Goal: Task Accomplishment & Management: Complete application form

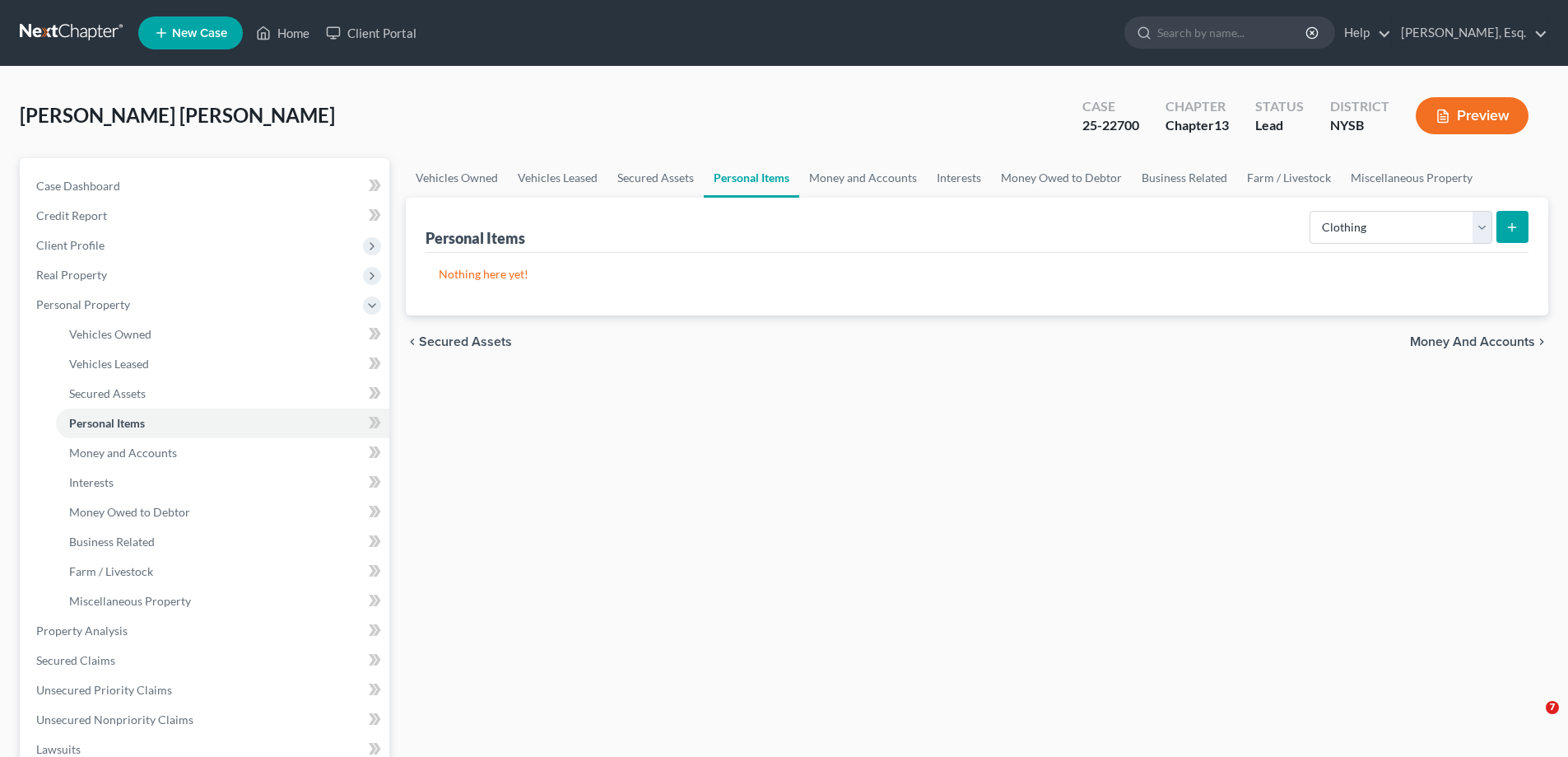
select select "clothing"
click at [1514, 234] on button "submit" at bounding box center [1512, 226] width 32 height 32
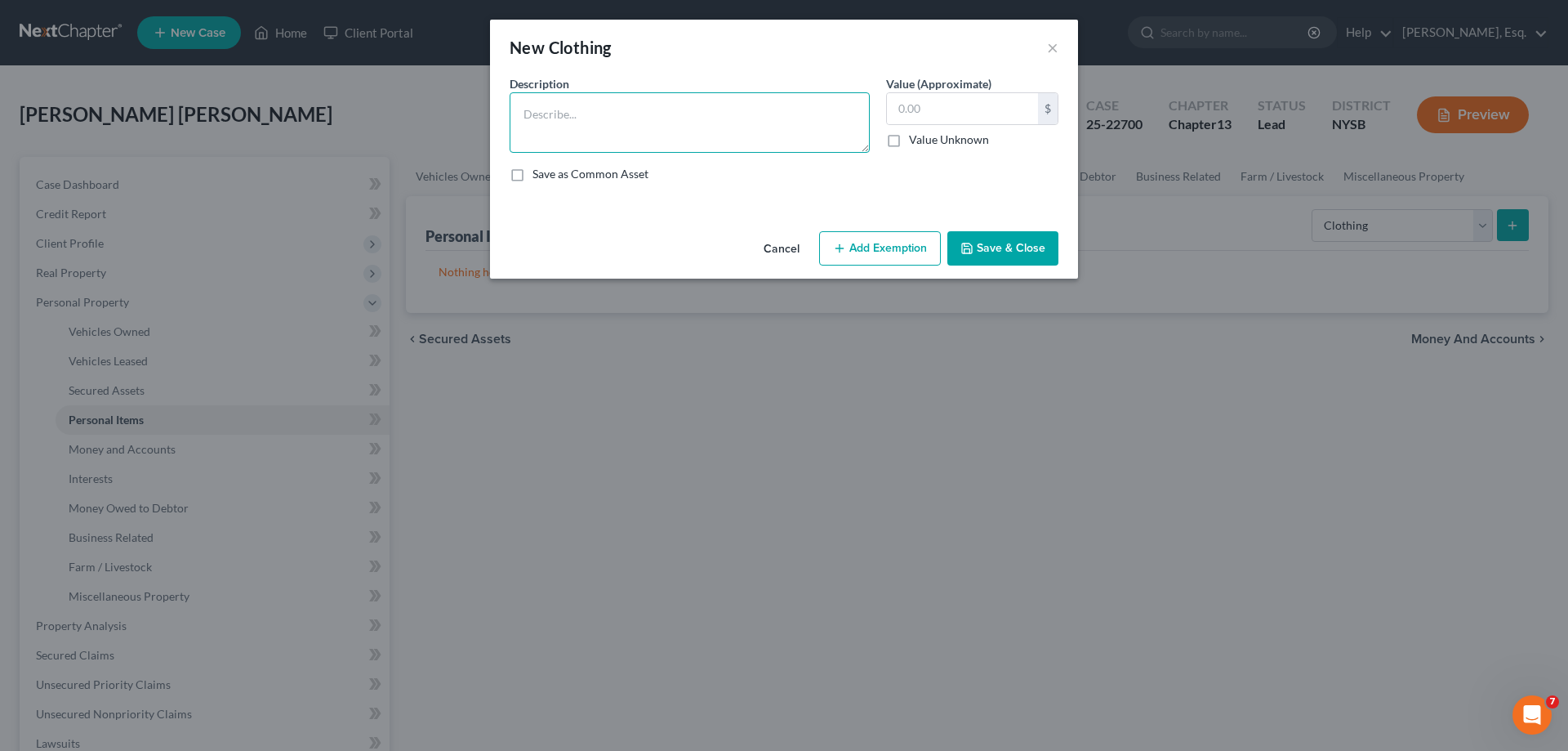
click at [627, 112] on textarea at bounding box center [689, 122] width 361 height 61
type textarea "Usual & customary men's clothing"
click at [933, 116] on input "500" at bounding box center [962, 109] width 151 height 31
type input "500.00"
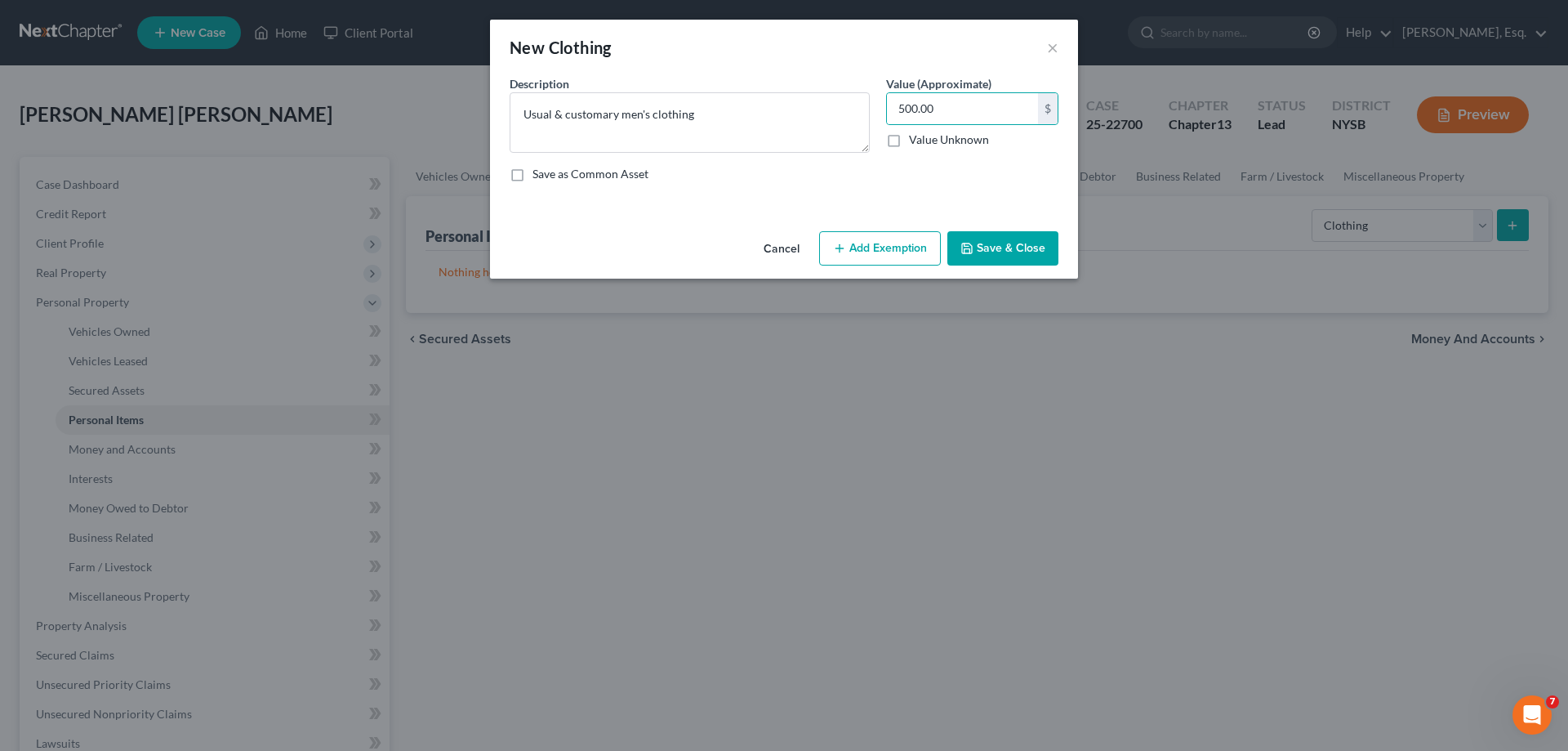
click at [910, 244] on button "Add Exemption" at bounding box center [880, 248] width 122 height 35
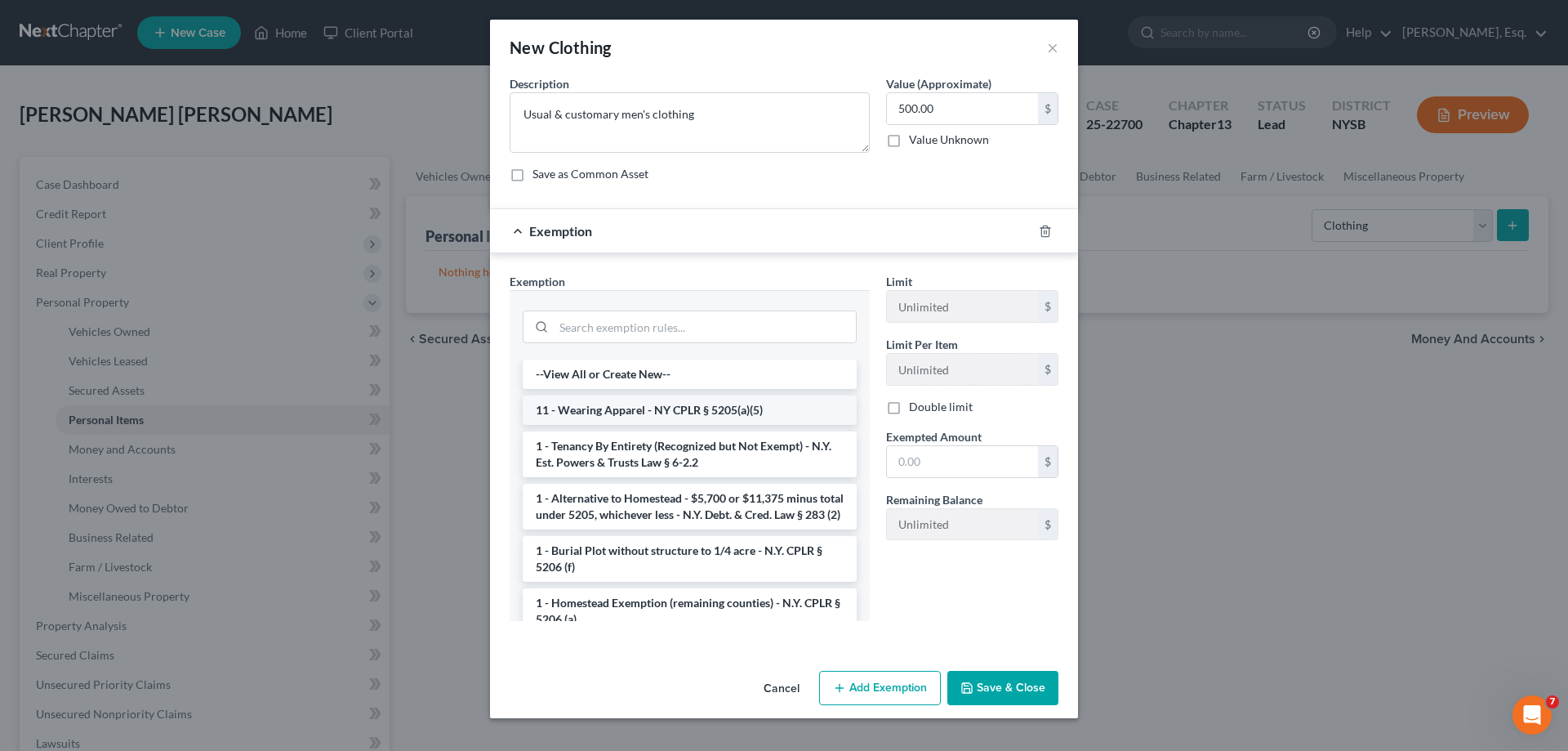
click at [684, 409] on li "11 - Wearing Apparel - NY CPLR § 5205(a)(5)" at bounding box center [689, 410] width 334 height 30
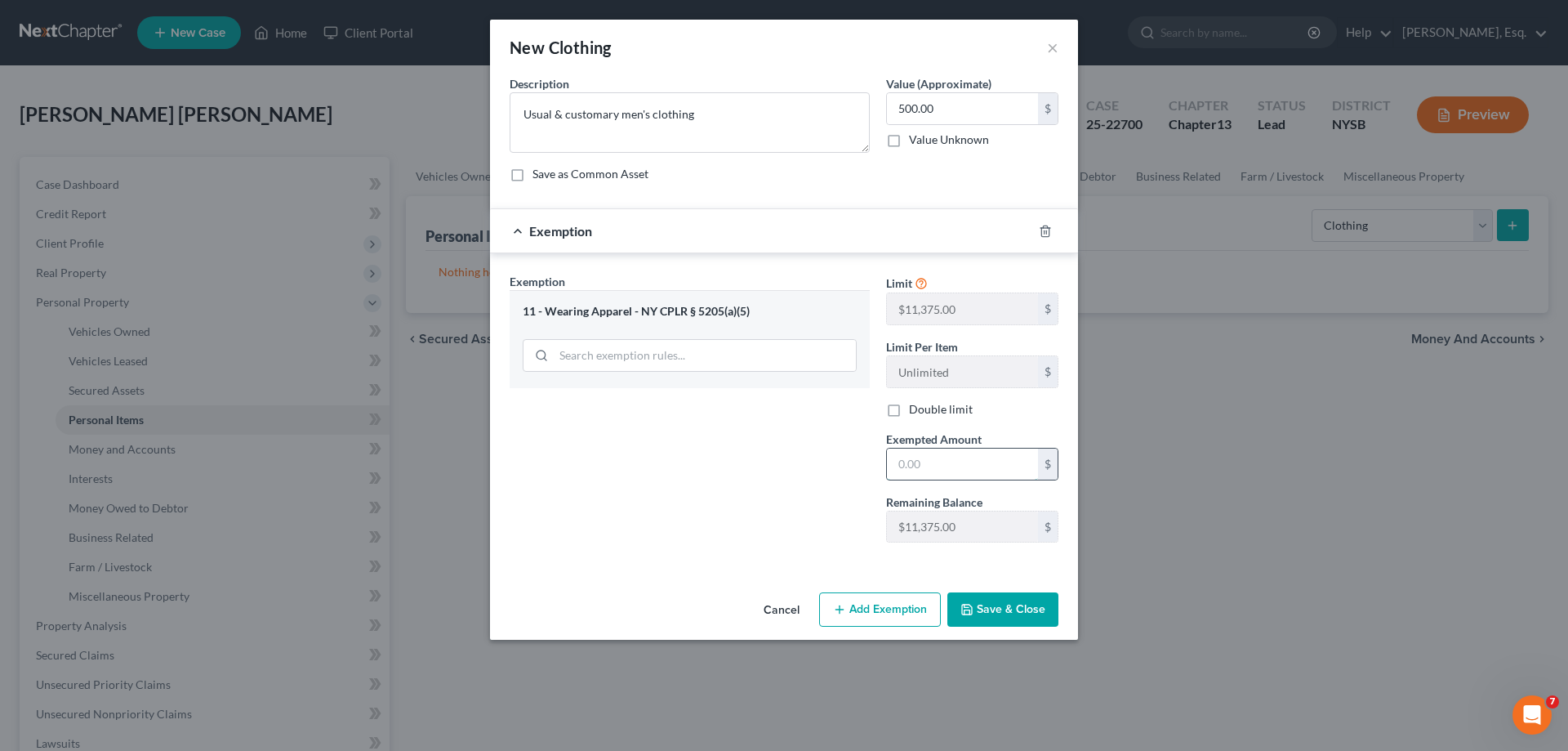
click at [940, 457] on input "text" at bounding box center [962, 463] width 151 height 31
type input "500"
click at [932, 463] on input "500" at bounding box center [962, 463] width 151 height 31
click at [934, 468] on input "500" at bounding box center [962, 463] width 151 height 31
type input "500.00"
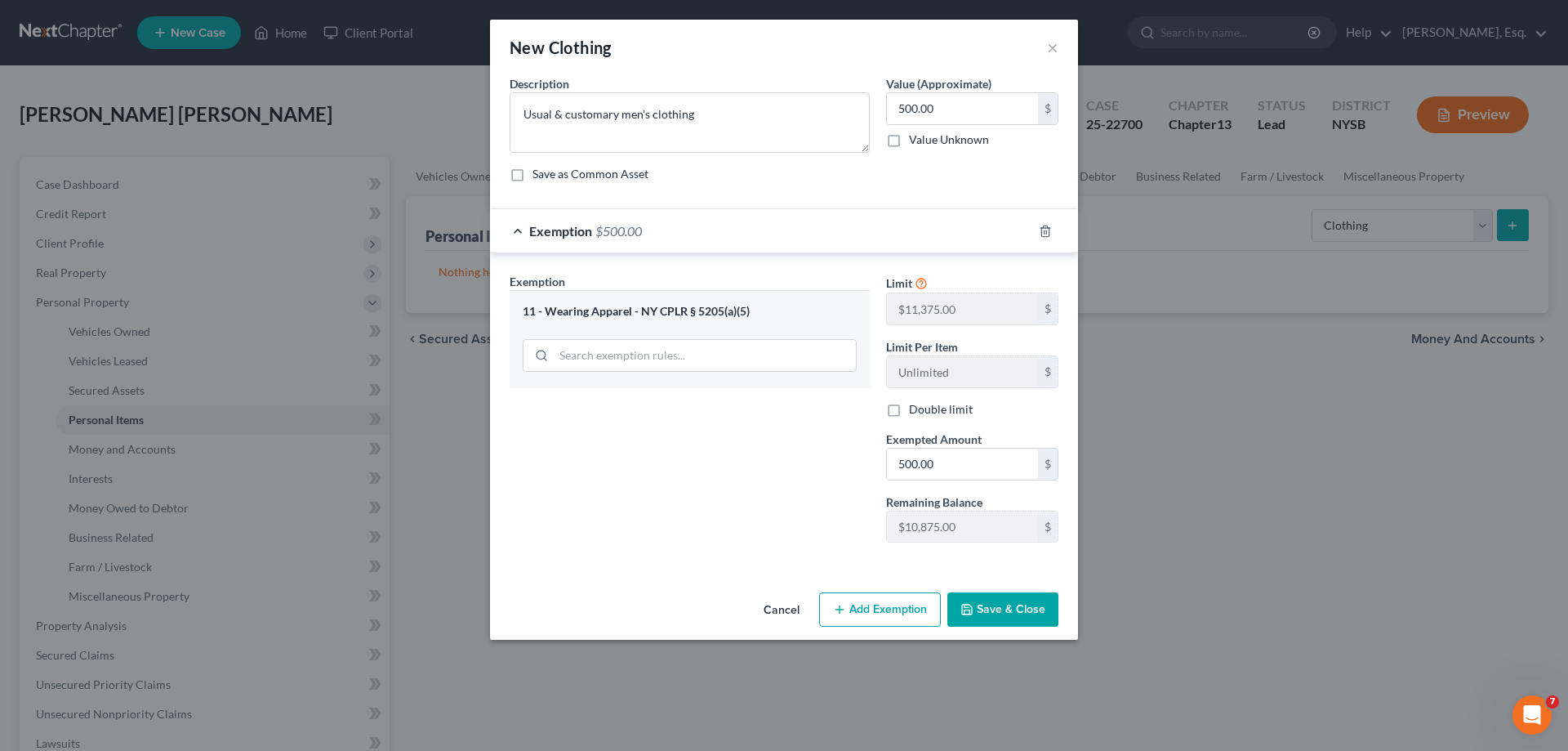
click at [998, 608] on button "Save & Close" at bounding box center [1003, 610] width 112 height 35
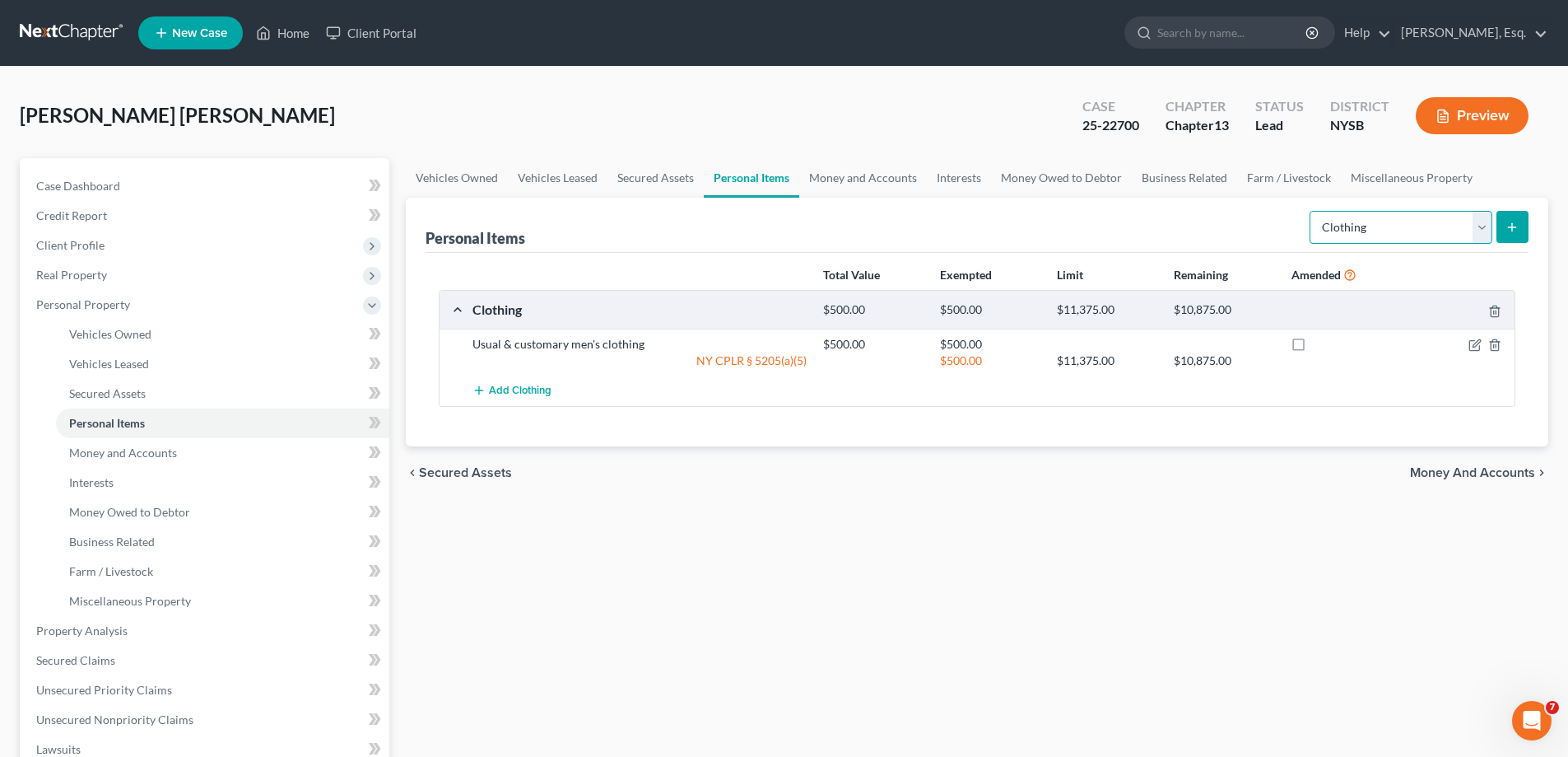
click at [1484, 224] on select "Select Item Type Clothing Collectibles Of Value Electronics Firearms Household …" at bounding box center [1401, 227] width 183 height 33
select select "electronics"
click at [1311, 210] on select "Select Item Type Clothing Collectibles Of Value Electronics Firearms Household …" at bounding box center [1401, 227] width 183 height 33
click at [1511, 231] on icon "submit" at bounding box center [1513, 228] width 14 height 14
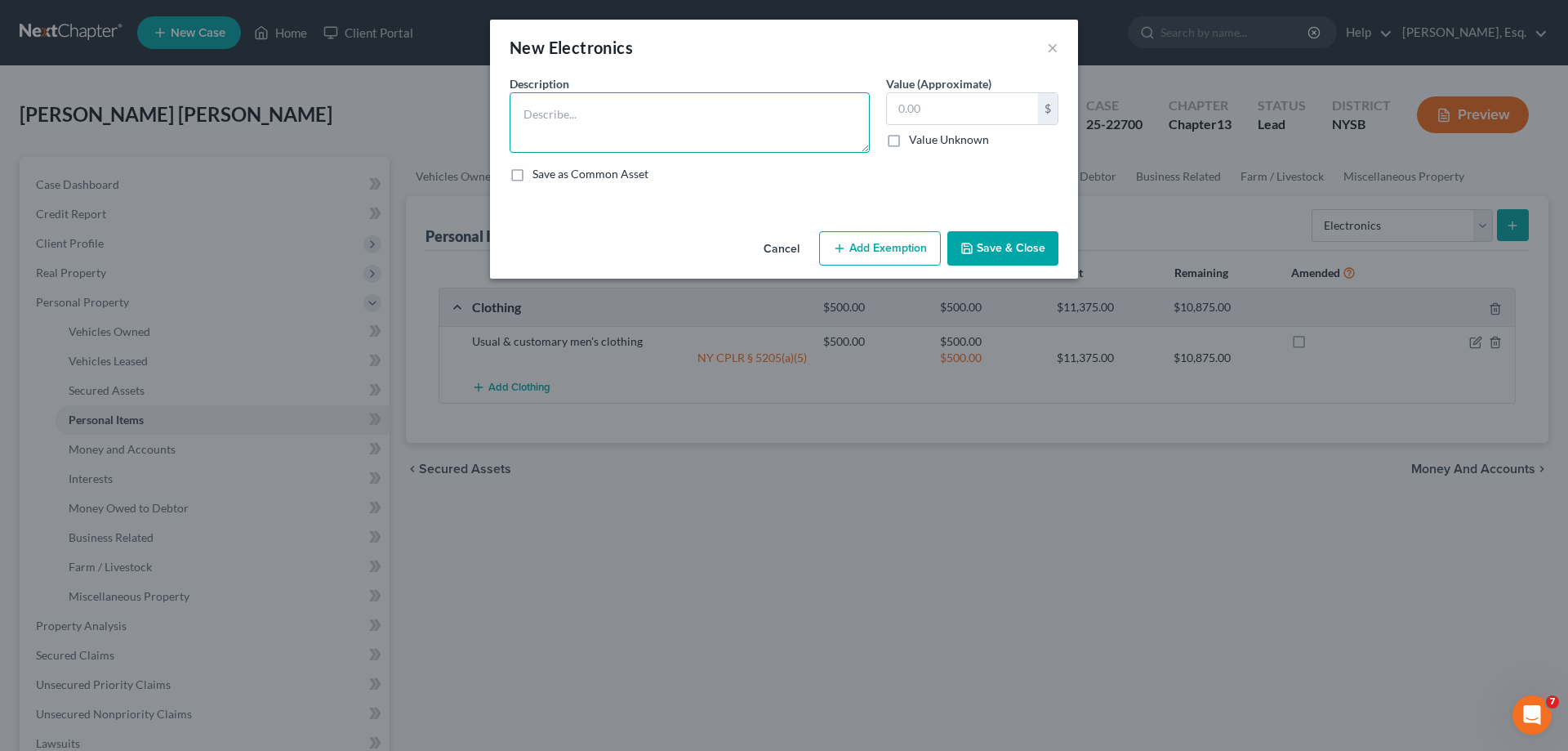
click at [623, 113] on textarea at bounding box center [689, 122] width 361 height 61
type textarea "Cell phone"
click at [932, 116] on input "text" at bounding box center [962, 109] width 151 height 31
type input "40.00"
click at [866, 246] on button "Add Exemption" at bounding box center [880, 248] width 122 height 35
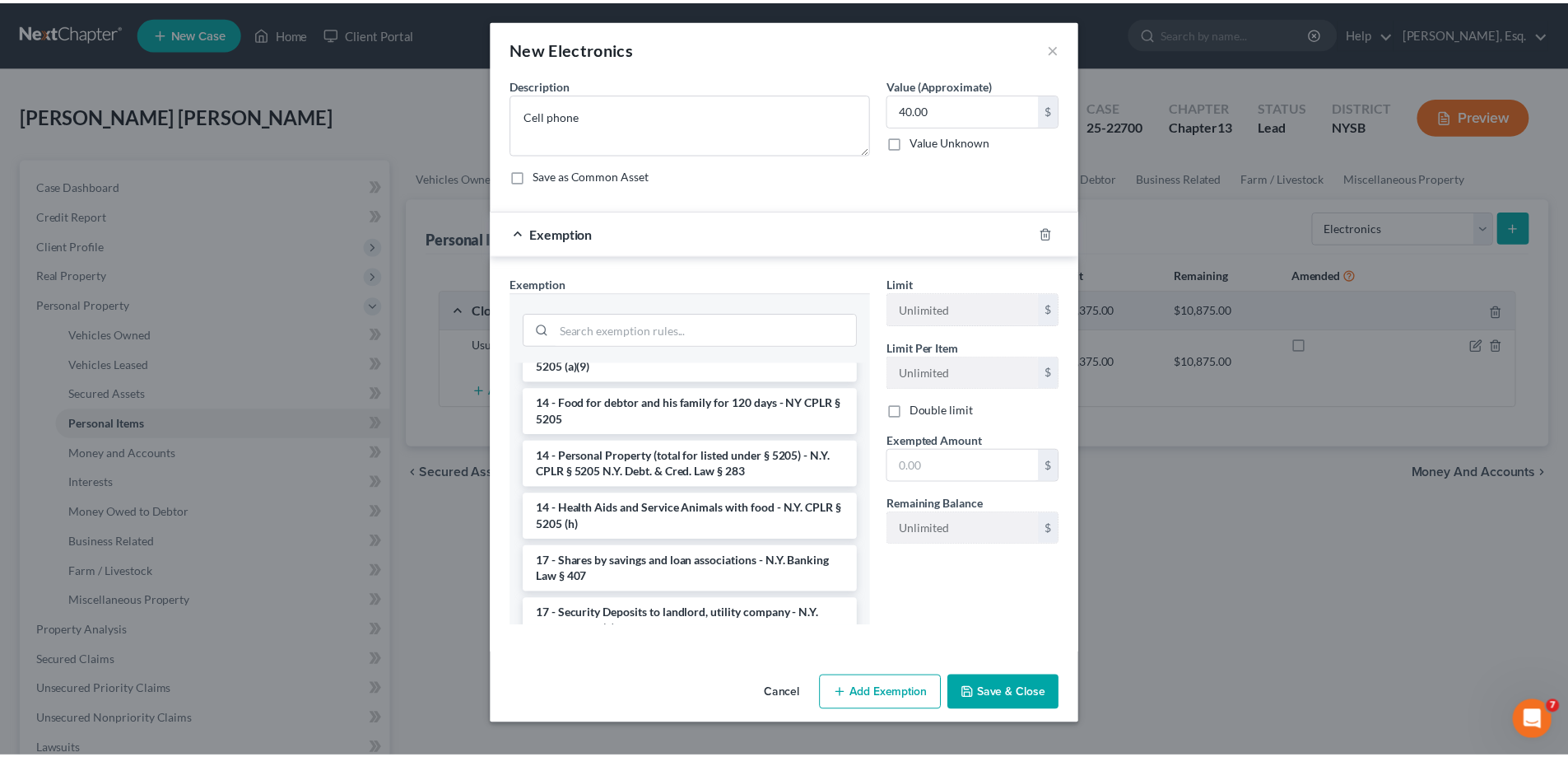
scroll to position [624, 0]
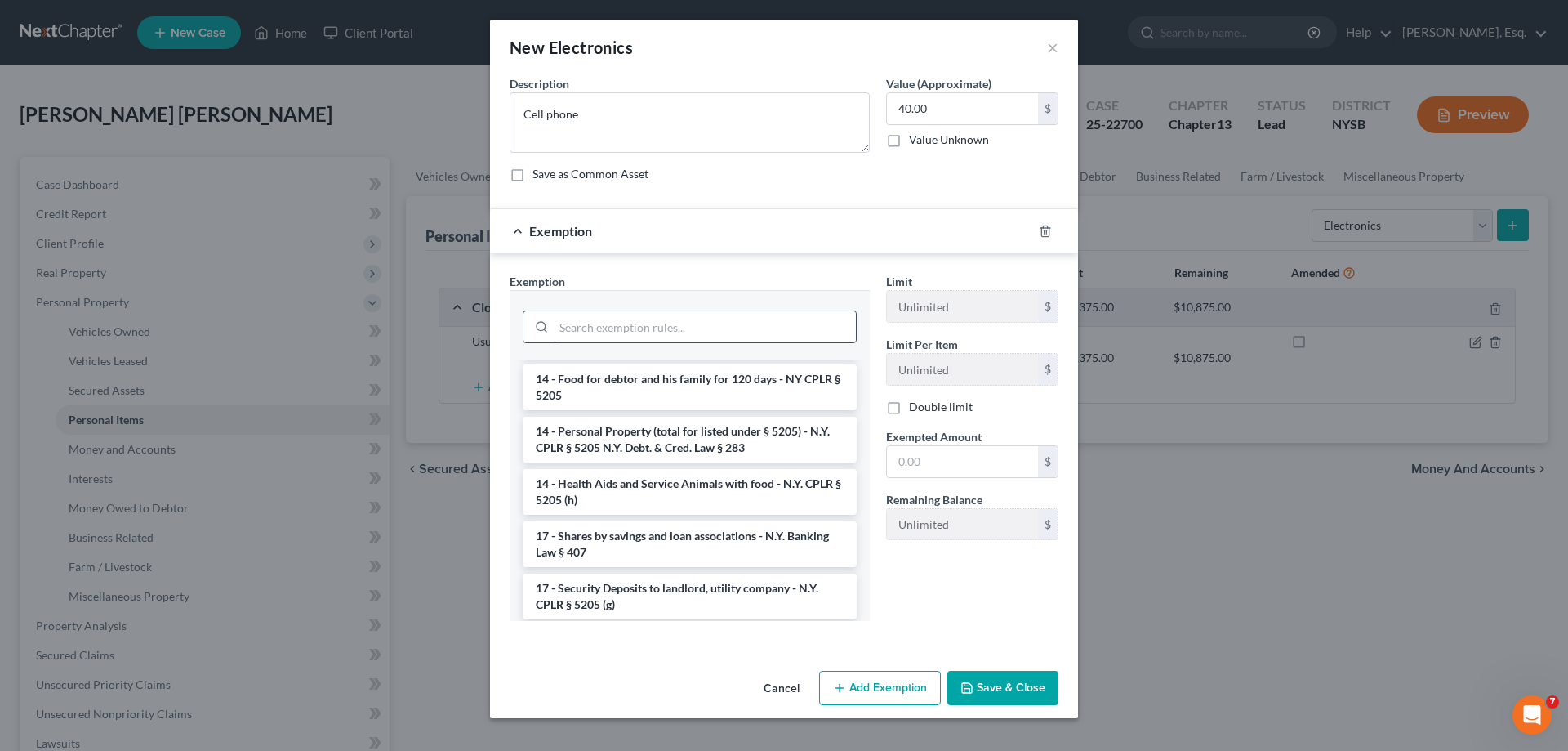
click at [669, 416] on li "14 - Personal Property (total for listed under § 5205) - N.Y. CPLR § 5205 N.Y. …" at bounding box center [689, 439] width 334 height 46
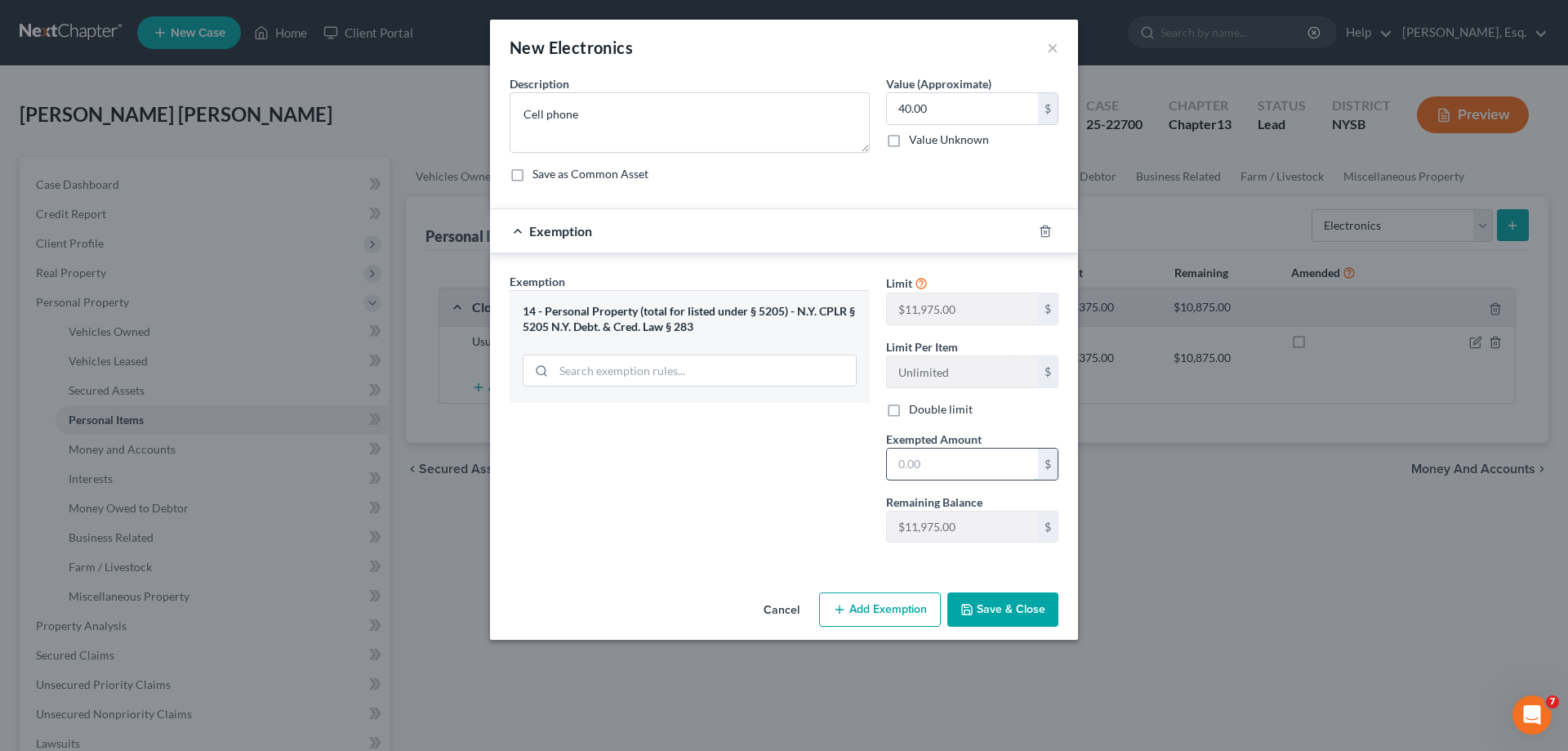
click at [985, 468] on input "text" at bounding box center [962, 463] width 151 height 31
type input "40.00"
click at [966, 605] on icon "button" at bounding box center [967, 610] width 13 height 13
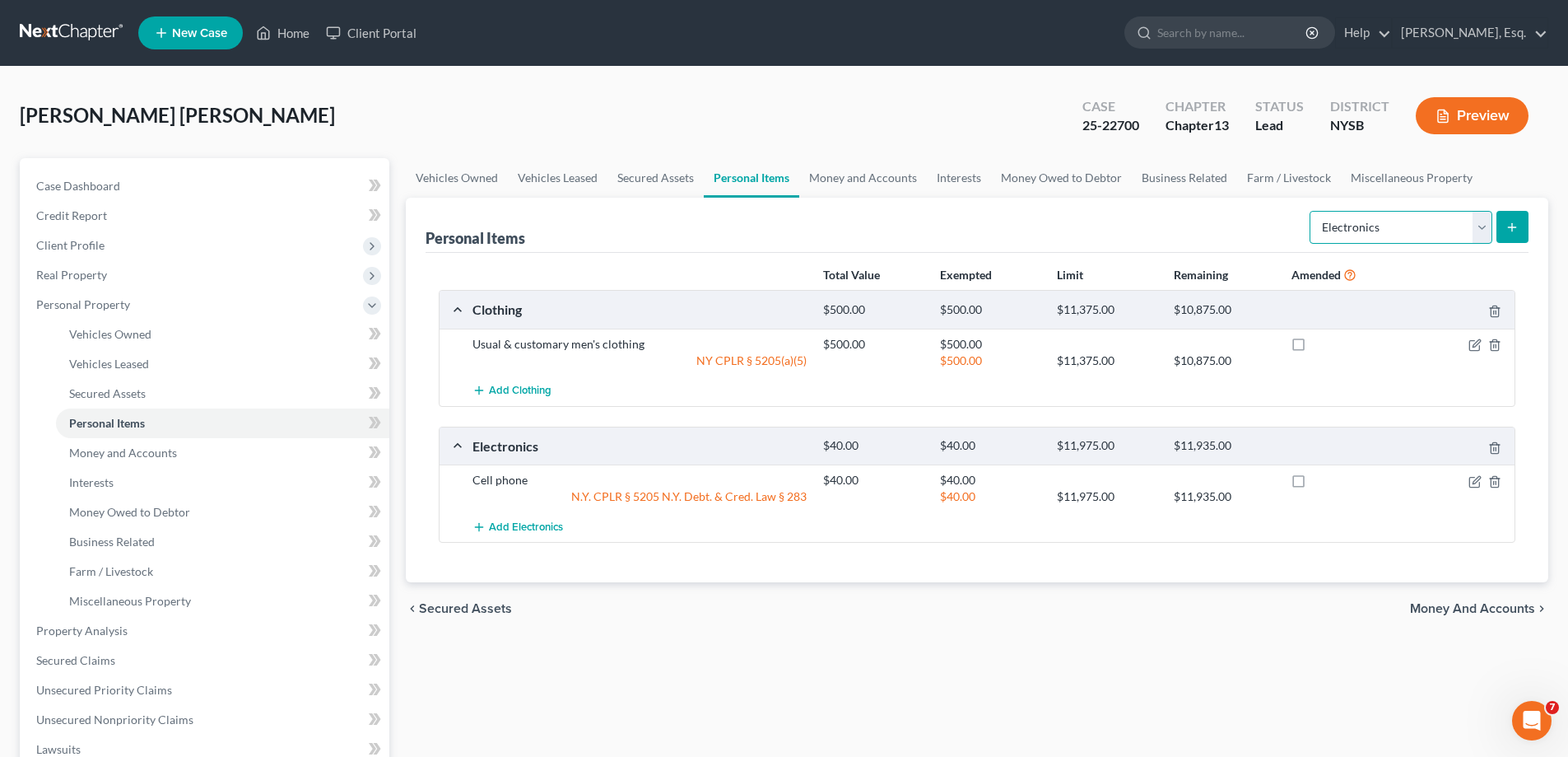
click at [1475, 229] on select "Select Item Type Clothing Collectibles Of Value Electronics Firearms Household …" at bounding box center [1401, 227] width 183 height 33
select select "jewelry"
click at [1311, 210] on select "Select Item Type Clothing Collectibles Of Value Electronics Firearms Household …" at bounding box center [1401, 227] width 183 height 33
click at [1513, 224] on line "submit" at bounding box center [1513, 227] width 0 height 8
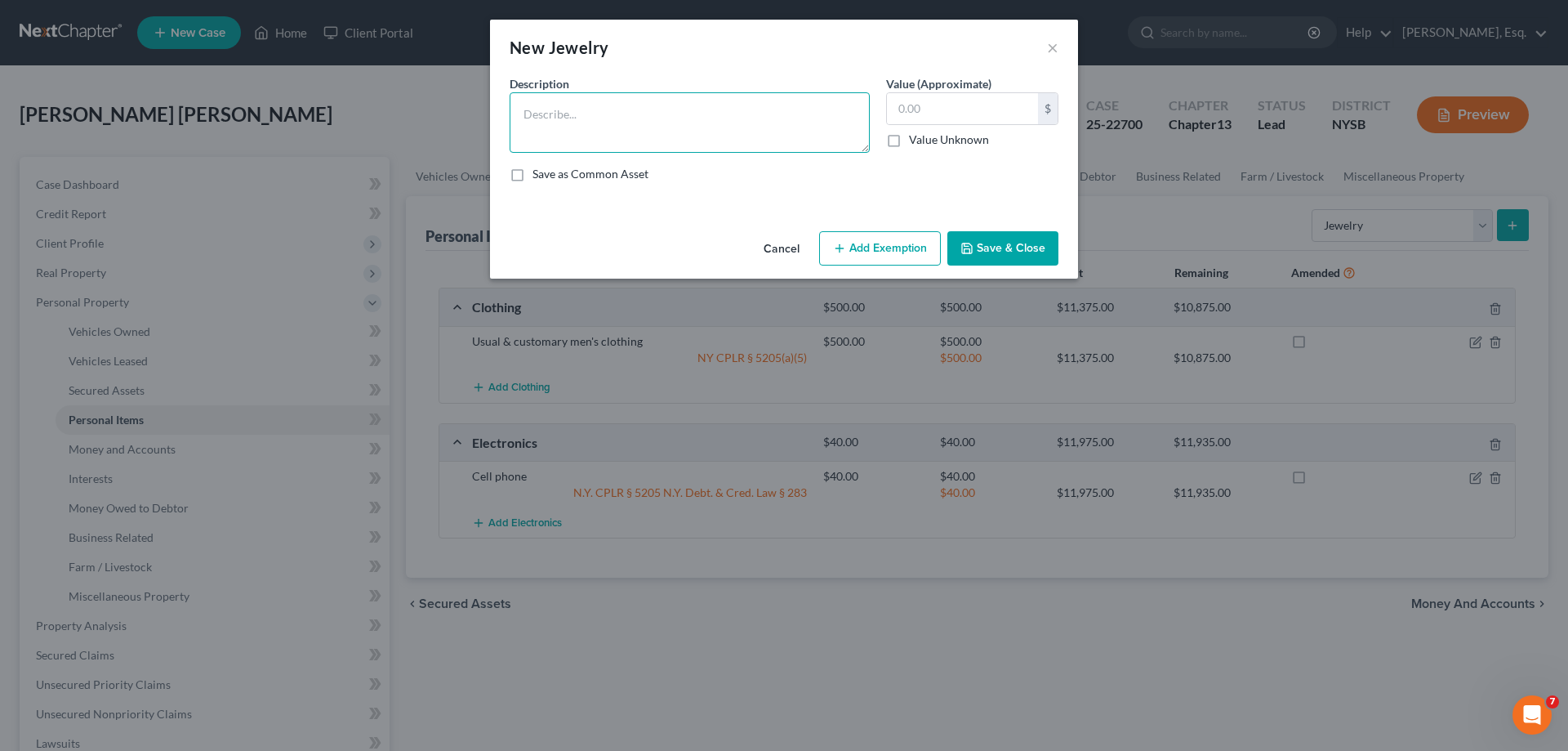
click at [637, 123] on textarea at bounding box center [689, 122] width 361 height 61
type textarea "Necklace"
click at [978, 113] on input "text" at bounding box center [962, 109] width 151 height 31
click at [978, 113] on input "1,000" at bounding box center [962, 109] width 151 height 31
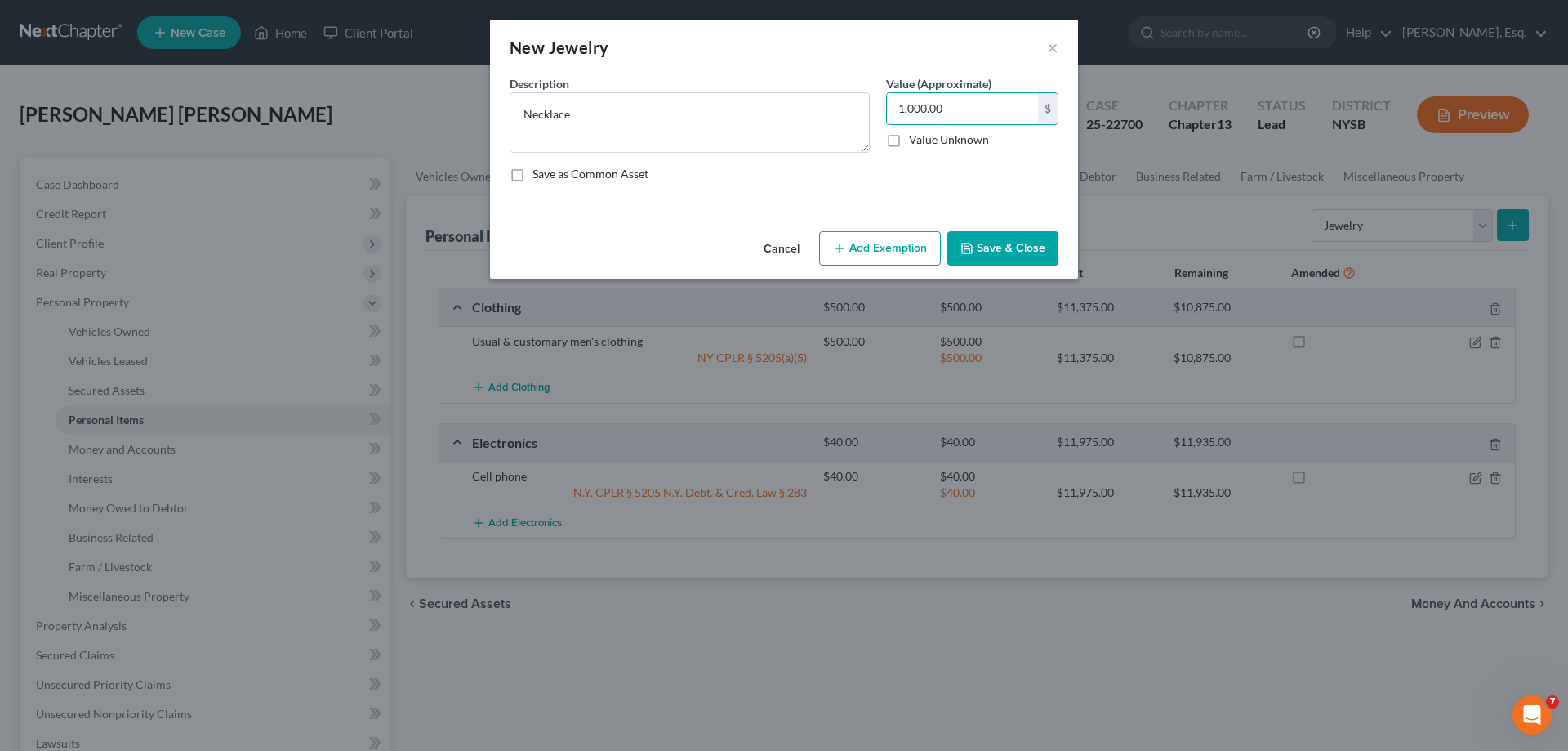
type input "1,000.00"
click at [888, 253] on button "Add Exemption" at bounding box center [880, 248] width 122 height 35
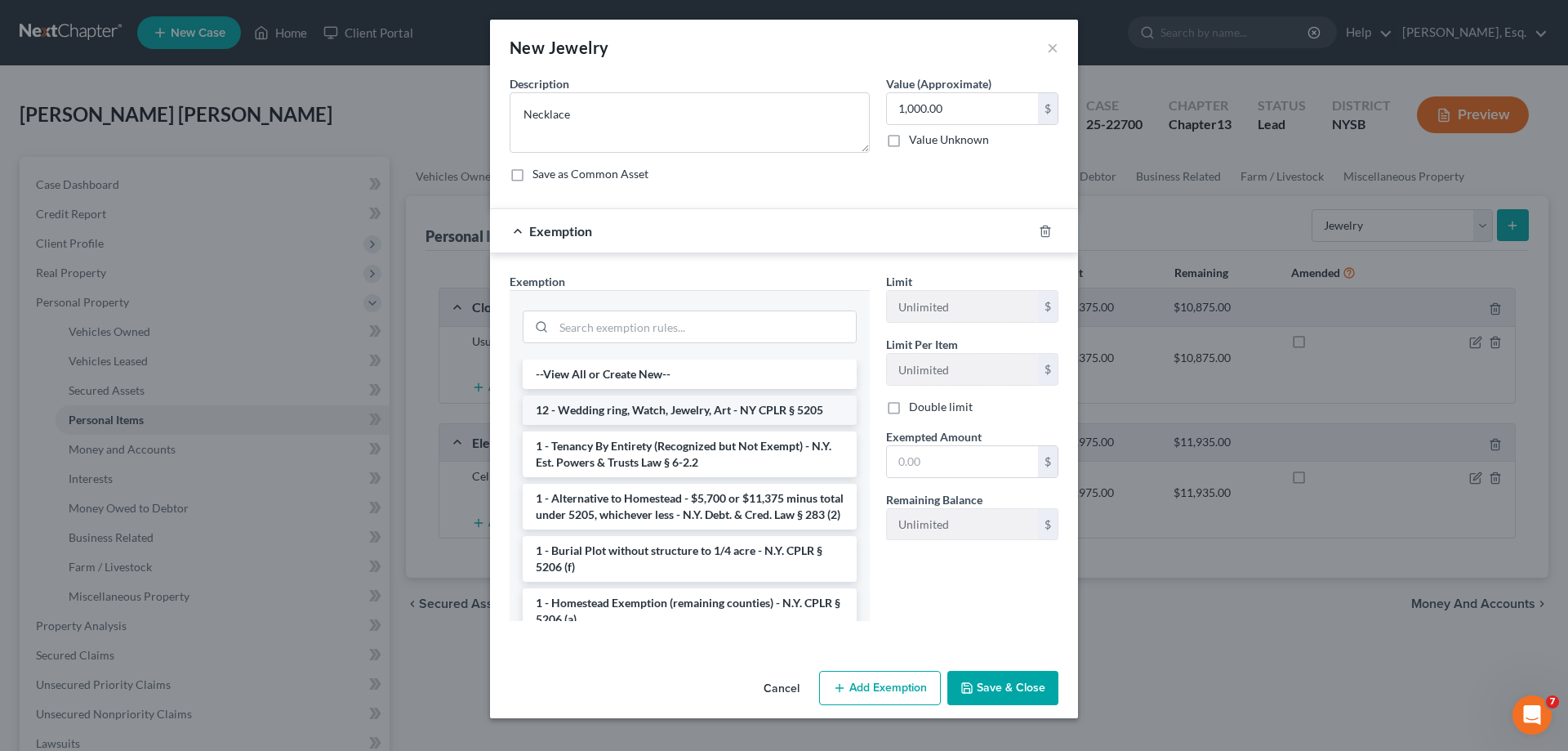
click at [758, 408] on li "12 - Wedding ring, Watch, Jewelry, Art - NY CPLR § 5205" at bounding box center [689, 410] width 334 height 30
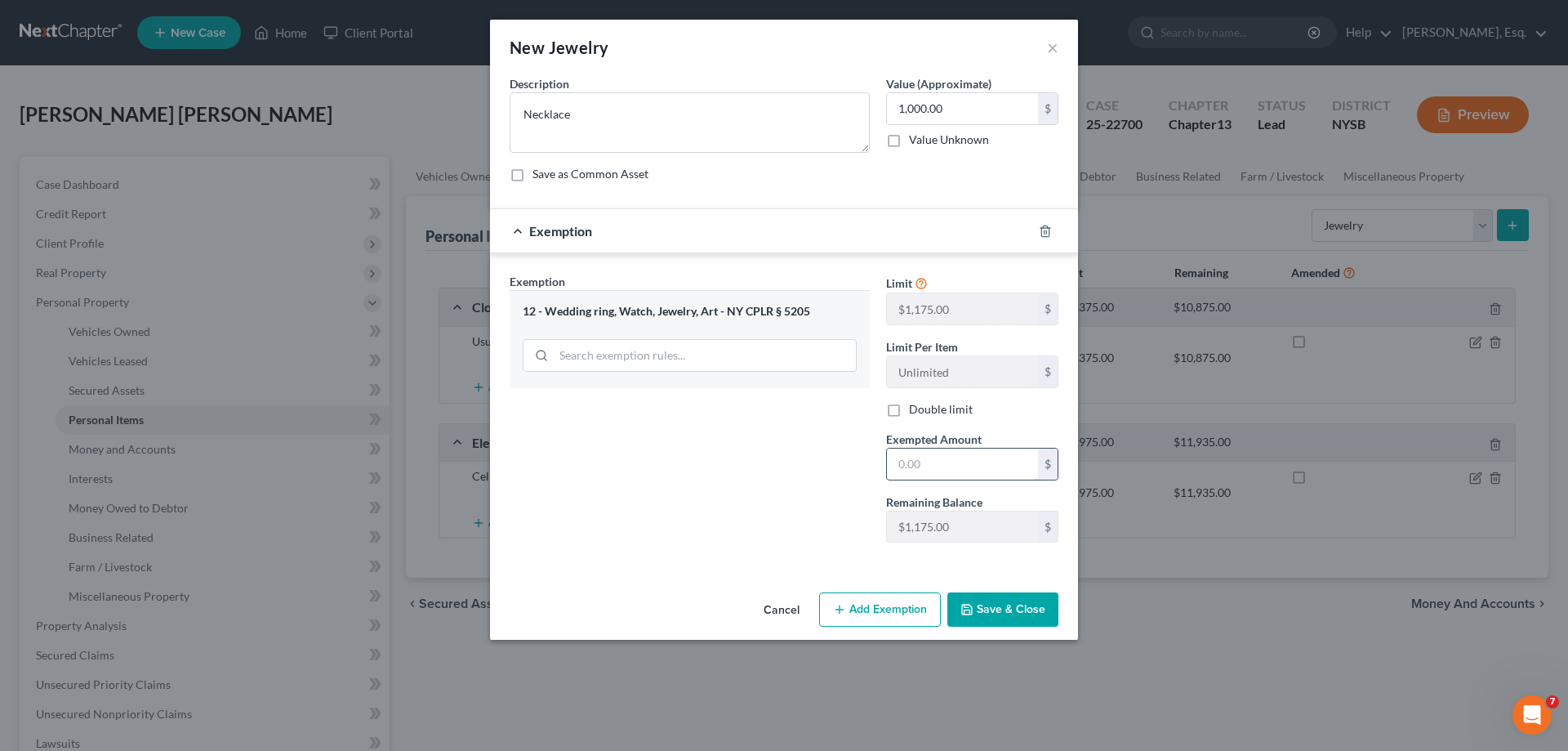
click at [928, 459] on input "text" at bounding box center [962, 463] width 151 height 31
type input "1,000.00"
click at [985, 613] on button "Save & Close" at bounding box center [1003, 610] width 112 height 35
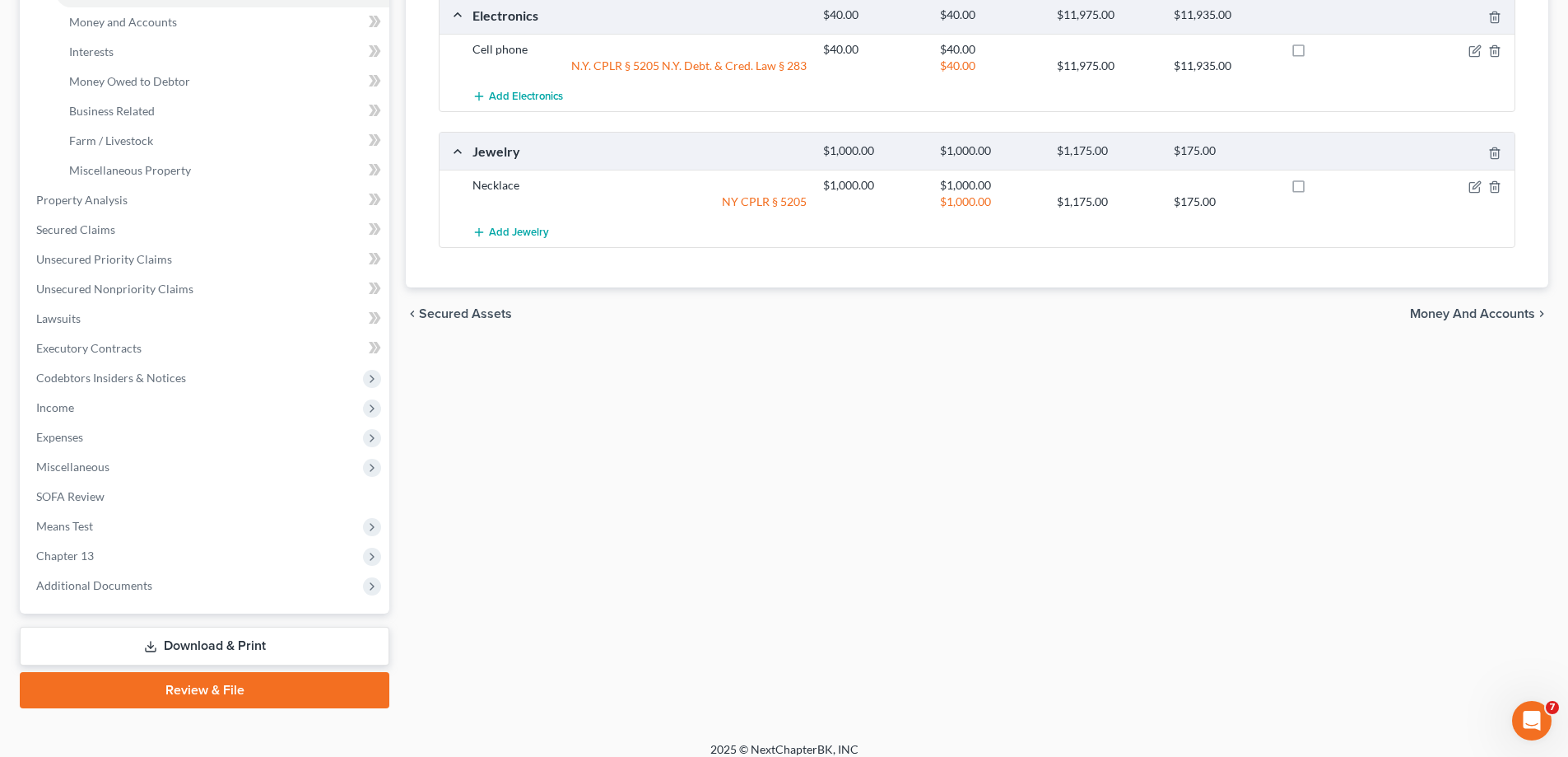
scroll to position [445, 0]
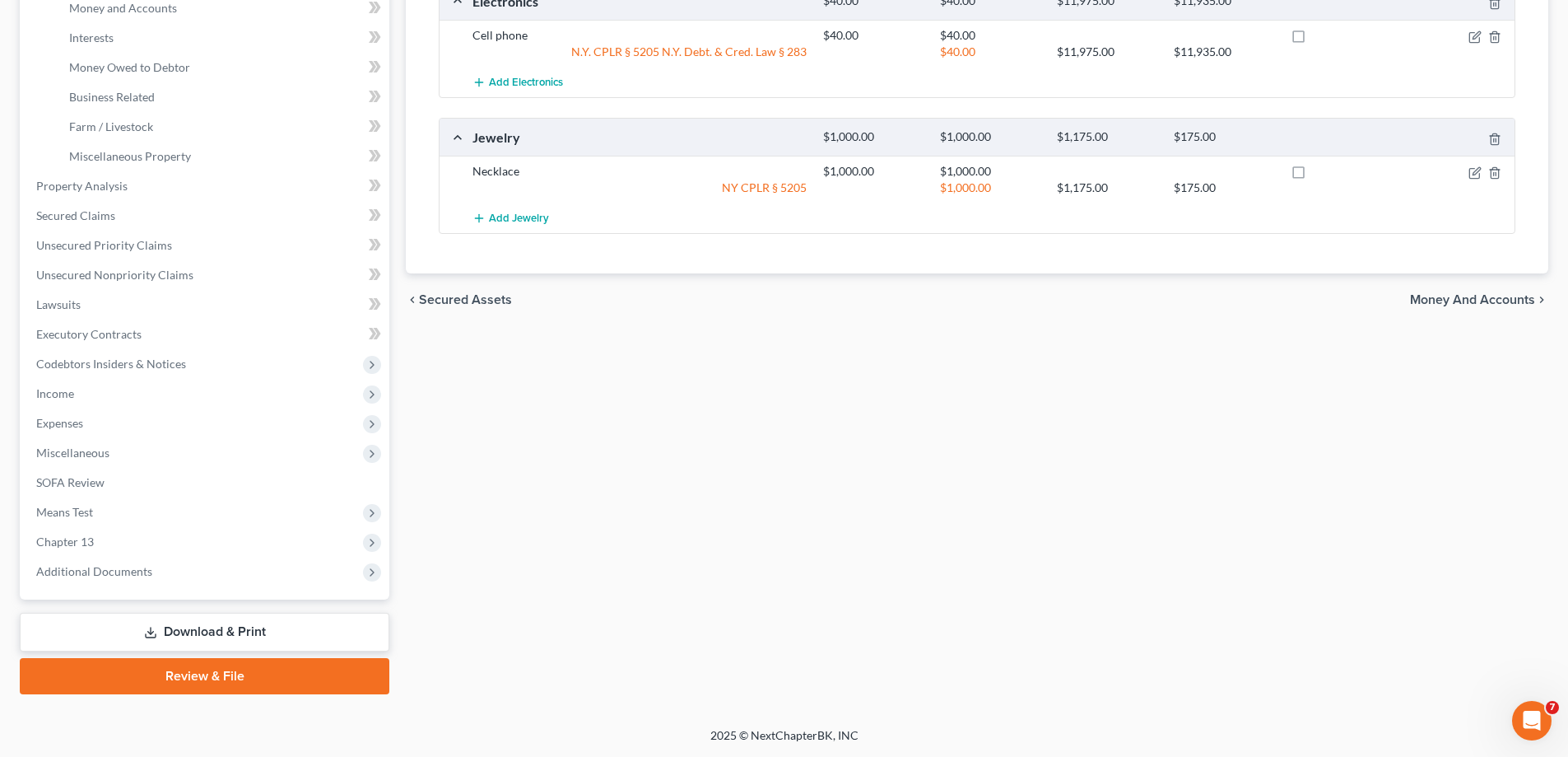
click at [1443, 300] on span "Money and Accounts" at bounding box center [1472, 300] width 125 height 14
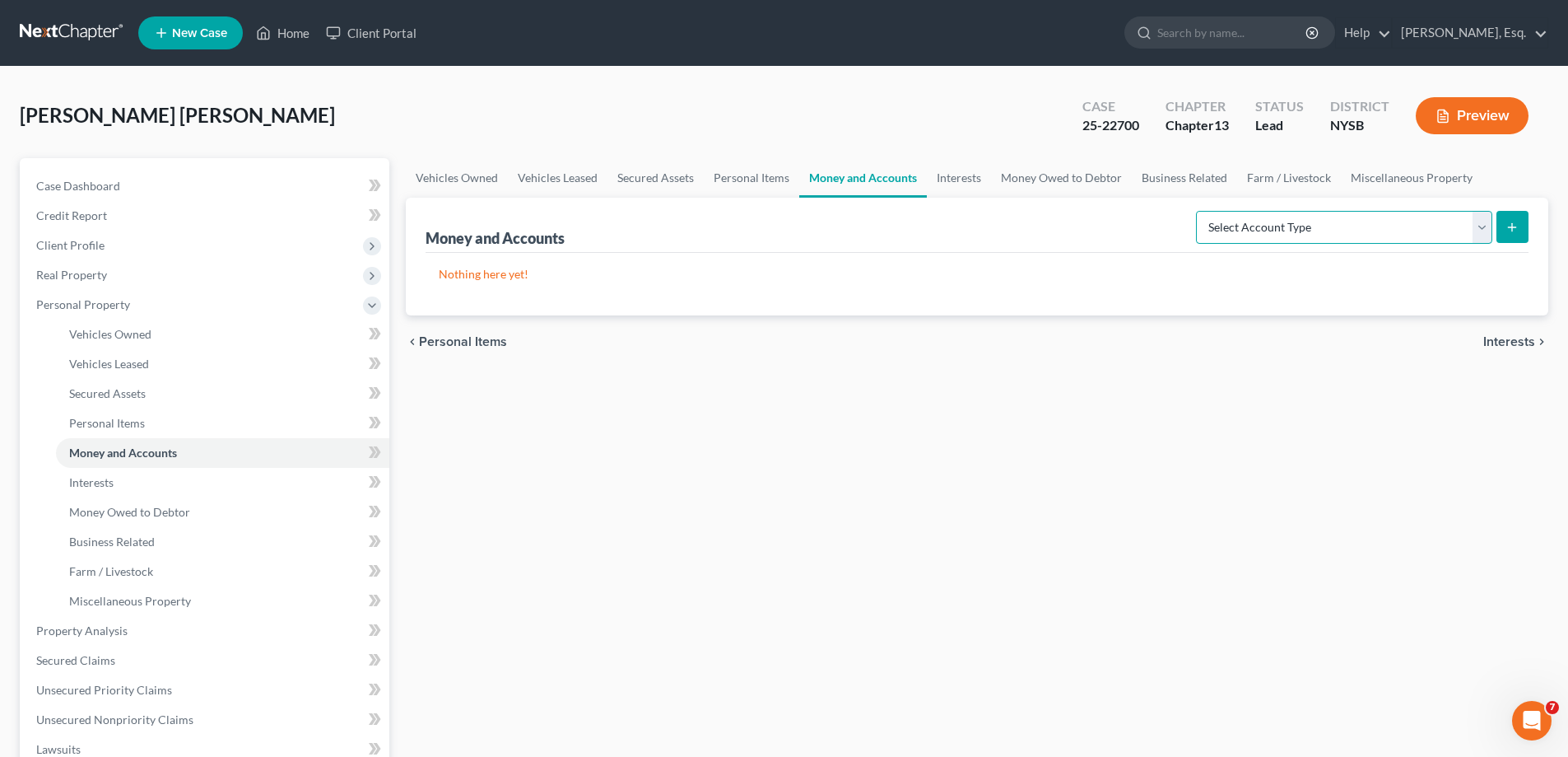
click at [1353, 231] on select "Select Account Type Brokerage Cash on Hand Certificates of Deposit Checking Acc…" at bounding box center [1344, 227] width 297 height 33
select select "cash_on_hand"
click at [1200, 210] on select "Select Account Type Brokerage Cash on Hand Certificates of Deposit Checking Acc…" at bounding box center [1344, 227] width 297 height 33
click at [1515, 231] on icon "submit" at bounding box center [1513, 228] width 14 height 14
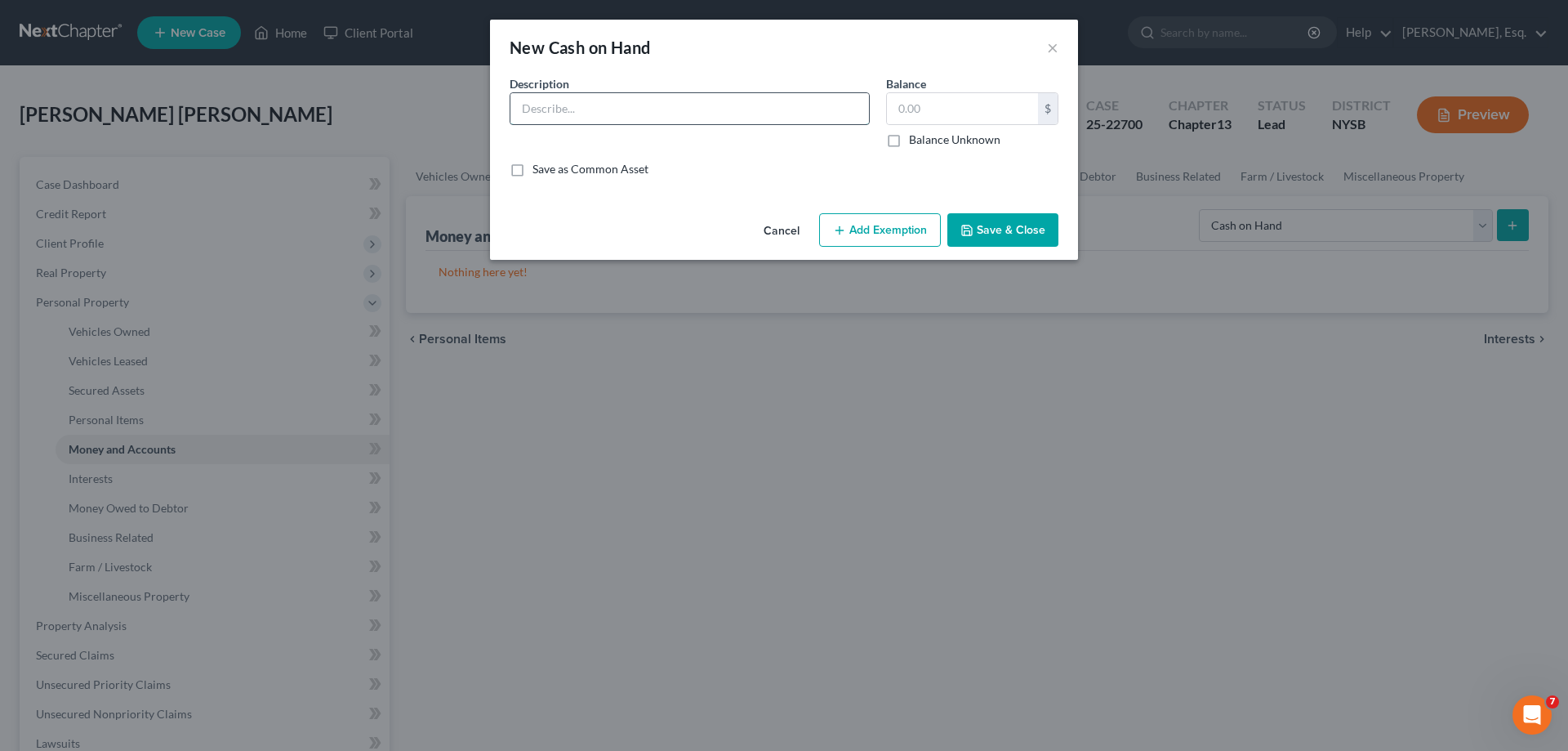
click at [554, 95] on input "text" at bounding box center [689, 109] width 359 height 31
type input "Cash on hand"
type input "3,000.00"
click at [972, 228] on icon "button" at bounding box center [967, 231] width 13 height 13
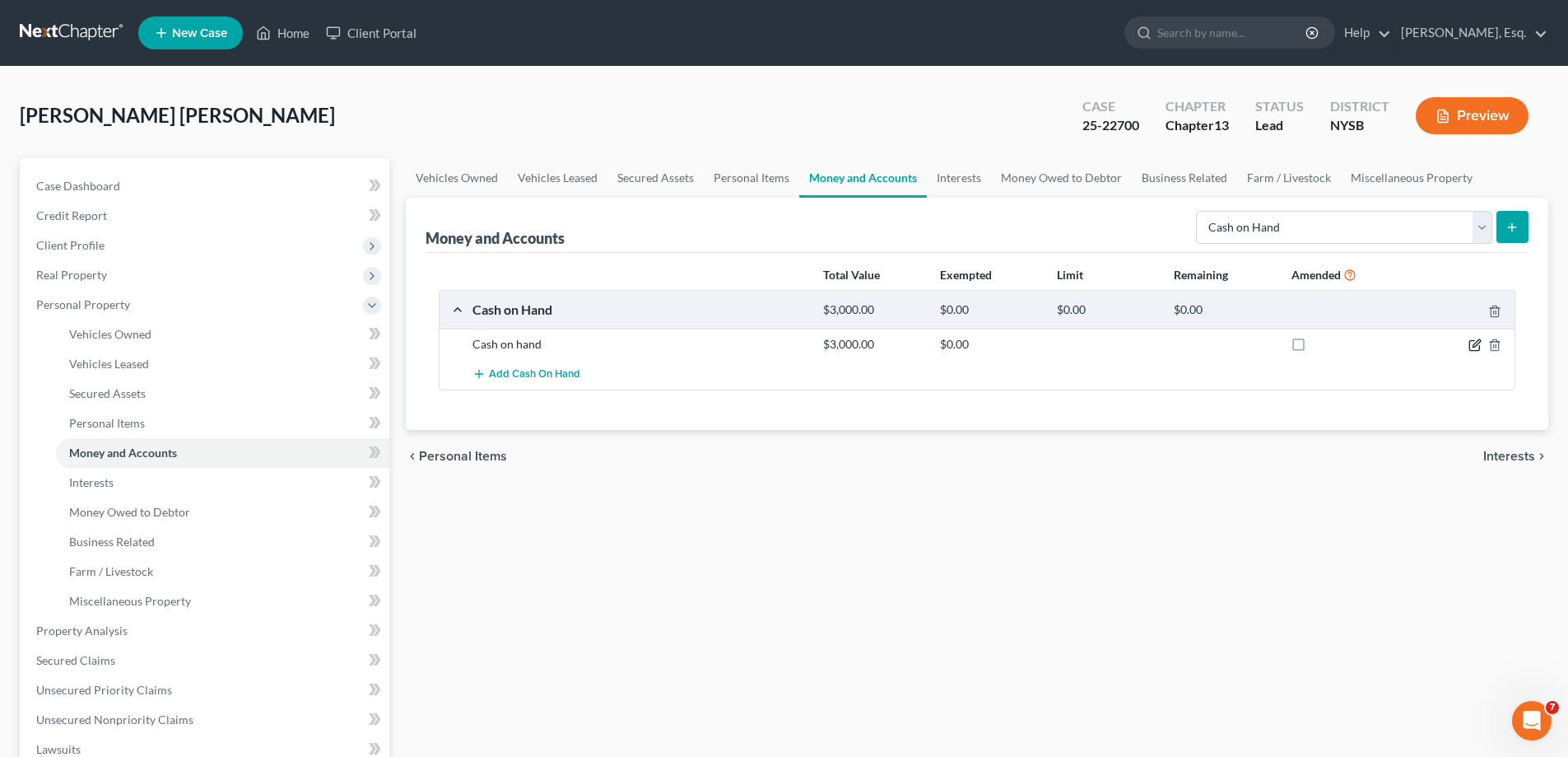
click at [1474, 347] on icon "button" at bounding box center [1477, 343] width 8 height 8
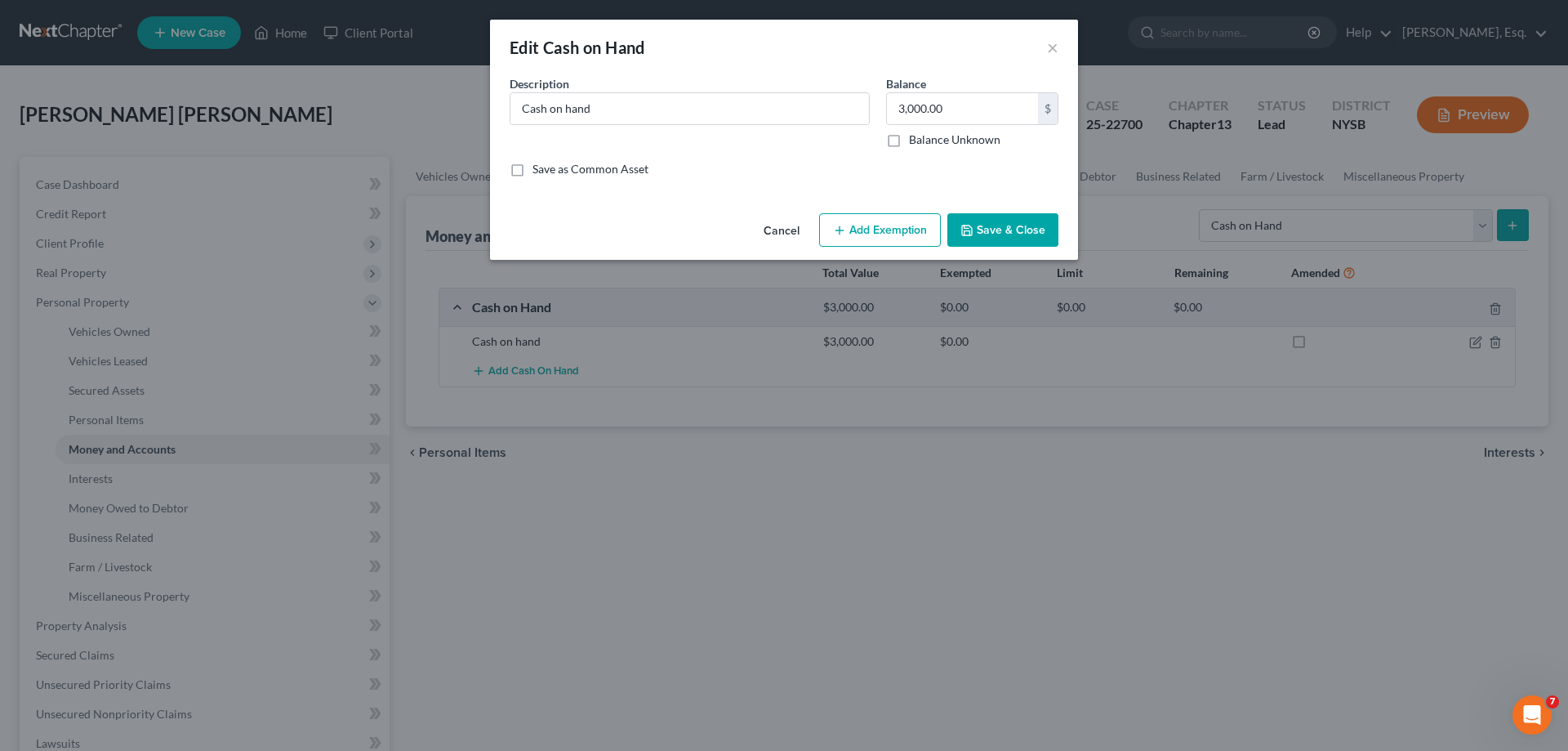
click at [877, 219] on button "Add Exemption" at bounding box center [880, 231] width 122 height 35
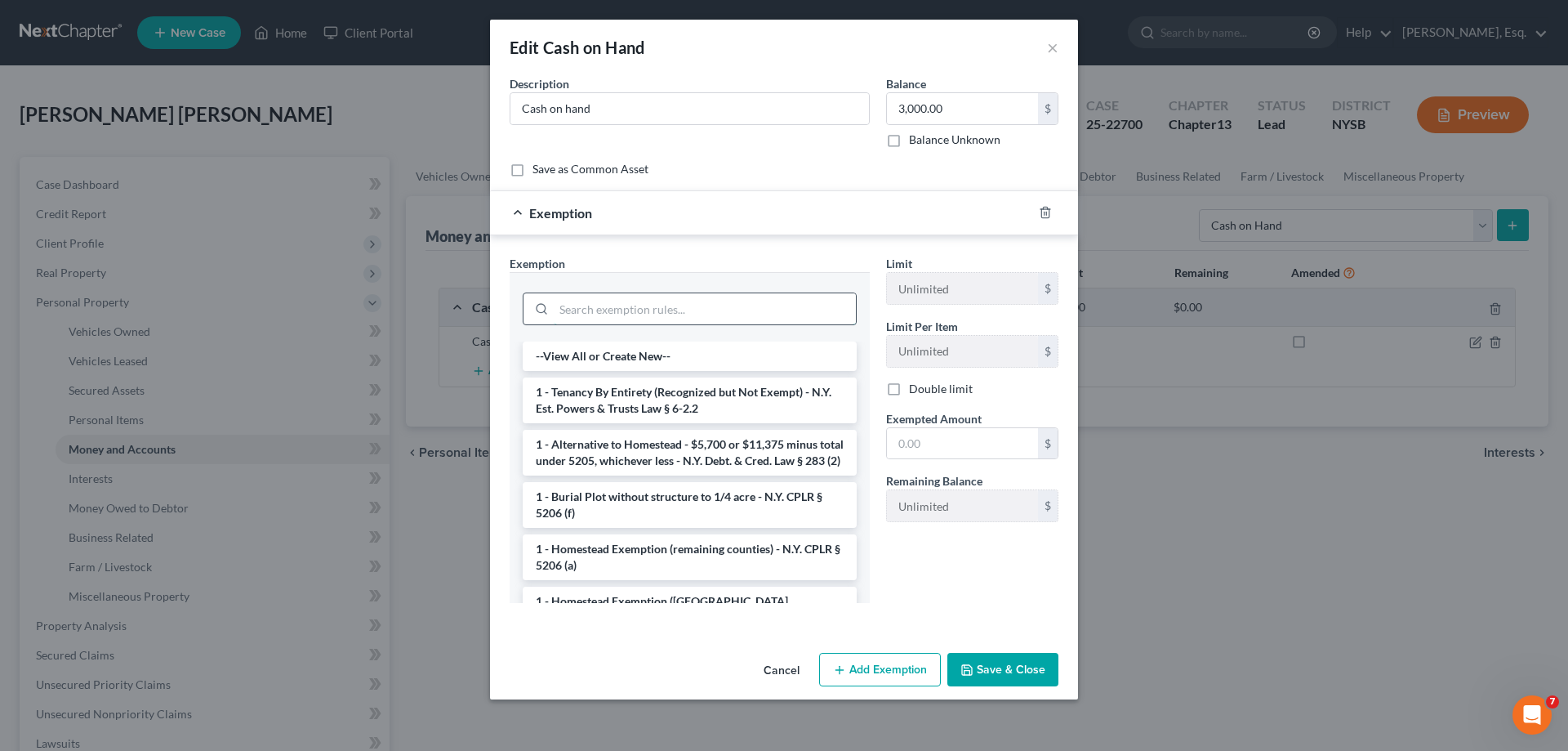
click at [634, 319] on input "search" at bounding box center [705, 309] width 302 height 31
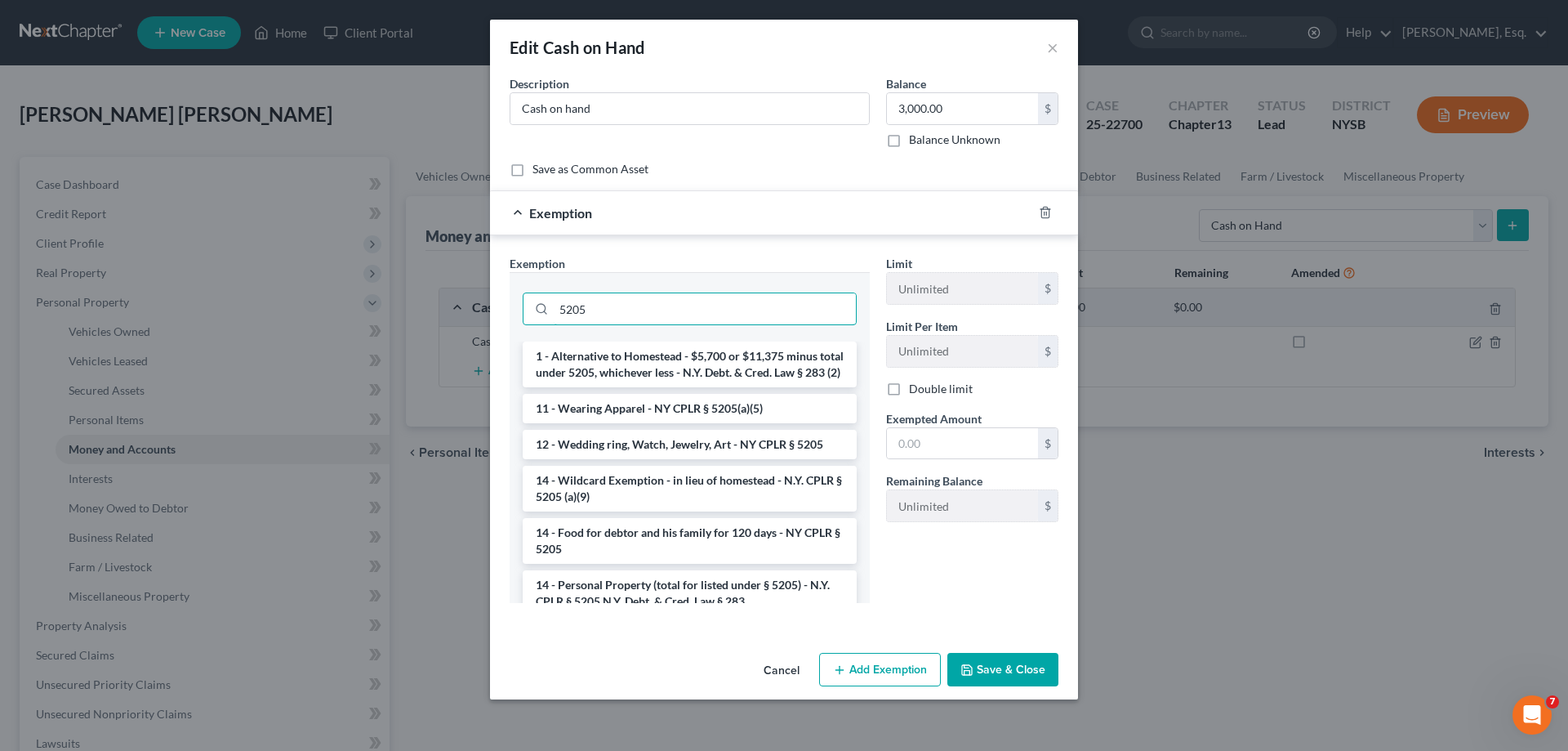
type input "5205"
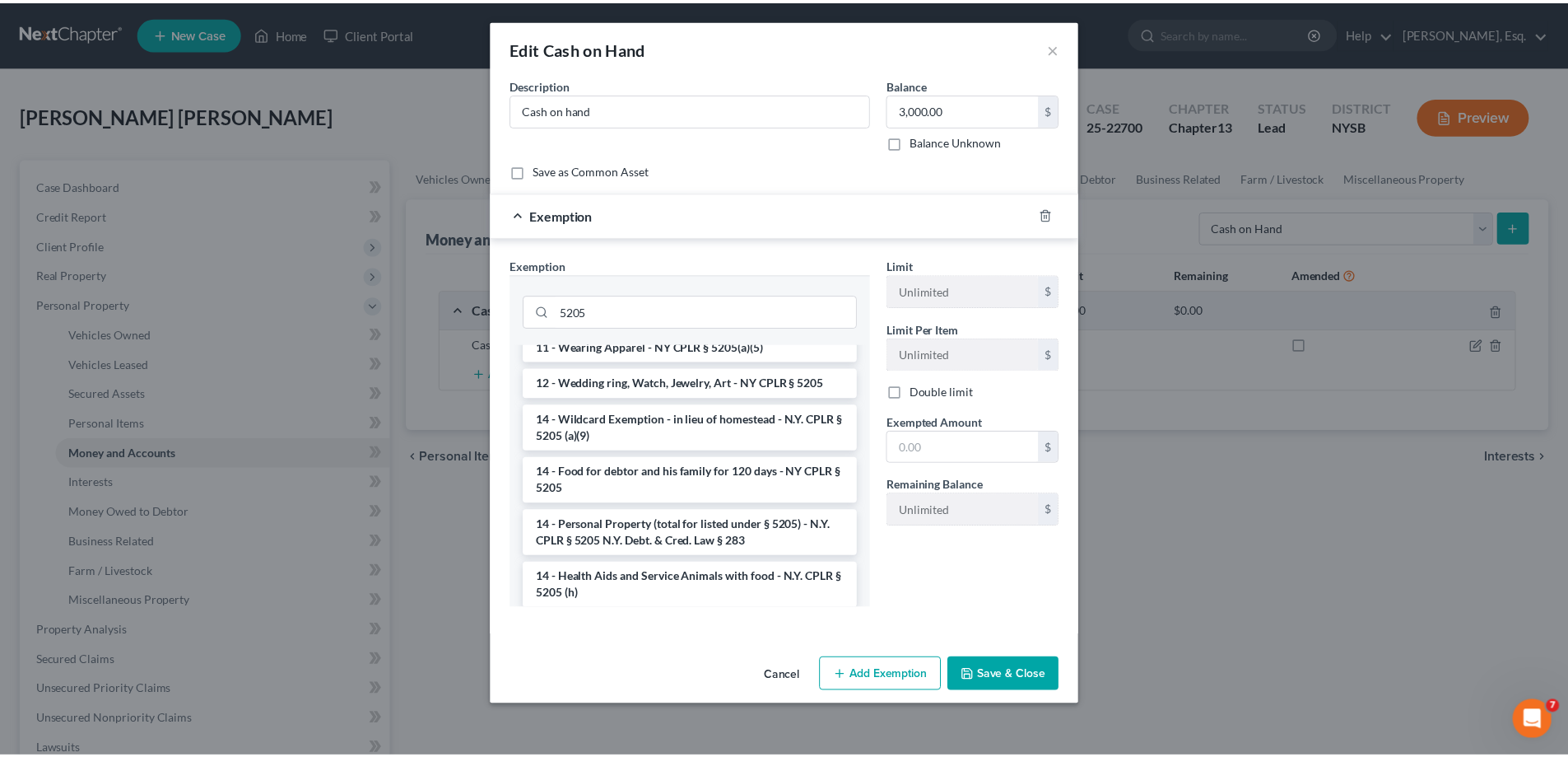
scroll to position [66, 0]
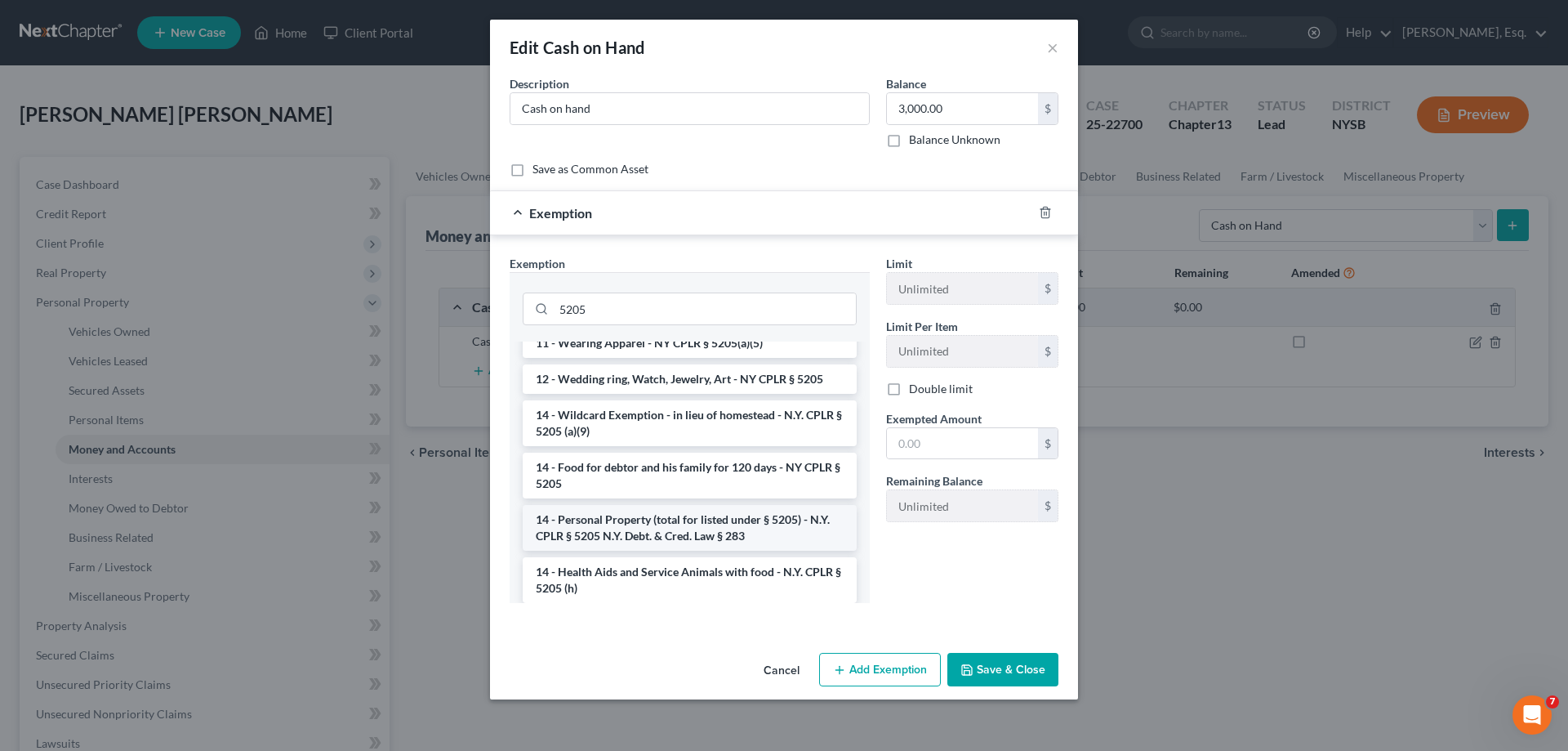
click at [695, 549] on li "14 - Personal Property (total for listed under § 5205) - N.Y. CPLR § 5205 N.Y. …" at bounding box center [689, 528] width 334 height 46
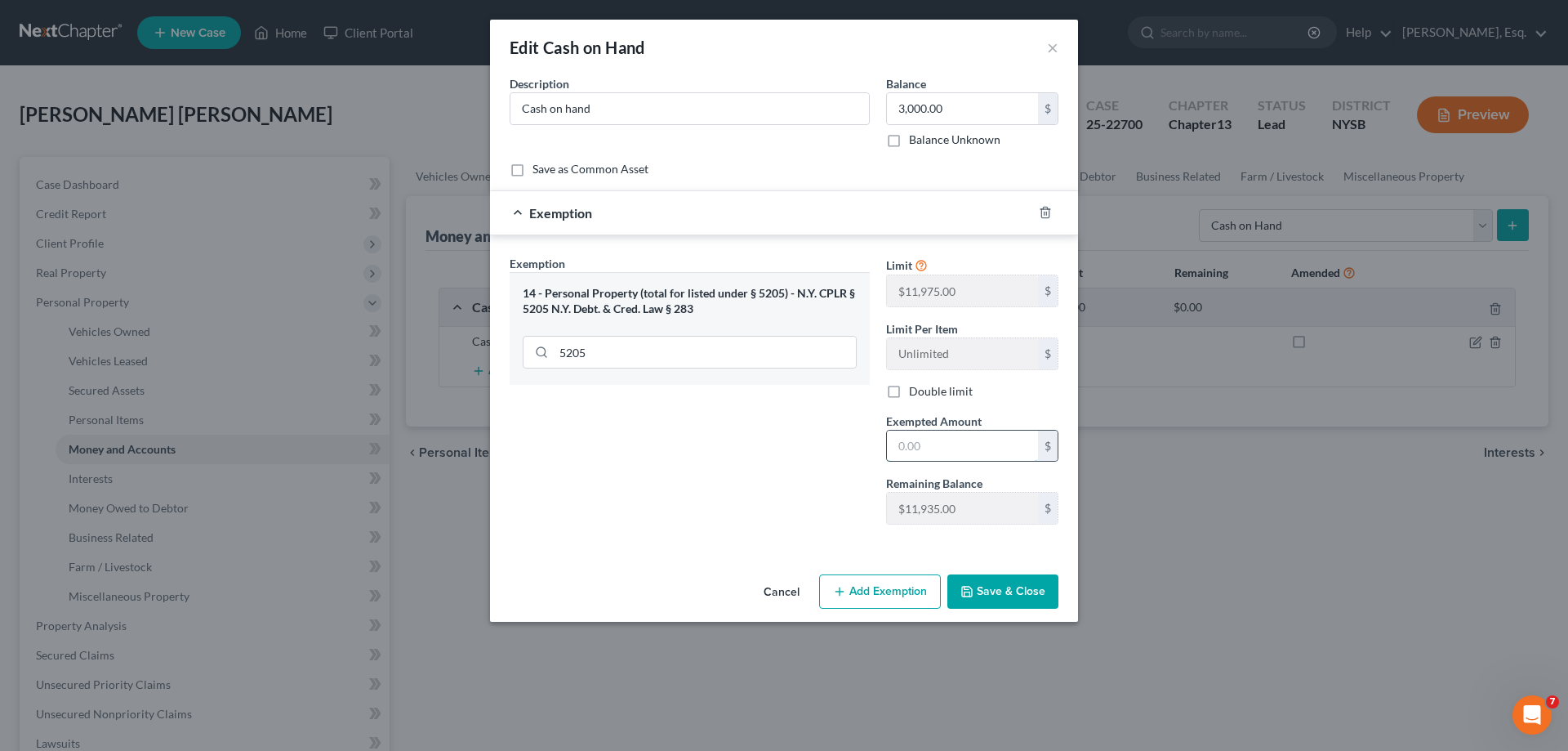
click at [950, 443] on input "text" at bounding box center [962, 446] width 151 height 31
type input "3,000.00"
click at [977, 588] on button "Save & Close" at bounding box center [1003, 591] width 112 height 35
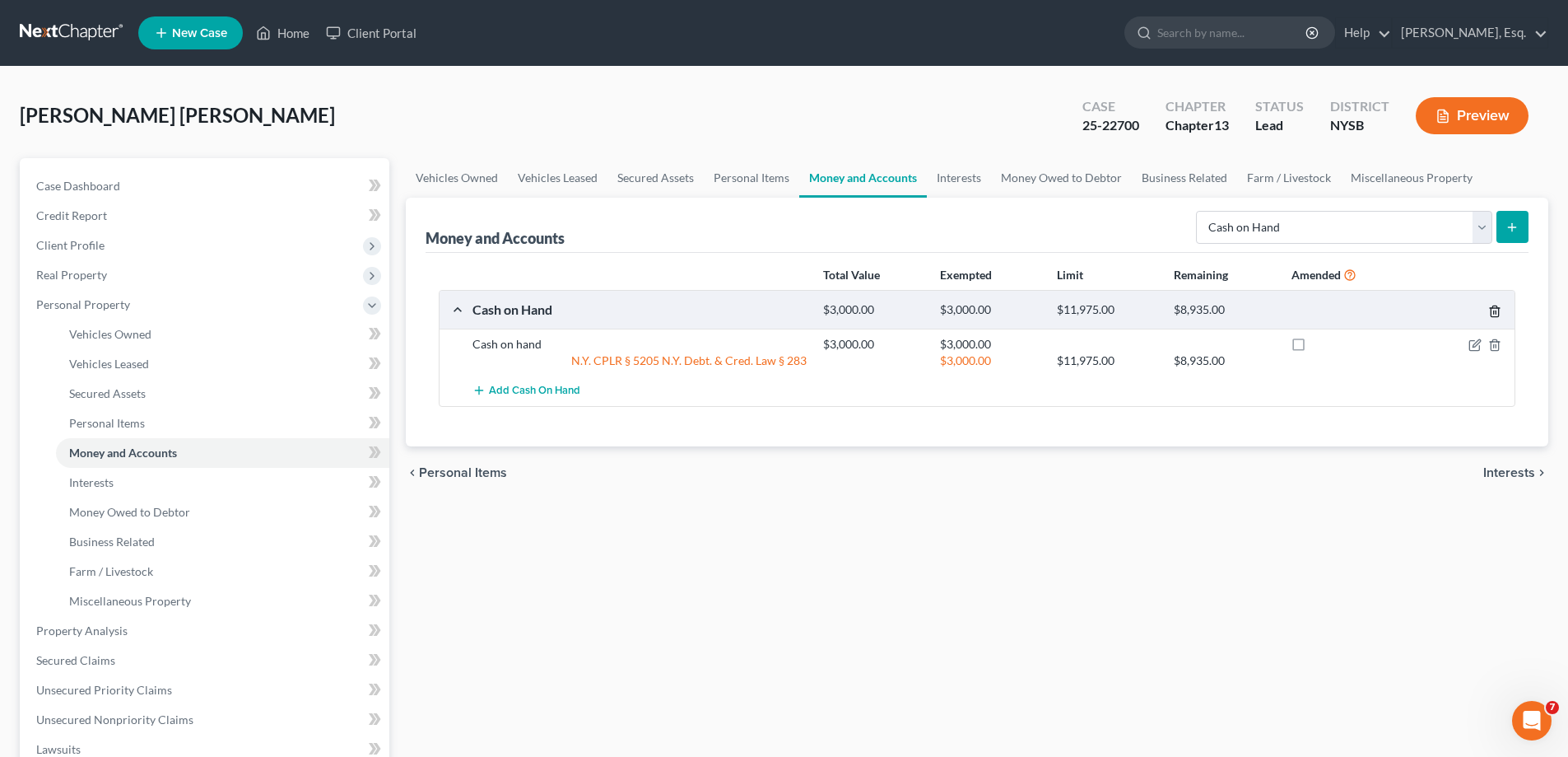
click at [1499, 307] on icon "button" at bounding box center [1495, 311] width 14 height 14
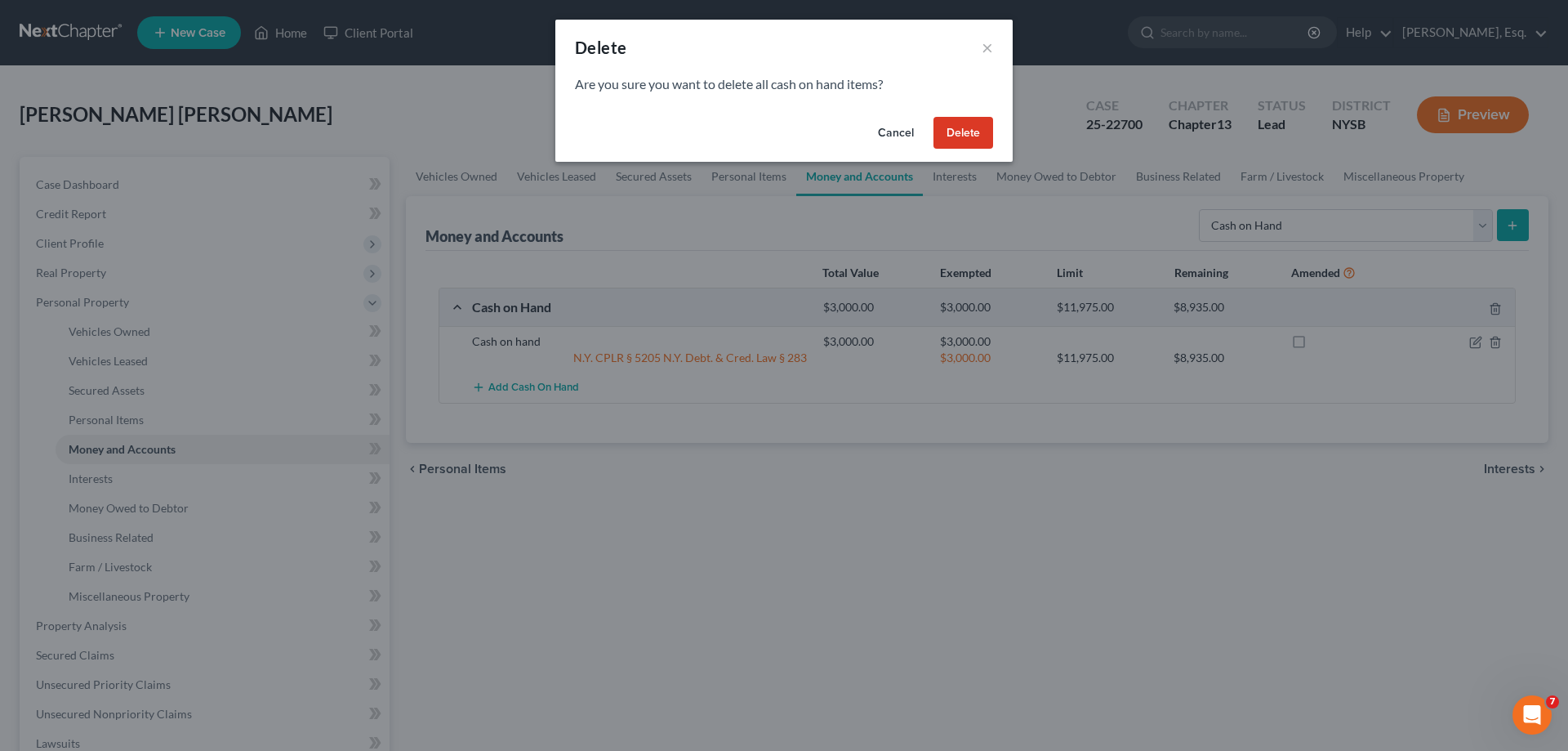
click at [958, 128] on button "Delete" at bounding box center [963, 133] width 60 height 33
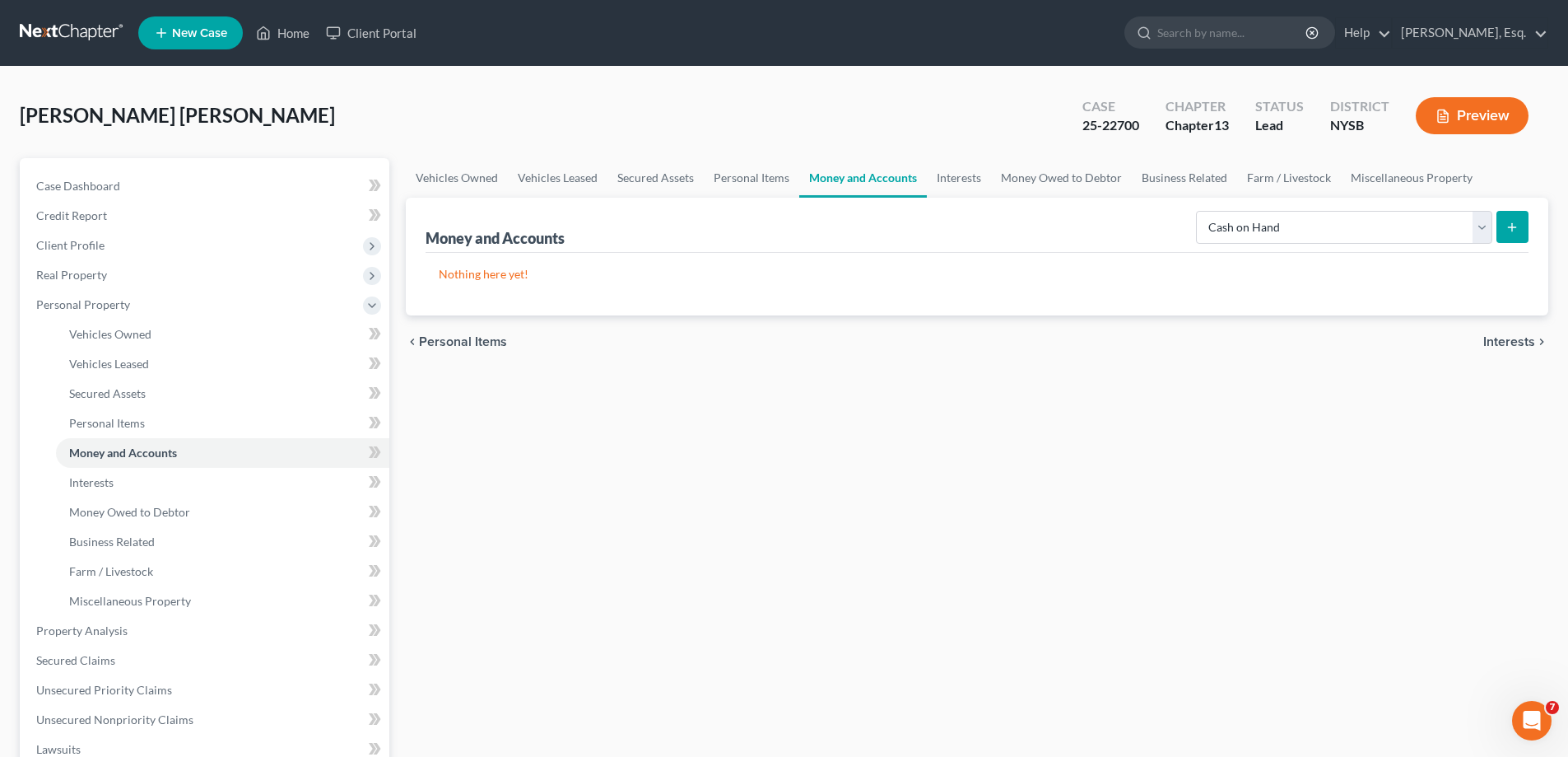
click at [1509, 228] on icon "submit" at bounding box center [1513, 228] width 14 height 14
click at [1514, 224] on icon "submit" at bounding box center [1513, 228] width 14 height 14
click at [1487, 223] on select "Select Account Type Brokerage Cash on Hand Certificates of Deposit Checking Acc…" at bounding box center [1344, 227] width 297 height 33
click at [1200, 210] on select "Select Account Type Brokerage Cash on Hand Certificates of Deposit Checking Acc…" at bounding box center [1344, 227] width 297 height 33
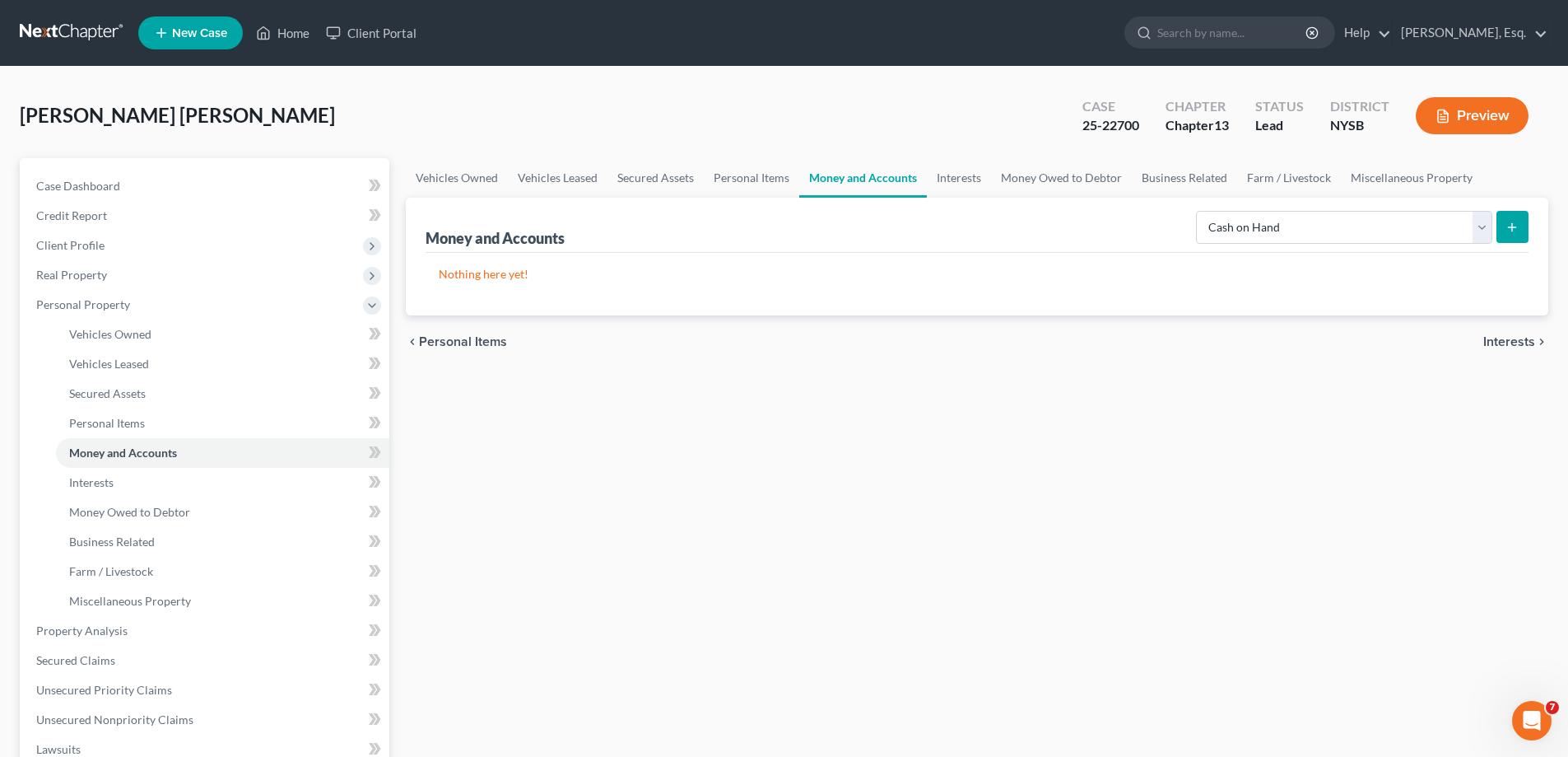
click at [1512, 222] on icon "submit" at bounding box center [1513, 228] width 14 height 14
click at [456, 340] on span "Personal Items" at bounding box center [462, 342] width 88 height 14
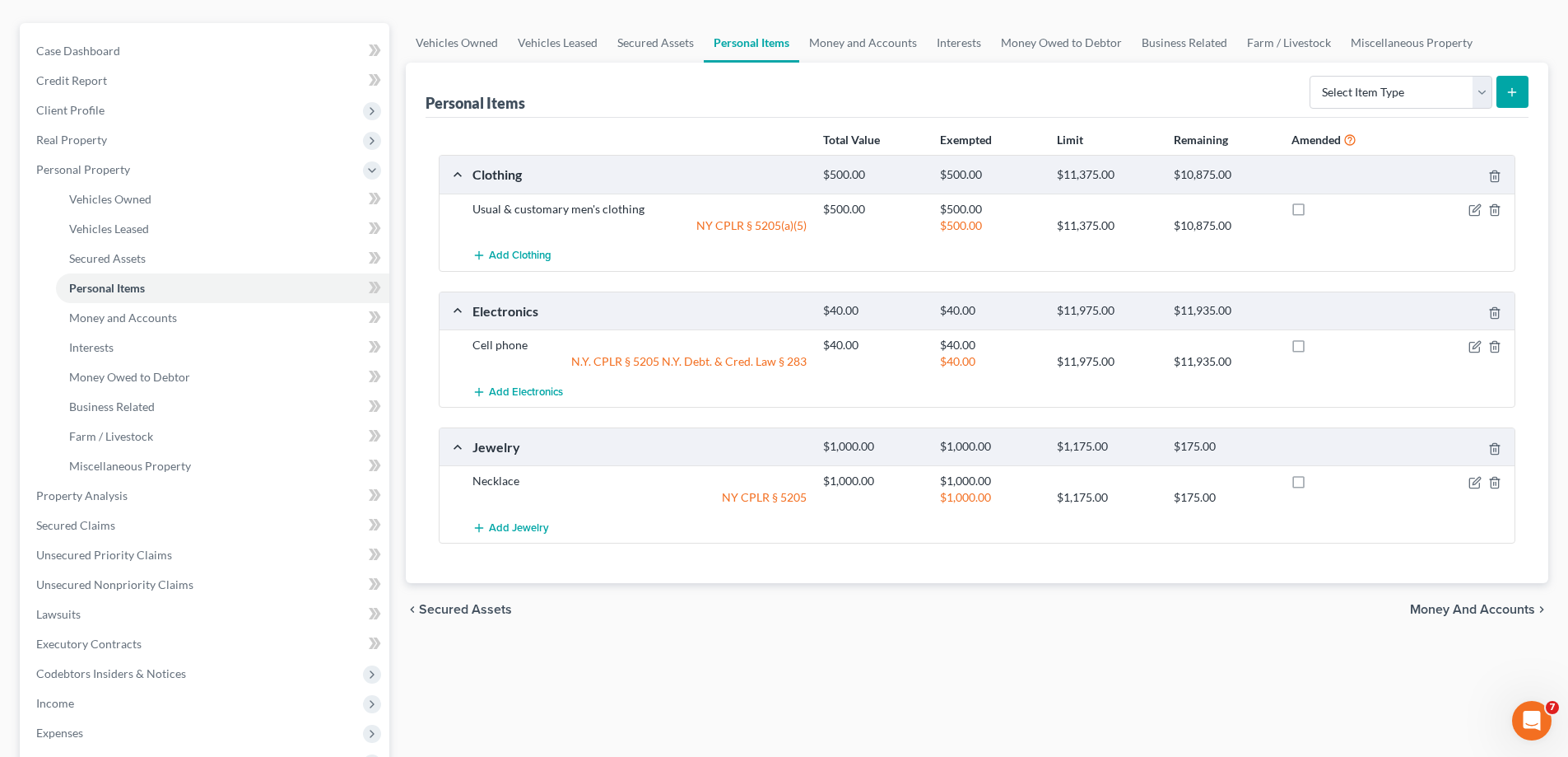
scroll to position [330, 0]
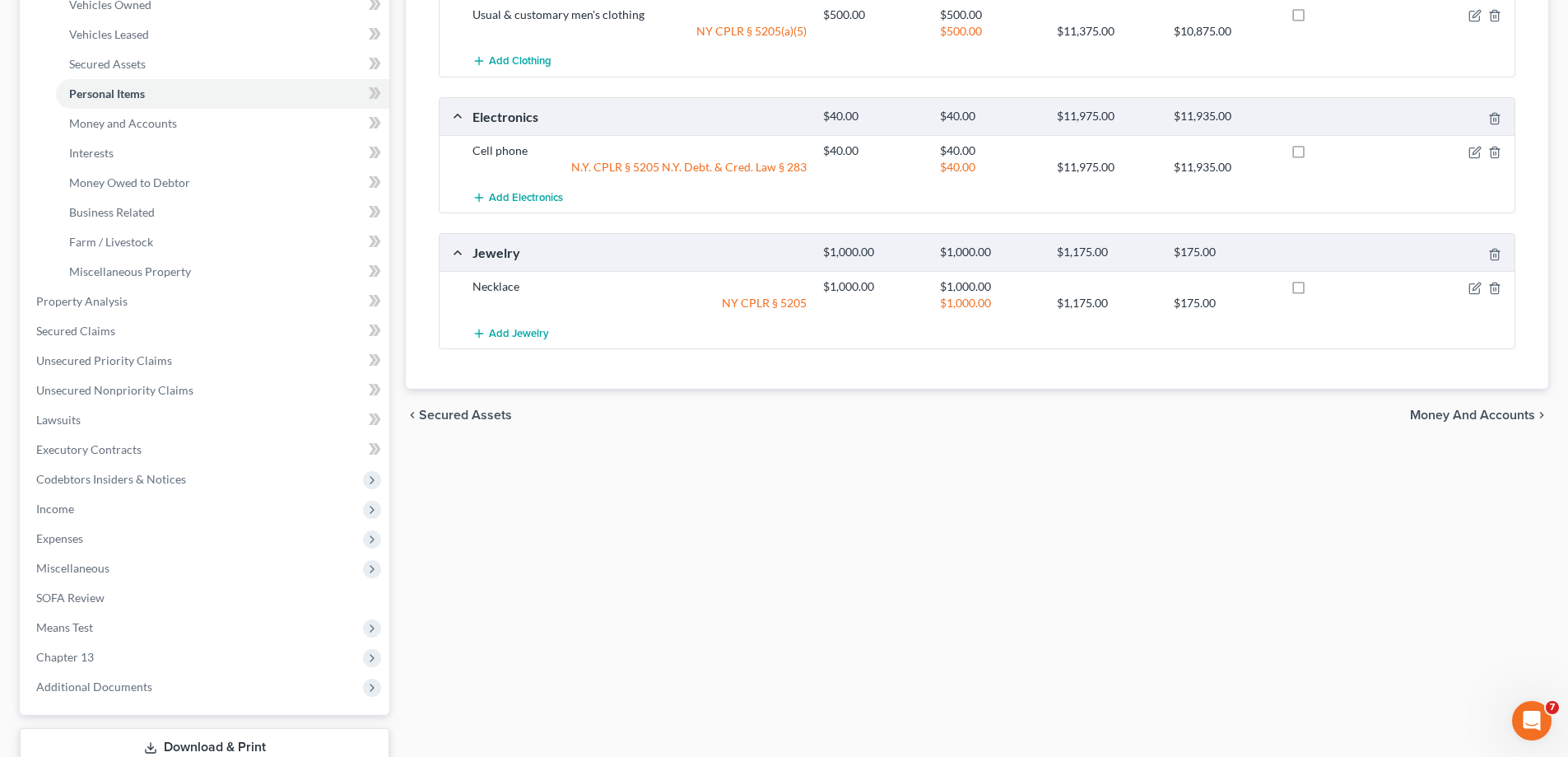
click at [1436, 417] on span "Money and Accounts" at bounding box center [1472, 415] width 125 height 14
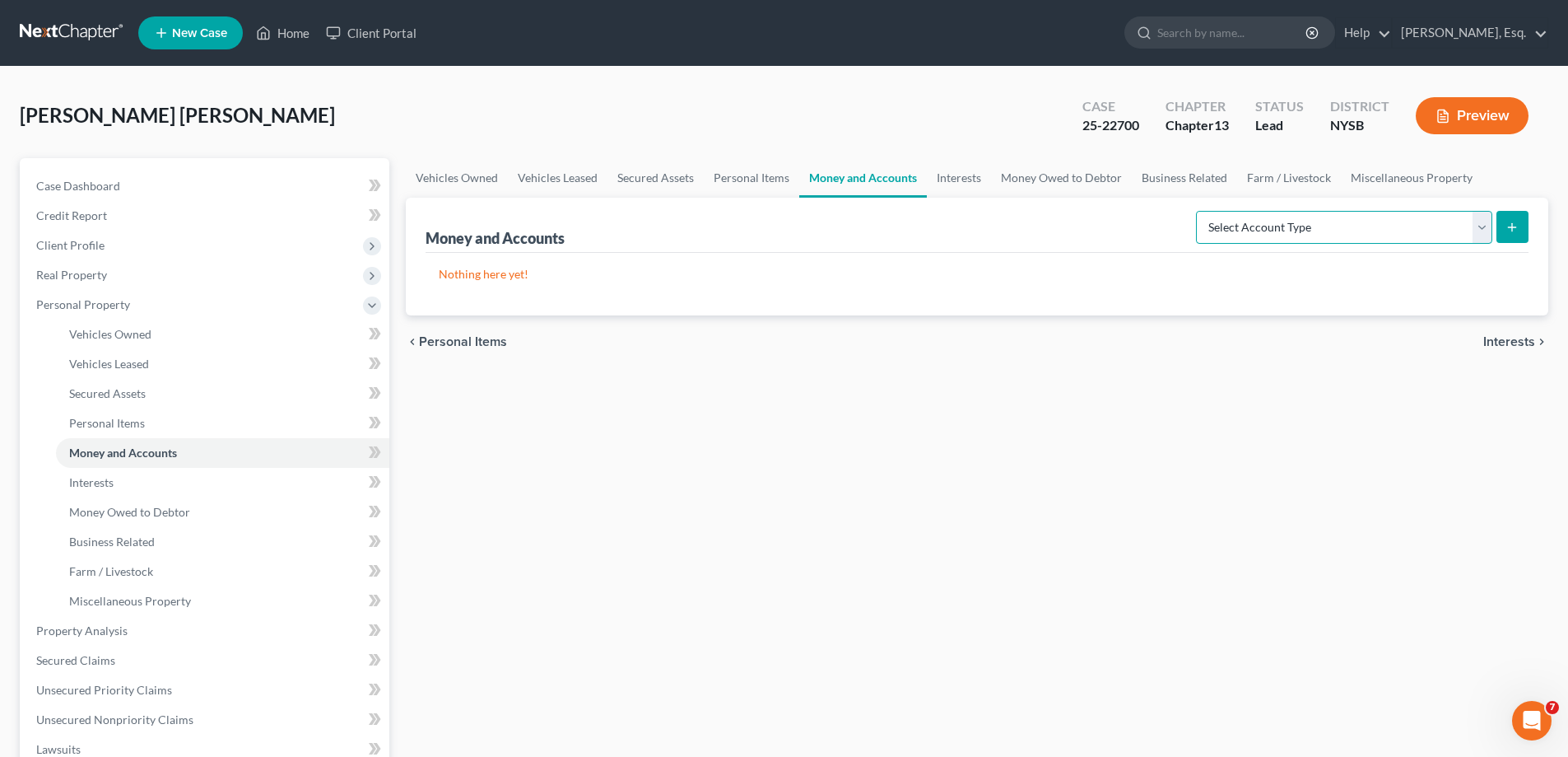
click at [1483, 229] on select "Select Account Type Brokerage Cash on Hand Certificates of Deposit Checking Acc…" at bounding box center [1344, 227] width 297 height 33
select select "cash_on_hand"
click at [1200, 210] on select "Select Account Type Brokerage Cash on Hand Certificates of Deposit Checking Acc…" at bounding box center [1344, 227] width 297 height 33
click at [1519, 227] on icon "submit" at bounding box center [1513, 228] width 14 height 14
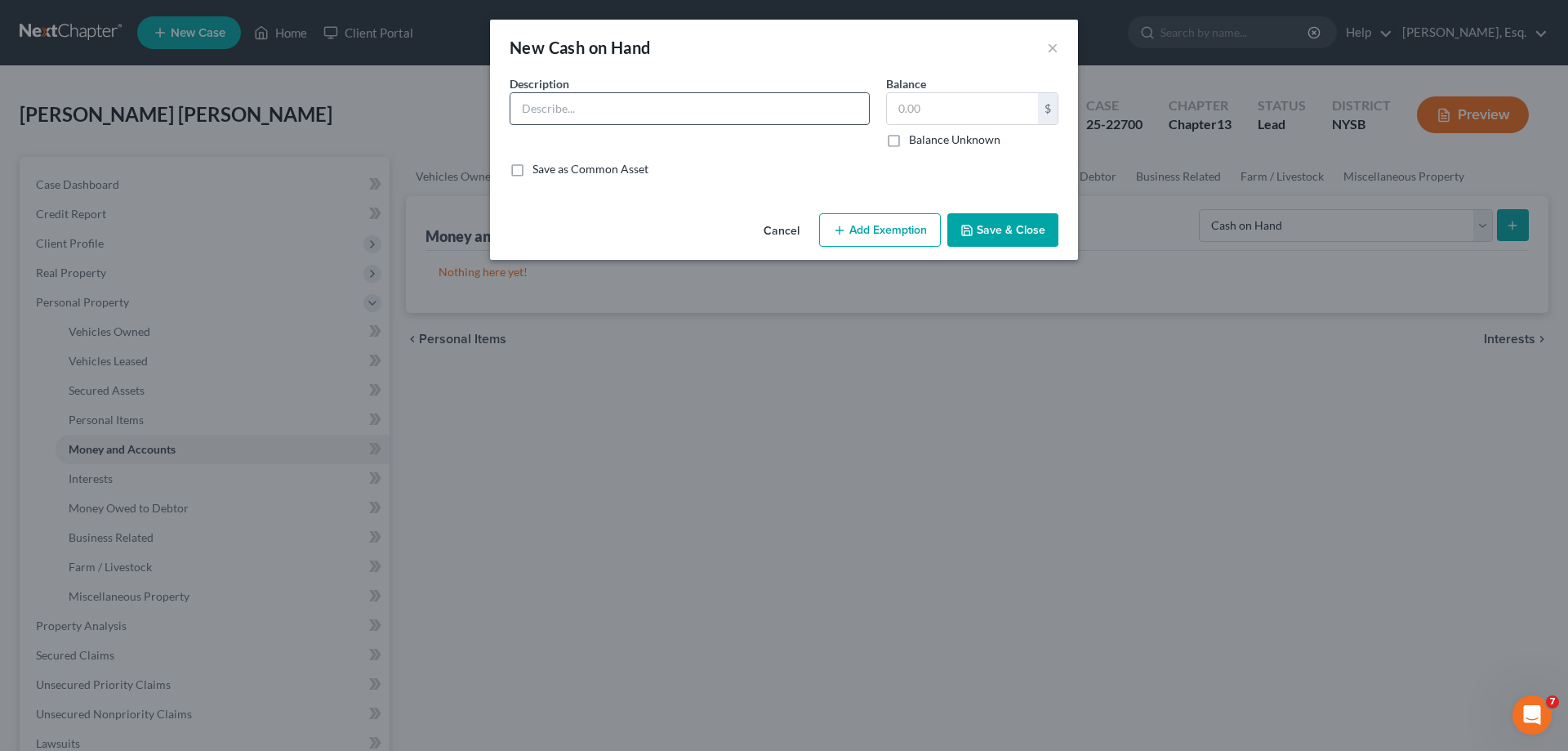
click at [616, 116] on input "text" at bounding box center [689, 109] width 359 height 31
type input "Cash on hand"
click at [985, 96] on input "text" at bounding box center [962, 109] width 151 height 31
type input "3,000.00"
click at [879, 241] on button "Add Exemption" at bounding box center [880, 231] width 122 height 35
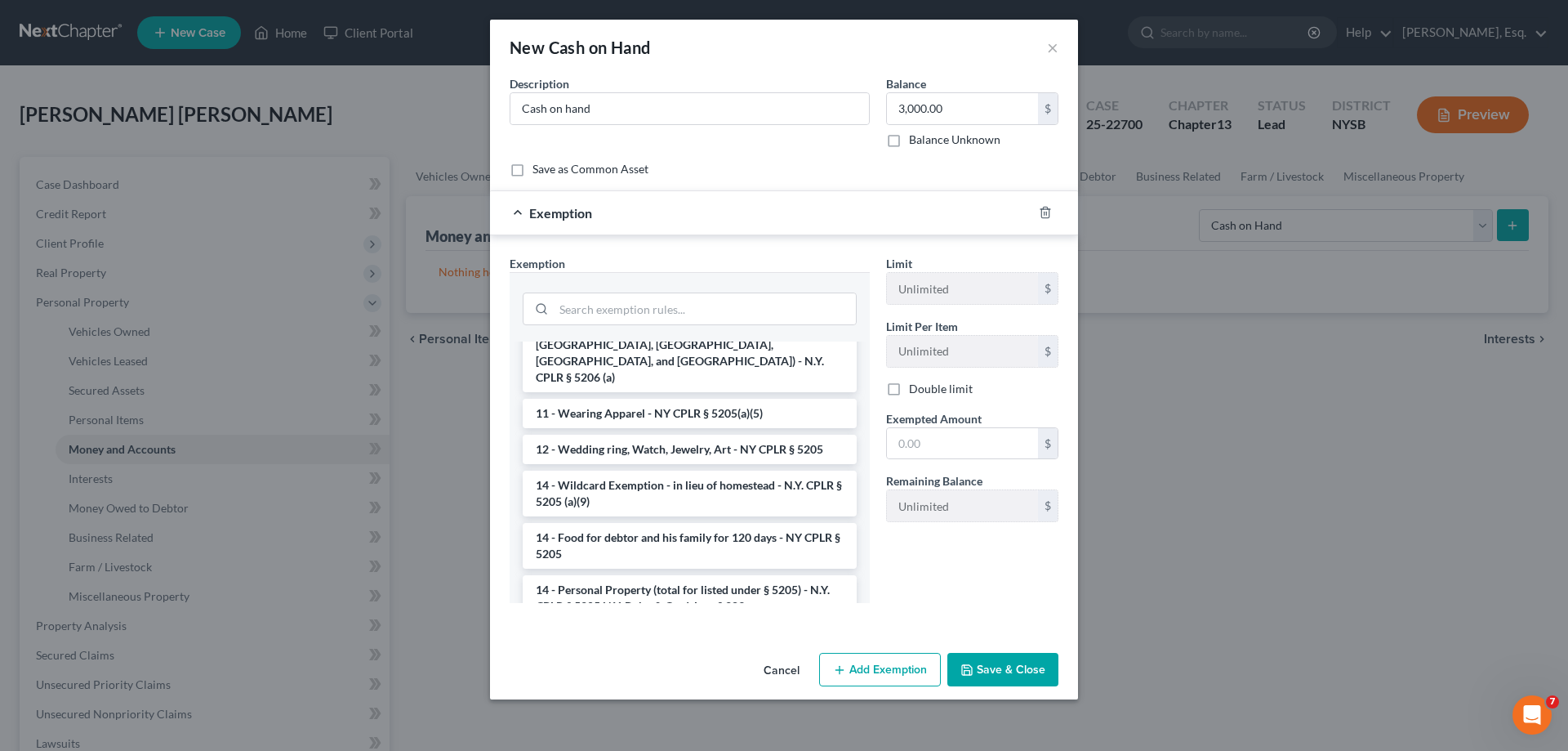
scroll to position [370, 0]
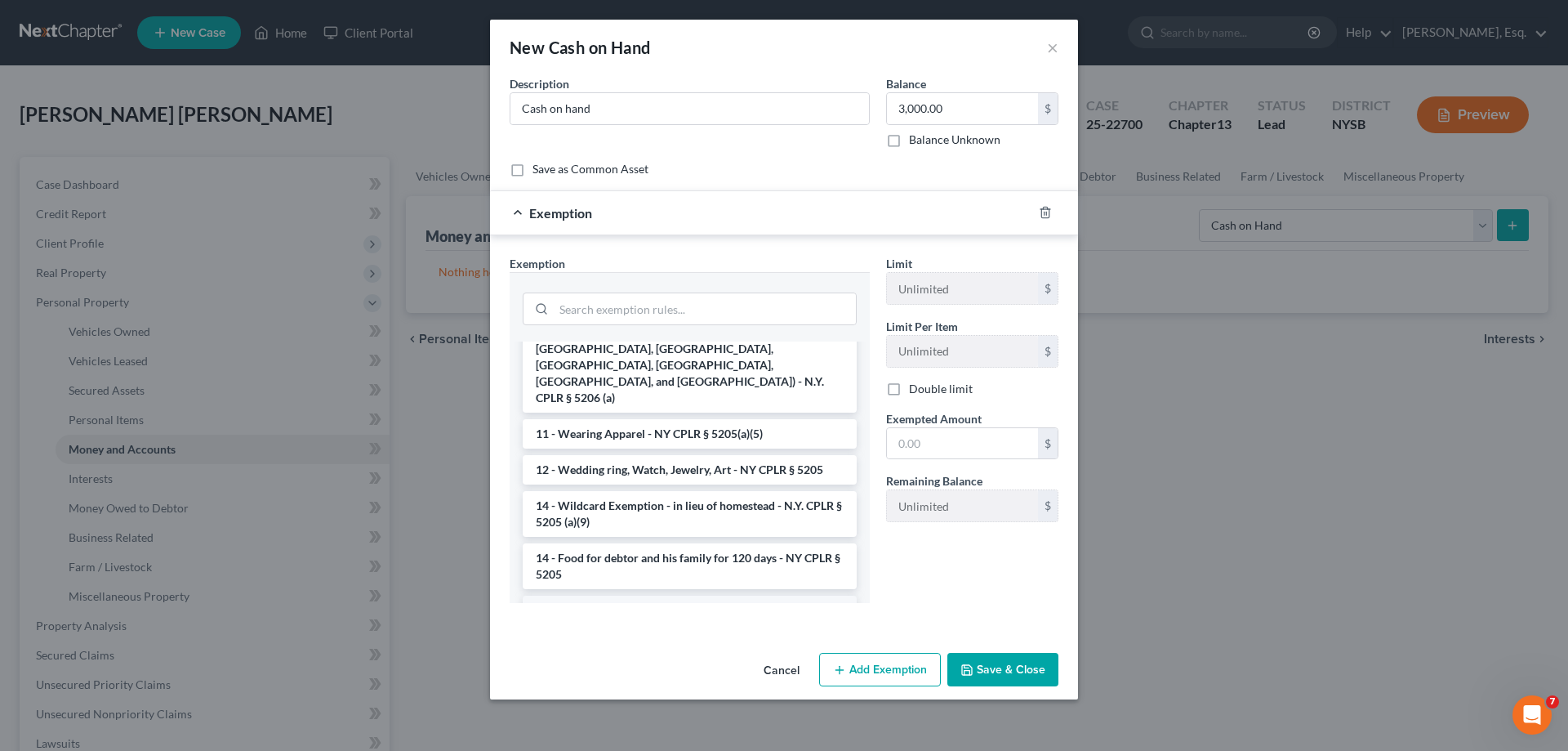
click at [770, 595] on li "14 - Personal Property (total for listed under § 5205) - N.Y. CPLR § 5205 N.Y. …" at bounding box center [689, 618] width 334 height 46
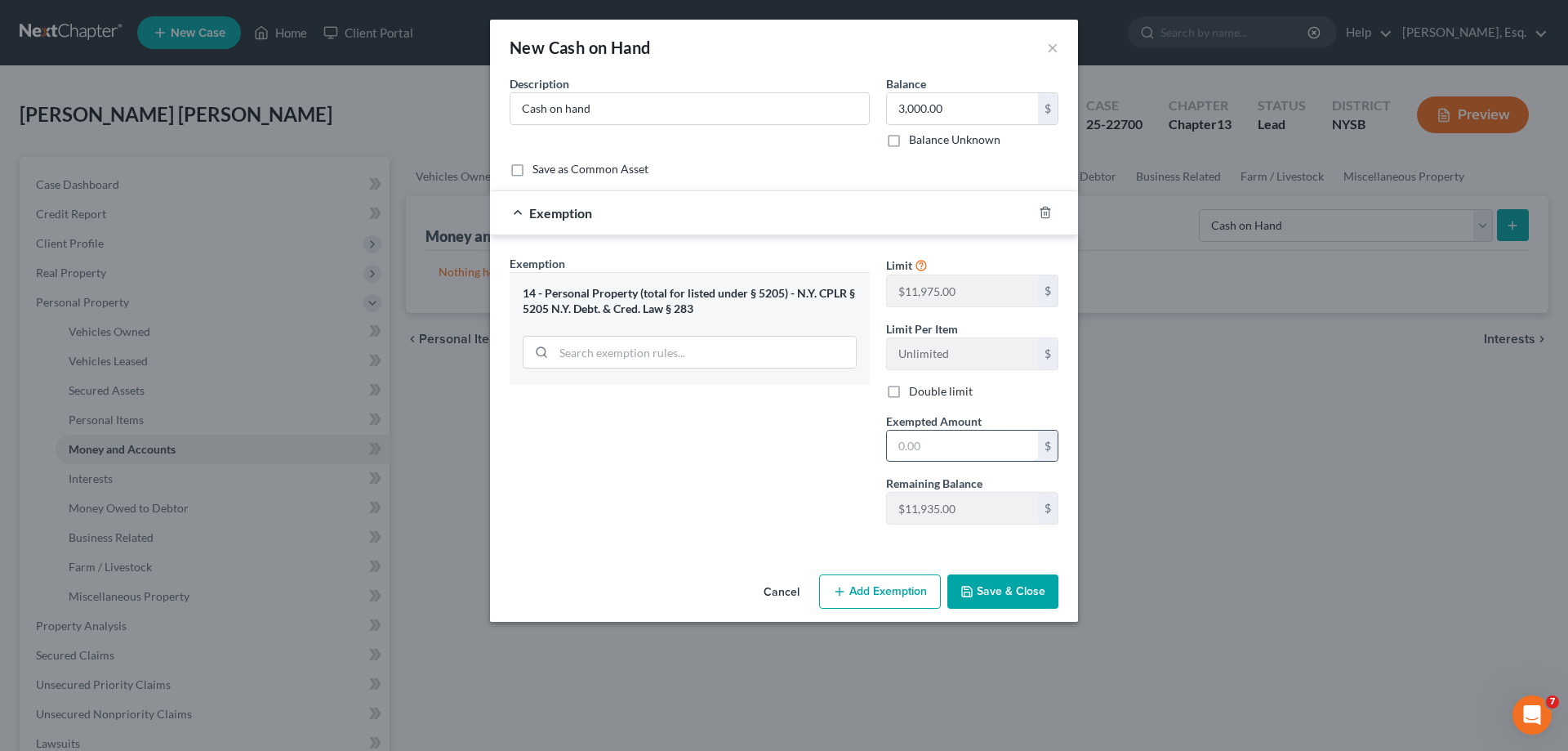
click at [927, 449] on input "text" at bounding box center [962, 446] width 151 height 31
type input "3,000.00"
click at [991, 598] on button "Save & Close" at bounding box center [1003, 591] width 112 height 35
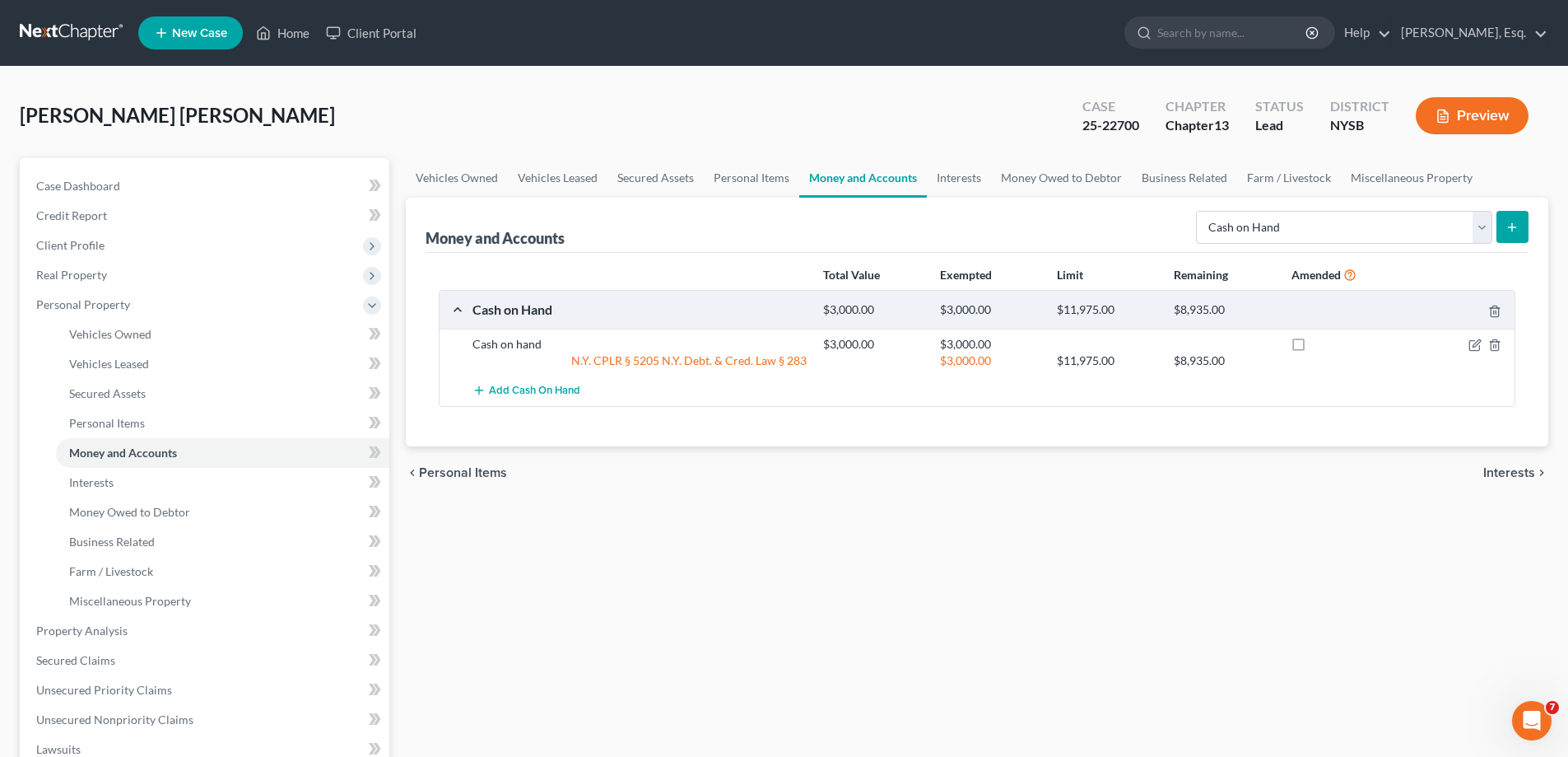
click at [1505, 471] on span "Interests" at bounding box center [1510, 473] width 52 height 14
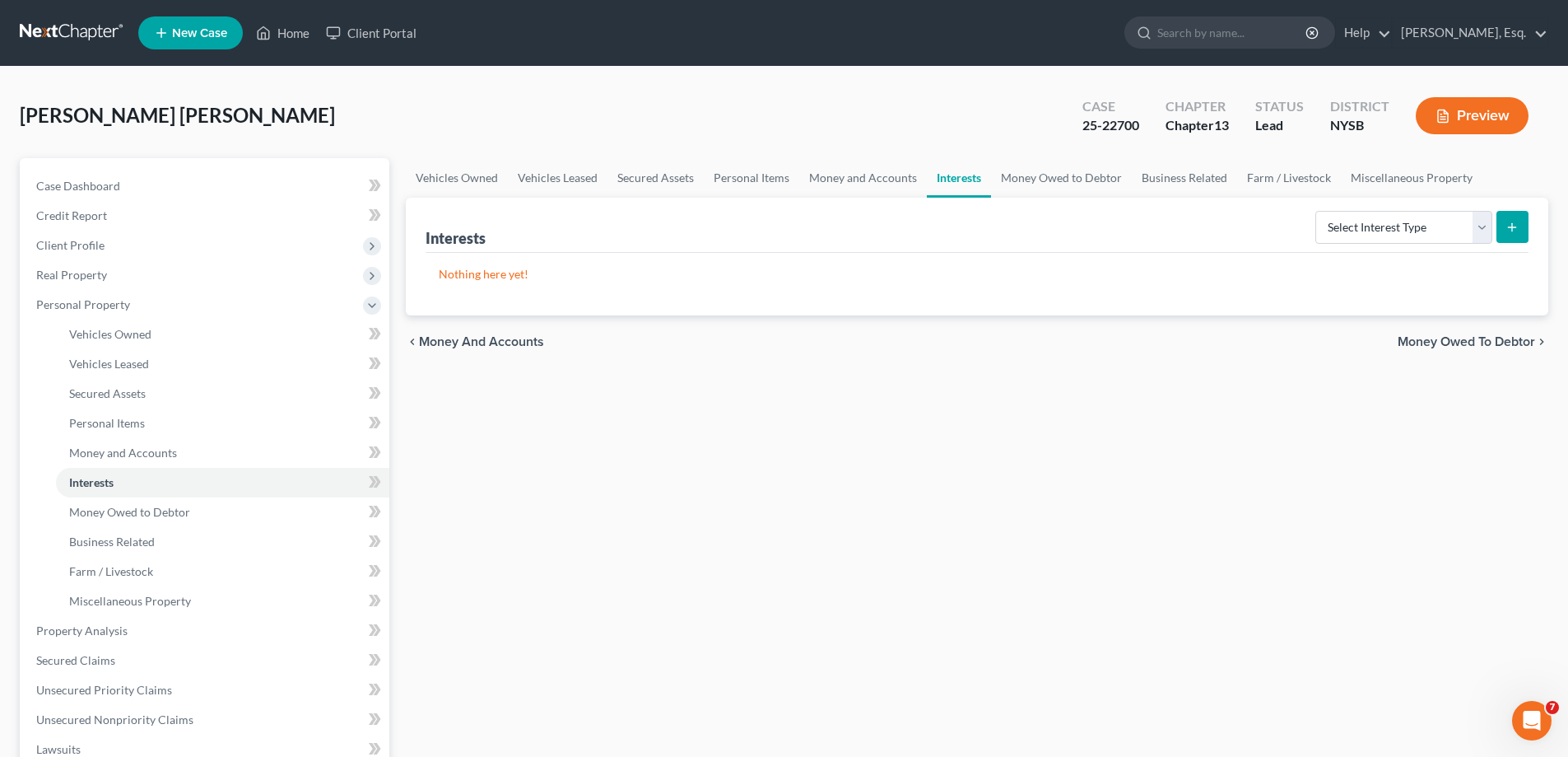
click at [471, 347] on span "Money and Accounts" at bounding box center [481, 342] width 125 height 14
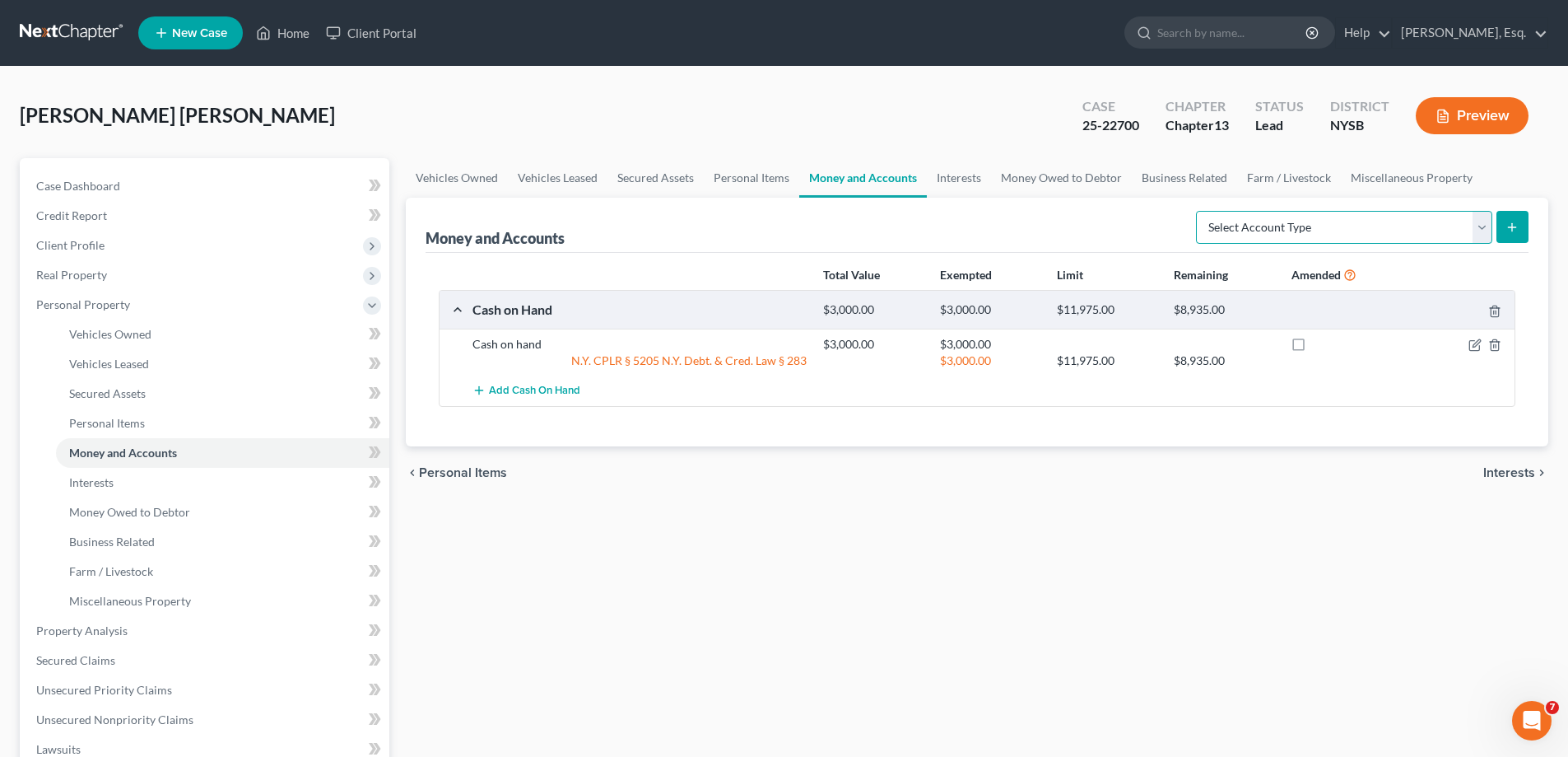
click at [1479, 228] on select "Select Account Type Brokerage Cash on Hand Certificates of Deposit Checking Acc…" at bounding box center [1344, 227] width 297 height 33
select select "checking"
click at [1200, 210] on select "Select Account Type Brokerage Cash on Hand Certificates of Deposit Checking Acc…" at bounding box center [1344, 227] width 297 height 33
click at [1521, 231] on button "submit" at bounding box center [1512, 226] width 32 height 32
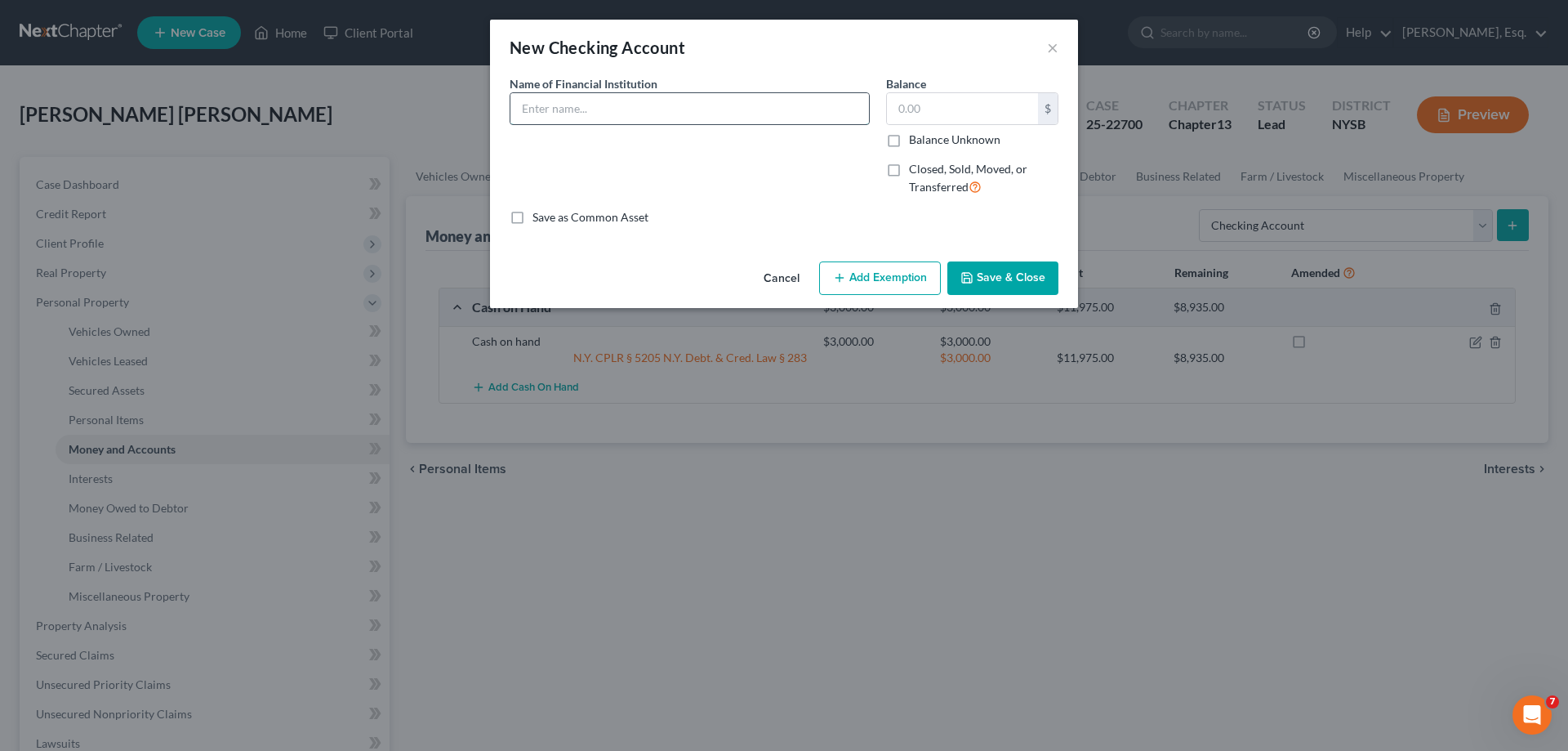
click at [708, 110] on input "text" at bounding box center [689, 109] width 359 height 31
type input "M&T Bank"
type input "200,000.00"
click at [867, 280] on button "Add Exemption" at bounding box center [880, 279] width 122 height 35
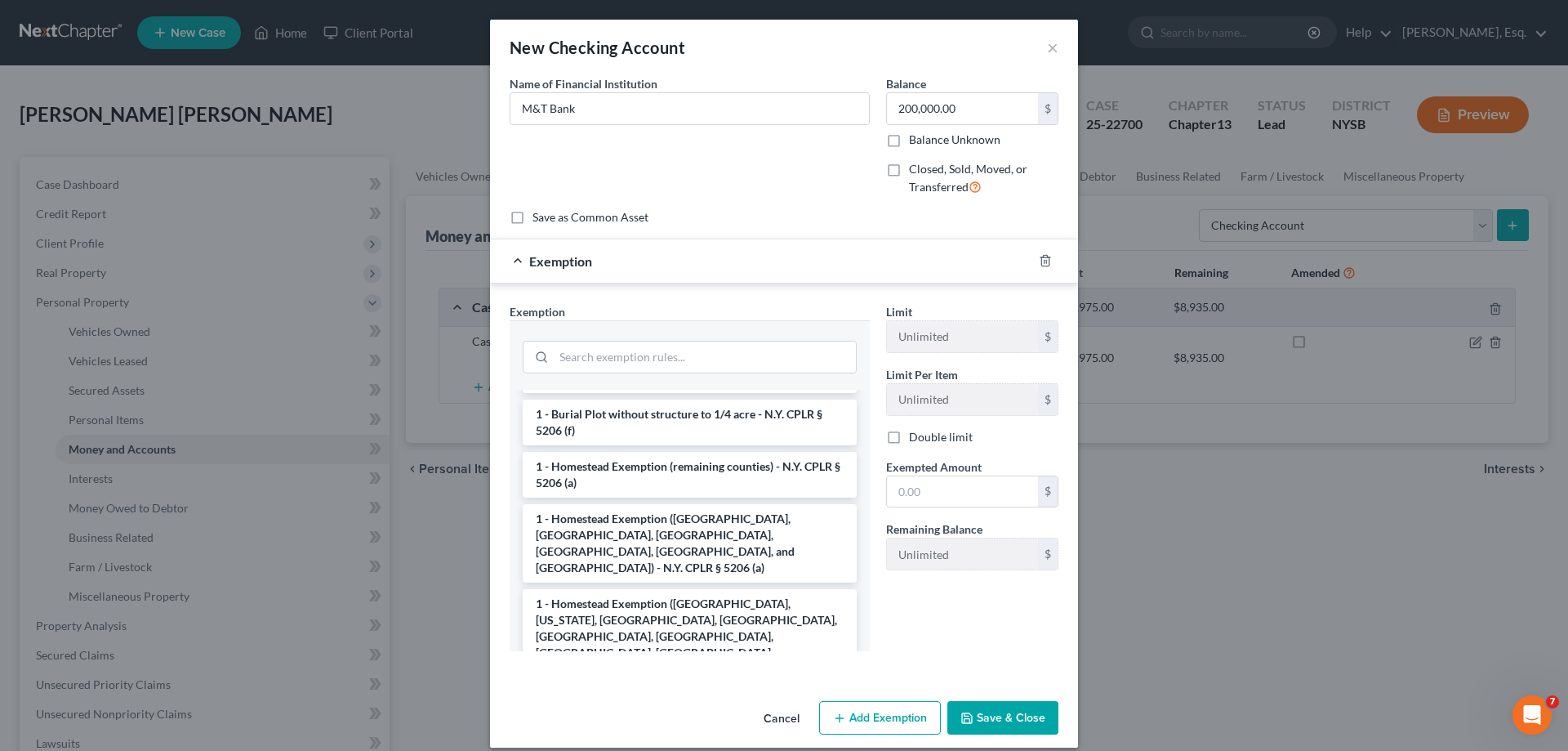
scroll to position [163, 0]
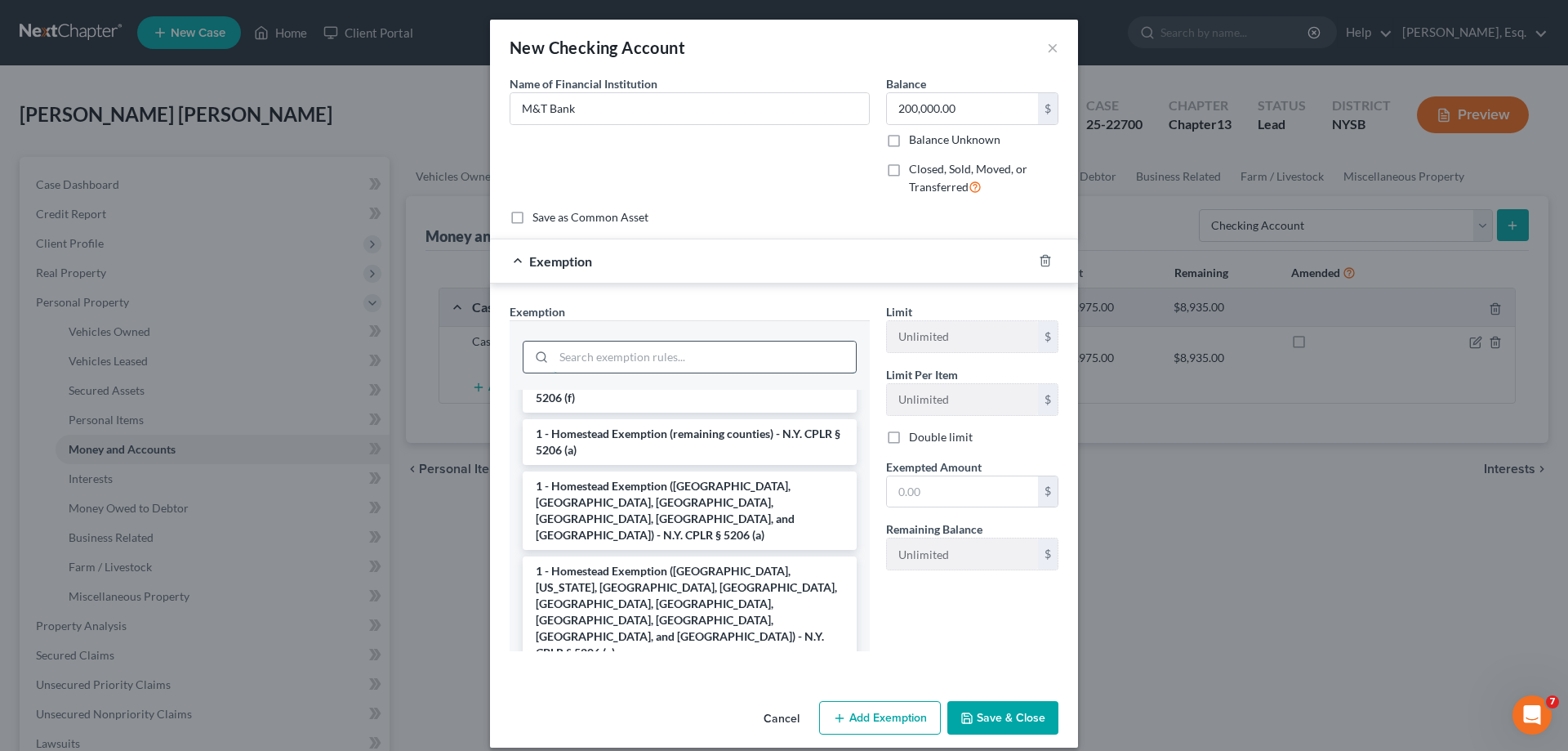
click at [605, 363] on input "search" at bounding box center [705, 357] width 302 height 31
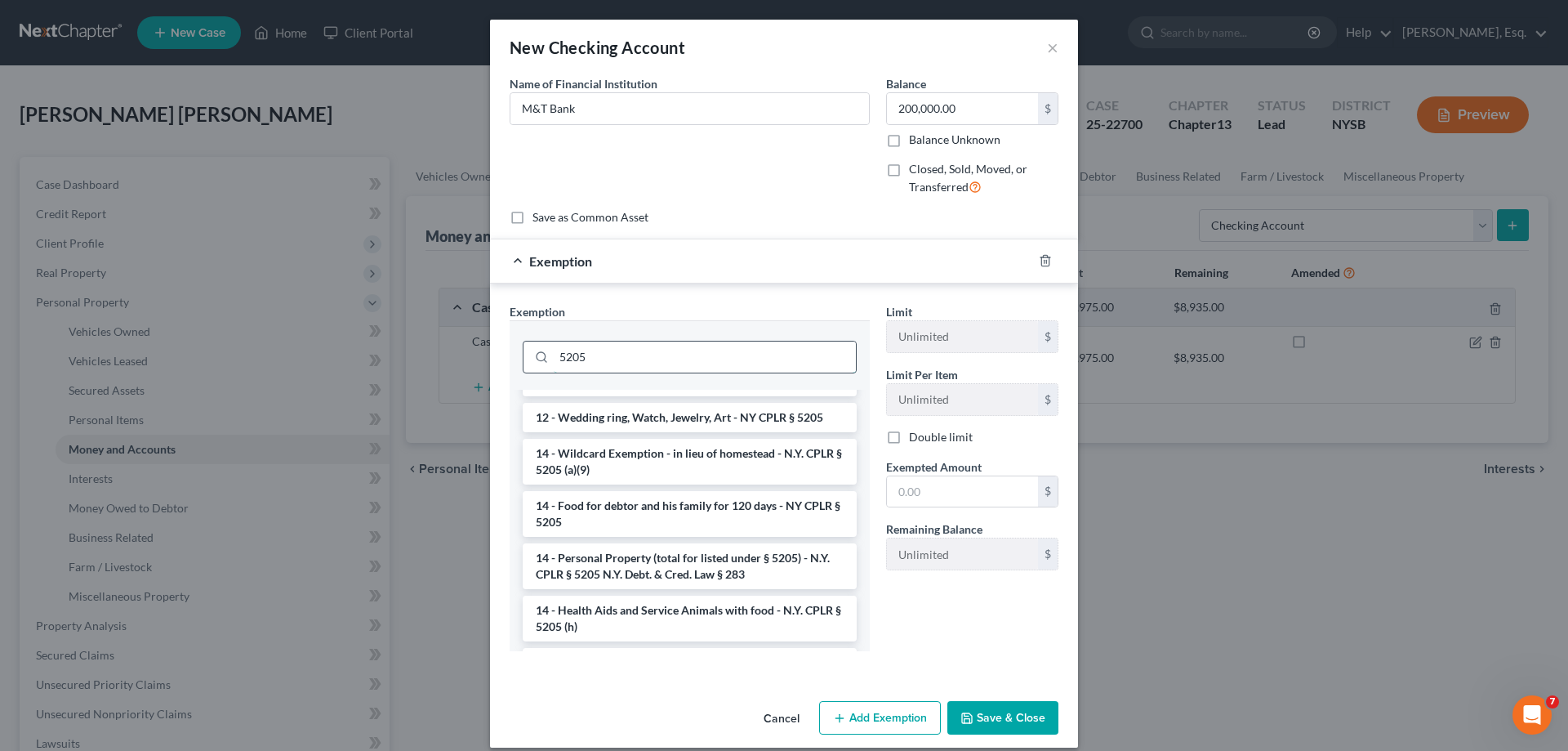
scroll to position [0, 0]
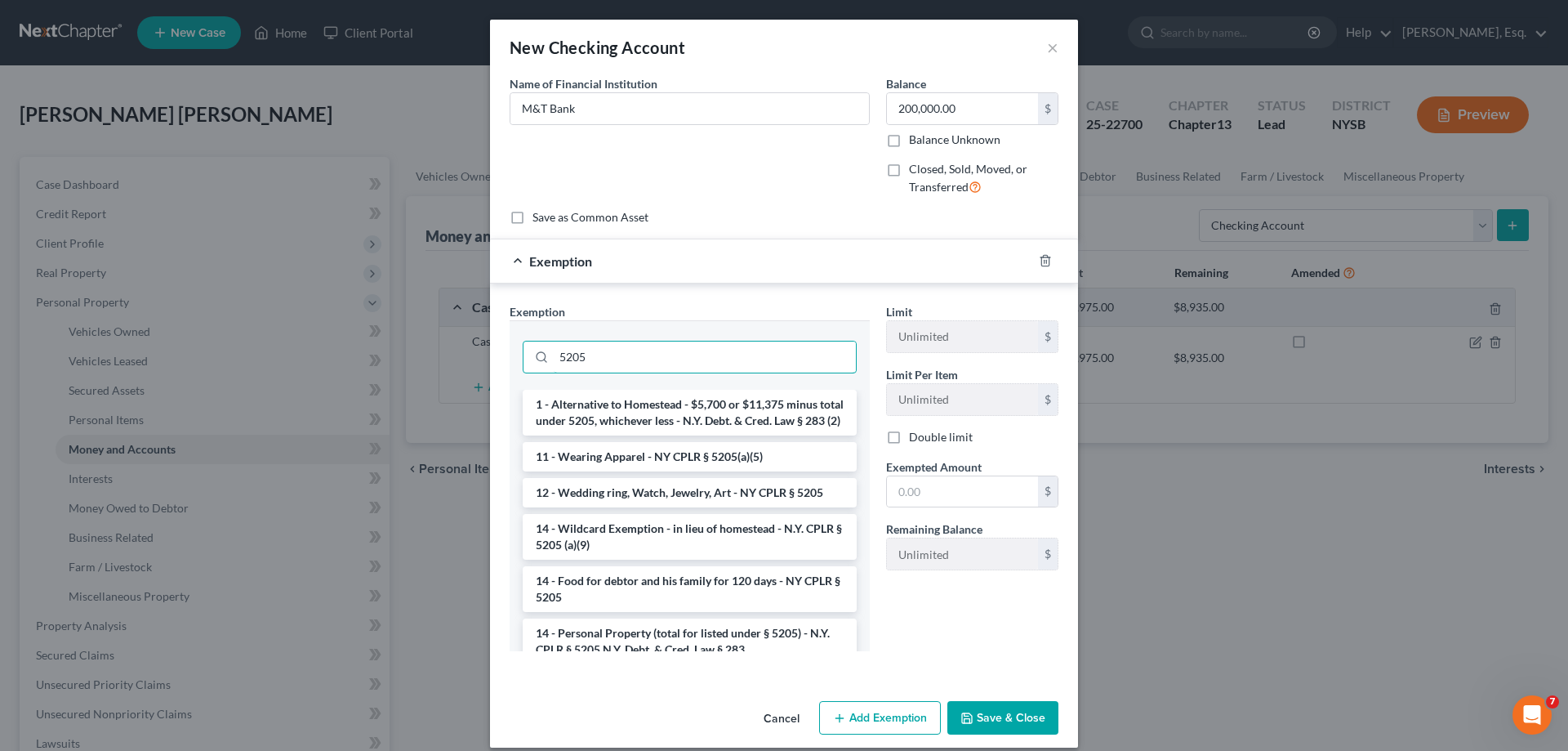
type input "5205"
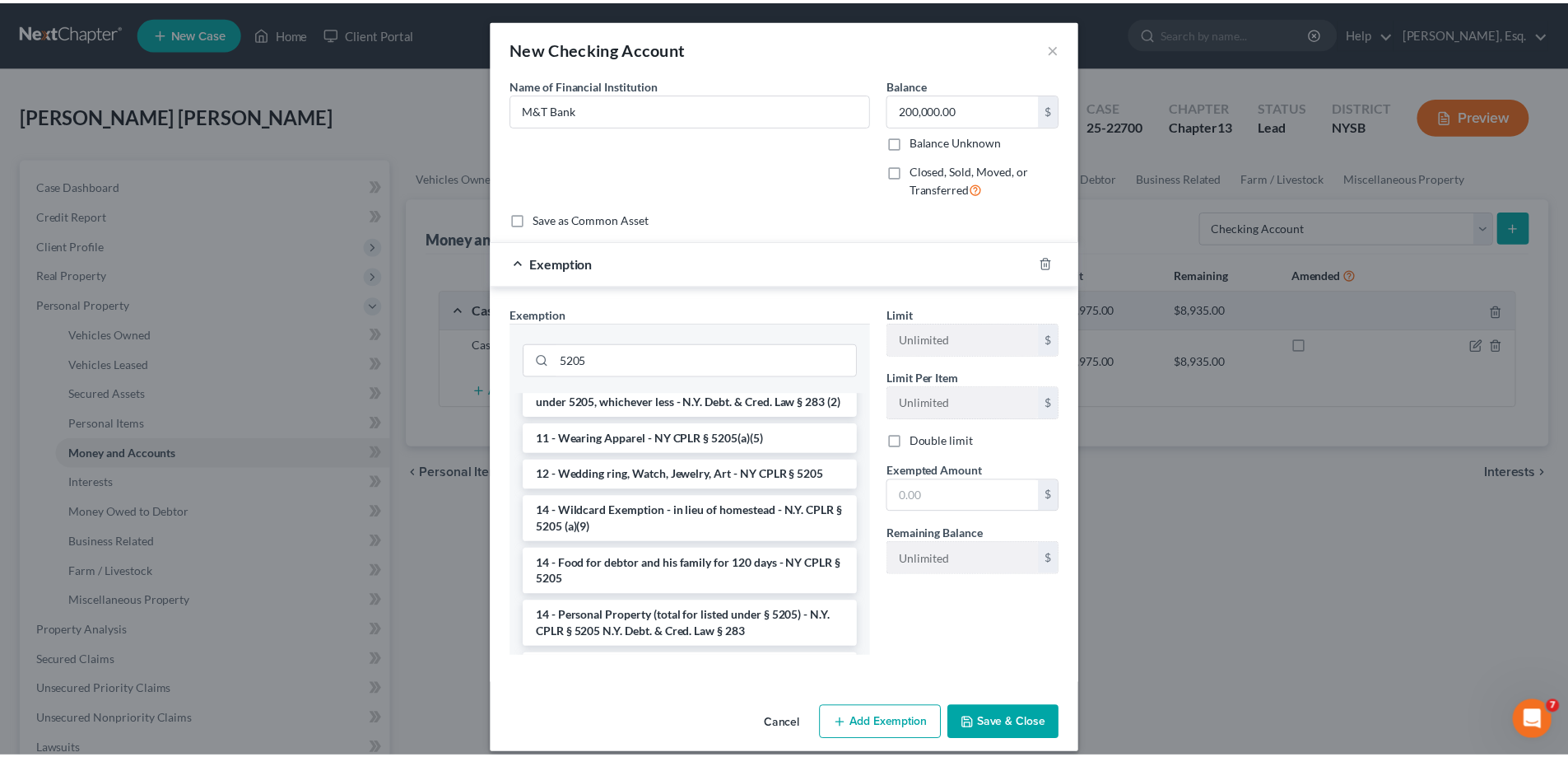
scroll to position [33, 0]
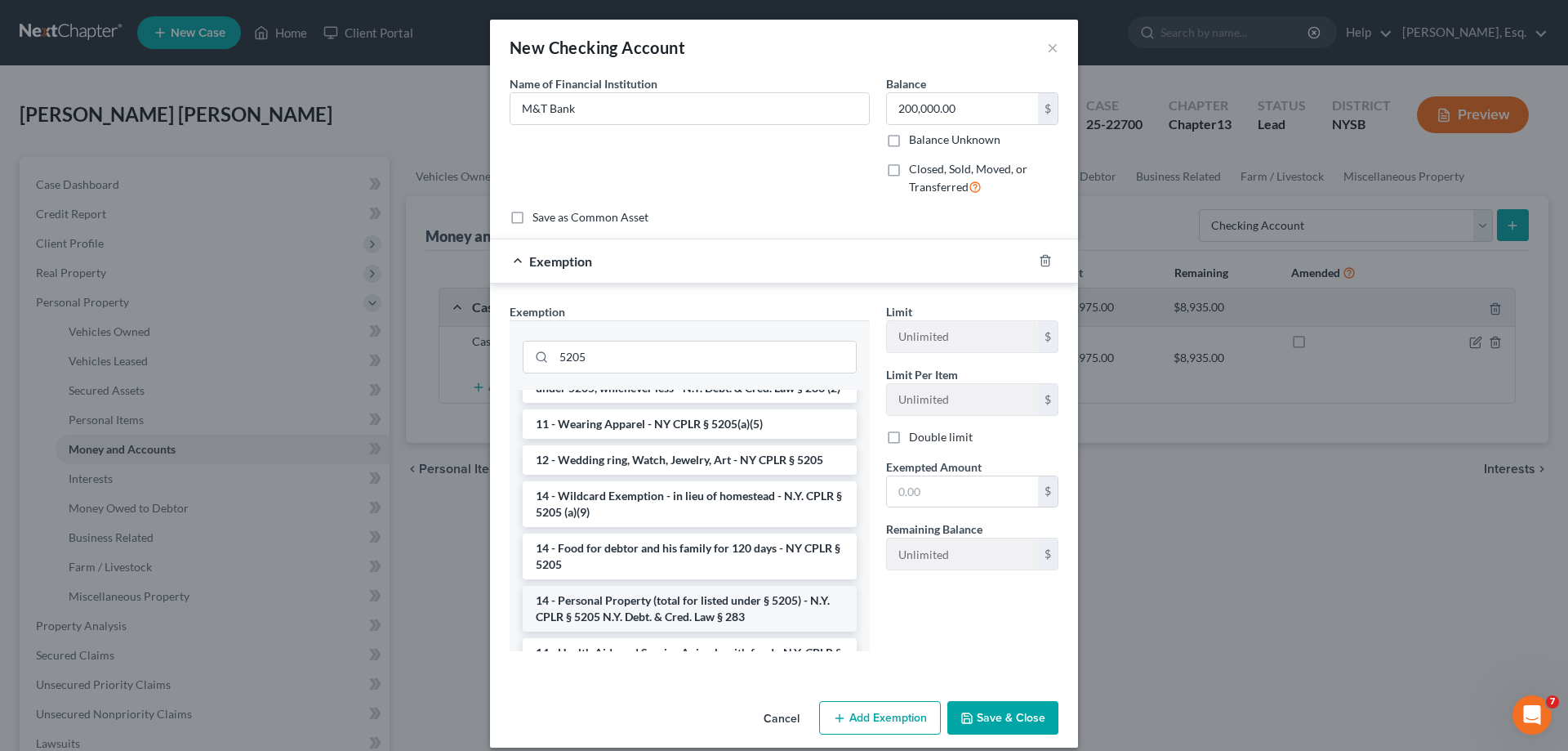
click at [762, 627] on li "14 - Personal Property (total for listed under § 5205) - N.Y. CPLR § 5205 N.Y. …" at bounding box center [689, 609] width 334 height 46
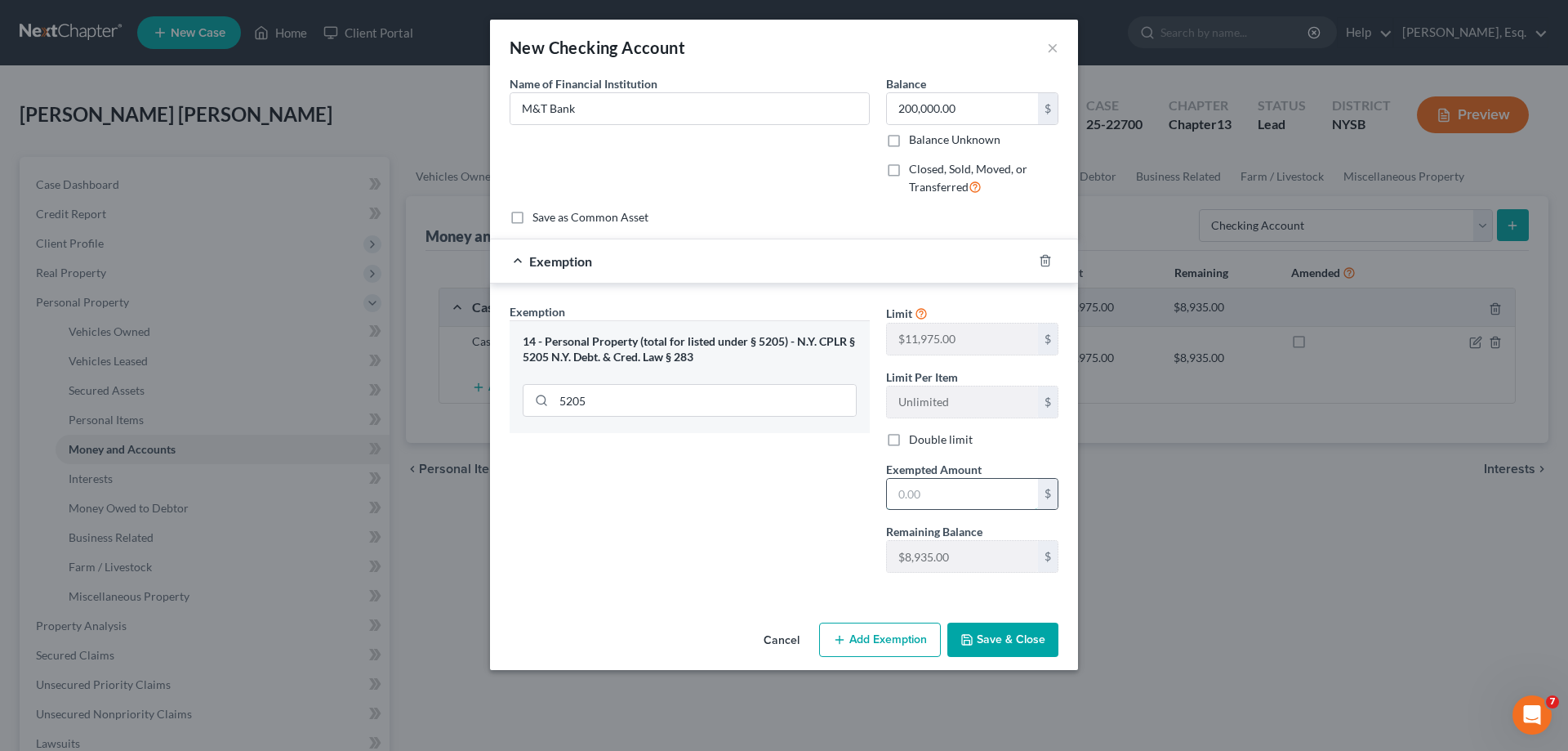
click at [938, 496] on input "text" at bounding box center [962, 494] width 151 height 31
type input "8,935.00"
click at [991, 647] on button "Save & Close" at bounding box center [1003, 639] width 112 height 35
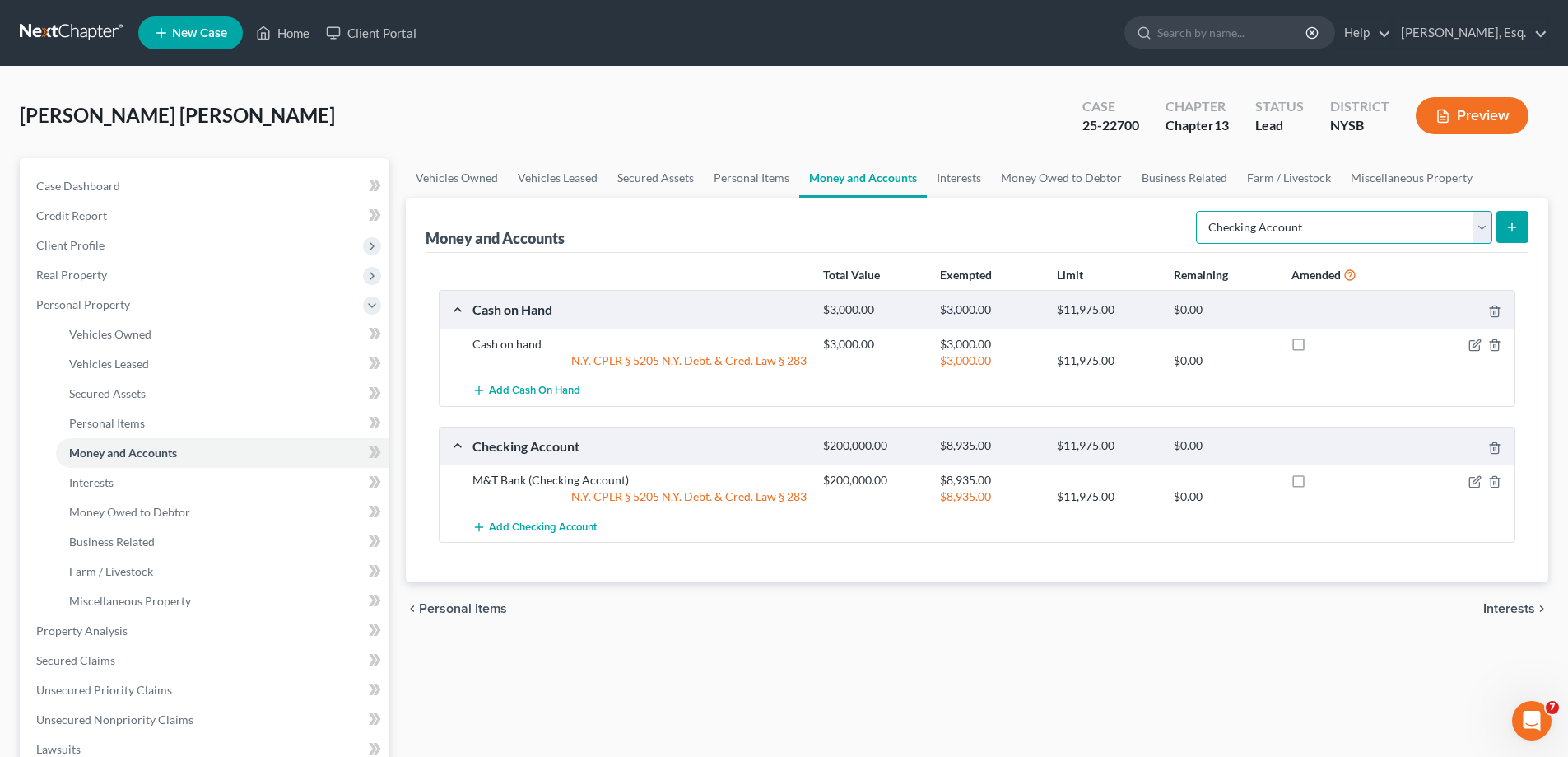
click at [1486, 230] on select "Select Account Type Brokerage Cash on Hand Certificates of Deposit Checking Acc…" at bounding box center [1344, 227] width 297 height 33
click at [1522, 604] on span "Interests" at bounding box center [1510, 609] width 52 height 14
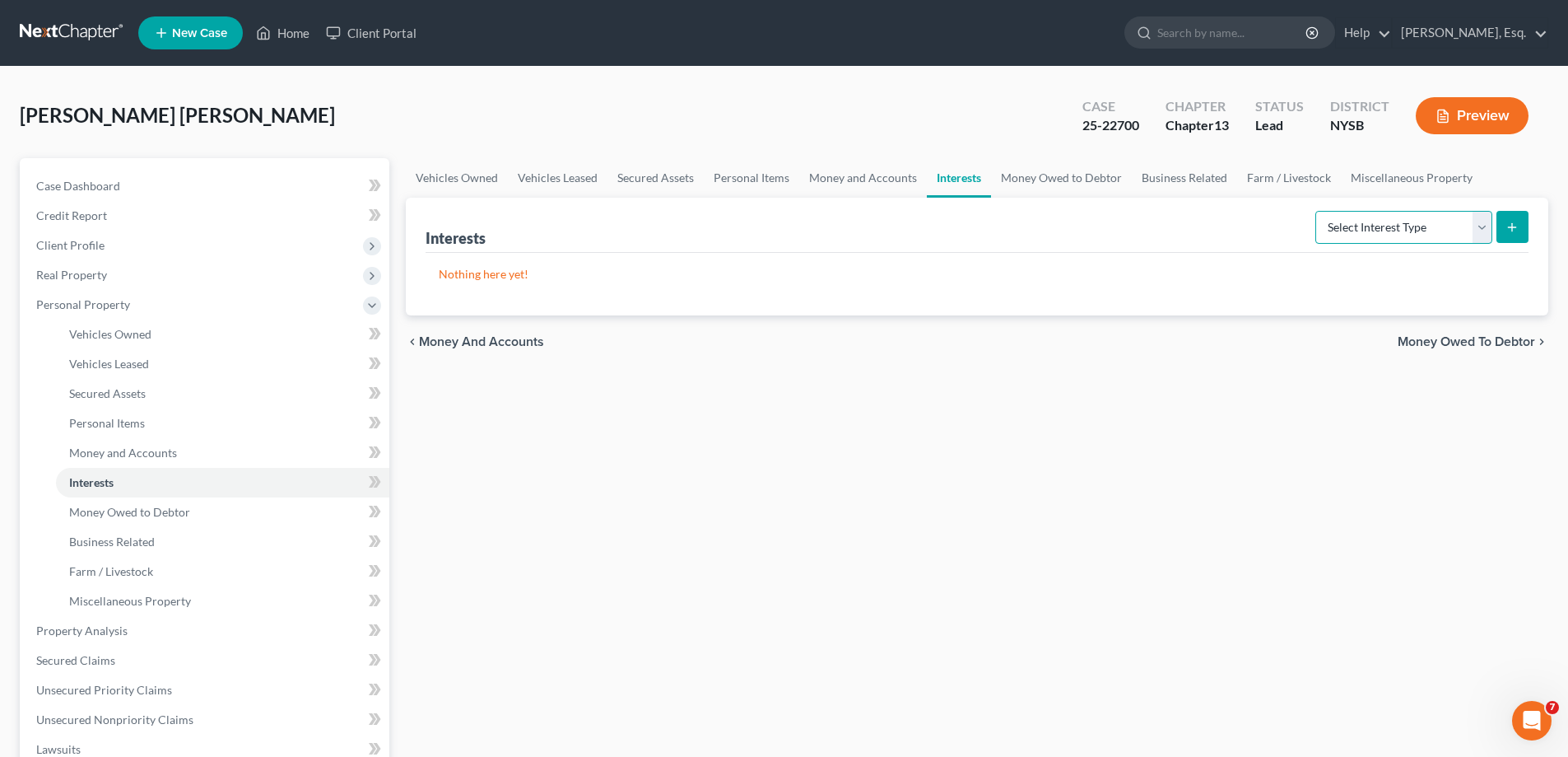
click at [1480, 221] on select "Select Interest Type 401K Annuity Bond Education IRA Government Bond Government…" at bounding box center [1404, 227] width 177 height 33
click at [1480, 337] on span "Money Owed to Debtor" at bounding box center [1466, 342] width 138 height 14
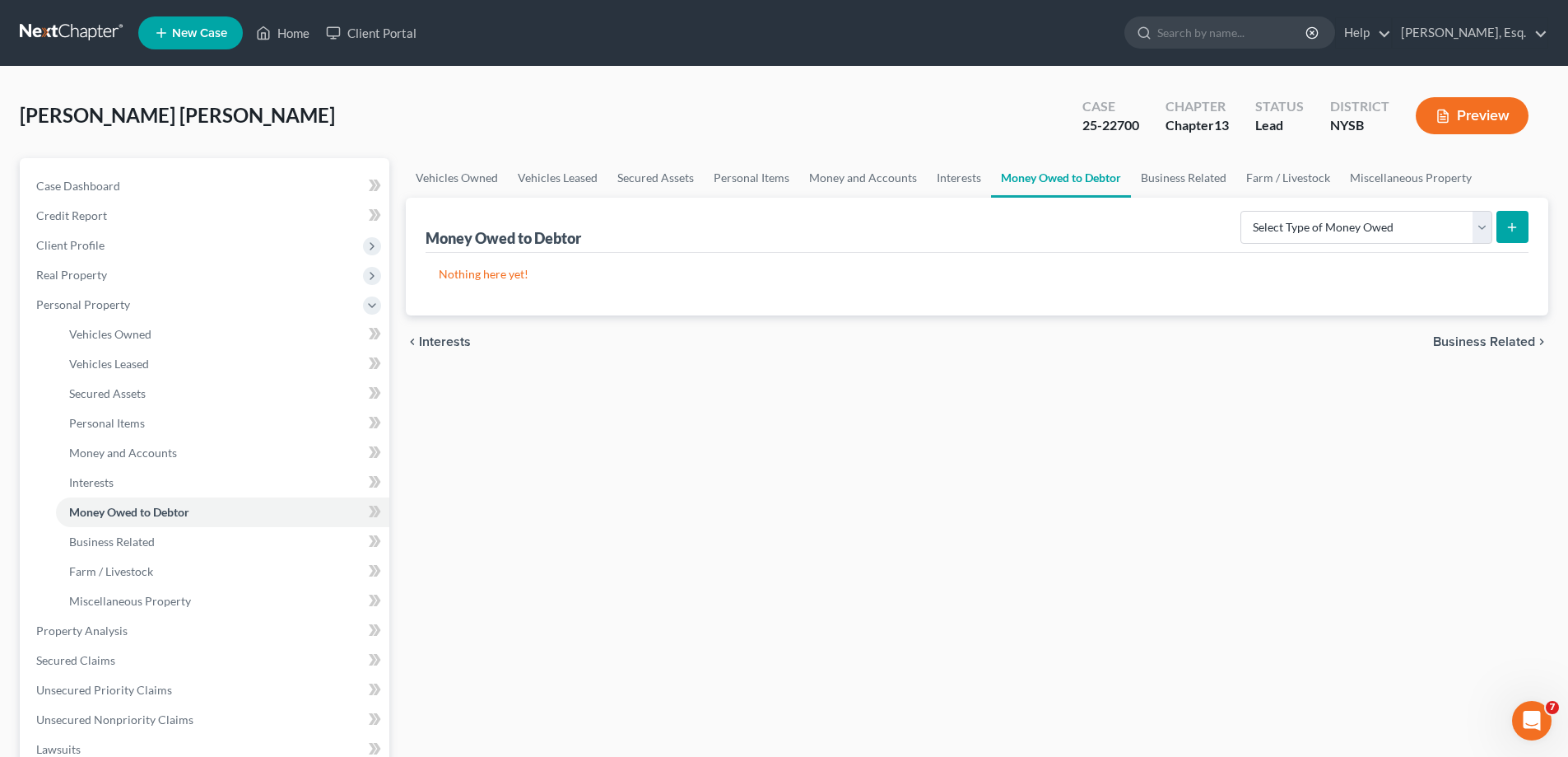
click at [1488, 338] on span "Business Related" at bounding box center [1484, 342] width 102 height 14
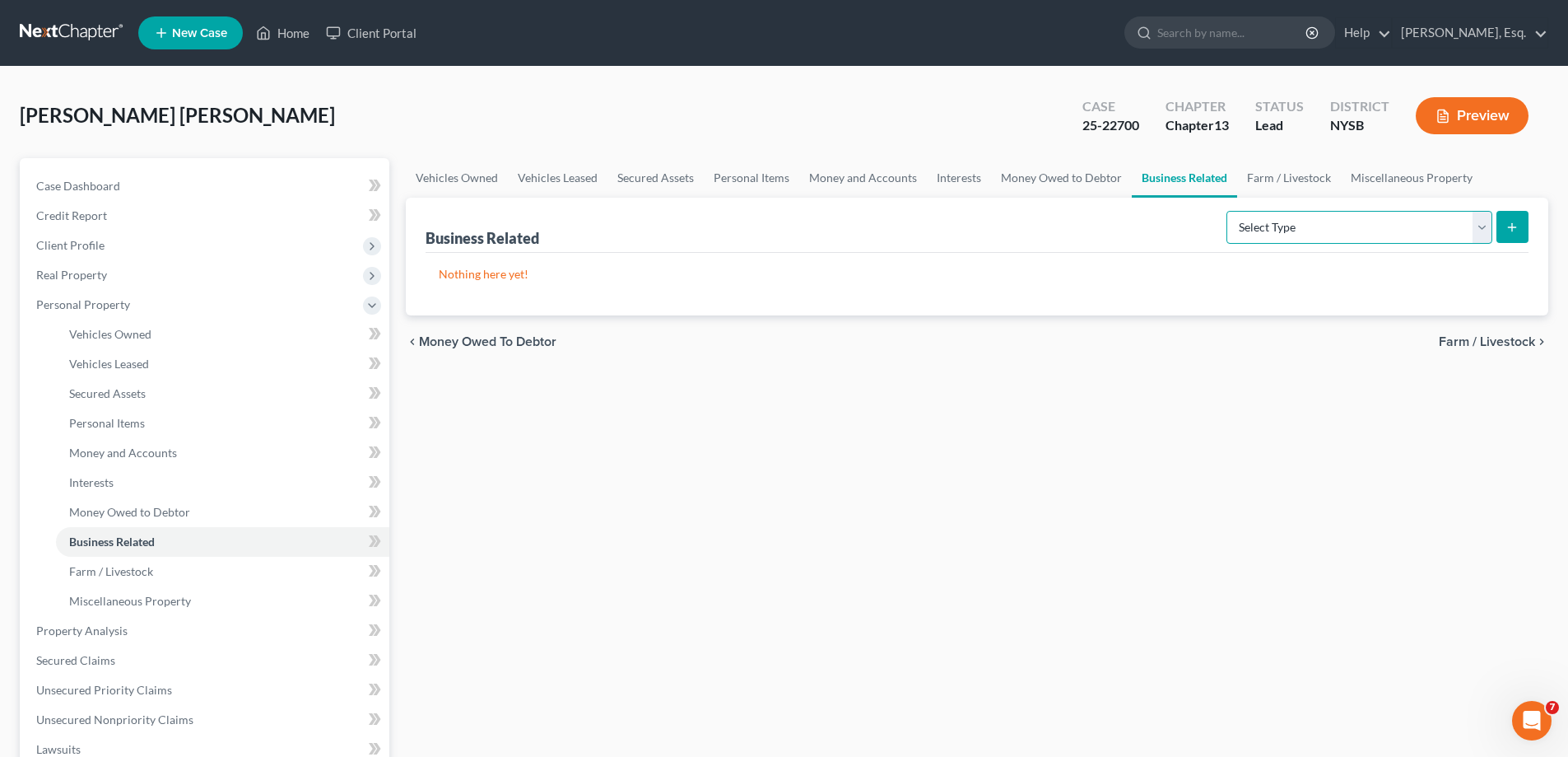
click at [1478, 226] on select "Select Type Customer Lists Franchises Inventory Licenses Machinery Office Equip…" at bounding box center [1360, 227] width 266 height 33
click at [1520, 342] on span "Farm / Livestock" at bounding box center [1487, 342] width 96 height 14
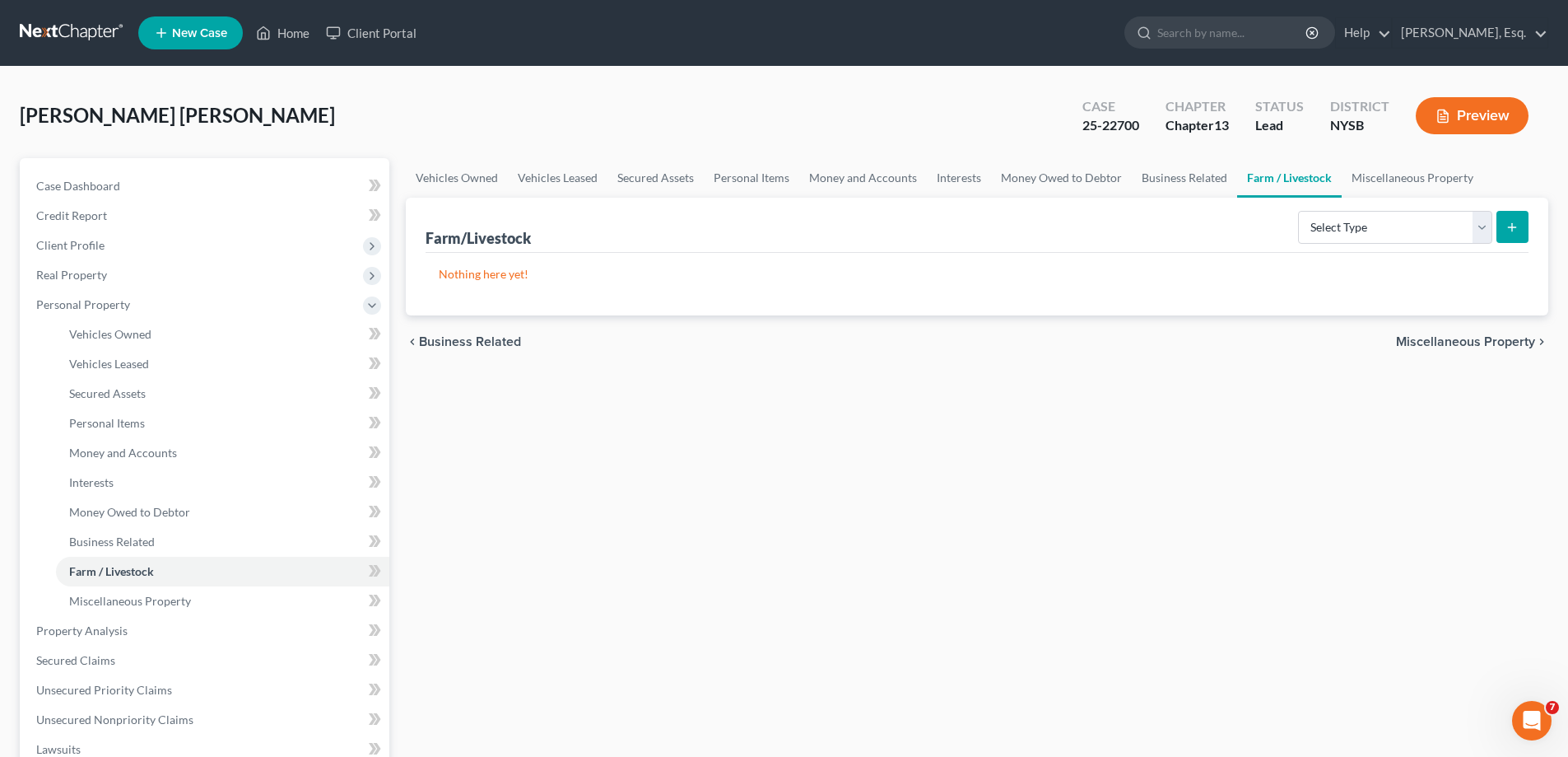
click at [463, 341] on span "Business Related" at bounding box center [469, 342] width 102 height 14
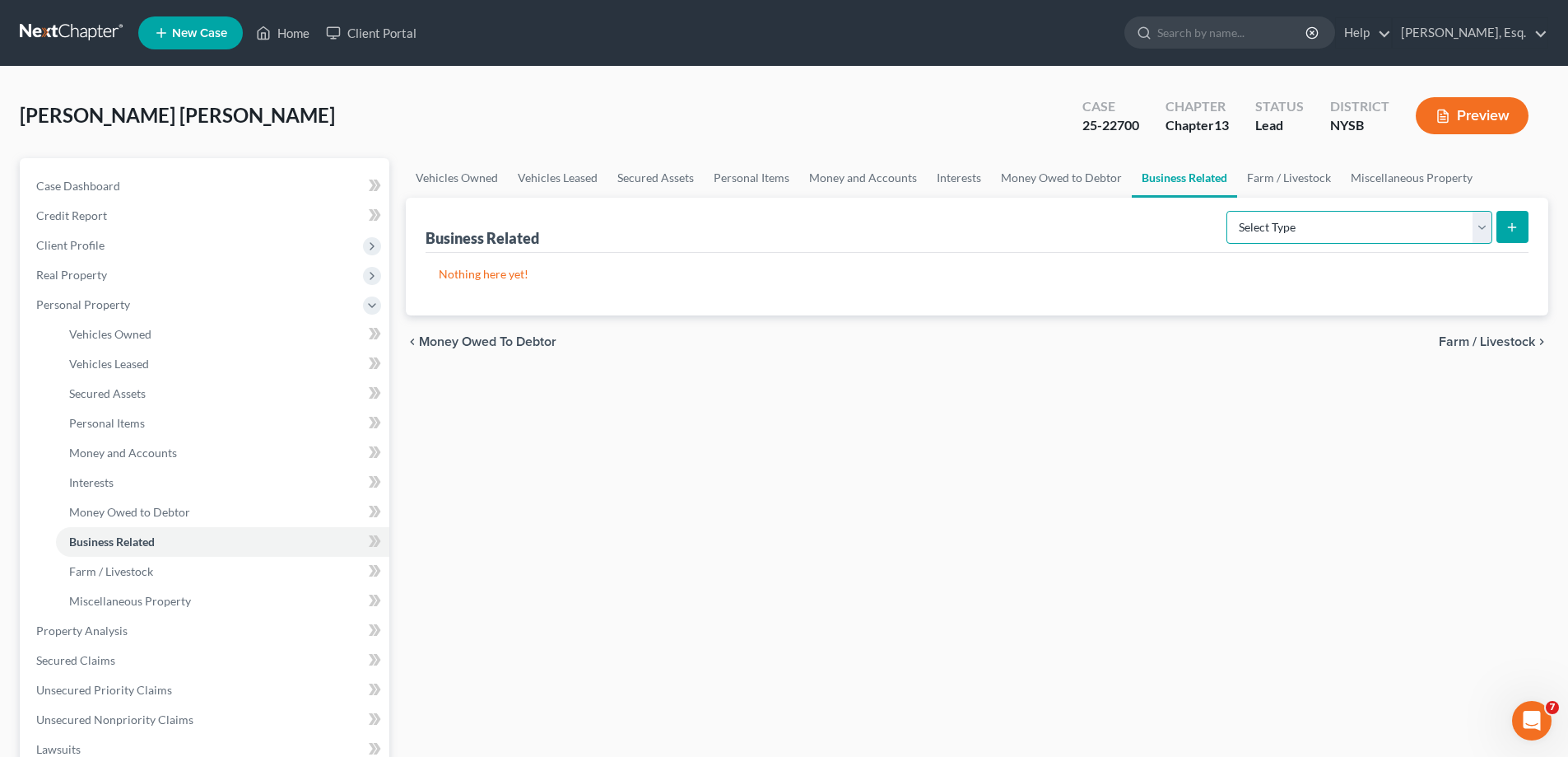
click at [1475, 223] on select "Select Type Customer Lists Franchises Inventory Licenses Machinery Office Equip…" at bounding box center [1360, 227] width 266 height 33
click at [1462, 496] on div "Vehicles Owned Vehicles Leased Secured Assets Personal Items Money and Accounts…" at bounding box center [977, 648] width 1159 height 981
click at [1487, 344] on span "Farm / Livestock" at bounding box center [1487, 342] width 96 height 14
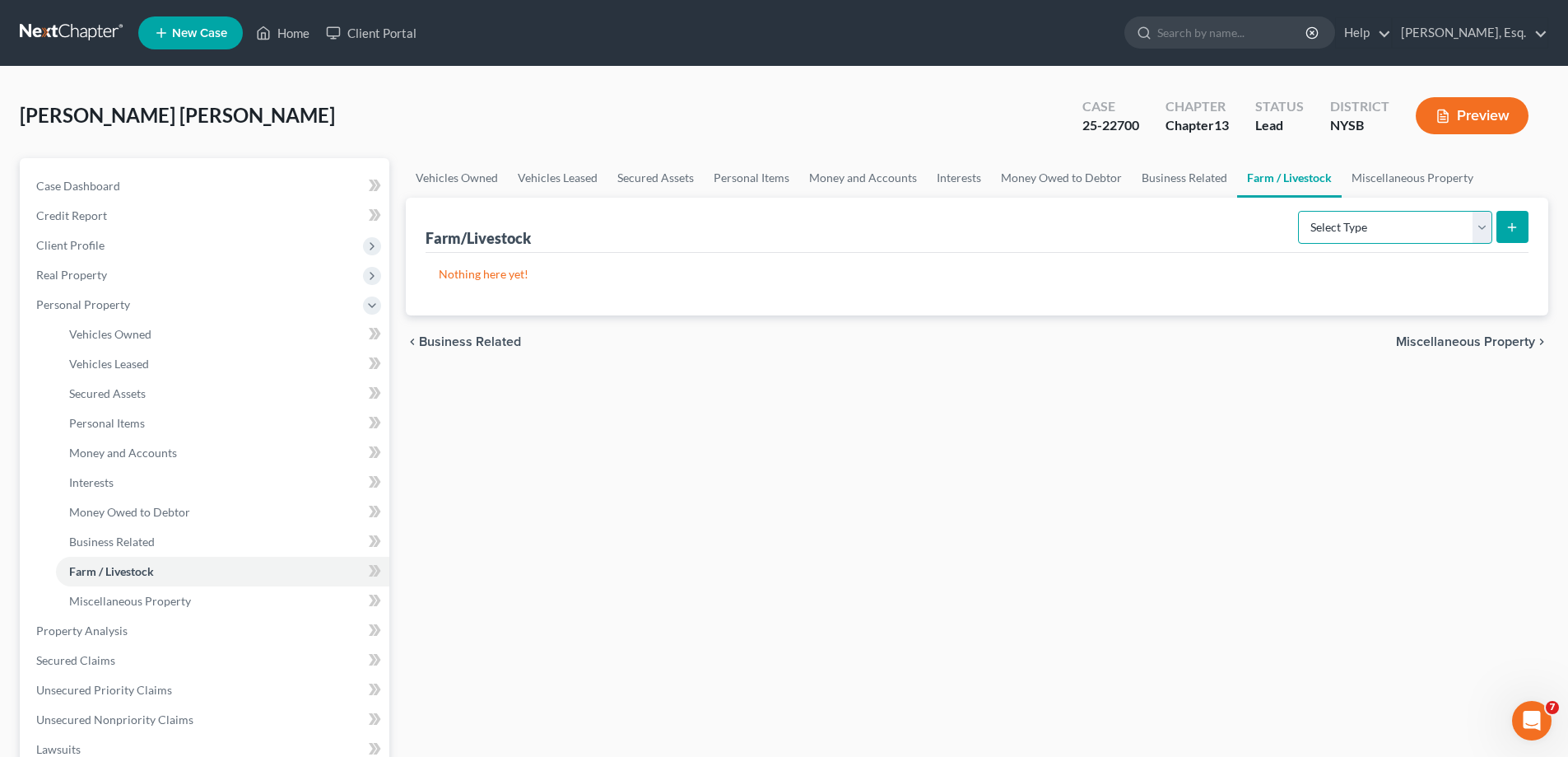
click at [1480, 231] on select "Select Type Animals & Livestock Crops: Growing or Harvested Farming Equipment F…" at bounding box center [1396, 227] width 194 height 33
drag, startPoint x: 1463, startPoint y: 441, endPoint x: 1468, endPoint y: 389, distance: 52.2
click at [1467, 439] on div "Vehicles Owned Vehicles Leased Secured Assets Personal Items Money and Accounts…" at bounding box center [977, 648] width 1159 height 981
click at [1464, 338] on span "Miscellaneous Property" at bounding box center [1466, 342] width 140 height 14
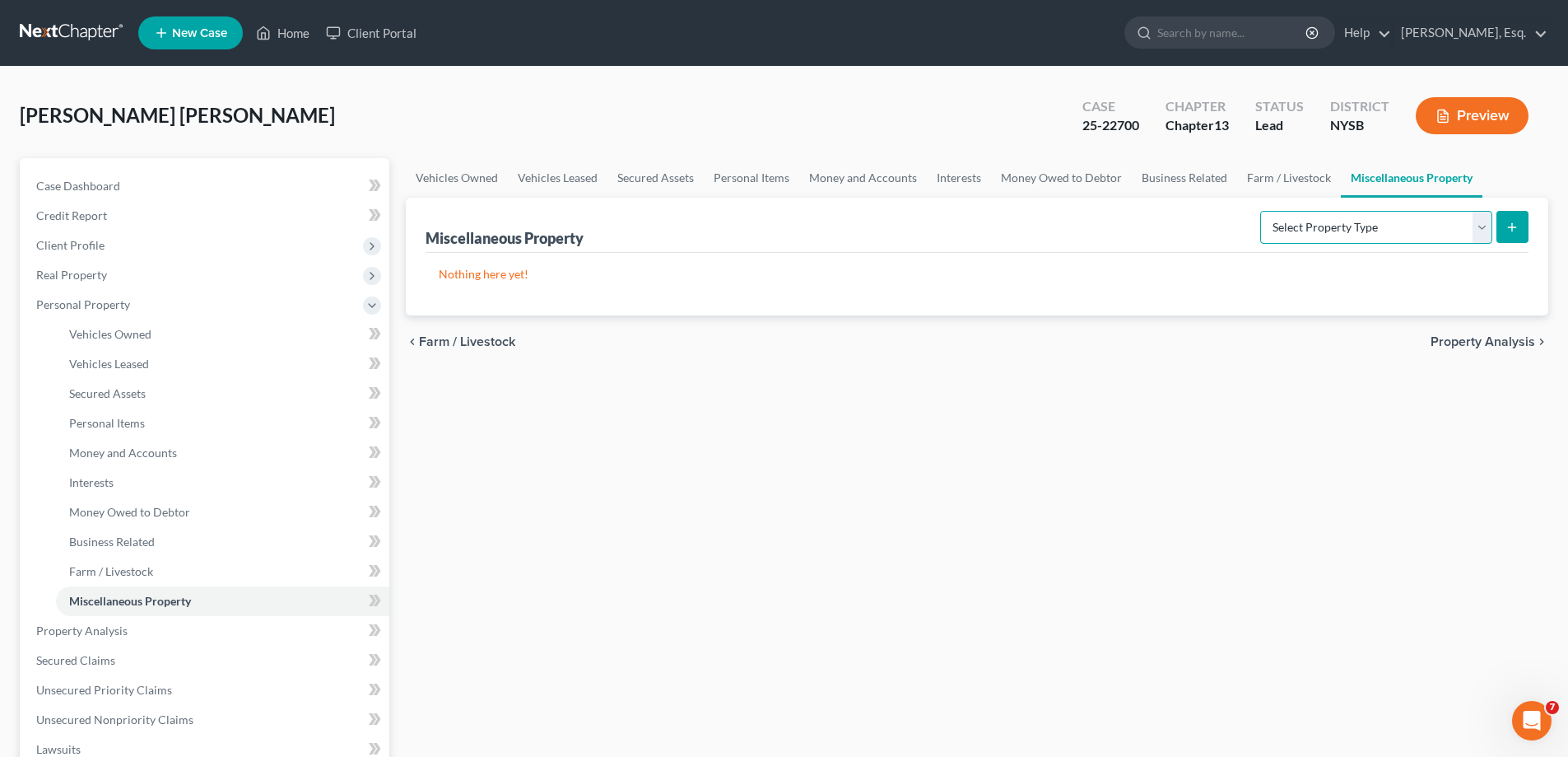
click at [1476, 235] on select "Select Property Type Assigned for Creditor Benefit [DATE] Holding for Another N…" at bounding box center [1377, 227] width 233 height 33
click at [1476, 419] on div "Vehicles Owned Vehicles Leased Secured Assets Personal Items Money and Accounts…" at bounding box center [977, 648] width 1159 height 981
click at [1479, 343] on span "Property Analysis" at bounding box center [1483, 342] width 105 height 14
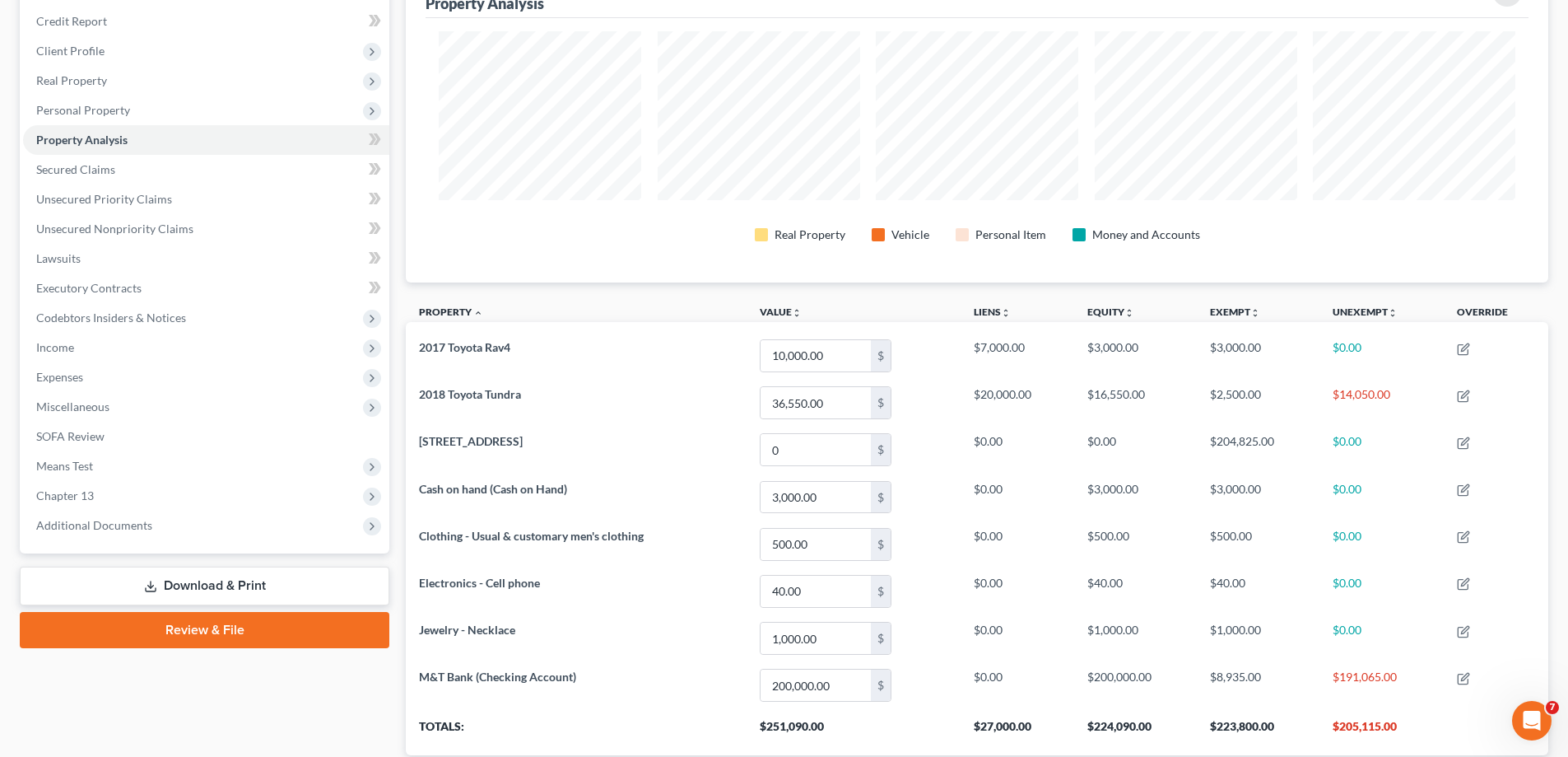
scroll to position [308, 0]
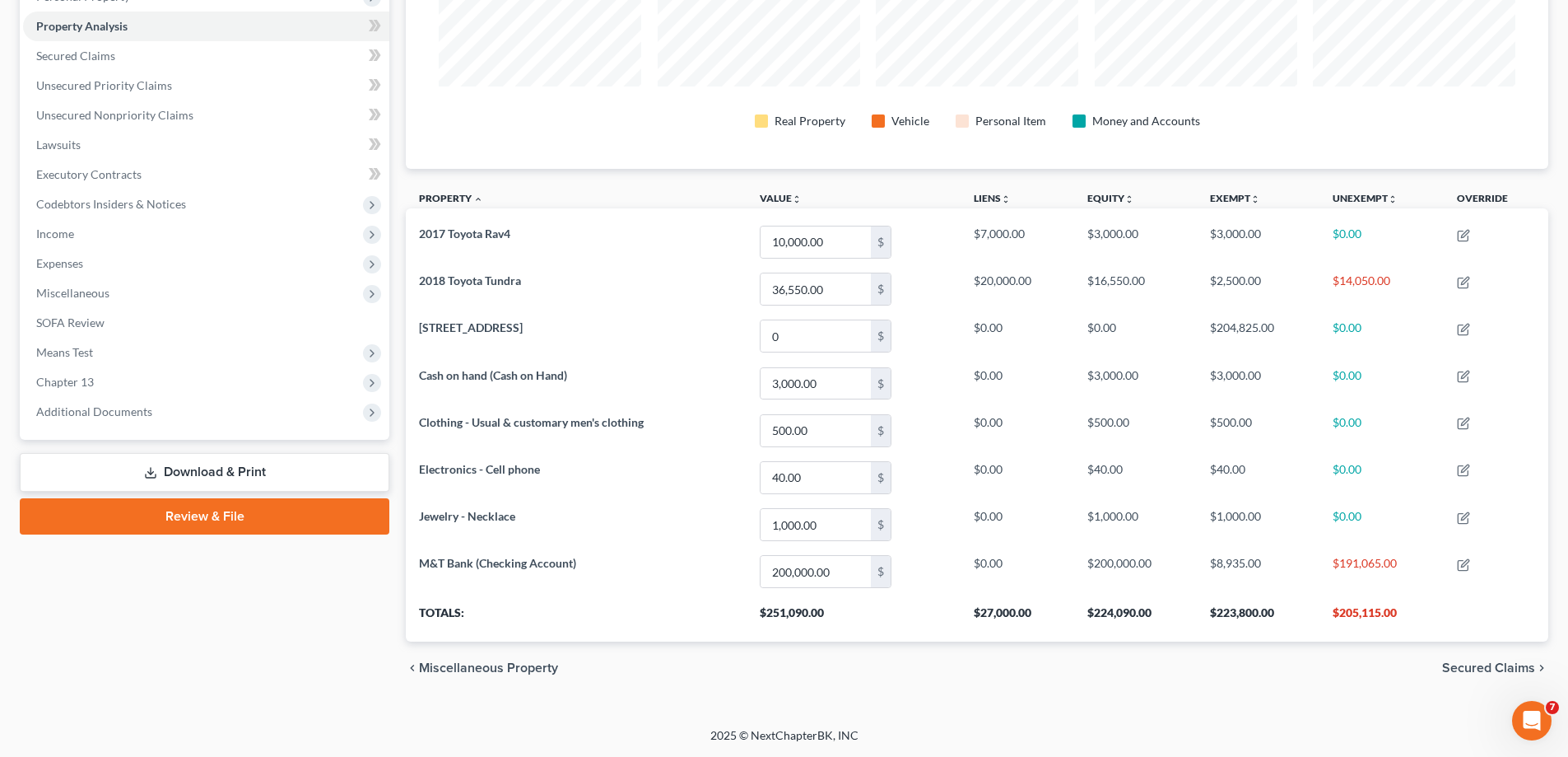
click at [1460, 669] on span "Secured Claims" at bounding box center [1489, 668] width 93 height 14
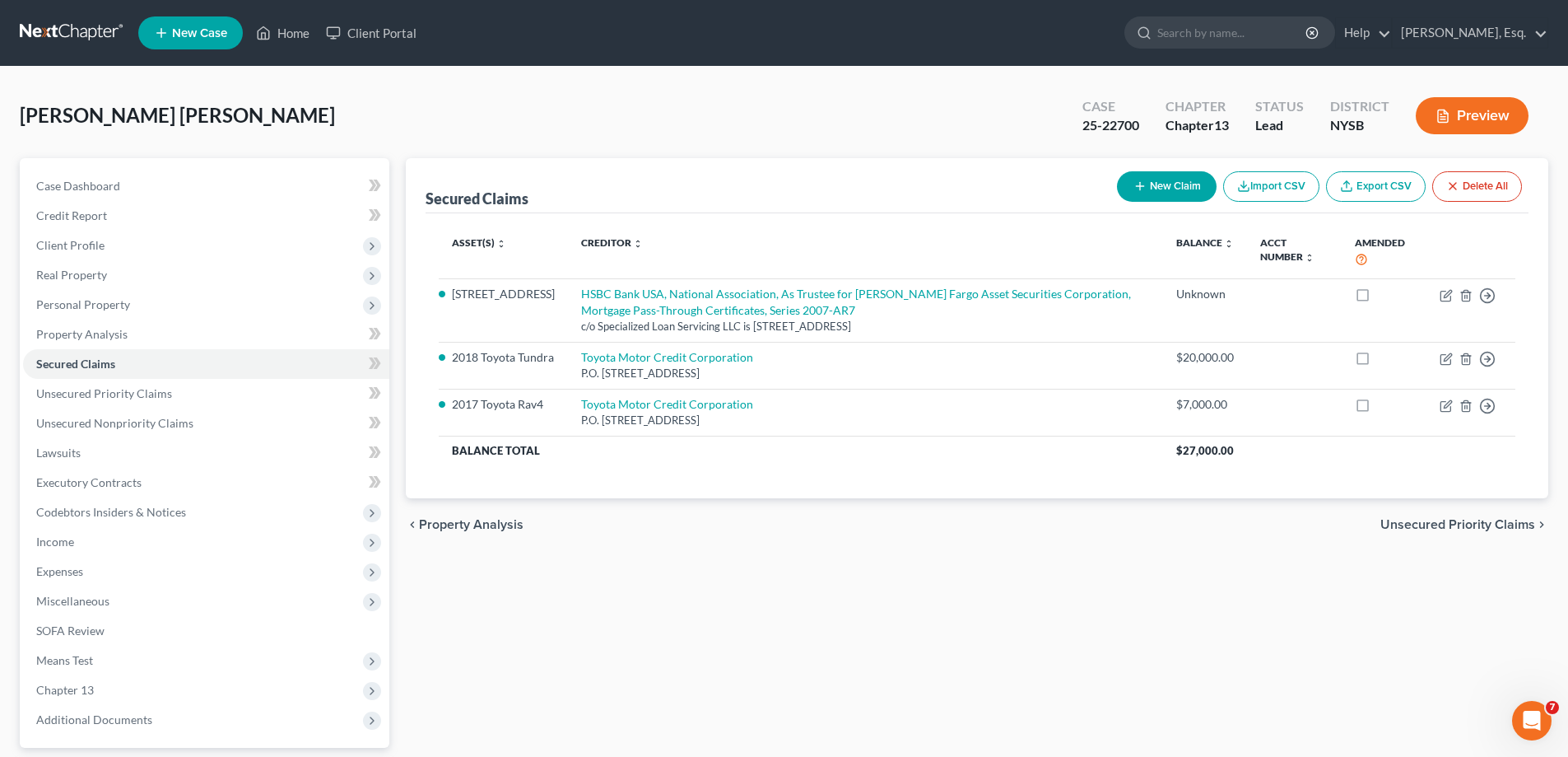
click at [1430, 527] on span "Unsecured Priority Claims" at bounding box center [1458, 524] width 155 height 14
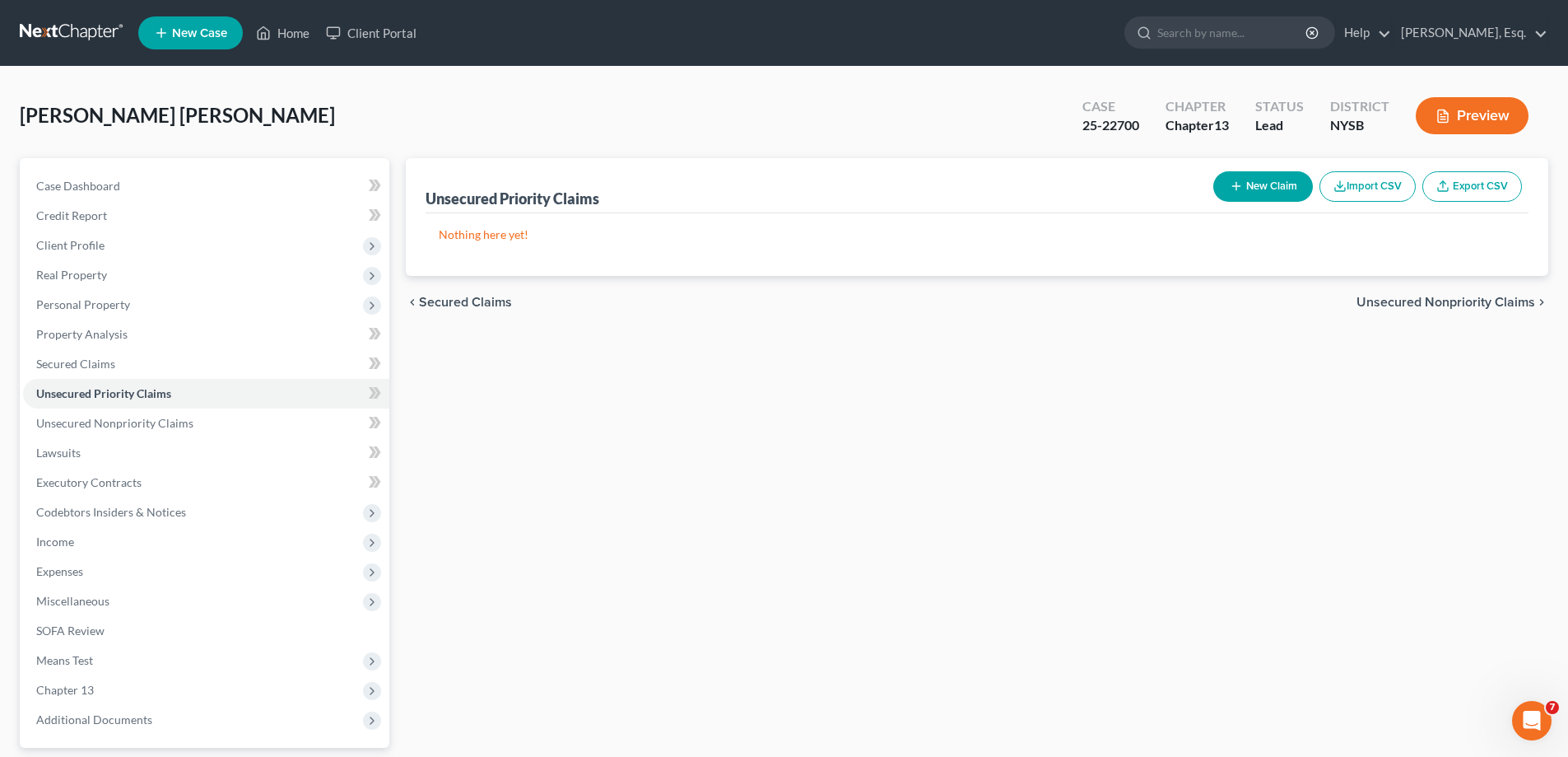
click at [1265, 182] on button "New Claim" at bounding box center [1263, 186] width 100 height 30
select select "0"
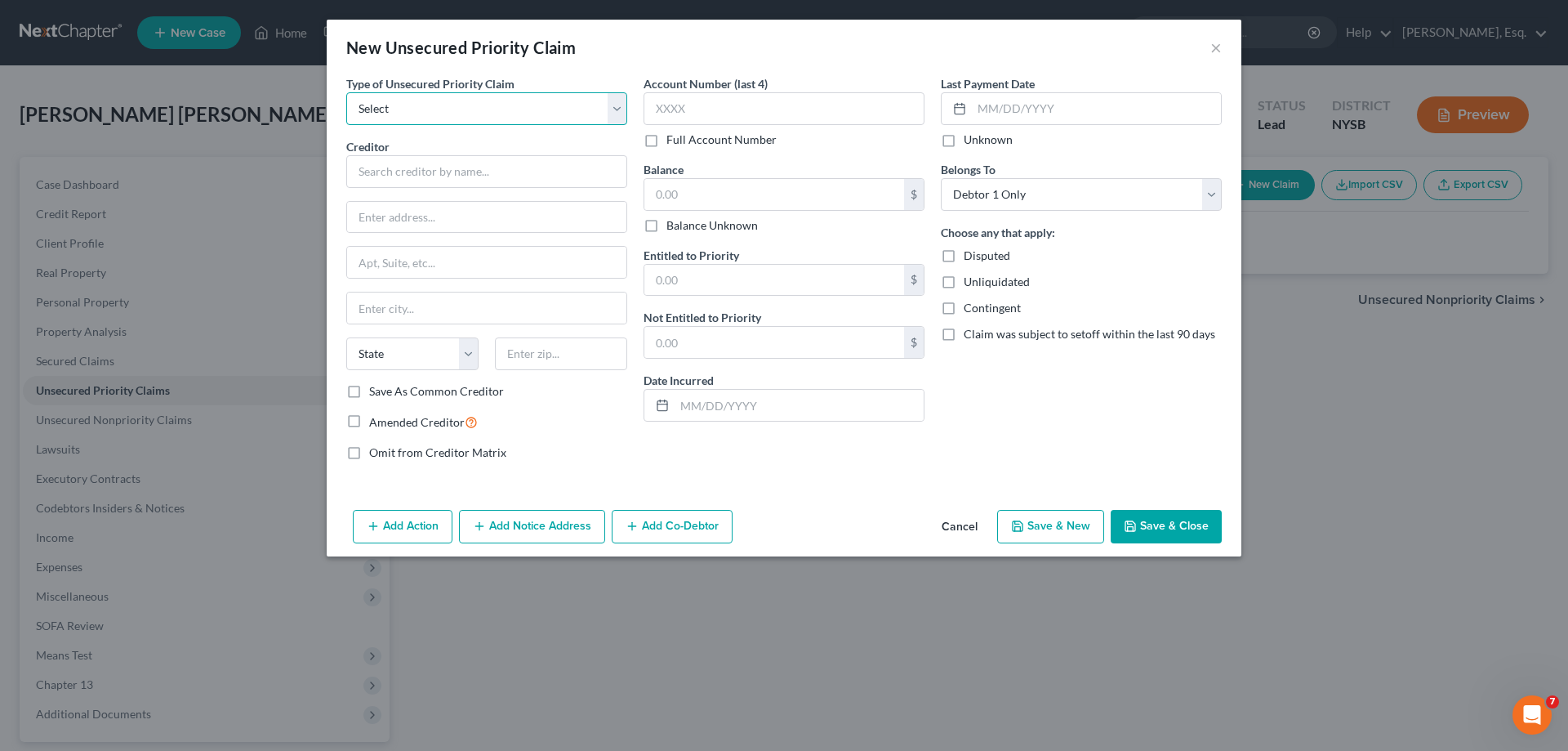
click at [624, 110] on select "Select Taxes & Other Government Units Domestic Support Obligations Extensions o…" at bounding box center [486, 109] width 281 height 33
click at [1101, 432] on div "Last Payment Date Unknown Belongs To * Select Debtor 1 Only Debtor 2 Only Debto…" at bounding box center [1081, 274] width 297 height 399
click at [623, 112] on select "Select Taxes & Other Government Units Domestic Support Obligations Extensions o…" at bounding box center [486, 109] width 281 height 33
select select "0"
click at [346, 92] on select "Select Taxes & Other Government Units Domestic Support Obligations Extensions o…" at bounding box center [486, 109] width 281 height 33
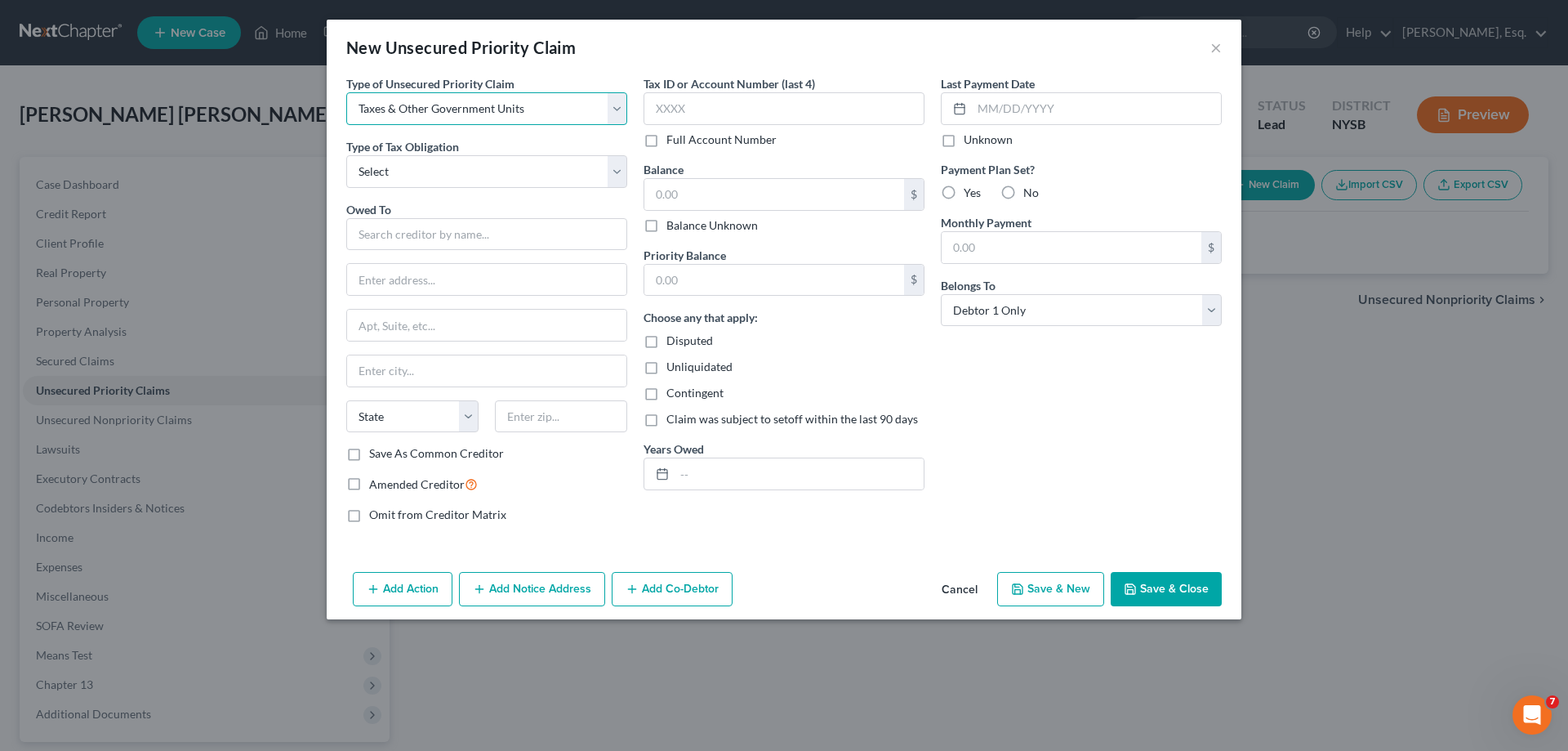
click at [621, 110] on select "Select Taxes & Other Government Units Domestic Support Obligations Extensions o…" at bounding box center [486, 109] width 281 height 33
click at [346, 92] on select "Select Taxes & Other Government Units Domestic Support Obligations Extensions o…" at bounding box center [486, 109] width 281 height 33
click at [458, 174] on select "Select Federal City State Franchise Tax Board Other" at bounding box center [486, 171] width 281 height 33
select select "2"
click at [346, 155] on select "Select Federal City State Franchise Tax Board Other" at bounding box center [486, 171] width 281 height 33
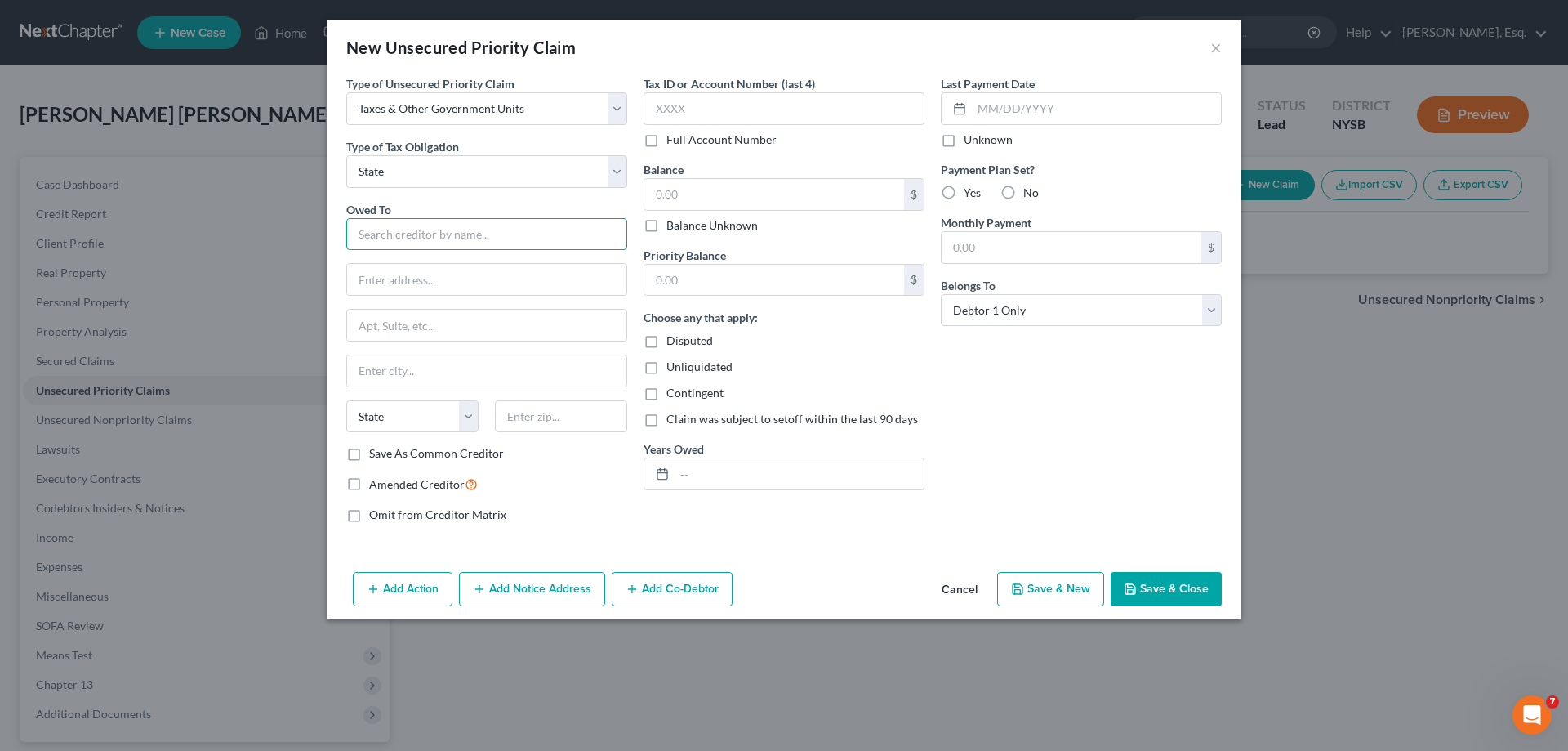
click at [403, 242] on input "text" at bounding box center [486, 235] width 281 height 33
type input "[US_STATE] State Department of Taxation & Finance"
type input "Bankruptcy Section P.O. Box 5300"
drag, startPoint x: 404, startPoint y: 367, endPoint x: 503, endPoint y: 385, distance: 100.6
click at [404, 368] on input "ALbandy" at bounding box center [486, 371] width 280 height 31
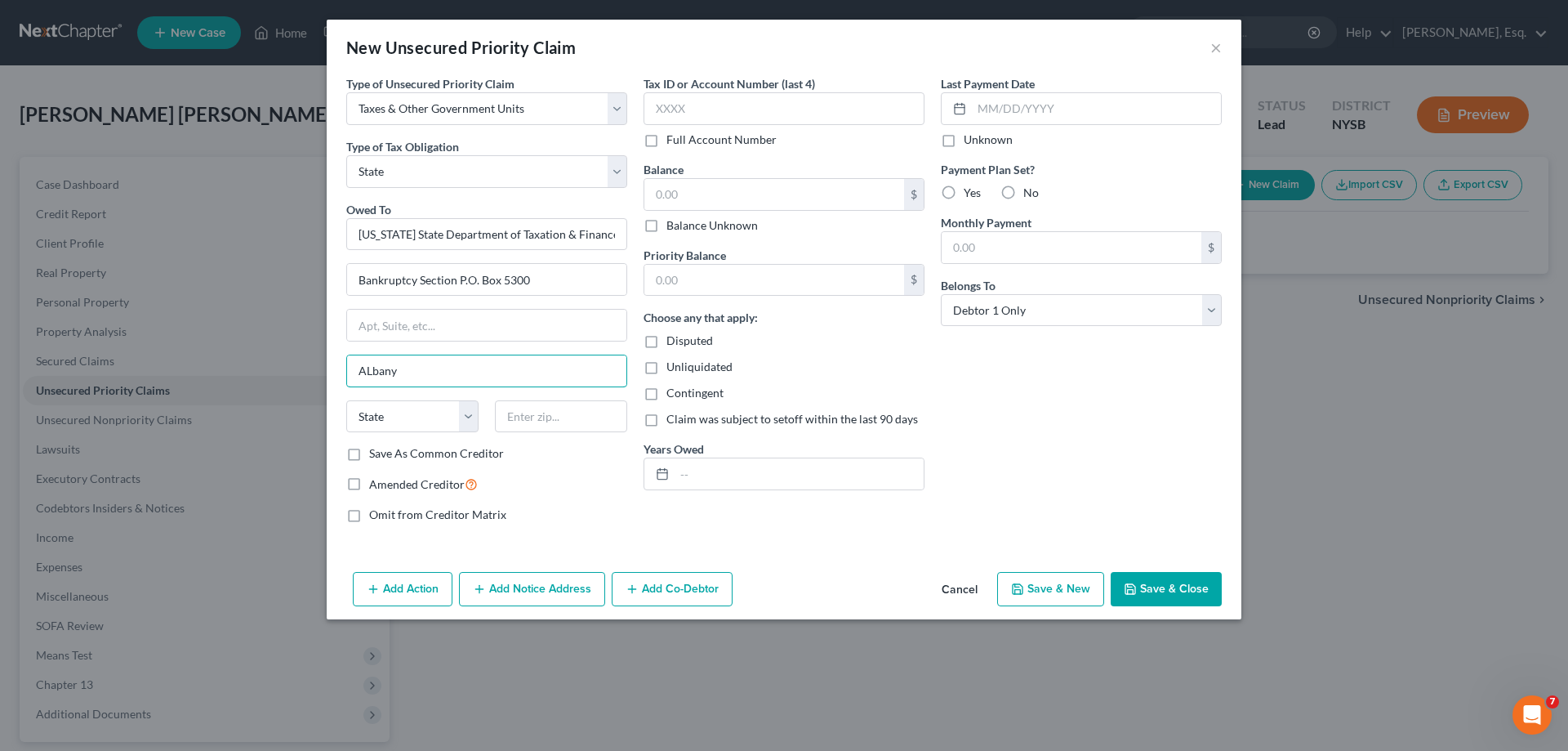
drag, startPoint x: 416, startPoint y: 372, endPoint x: 299, endPoint y: 350, distance: 119.1
click at [299, 350] on div "New Unsecured Priority Claim × Type of Unsecured Priority Claim * Select Taxes …" at bounding box center [784, 375] width 1568 height 751
type input "[GEOGRAPHIC_DATA]"
select select "35"
type input "10003"
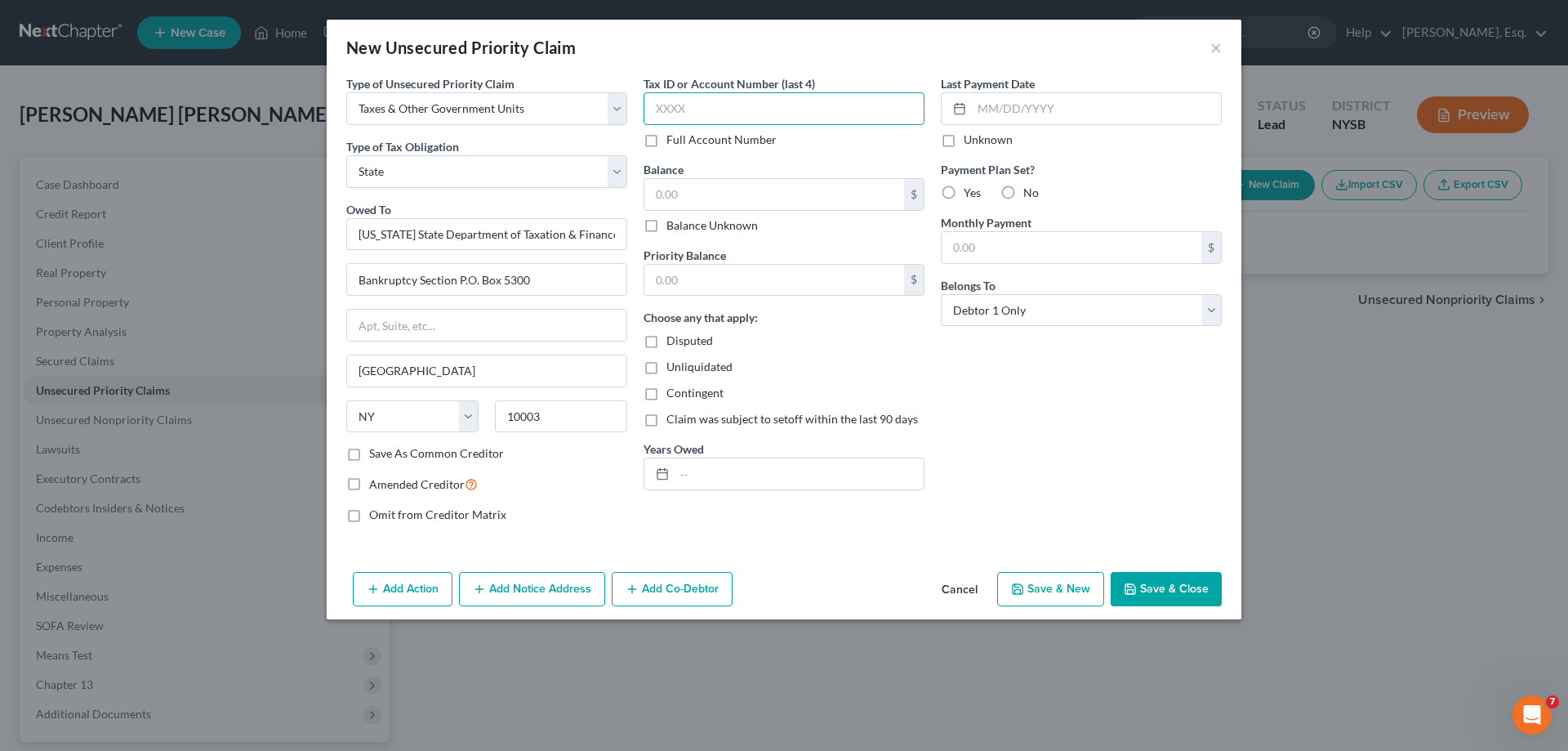
click at [747, 111] on input "text" at bounding box center [784, 109] width 281 height 33
type input "[US_STATE]"
click at [666, 141] on label "Full Account Number" at bounding box center [721, 139] width 111 height 16
click at [673, 141] on input "Full Account Number" at bounding box center [678, 137] width 11 height 11
click at [714, 106] on input "text" at bounding box center [784, 109] width 281 height 33
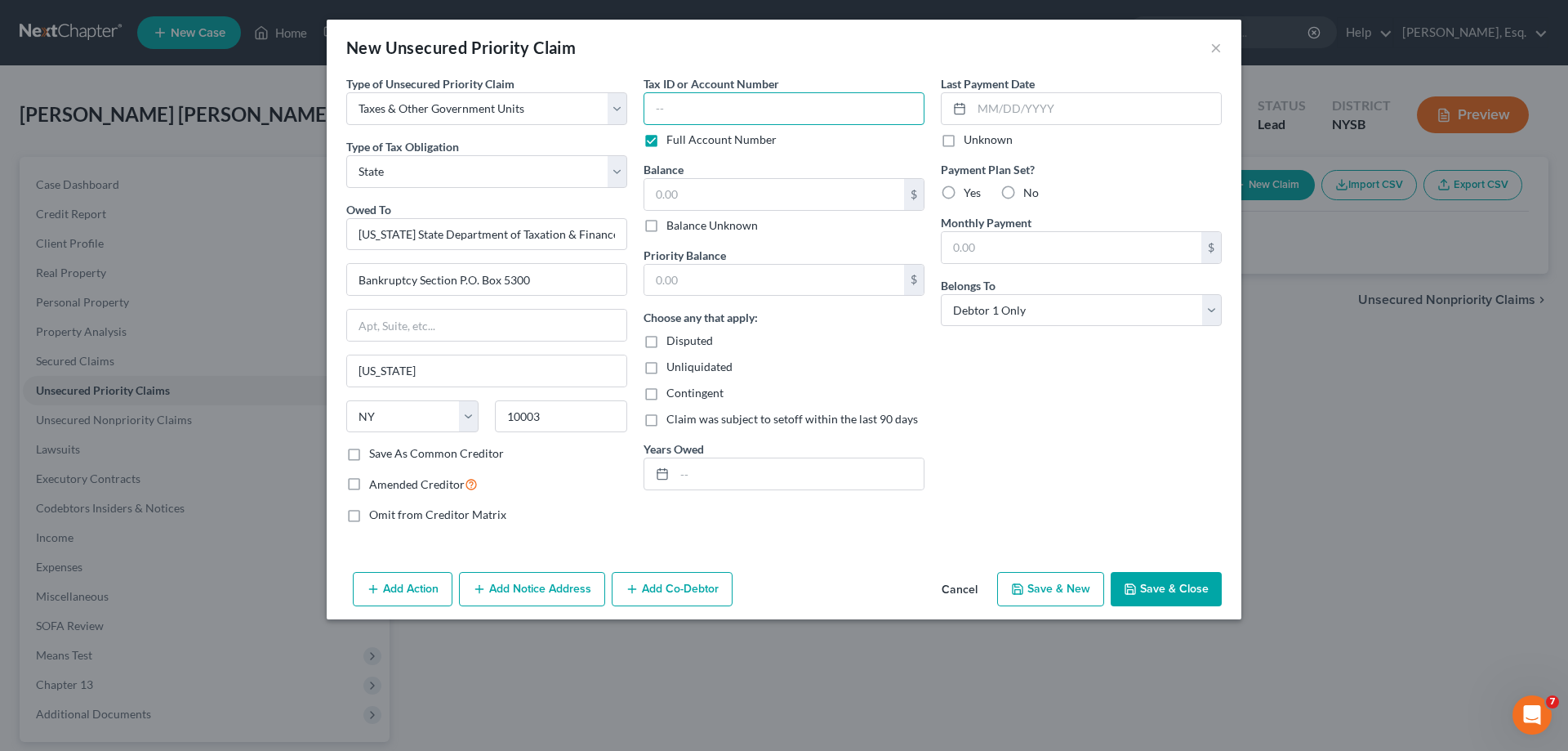
type input "l"
type input "L-061108744-7"
click at [708, 197] on input "text" at bounding box center [774, 194] width 260 height 31
type input "1,000."
click at [666, 228] on label "Balance Unknown" at bounding box center [711, 225] width 91 height 16
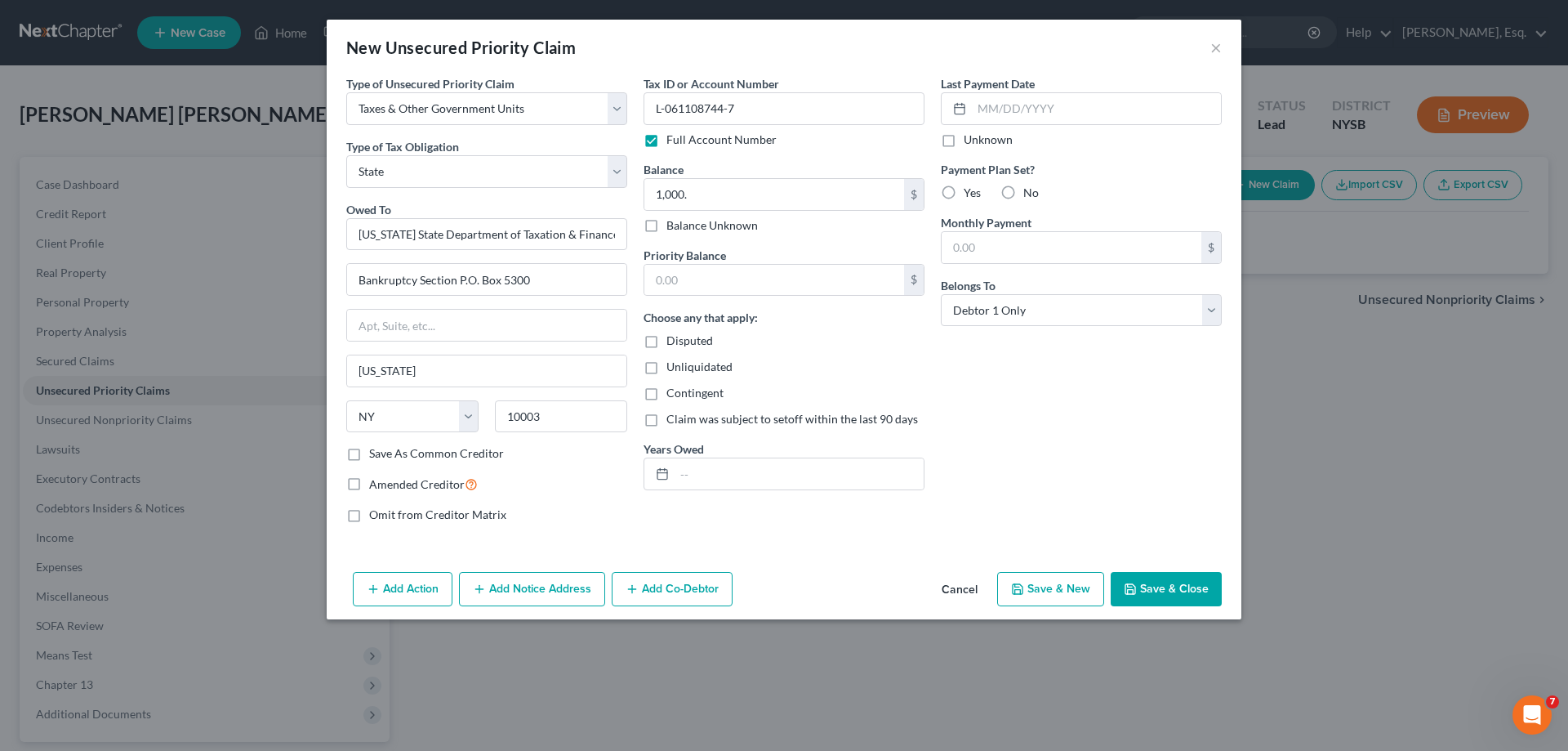
click at [673, 228] on input "Balance Unknown" at bounding box center [678, 222] width 11 height 11
checkbox input "true"
type input "0.00"
click at [866, 288] on input "text" at bounding box center [774, 280] width 260 height 31
click at [1041, 484] on div "Last Payment Date Unknown Payment Plan Set? Yes No Monthly Payment $ Belongs To…" at bounding box center [1081, 305] width 297 height 461
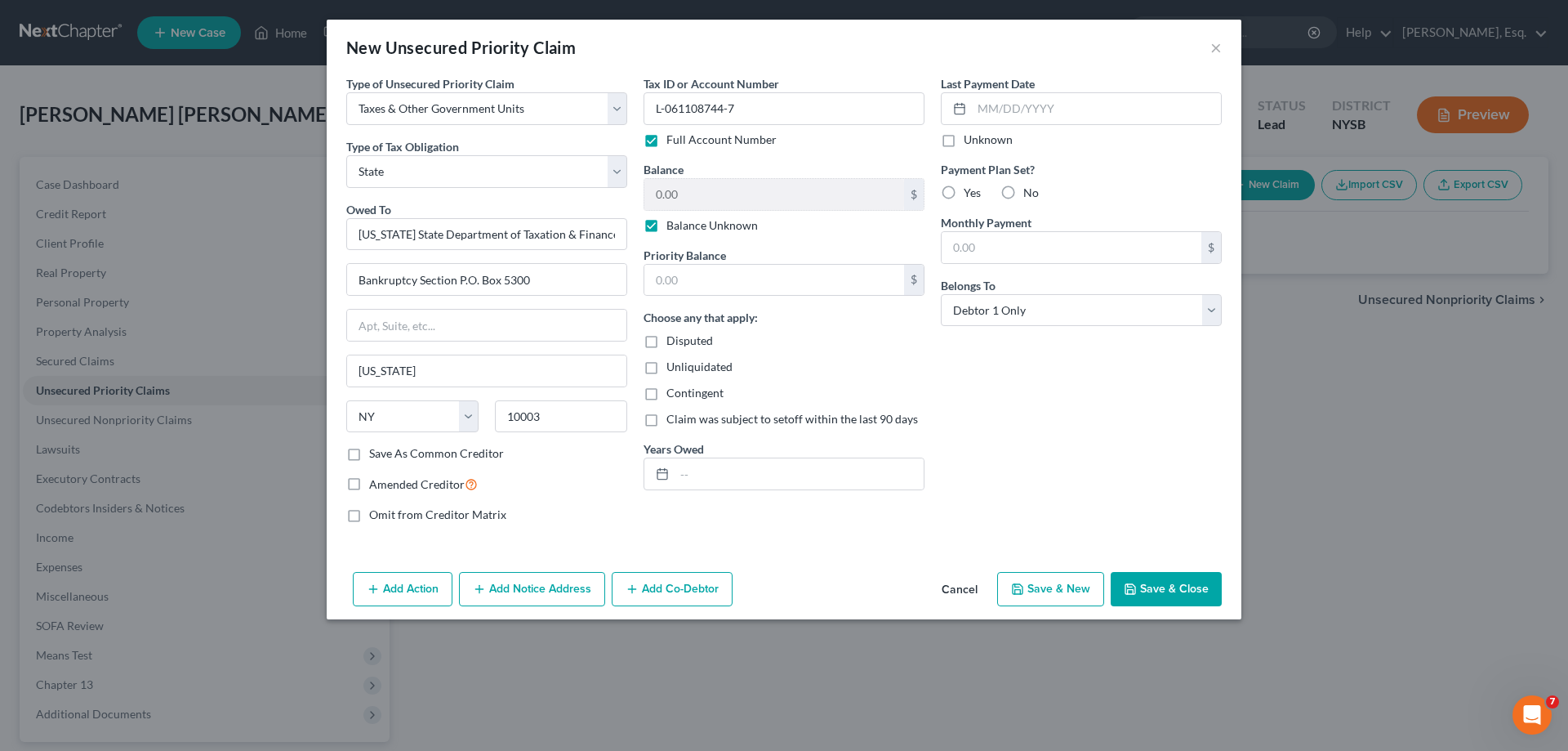
click at [1173, 582] on button "Save & Close" at bounding box center [1166, 589] width 112 height 35
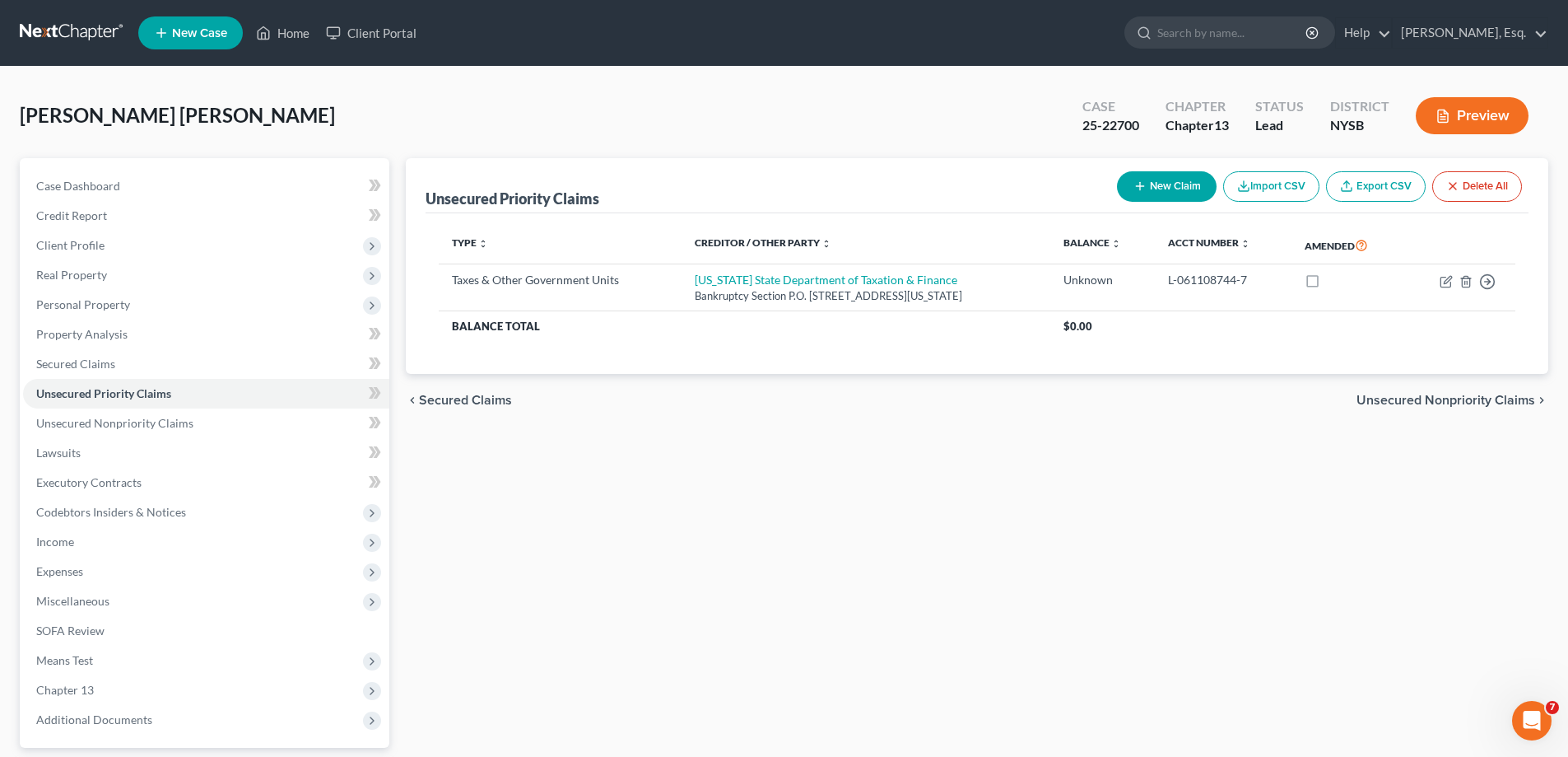
click at [1393, 402] on span "Unsecured Nonpriority Claims" at bounding box center [1446, 400] width 178 height 14
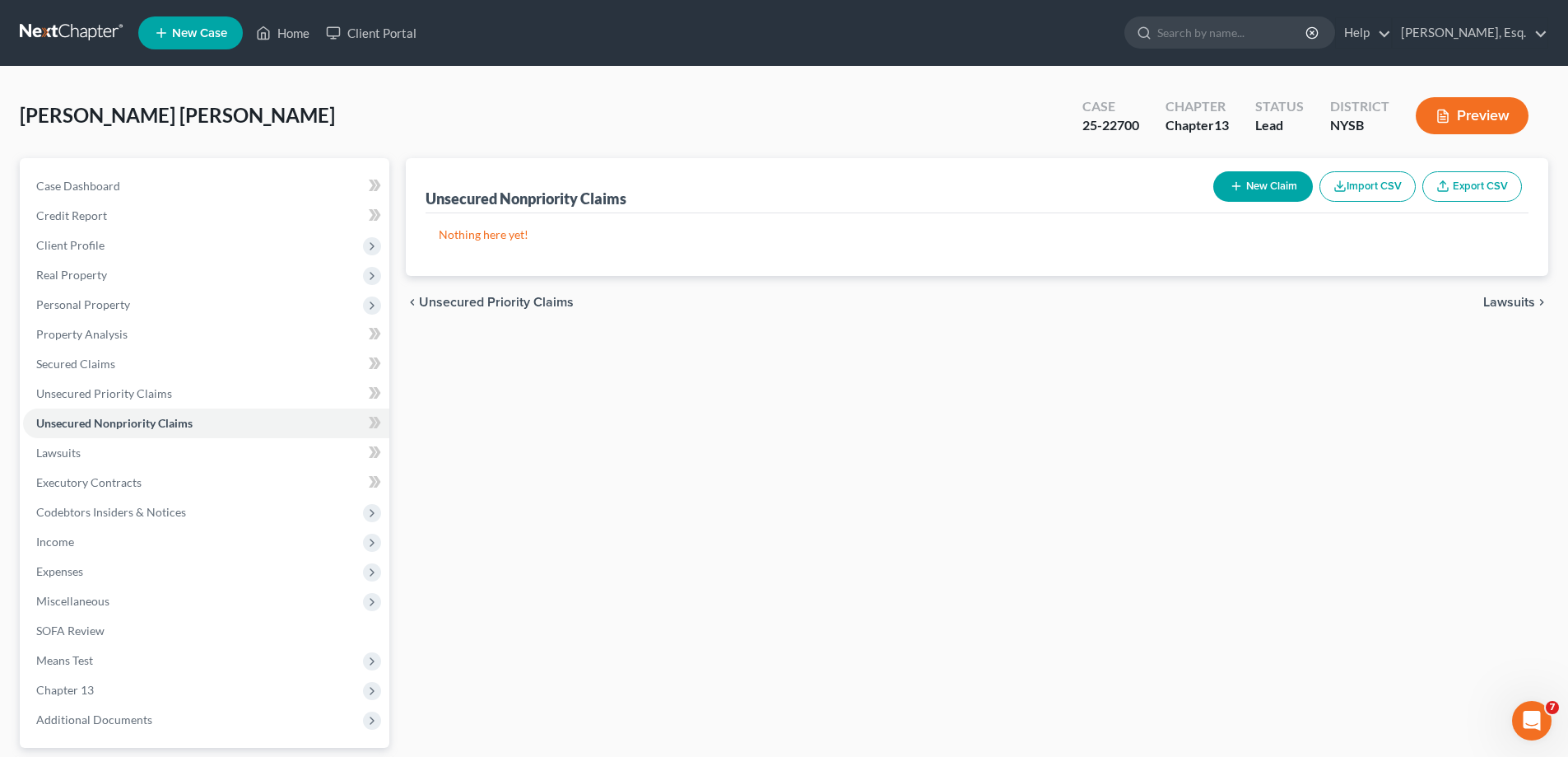
click at [1254, 192] on button "New Claim" at bounding box center [1263, 186] width 100 height 30
select select "0"
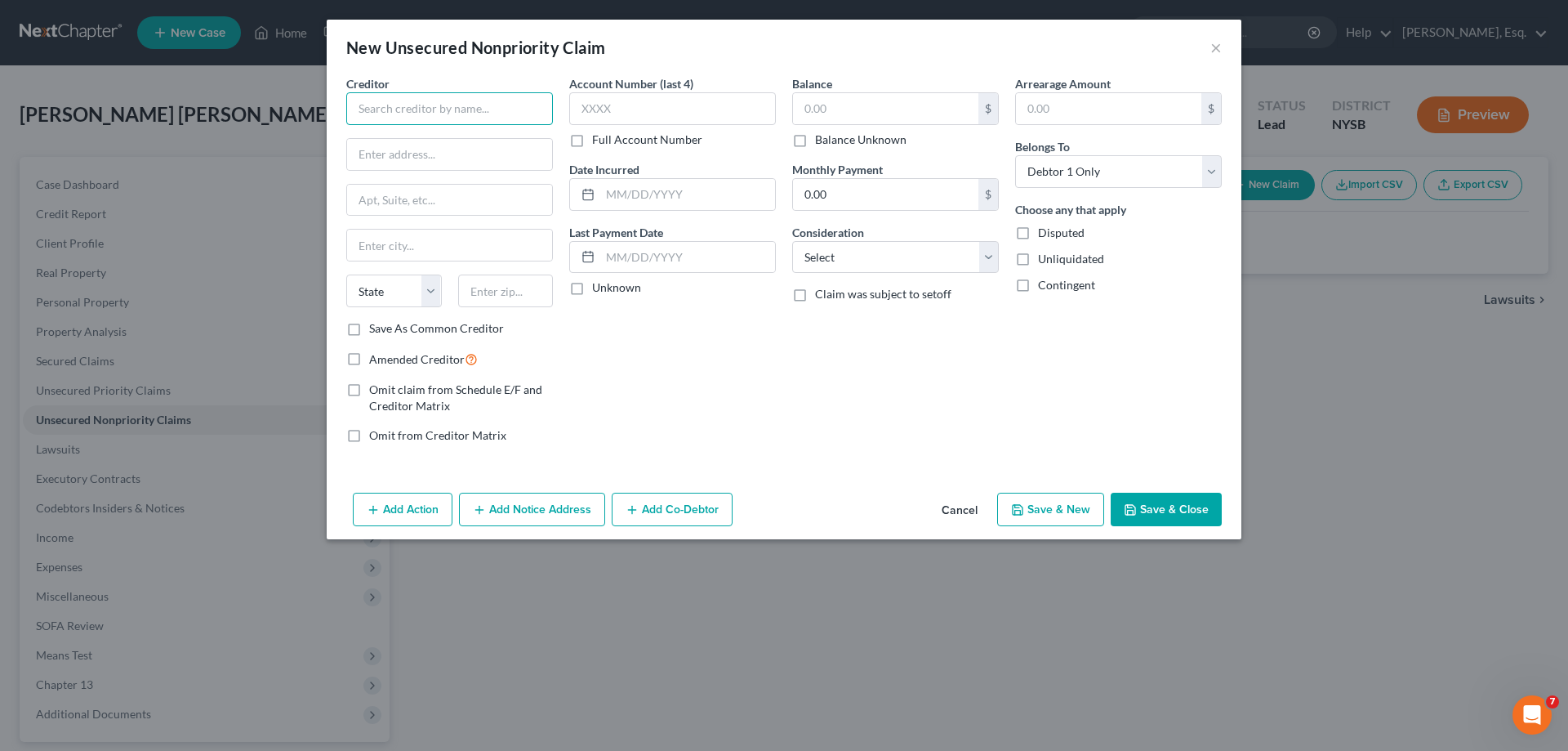
click at [462, 117] on input "text" at bounding box center [449, 109] width 207 height 33
type input "Consolidated Edison"
click at [1336, 419] on div "New Unsecured Nonpriority Claim × Creditor * Consolidated Edison State [US_STAT…" at bounding box center [784, 375] width 1568 height 751
click at [952, 512] on button "Cancel" at bounding box center [959, 511] width 62 height 33
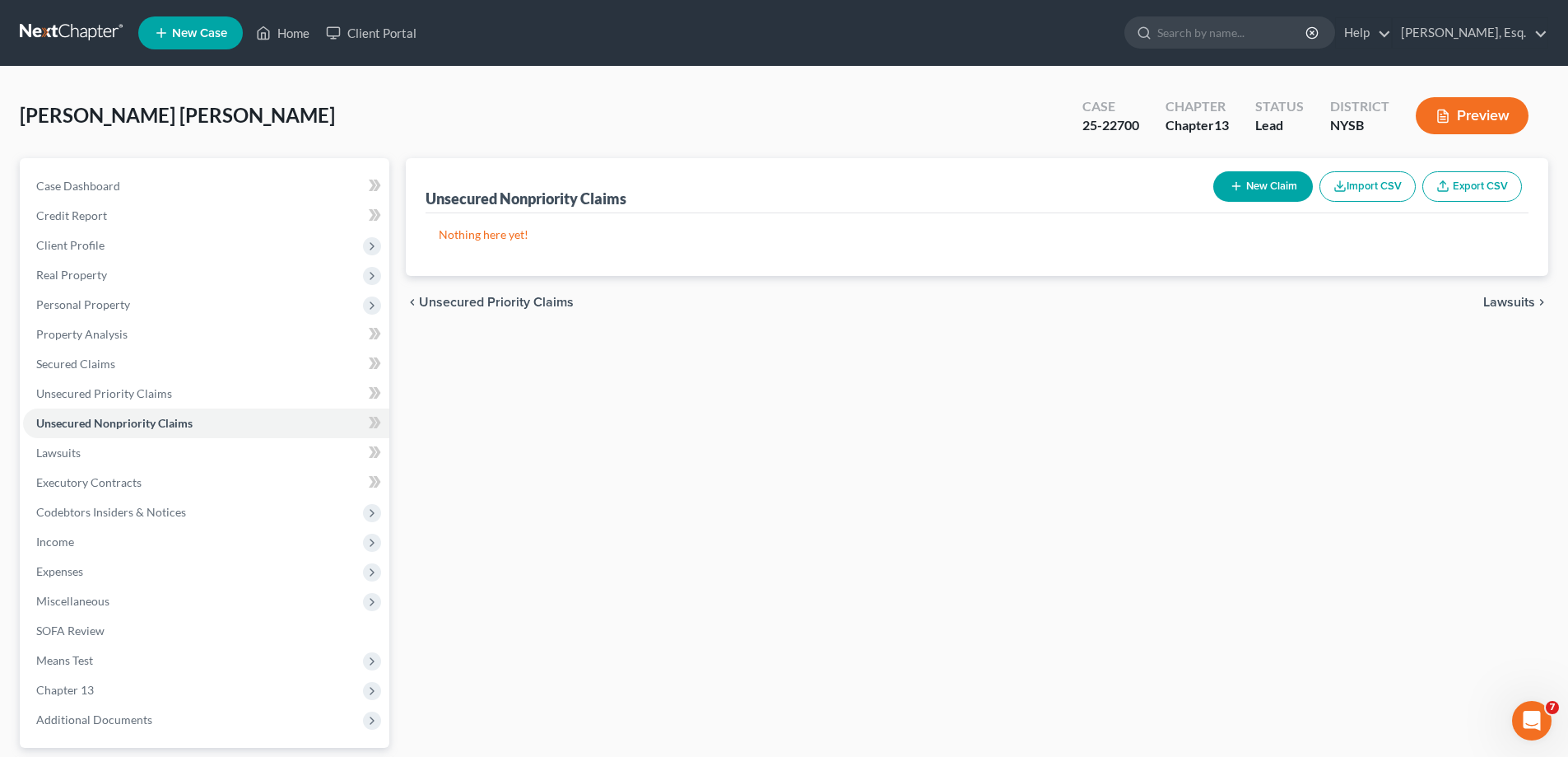
click at [480, 302] on span "Unsecured Priority Claims" at bounding box center [496, 302] width 155 height 14
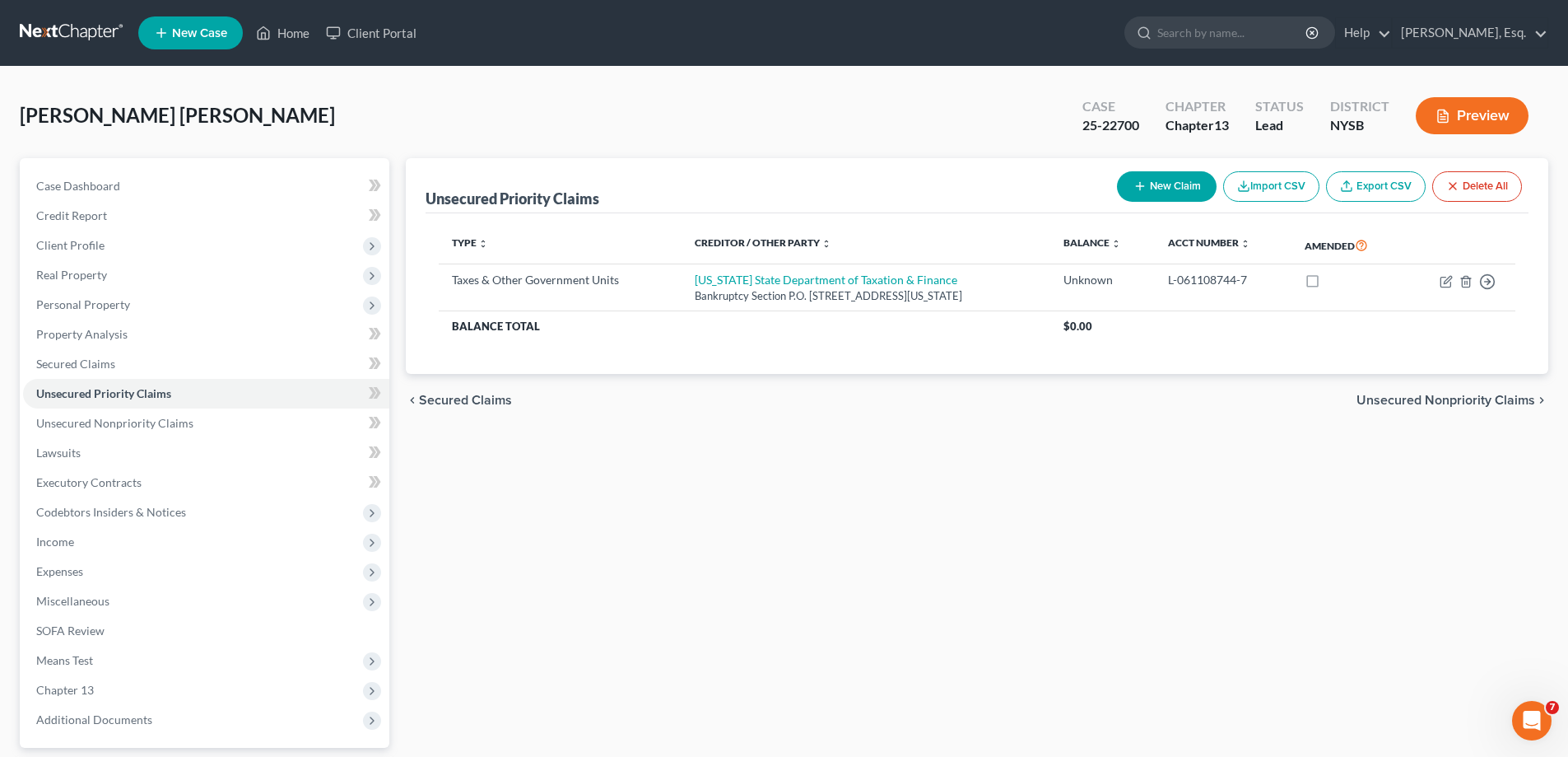
click at [1171, 189] on button "New Claim" at bounding box center [1167, 186] width 100 height 30
select select "0"
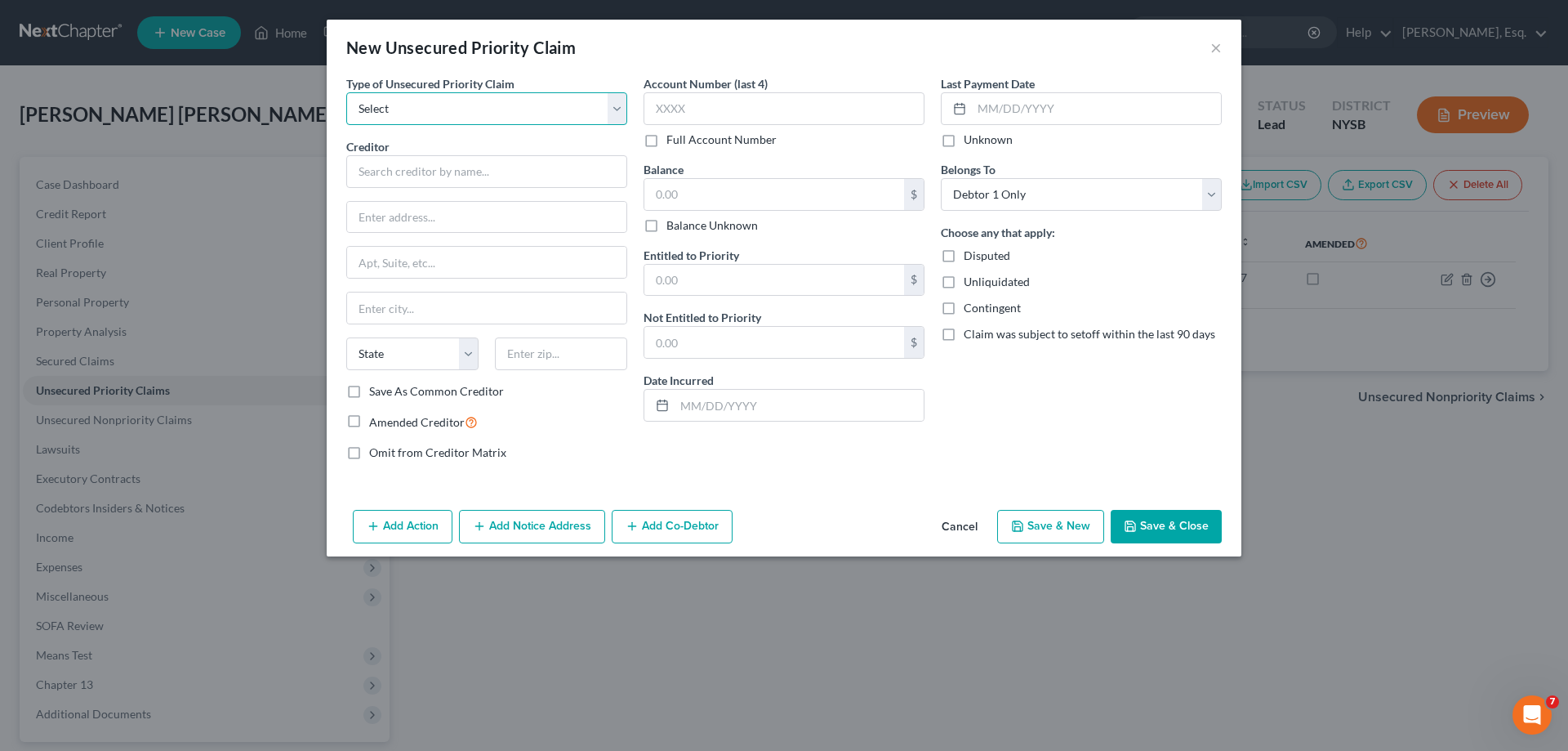
click at [477, 116] on select "Select Taxes & Other Government Units Domestic Support Obligations Extensions o…" at bounding box center [486, 109] width 281 height 33
select select "0"
click at [346, 92] on select "Select Taxes & Other Government Units Domestic Support Obligations Extensions o…" at bounding box center [486, 109] width 281 height 33
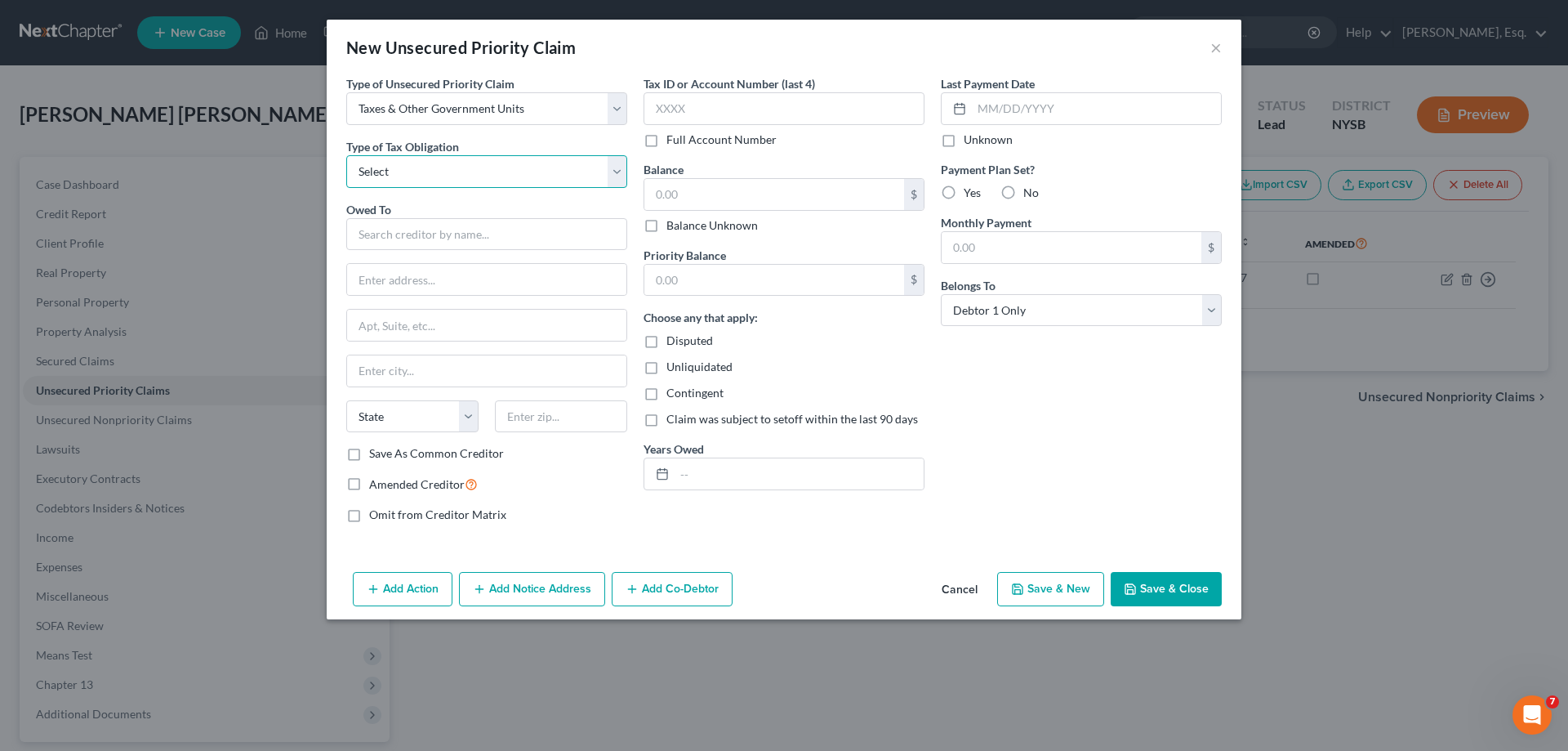
click at [451, 174] on select "Select Federal City State Franchise Tax Board Other" at bounding box center [486, 171] width 281 height 33
select select "2"
click at [346, 155] on select "Select Federal City State Franchise Tax Board Other" at bounding box center [486, 171] width 281 height 33
click at [415, 247] on input "text" at bounding box center [486, 235] width 281 height 33
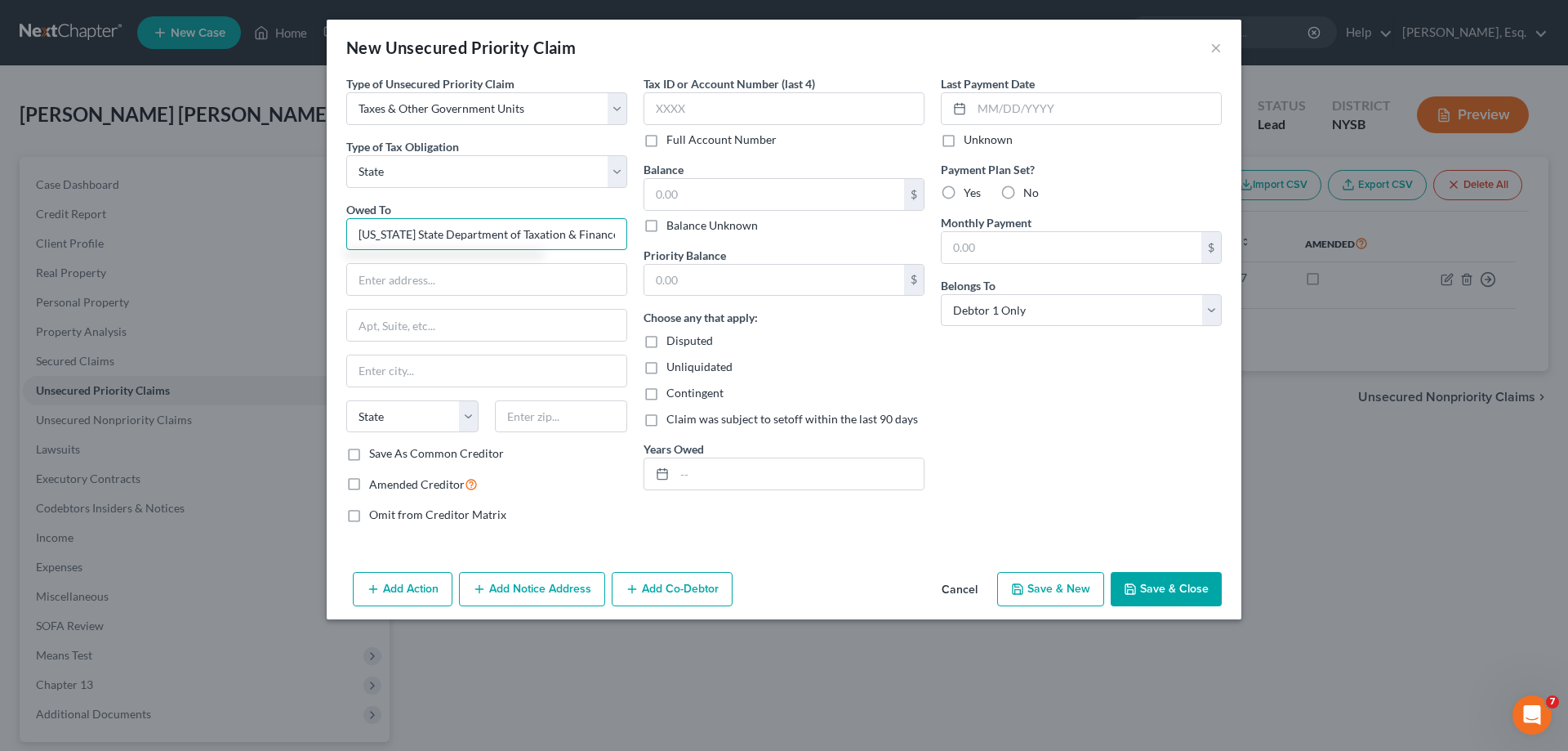
type input "[US_STATE] State Department of Taxation & Finance"
drag, startPoint x: 372, startPoint y: 268, endPoint x: 299, endPoint y: 247, distance: 76.0
click at [296, 248] on div "New Unsecured Priority Claim × Type of Unsecured Priority Claim * Select Taxes …" at bounding box center [784, 375] width 1568 height 751
type input "Bankruptcy Section P.O. Box 5300"
click at [398, 376] on input "text" at bounding box center [486, 371] width 280 height 31
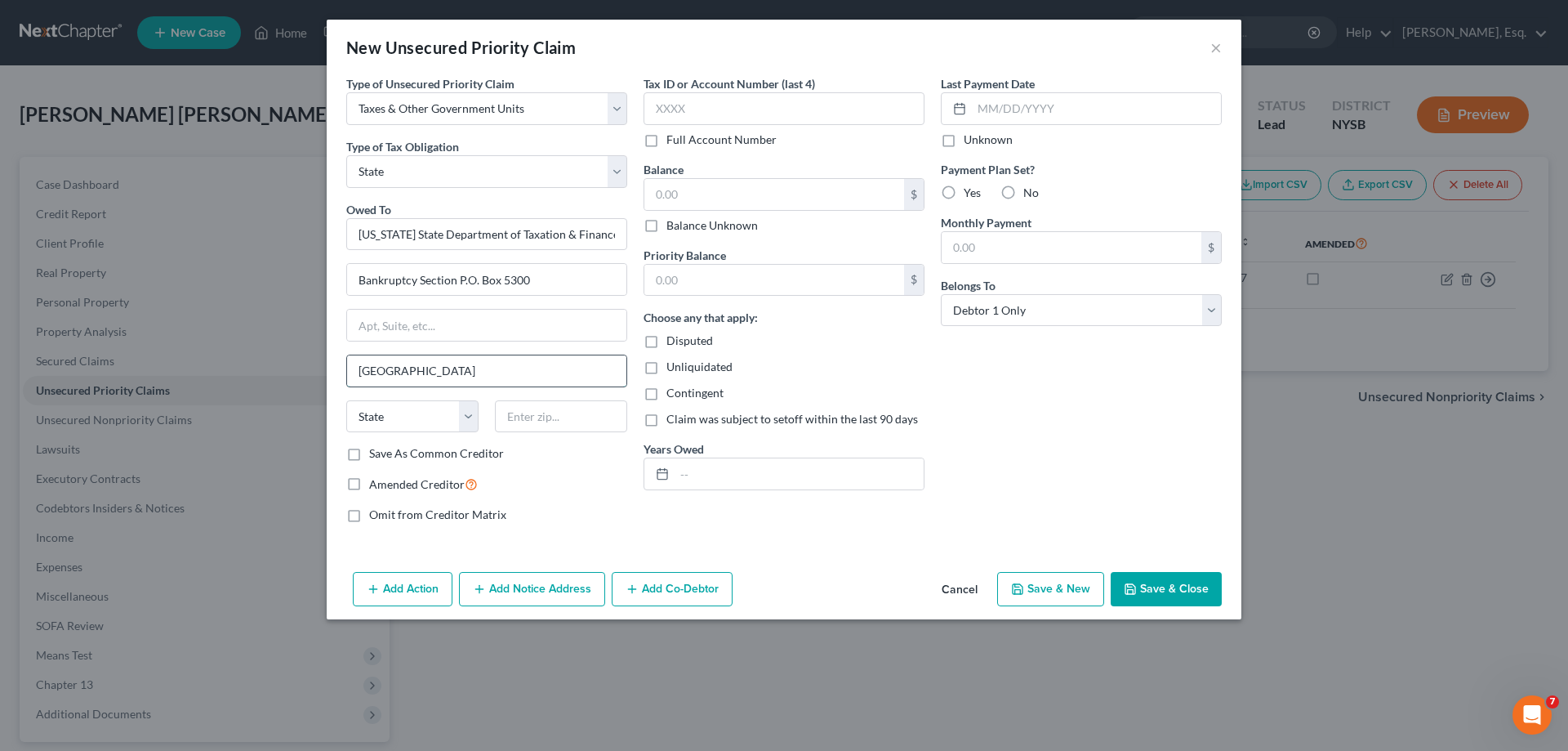
type input "[GEOGRAPHIC_DATA]"
select select "35"
type input "12205-0300"
click at [735, 112] on input "text" at bounding box center [784, 109] width 281 height 33
click at [725, 91] on label "Tax ID or Account Number (last 4)" at bounding box center [729, 84] width 171 height 17
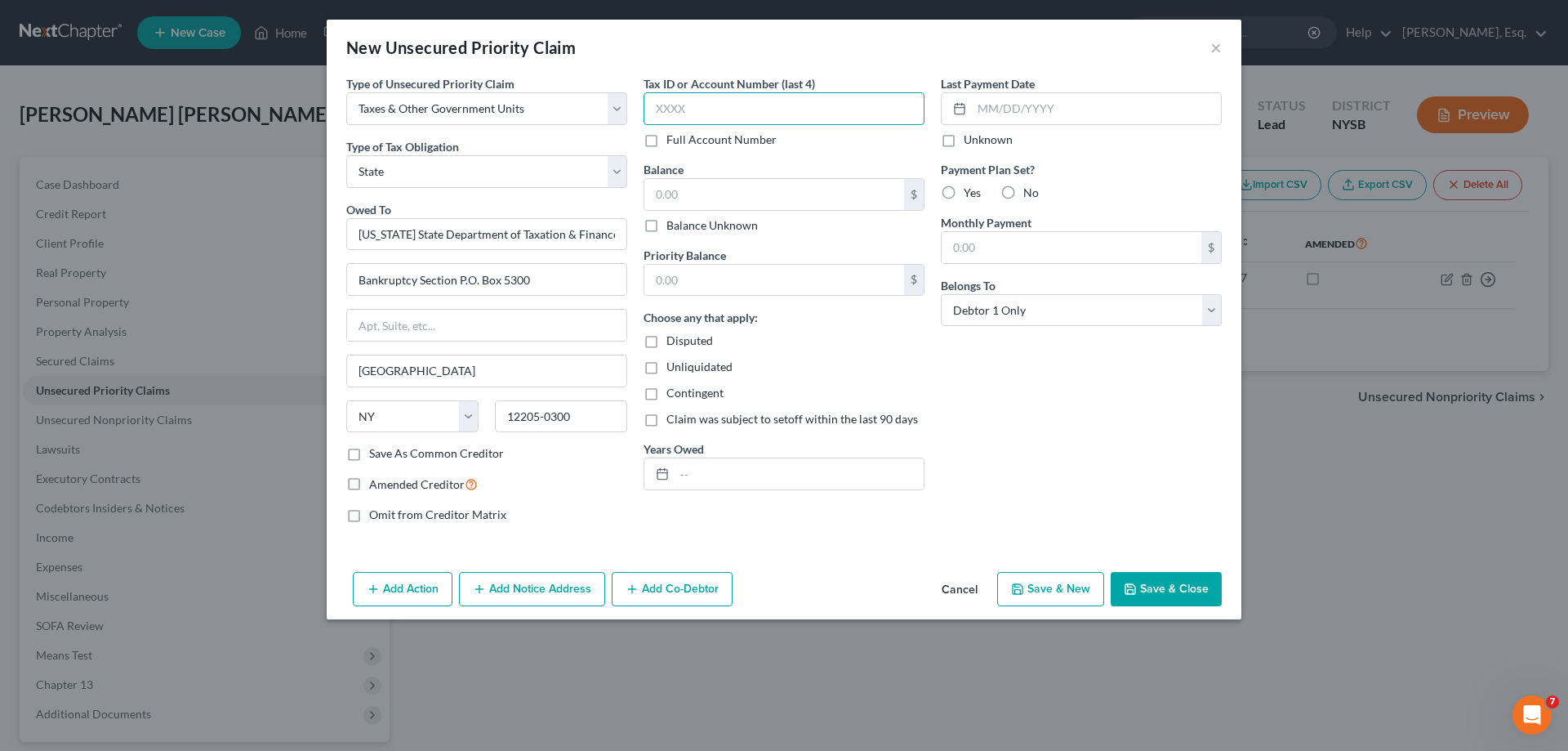
click at [722, 97] on input "text" at bounding box center [784, 109] width 281 height 33
type input "8124"
click at [666, 226] on label "Balance Unknown" at bounding box center [711, 225] width 91 height 16
click at [673, 226] on input "Balance Unknown" at bounding box center [678, 222] width 11 height 11
checkbox input "true"
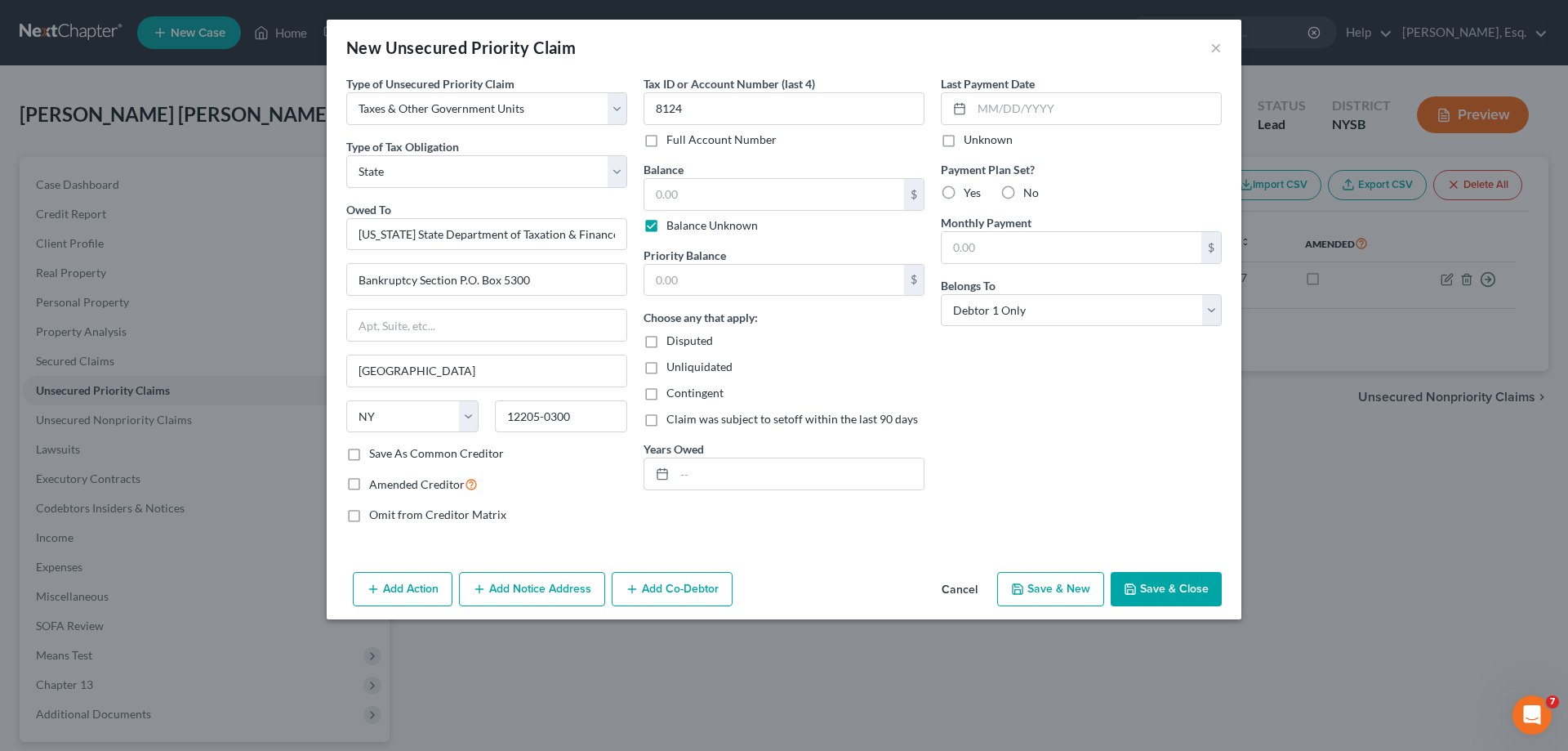
type input "0.00"
click at [1156, 591] on button "Save & Close" at bounding box center [1166, 589] width 112 height 35
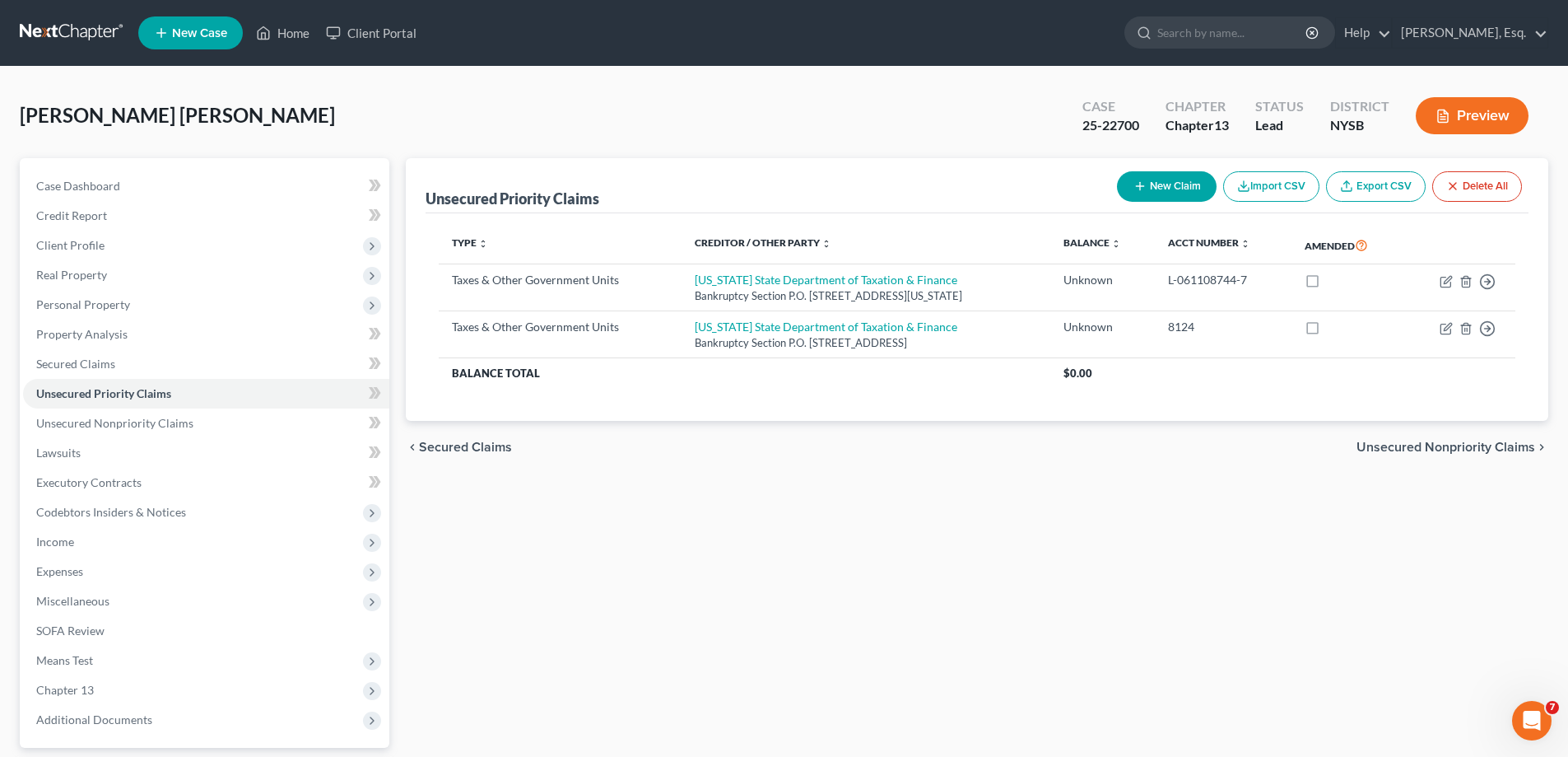
click at [1168, 189] on button "New Claim" at bounding box center [1167, 186] width 100 height 30
select select "0"
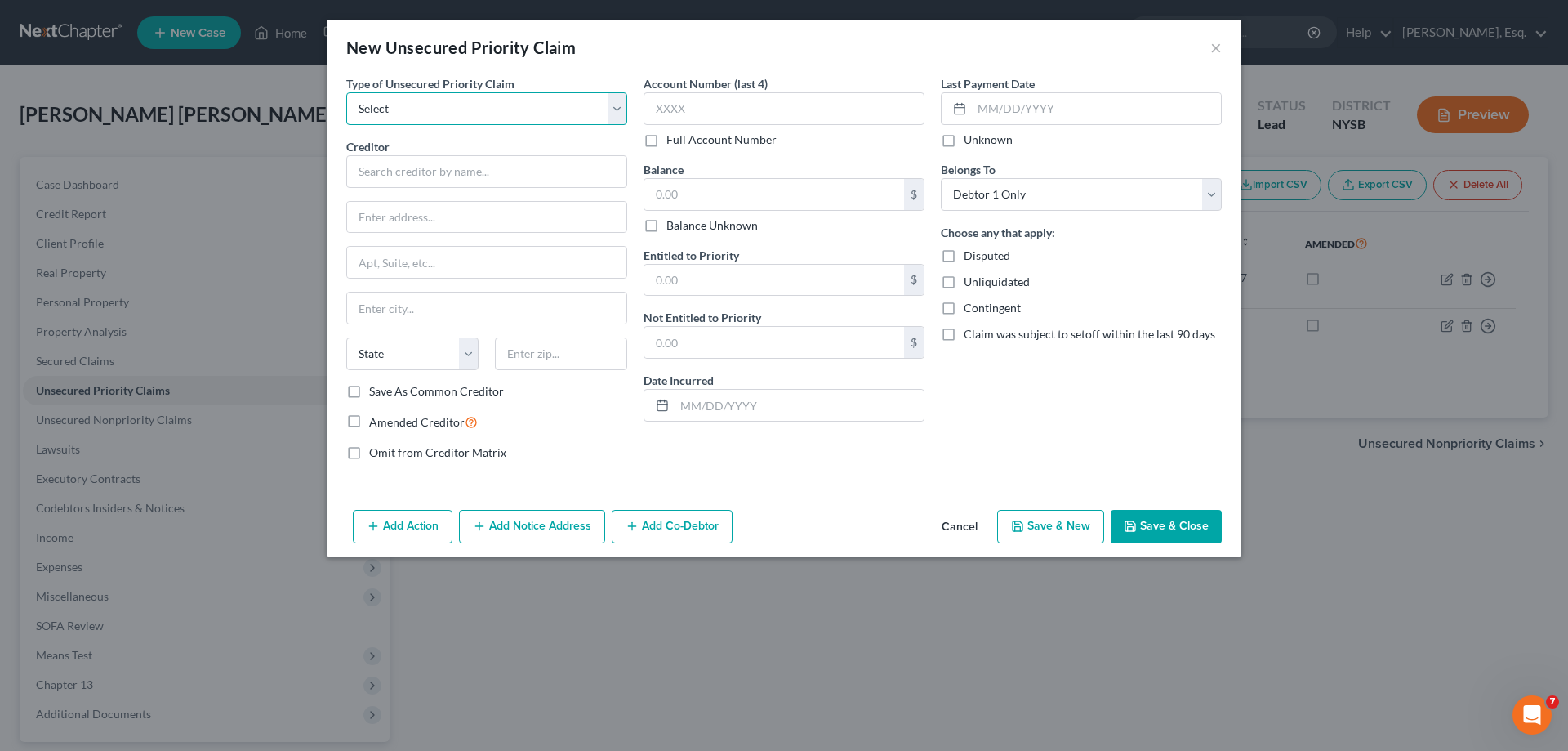
click at [614, 110] on select "Select Taxes & Other Government Units Domestic Support Obligations Extensions o…" at bounding box center [486, 109] width 281 height 33
select select "0"
click at [346, 92] on select "Select Taxes & Other Government Units Domestic Support Obligations Extensions o…" at bounding box center [486, 109] width 281 height 33
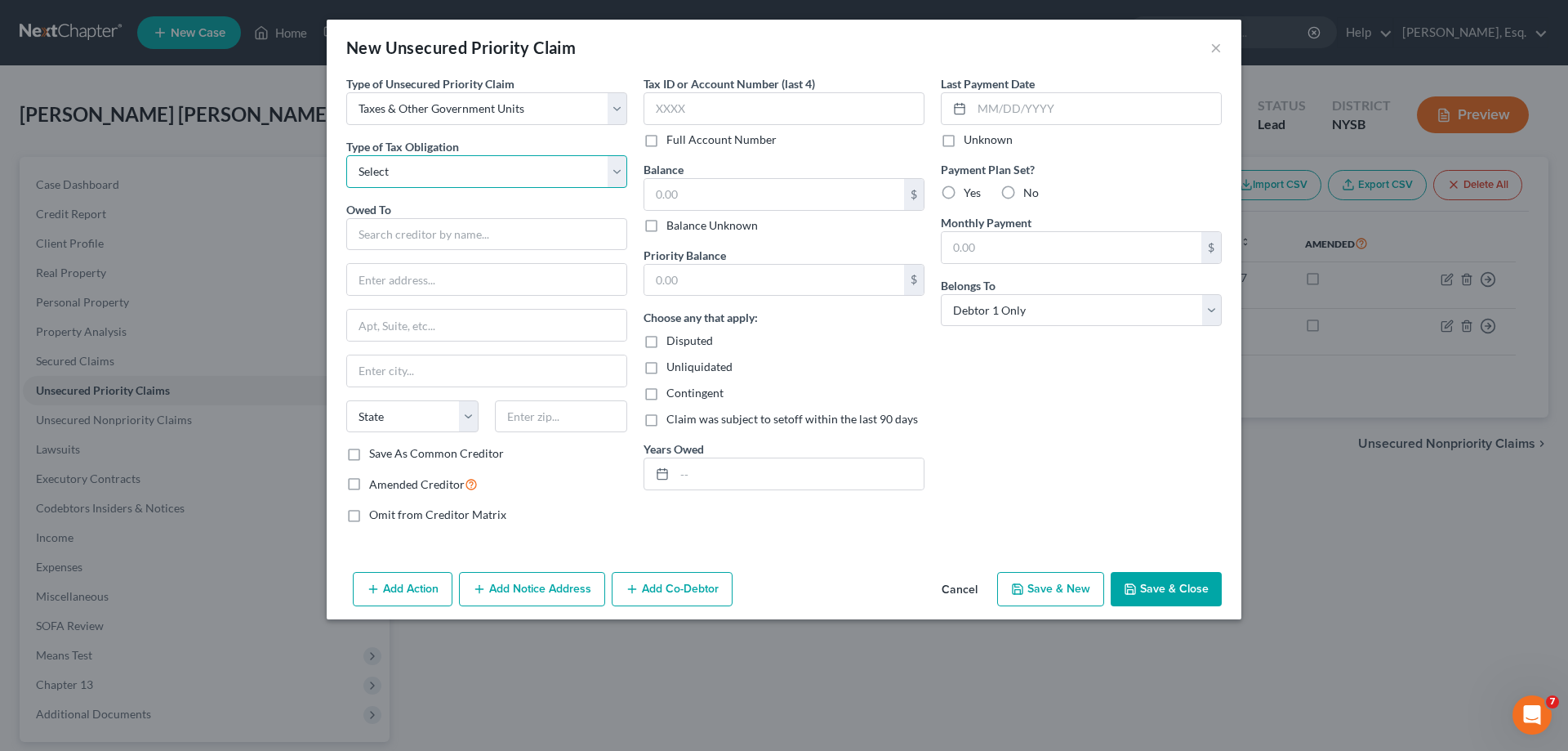
click at [460, 177] on select "Select Federal City State Franchise Tax Board Other" at bounding box center [486, 171] width 281 height 33
select select "1"
click at [346, 155] on select "Select Federal City State Franchise Tax Board Other" at bounding box center [486, 171] width 281 height 33
click at [420, 239] on input "text" at bounding box center [486, 235] width 281 height 33
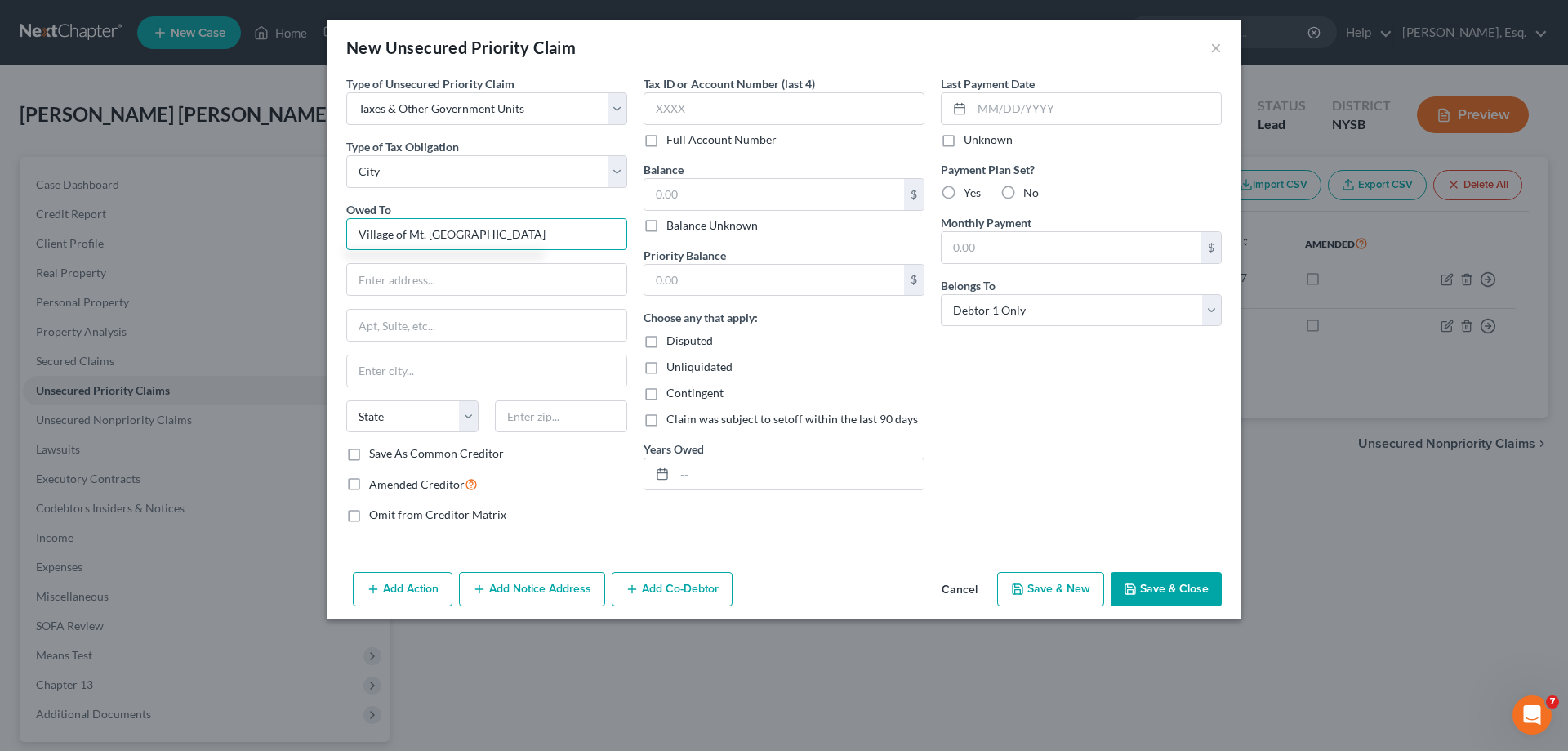
type input "Village of Mt. [GEOGRAPHIC_DATA]"
type input "[STREET_ADDRESS]"
type input "Mt. [GEOGRAPHIC_DATA]"
select select "35"
type input "10549"
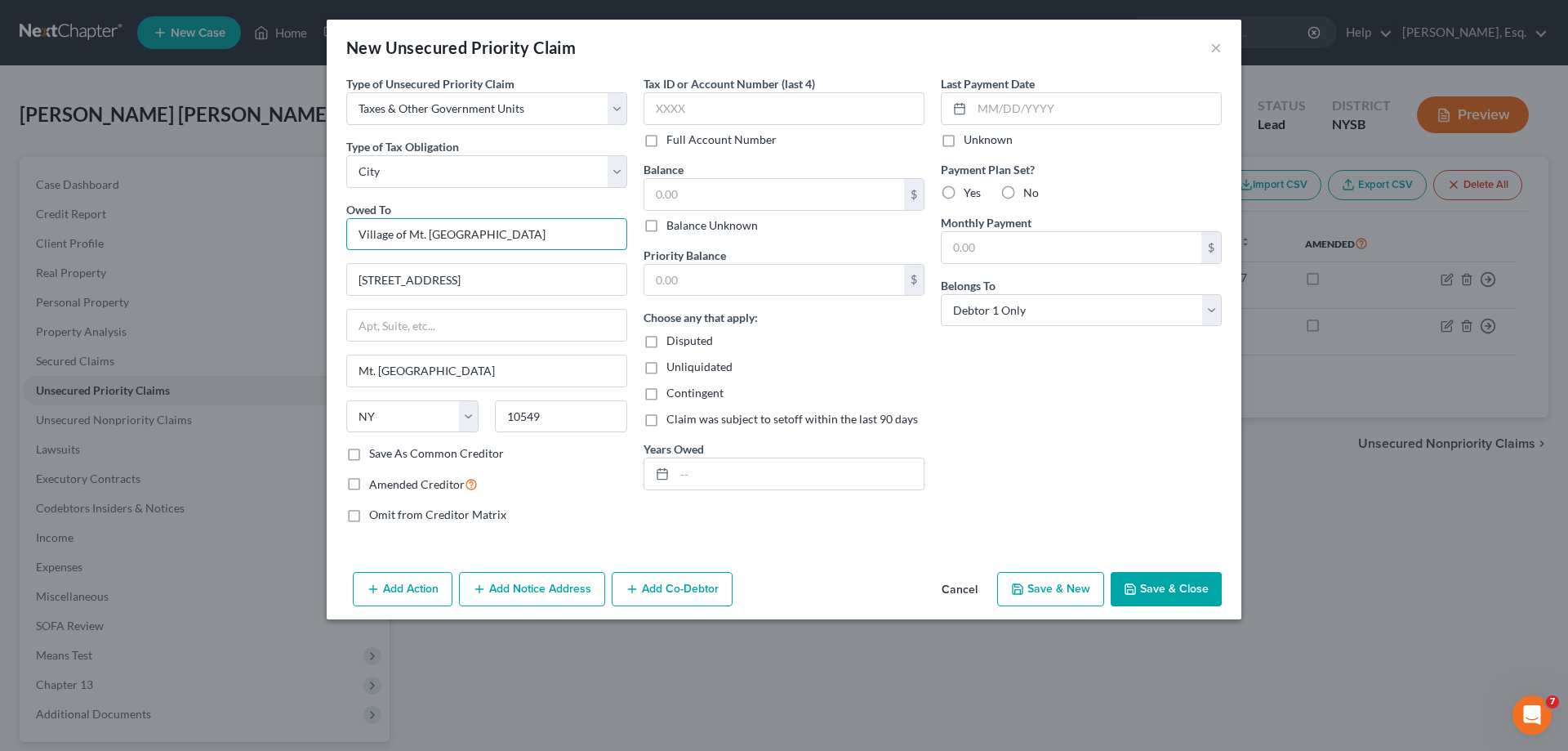
click at [401, 237] on input "Village of Mt. [GEOGRAPHIC_DATA]" at bounding box center [486, 235] width 281 height 33
type input "[GEOGRAPHIC_DATA]"
type input "Village/Town of Mt. [GEOGRAPHIC_DATA]"
click at [666, 220] on label "Balance Unknown" at bounding box center [711, 225] width 91 height 16
click at [673, 220] on input "Balance Unknown" at bounding box center [678, 222] width 11 height 11
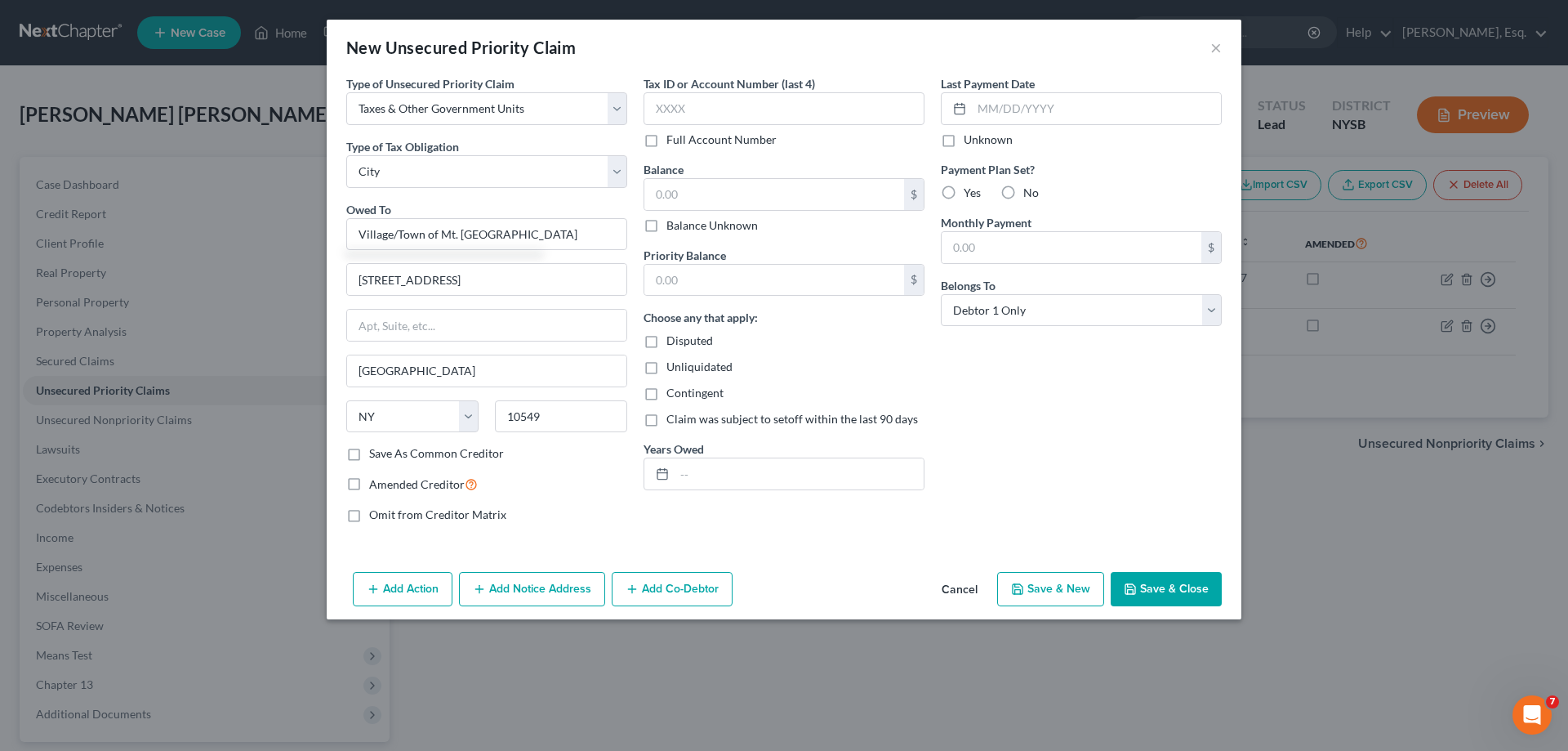
checkbox input "true"
type input "0.00"
click at [1162, 584] on button "Save & Close" at bounding box center [1166, 589] width 112 height 35
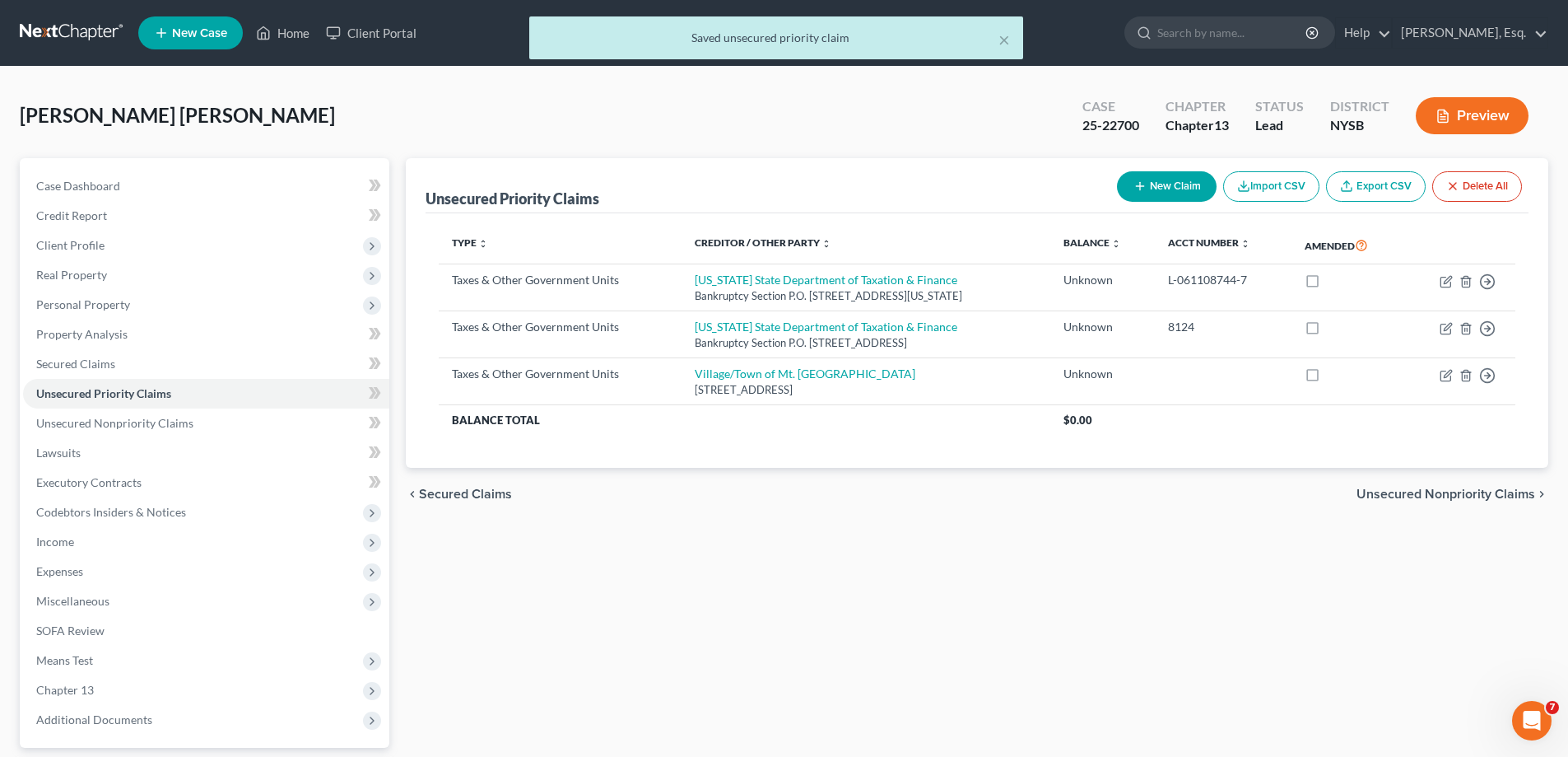
click at [1427, 492] on span "Unsecured Nonpriority Claims" at bounding box center [1446, 494] width 178 height 14
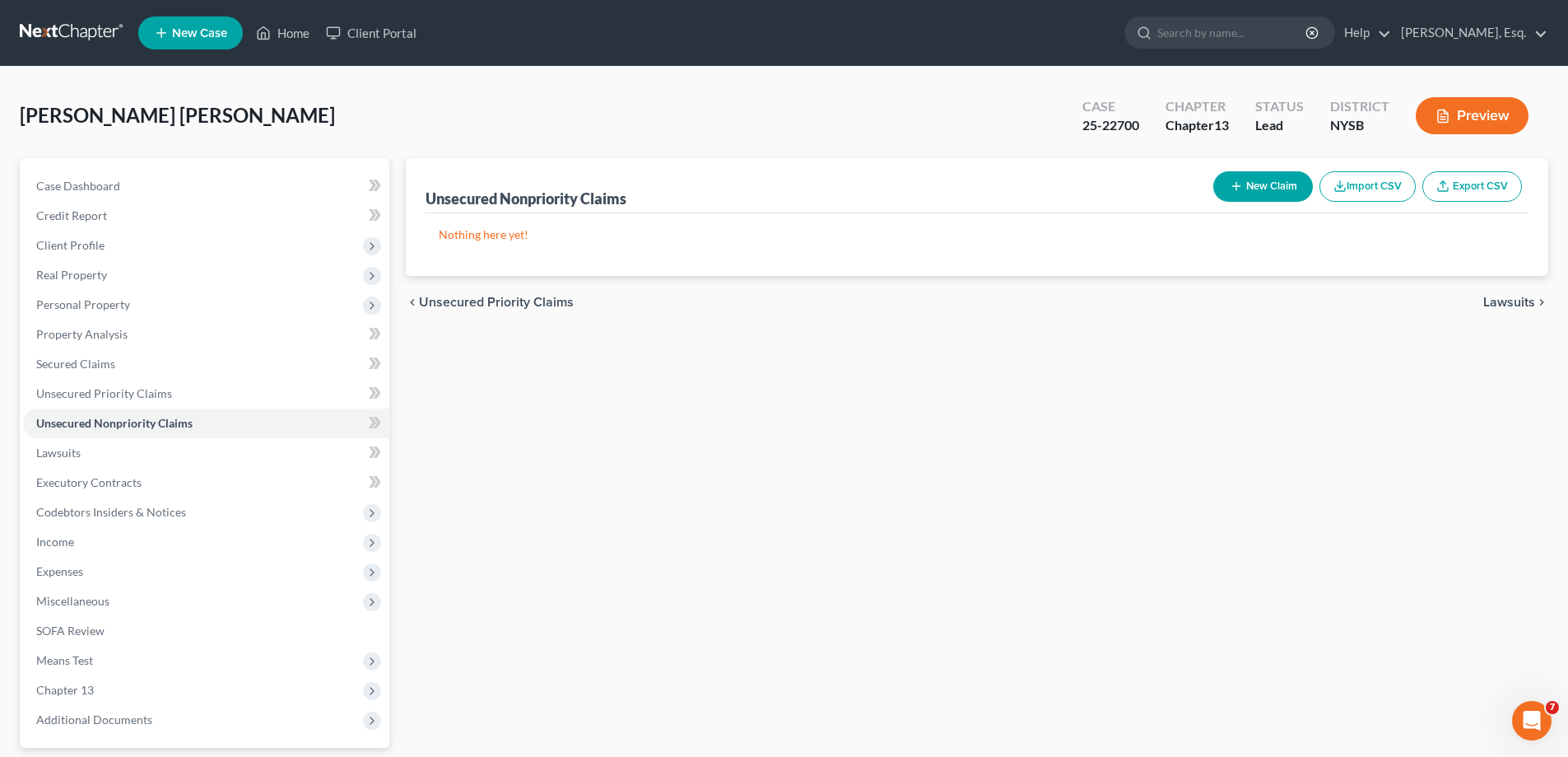
click at [1250, 185] on button "New Claim" at bounding box center [1263, 186] width 100 height 30
select select "0"
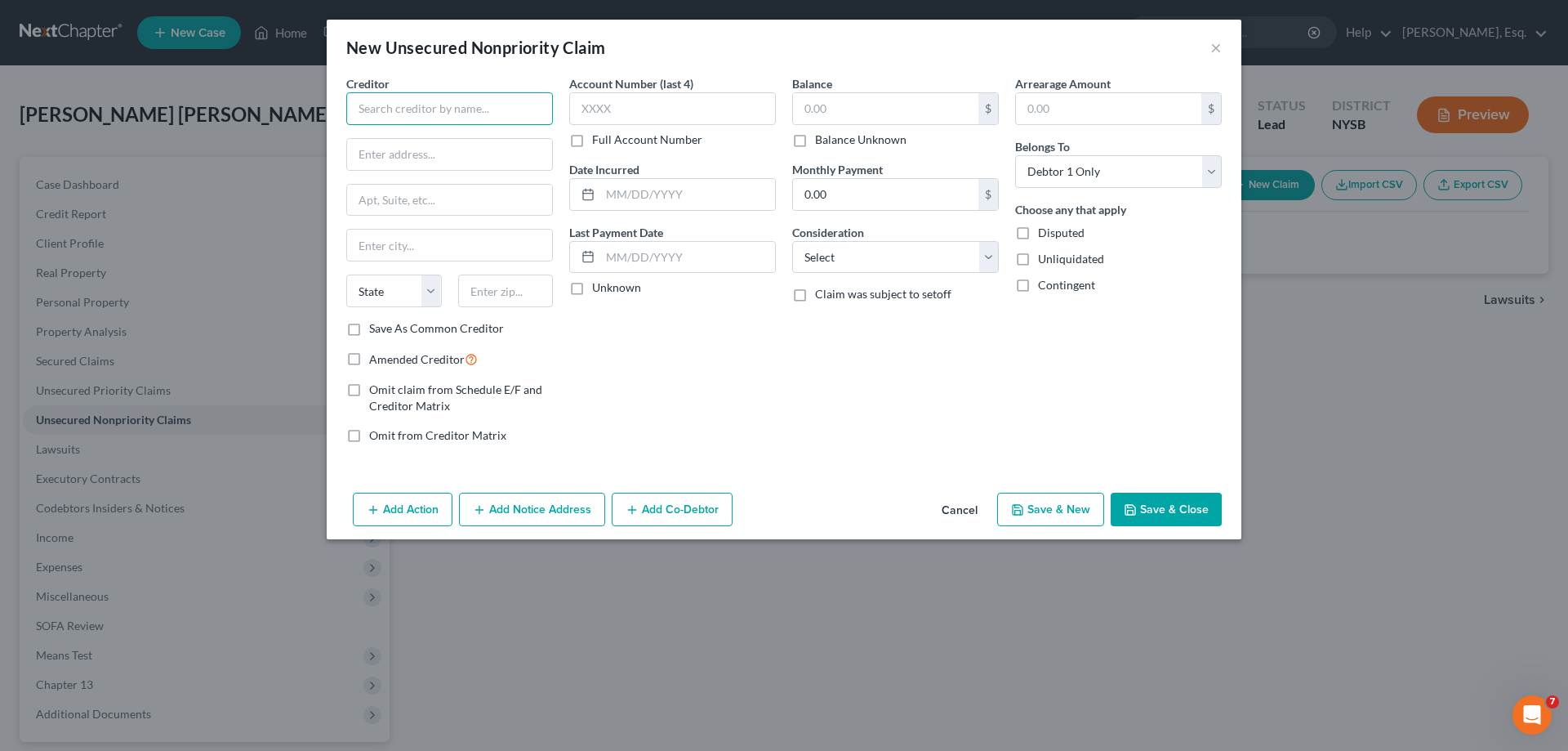
click at [438, 107] on input "text" at bounding box center [449, 109] width 207 height 33
type input "Consolidated Edison Company of [US_STATE], Inc."
type input "Bankruptcy Group-[STREET_ADDRESS]"
type input "[US_STATE]"
click at [430, 300] on select "State [US_STATE] AK AR AZ CA CO CT DE DC [GEOGRAPHIC_DATA] [GEOGRAPHIC_DATA] GU…" at bounding box center [393, 290] width 95 height 33
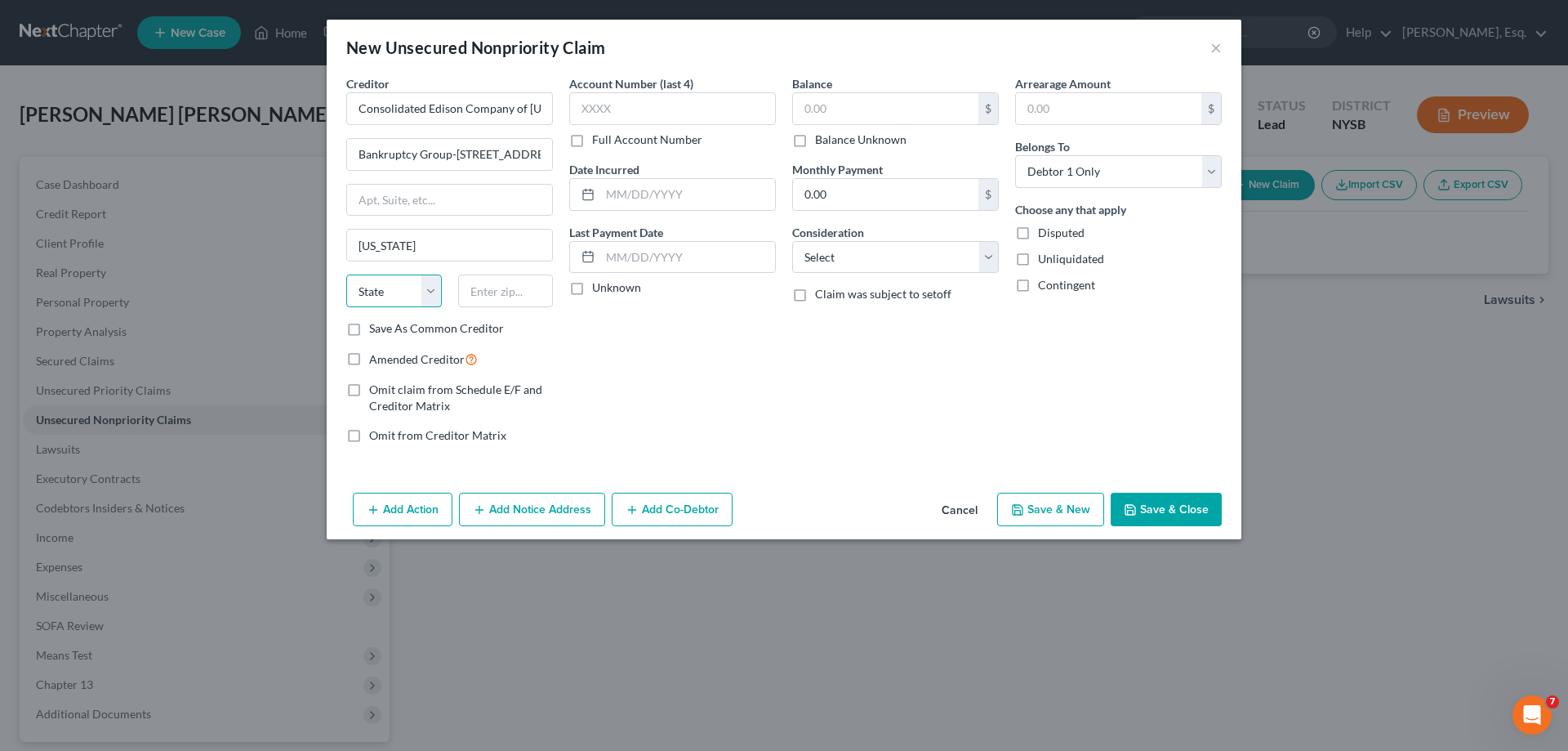
select select "35"
click at [346, 274] on select "State [US_STATE] AK AR AZ CA CO CT DE DC [GEOGRAPHIC_DATA] [GEOGRAPHIC_DATA] GU…" at bounding box center [393, 290] width 95 height 33
click at [815, 138] on label "Balance Unknown" at bounding box center [860, 139] width 91 height 16
click at [822, 138] on input "Balance Unknown" at bounding box center [827, 137] width 11 height 11
checkbox input "true"
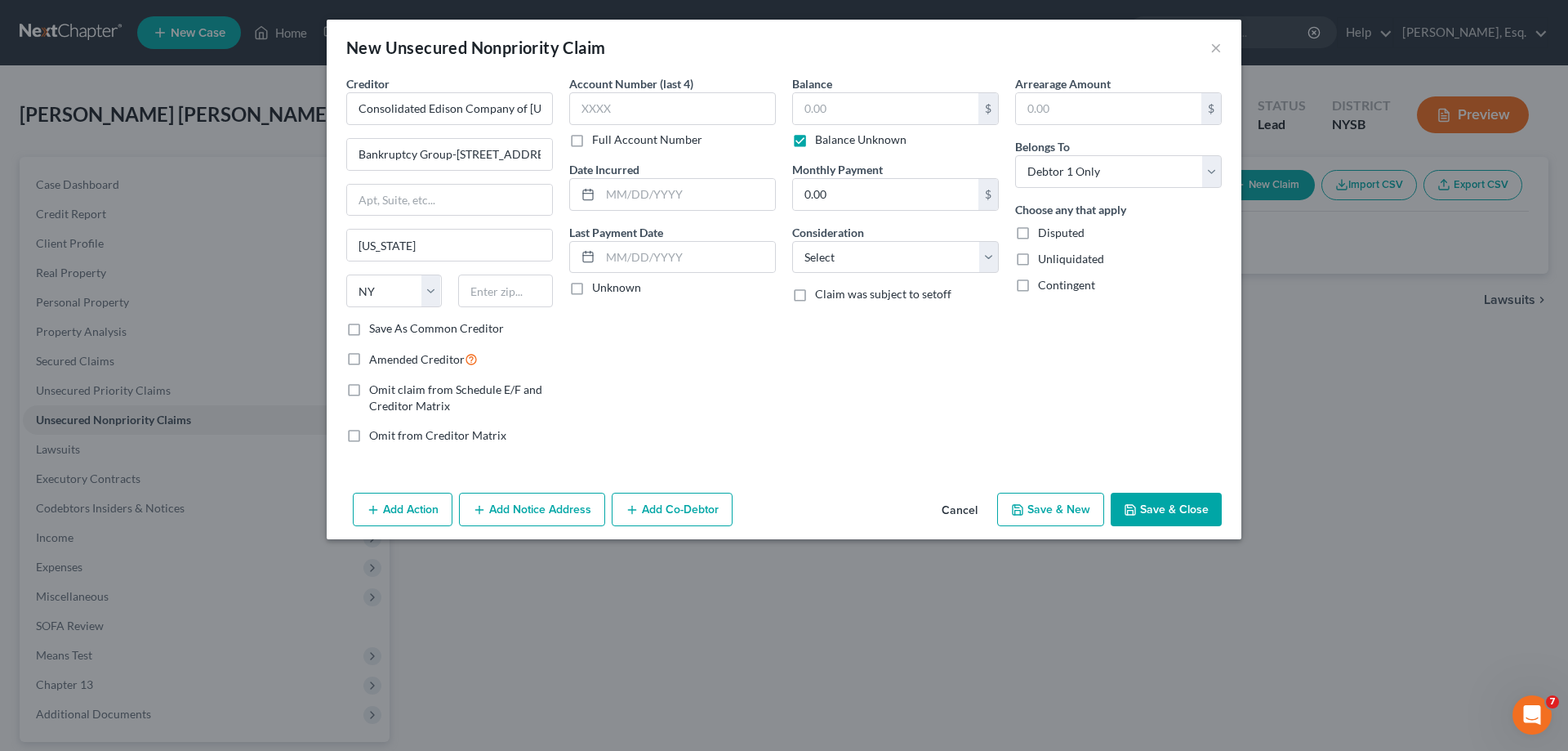
type input "0.00"
click at [529, 287] on input "text" at bounding box center [506, 290] width 95 height 33
type input "10003"
click at [529, 160] on input "Bankruptcy Group-[STREET_ADDRESS]" at bounding box center [449, 154] width 205 height 31
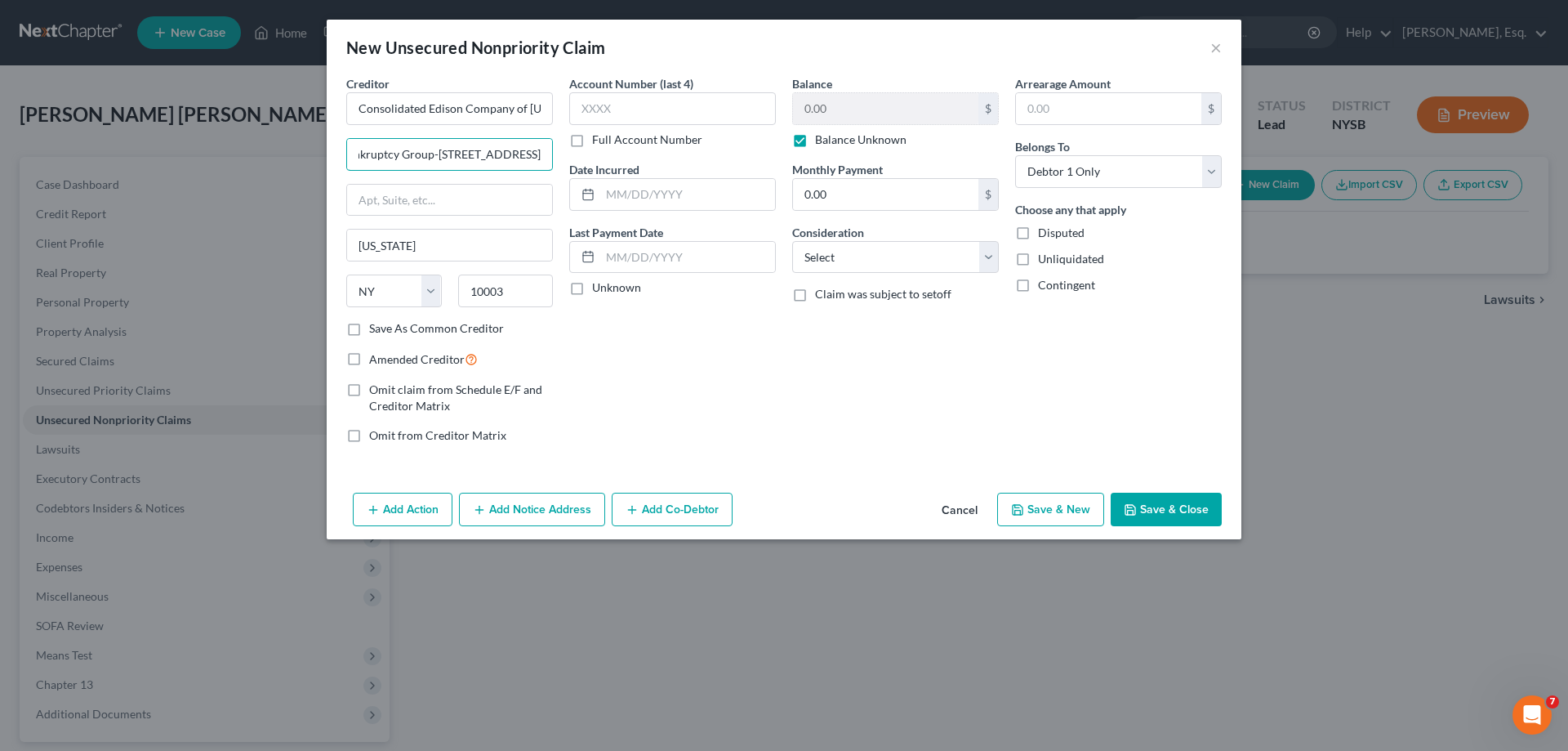
type input "Bankruptcy Group-[STREET_ADDRESS]"
click at [1159, 513] on button "Save & Close" at bounding box center [1166, 510] width 112 height 35
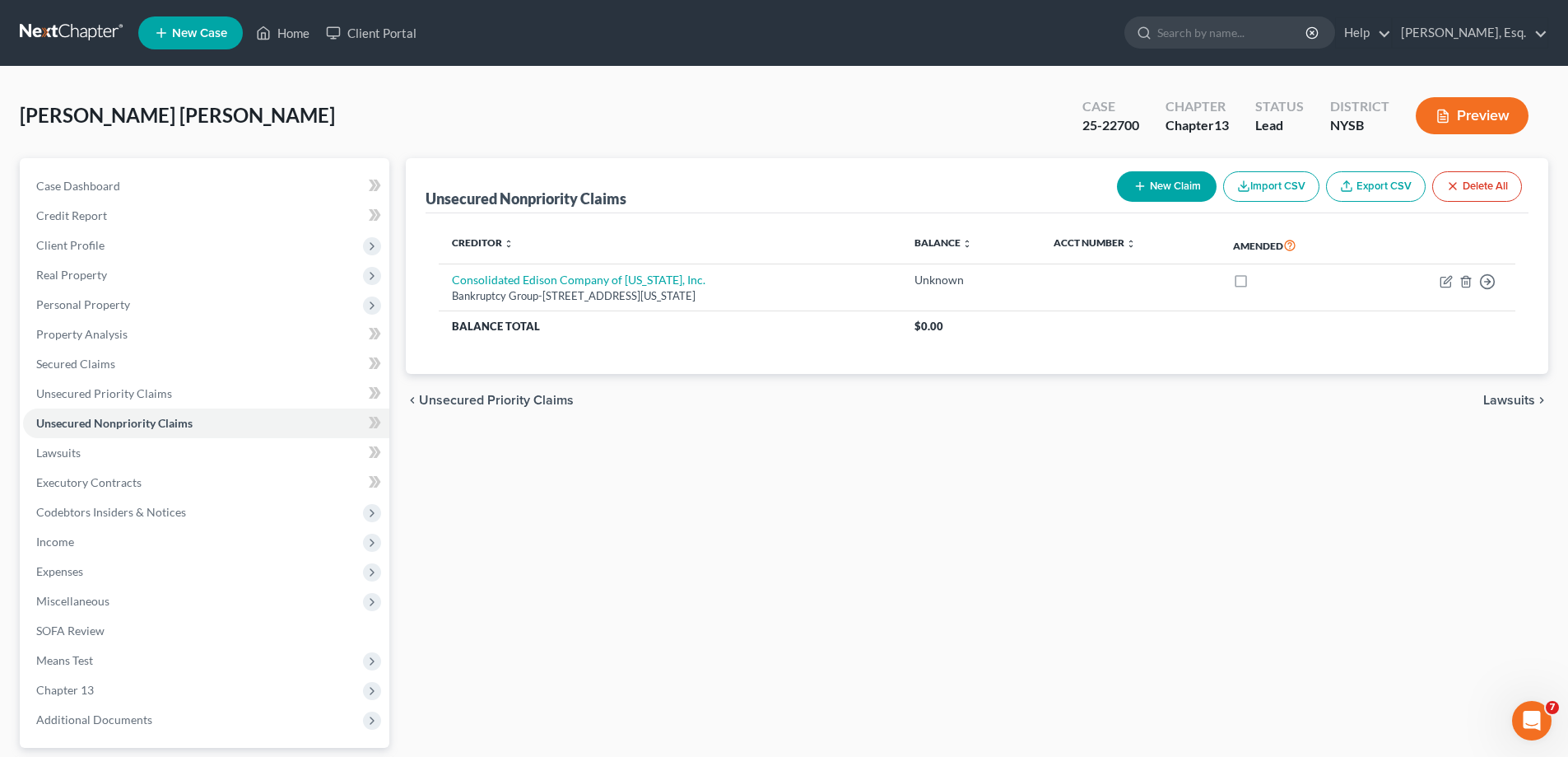
click at [1155, 189] on button "New Claim" at bounding box center [1167, 186] width 100 height 30
select select "0"
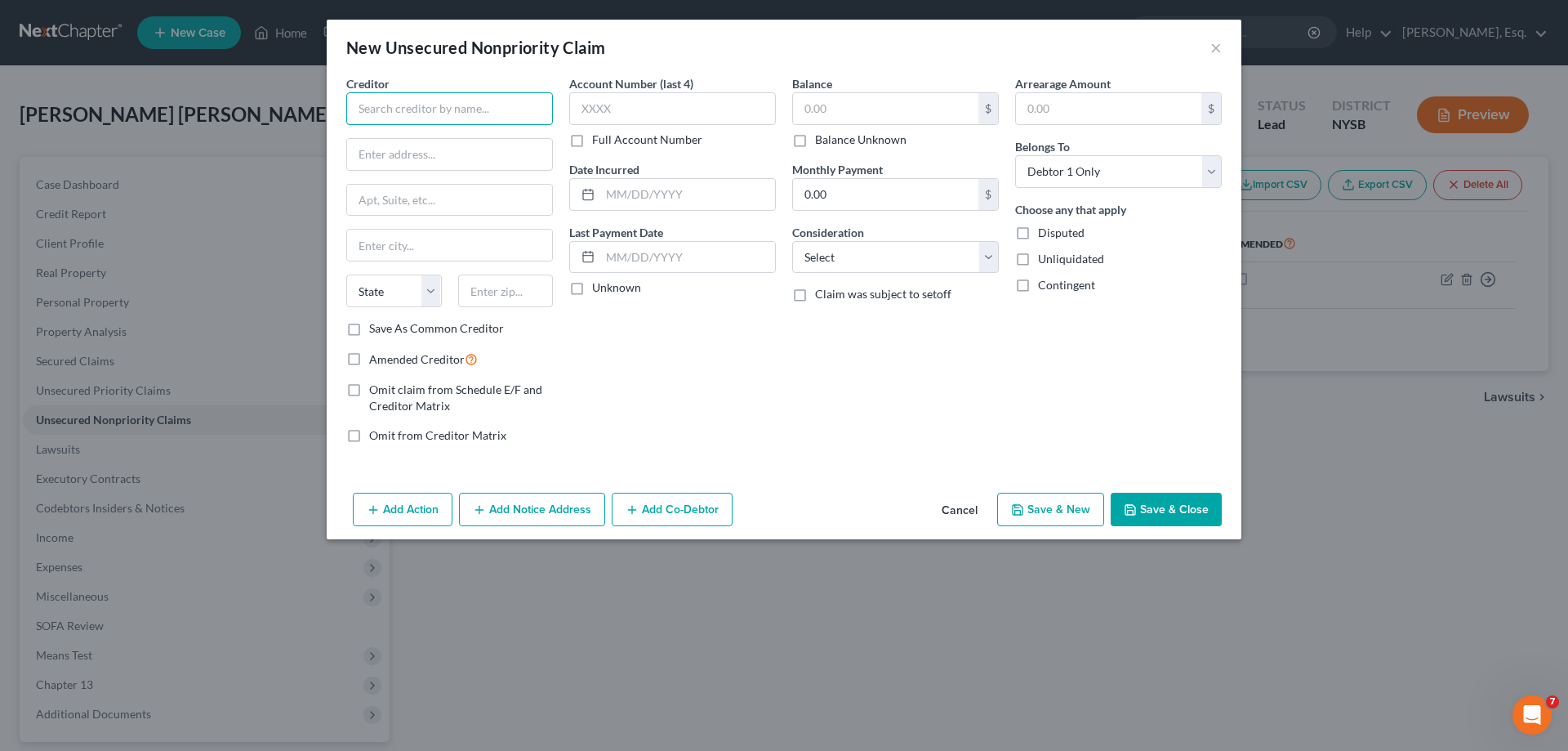
click at [421, 116] on input "text" at bounding box center [449, 109] width 207 height 33
type input "EDFinancial"
type input "[STREET_ADDRESS]"
type input "[GEOGRAPHIC_DATA]"
select select "44"
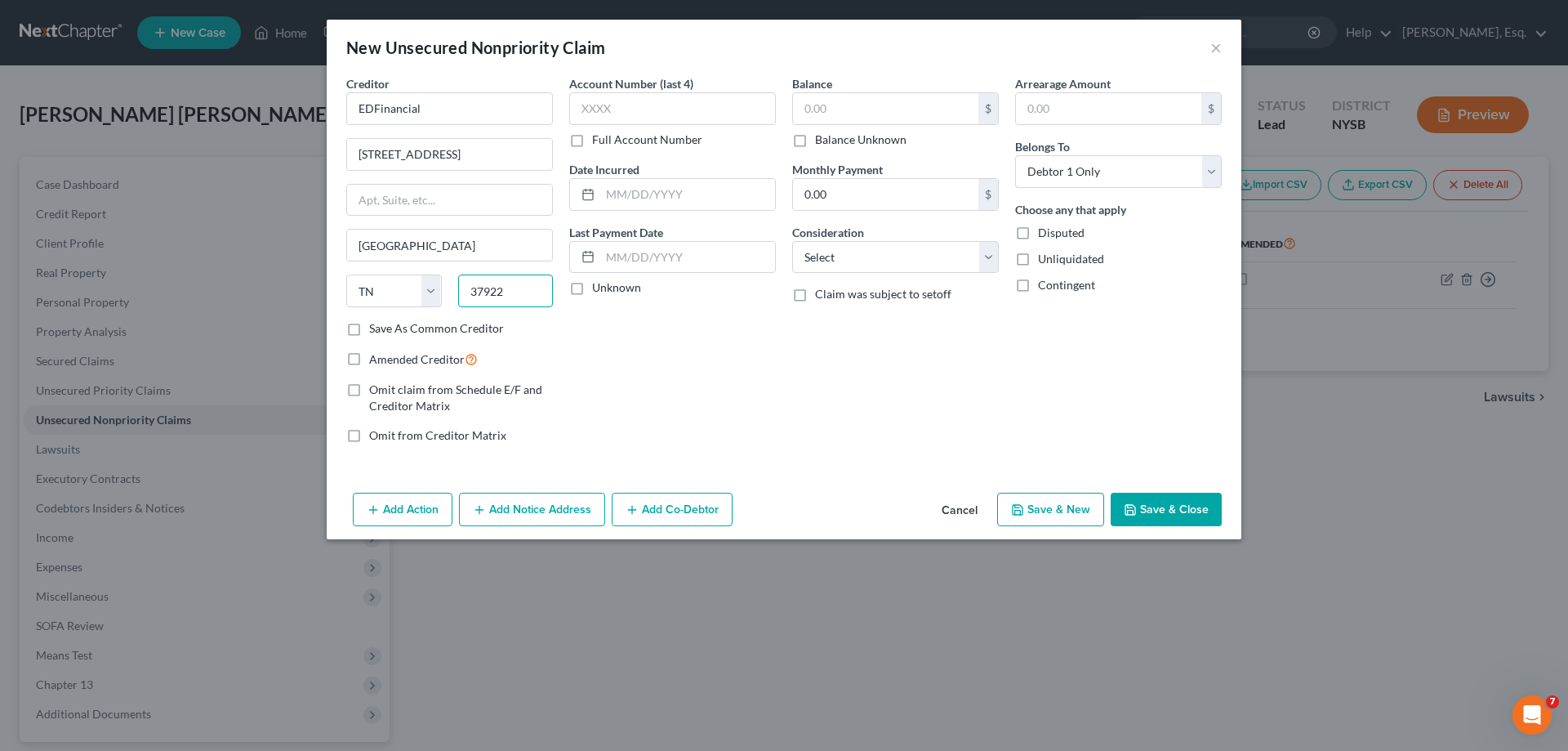
type input "37922"
click at [1164, 514] on button "Save & Close" at bounding box center [1166, 510] width 112 height 35
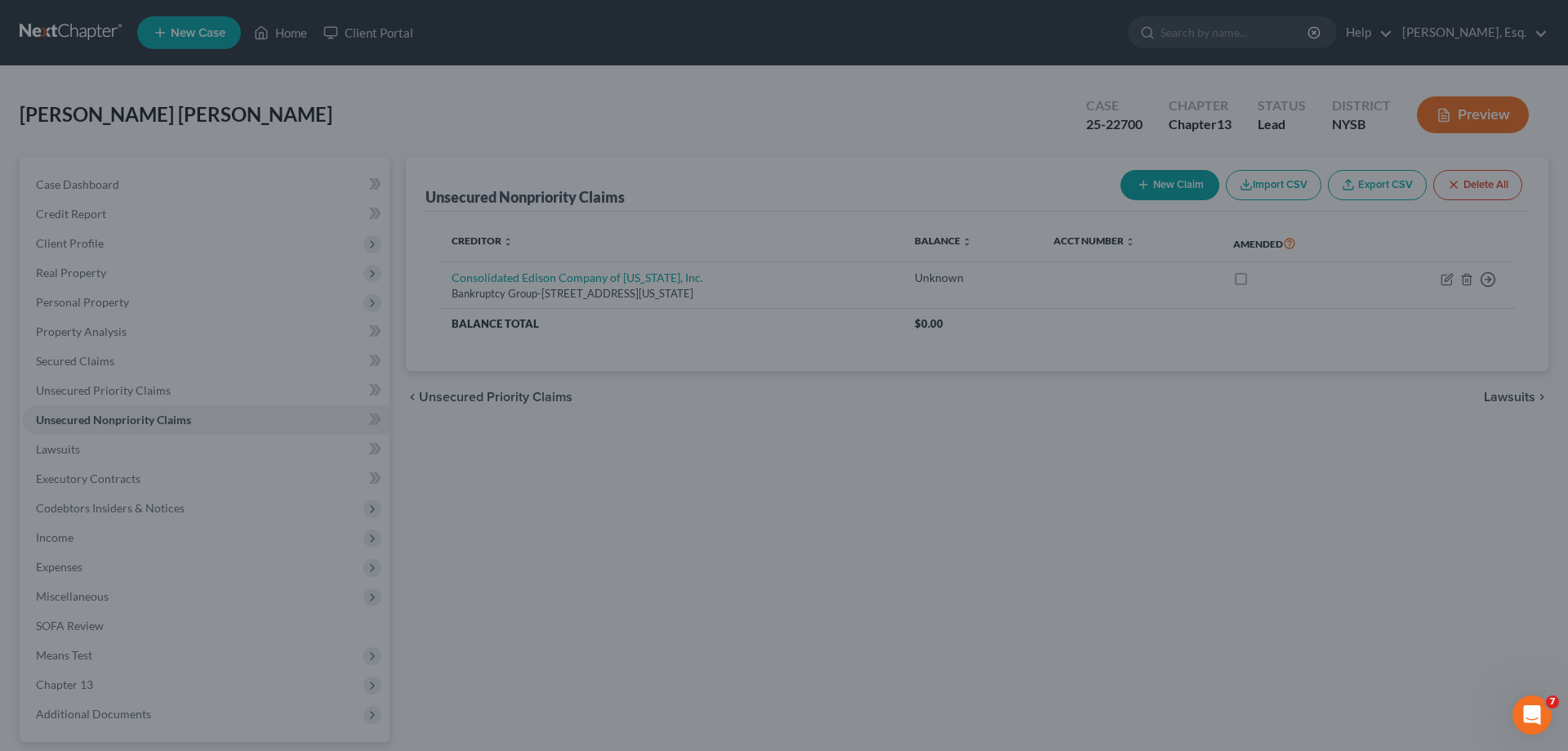
type input "0.00"
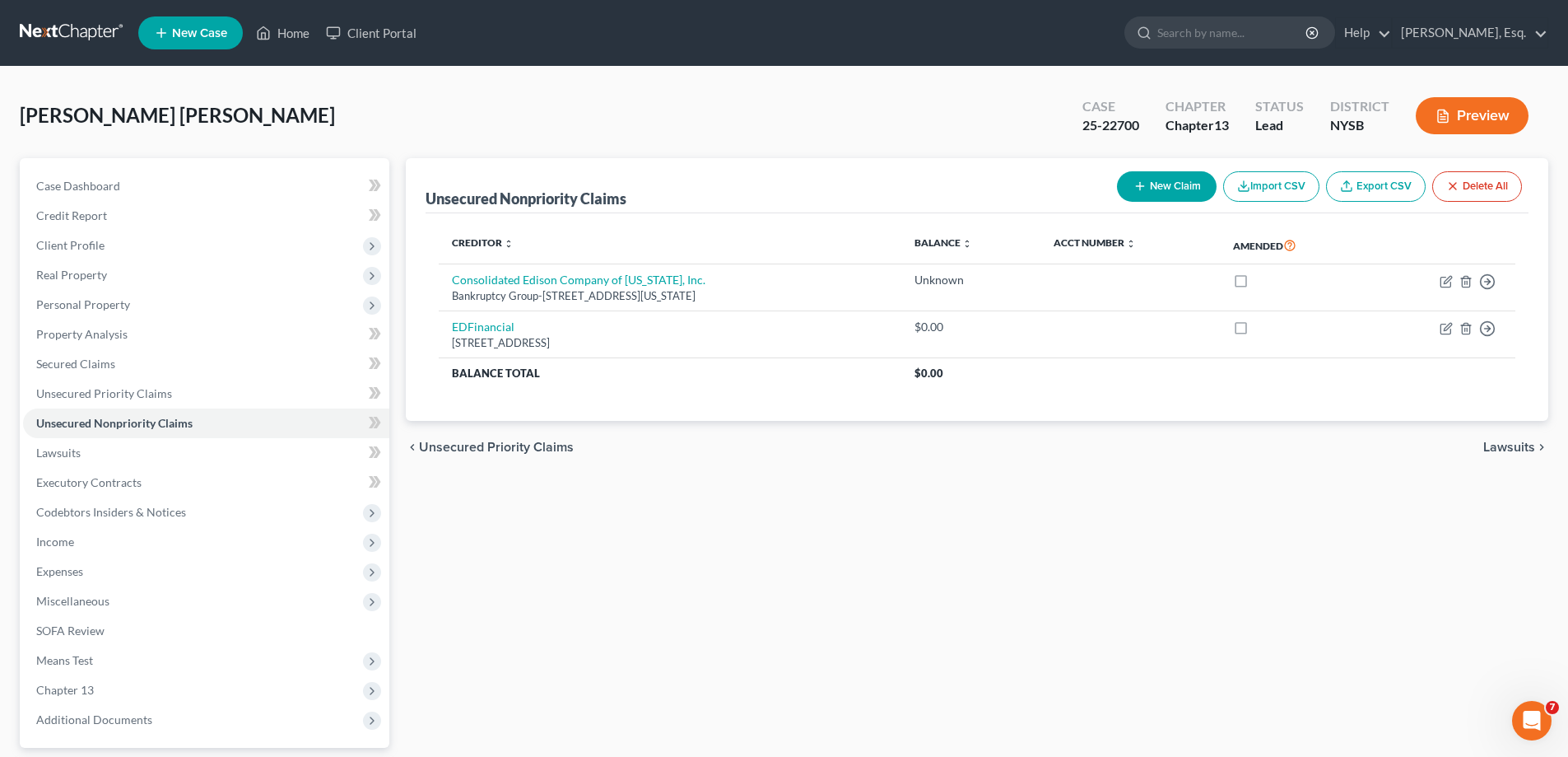
click at [1162, 182] on button "New Claim" at bounding box center [1167, 186] width 100 height 30
select select "0"
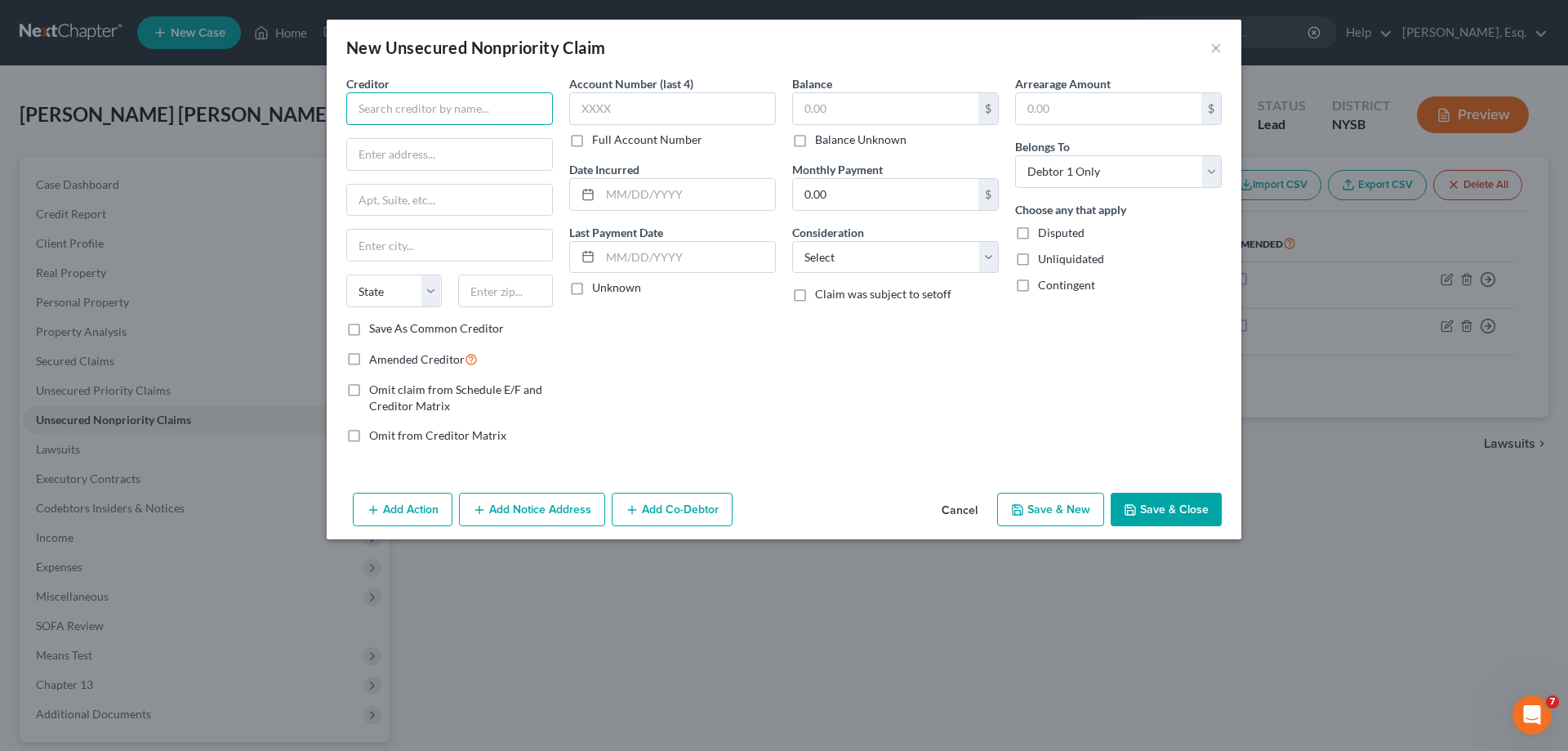
click at [452, 112] on input "text" at bounding box center [449, 109] width 207 height 33
type input "Jefferson Capital Systems LLC"
type input "P.O. Box 7999"
type input "St. Cloud"
select select "24"
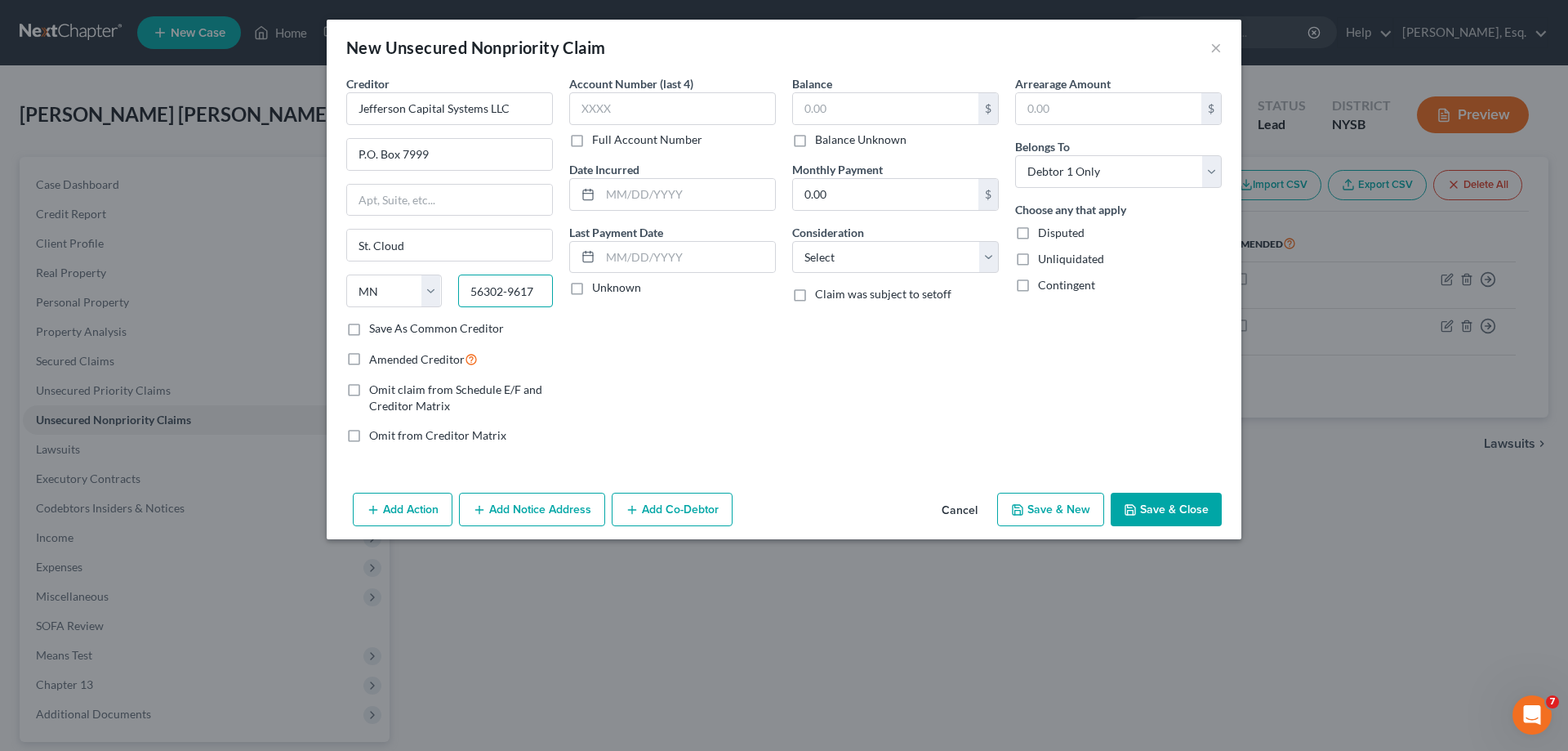
type input "56302-9617"
click at [651, 113] on input "text" at bounding box center [672, 109] width 207 height 33
type input "1803"
click at [815, 142] on label "Balance Unknown" at bounding box center [860, 139] width 91 height 16
click at [822, 142] on input "Balance Unknown" at bounding box center [827, 137] width 11 height 11
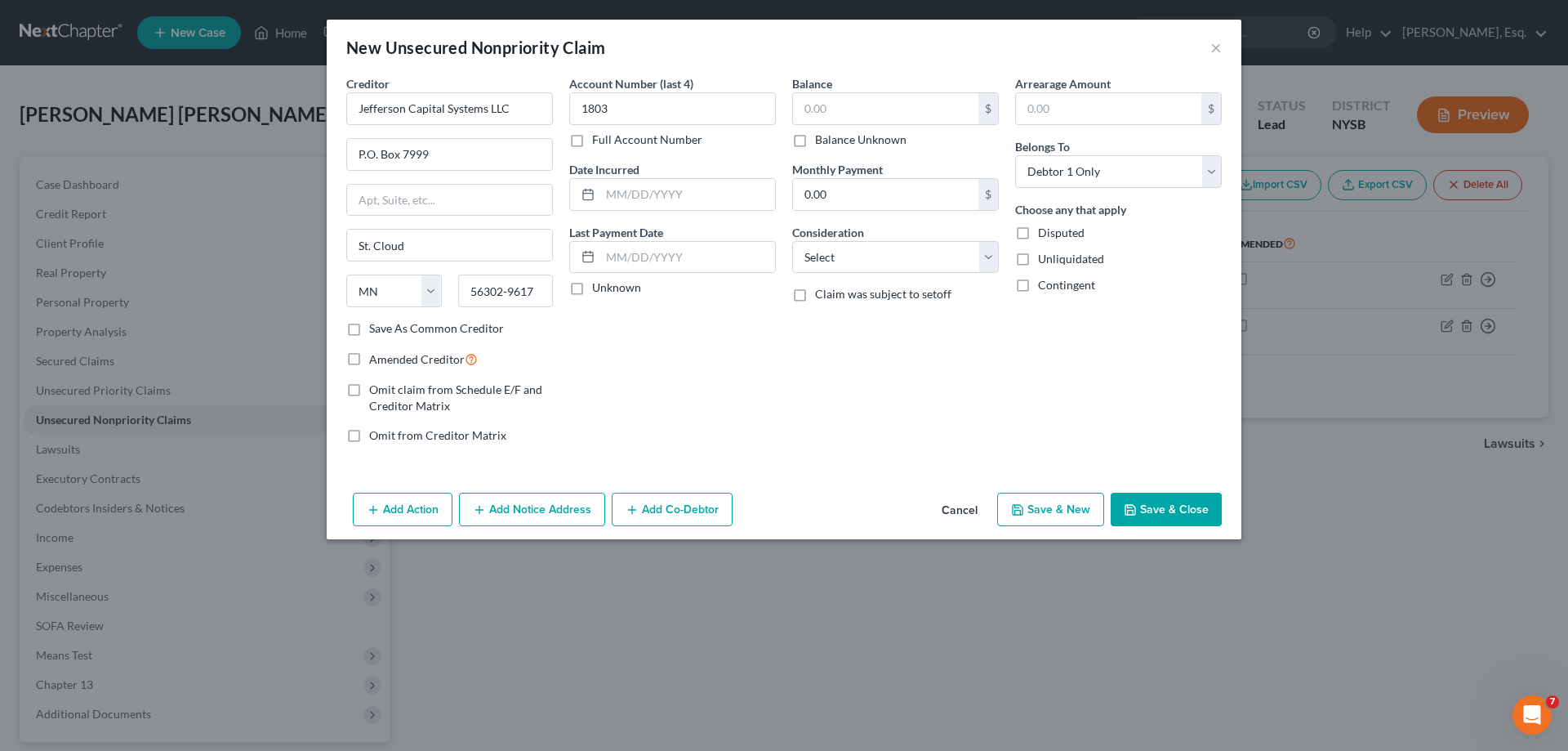
checkbox input "true"
type input "0.00"
click at [1158, 508] on button "Save & Close" at bounding box center [1166, 510] width 112 height 35
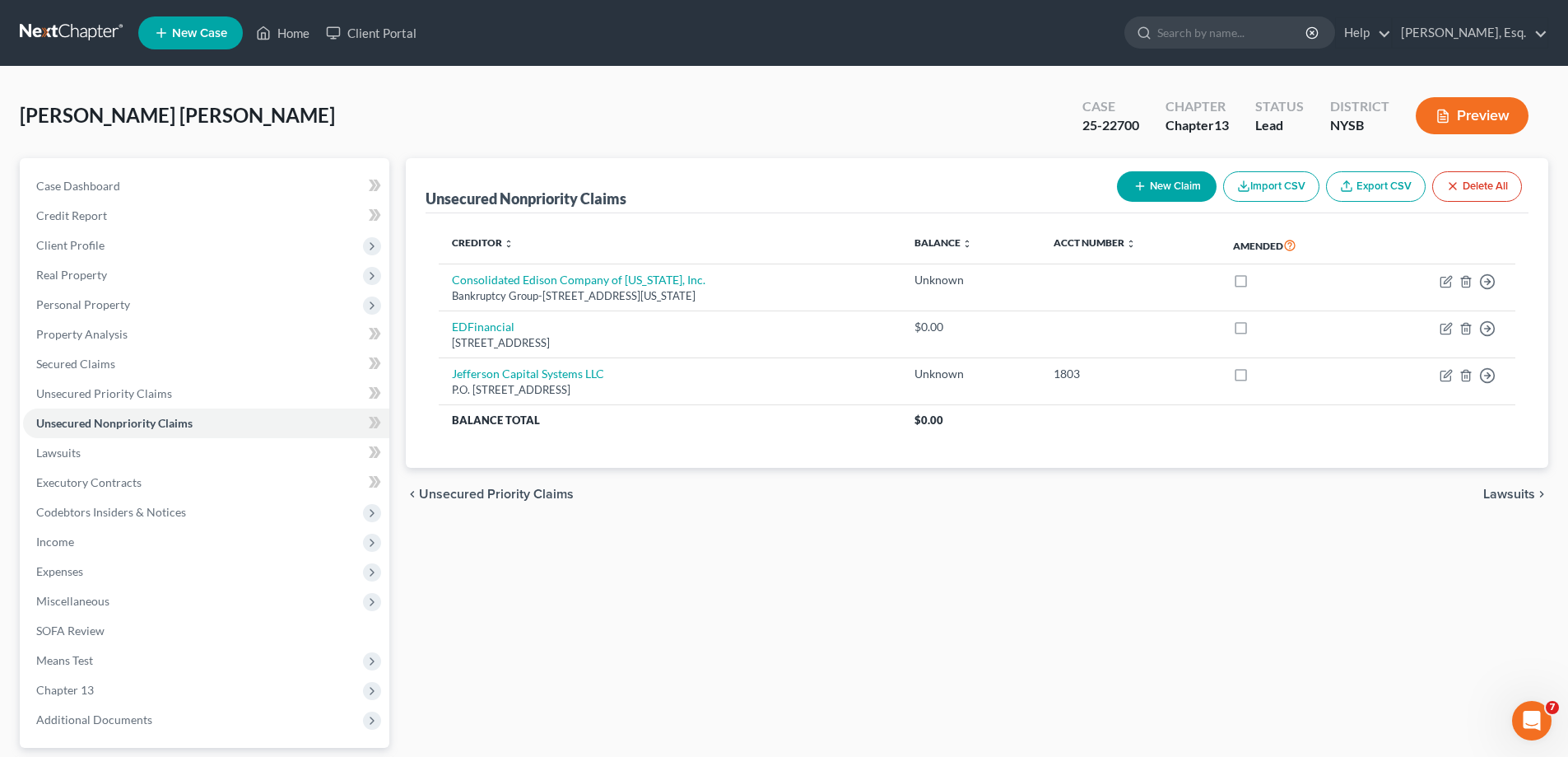
click at [1164, 187] on button "New Claim" at bounding box center [1167, 186] width 100 height 30
select select "0"
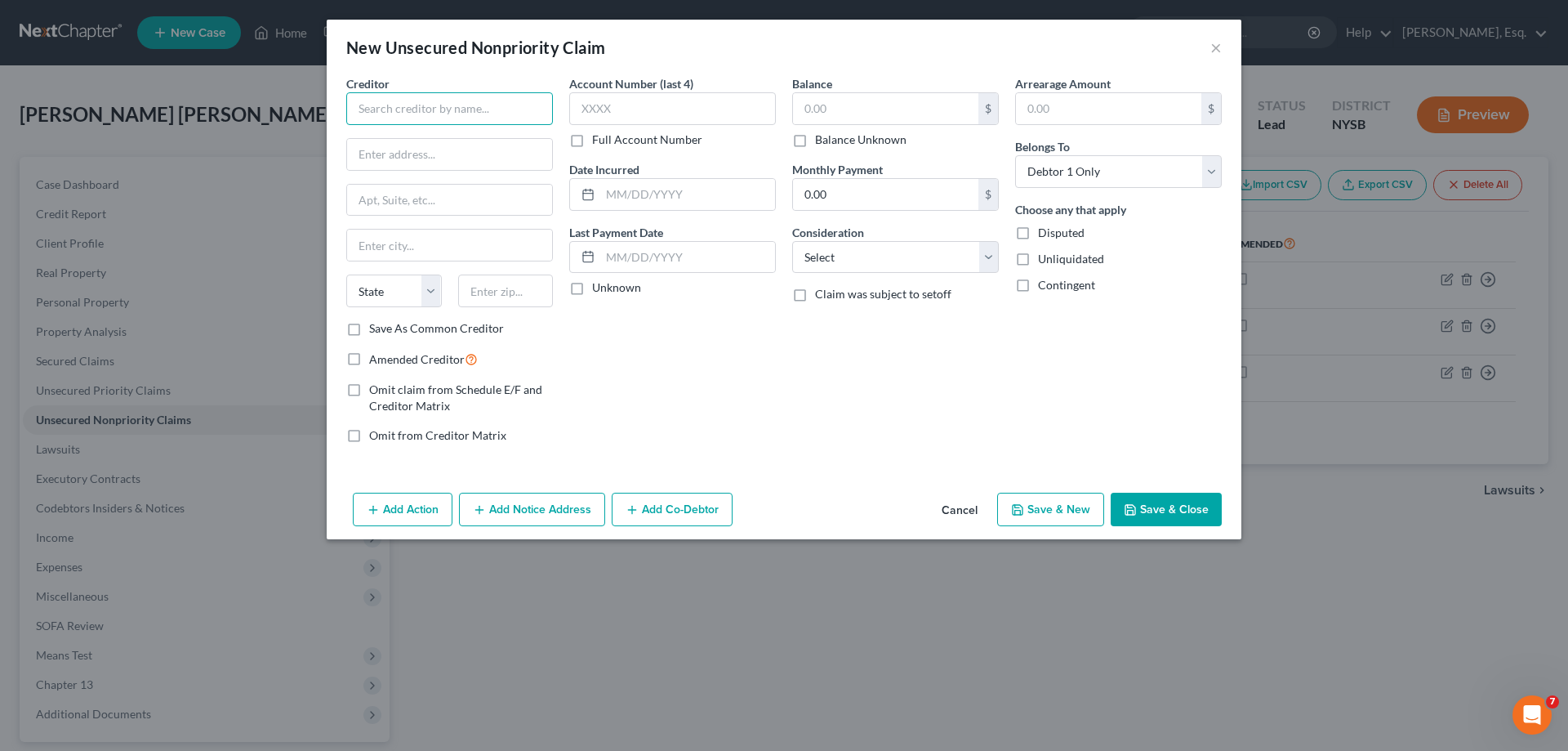
click at [450, 110] on input "text" at bounding box center [449, 109] width 207 height 33
type input "Village/Town of Mt. Kisco (Water Dept.)"
type input "[STREET_ADDRESS]"
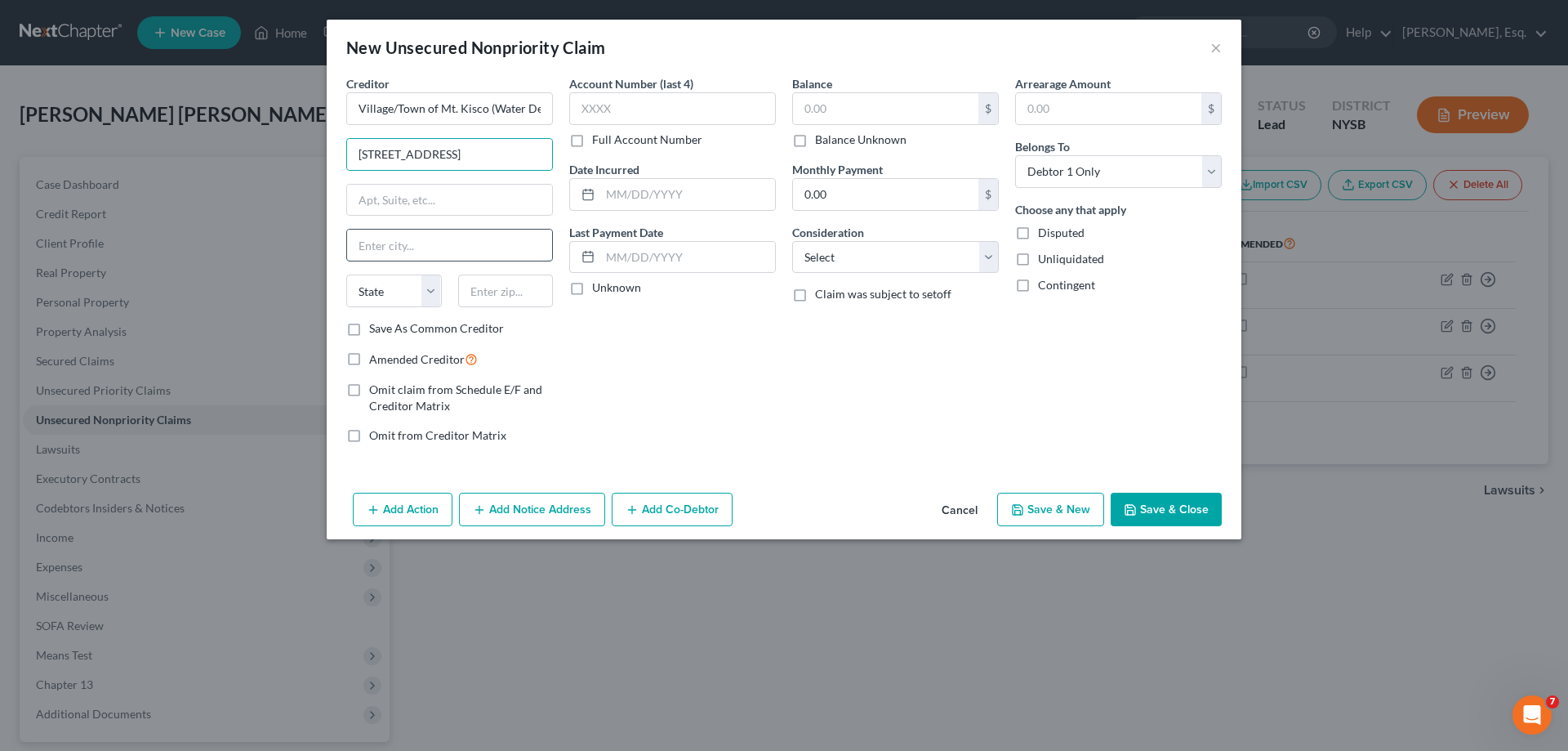
click at [418, 250] on input "text" at bounding box center [449, 245] width 205 height 31
type input "Mt. [GEOGRAPHIC_DATA]"
click at [372, 298] on select "State [US_STATE] AK AR AZ CA CO CT DE DC [GEOGRAPHIC_DATA] [GEOGRAPHIC_DATA] GU…" at bounding box center [393, 290] width 95 height 33
click at [366, 296] on select "State [US_STATE] AK AR AZ CA CO CT DE DC [GEOGRAPHIC_DATA] [GEOGRAPHIC_DATA] GU…" at bounding box center [393, 290] width 95 height 33
select select "35"
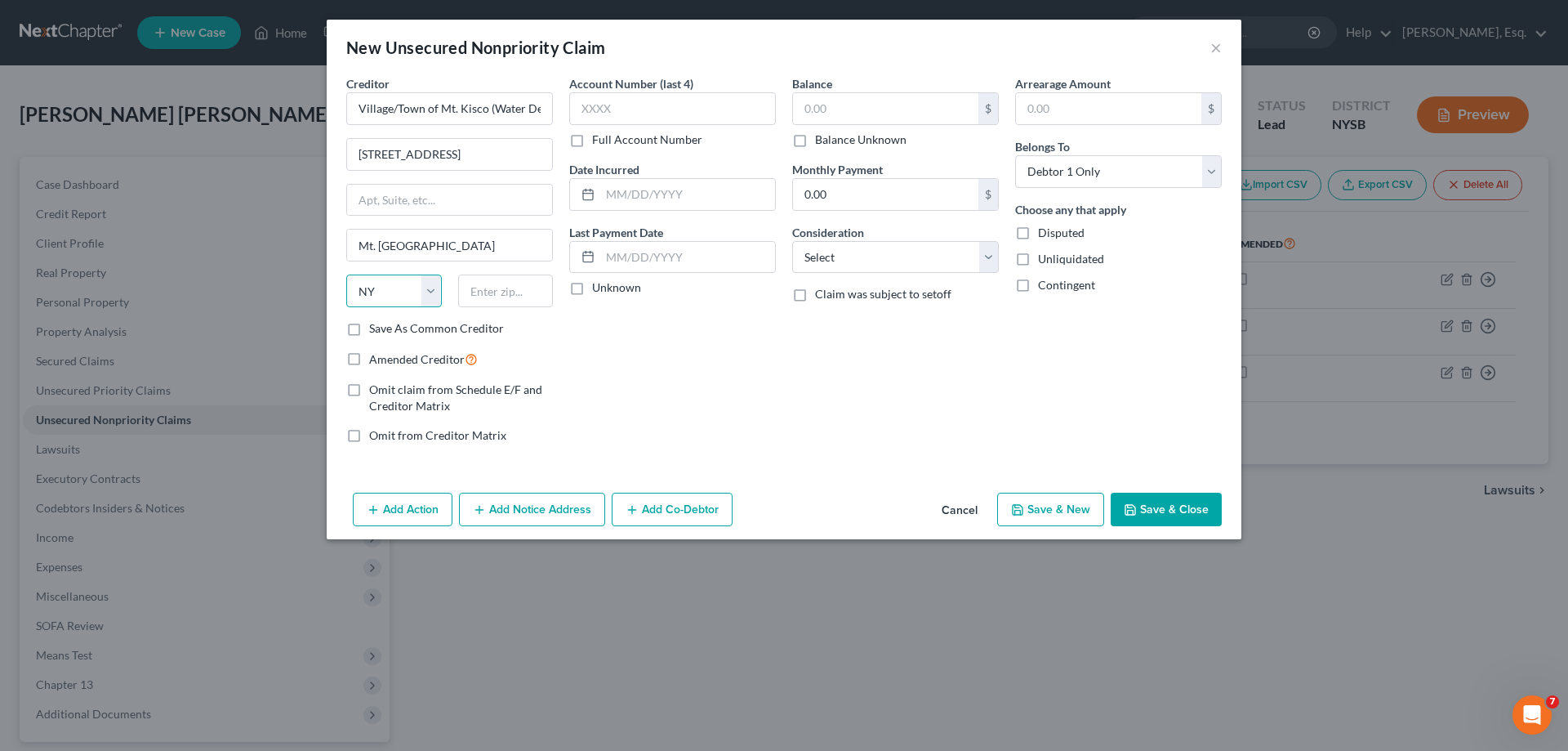
click at [346, 274] on select "State [US_STATE] AK AR AZ CA CO CT DE DC [GEOGRAPHIC_DATA] [GEOGRAPHIC_DATA] GU…" at bounding box center [393, 290] width 95 height 33
click at [487, 285] on input "text" at bounding box center [506, 290] width 95 height 33
type input "10549"
type input "[GEOGRAPHIC_DATA]"
click at [815, 138] on label "Balance Unknown" at bounding box center [860, 139] width 91 height 16
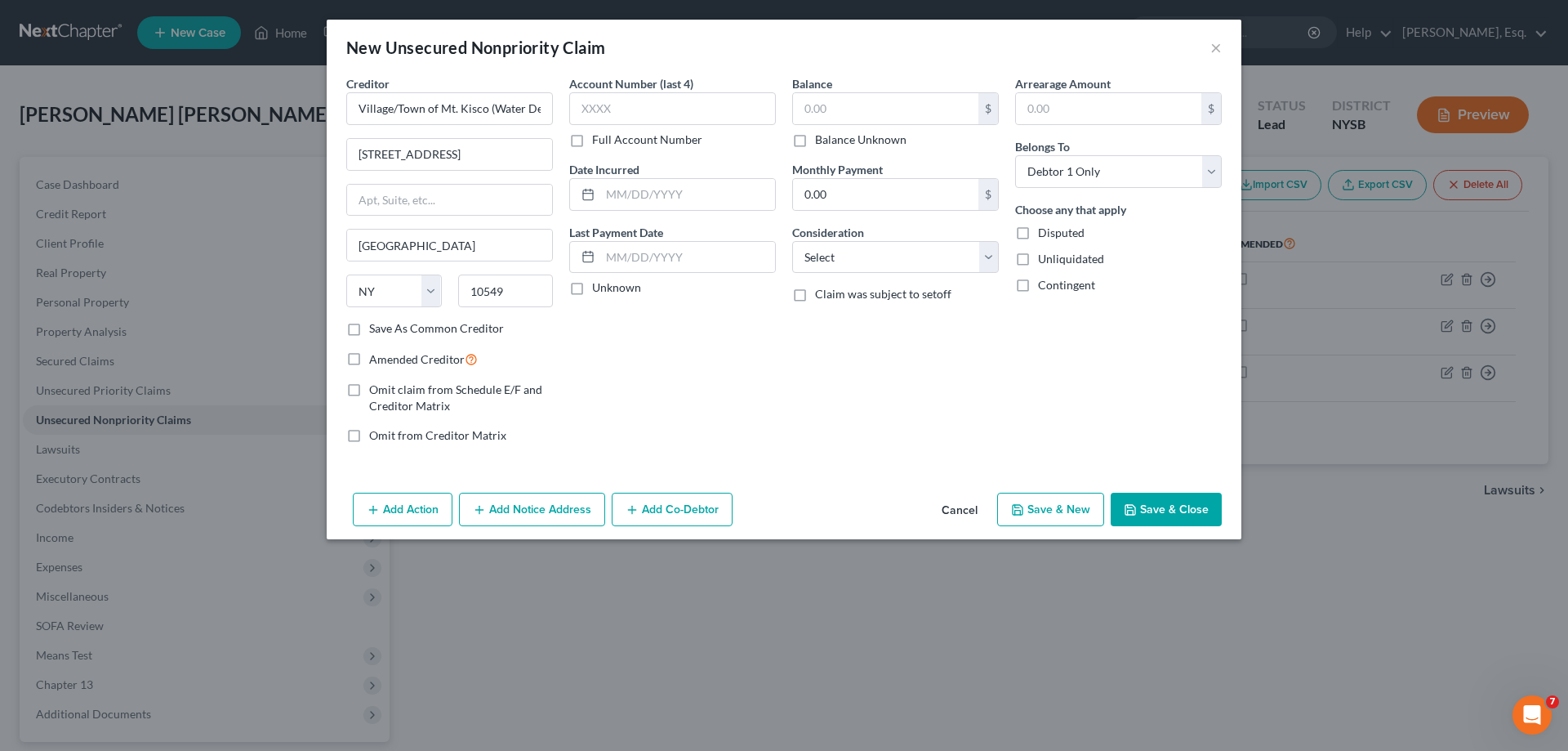
click at [822, 138] on input "Balance Unknown" at bounding box center [827, 137] width 11 height 11
checkbox input "true"
type input "0.00"
click at [896, 255] on select "Select Cable / Satellite Services Collection Agency Credit Card Debt Debt Couns…" at bounding box center [895, 258] width 207 height 33
select select "20"
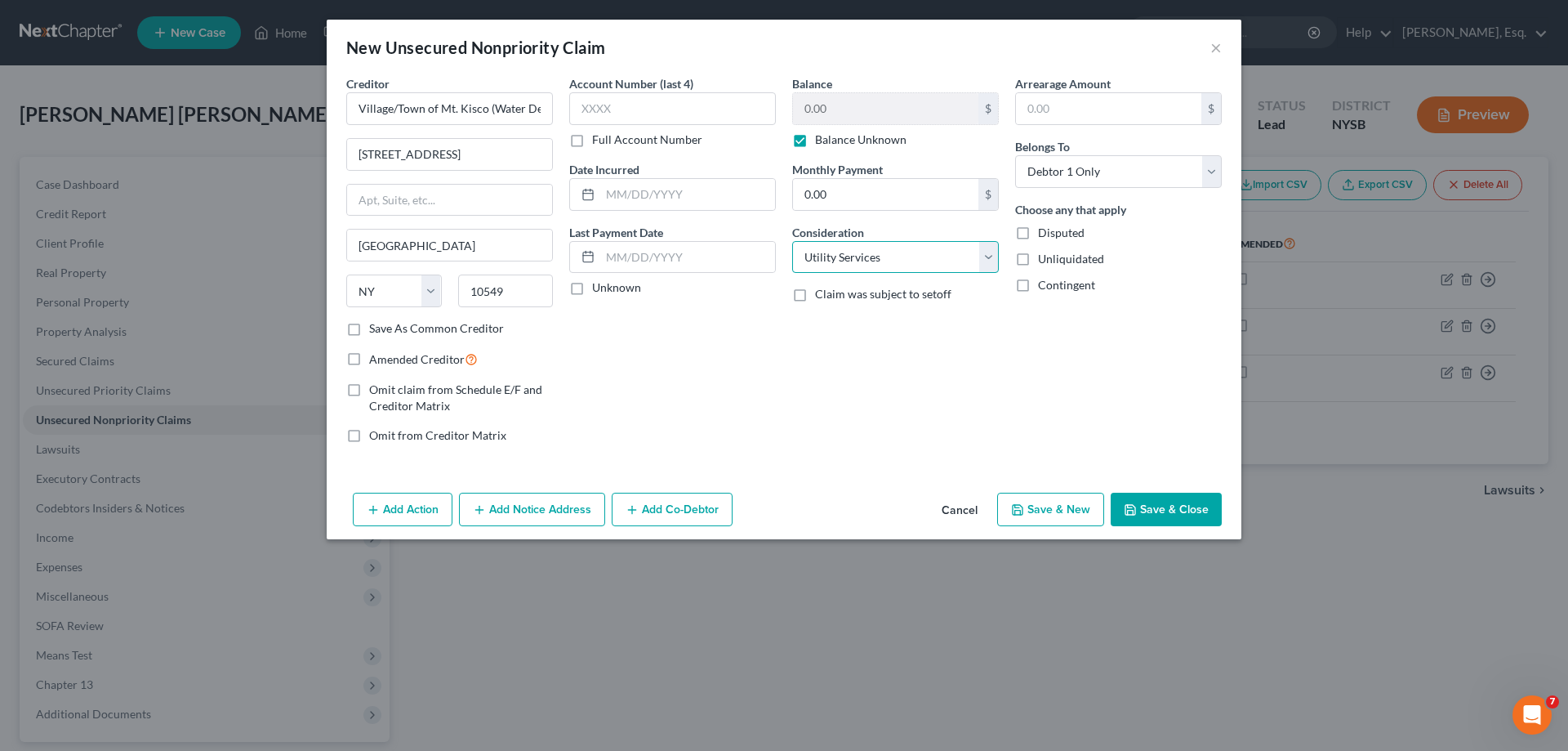
click at [792, 241] on select "Select Cable / Satellite Services Collection Agency Credit Card Debt Debt Couns…" at bounding box center [895, 258] width 207 height 33
click at [1157, 510] on button "Save & Close" at bounding box center [1166, 510] width 112 height 35
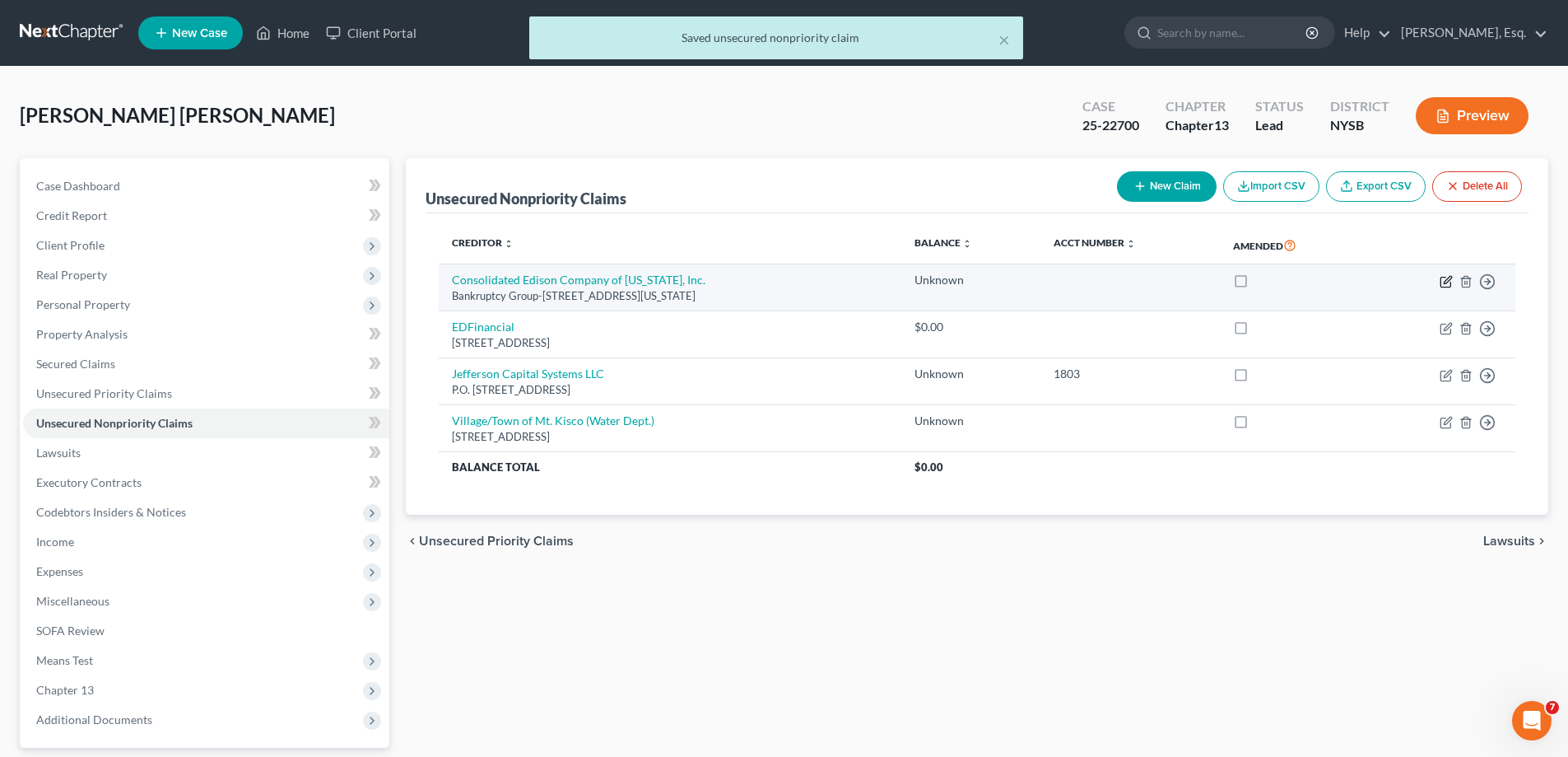
click at [1447, 283] on icon "button" at bounding box center [1448, 280] width 8 height 8
select select "35"
select select "0"
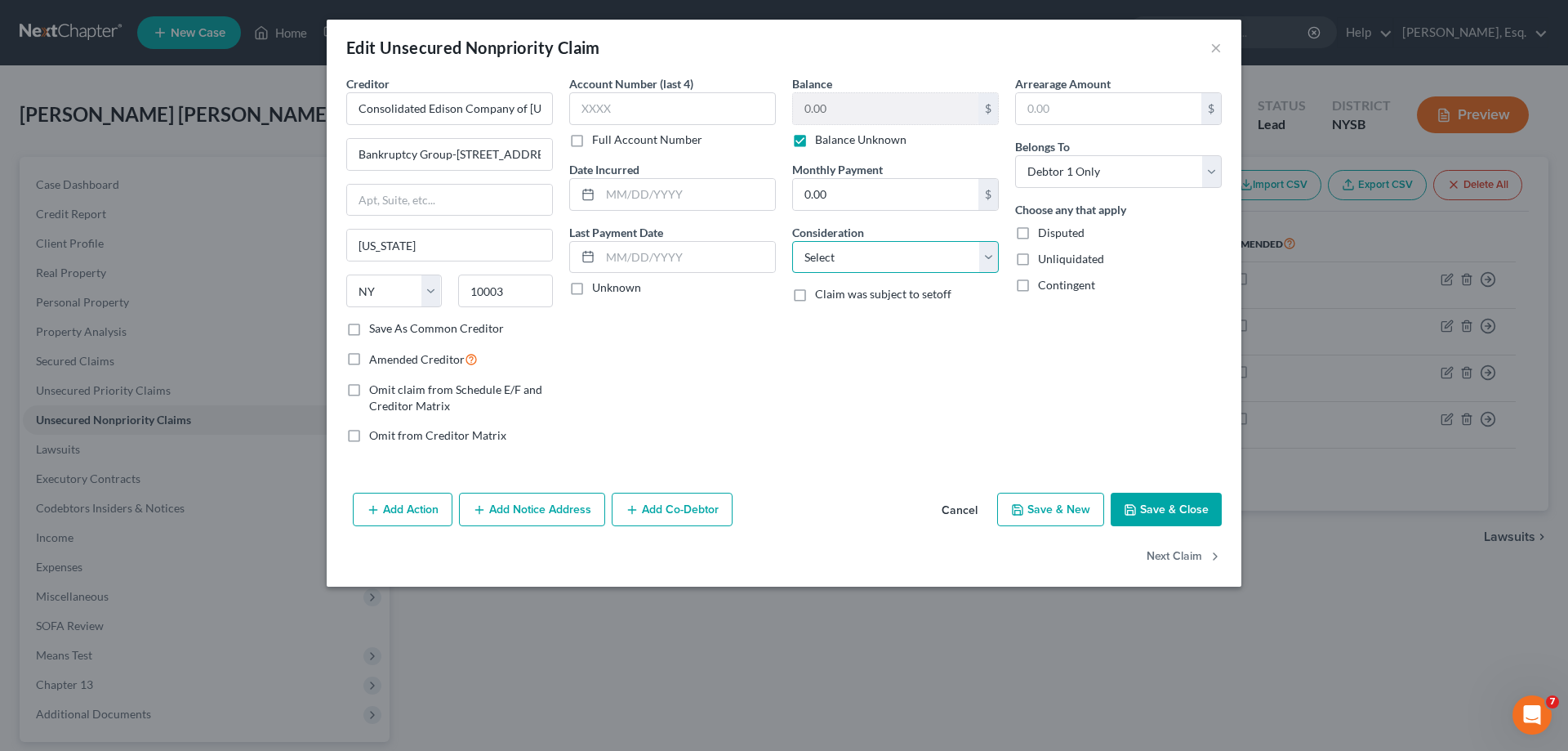
click at [990, 258] on select "Select Cable / Satellite Services Collection Agency Credit Card Debt Debt Couns…" at bounding box center [895, 258] width 207 height 33
select select "20"
click at [792, 241] on select "Select Cable / Satellite Services Collection Agency Credit Card Debt Debt Couns…" at bounding box center [895, 258] width 207 height 33
click at [1170, 513] on button "Save & Close" at bounding box center [1166, 510] width 112 height 35
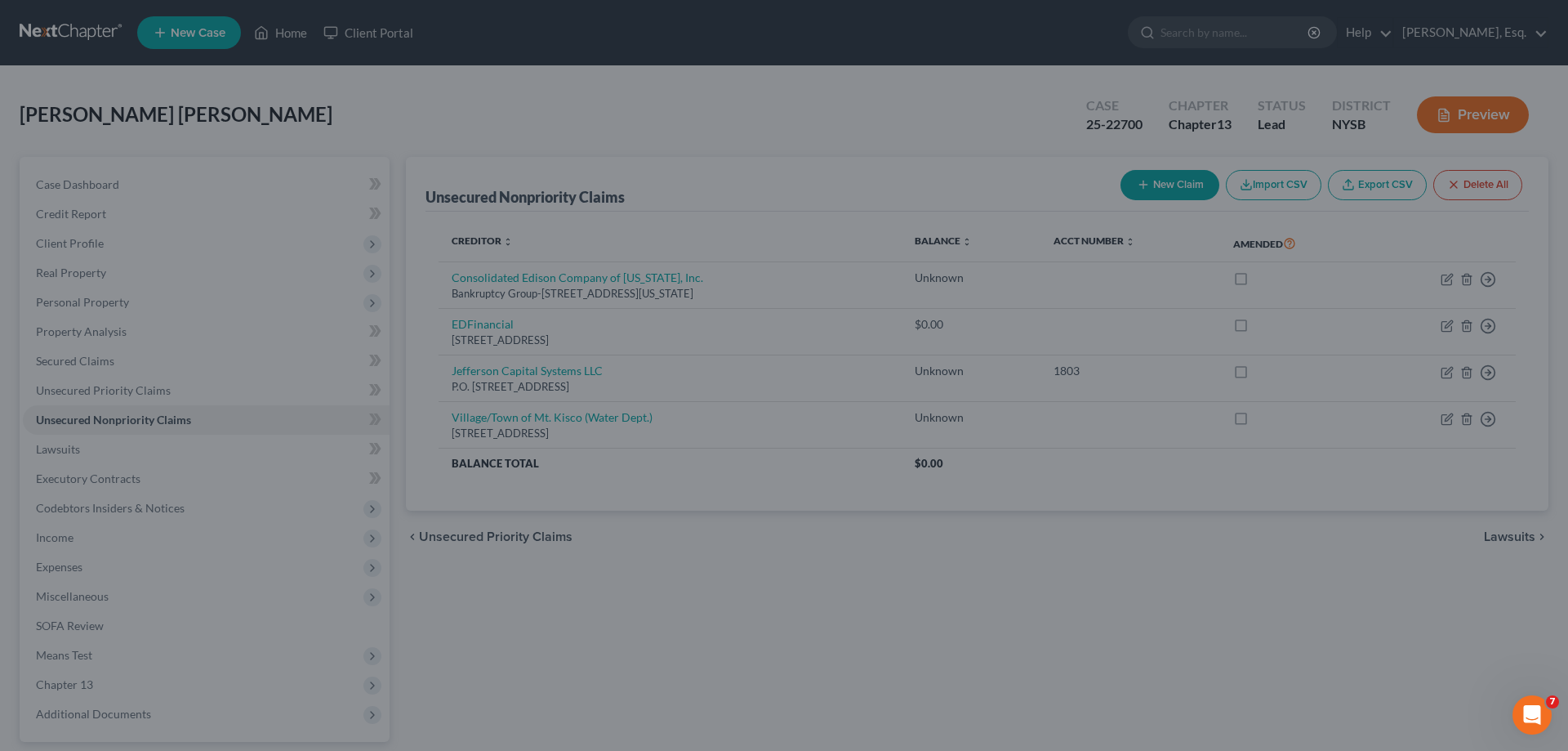
type input "0"
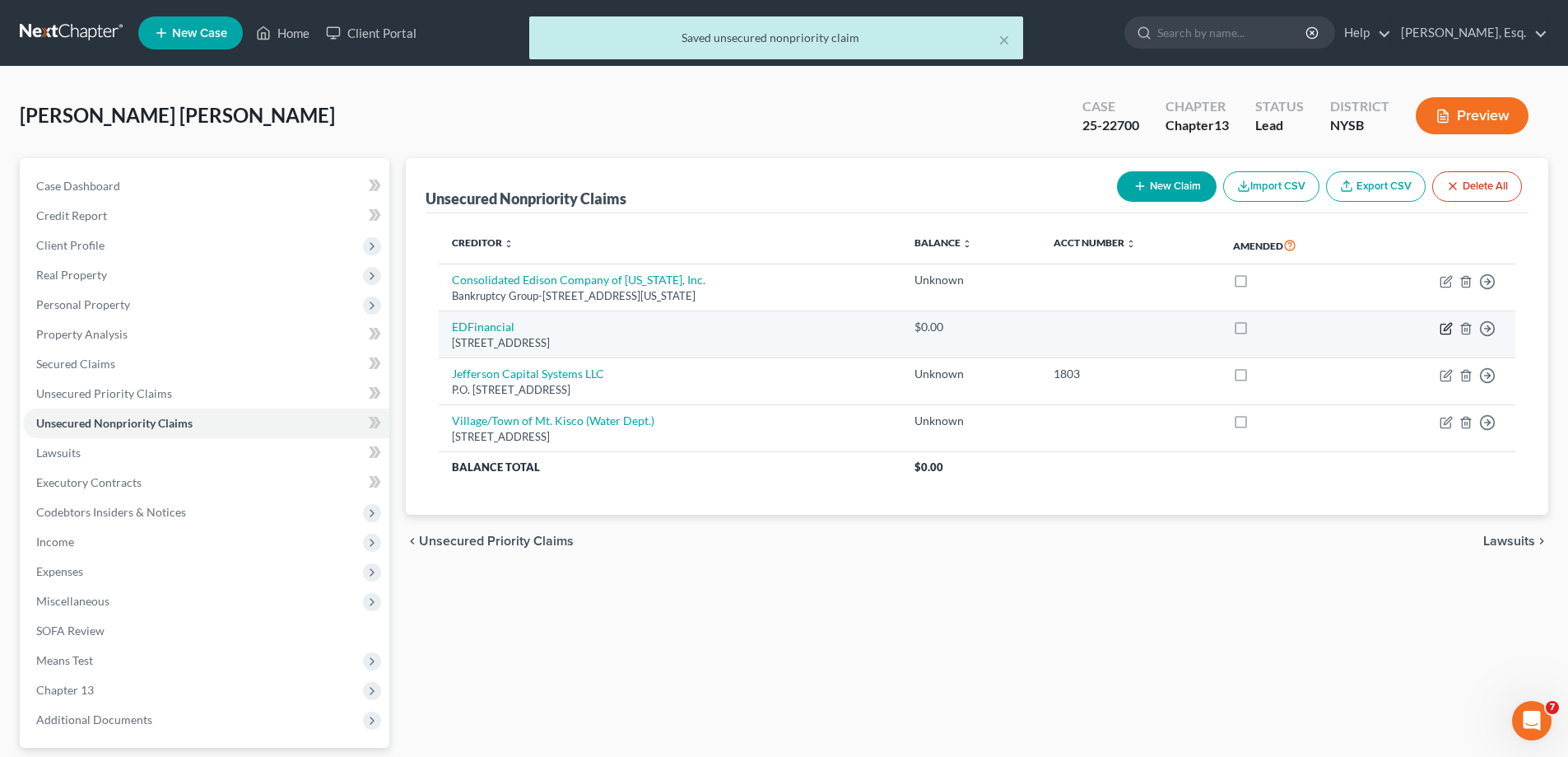
click at [1447, 327] on icon "button" at bounding box center [1448, 327] width 8 height 8
select select "44"
select select "0"
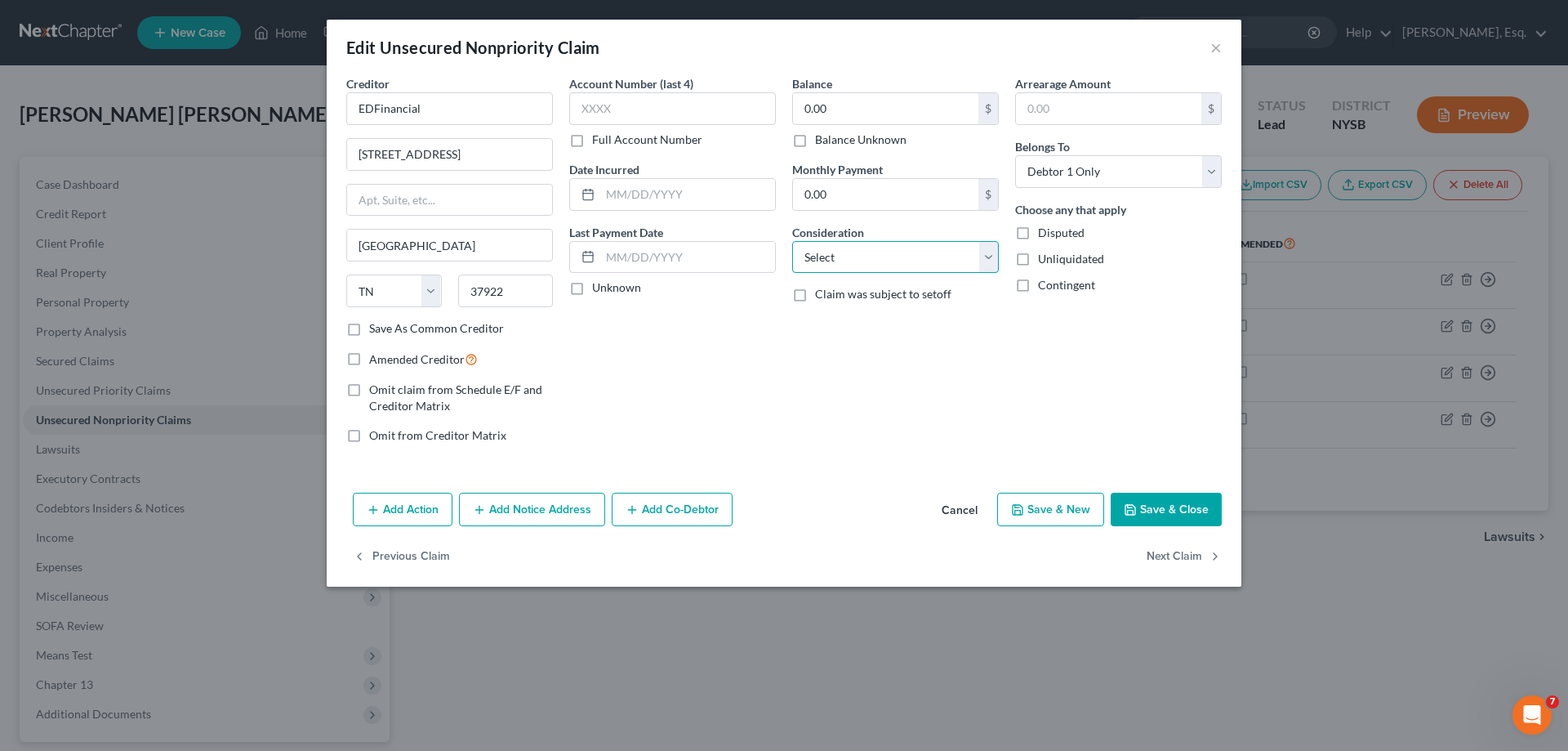
click at [989, 260] on select "Select Cable / Satellite Services Collection Agency Credit Card Debt Debt Couns…" at bounding box center [895, 258] width 207 height 33
select select "17"
click at [792, 241] on select "Select Cable / Satellite Services Collection Agency Credit Card Debt Debt Couns…" at bounding box center [895, 258] width 207 height 33
click at [1167, 510] on button "Save & Close" at bounding box center [1166, 510] width 112 height 35
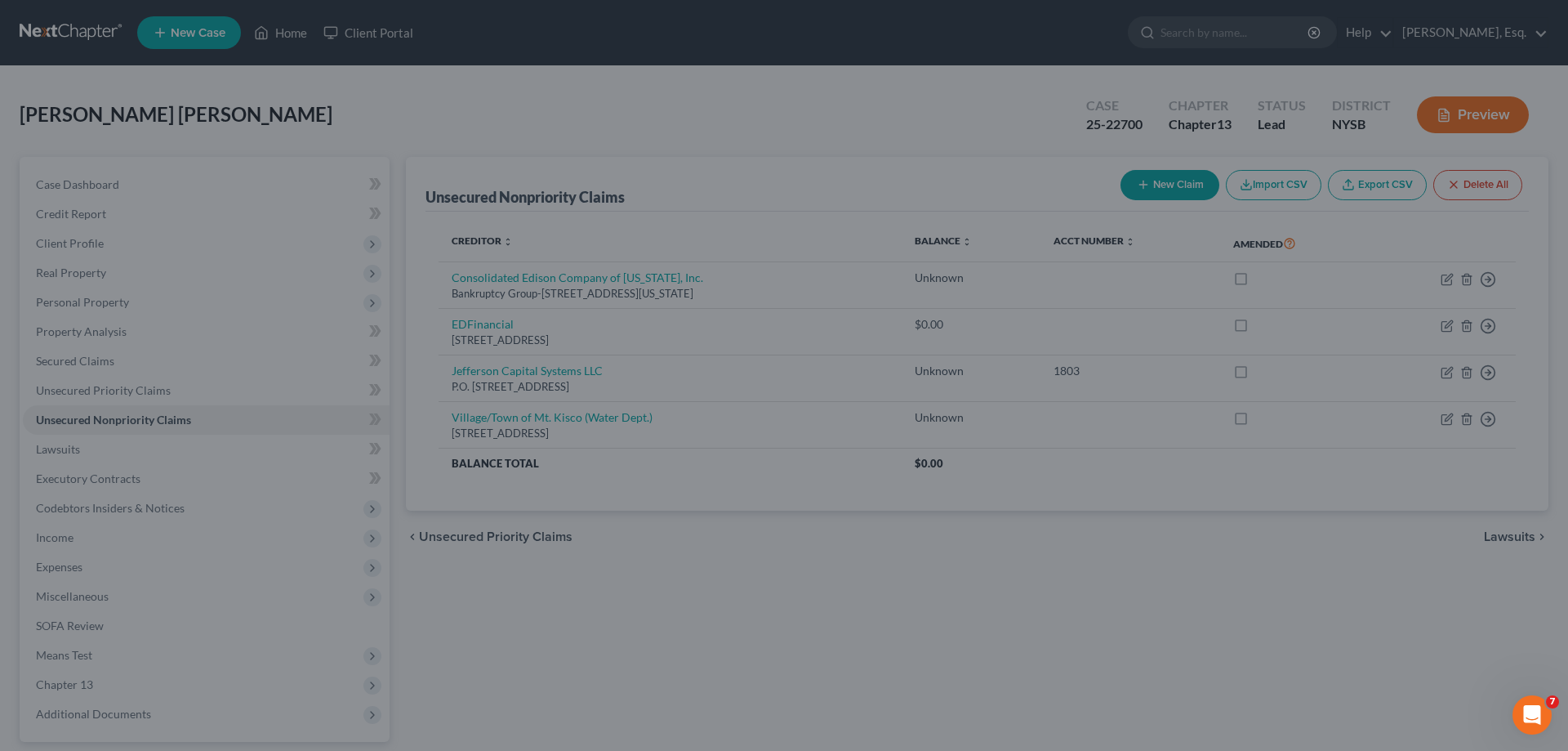
type input "0"
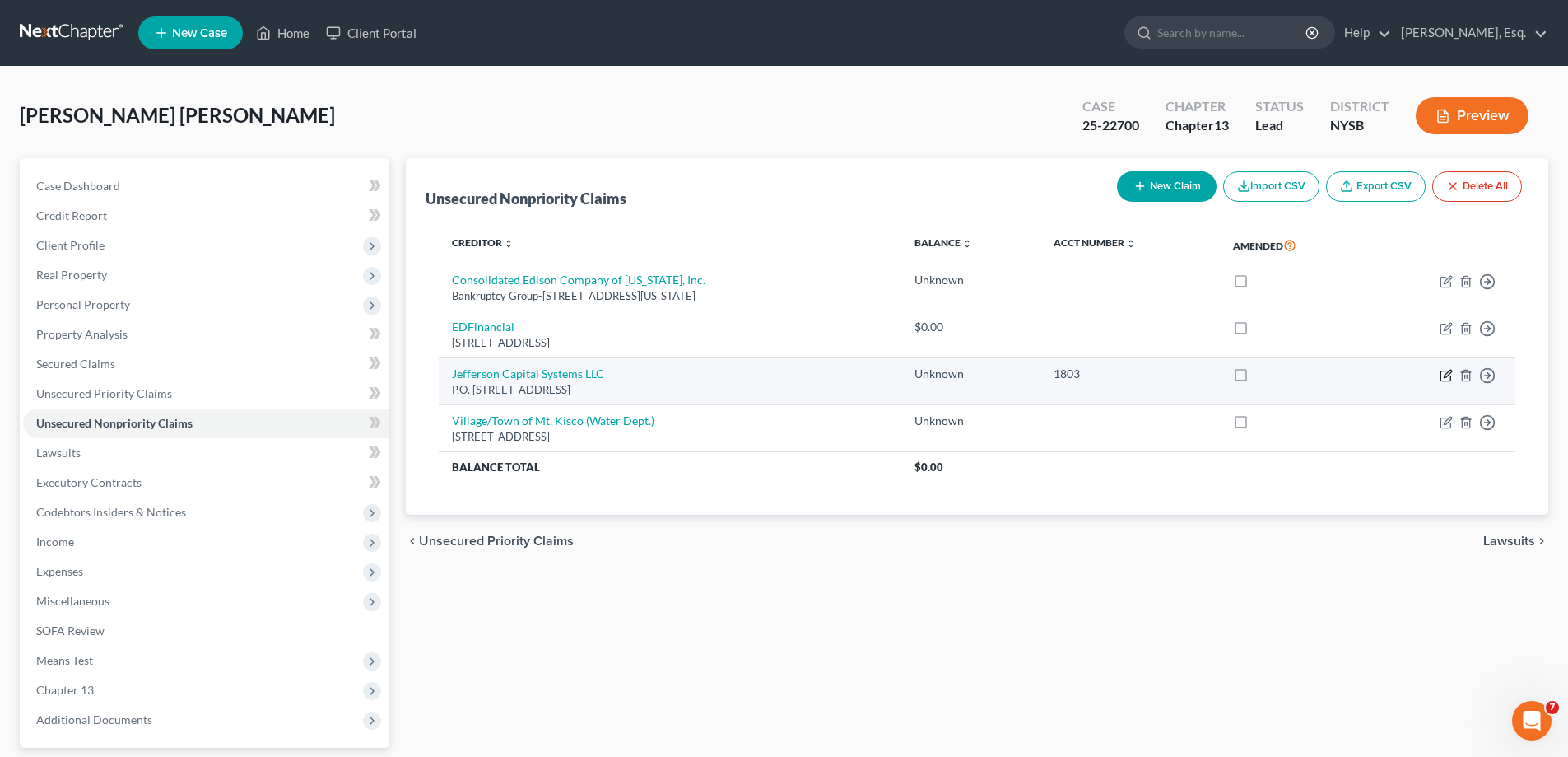
click at [1446, 372] on icon "button" at bounding box center [1447, 376] width 14 height 14
select select "24"
select select "0"
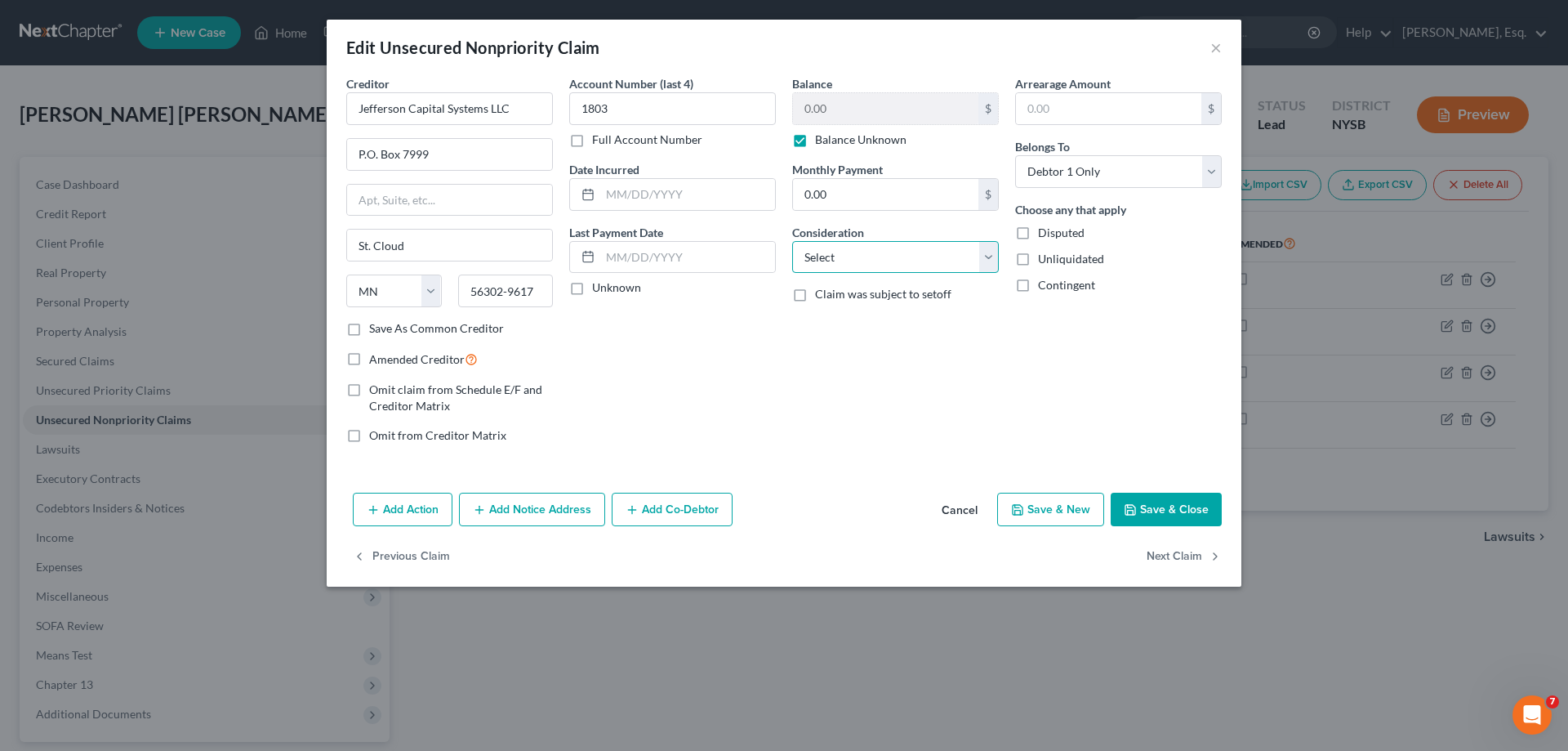
click at [984, 256] on select "Select Cable / Satellite Services Collection Agency Credit Card Debt Debt Couns…" at bounding box center [895, 258] width 207 height 33
click at [792, 241] on select "Select Cable / Satellite Services Collection Agency Credit Card Debt Debt Couns…" at bounding box center [895, 258] width 207 height 33
click at [825, 317] on input "text" at bounding box center [895, 319] width 205 height 31
click at [990, 256] on select "Select Cable / Satellite Services Collection Agency Credit Card Debt Debt Couns…" at bounding box center [895, 258] width 207 height 33
click at [792, 241] on select "Select Cable / Satellite Services Collection Agency Credit Card Debt Debt Couns…" at bounding box center [895, 258] width 207 height 33
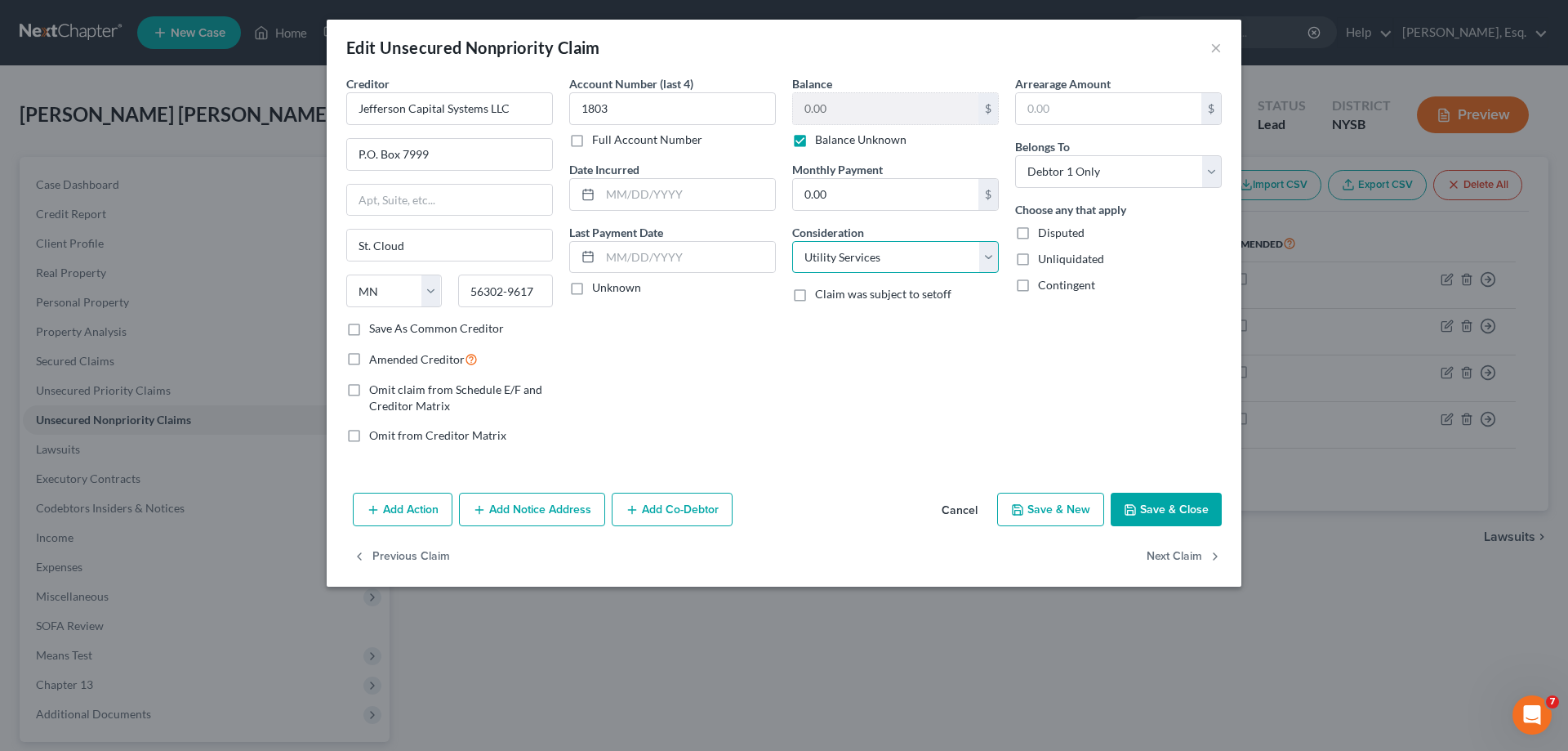
click at [979, 251] on select "Select Cable / Satellite Services Collection Agency Credit Card Debt Debt Couns…" at bounding box center [895, 258] width 207 height 33
select select "14"
click at [792, 241] on select "Select Cable / Satellite Services Collection Agency Credit Card Debt Debt Couns…" at bounding box center [895, 258] width 207 height 33
click at [850, 308] on input "text" at bounding box center [895, 319] width 205 height 31
type input "P"
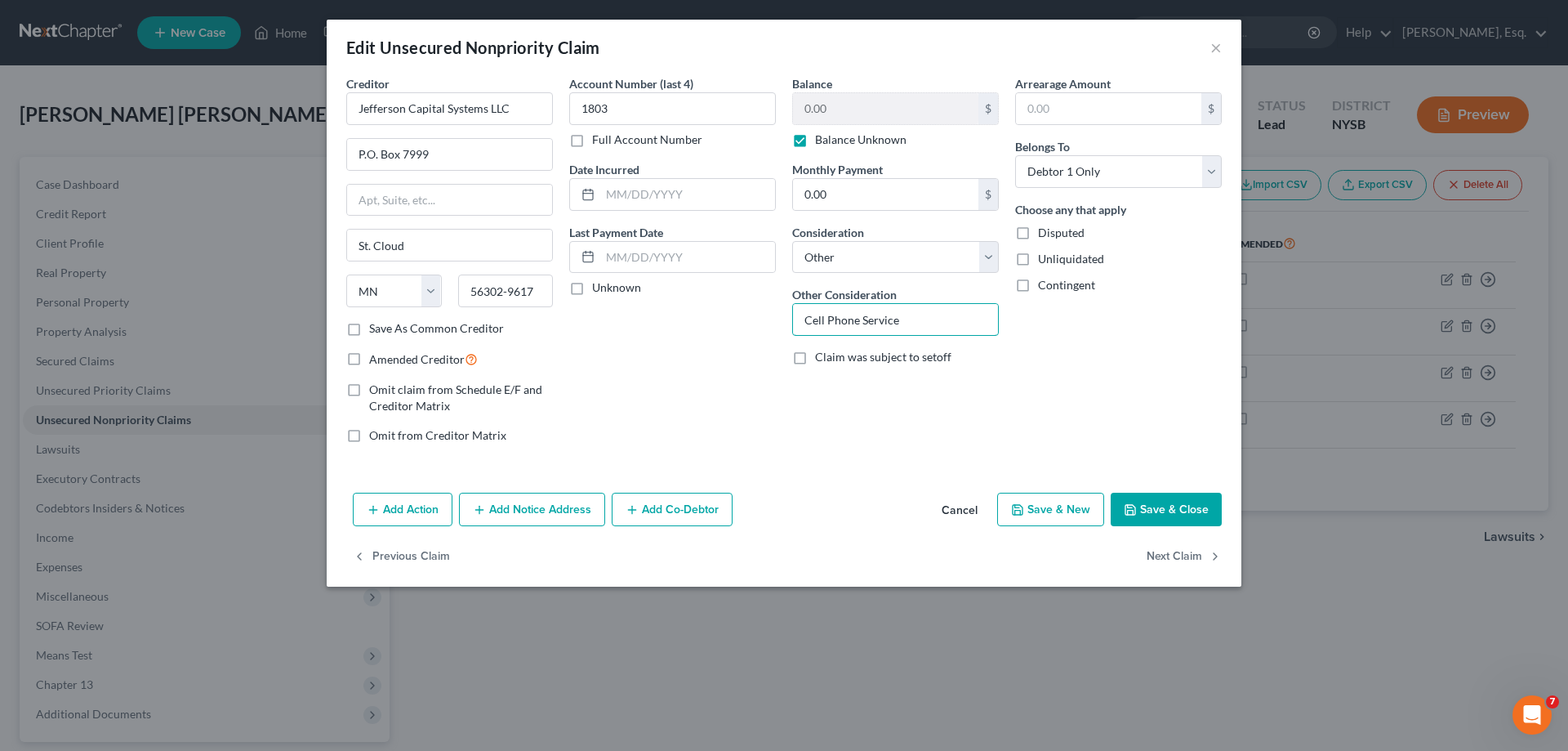
type input "Cell Phone Service"
click at [1157, 508] on button "Save & Close" at bounding box center [1166, 510] width 112 height 35
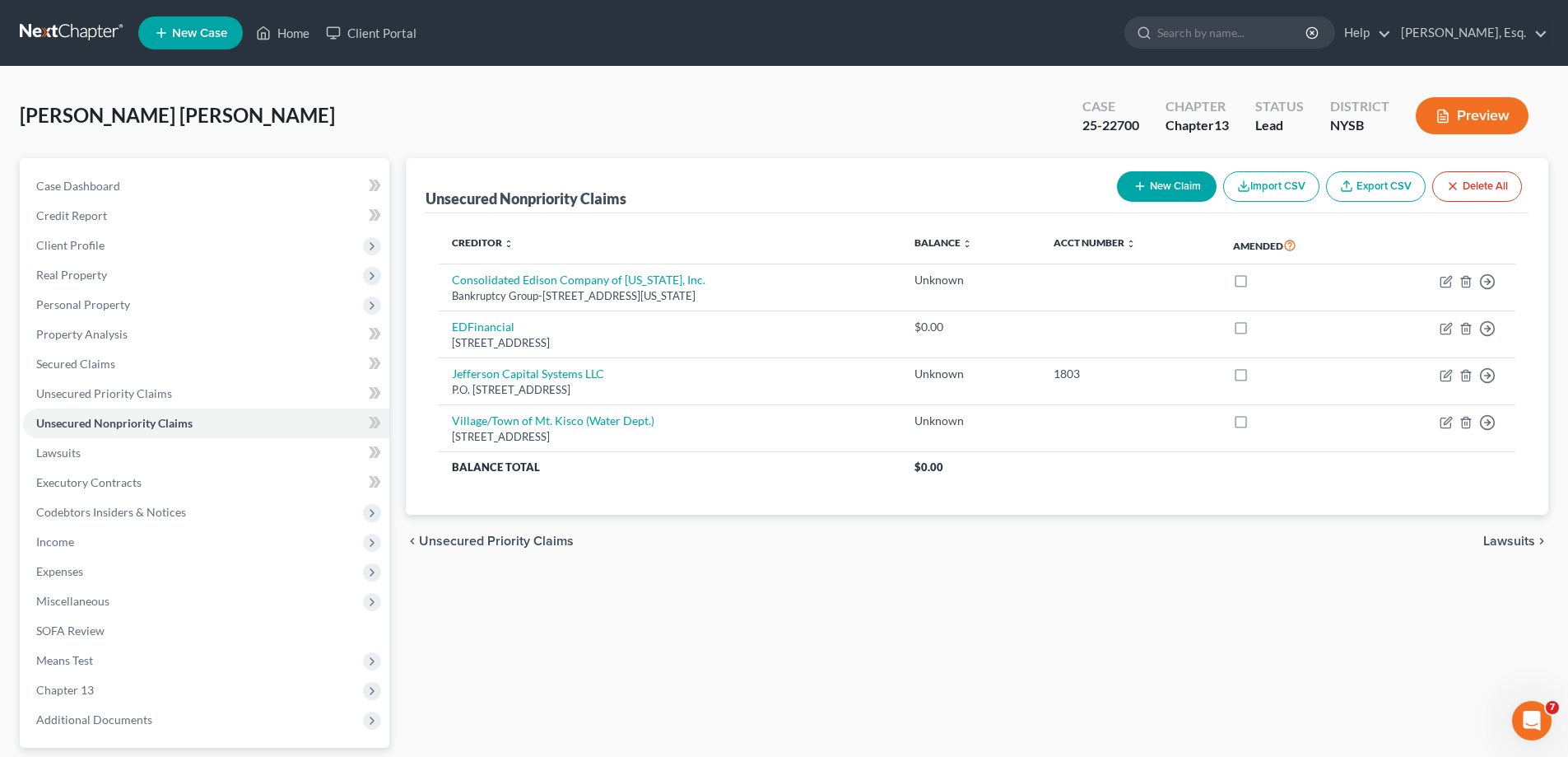
click at [451, 539] on span "Unsecured Priority Claims" at bounding box center [496, 541] width 155 height 14
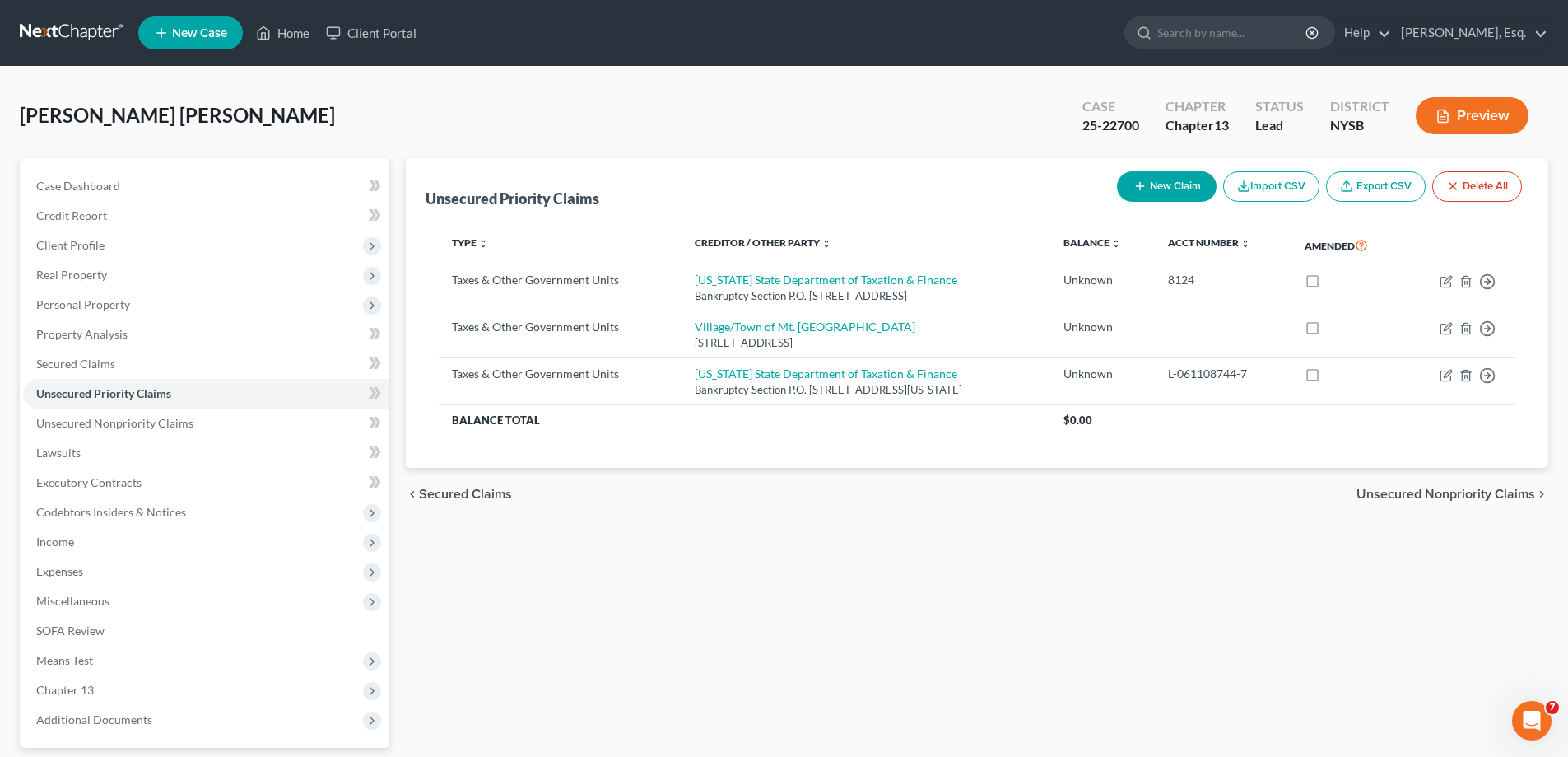
click at [435, 550] on div "Unsecured Priority Claims New Claim Import CSV Export CSV Delete All Type expan…" at bounding box center [977, 500] width 1159 height 684
click at [453, 495] on span "Secured Claims" at bounding box center [465, 494] width 93 height 14
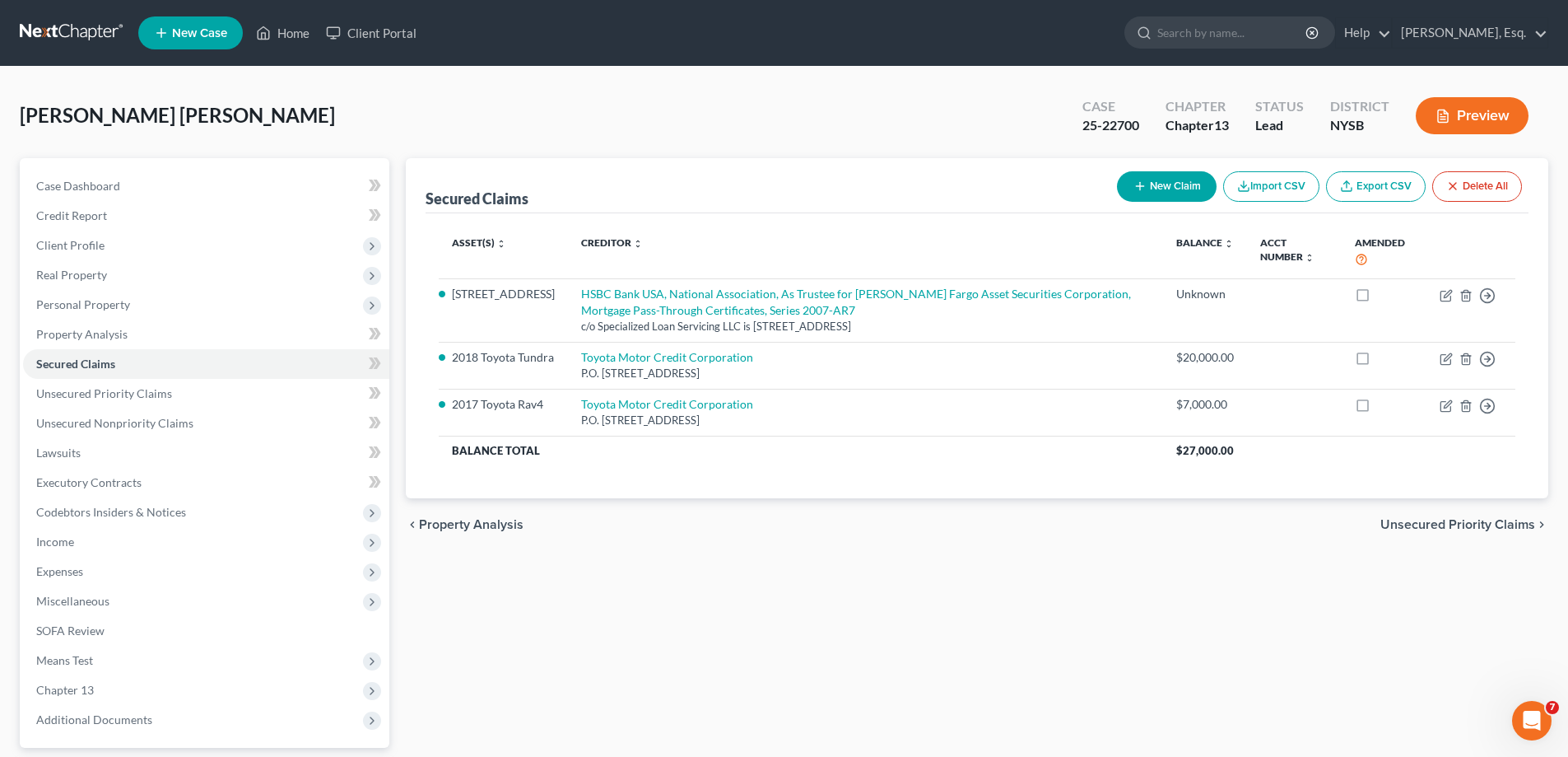
click at [1431, 528] on span "Unsecured Priority Claims" at bounding box center [1458, 524] width 155 height 14
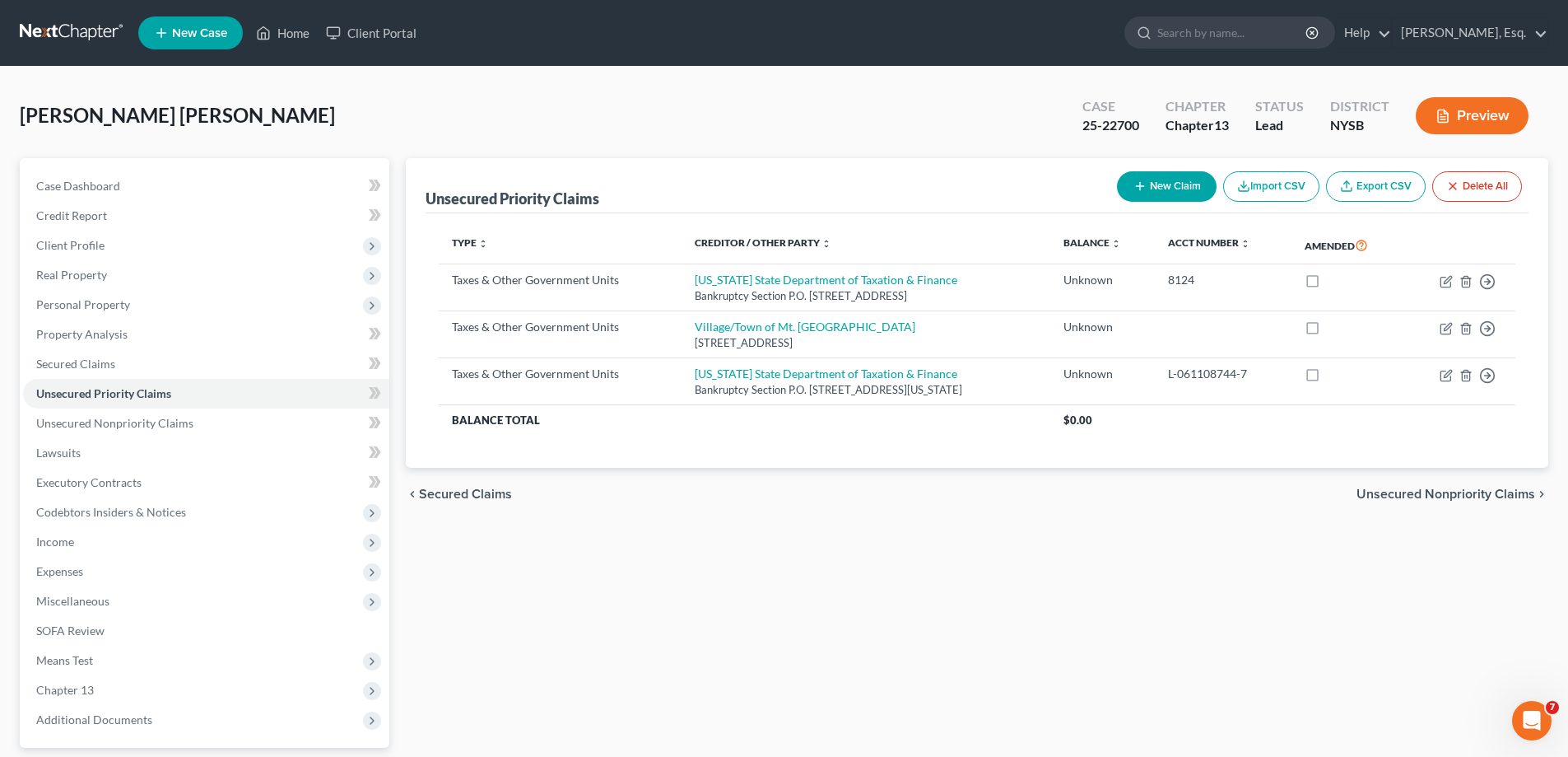
click at [1423, 498] on span "Unsecured Nonpriority Claims" at bounding box center [1446, 494] width 178 height 14
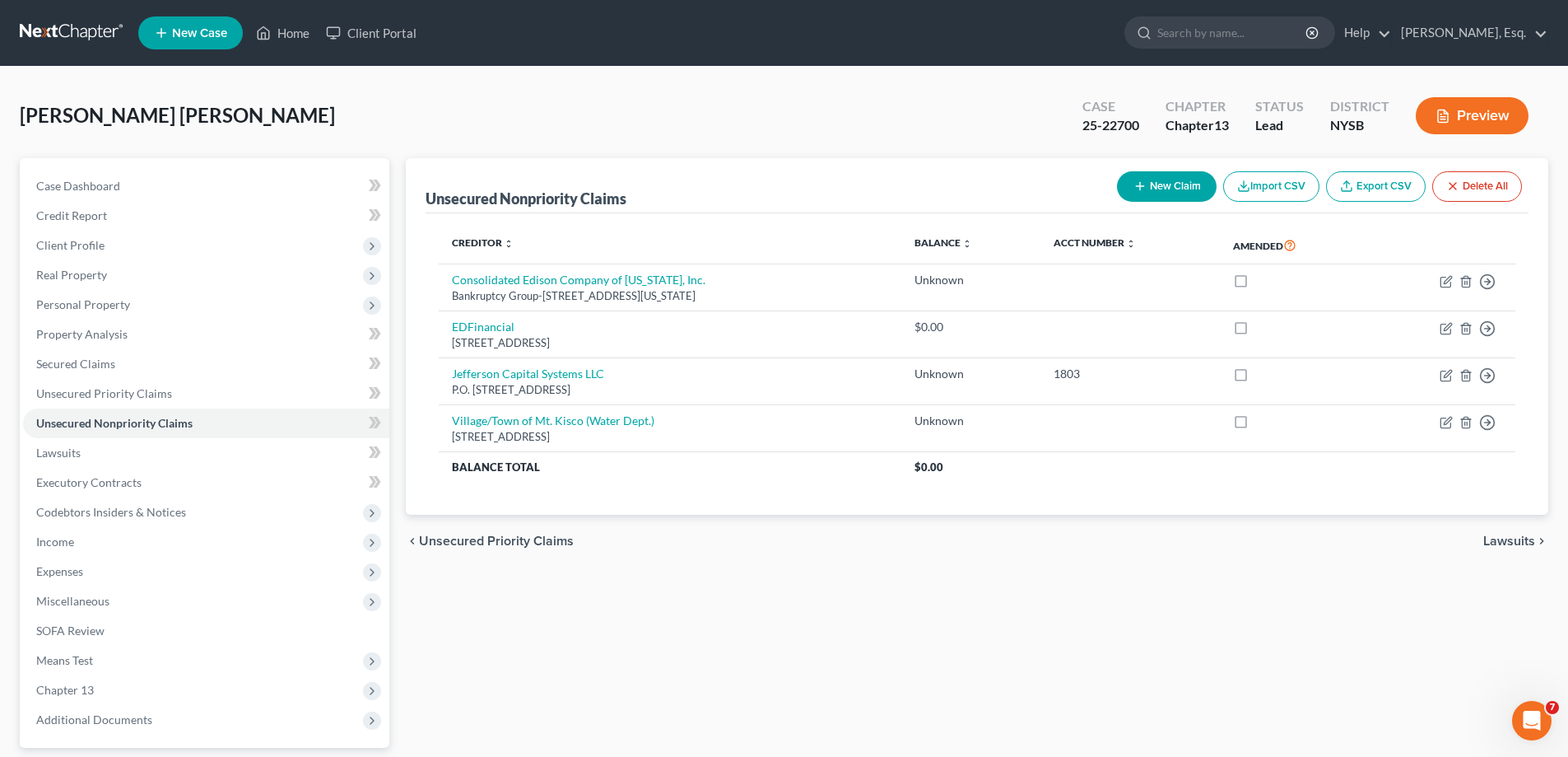
click at [1507, 537] on span "Lawsuits" at bounding box center [1510, 541] width 52 height 14
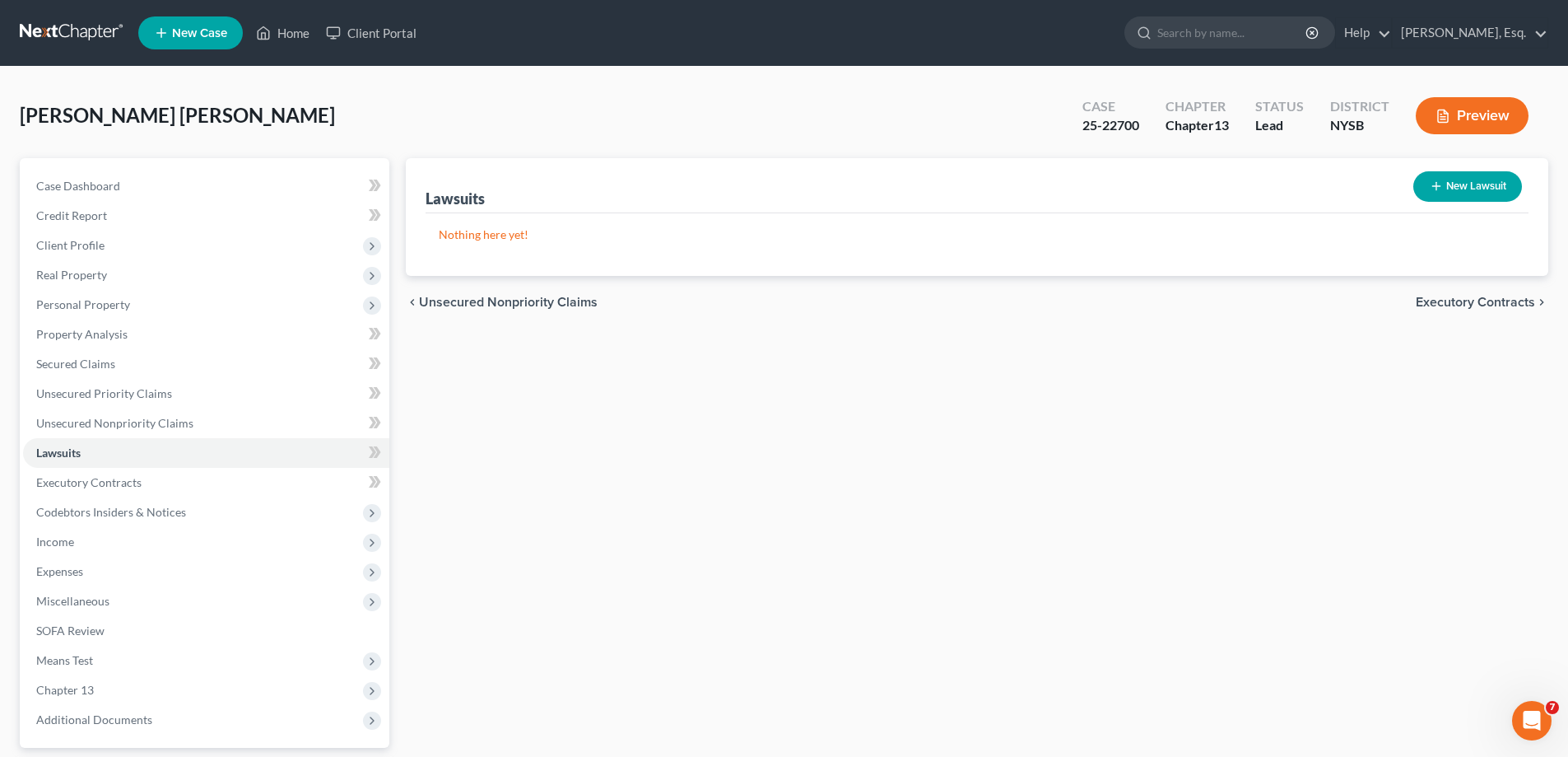
click at [1475, 198] on button "New Lawsuit" at bounding box center [1468, 186] width 109 height 30
select select "0"
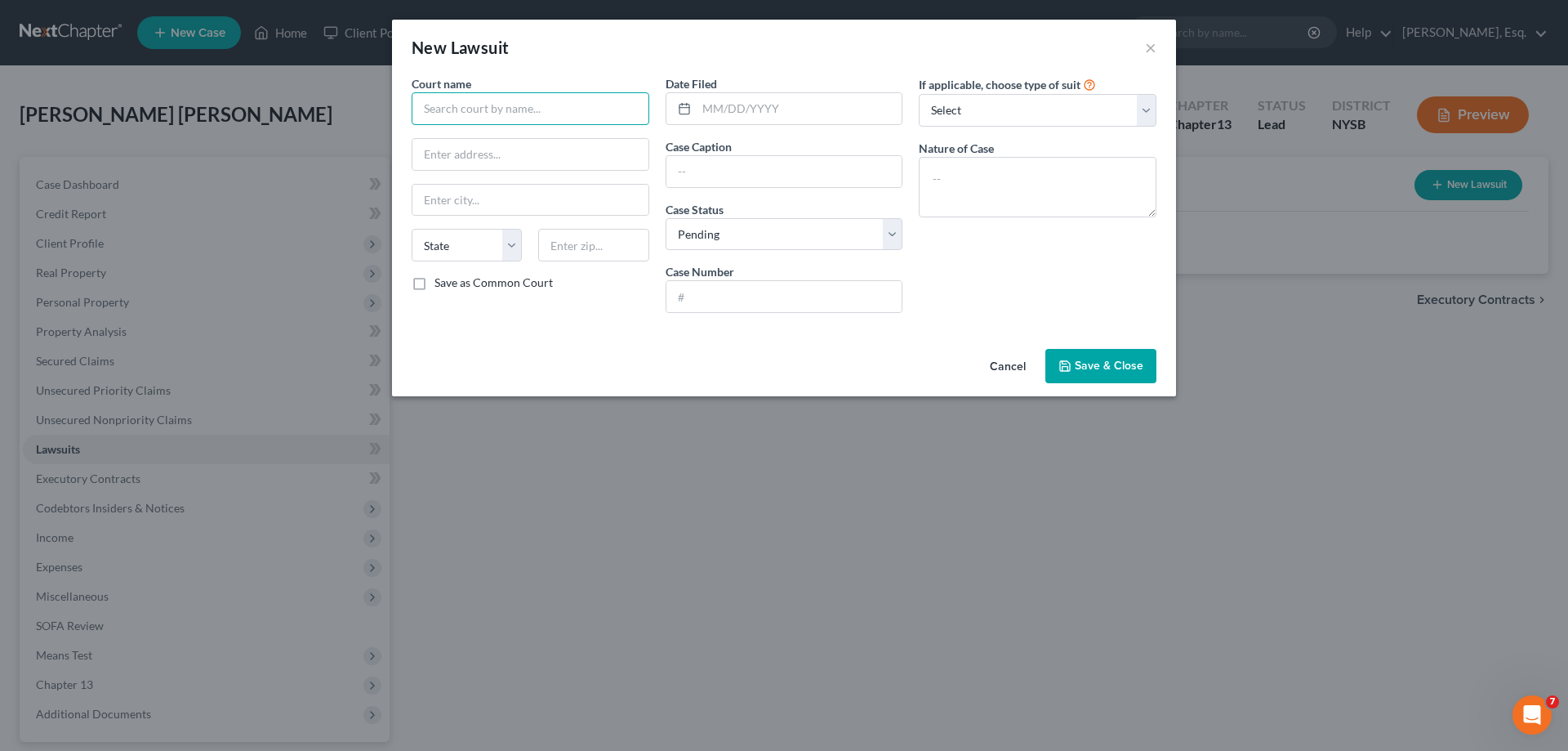
click at [471, 109] on input "text" at bounding box center [530, 109] width 237 height 33
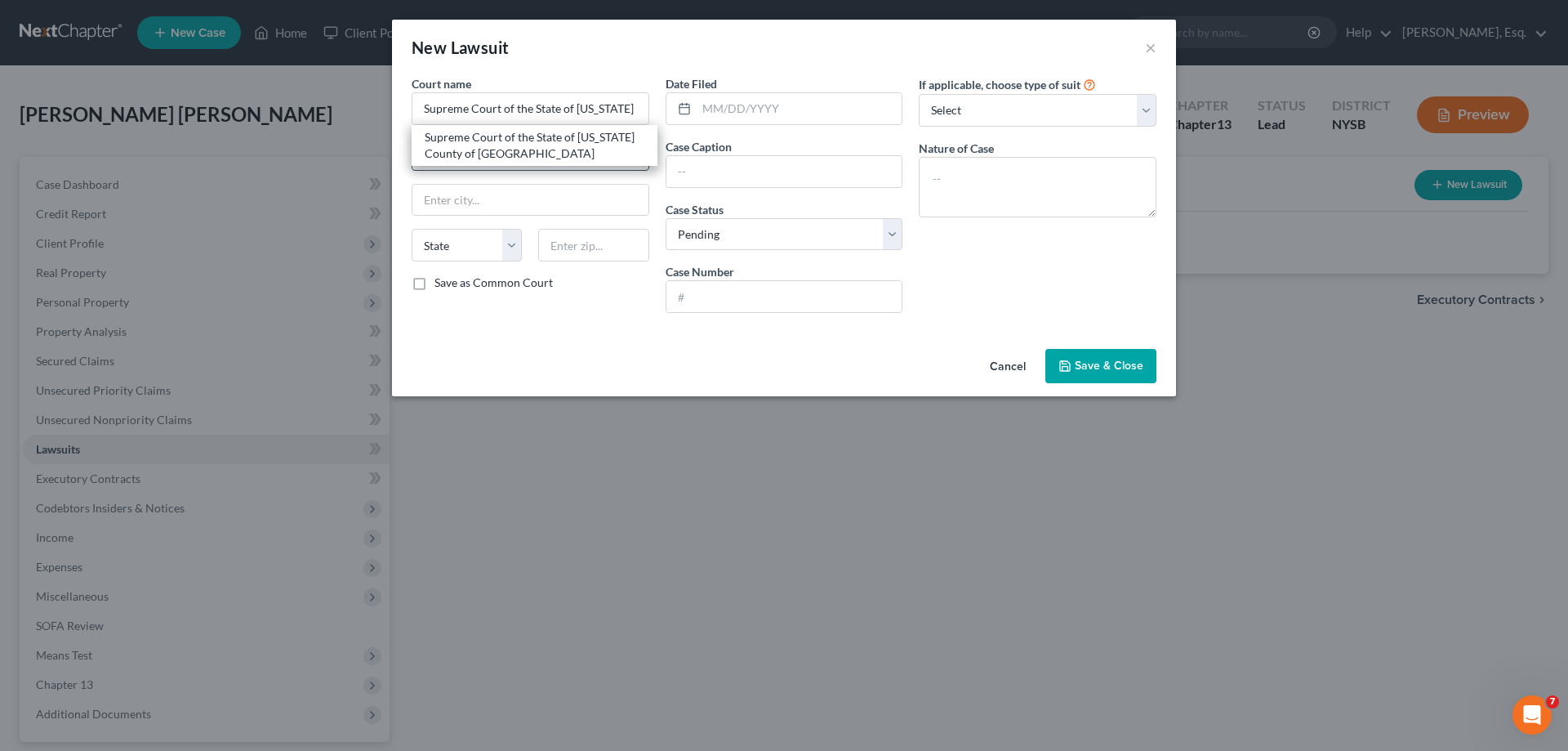
drag, startPoint x: 451, startPoint y: 135, endPoint x: 459, endPoint y: 146, distance: 13.6
click at [451, 137] on div "Supreme Court of the State of [US_STATE] County of [GEOGRAPHIC_DATA]" at bounding box center [535, 145] width 220 height 33
type input "Supreme Court of the State of [US_STATE] County of [GEOGRAPHIC_DATA]"
type input "111 [PERSON_NAME] [PERSON_NAME] Boulevard"
type input "[GEOGRAPHIC_DATA]"
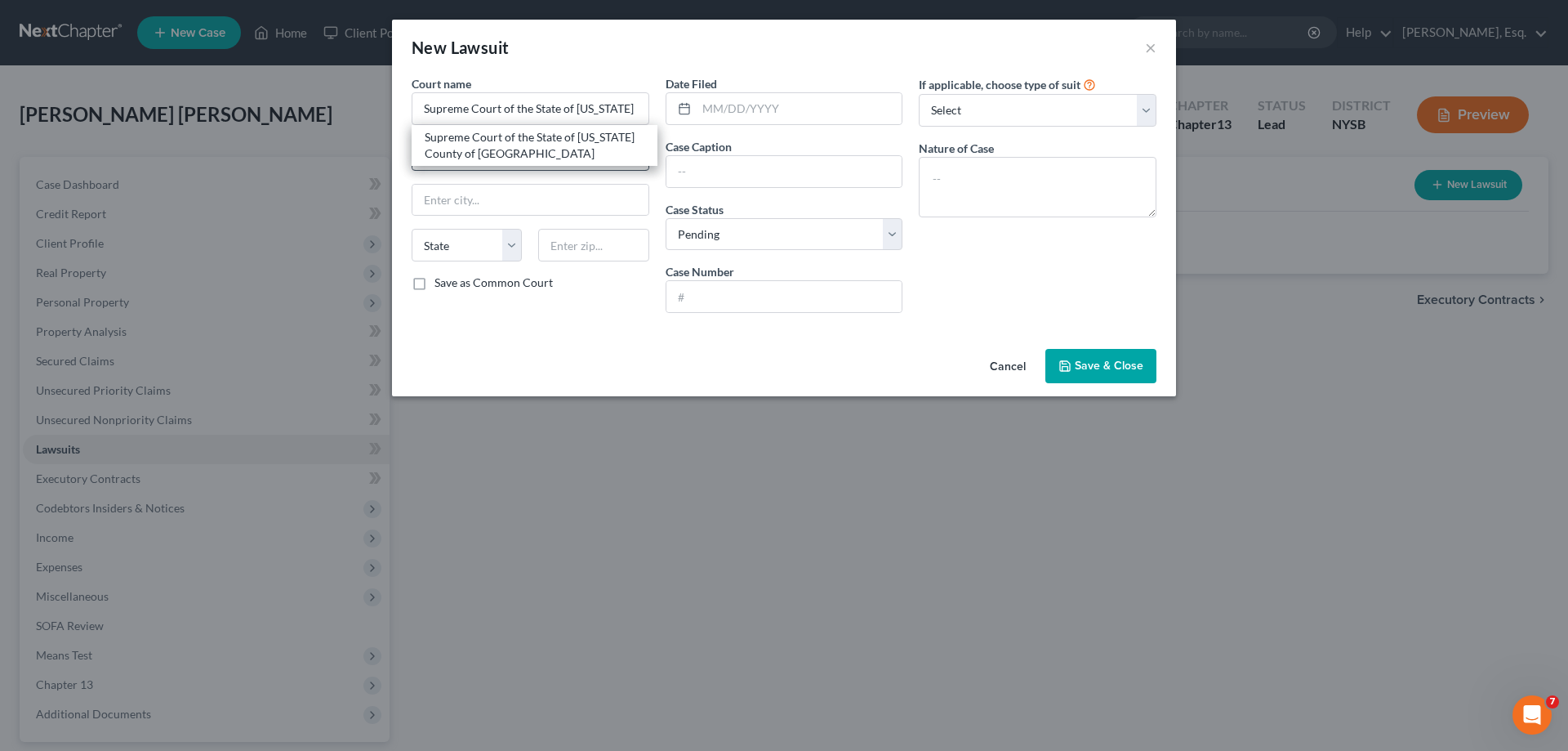
select select "35"
type input "10601"
click at [471, 163] on input "111 [PERSON_NAME] [PERSON_NAME] Boulevard" at bounding box center [531, 154] width 236 height 31
click at [752, 166] on input "text" at bounding box center [784, 171] width 236 height 31
click at [759, 167] on input "text" at bounding box center [784, 171] width 236 height 31
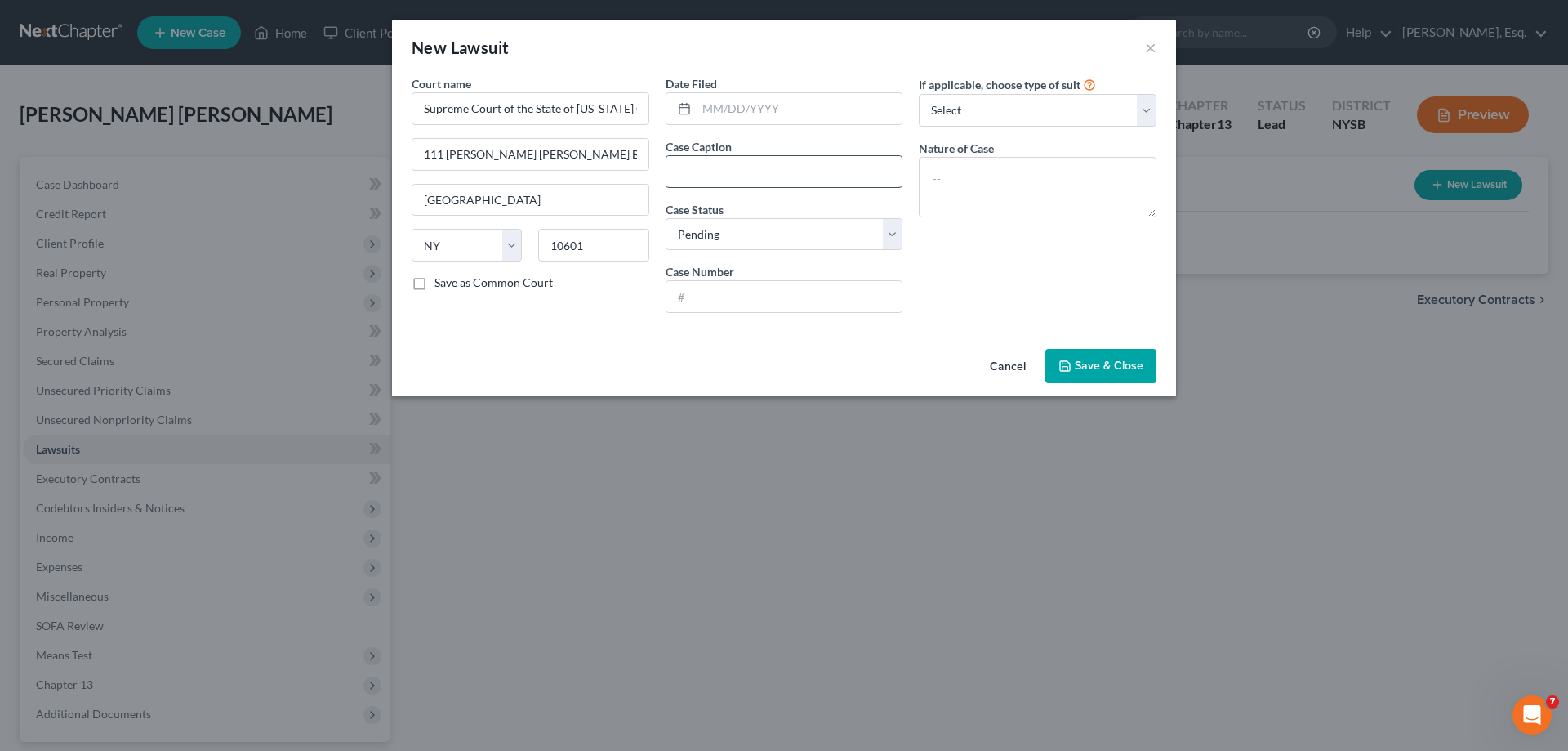
click at [721, 173] on input "text" at bounding box center [784, 171] width 236 height 31
type input "HSBC Bank USA, National Association etc. [PERSON_NAME], et al."
click at [745, 238] on select "Select Pending On Appeal Concluded" at bounding box center [784, 235] width 237 height 33
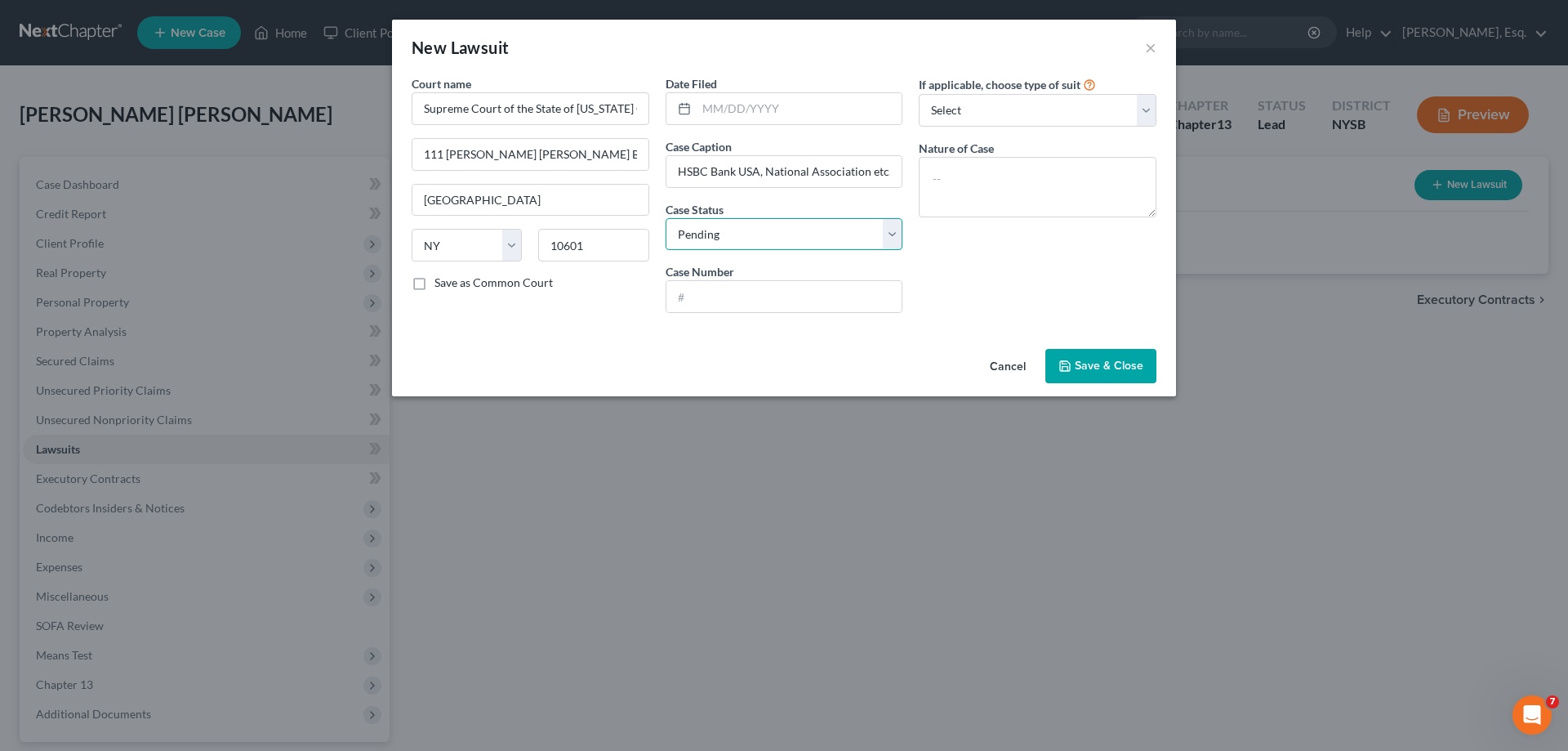
click at [745, 238] on select "Select Pending On Appeal Concluded" at bounding box center [784, 235] width 237 height 33
click at [726, 291] on input "text" at bounding box center [784, 296] width 236 height 31
type input "Index No. 63987/2022"
click at [1021, 115] on select "Select Repossession Garnishment Foreclosure Attached, Seized, Or Levied Other" at bounding box center [1037, 111] width 237 height 33
select select "2"
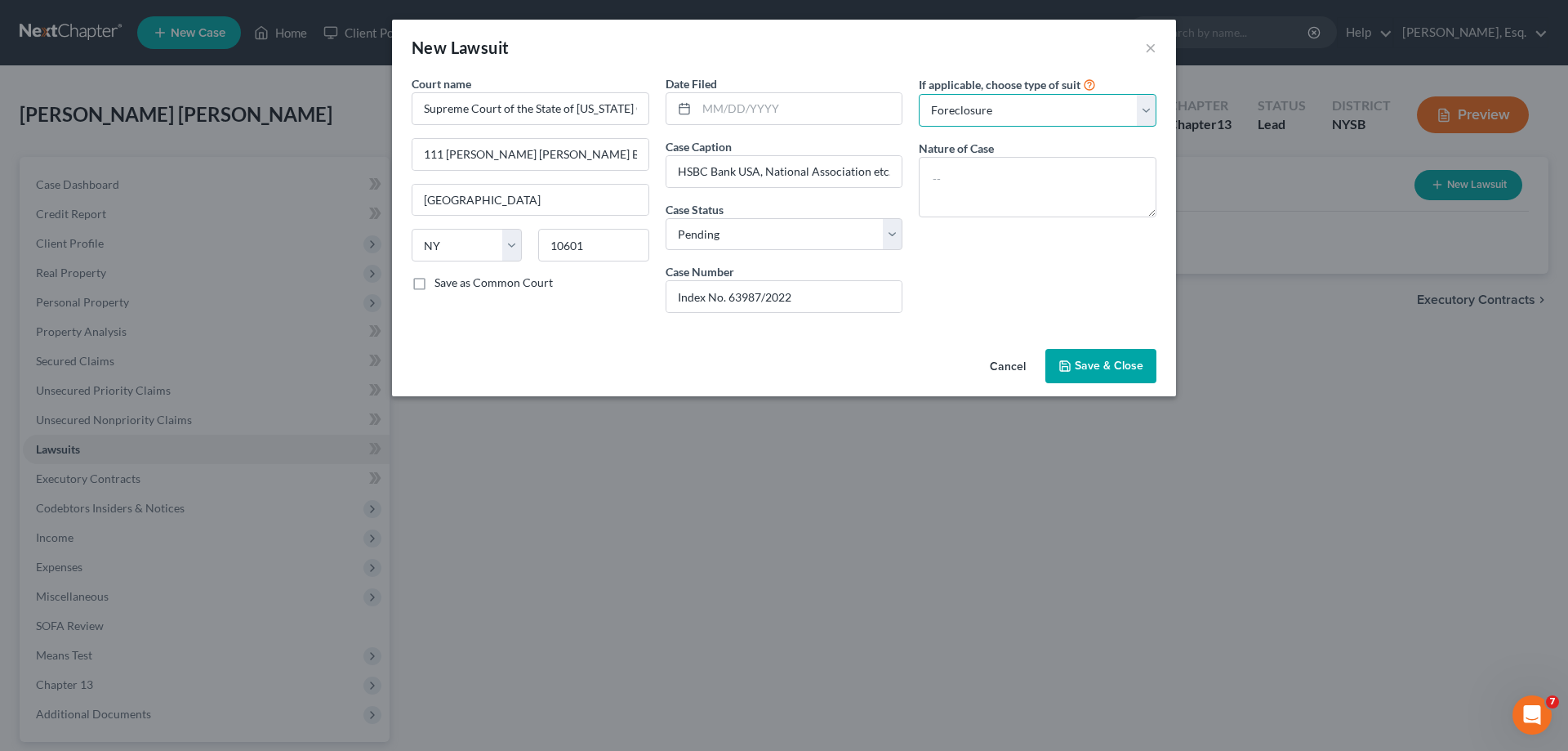
click at [919, 94] on select "Select Repossession Garnishment Foreclosure Attached, Seized, Or Levied Other" at bounding box center [1037, 111] width 237 height 33
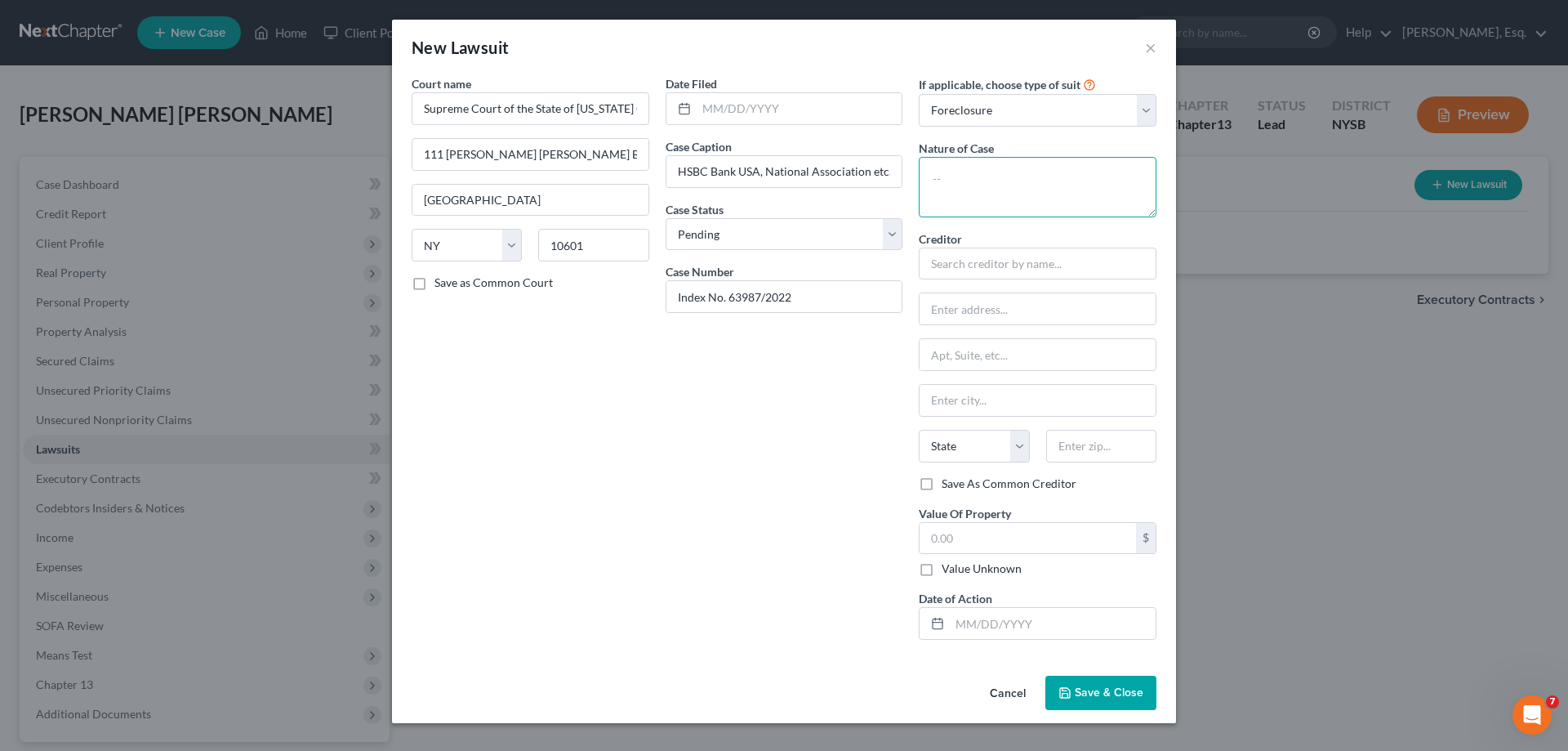
click at [985, 175] on textarea at bounding box center [1037, 187] width 237 height 61
click at [1000, 265] on input "text" at bounding box center [1037, 263] width 237 height 33
drag, startPoint x: 958, startPoint y: 165, endPoint x: 962, endPoint y: 158, distance: 8.1
click at [958, 164] on textarea at bounding box center [1037, 187] width 237 height 61
type textarea "Foreclosure Action"
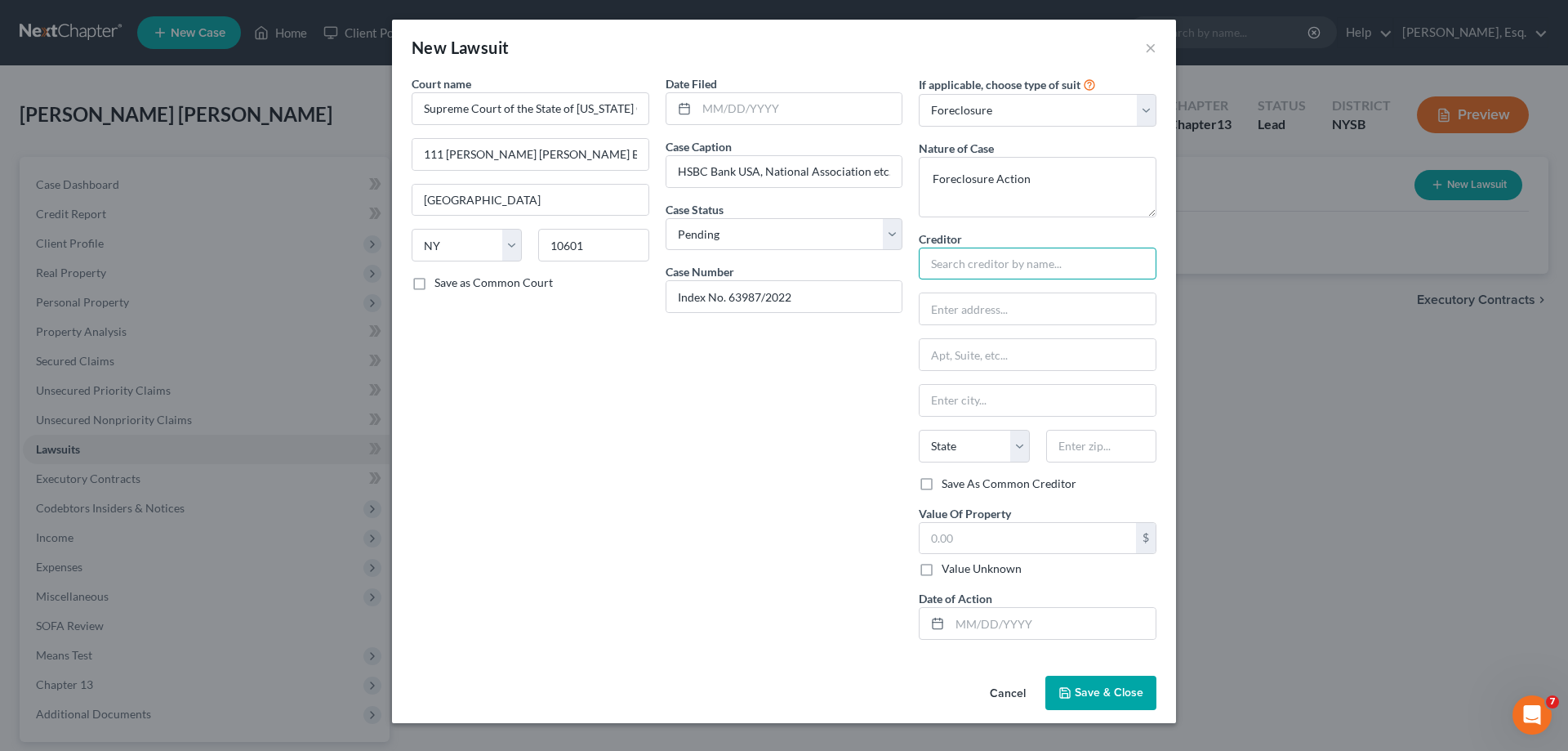
click at [955, 258] on input "text" at bounding box center [1037, 263] width 237 height 33
click at [936, 306] on input "text" at bounding box center [1038, 309] width 236 height 31
type input "HSBC Bank USA, etc."
type input "C"
click at [1069, 305] on input "c/o Specialized Loan Servicing LLC is [STREET_ADDRESS]" at bounding box center [1038, 309] width 236 height 31
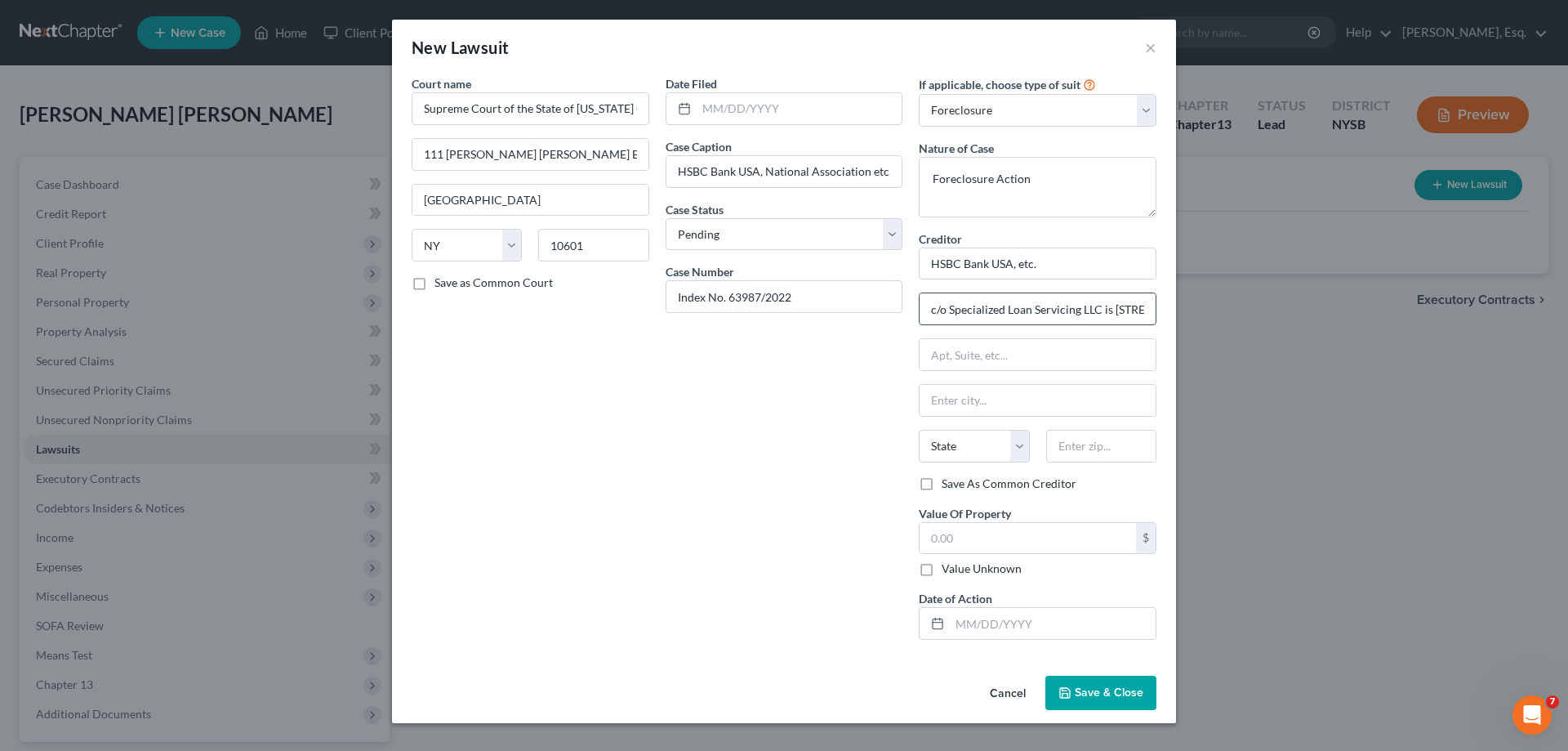
click at [1068, 307] on input "c/o Specialized Loan Servicing LLC is [STREET_ADDRESS]" at bounding box center [1038, 309] width 236 height 31
click at [1034, 313] on input "c/o Specialized Loan Servicing LLC is [STREET_ADDRESS]" at bounding box center [1038, 309] width 236 height 31
click at [1088, 265] on input "HSBC Bank USA, etc." at bounding box center [1037, 263] width 237 height 33
drag, startPoint x: 926, startPoint y: 307, endPoint x: 1185, endPoint y: 291, distance: 259.5
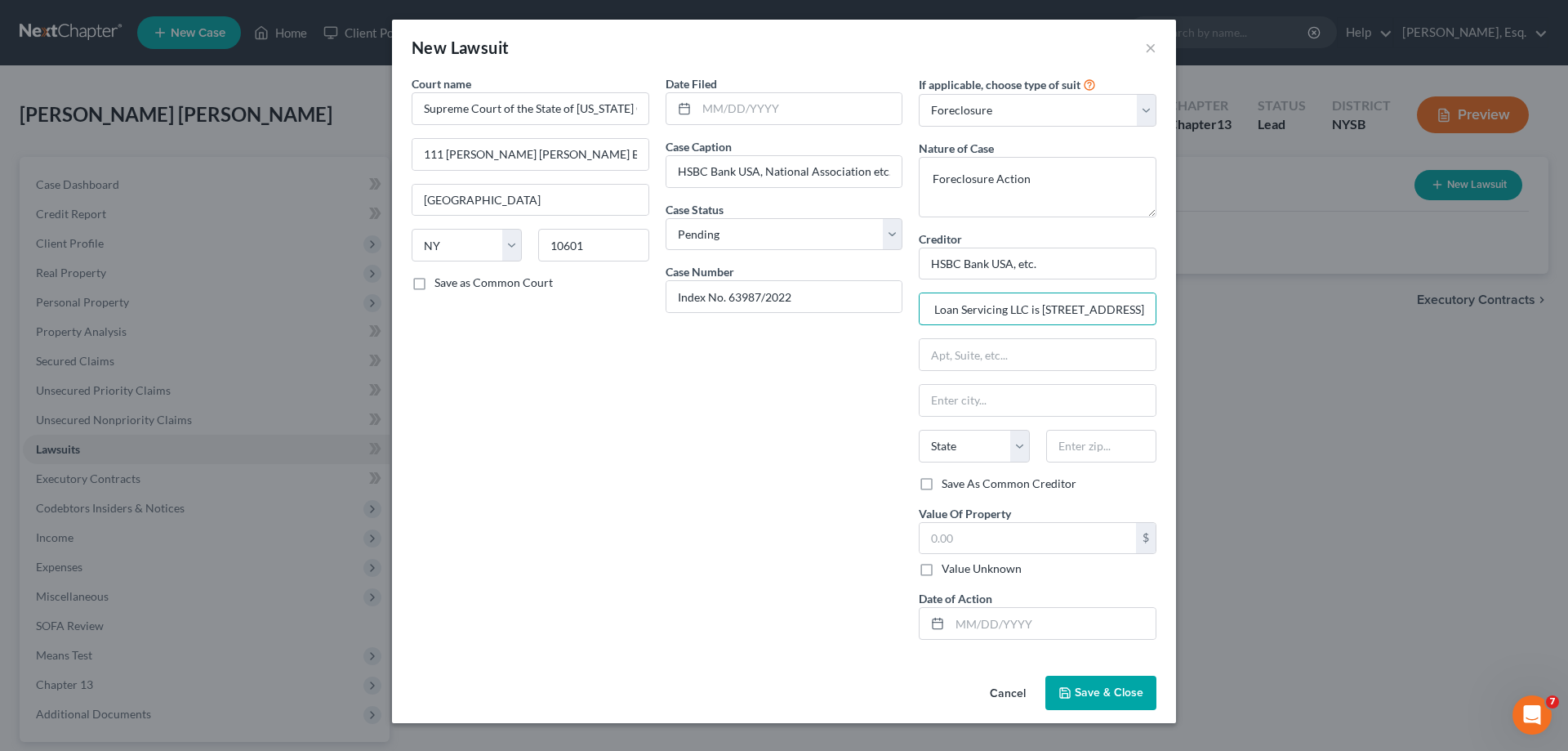
click at [1185, 291] on div "New Lawsuit × Court name * Supreme Court of the State of [US_STATE] County of W…" at bounding box center [784, 375] width 1568 height 751
type input "c/[PERSON_NAME], [PERSON_NAME] et al."
type input "[STREET_ADDRESS]"
type input "[GEOGRAPHIC_DATA]"
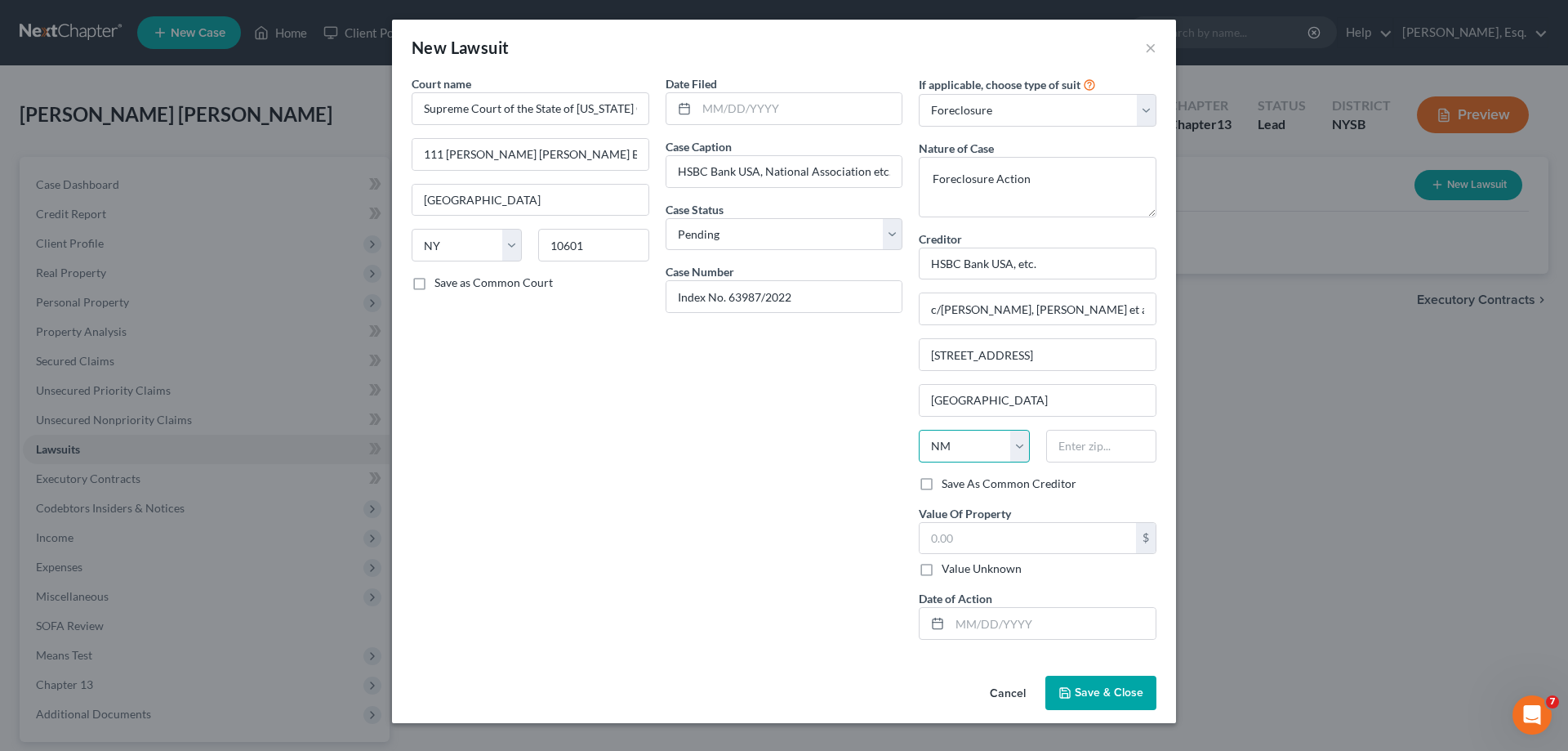
select select "35"
type input "11590"
click at [941, 574] on label "Value Unknown" at bounding box center [981, 568] width 80 height 16
click at [948, 571] on input "Value Unknown" at bounding box center [953, 565] width 11 height 11
checkbox input "true"
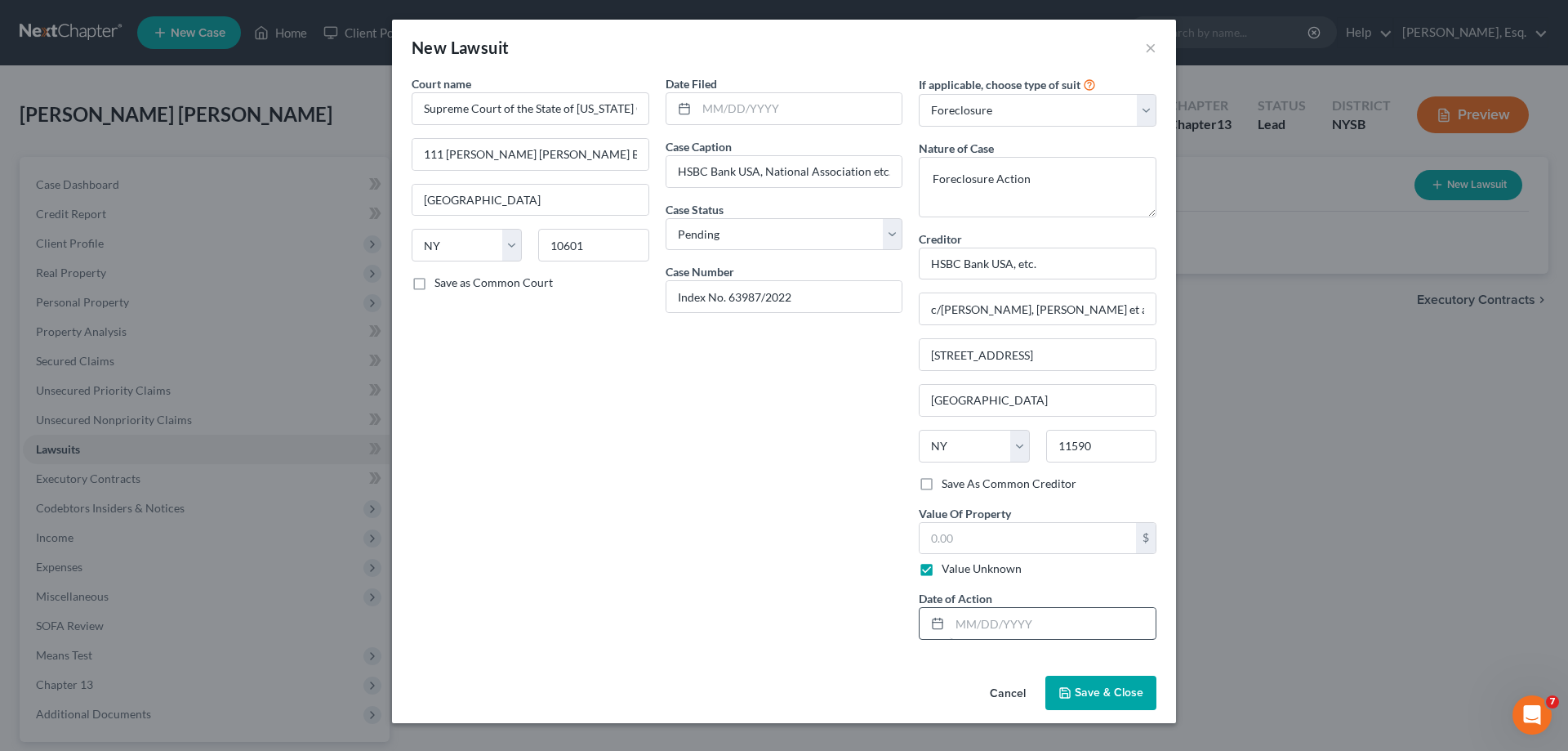
type input "0.00"
click at [1107, 693] on span "Save & Close" at bounding box center [1108, 692] width 68 height 13
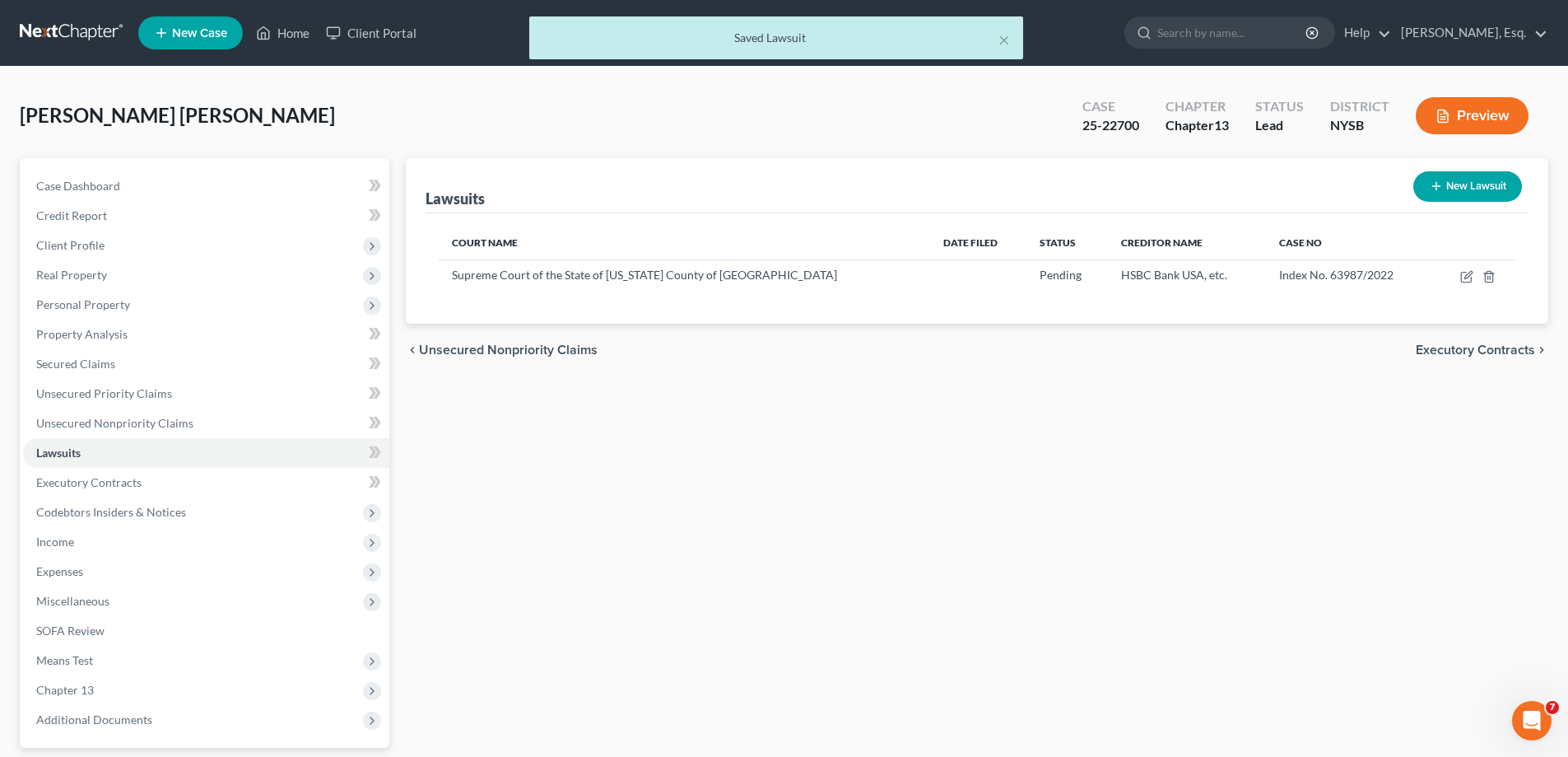
click at [1449, 353] on span "Executory Contracts" at bounding box center [1475, 350] width 119 height 14
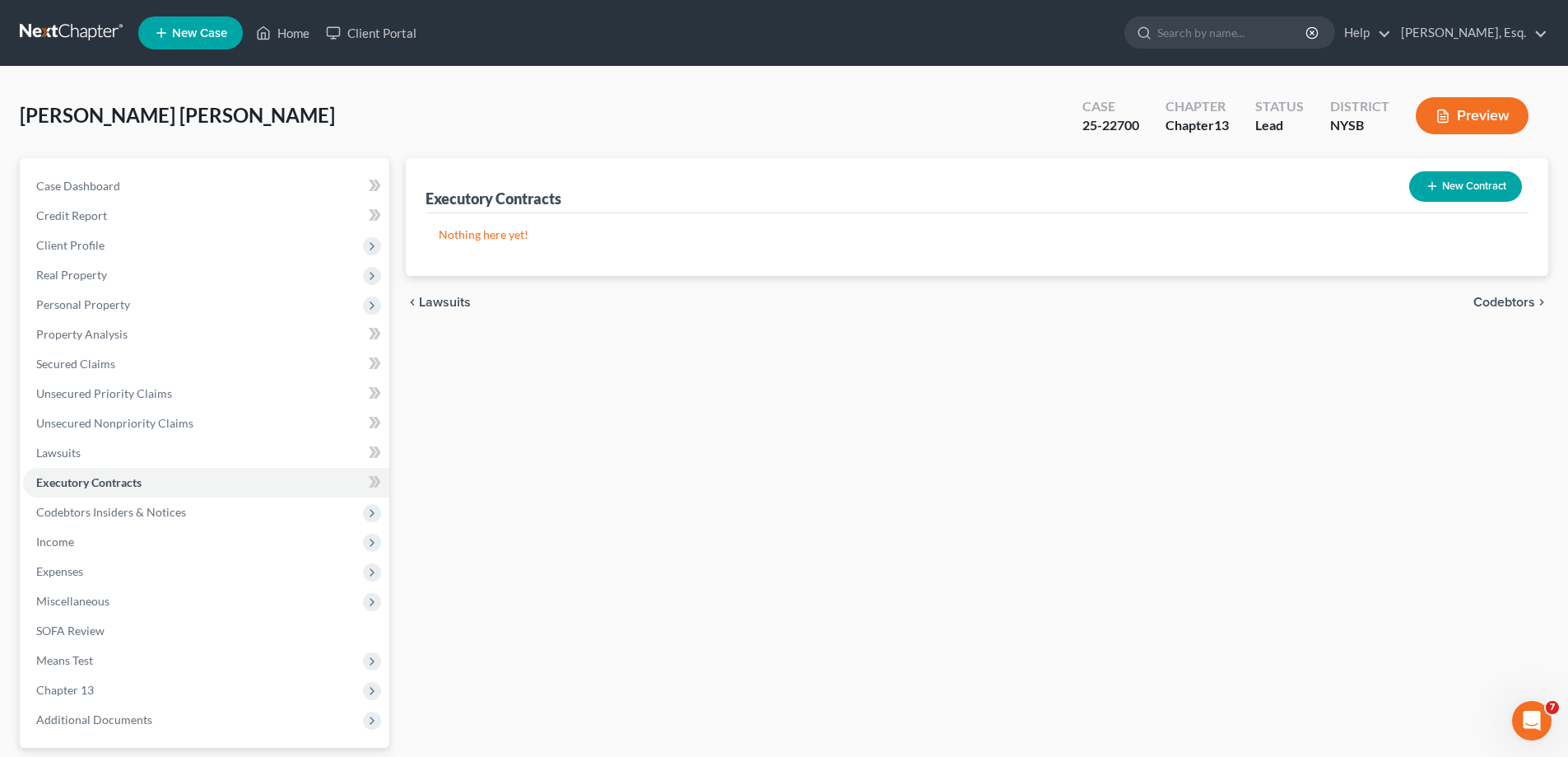
click at [1447, 193] on button "New Contract" at bounding box center [1465, 186] width 112 height 30
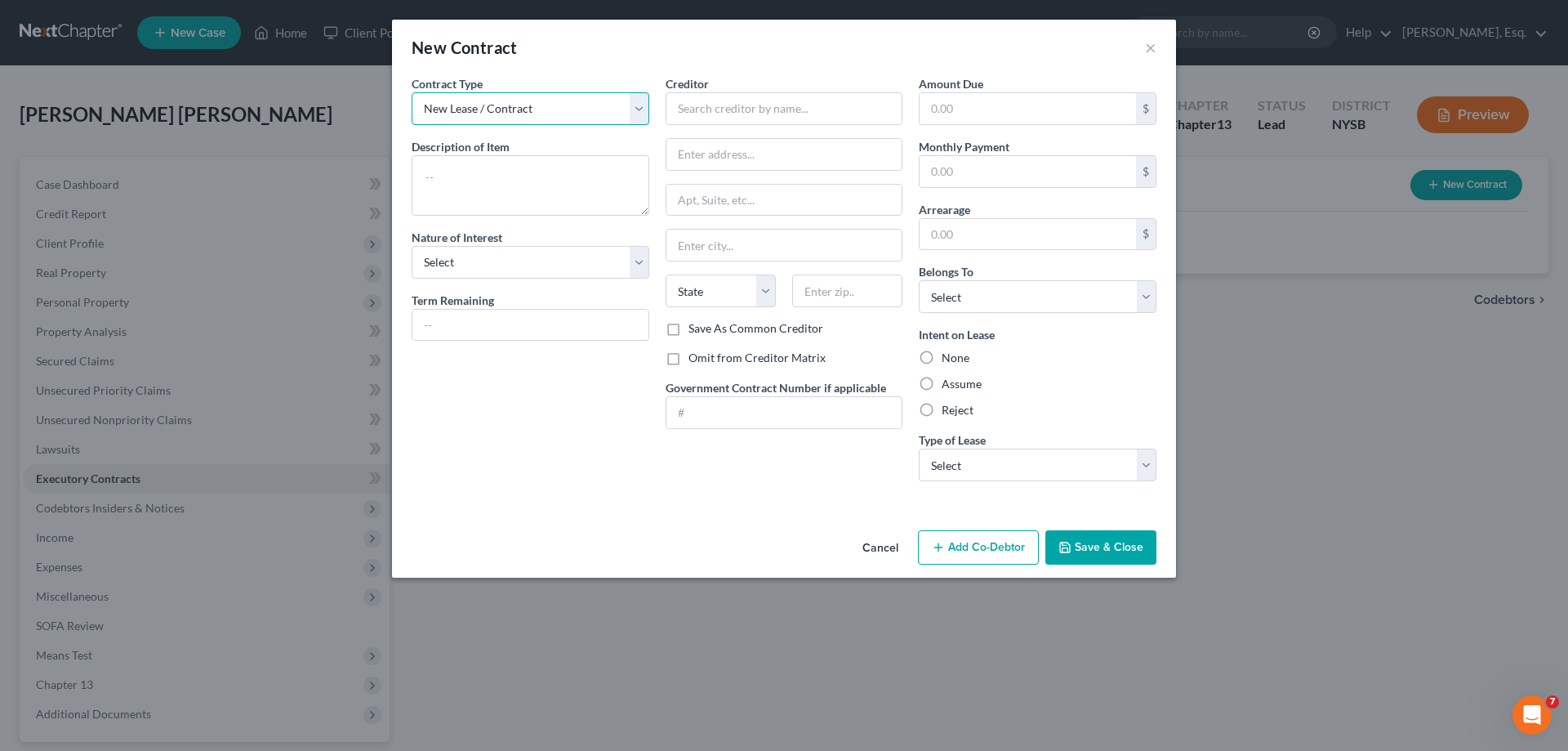
click at [639, 104] on select "New Lease / Contract New Timeshare" at bounding box center [530, 109] width 237 height 33
click at [887, 551] on button "Cancel" at bounding box center [881, 548] width 62 height 33
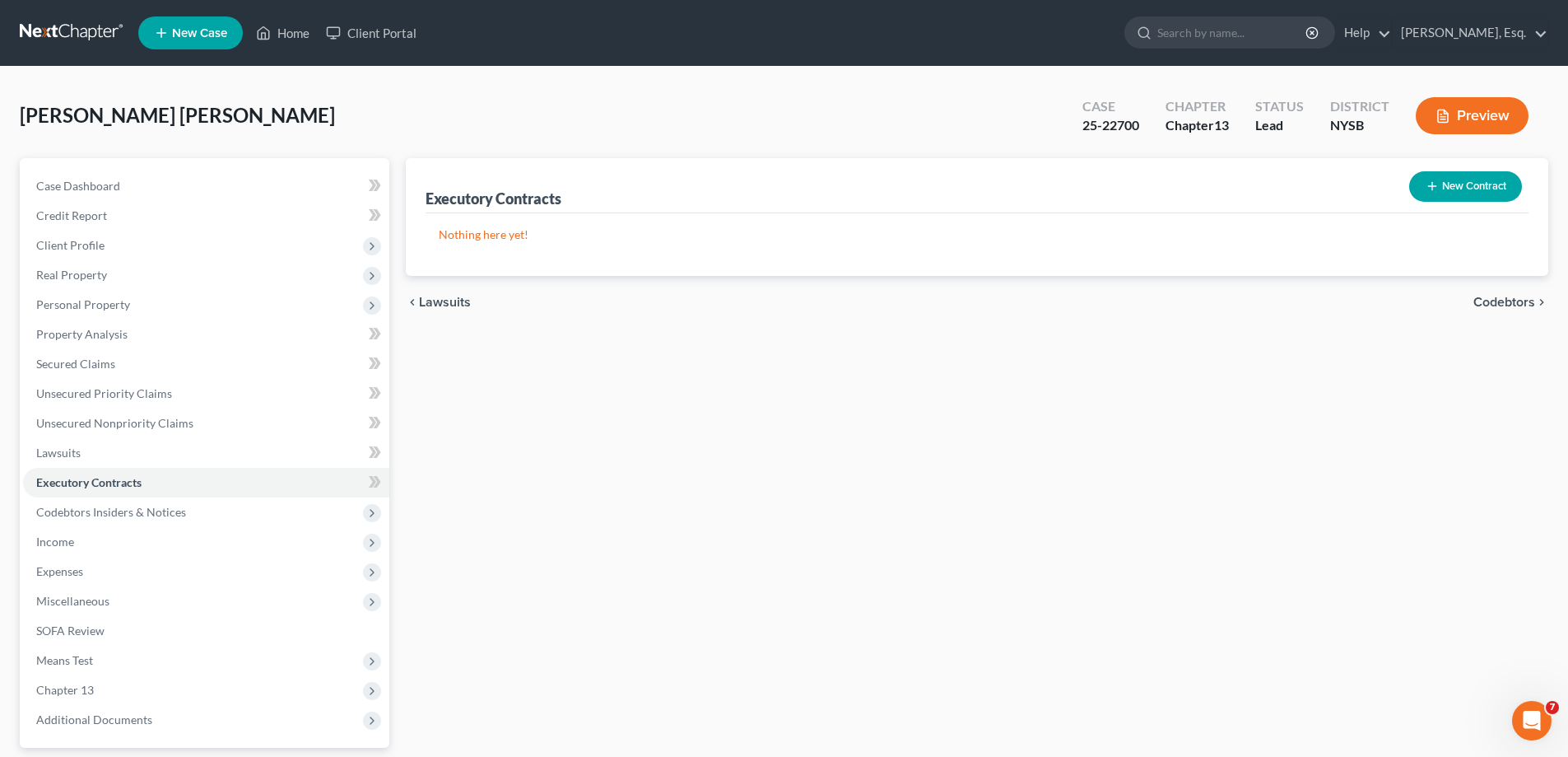
click at [1509, 302] on span "Codebtors" at bounding box center [1505, 302] width 62 height 14
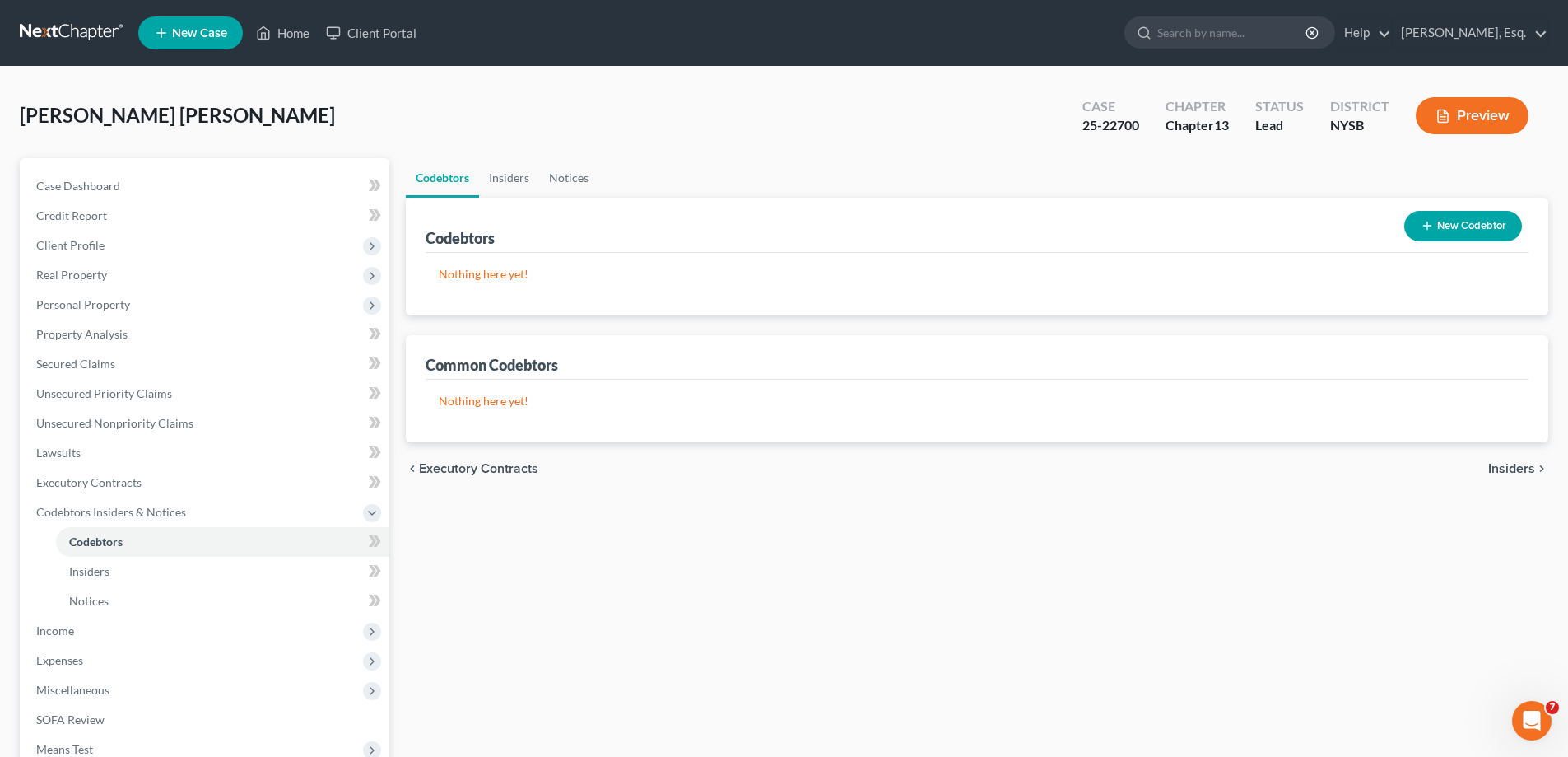
click at [1436, 218] on button "New Codebtor" at bounding box center [1462, 225] width 117 height 30
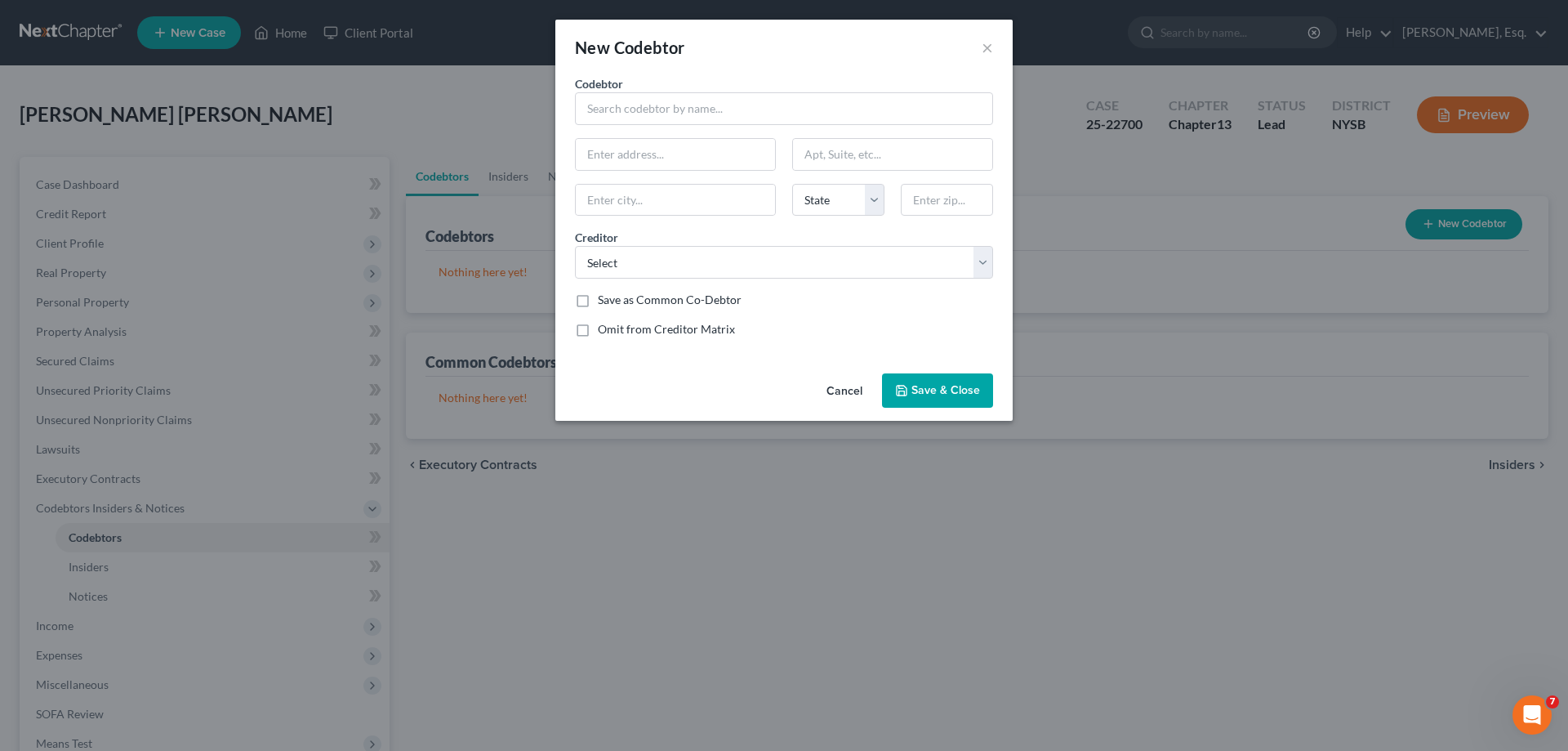
click at [844, 391] on button "Cancel" at bounding box center [844, 391] width 62 height 33
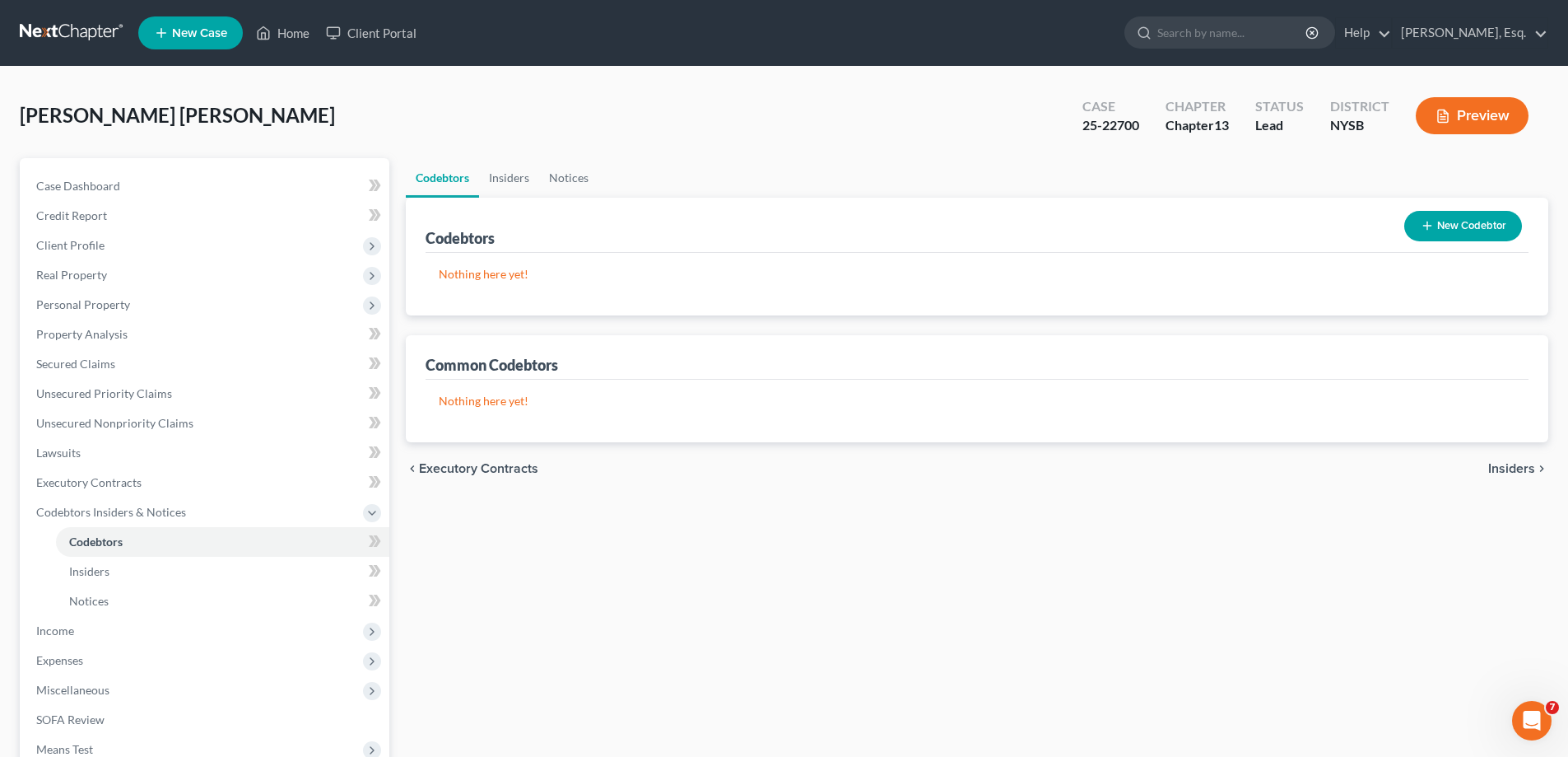
click at [1511, 472] on span "Insiders" at bounding box center [1512, 469] width 47 height 14
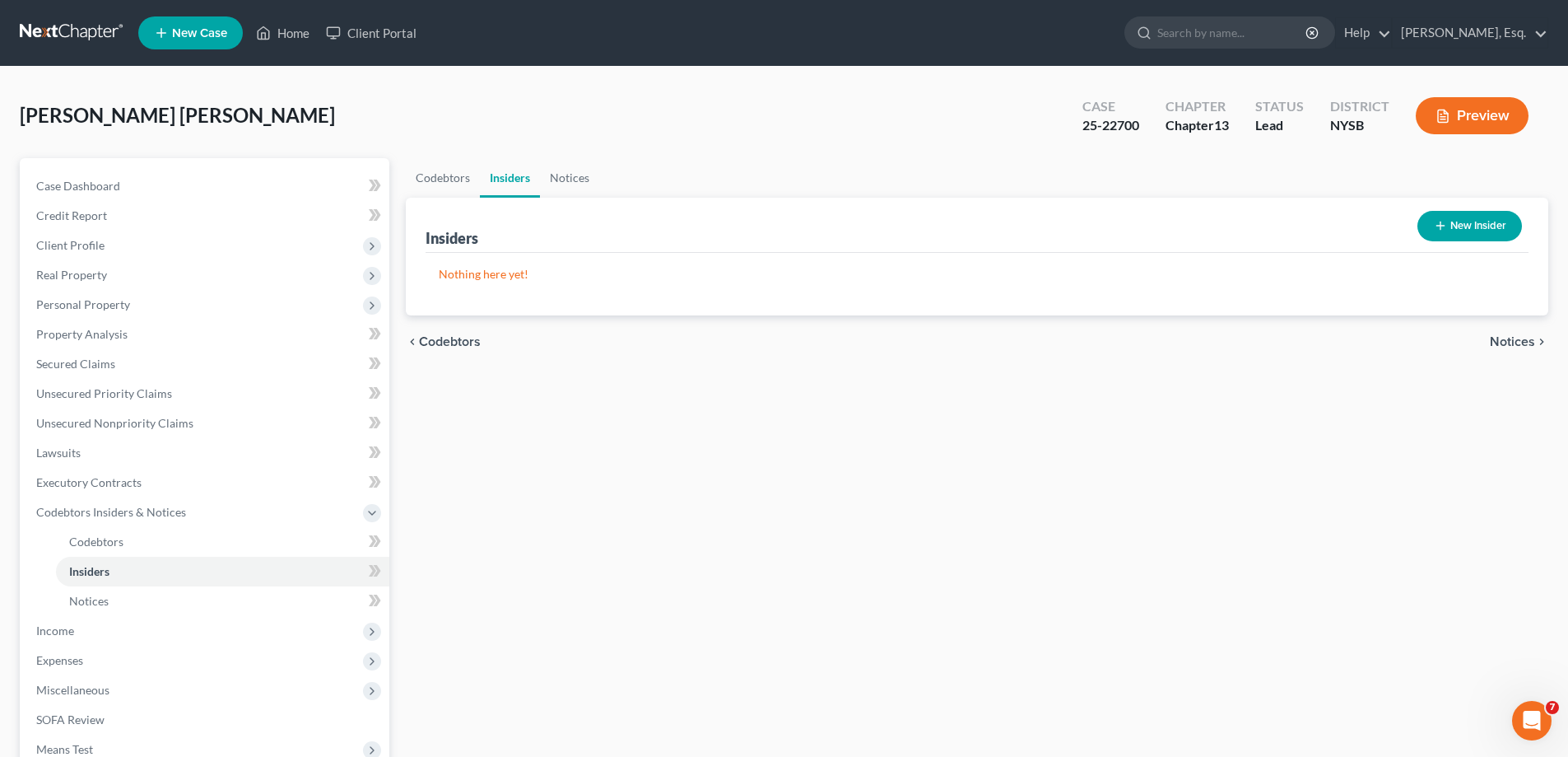
click at [1507, 339] on span "Notices" at bounding box center [1513, 342] width 46 height 14
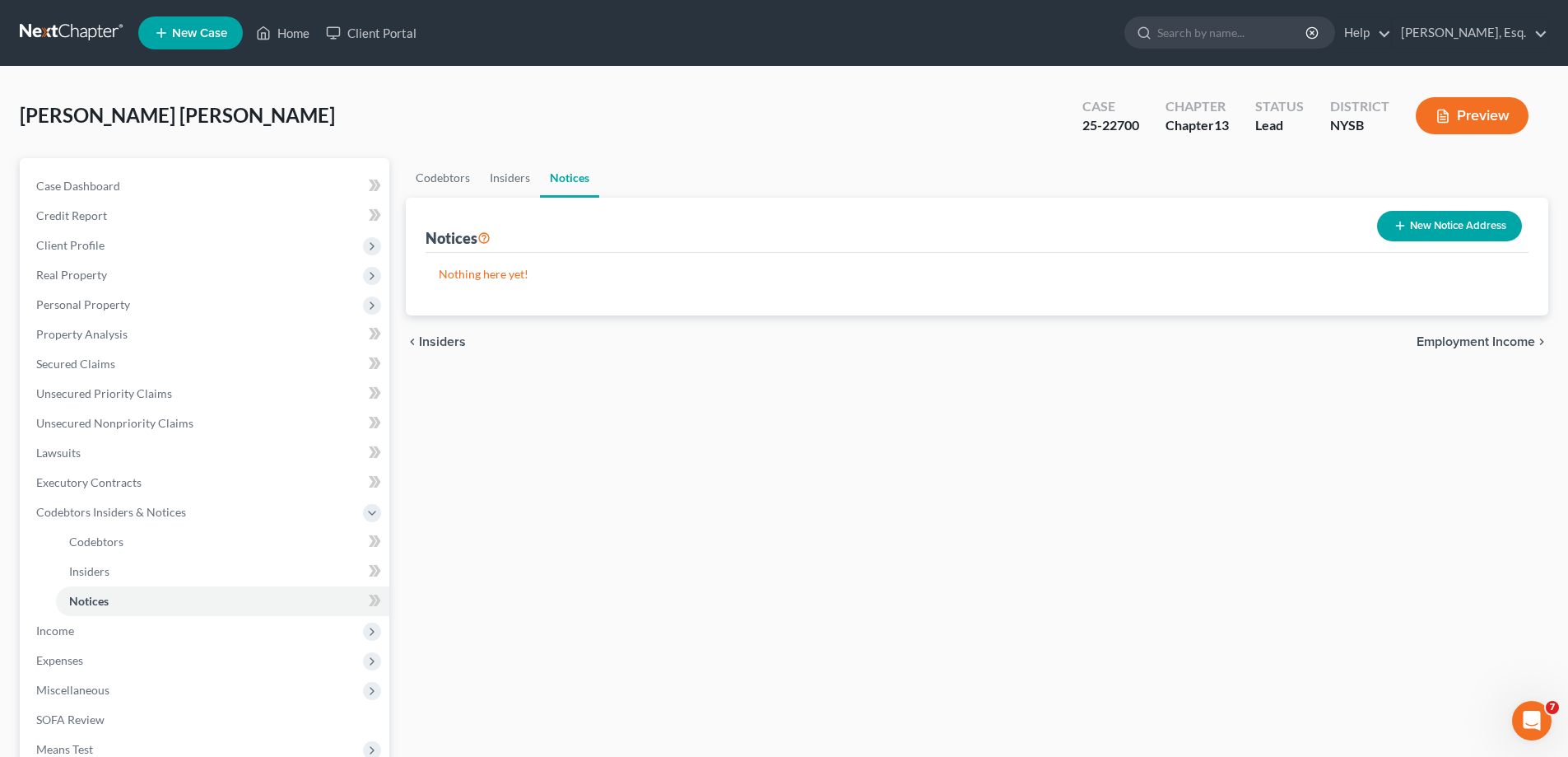
click at [1446, 229] on button "New Notice Address" at bounding box center [1450, 225] width 145 height 30
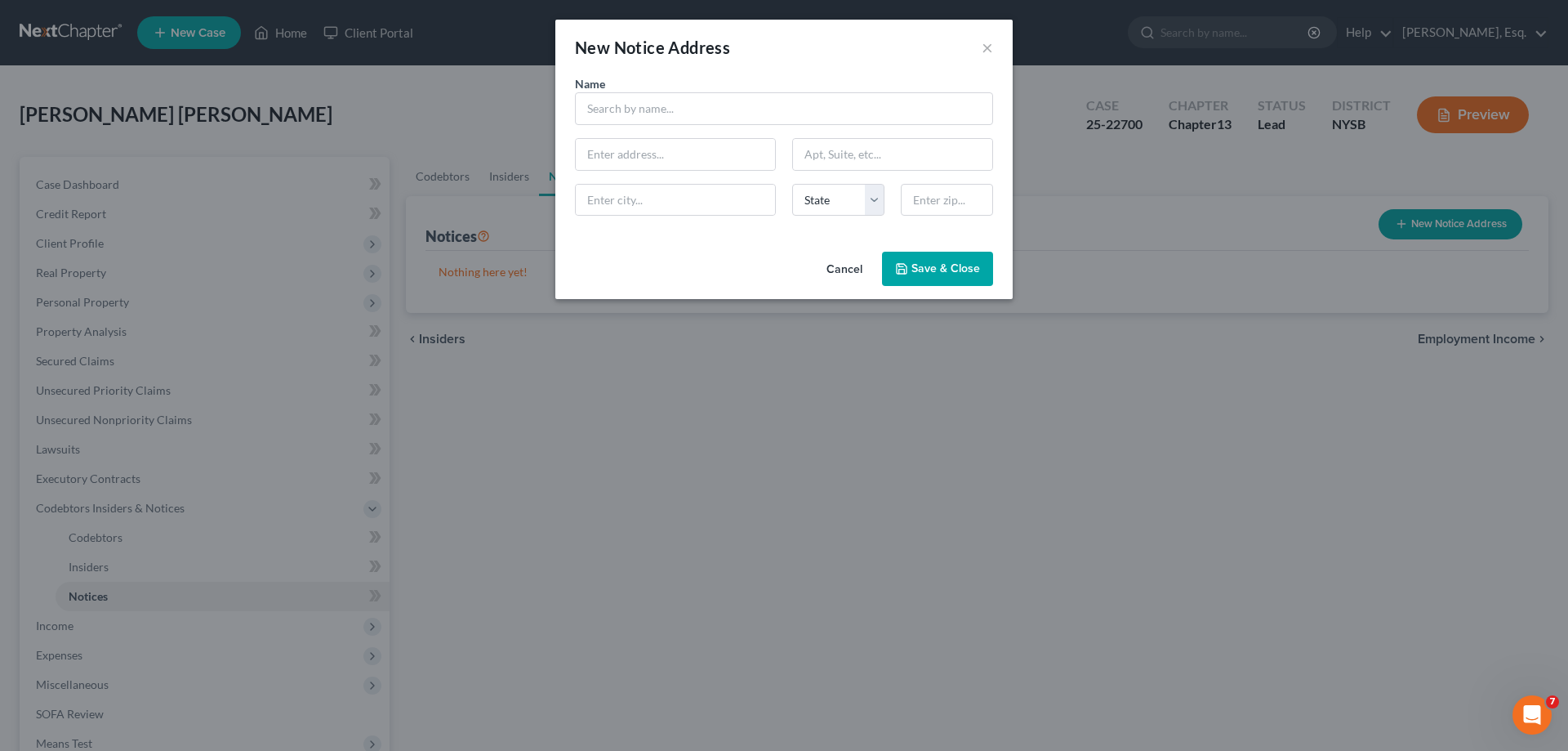
click at [838, 268] on button "Cancel" at bounding box center [844, 269] width 62 height 33
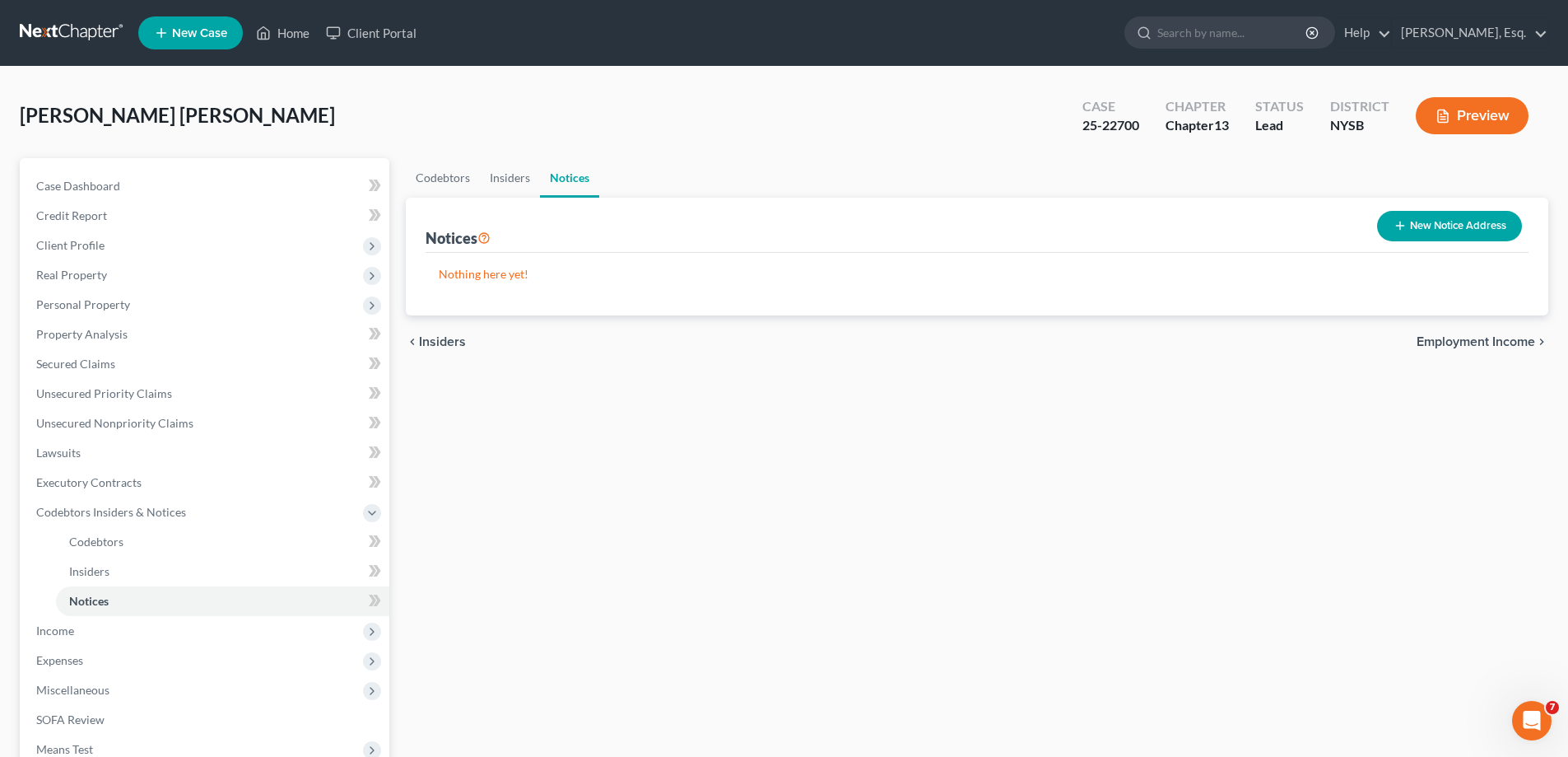
click at [1462, 338] on span "Employment Income" at bounding box center [1476, 342] width 118 height 14
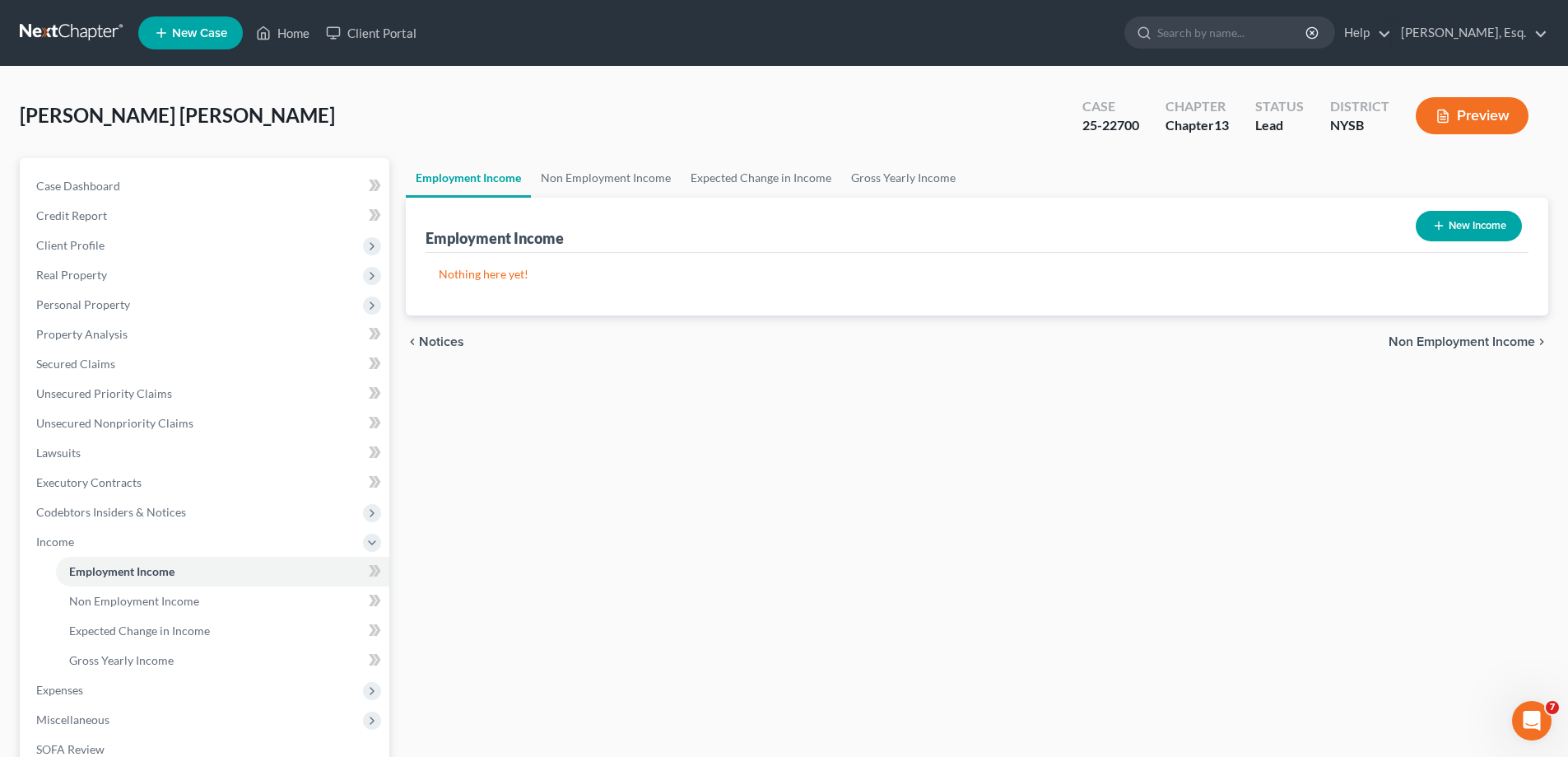
click at [1463, 222] on button "New Income" at bounding box center [1469, 225] width 107 height 30
select select "0"
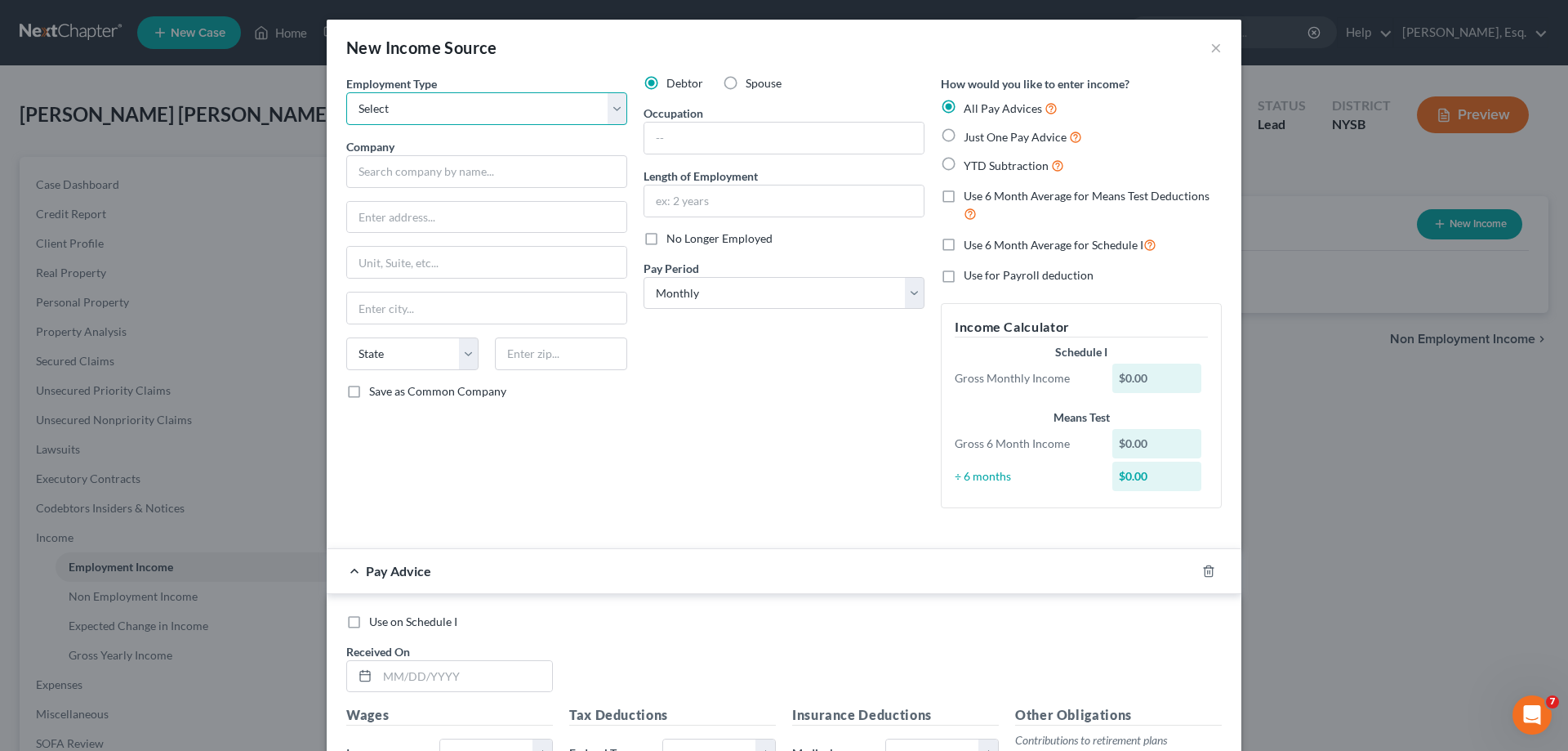
click at [491, 115] on select "Select Full or [DEMOGRAPHIC_DATA] Employment Self Employment" at bounding box center [486, 109] width 281 height 33
select select "1"
click at [346, 92] on select "Select Full or [DEMOGRAPHIC_DATA] Employment Self Employment" at bounding box center [486, 109] width 281 height 33
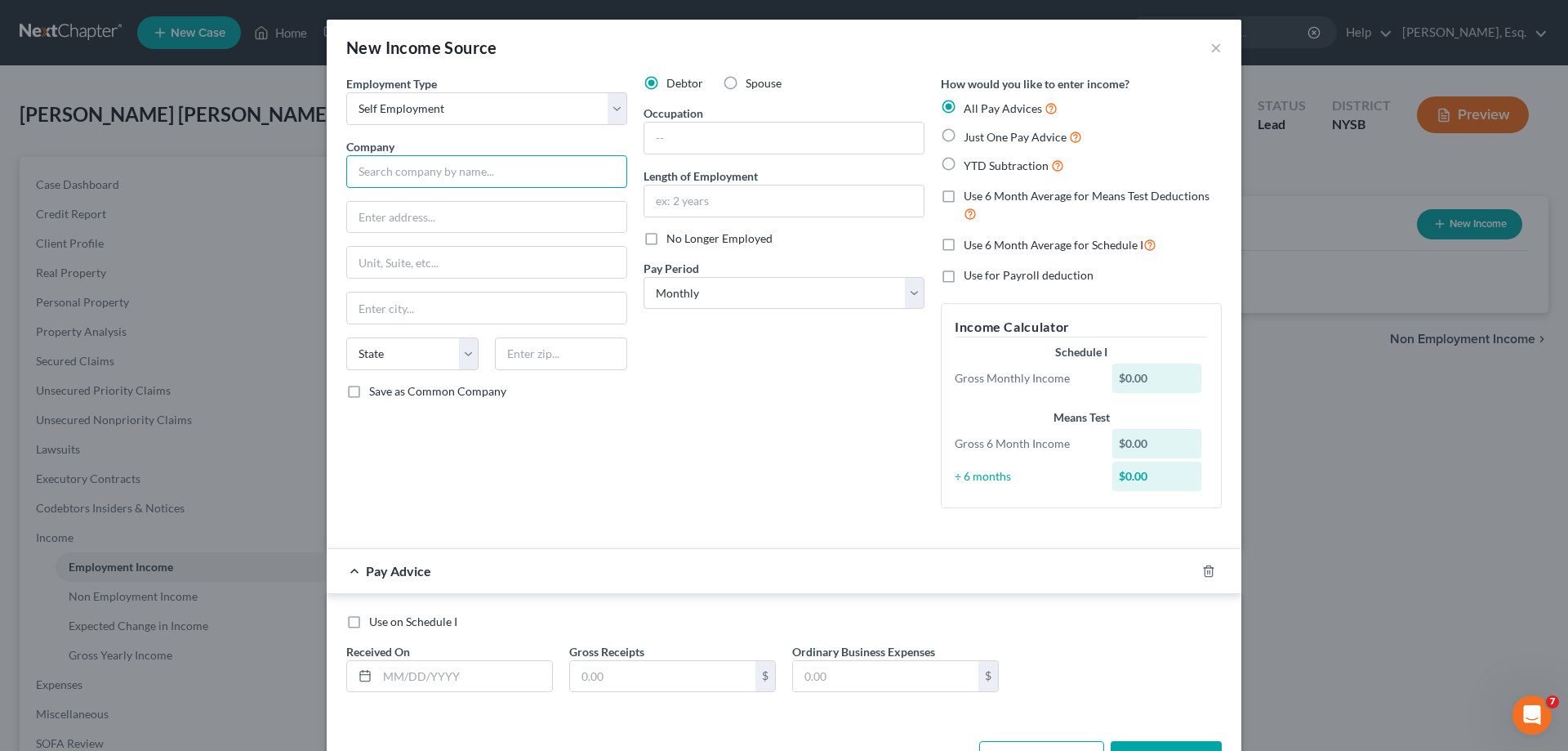
click at [453, 171] on input "text" at bounding box center [486, 171] width 281 height 33
click at [460, 176] on input "text" at bounding box center [486, 171] width 281 height 33
click at [479, 176] on input "Deli & Tacos El Tulcan" at bounding box center [486, 171] width 281 height 33
type input "Deli & Tacos El Tucan"
click at [419, 214] on input "text" at bounding box center [486, 217] width 280 height 31
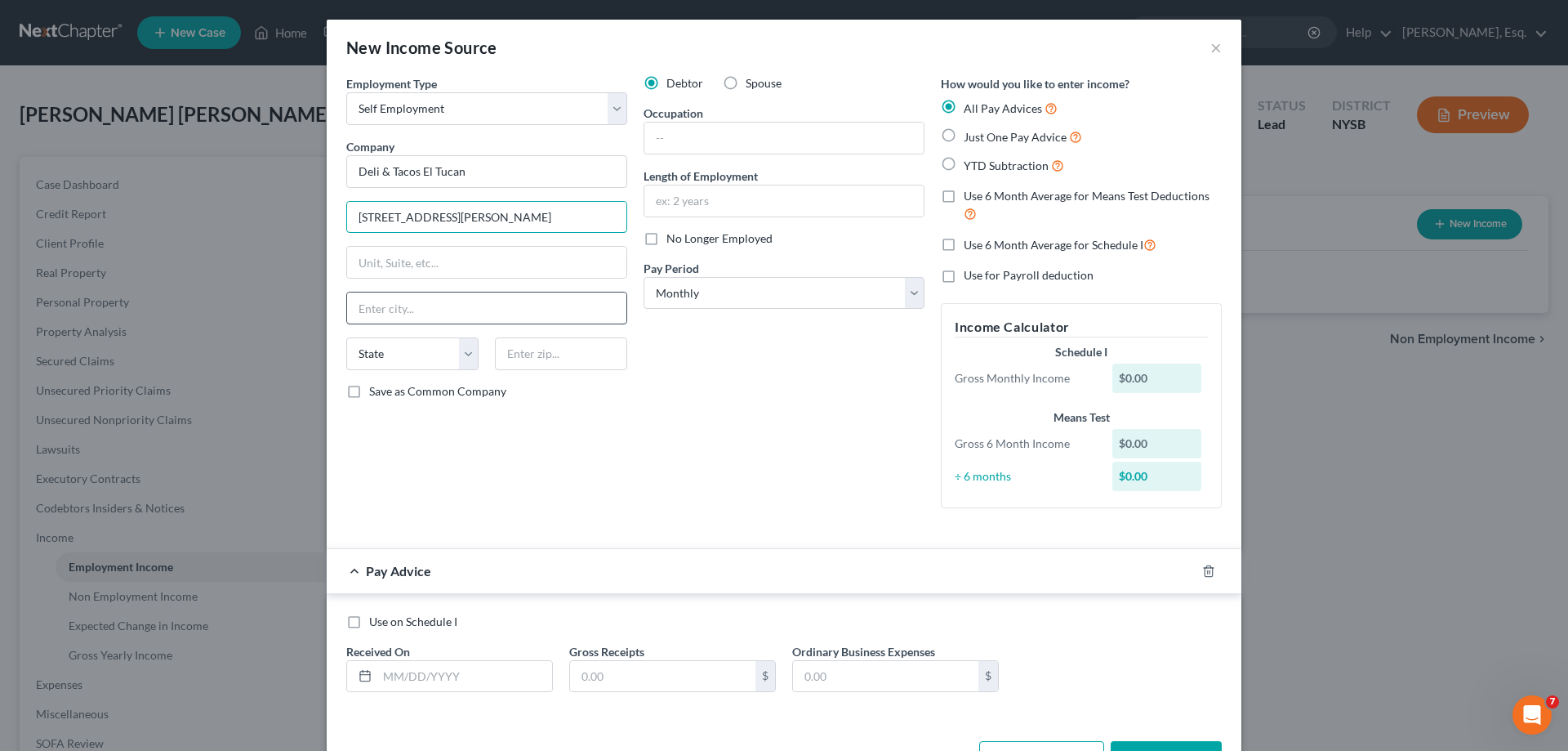
type input "[STREET_ADDRESS][PERSON_NAME]"
click at [403, 303] on input "text" at bounding box center [486, 308] width 280 height 31
type input "Mt. [GEOGRAPHIC_DATA]"
select select "35"
type input "10549"
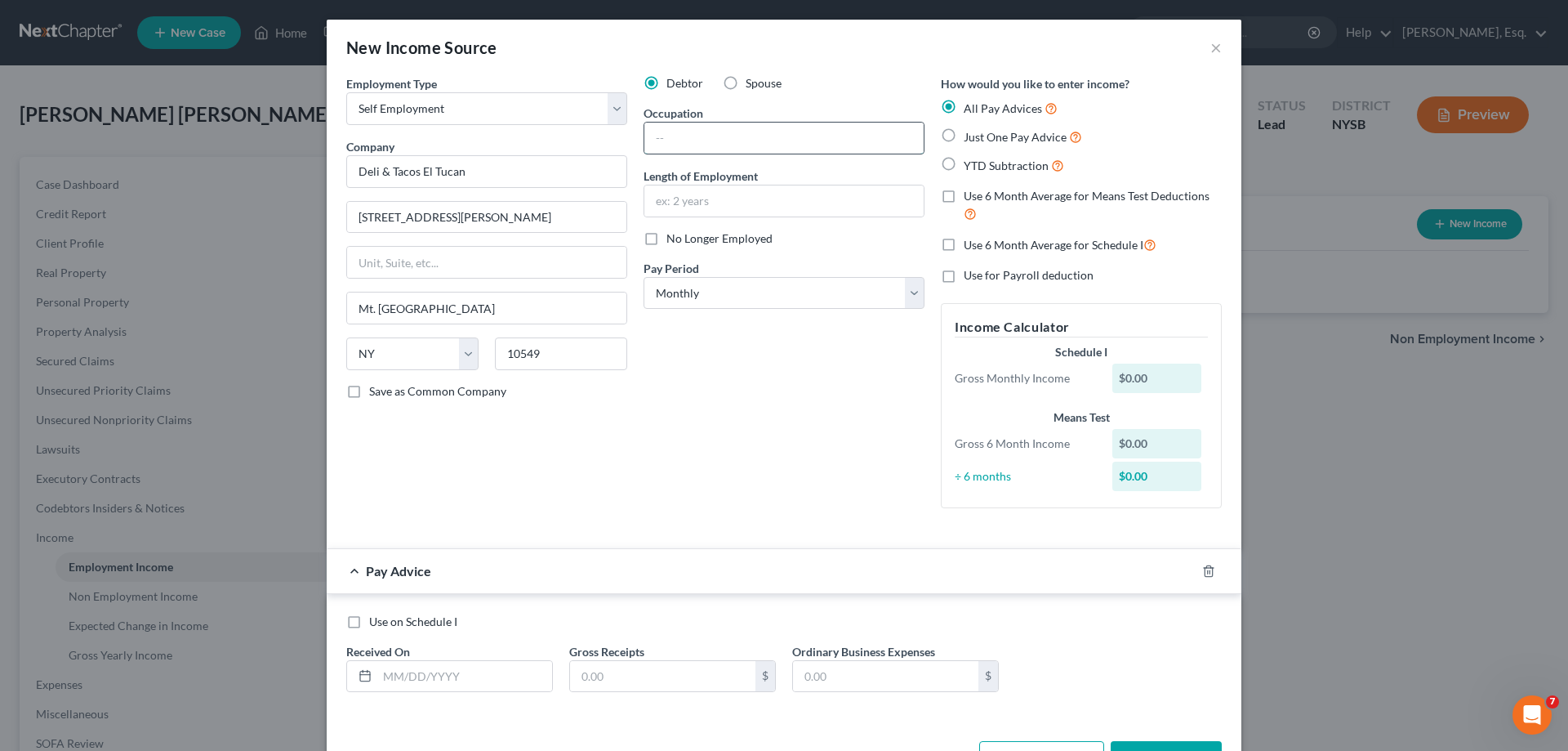
click at [695, 137] on input "text" at bounding box center [784, 138] width 280 height 31
type input "[GEOGRAPHIC_DATA]"
type input "S"
type input "Varied"
click at [963, 196] on label "Use 6 Month Average for Means Test Deductions" at bounding box center [1092, 205] width 258 height 36
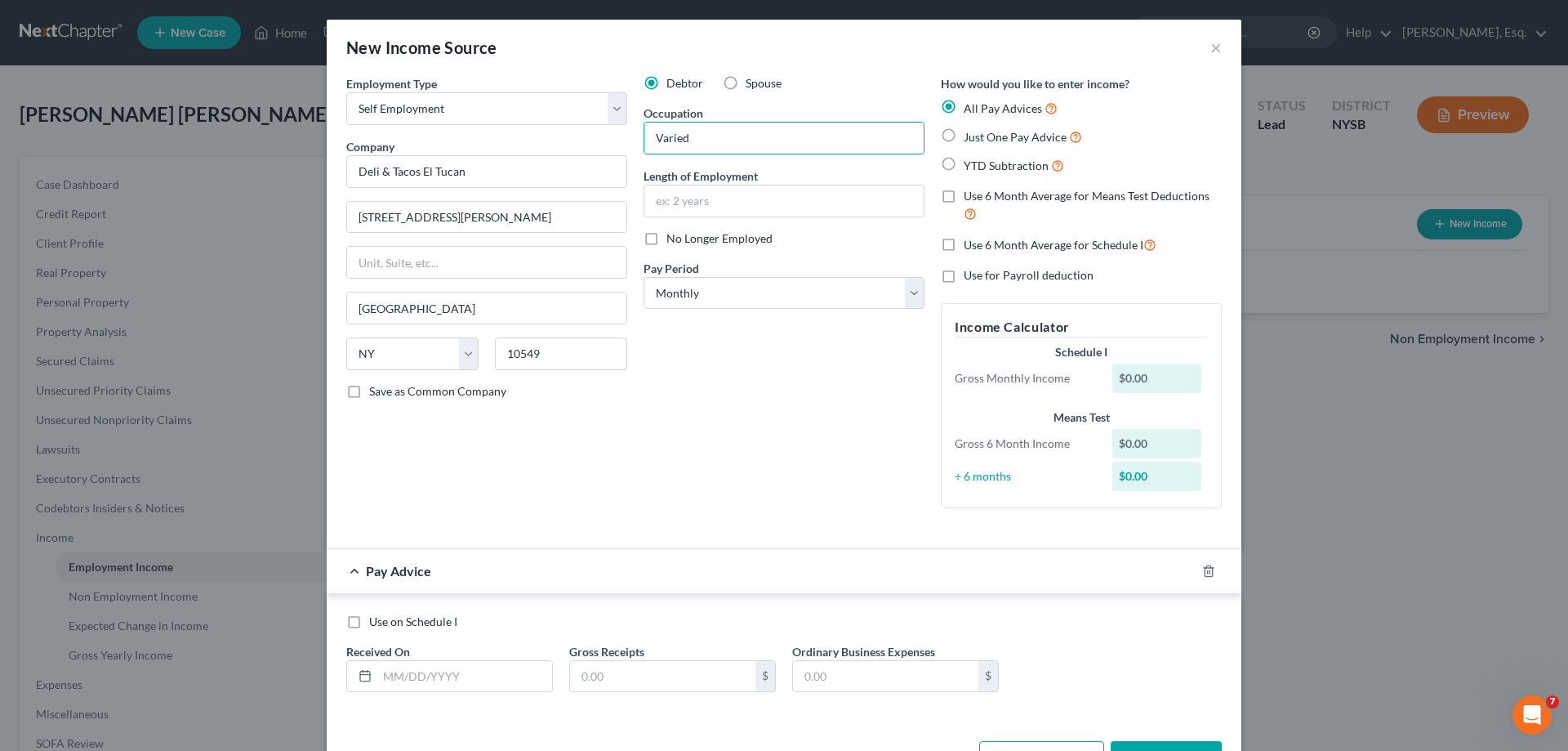
click at [970, 196] on input "Use 6 Month Average for Means Test Deductions" at bounding box center [975, 192] width 11 height 11
checkbox input "true"
click at [1161, 376] on div "$0.00" at bounding box center [1157, 378] width 89 height 30
drag, startPoint x: 1158, startPoint y: 381, endPoint x: 1109, endPoint y: 379, distance: 49.0
click at [1112, 379] on div "$0.00" at bounding box center [1157, 378] width 89 height 30
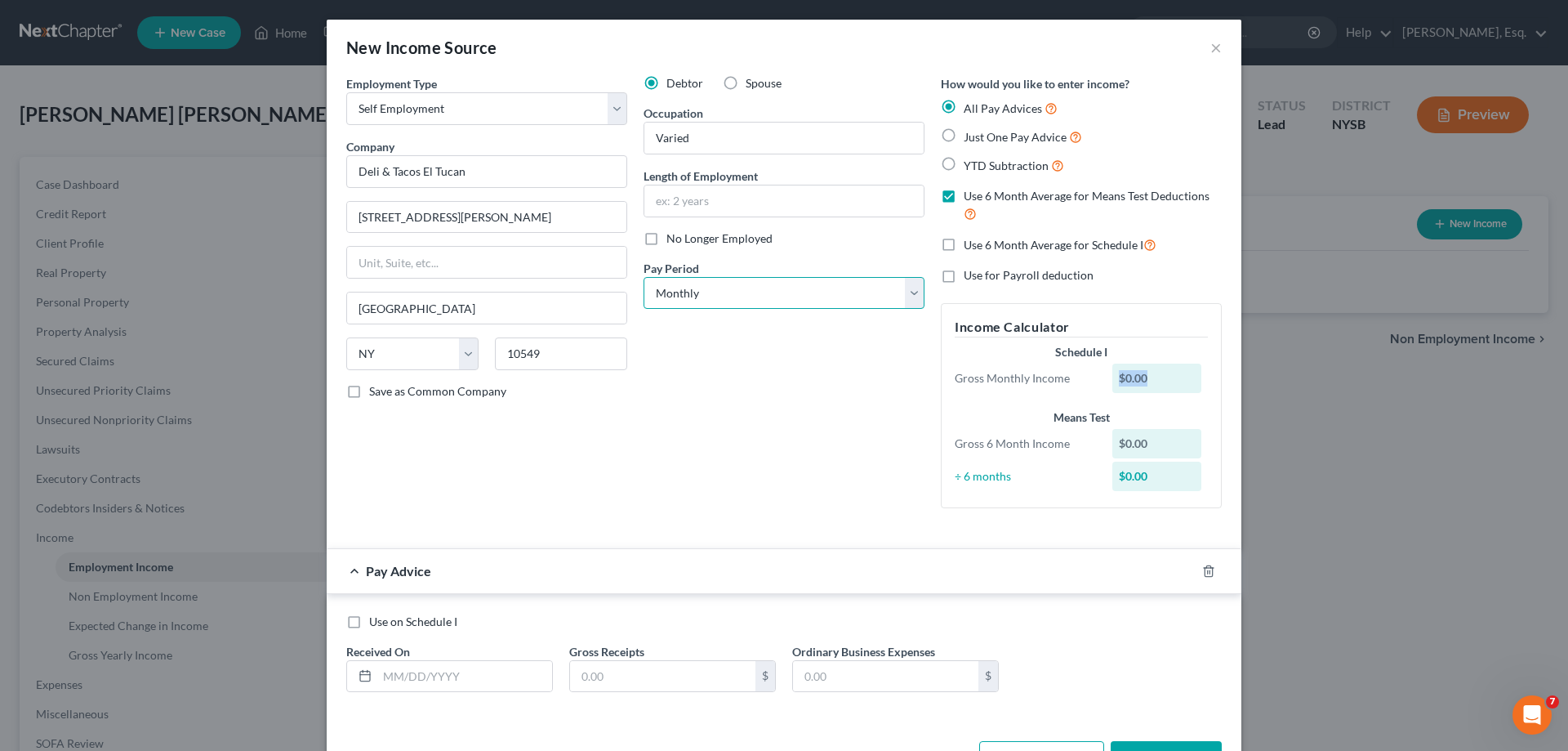
click at [848, 287] on select "Select Monthly Twice Monthly Every Other Week Weekly" at bounding box center [784, 293] width 281 height 33
click at [963, 138] on label "Just One Pay Advice" at bounding box center [1022, 138] width 118 height 19
click at [970, 138] on input "Just One Pay Advice" at bounding box center [975, 133] width 11 height 11
radio input "true"
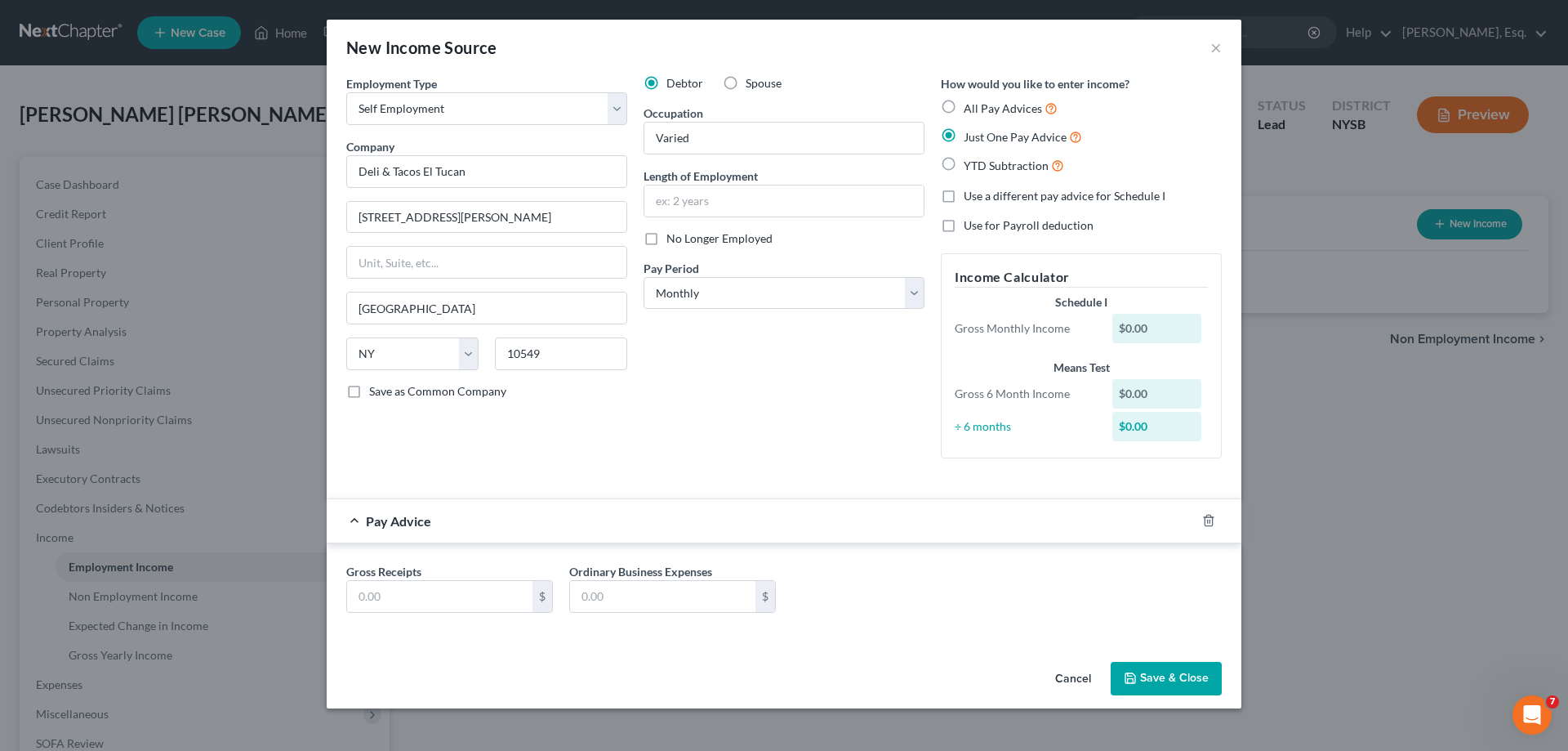
click at [1182, 329] on div "$0.00" at bounding box center [1157, 328] width 89 height 30
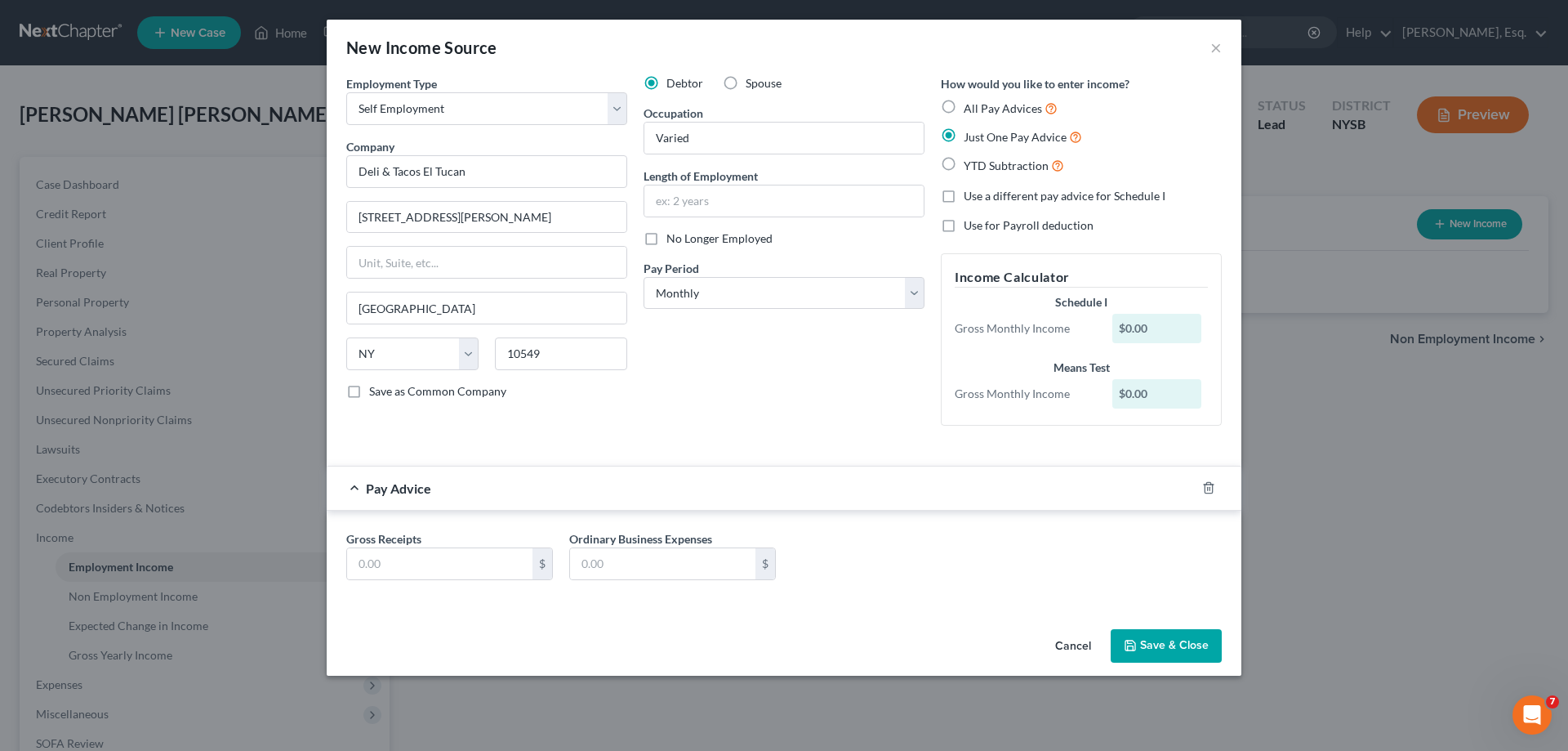
click at [362, 485] on div "Pay Advice" at bounding box center [761, 488] width 869 height 43
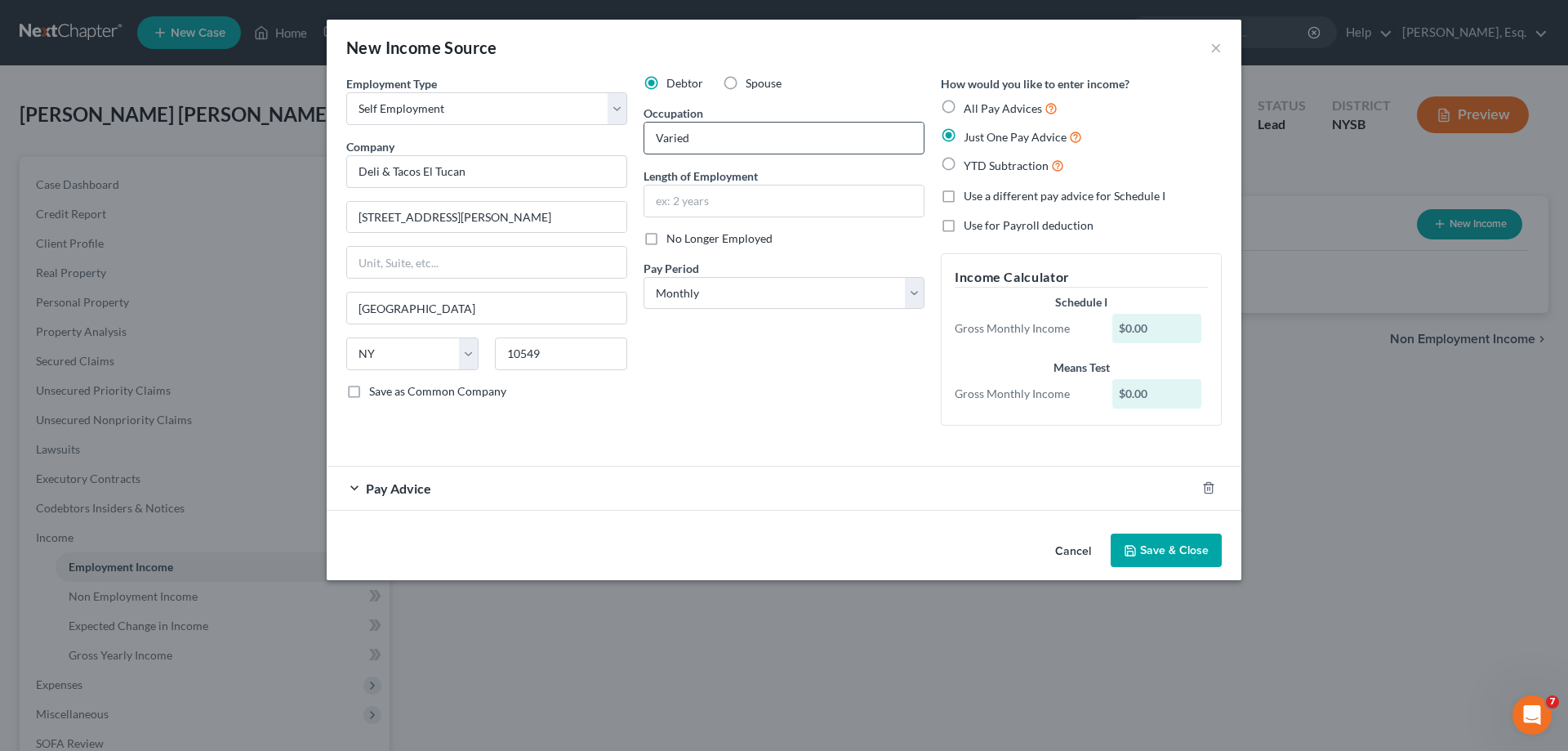
click at [720, 132] on input "Varied" at bounding box center [784, 138] width 280 height 31
click at [1174, 325] on div "$0.00" at bounding box center [1157, 328] width 89 height 30
click at [1040, 303] on div "Schedule I" at bounding box center [1081, 302] width 253 height 16
drag, startPoint x: 421, startPoint y: 487, endPoint x: 414, endPoint y: 498, distance: 13.0
click at [423, 486] on span "Pay Advice" at bounding box center [399, 488] width 65 height 15
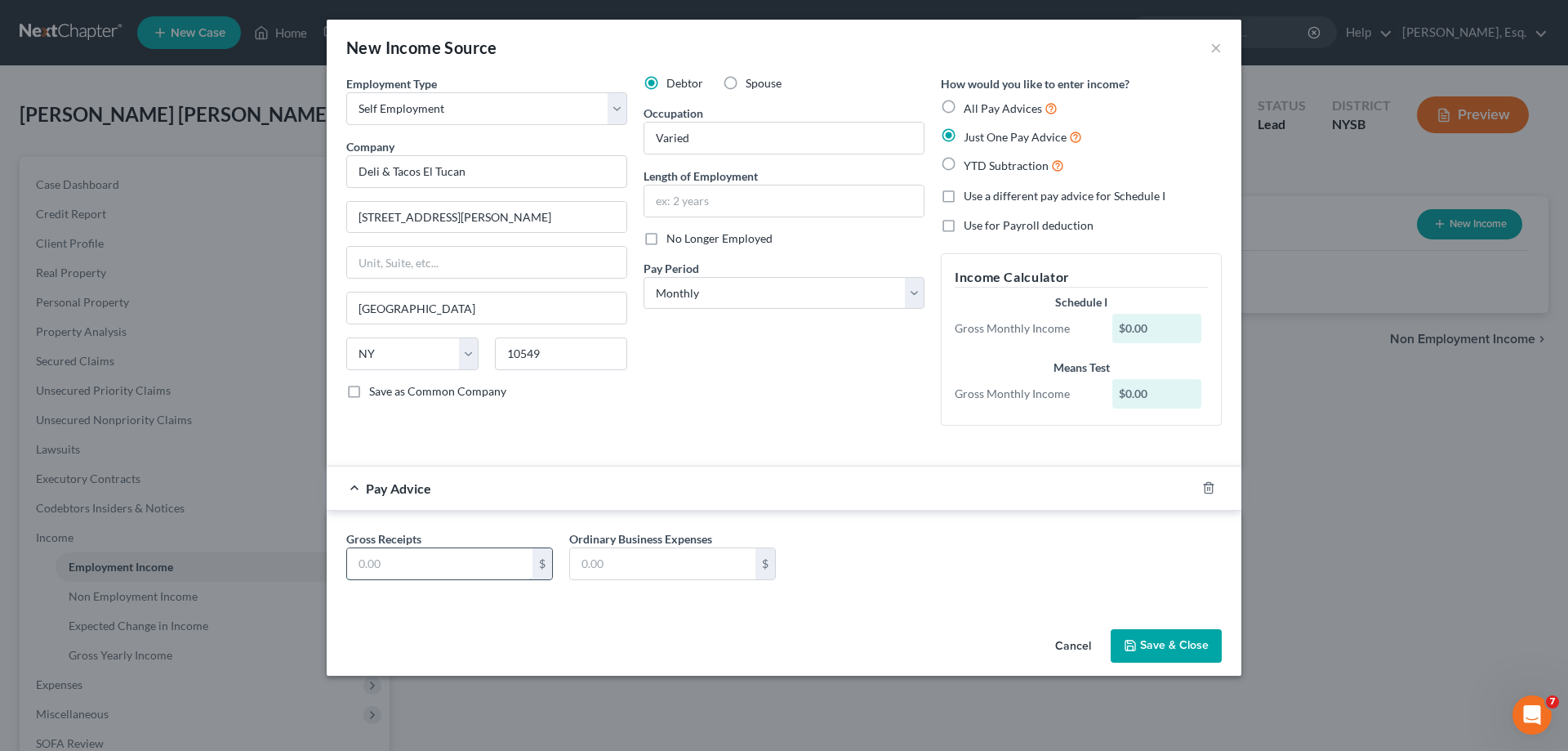
click at [466, 564] on input "text" at bounding box center [439, 563] width 186 height 31
type input "1,250.00"
click at [887, 547] on div "Gross Receipts 1,250.00 $ Ordinary Business Expenses $" at bounding box center [784, 561] width 892 height 63
click at [1157, 639] on button "Save & Close" at bounding box center [1166, 646] width 112 height 35
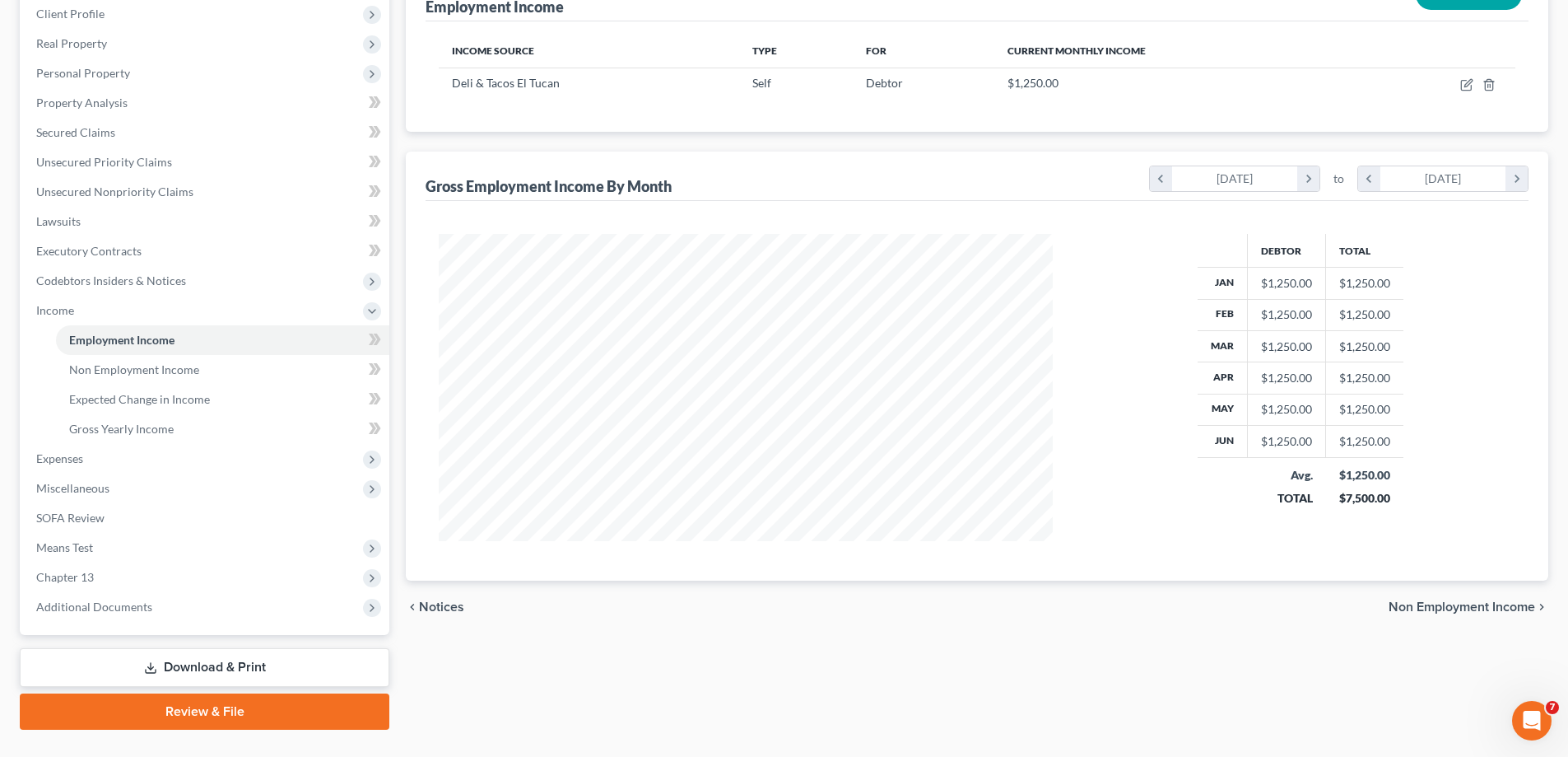
scroll to position [267, 0]
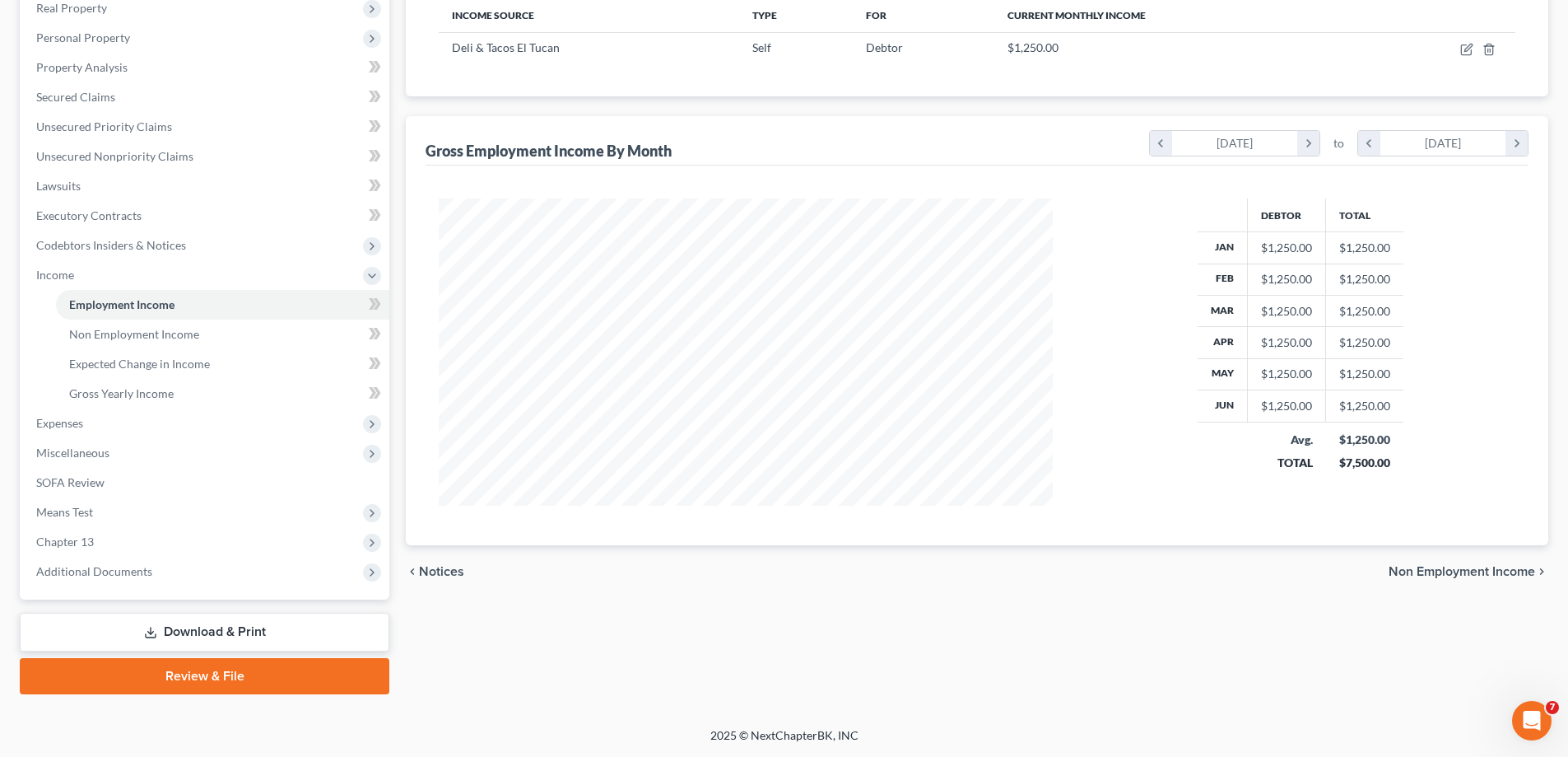
click at [1414, 572] on span "Non Employment Income" at bounding box center [1461, 572] width 146 height 14
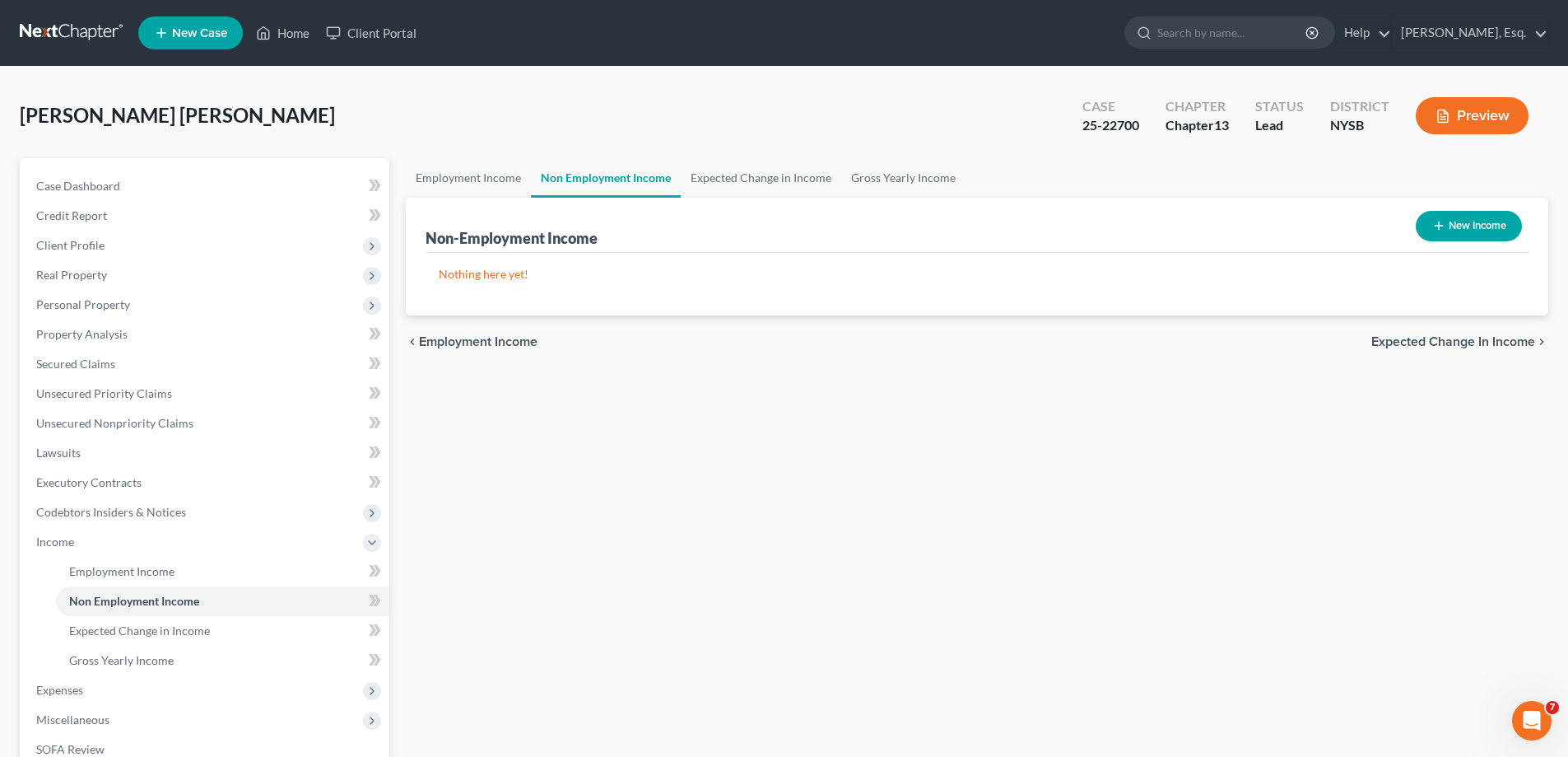
click at [1456, 222] on button "New Income" at bounding box center [1469, 225] width 107 height 30
select select "0"
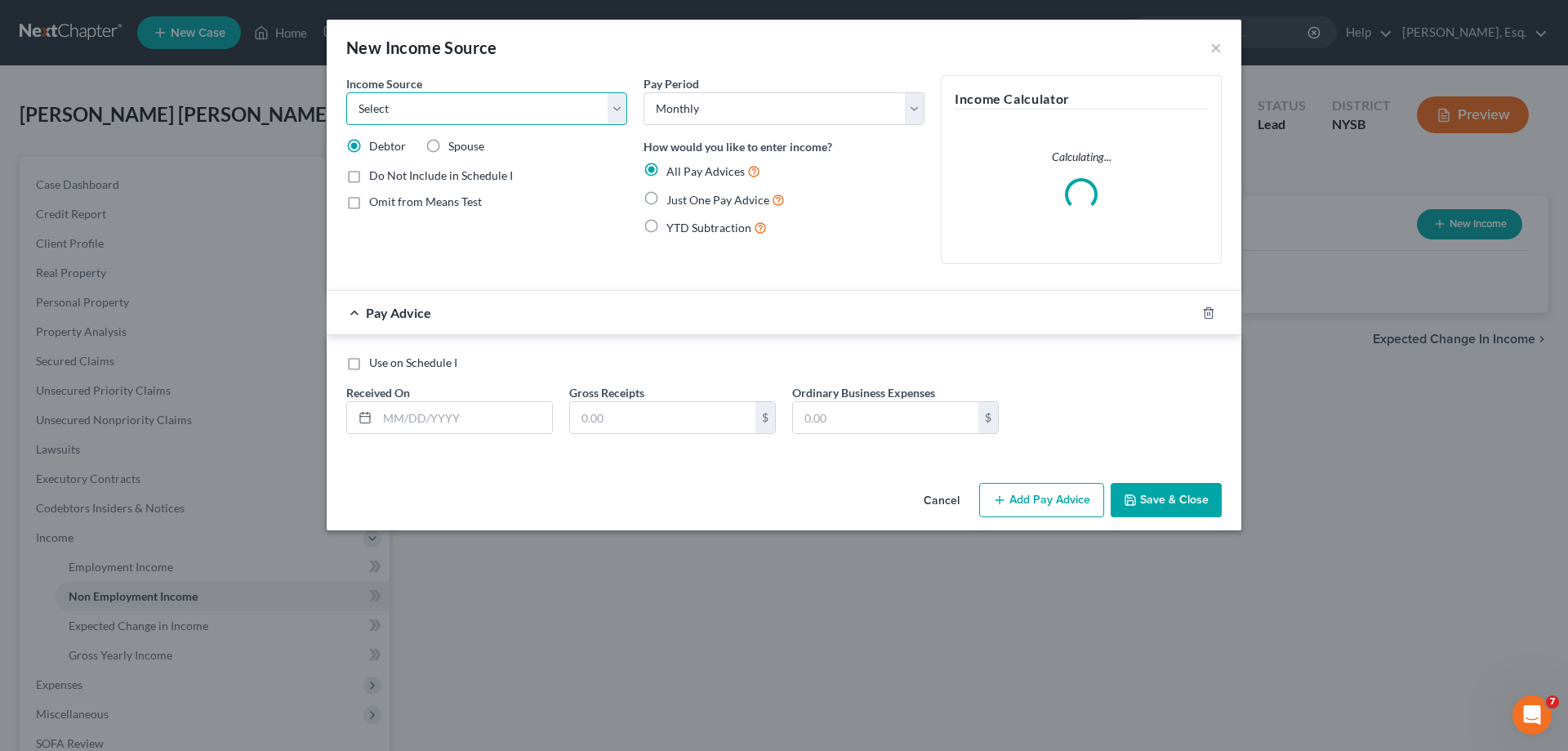
click at [549, 106] on select "Select Unemployment Disability (from employer) Pension Retirement Social Securi…" at bounding box center [486, 109] width 281 height 33
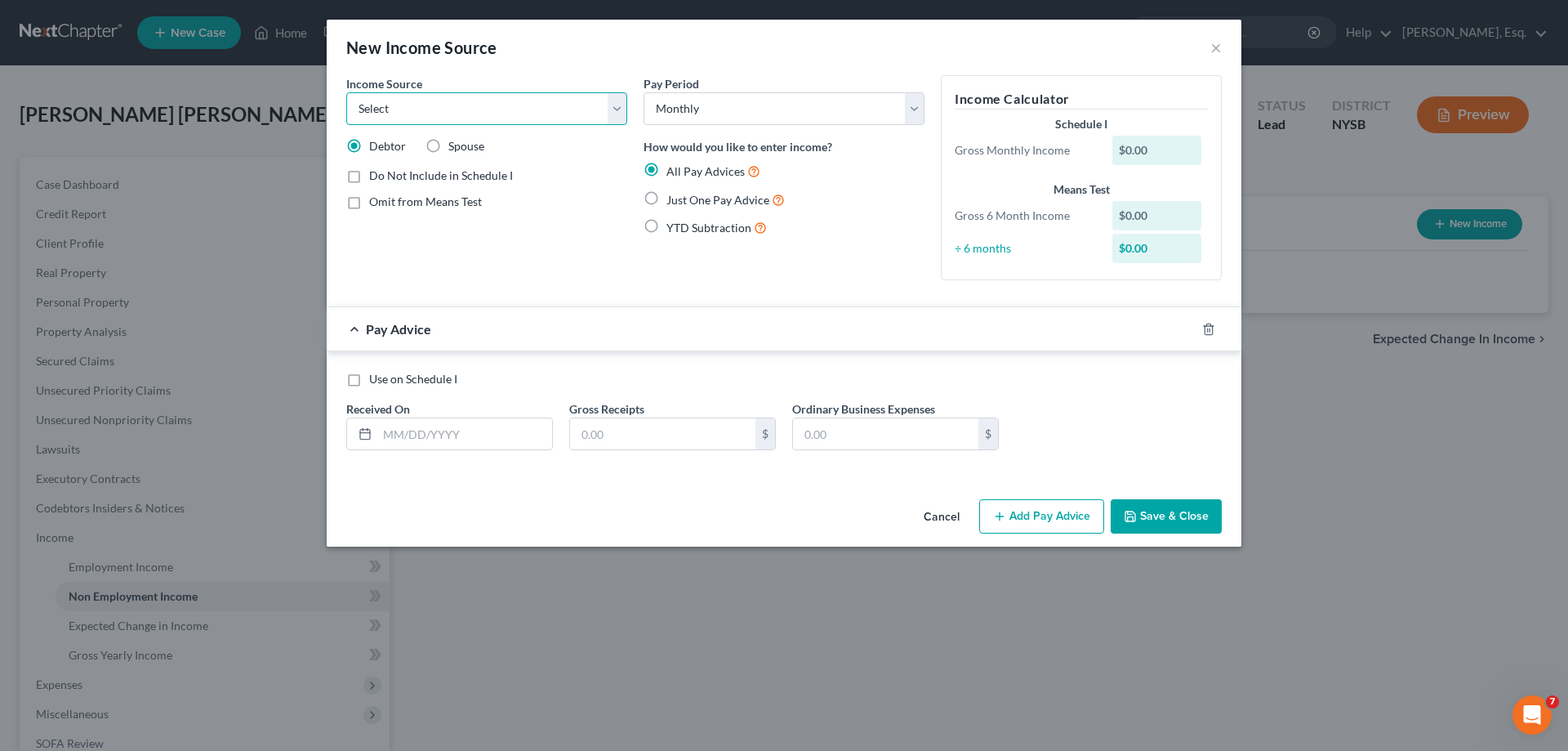
select select "9"
click at [346, 92] on select "Select Unemployment Disability (from employer) Pension Retirement Social Securi…" at bounding box center [486, 109] width 281 height 33
click at [666, 197] on label "Just One Pay Advice" at bounding box center [725, 200] width 118 height 19
click at [673, 197] on input "Just One Pay Advice" at bounding box center [678, 195] width 11 height 11
radio input "true"
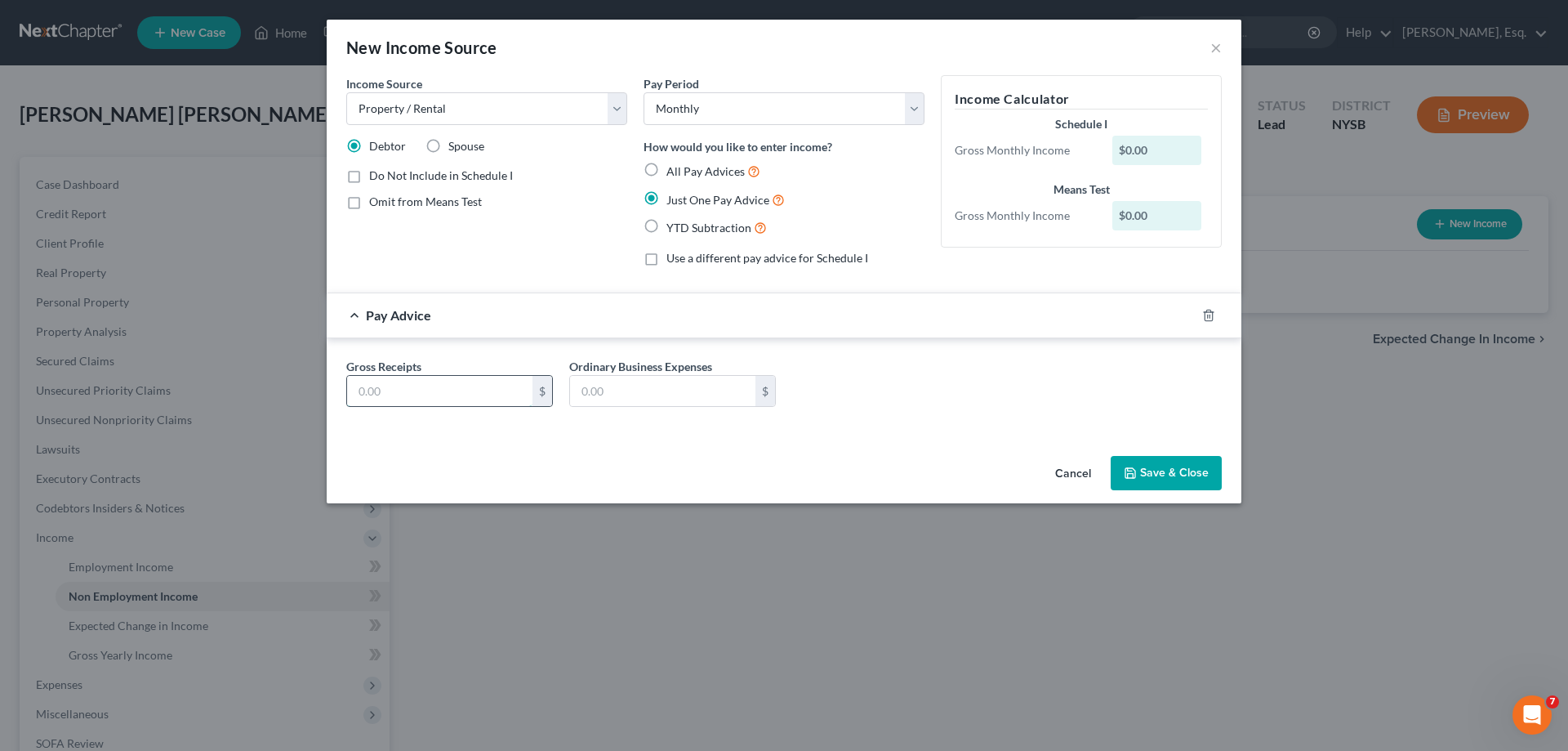
click at [487, 403] on input "text" at bounding box center [439, 391] width 186 height 31
click at [1171, 148] on div "$0.00" at bounding box center [1157, 150] width 89 height 30
click at [425, 387] on input "text" at bounding box center [439, 391] width 186 height 31
type input "6,000.00"
click at [1182, 475] on button "Save & Close" at bounding box center [1166, 473] width 112 height 35
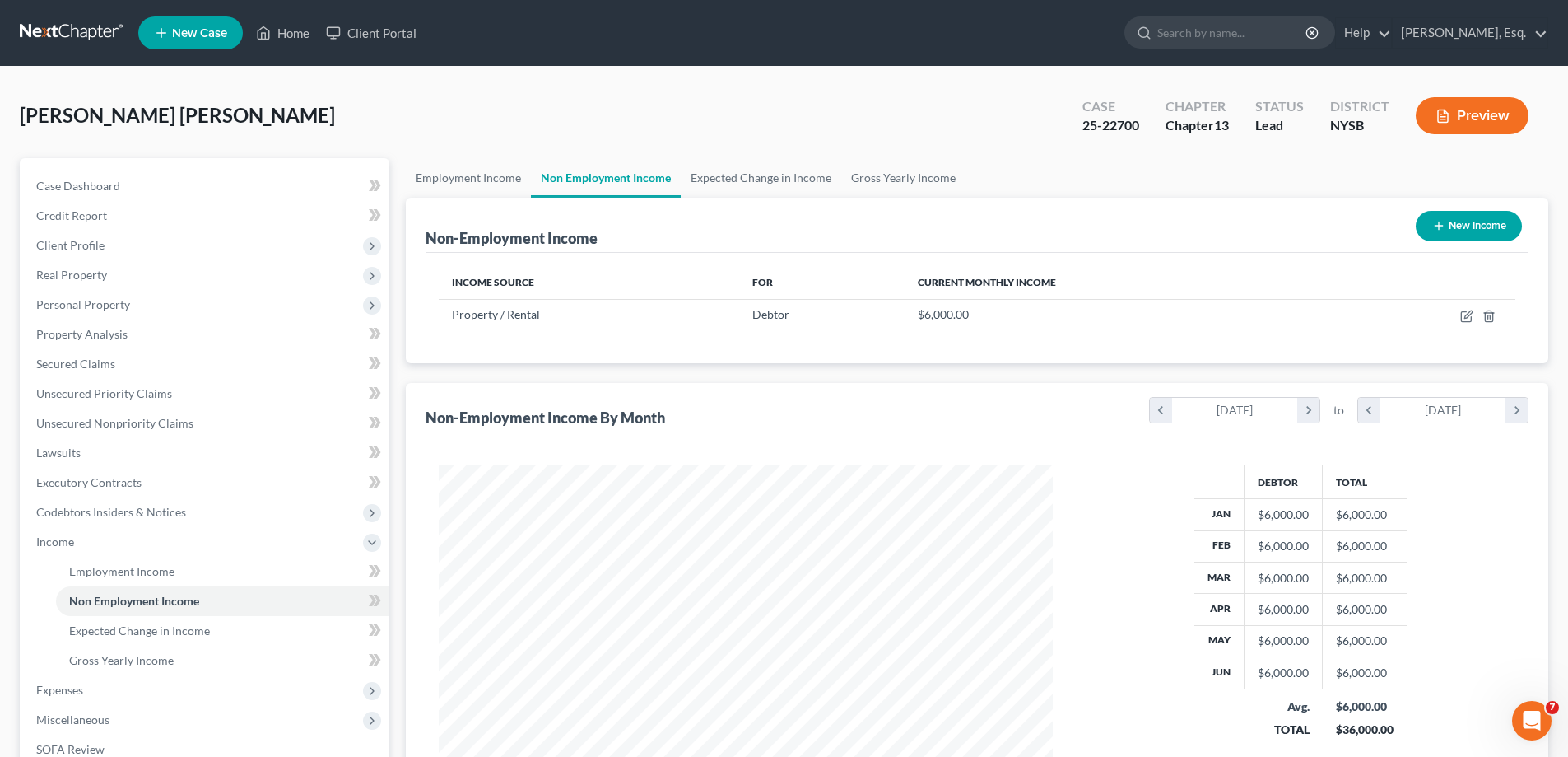
click at [1480, 228] on button "New Income" at bounding box center [1469, 225] width 107 height 30
select select "0"
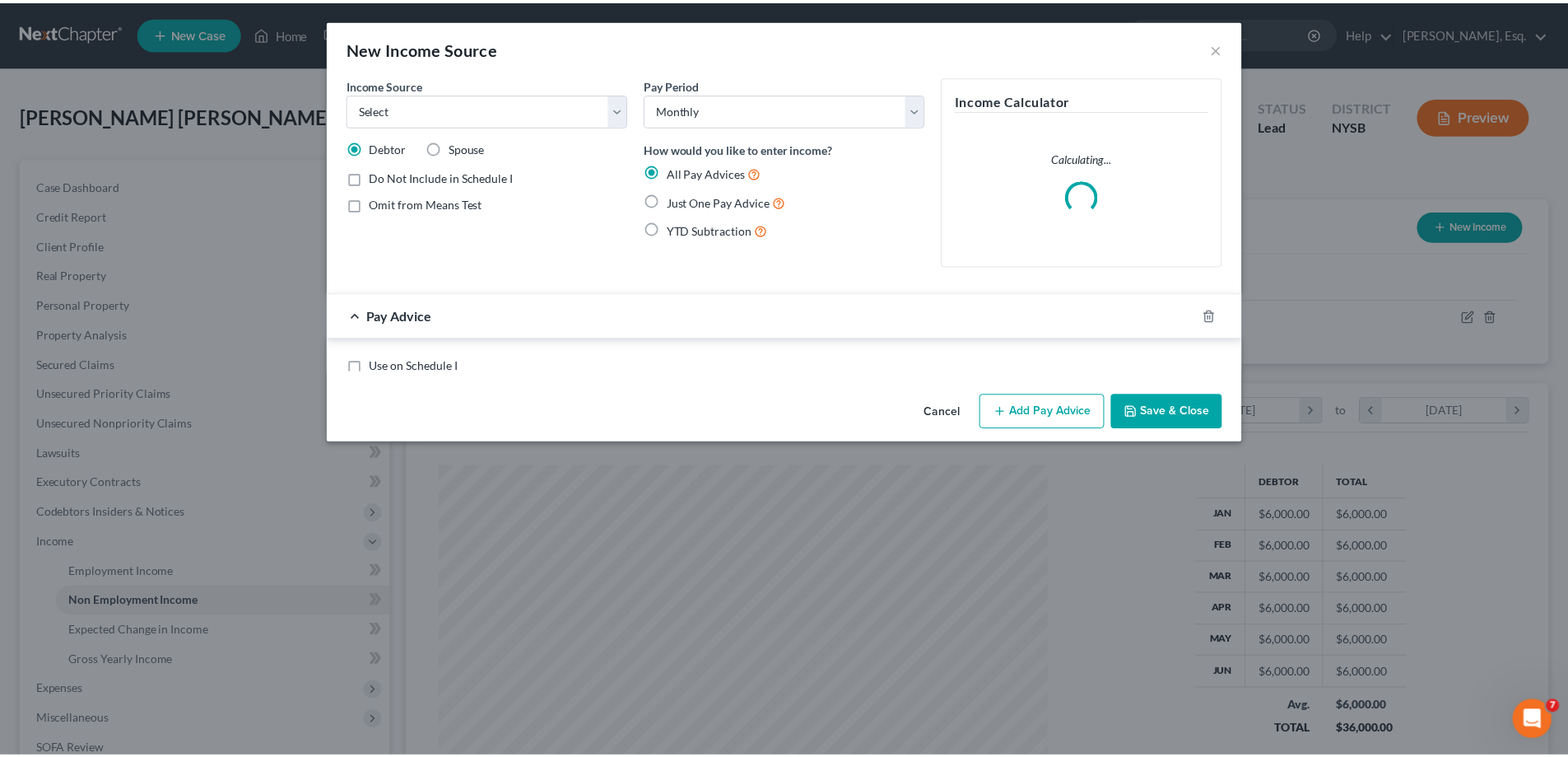
scroll to position [309, 653]
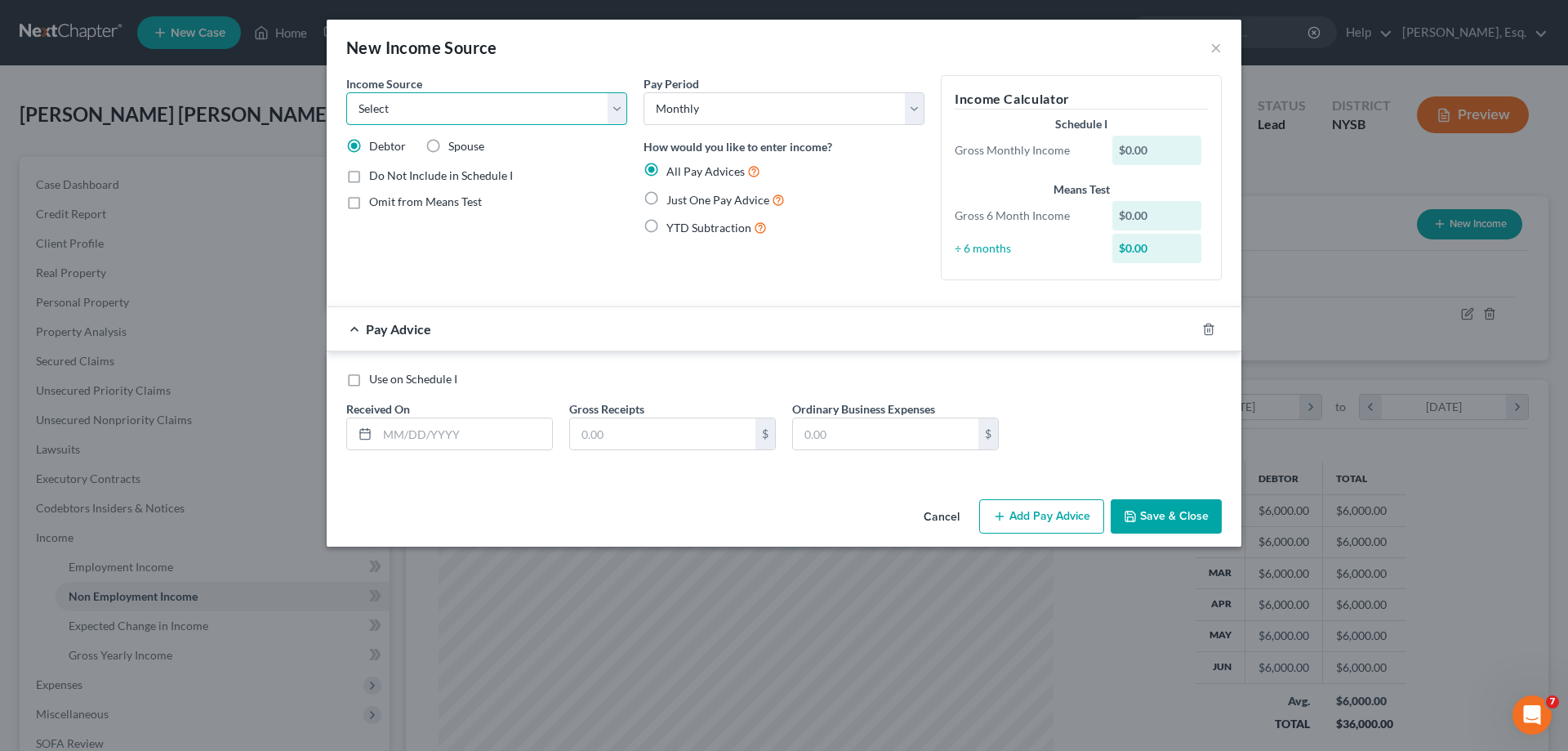
click at [439, 113] on select "Select Unemployment Disability (from employer) Pension Retirement Social Securi…" at bounding box center [486, 109] width 281 height 33
select select "13"
click at [346, 92] on select "Select Unemployment Disability (from employer) Pension Retirement Social Securi…" at bounding box center [486, 109] width 281 height 33
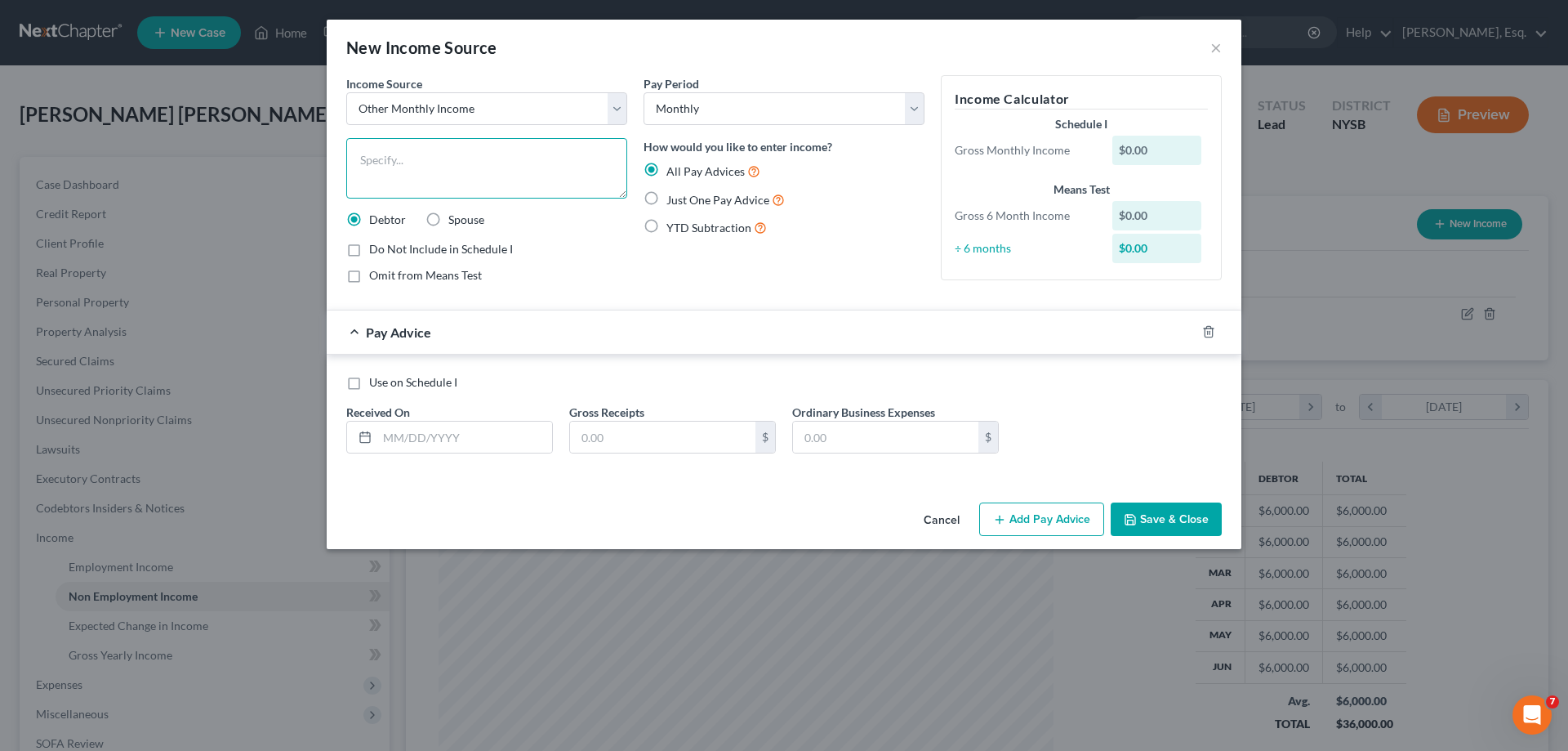
click at [436, 144] on textarea at bounding box center [486, 168] width 281 height 61
click at [448, 215] on label "Spouse" at bounding box center [465, 219] width 36 height 16
click at [455, 215] on input "Spouse" at bounding box center [460, 216] width 11 height 11
radio input "true"
click at [673, 436] on input "text" at bounding box center [662, 437] width 186 height 31
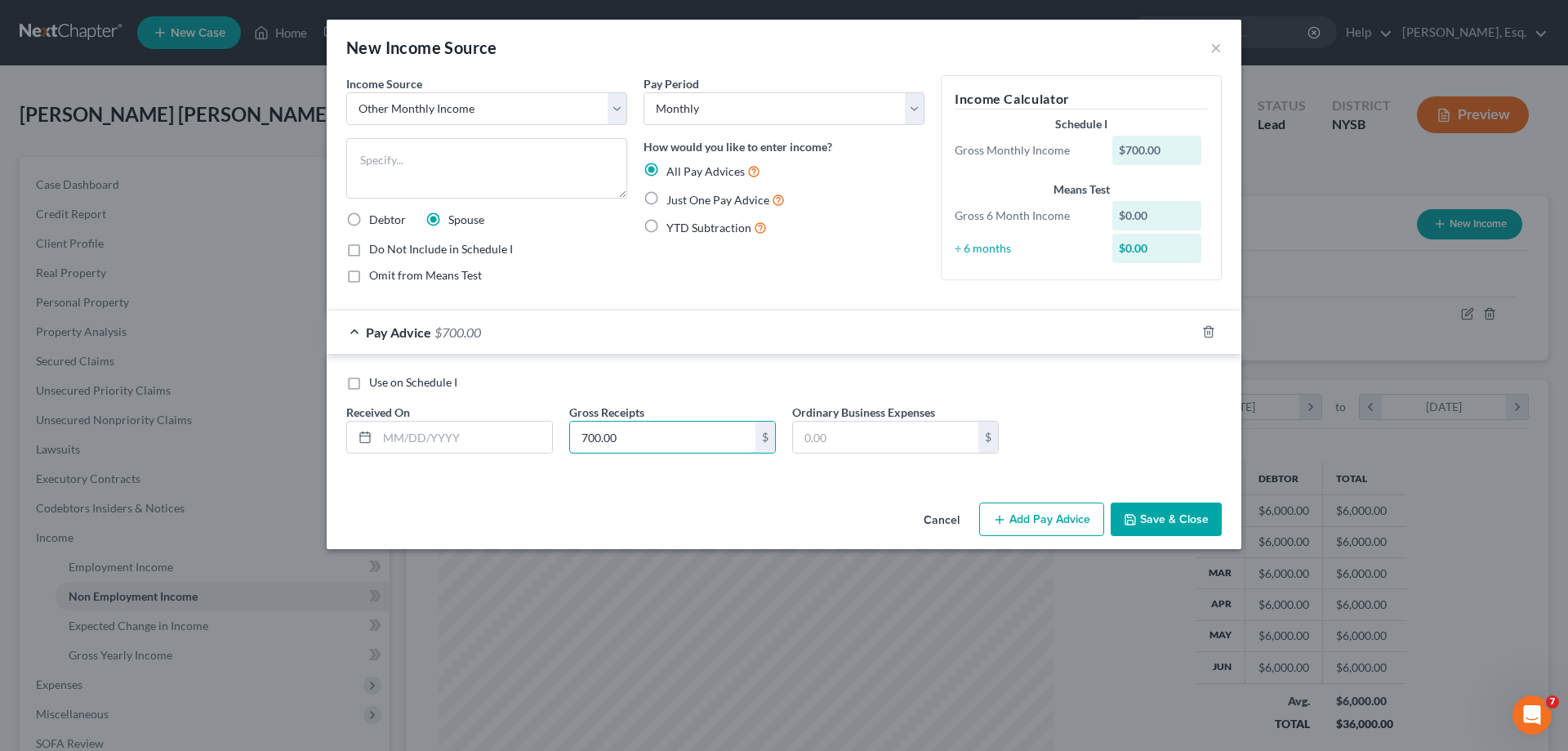
type input "700.00"
click at [1144, 517] on button "Save & Close" at bounding box center [1166, 519] width 112 height 35
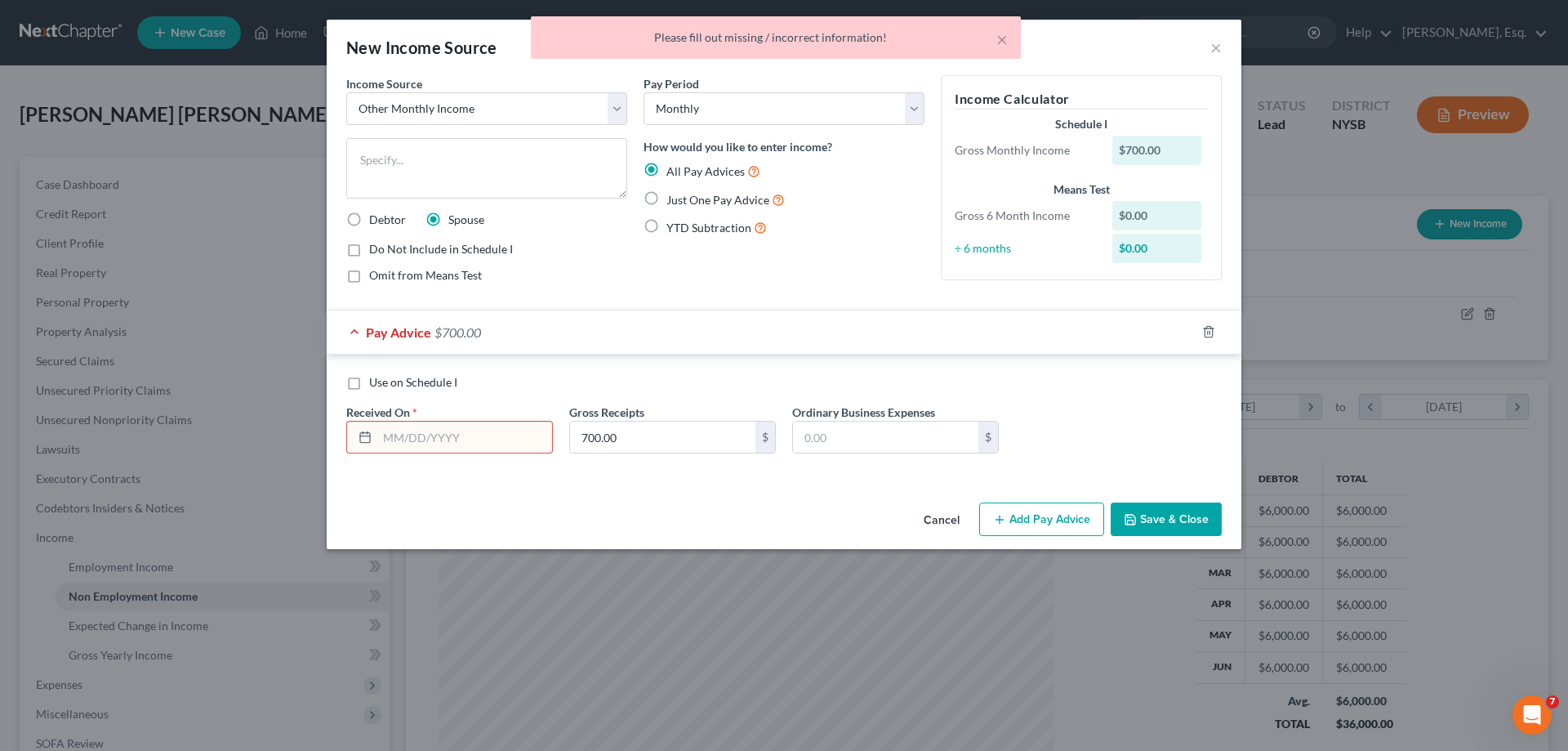
click at [521, 497] on div "Cancel Add Pay Advice Save & Close" at bounding box center [784, 523] width 914 height 54
click at [497, 438] on input "text" at bounding box center [464, 437] width 175 height 31
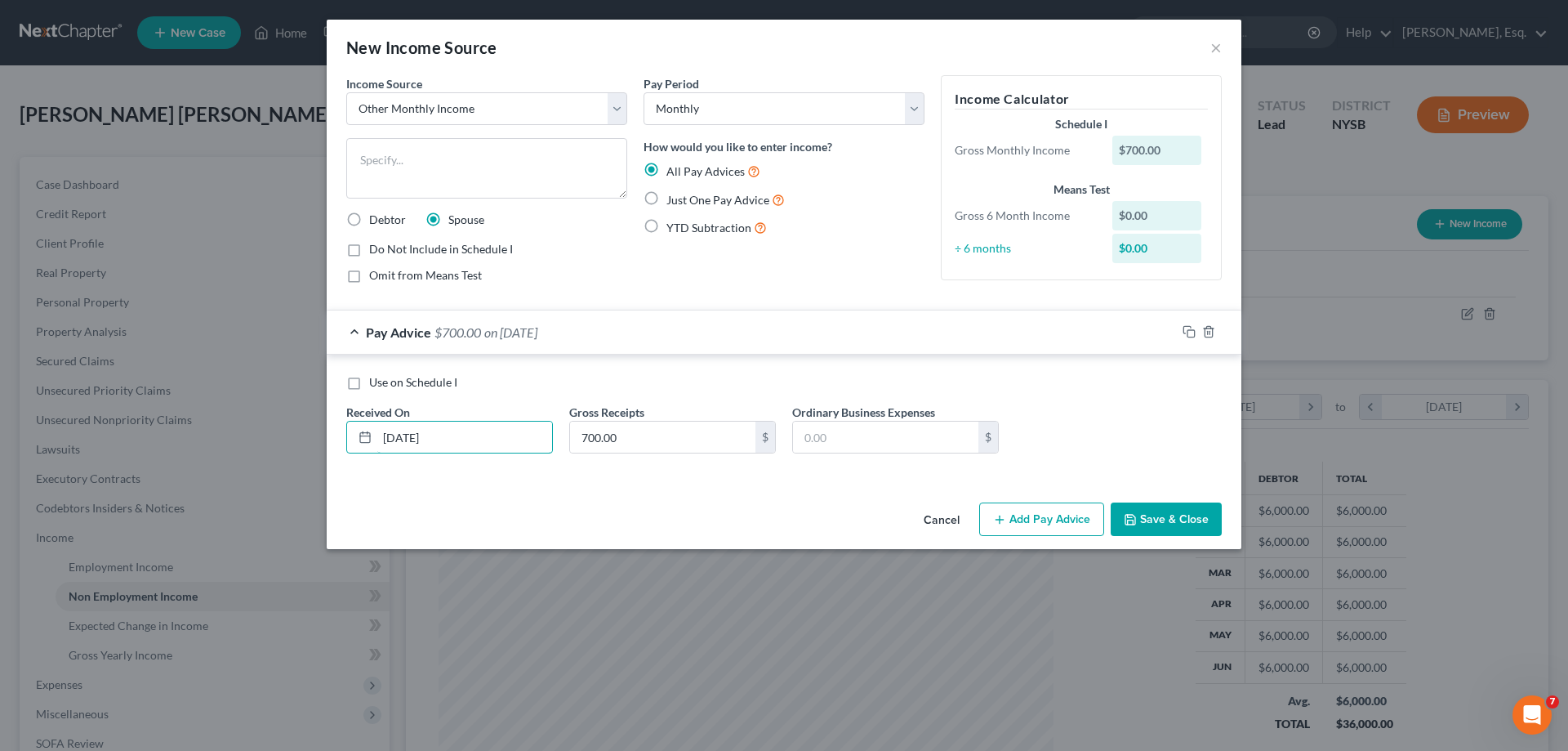
type input "[DATE]"
click at [1167, 517] on button "Save & Close" at bounding box center [1166, 519] width 112 height 35
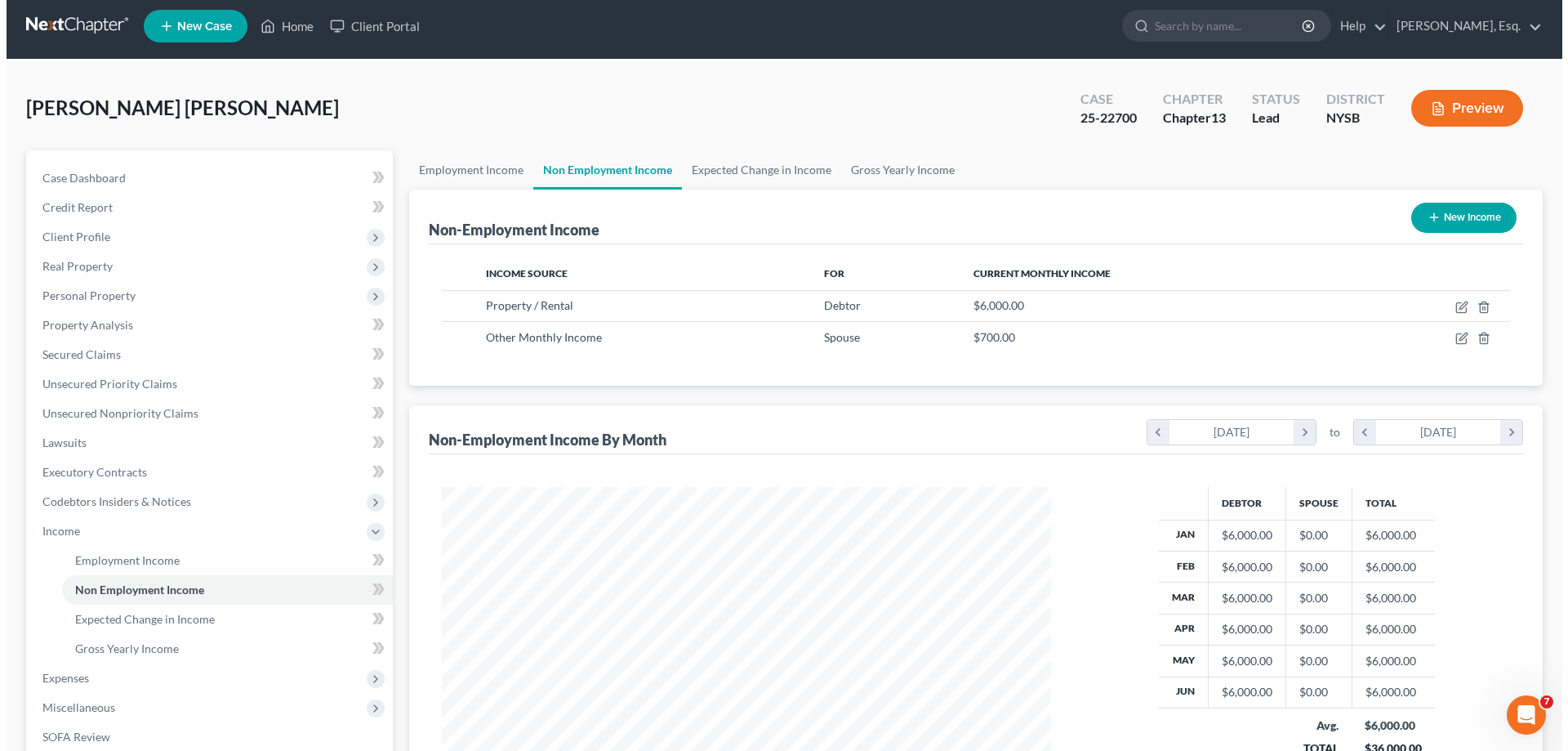
scroll to position [0, 0]
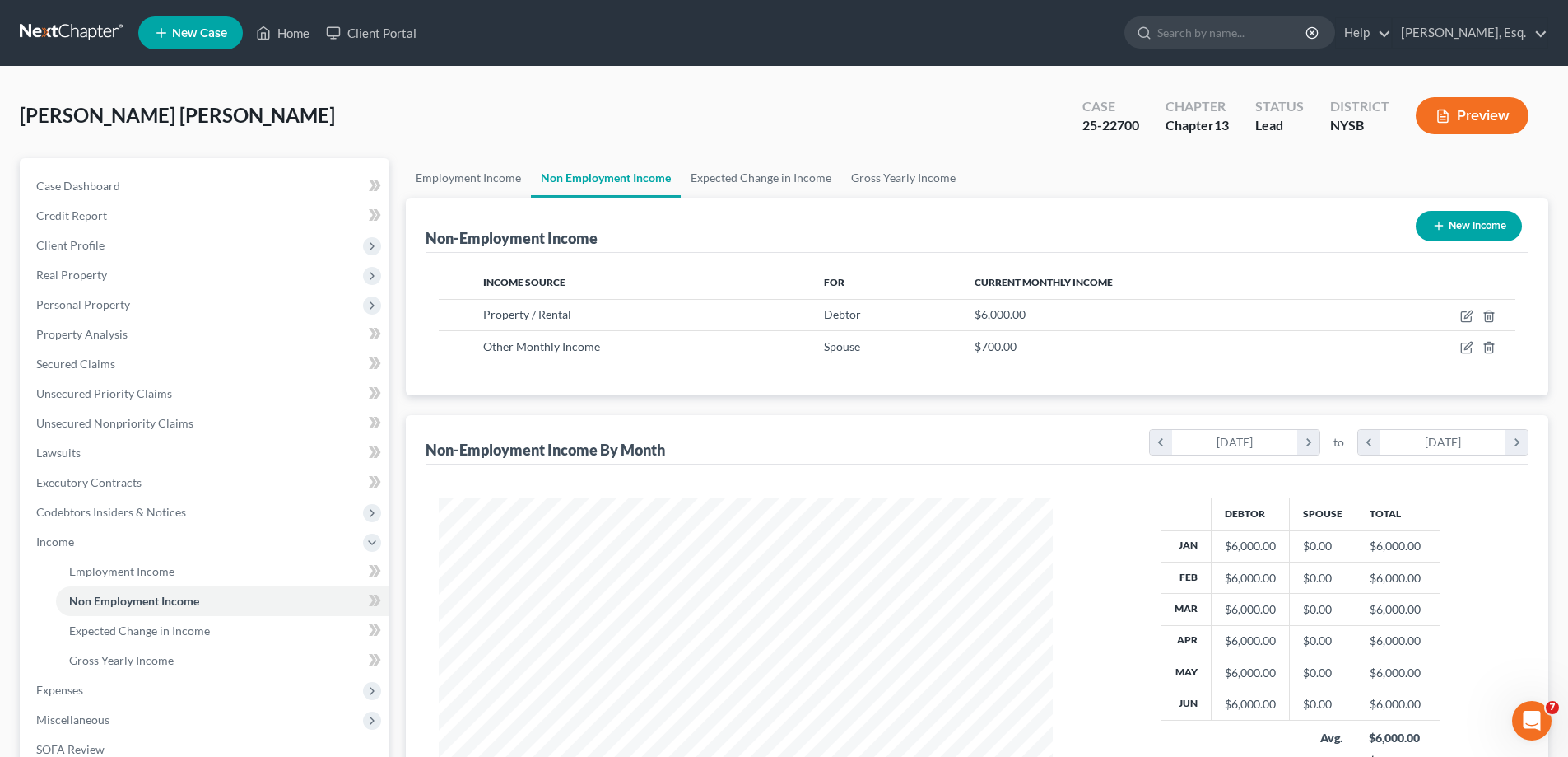
click at [1472, 228] on button "New Income" at bounding box center [1469, 225] width 107 height 30
select select "0"
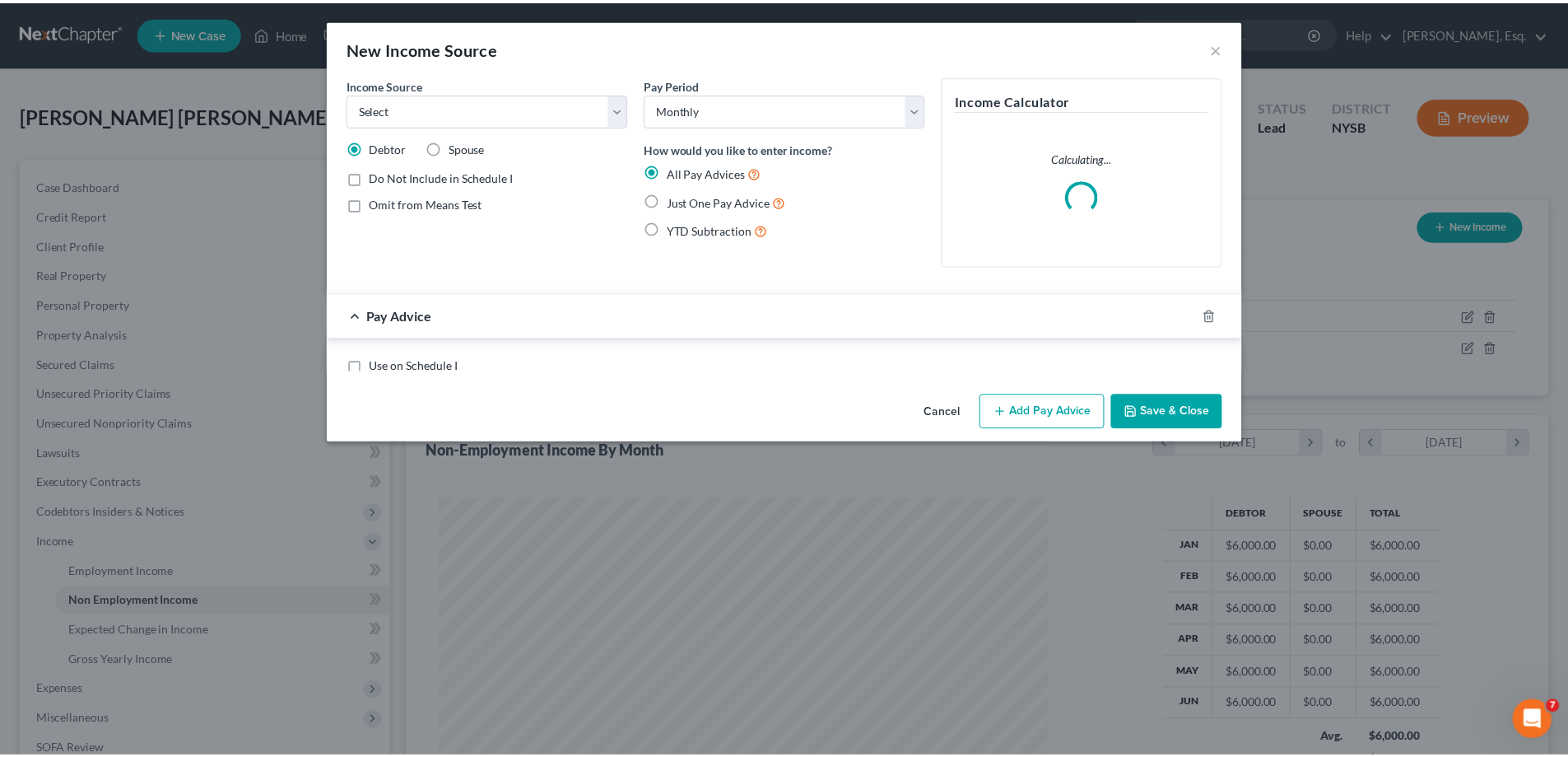
scroll to position [309, 653]
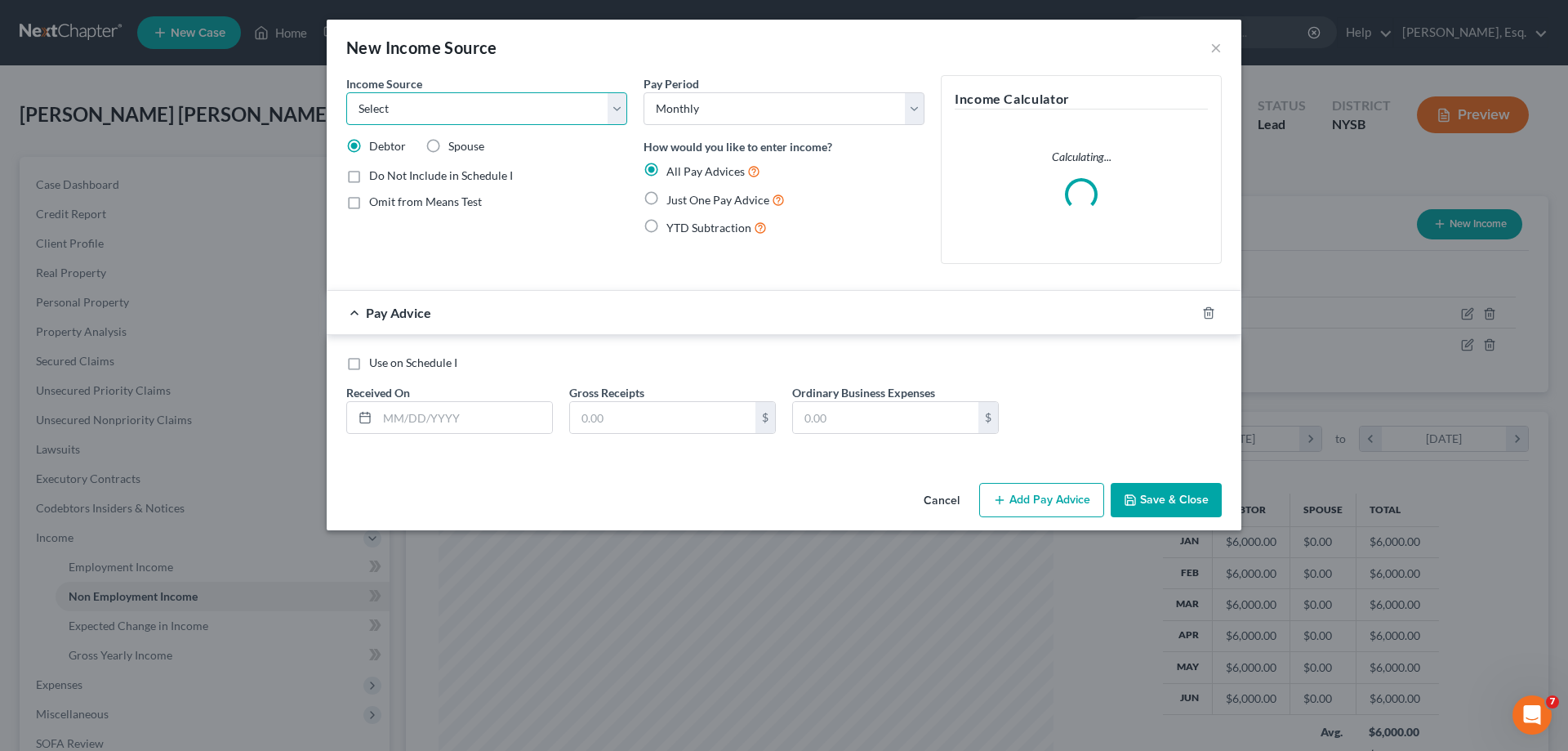
click at [614, 109] on select "Select Unemployment Disability (from employer) Pension Retirement Social Securi…" at bounding box center [486, 109] width 281 height 33
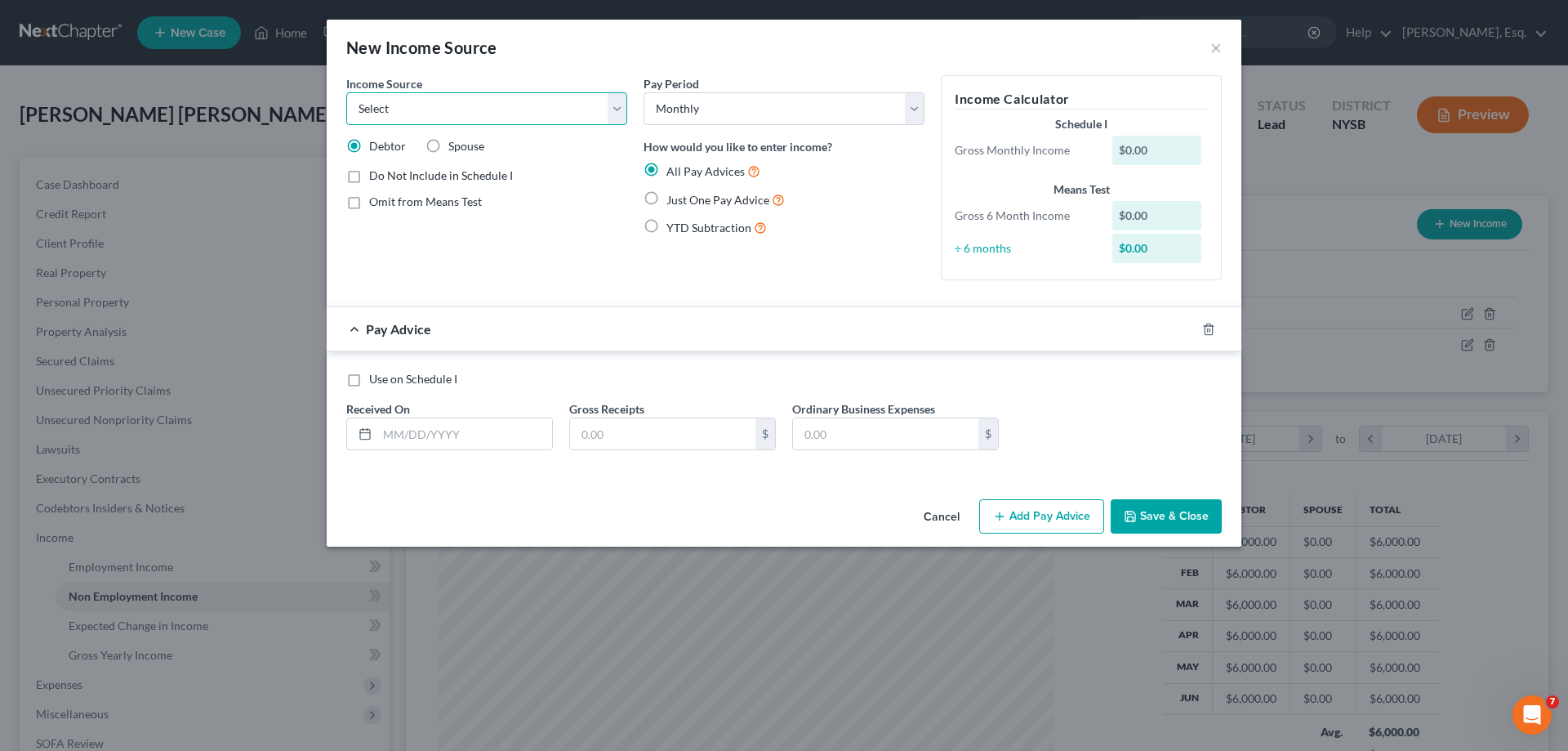
select select "8"
click at [346, 92] on select "Select Unemployment Disability (from employer) Pension Retirement Social Securi…" at bounding box center [486, 109] width 281 height 33
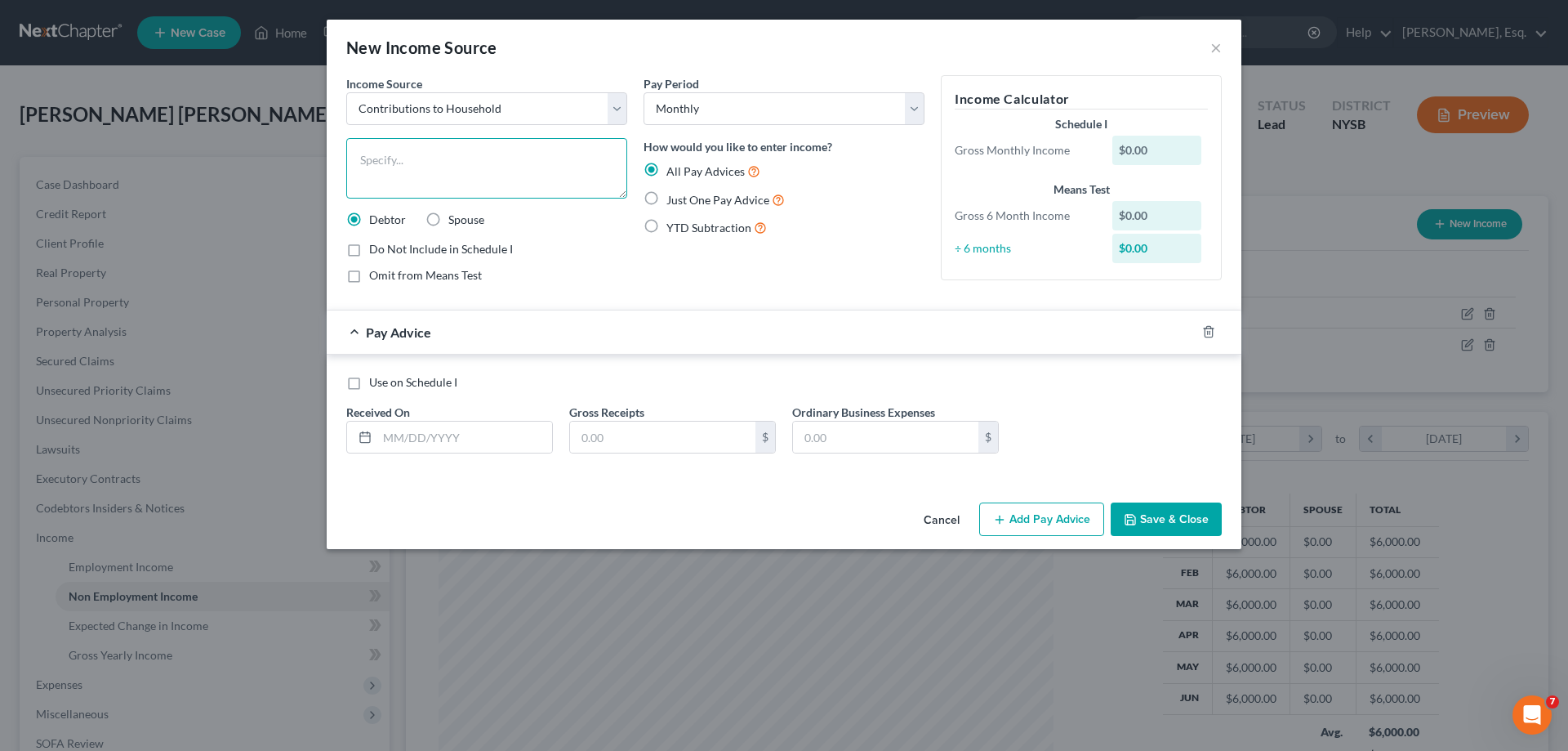
click at [450, 153] on textarea at bounding box center [486, 168] width 281 height 61
type textarea "Contributions provided by child to household and other expenses"
click at [666, 205] on label "Just One Pay Advice" at bounding box center [725, 200] width 118 height 19
click at [673, 201] on input "Just One Pay Advice" at bounding box center [678, 195] width 11 height 11
radio input "true"
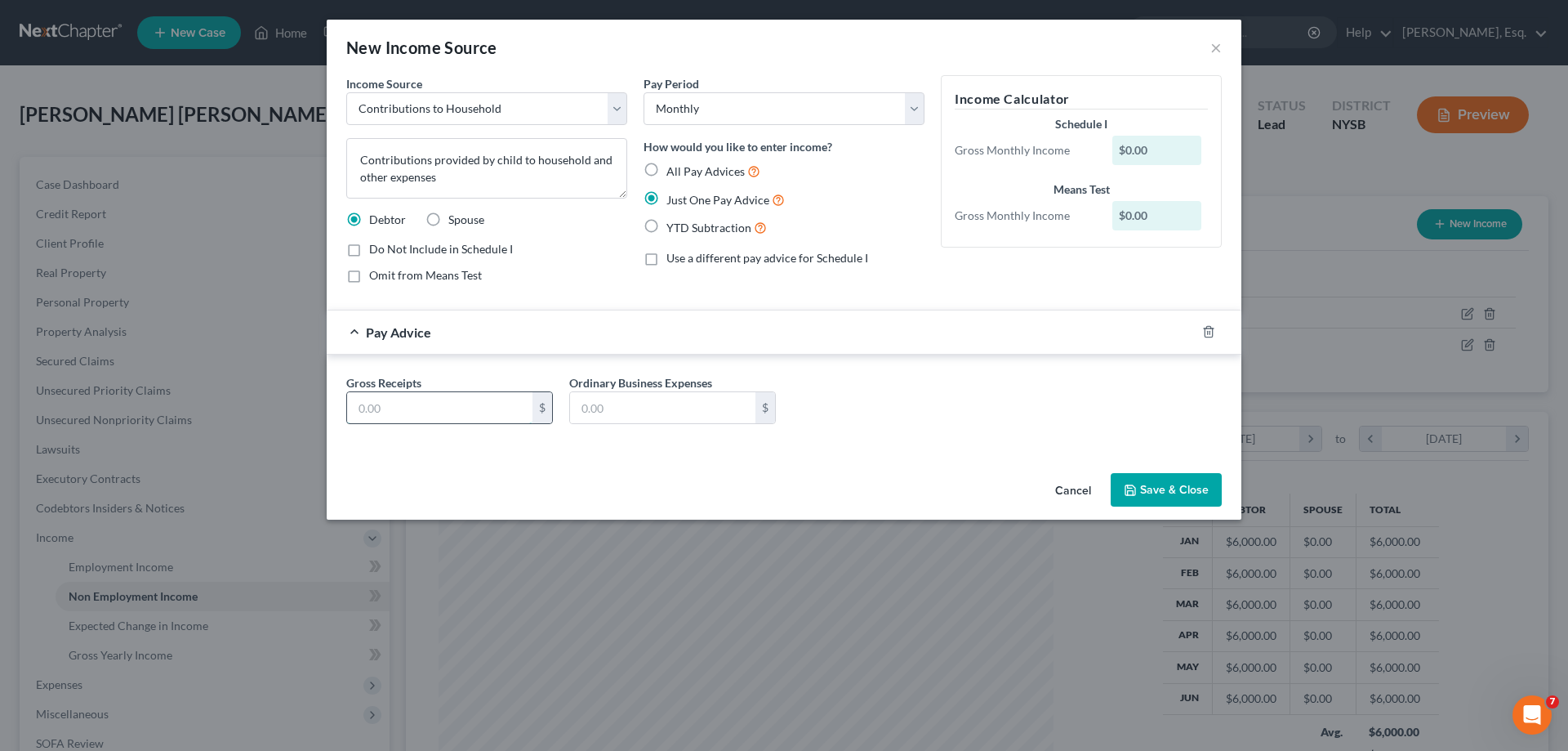
click at [472, 408] on input "text" at bounding box center [439, 408] width 186 height 31
type input "1,400.00"
click at [1146, 482] on button "Save & Close" at bounding box center [1166, 490] width 112 height 35
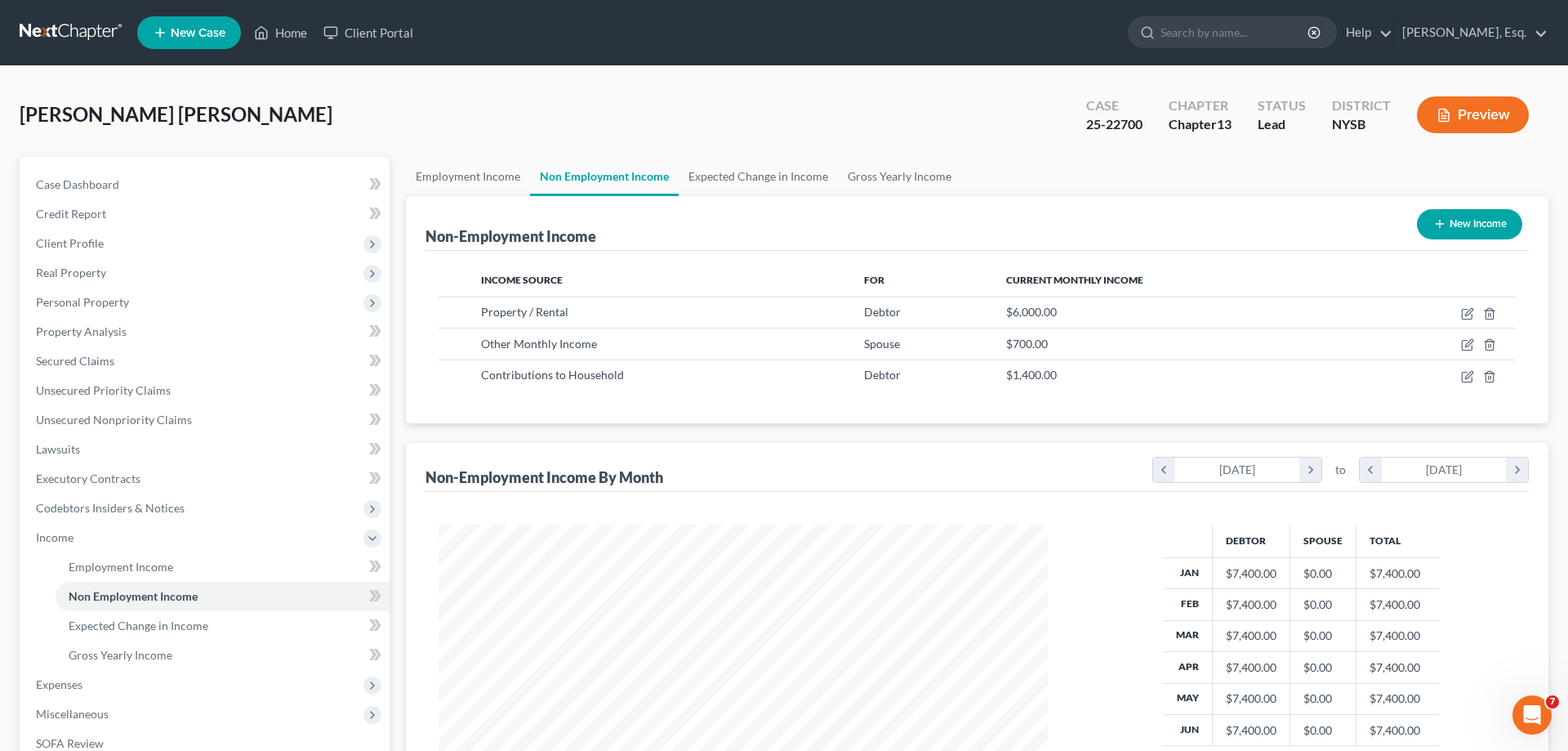
scroll to position [816583, 816064]
click at [1452, 345] on icon "button" at bounding box center [1456, 345] width 13 height 13
select select "13"
select select "0"
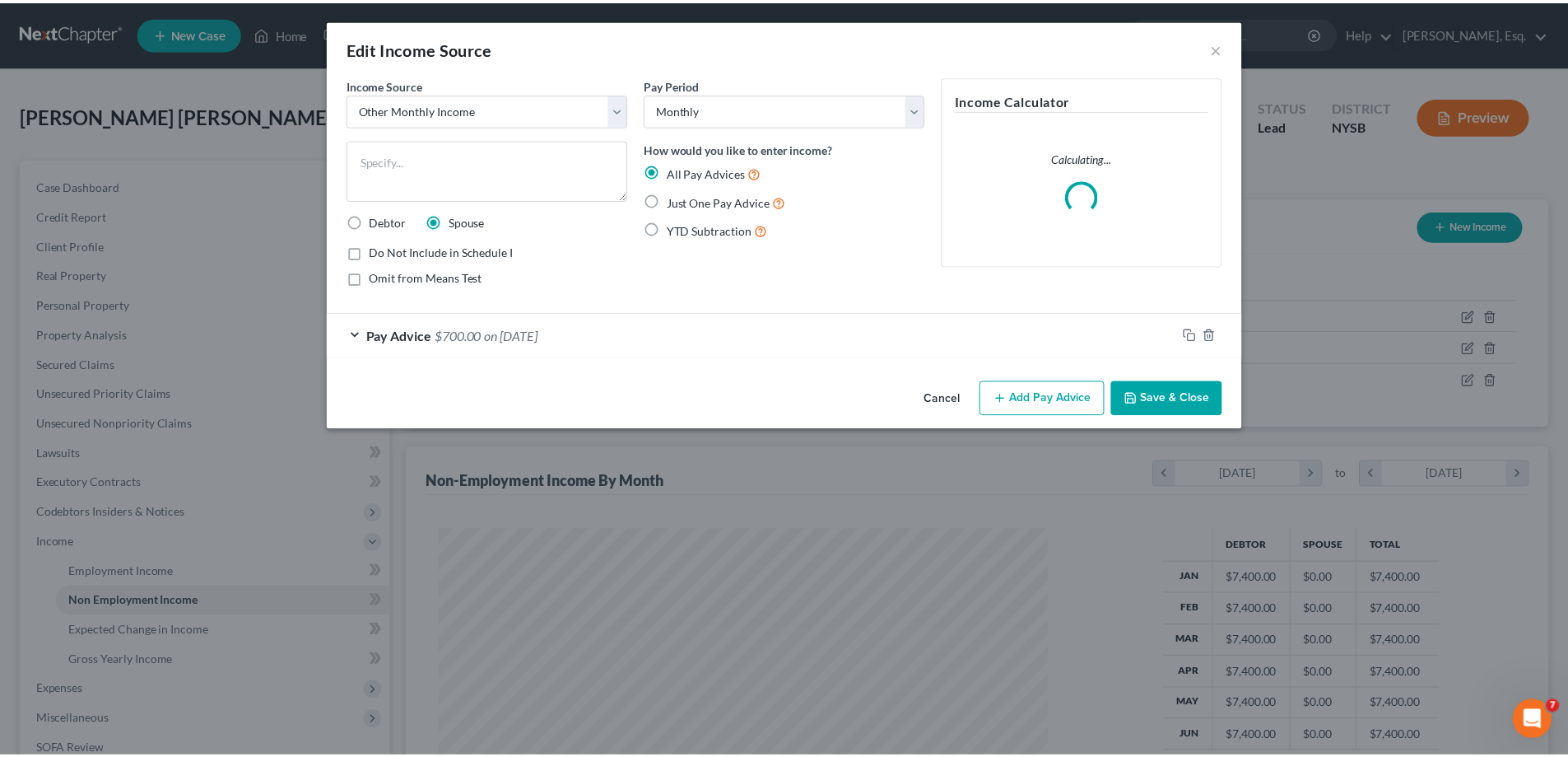
scroll to position [309, 653]
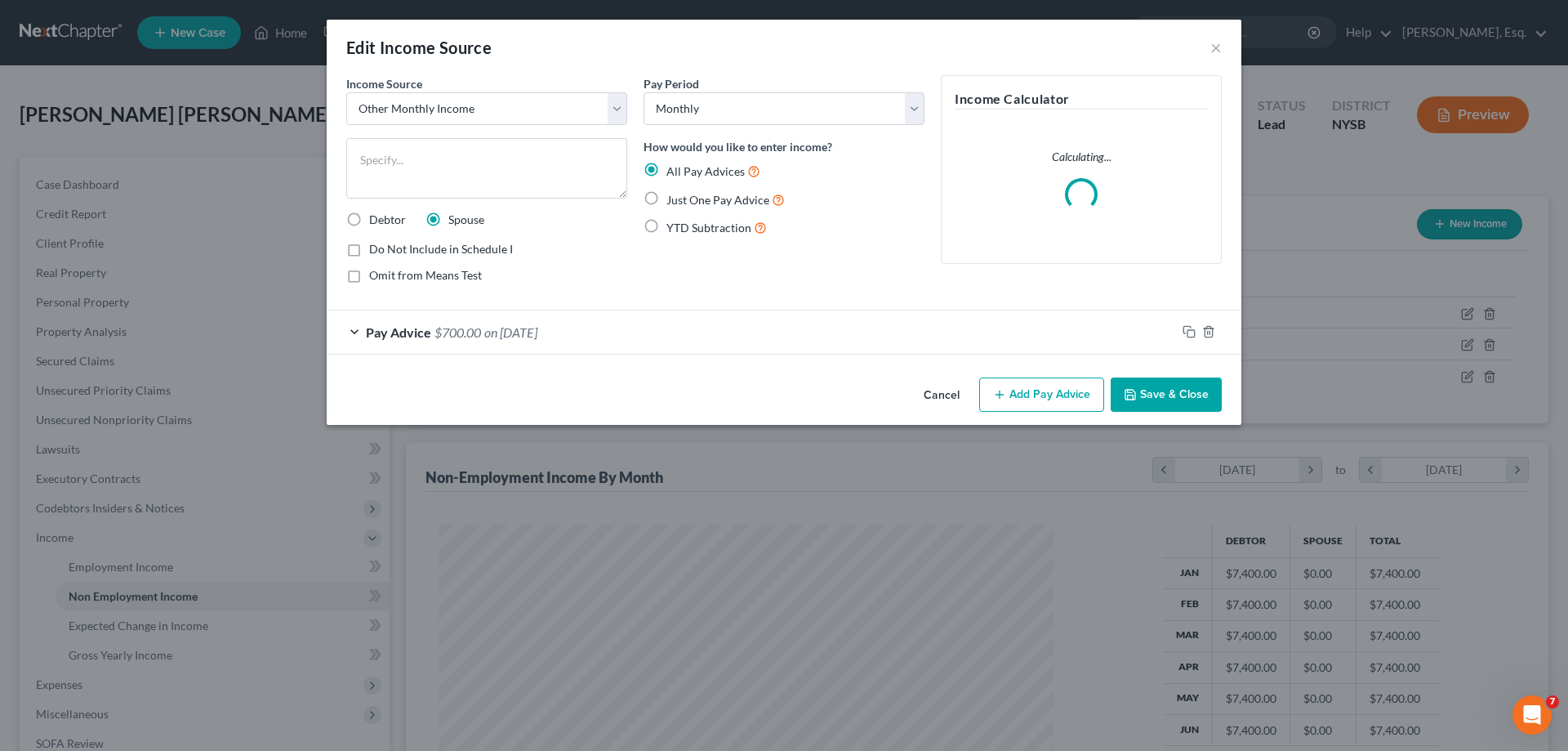
drag, startPoint x: 348, startPoint y: 221, endPoint x: 390, endPoint y: 241, distance: 46.5
click at [369, 222] on label "Debtor" at bounding box center [387, 219] width 37 height 16
click at [376, 222] on input "Debtor" at bounding box center [381, 216] width 11 height 11
radio input "true"
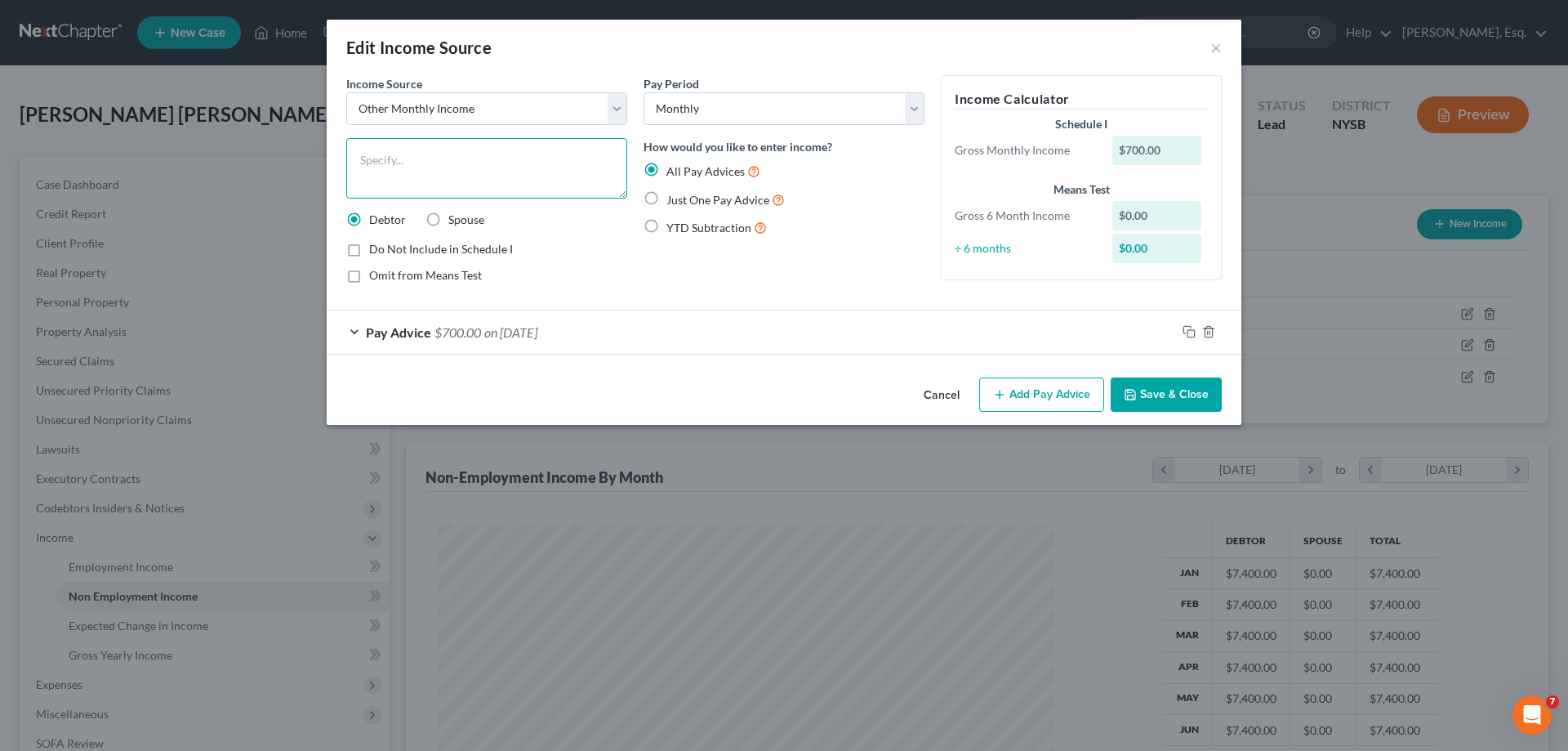
click at [471, 149] on textarea at bounding box center [486, 168] width 281 height 61
click at [611, 110] on select "Select Unemployment Disability (from employer) Pension Retirement Social Securi…" at bounding box center [486, 109] width 281 height 33
select select "8"
click at [346, 92] on select "Select Unemployment Disability (from employer) Pension Retirement Social Securi…" at bounding box center [486, 109] width 281 height 33
click at [409, 163] on textarea at bounding box center [486, 168] width 281 height 61
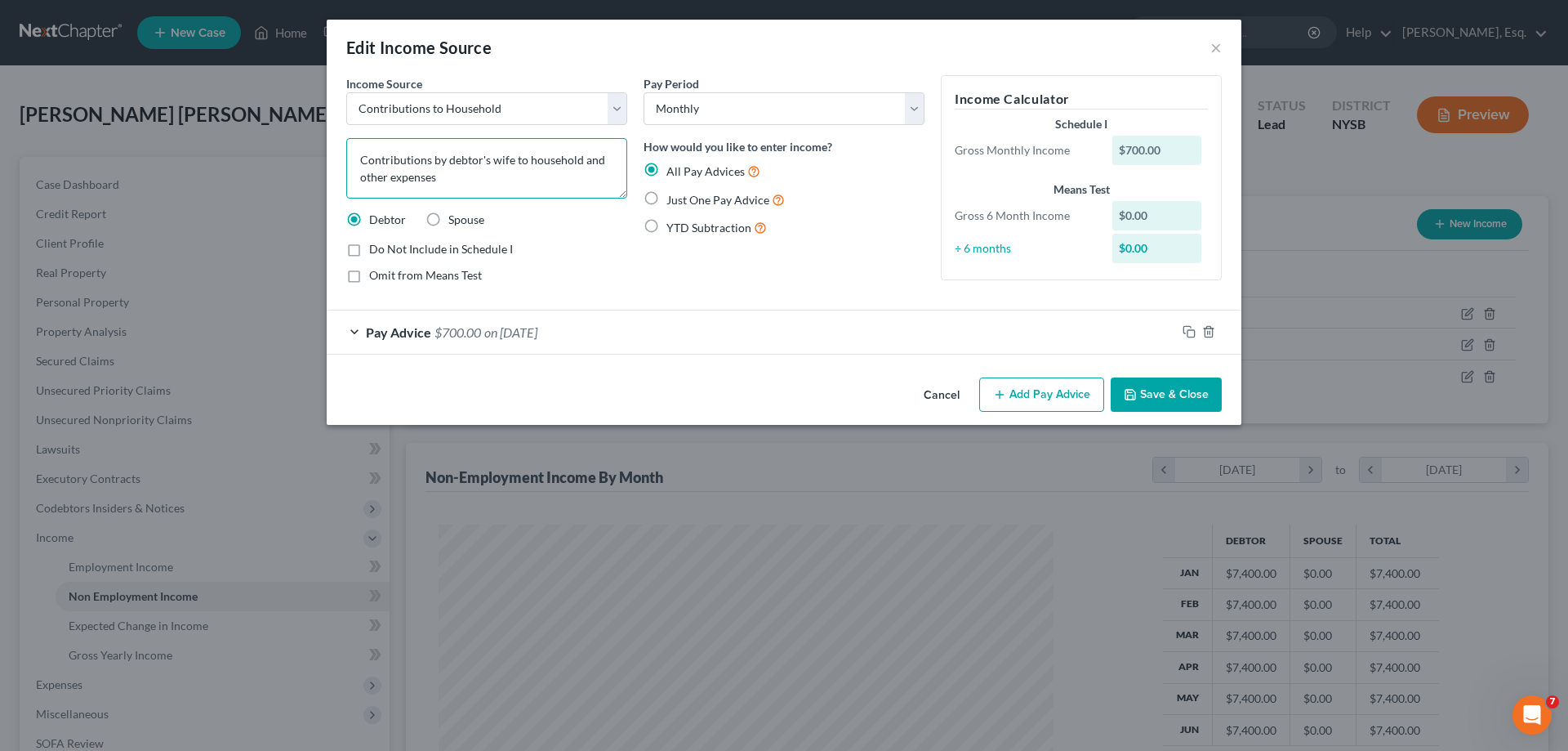
type textarea "Contributions by debtor's wife to household and other expenses"
click at [1162, 389] on button "Save & Close" at bounding box center [1166, 394] width 112 height 35
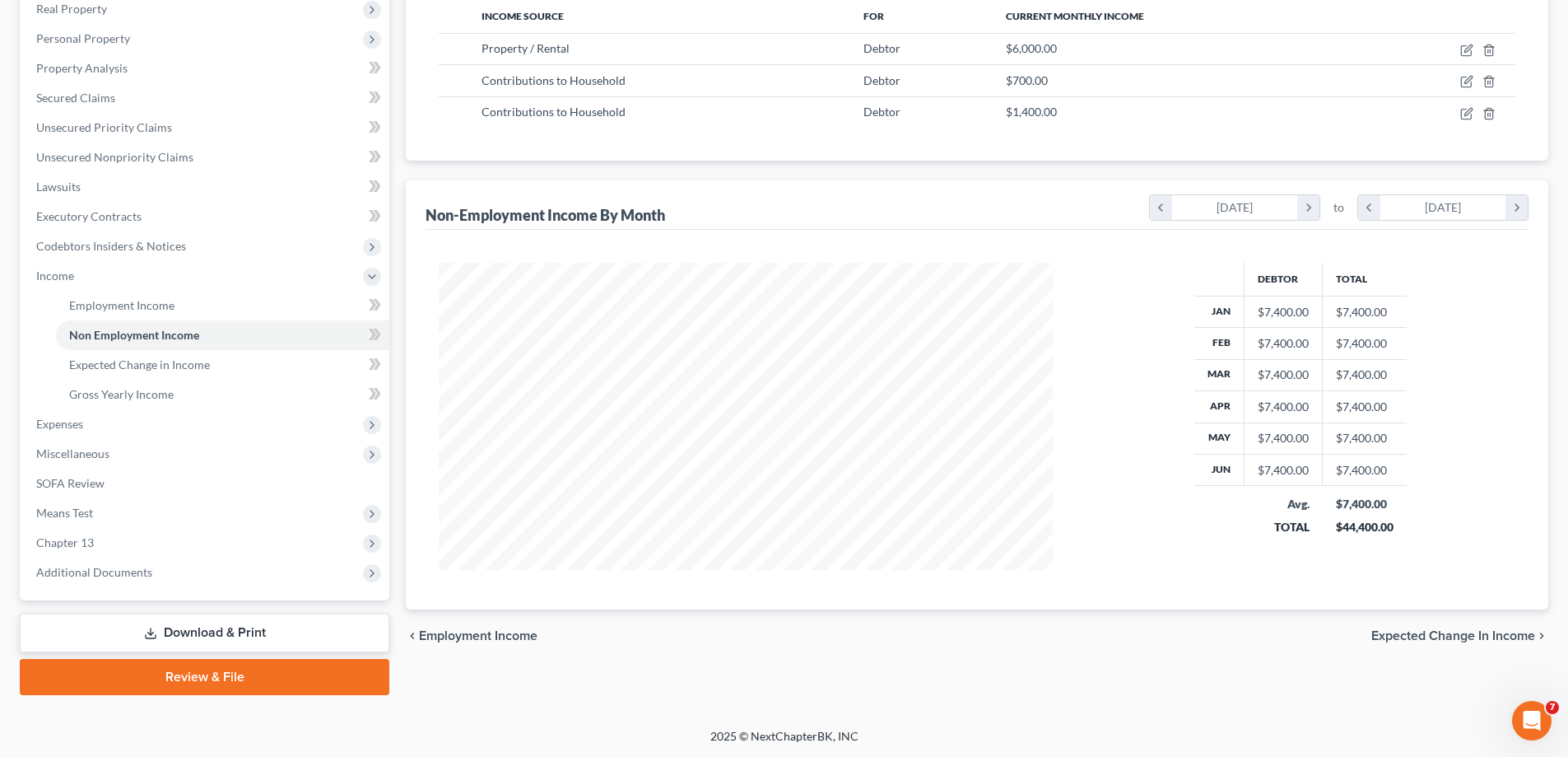
scroll to position [267, 0]
click at [1430, 634] on span "Expected Change in Income" at bounding box center [1453, 635] width 164 height 14
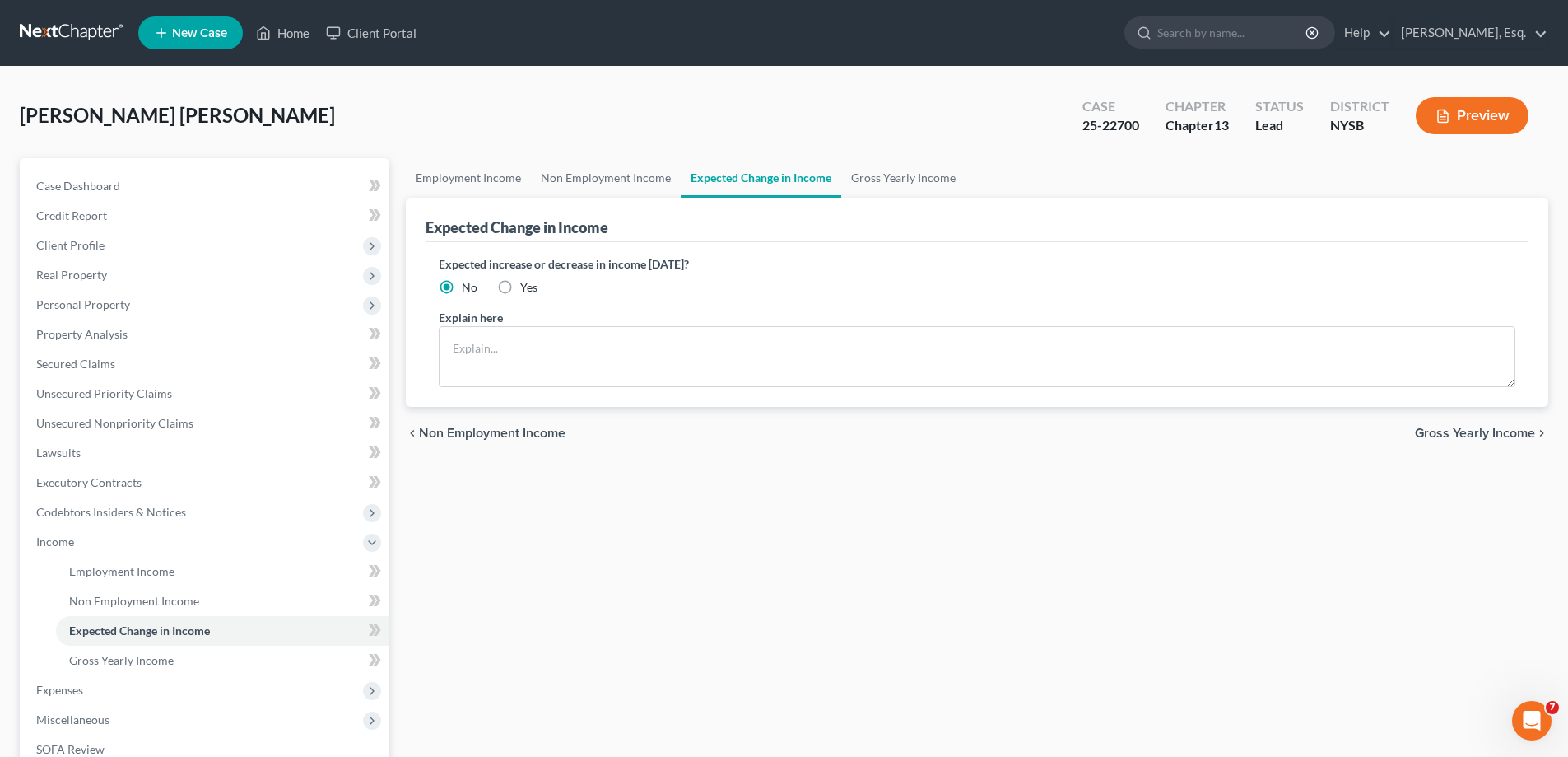
click at [1448, 434] on span "Gross Yearly Income" at bounding box center [1475, 433] width 120 height 14
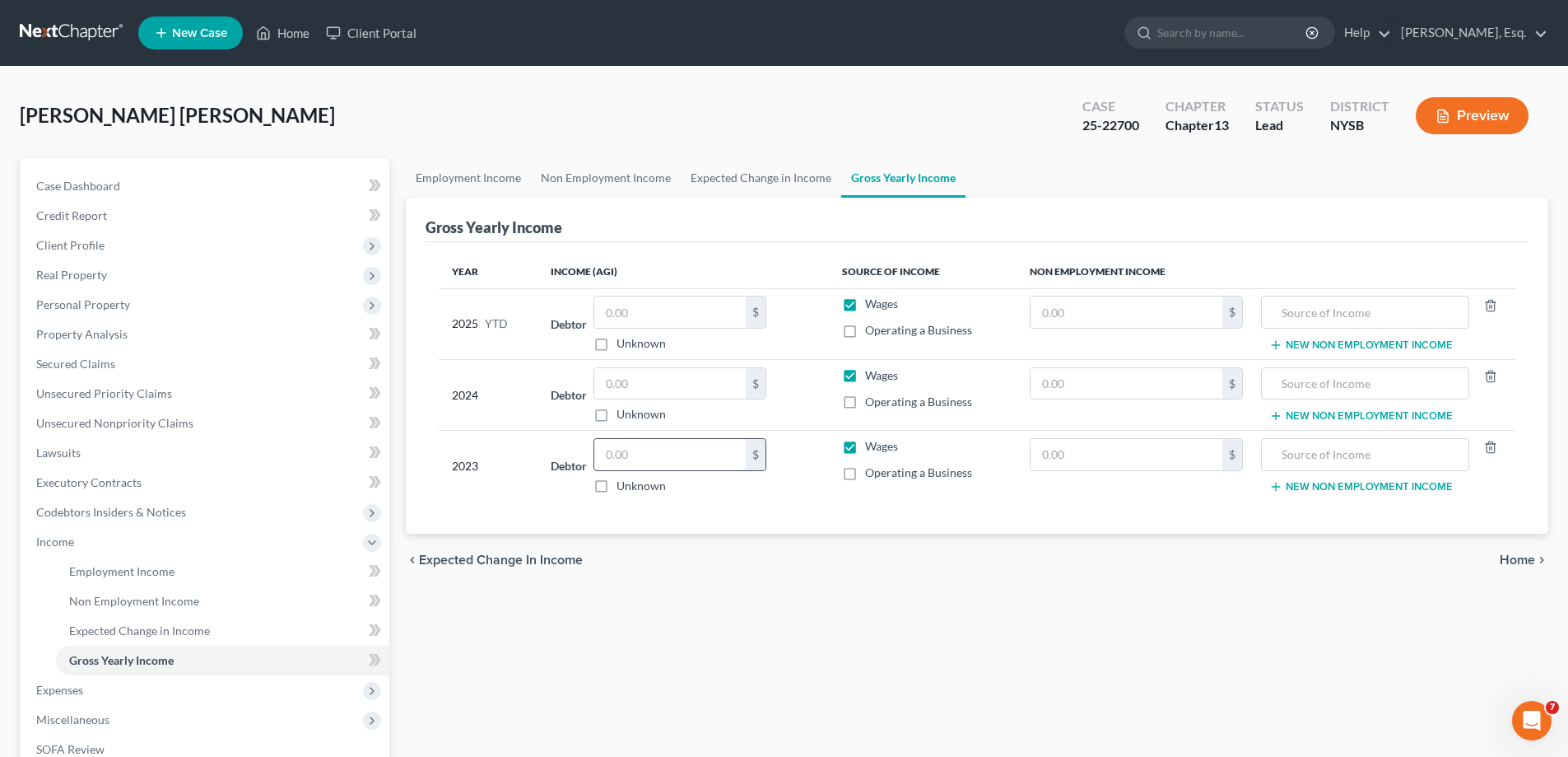
click at [700, 451] on input "text" at bounding box center [670, 455] width 151 height 31
type input "1"
click at [1519, 560] on span "Home" at bounding box center [1518, 560] width 36 height 14
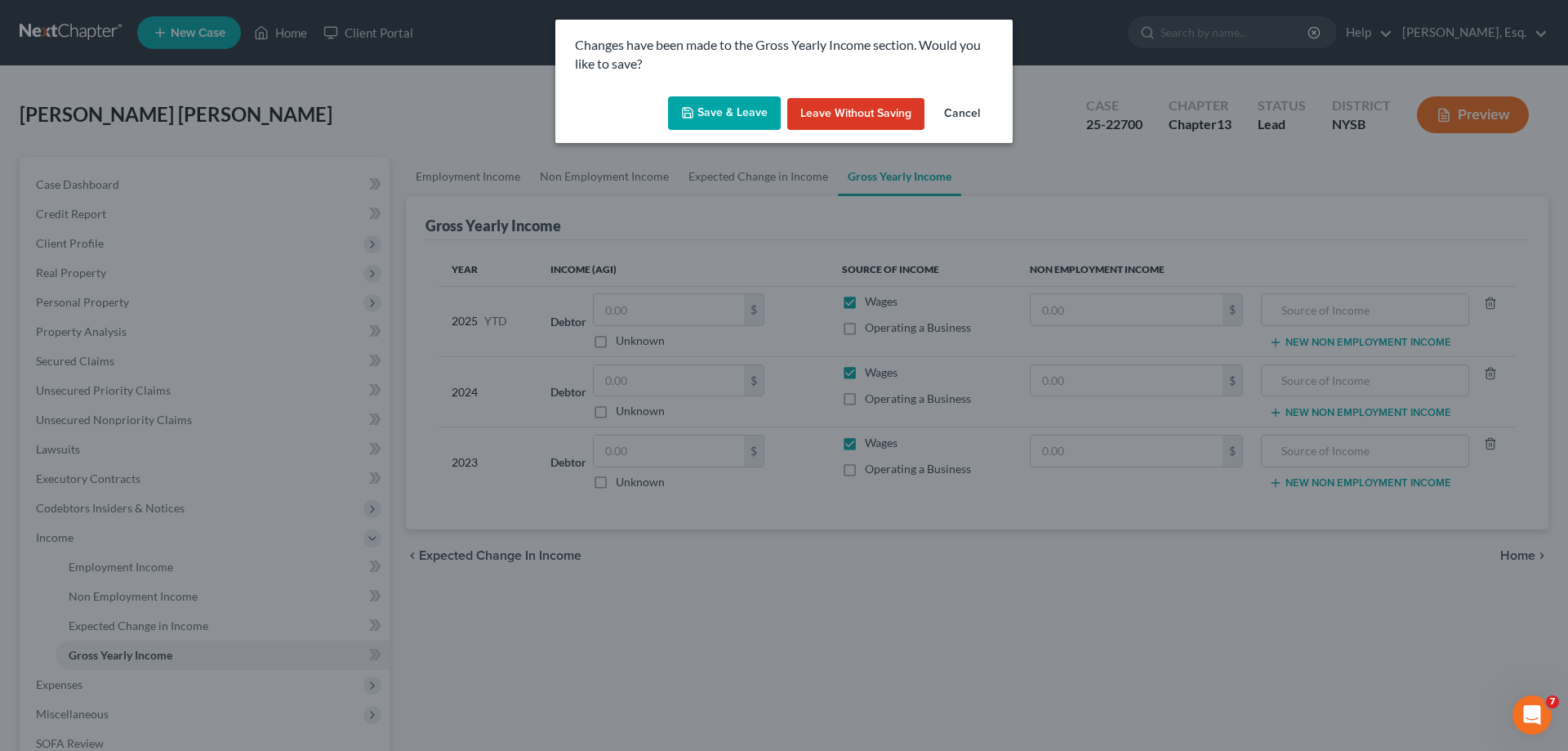
click at [733, 112] on button "Save & Leave" at bounding box center [724, 113] width 112 height 35
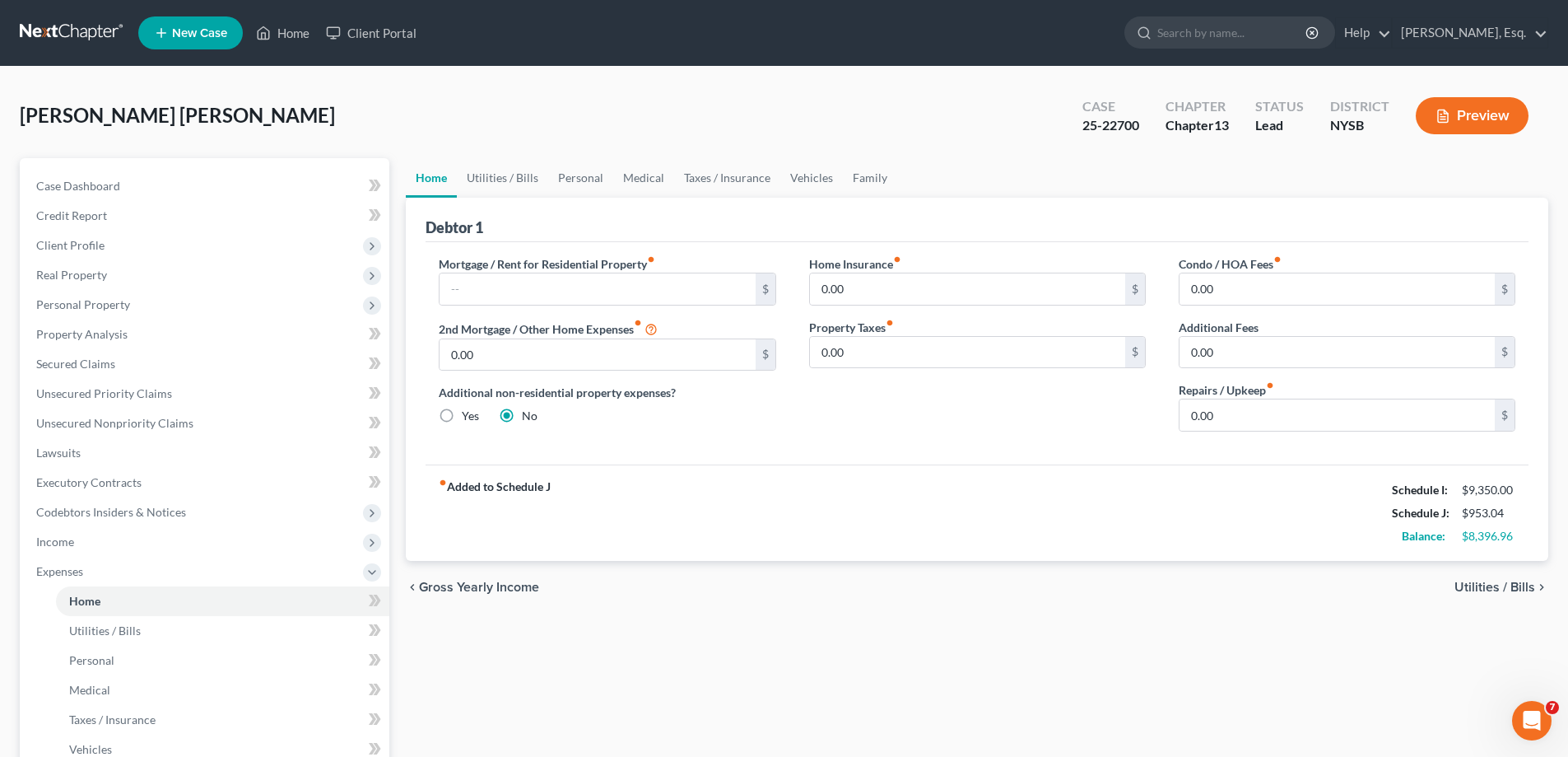
click at [1474, 586] on span "Utilities / Bills" at bounding box center [1494, 587] width 80 height 14
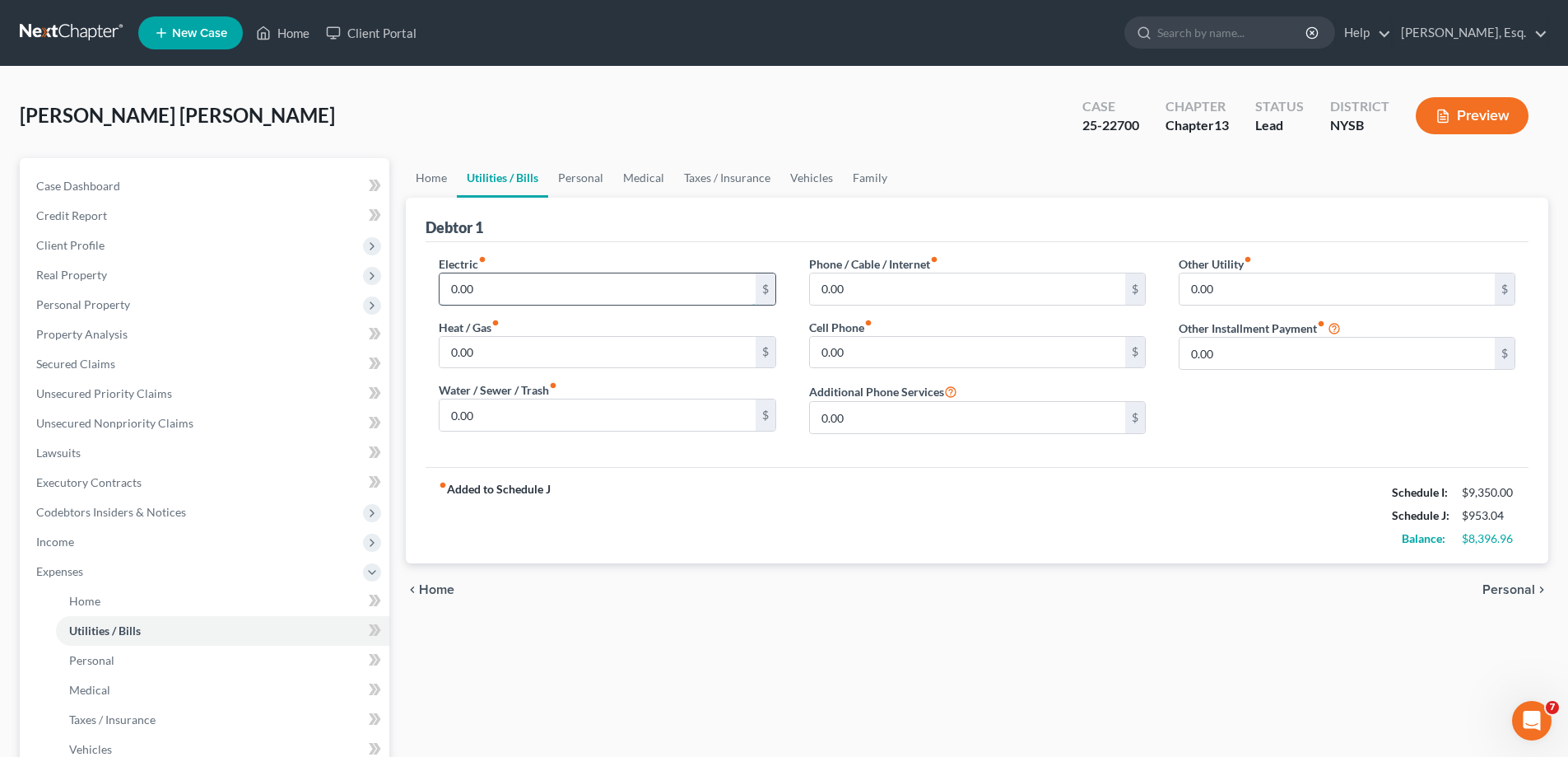
click at [517, 290] on input "0.00" at bounding box center [597, 289] width 315 height 31
type input "400"
click at [965, 351] on input "0.00" at bounding box center [967, 352] width 315 height 31
type input "30.00"
click at [498, 283] on input "400" at bounding box center [597, 289] width 315 height 31
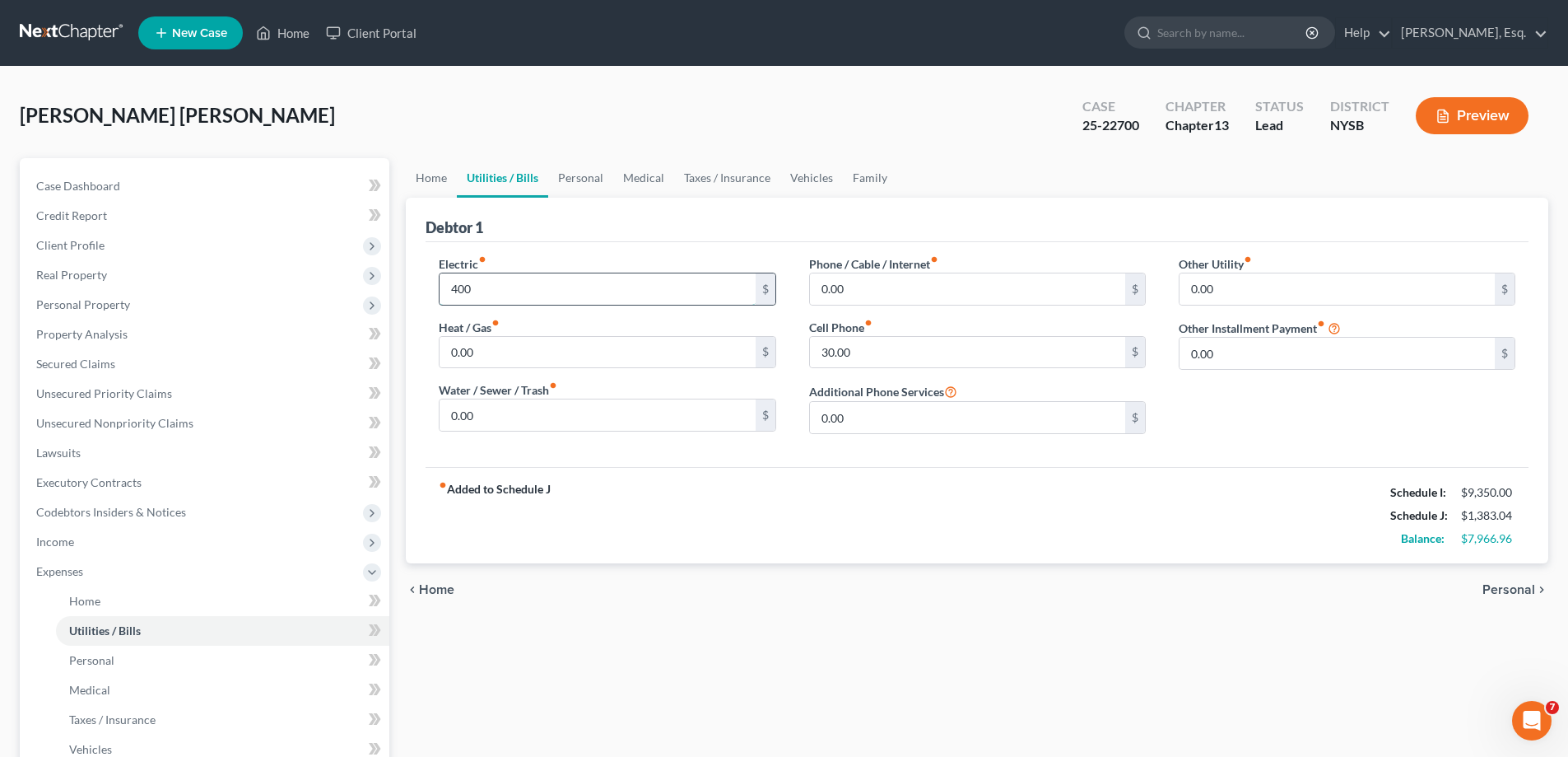
click at [498, 283] on input "400" at bounding box center [597, 289] width 315 height 31
click at [489, 286] on input "400" at bounding box center [597, 289] width 315 height 31
click at [478, 285] on input "400" at bounding box center [597, 289] width 315 height 31
type input "400.00"
click at [1493, 586] on span "Personal" at bounding box center [1509, 589] width 52 height 14
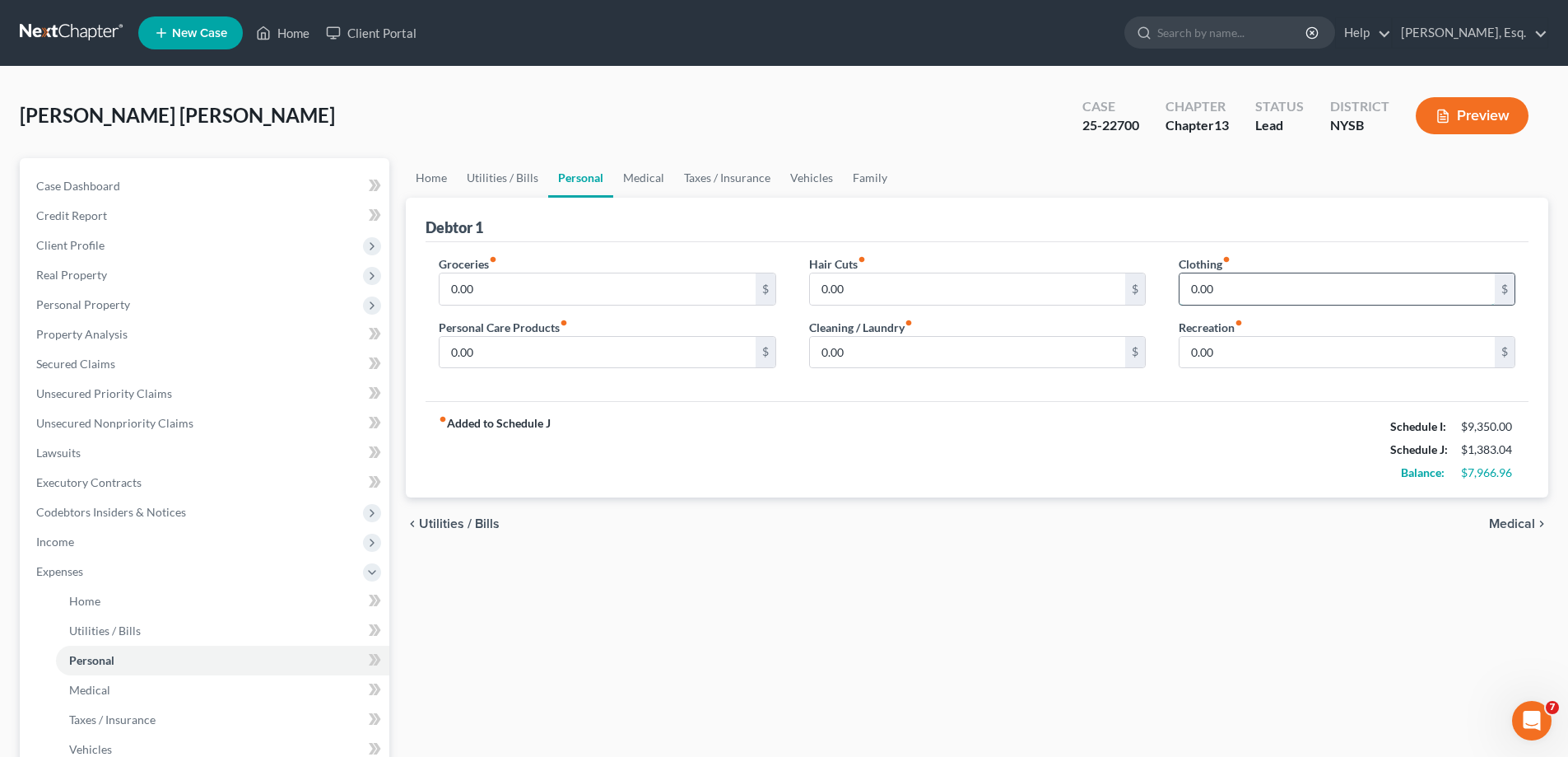
click at [1256, 294] on input "0.00" at bounding box center [1336, 289] width 315 height 31
type input "120.00"
click at [453, 528] on span "Utilities / Bills" at bounding box center [458, 523] width 80 height 14
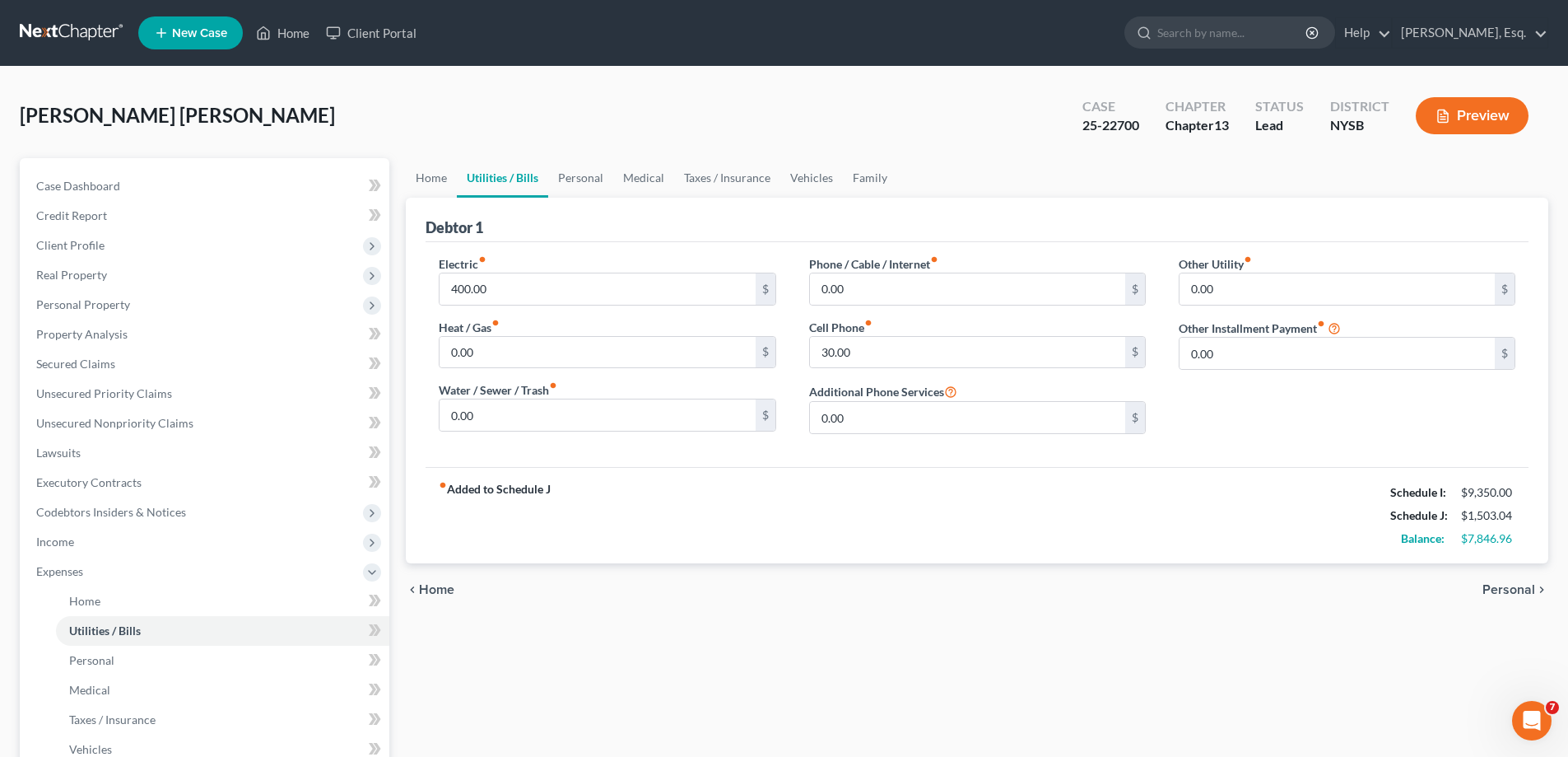
click at [1510, 592] on span "Personal" at bounding box center [1509, 589] width 52 height 14
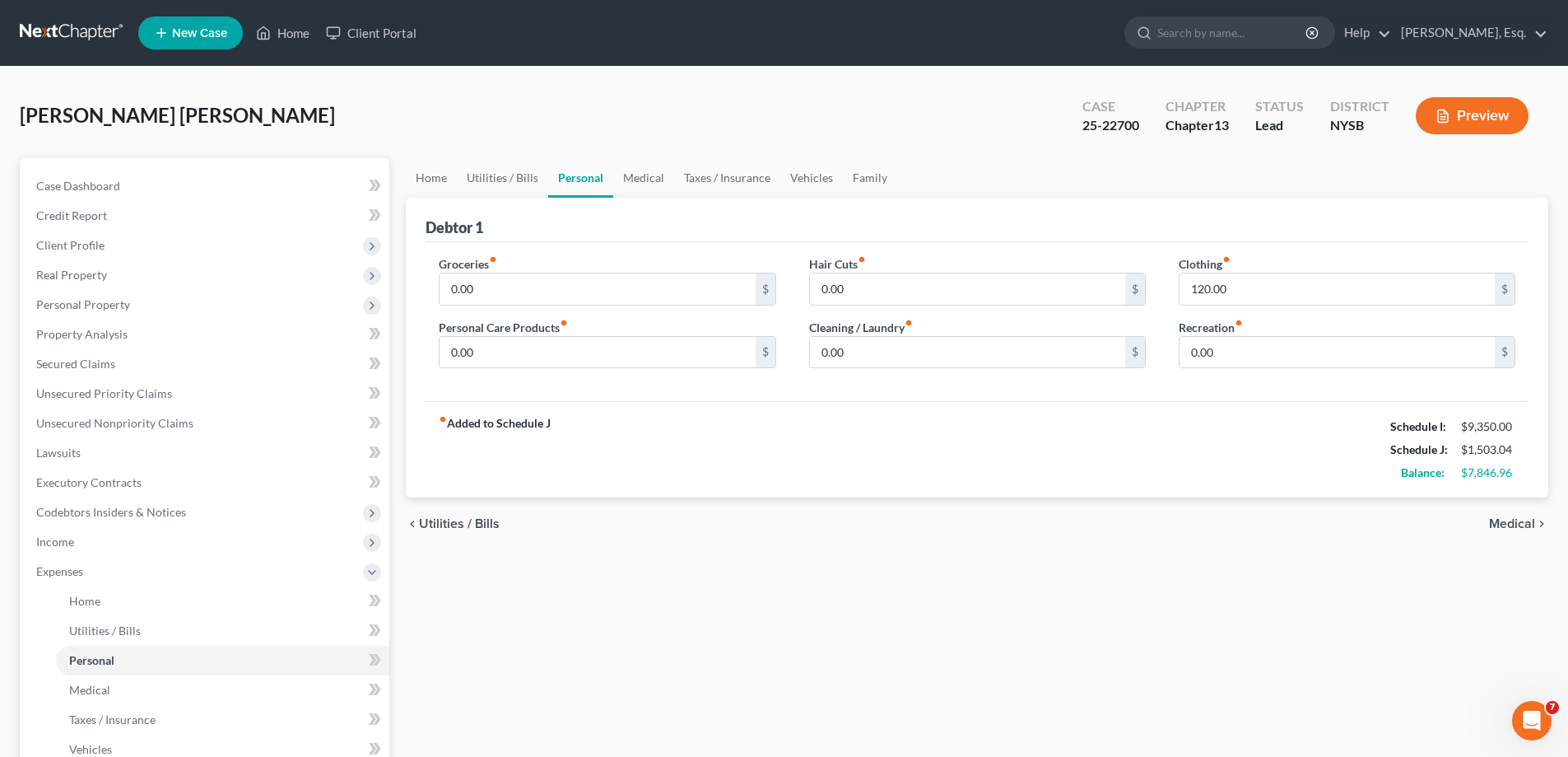
click at [1507, 523] on span "Medical" at bounding box center [1513, 523] width 47 height 14
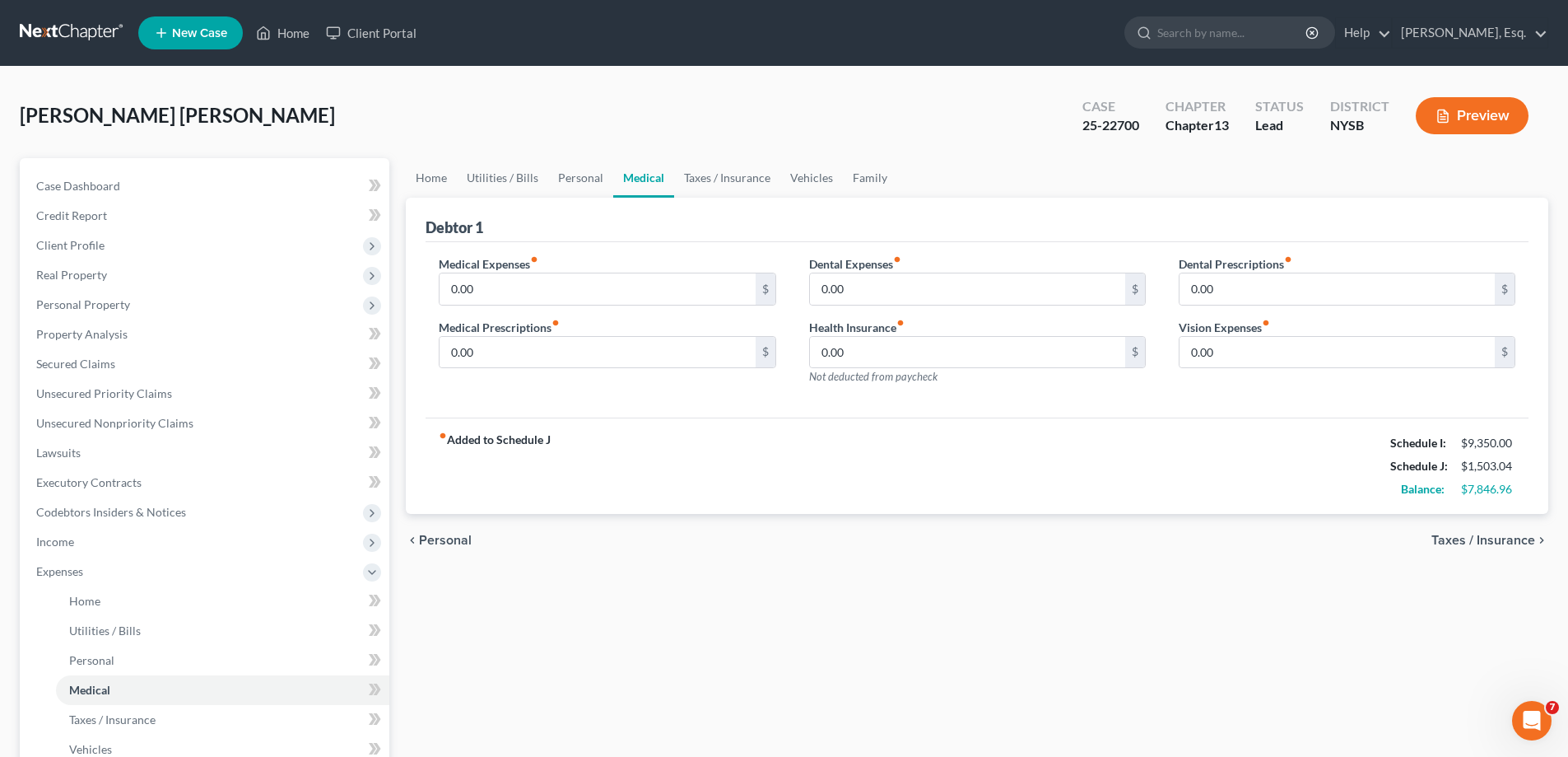
click at [437, 541] on span "Personal" at bounding box center [445, 540] width 52 height 14
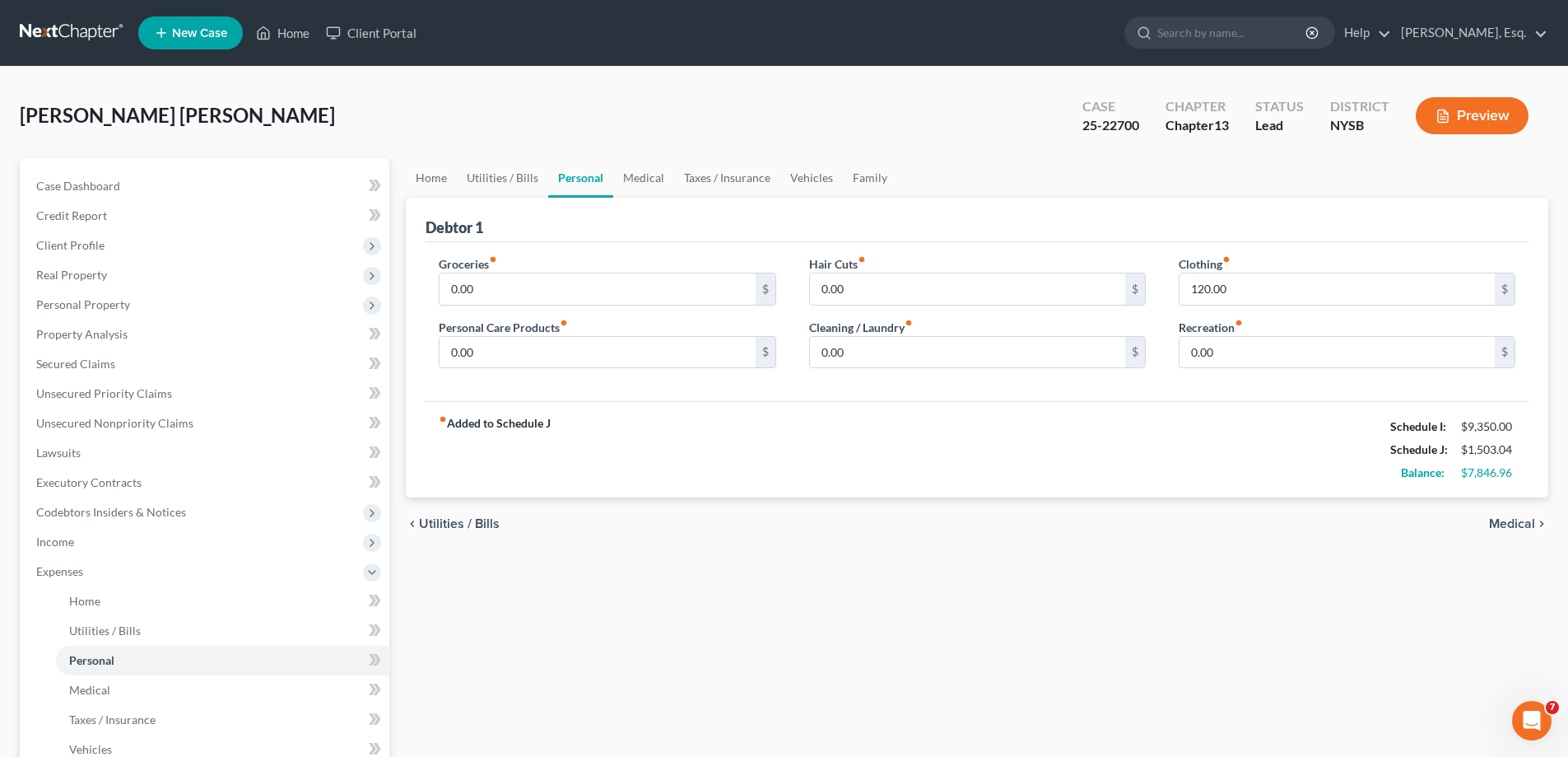
click at [1506, 520] on span "Medical" at bounding box center [1513, 523] width 47 height 14
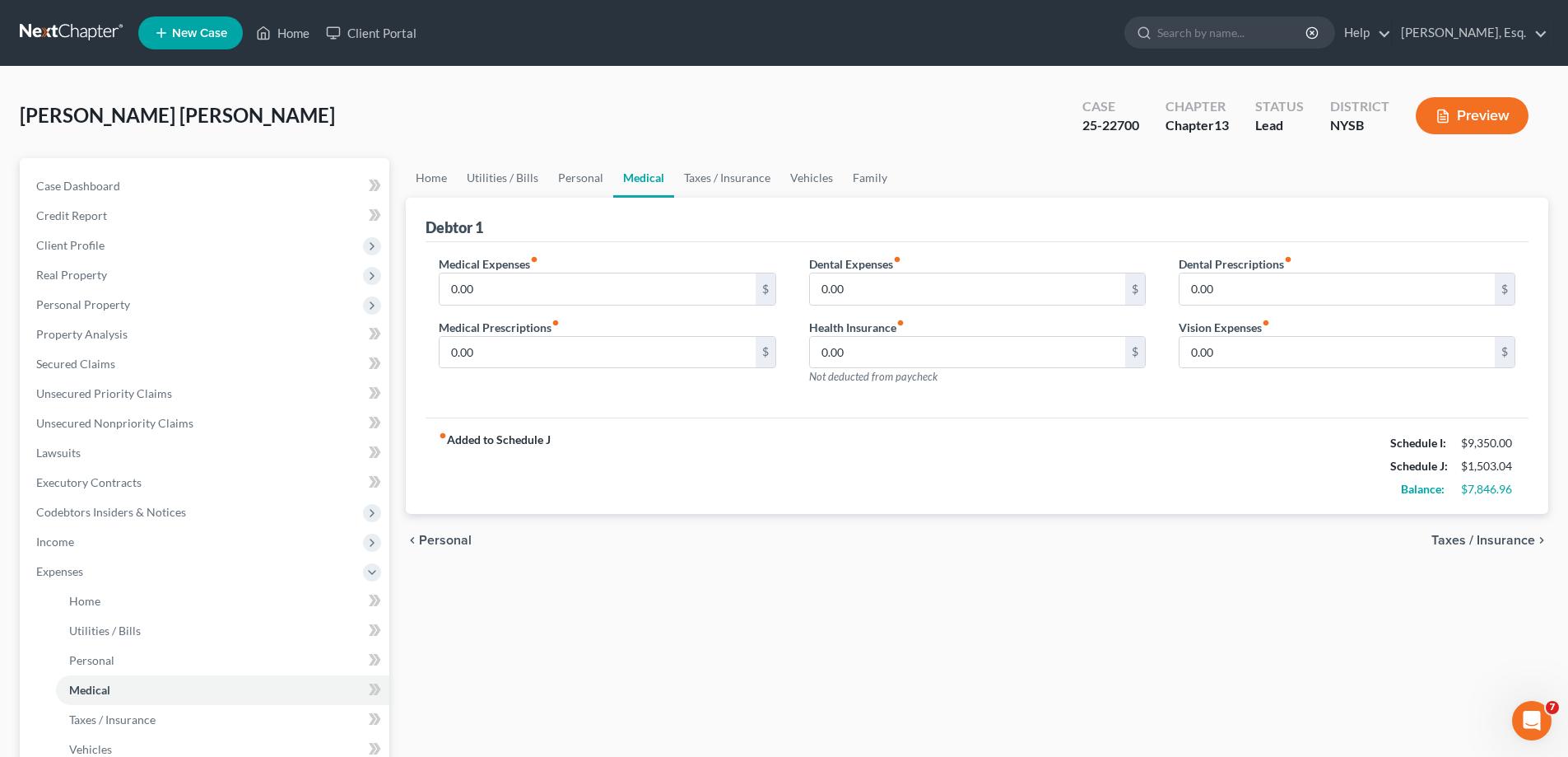
click at [1490, 540] on span "Taxes / Insurance" at bounding box center [1483, 540] width 104 height 14
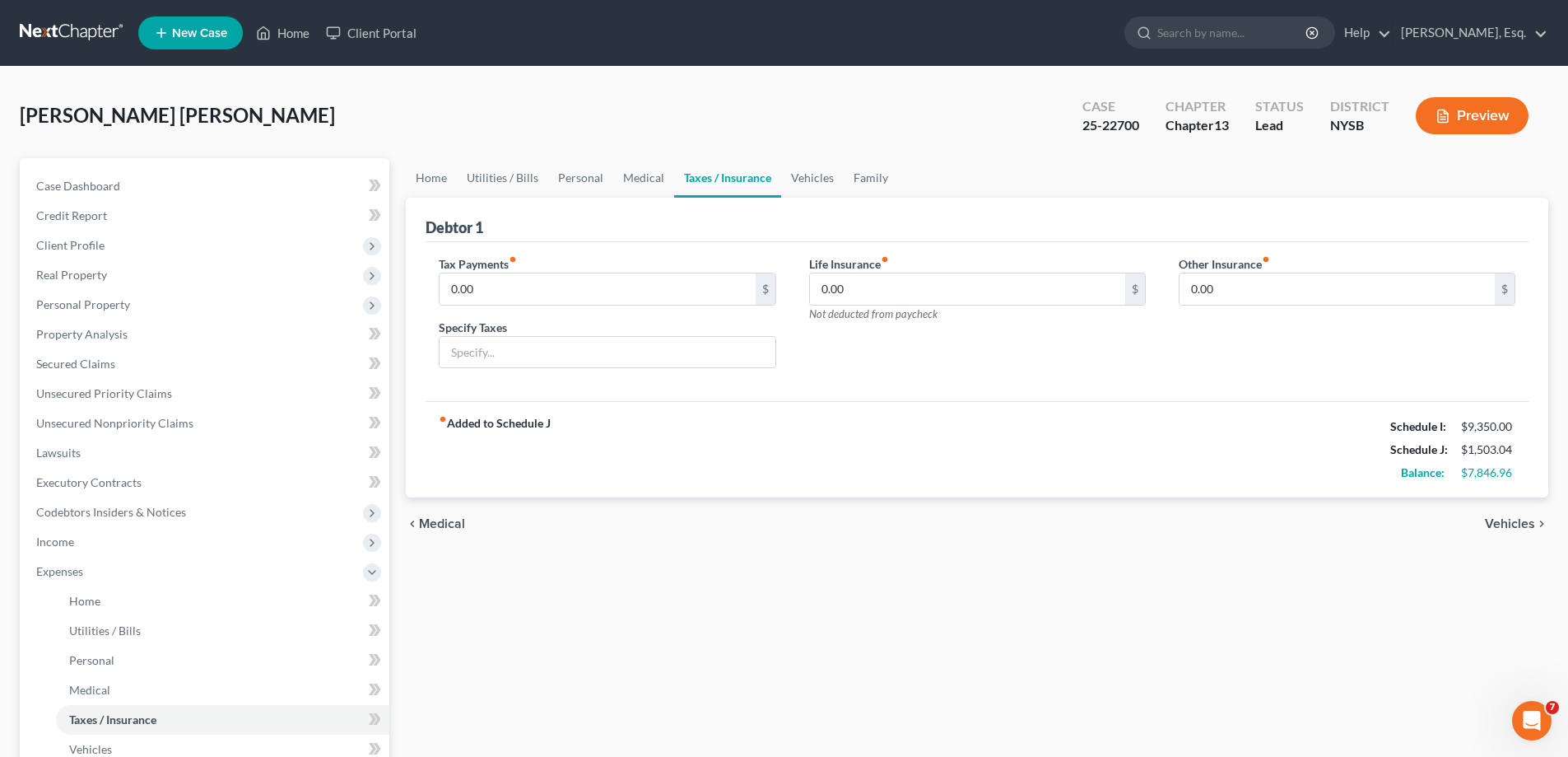
click at [1507, 525] on span "Vehicles" at bounding box center [1511, 523] width 50 height 14
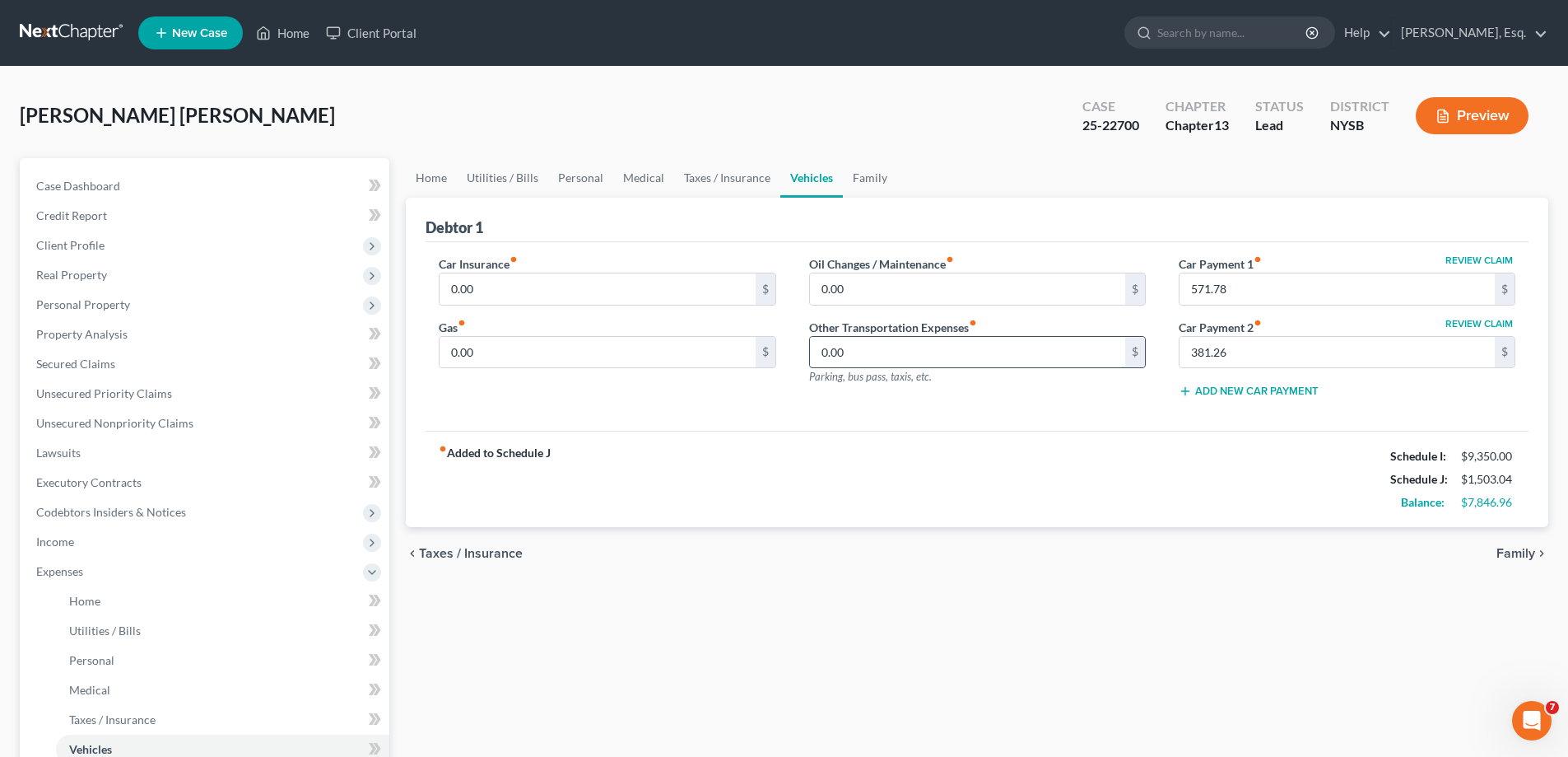
click at [883, 363] on input "0.00" at bounding box center [967, 352] width 315 height 31
type input "200"
click at [900, 358] on input "200" at bounding box center [967, 352] width 315 height 31
type input "200.00"
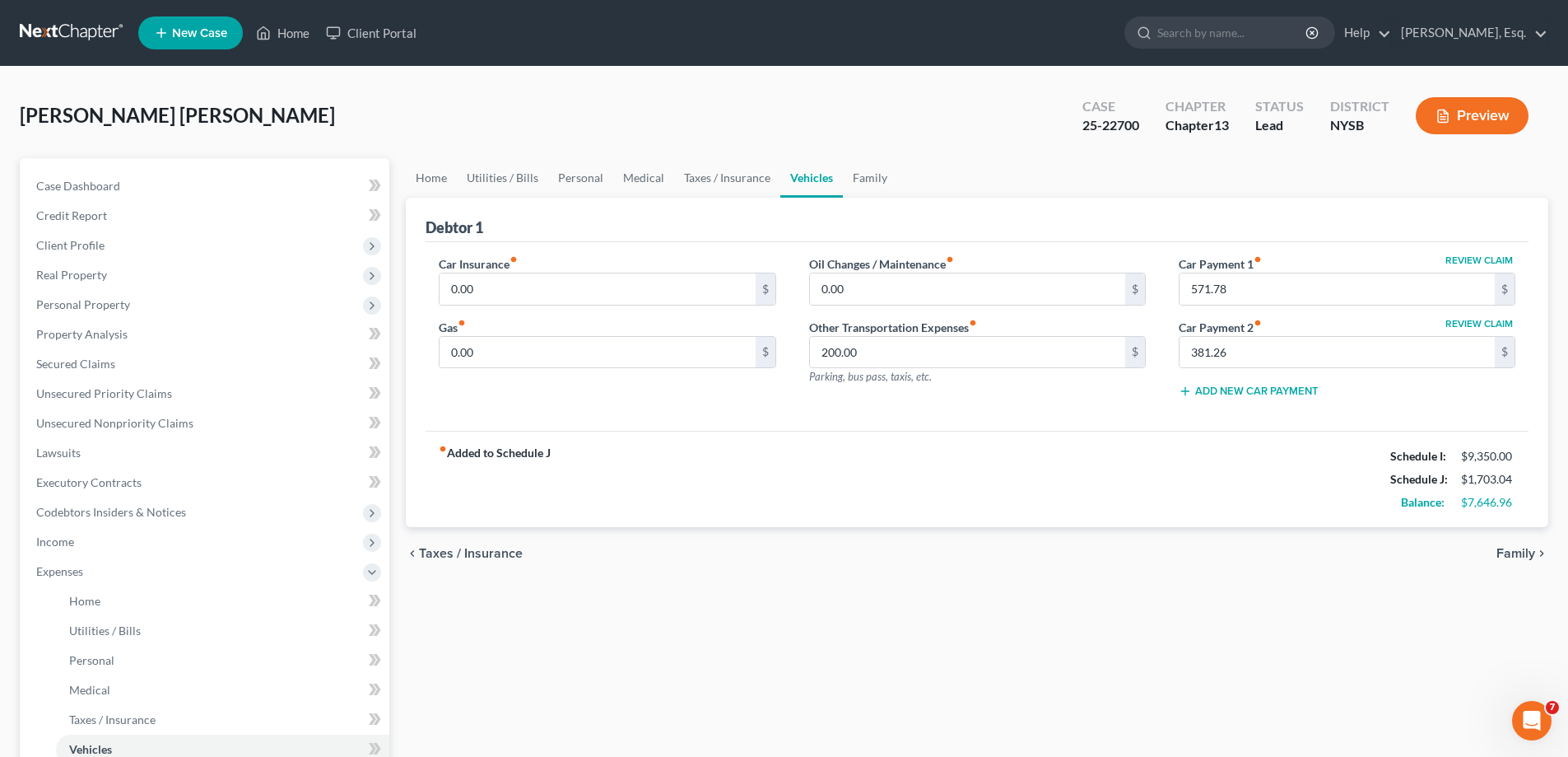
click at [1517, 553] on span "Family" at bounding box center [1516, 553] width 39 height 14
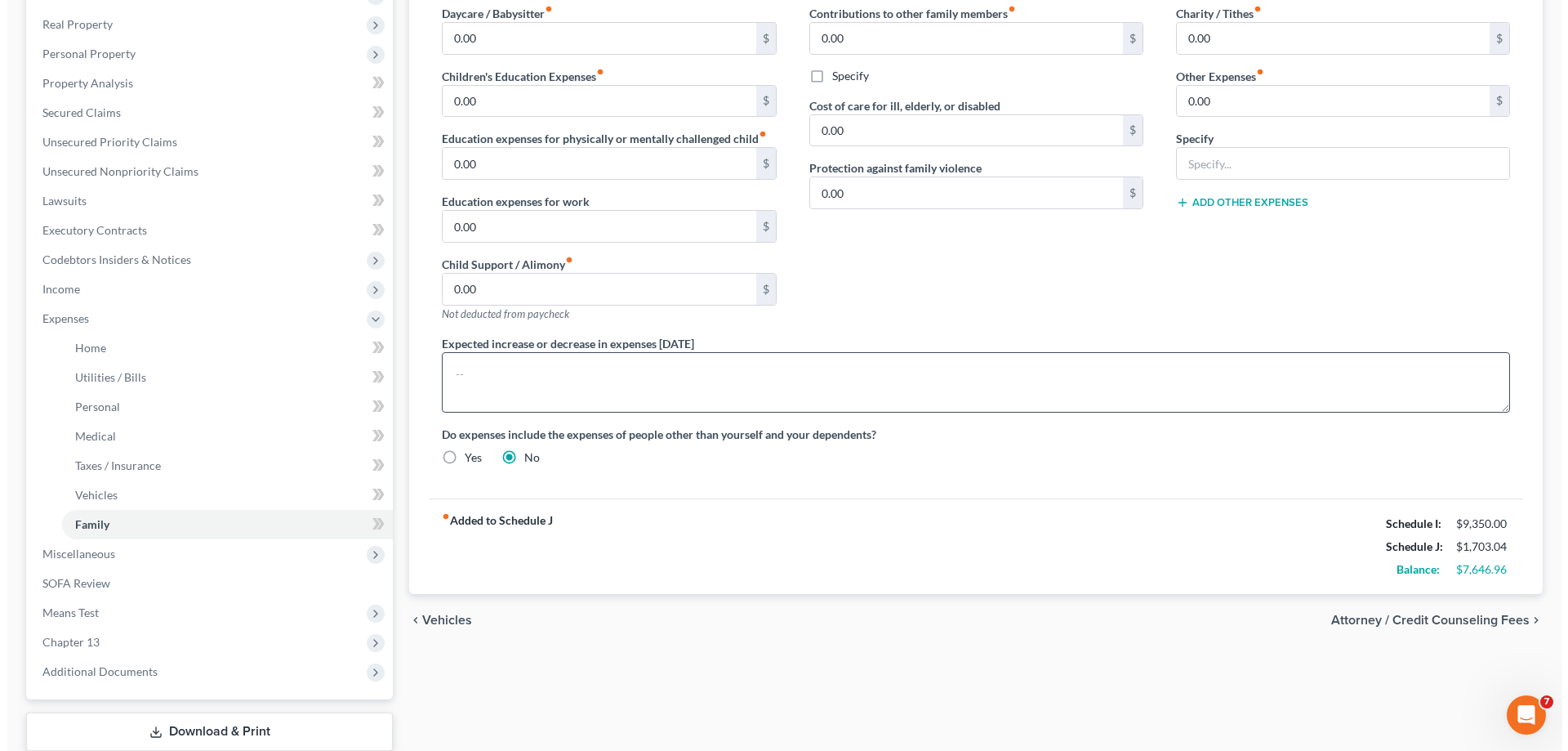
scroll to position [327, 0]
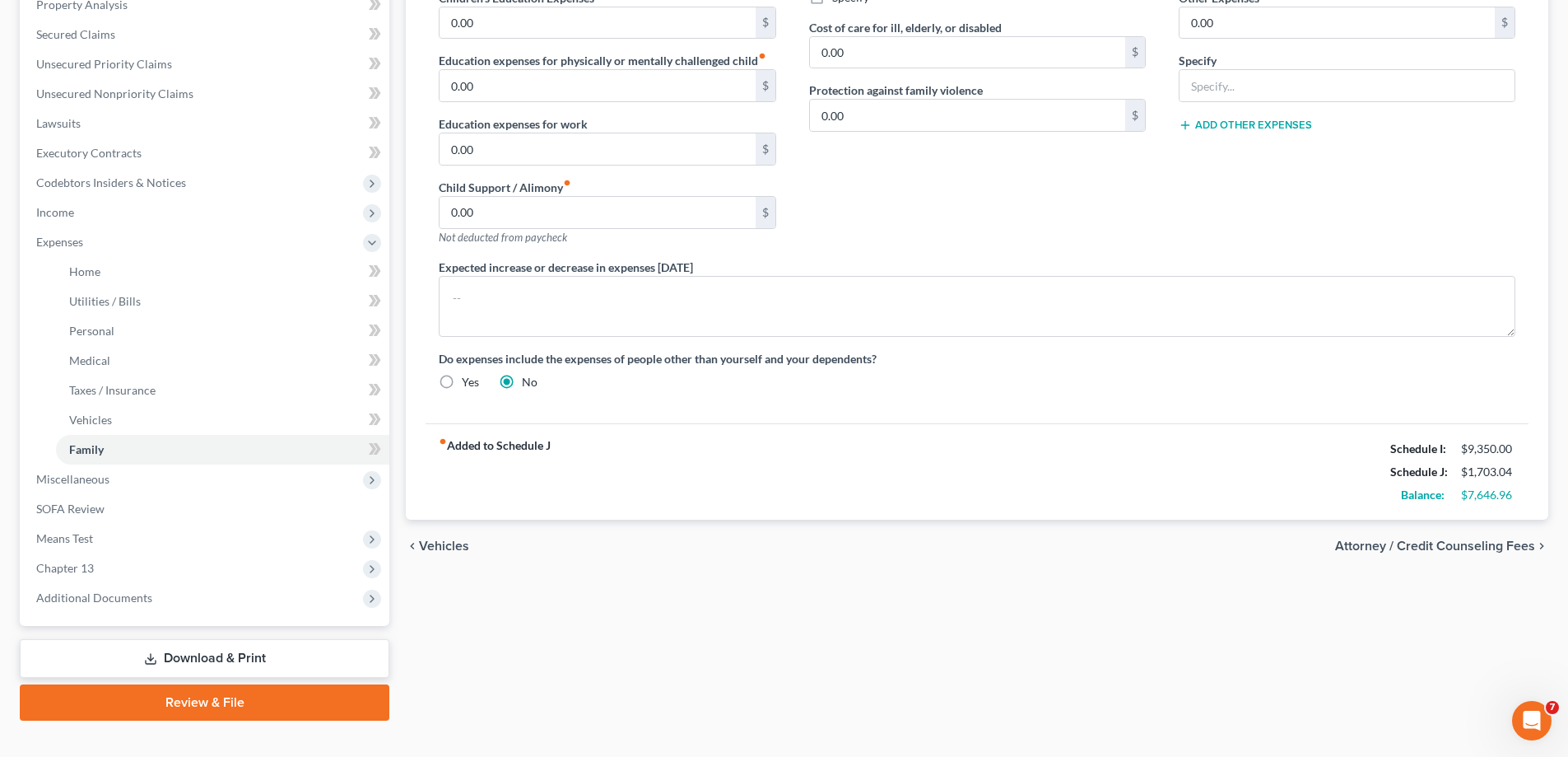
click at [1422, 547] on span "Attorney / Credit Counseling Fees" at bounding box center [1435, 546] width 200 height 14
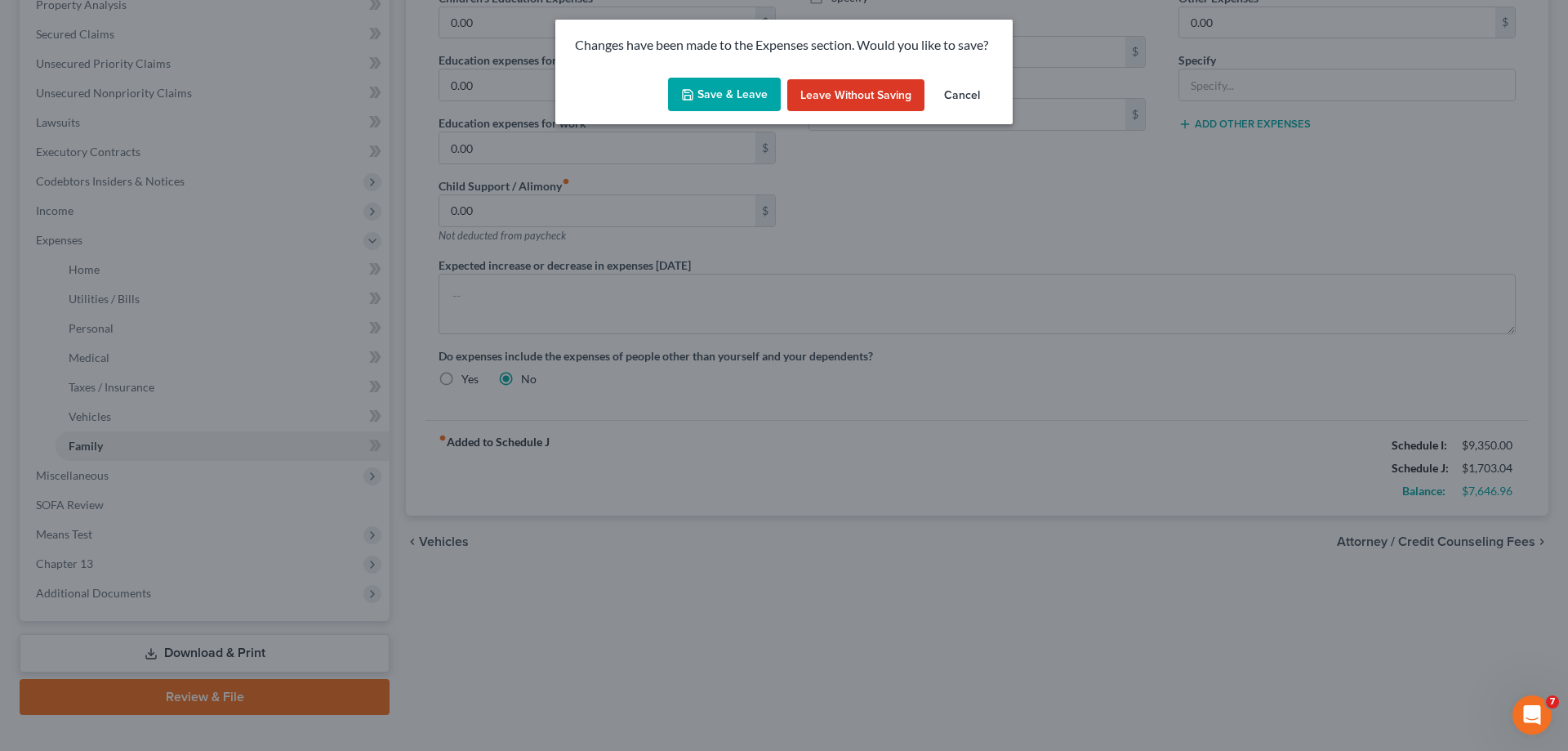
click at [744, 94] on button "Save & Leave" at bounding box center [724, 95] width 112 height 35
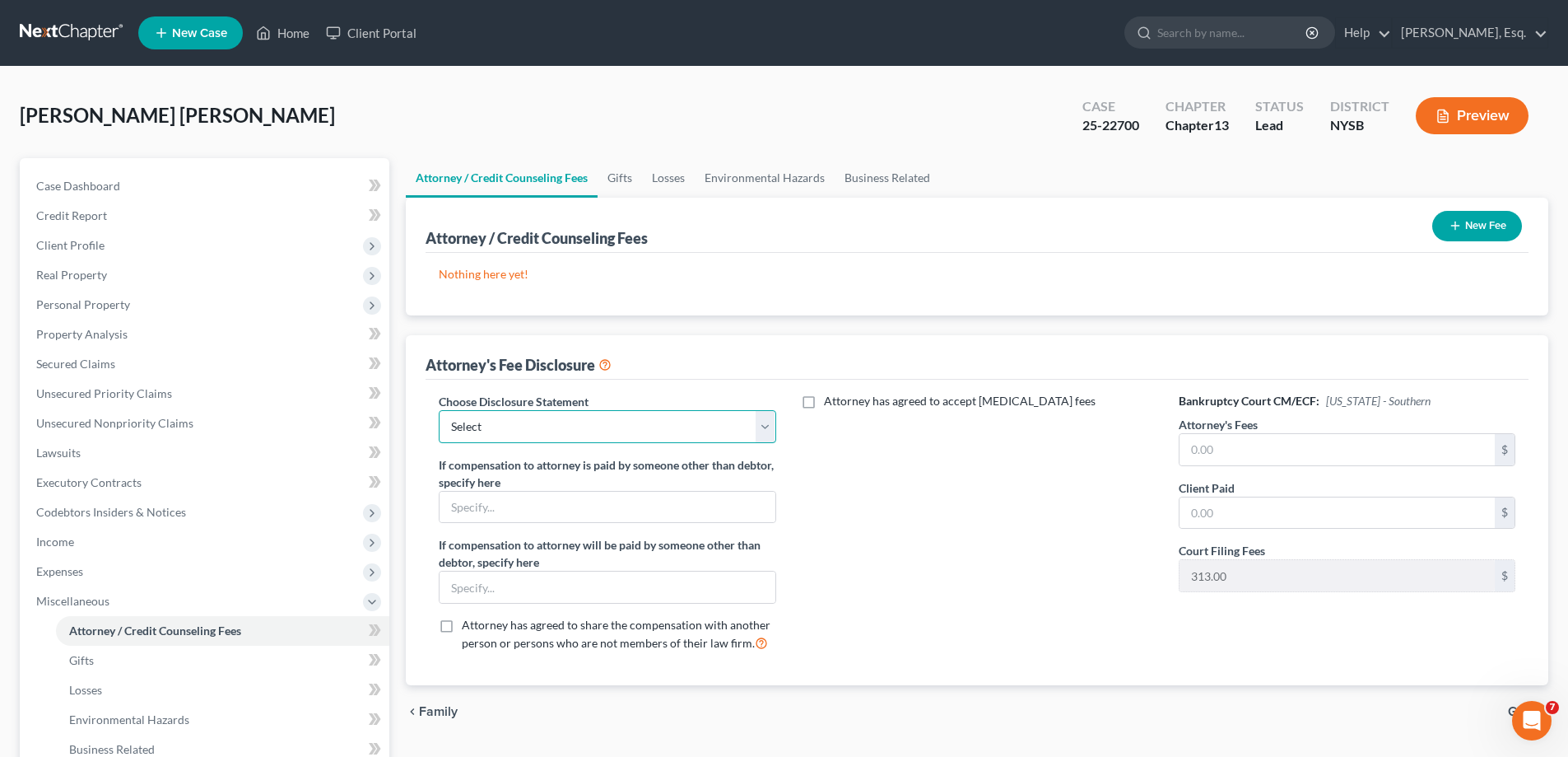
click at [732, 432] on select "Select Disclosure" at bounding box center [607, 426] width 336 height 33
click at [731, 428] on select "Select Disclosure" at bounding box center [607, 426] width 336 height 33
select select "0"
click at [439, 410] on select "Select Disclosure" at bounding box center [607, 426] width 336 height 33
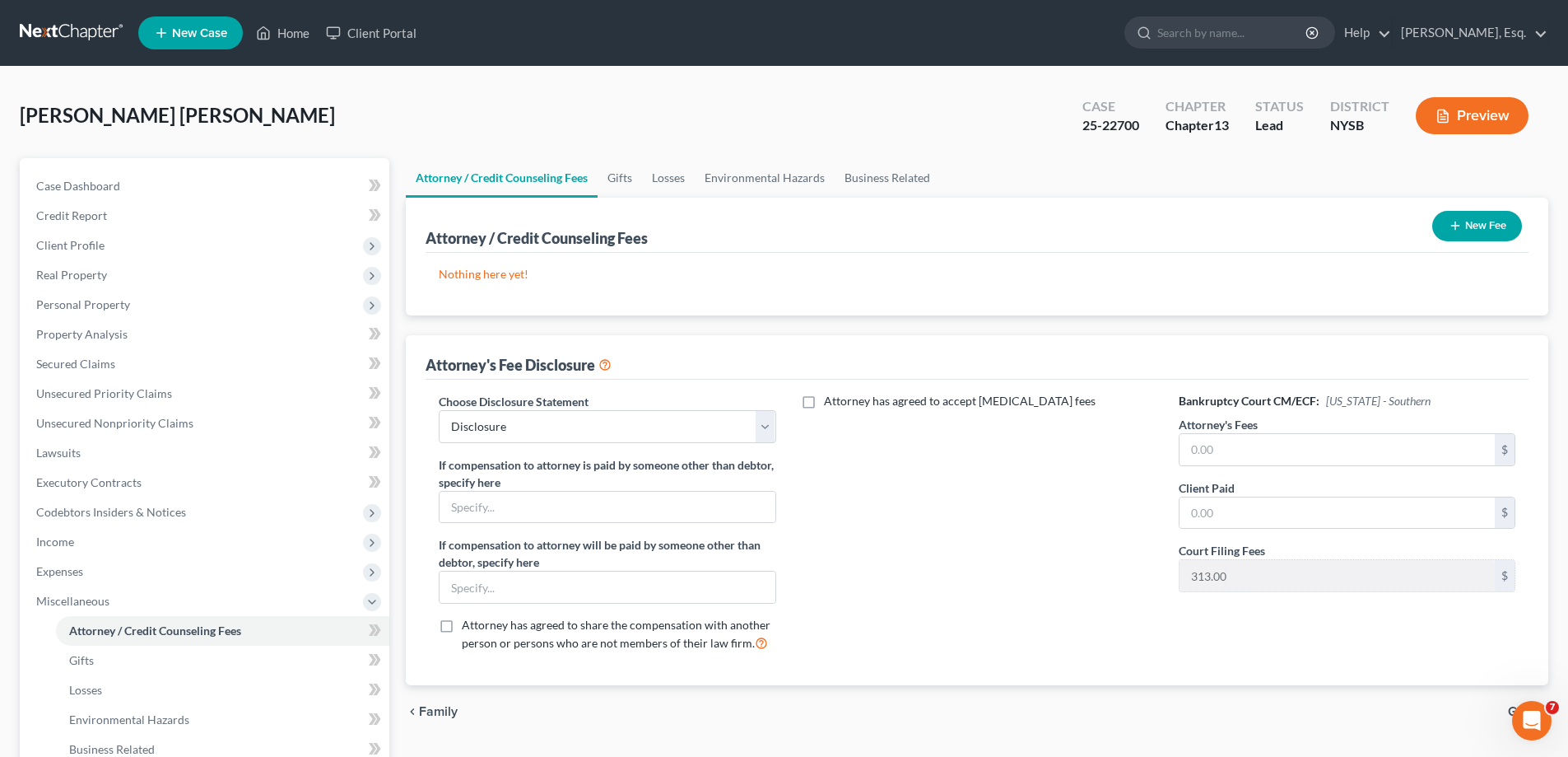
click at [824, 400] on label "Attorney has agreed to accept [MEDICAL_DATA] fees" at bounding box center [959, 400] width 271 height 16
click at [831, 400] on input "Attorney has agreed to accept [MEDICAL_DATA] fees" at bounding box center [835, 397] width 11 height 11
checkbox input "true"
click at [887, 439] on input "text" at bounding box center [967, 439] width 315 height 31
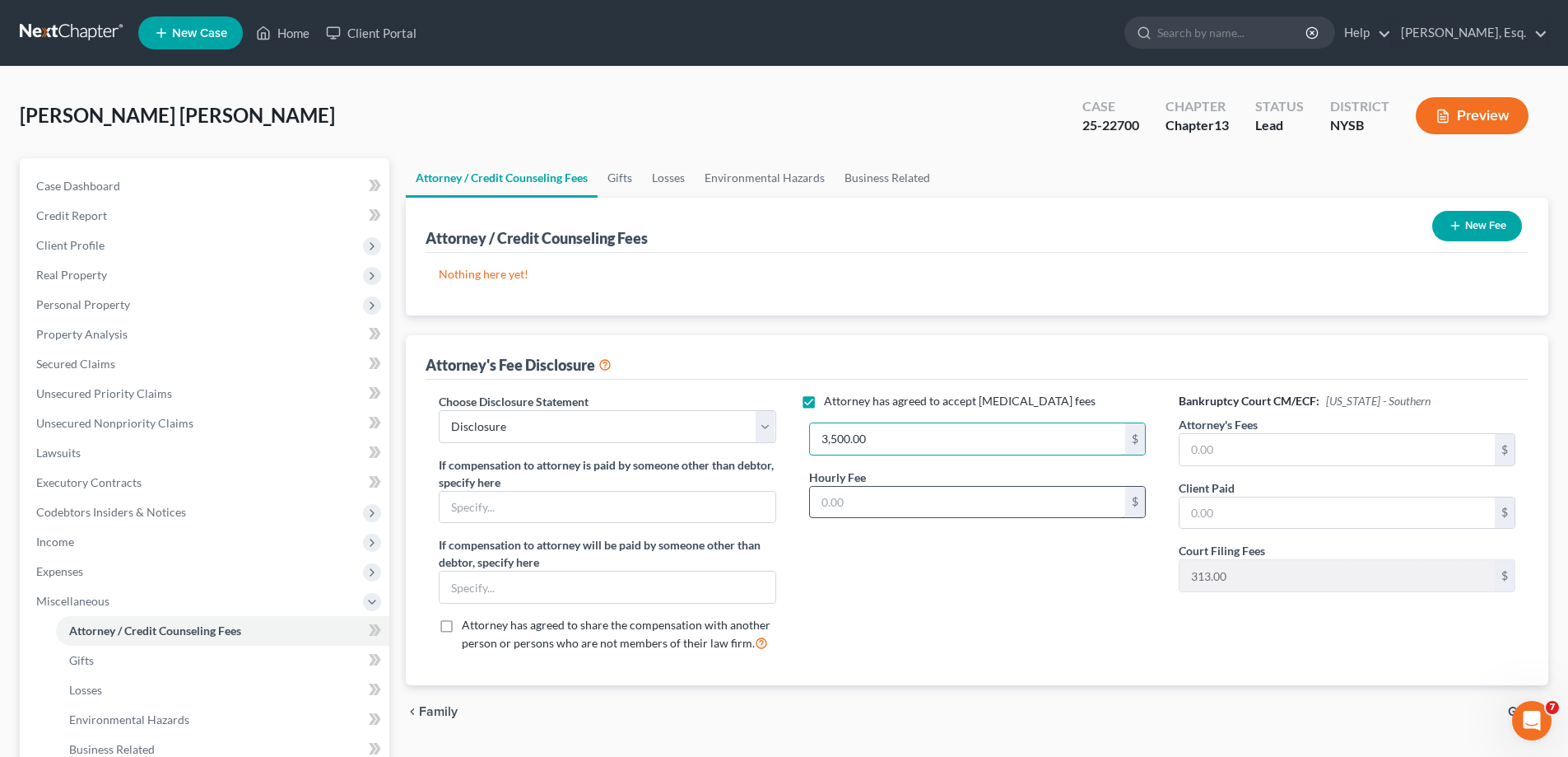
type input "3,500.00"
click at [950, 497] on input "text" at bounding box center [967, 502] width 315 height 31
type input "350.00"
click at [1348, 447] on input "text" at bounding box center [1336, 450] width 315 height 31
drag, startPoint x: 1523, startPoint y: 716, endPoint x: 1395, endPoint y: 719, distance: 128.0
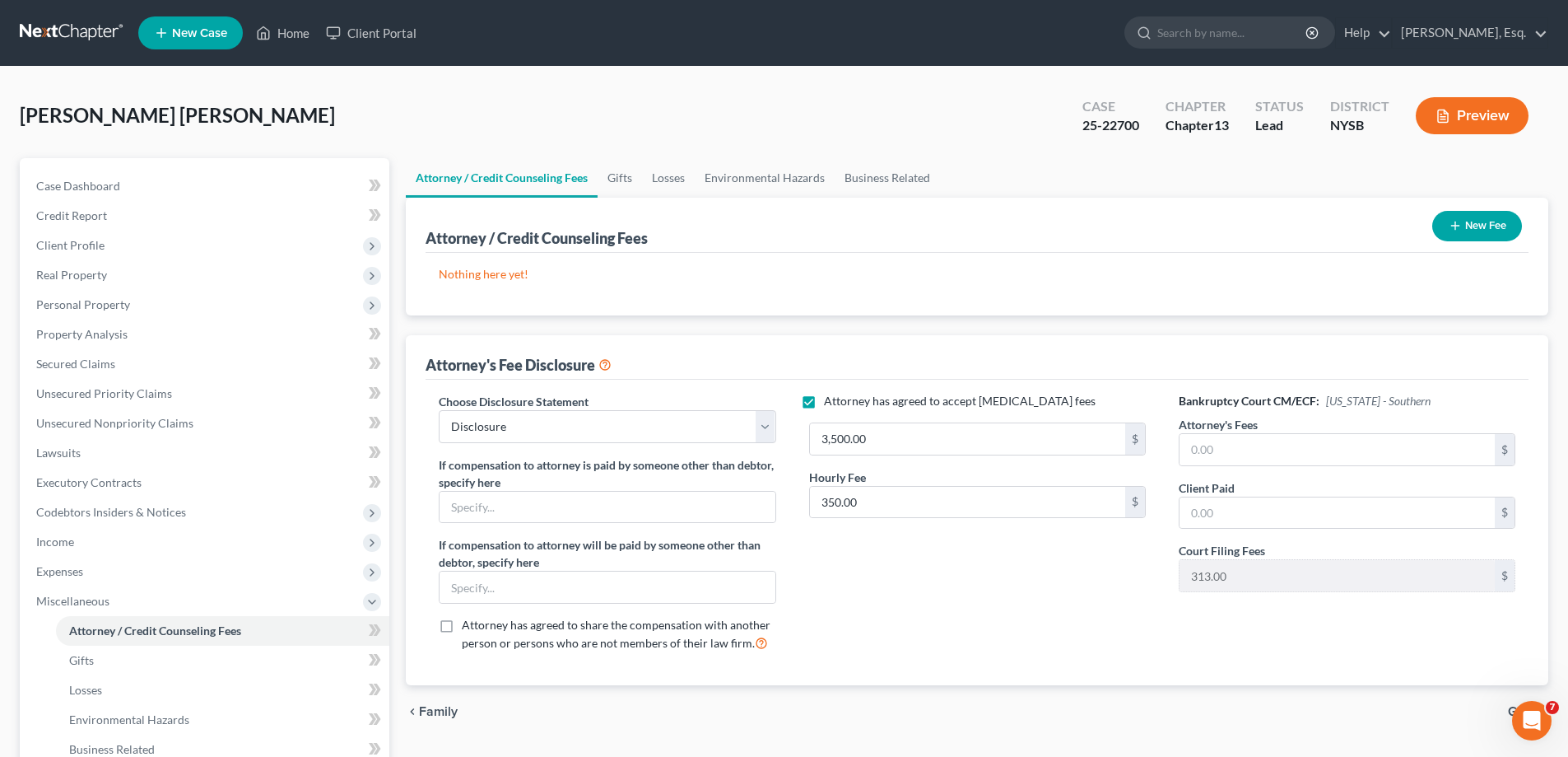
click html
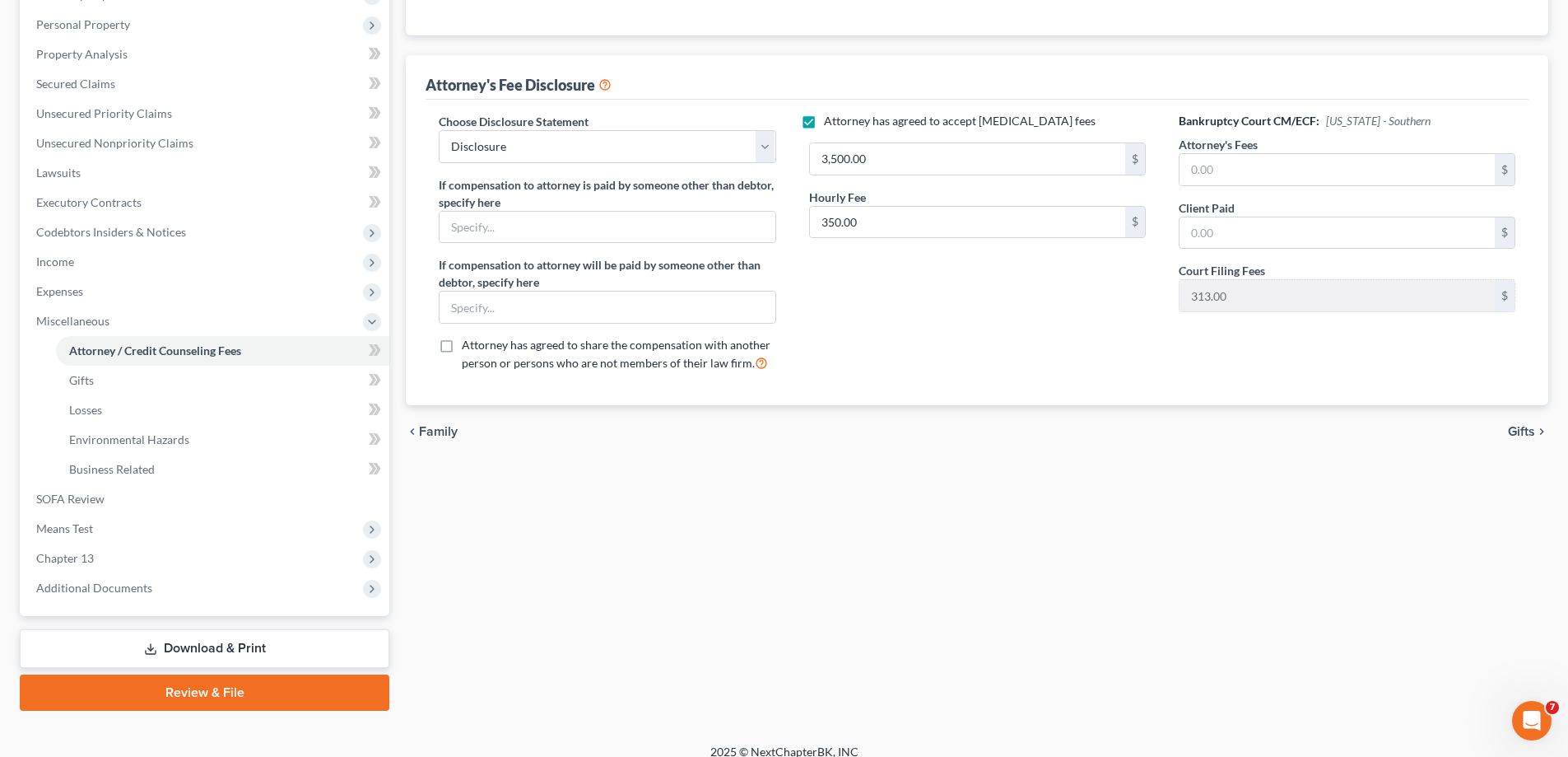
scroll to position [297, 0]
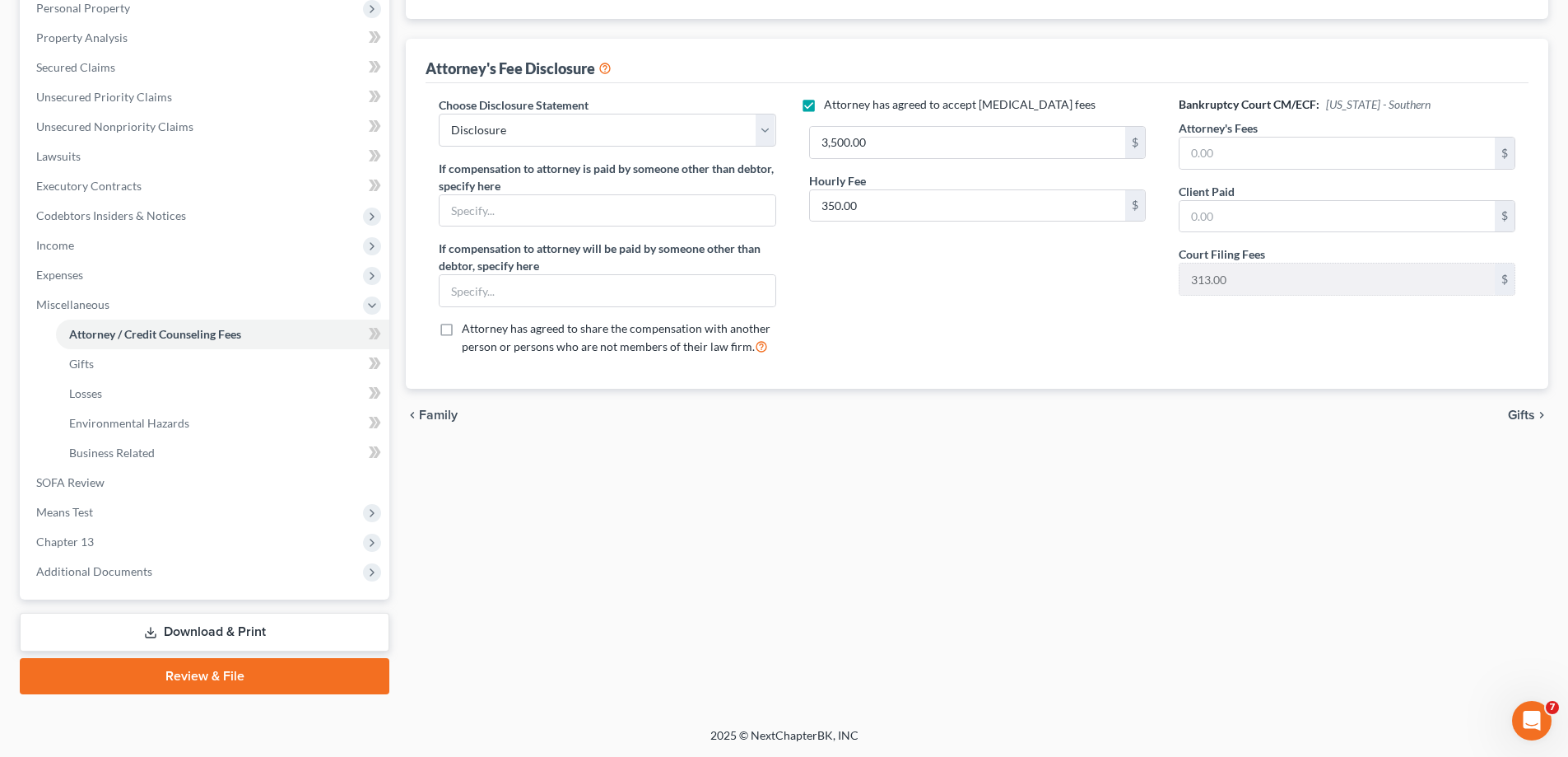
click at [1520, 416] on span "Gifts" at bounding box center [1521, 415] width 27 height 14
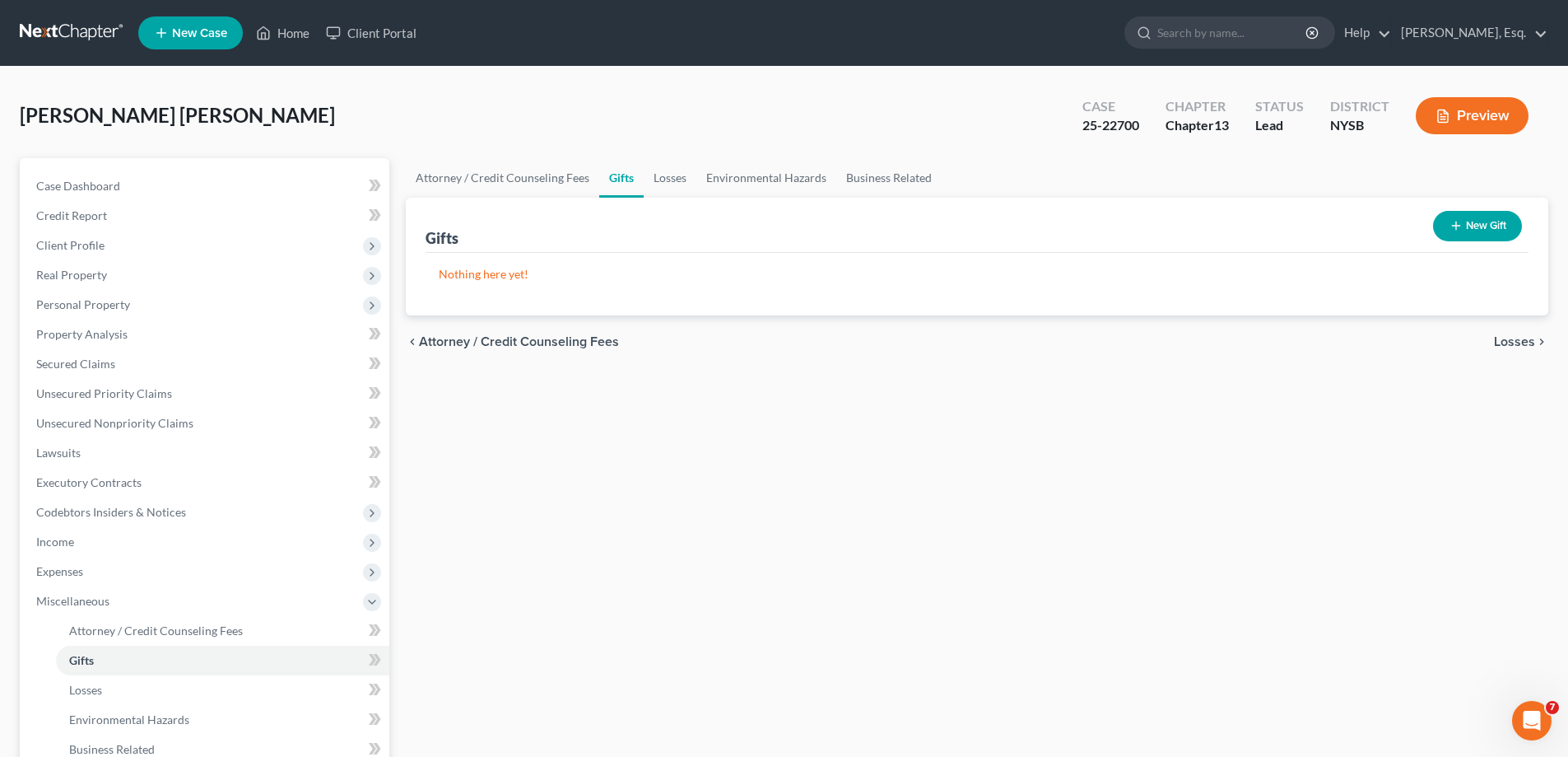
click at [1513, 339] on span "Losses" at bounding box center [1515, 342] width 41 height 14
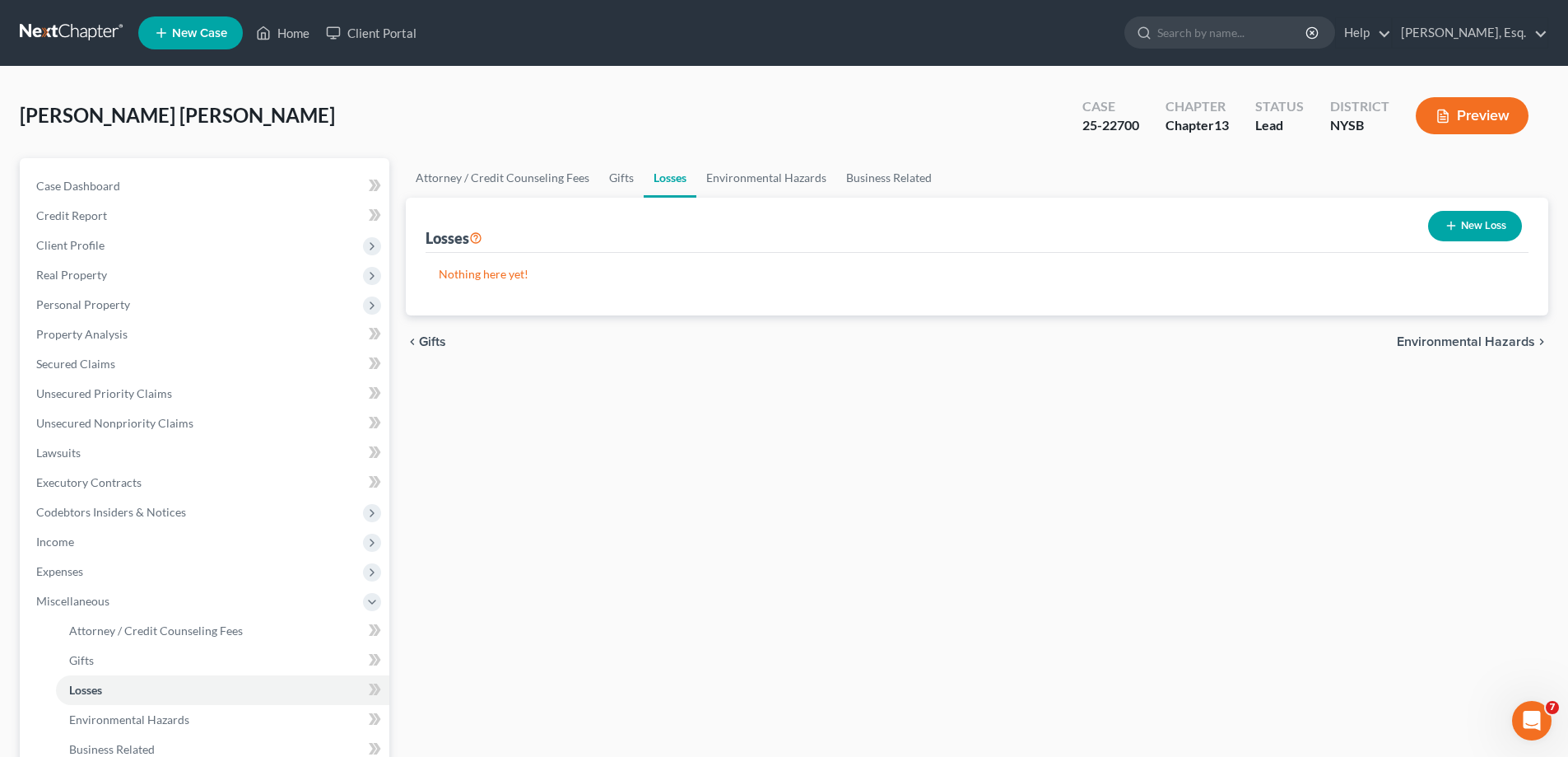
click at [1474, 340] on span "Environmental Hazards" at bounding box center [1466, 342] width 139 height 14
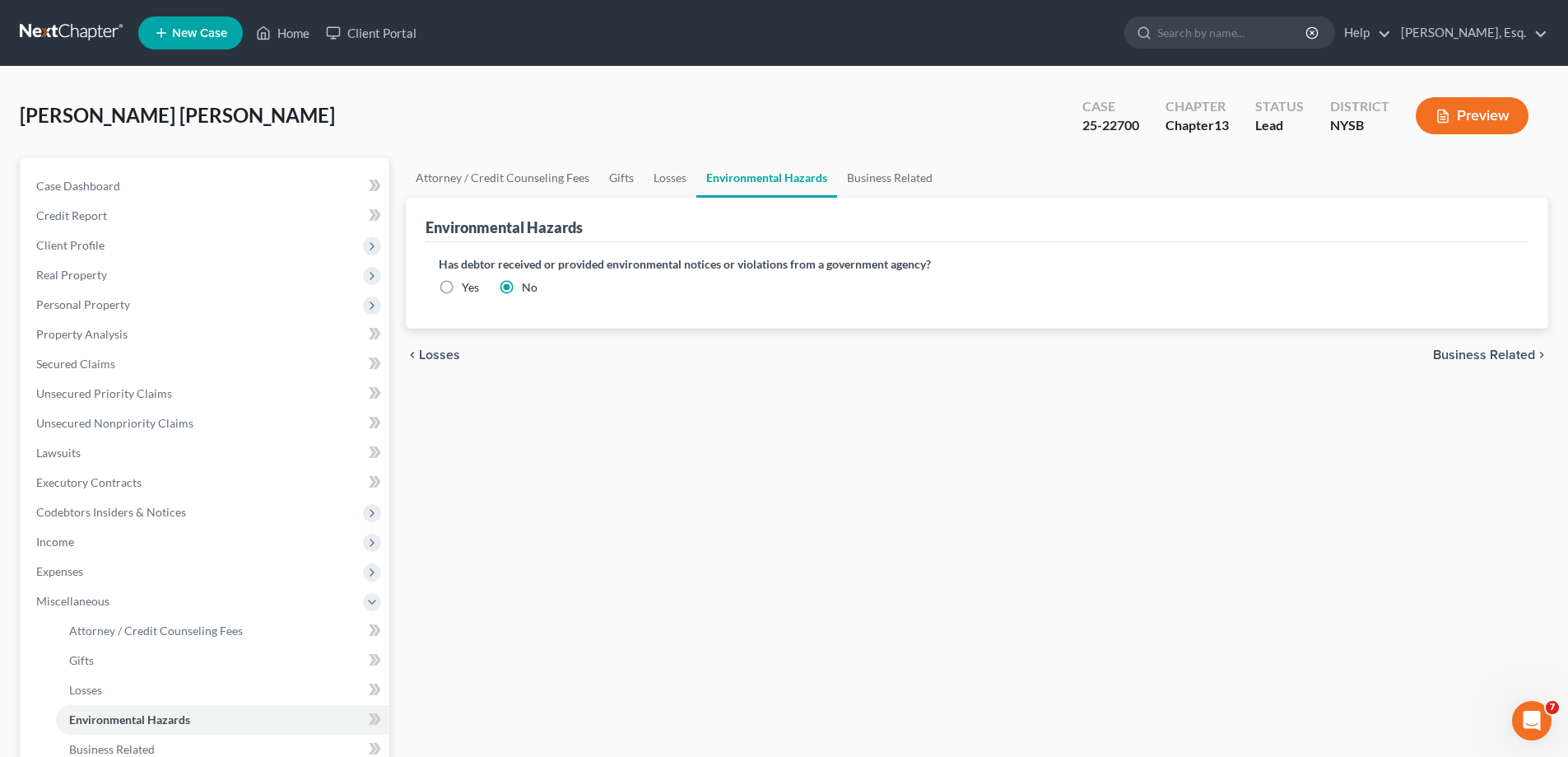
click at [1475, 356] on span "Business Related" at bounding box center [1484, 355] width 102 height 14
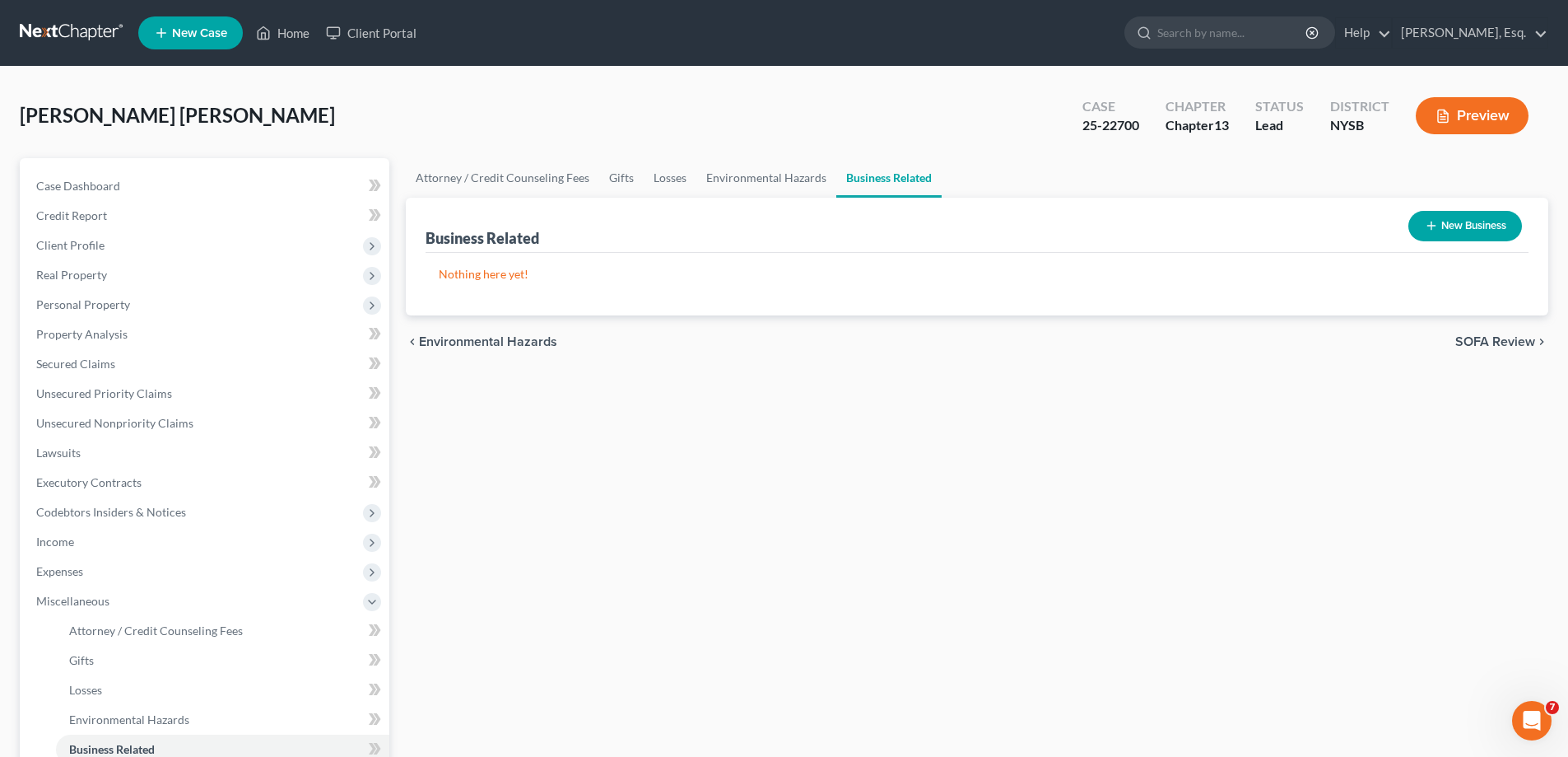
click at [1442, 230] on button "New Business" at bounding box center [1465, 225] width 113 height 30
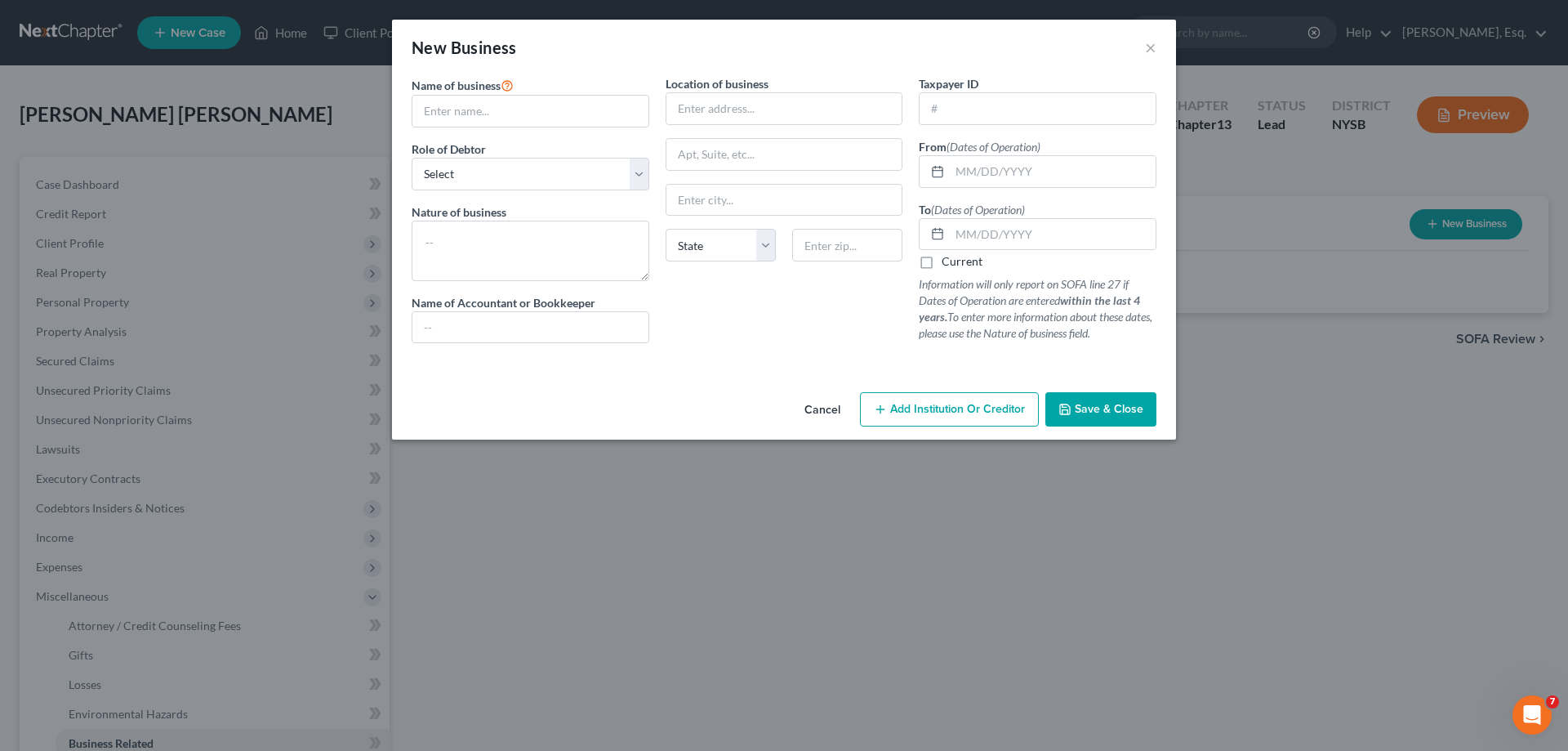
click at [1120, 412] on span "Save & Close" at bounding box center [1108, 409] width 68 height 13
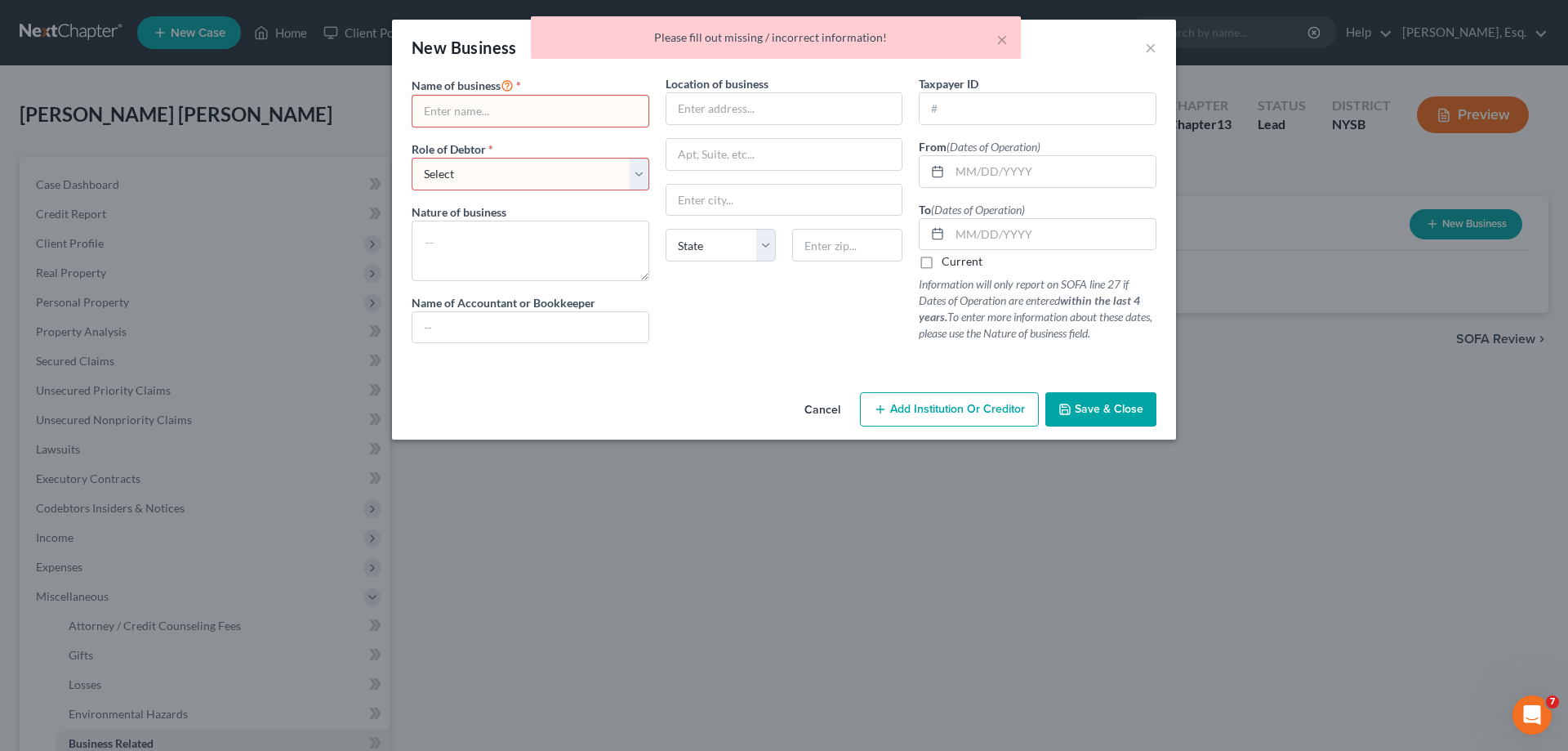
click at [1120, 412] on span "Save & Close" at bounding box center [1108, 409] width 68 height 13
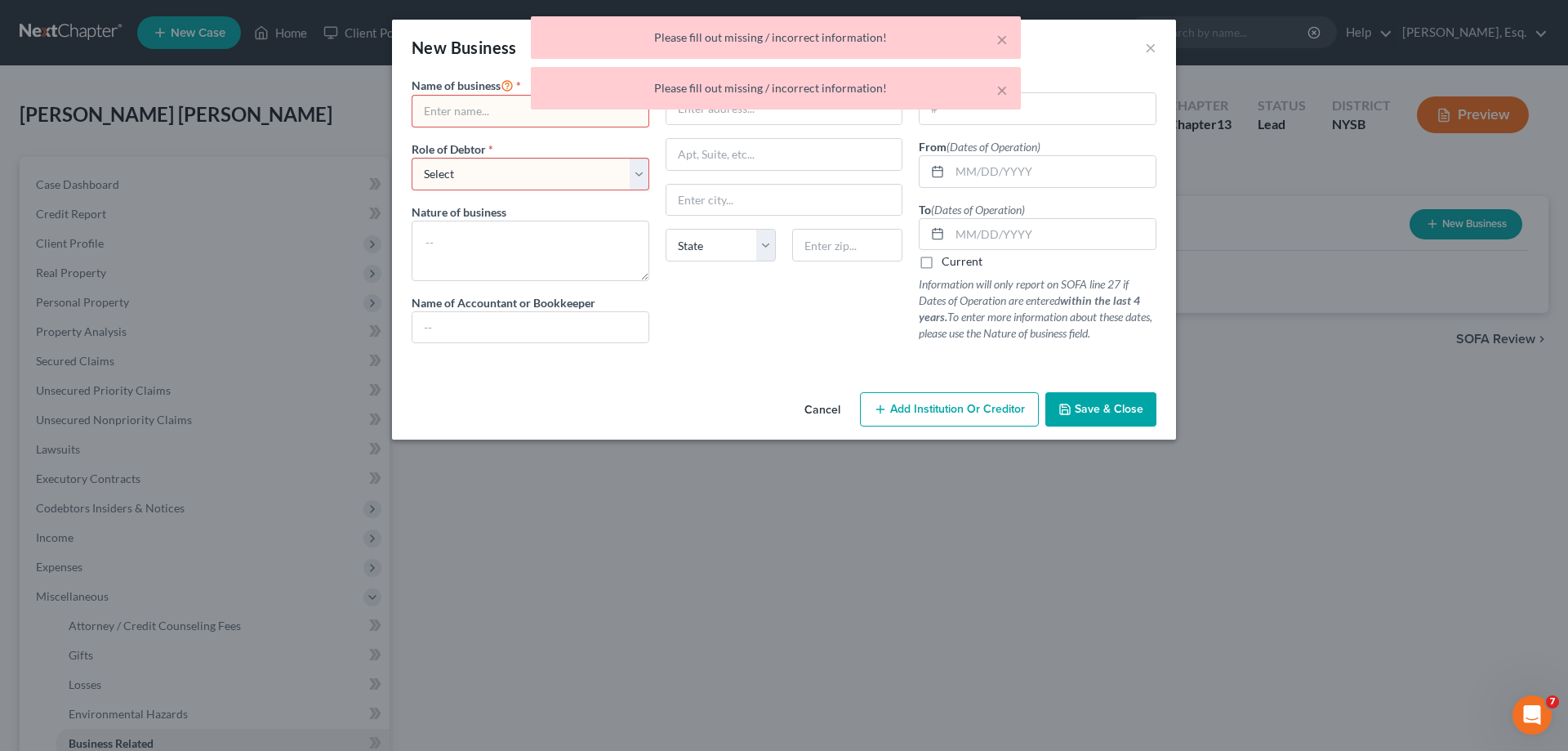
click at [828, 410] on button "Cancel" at bounding box center [822, 410] width 62 height 33
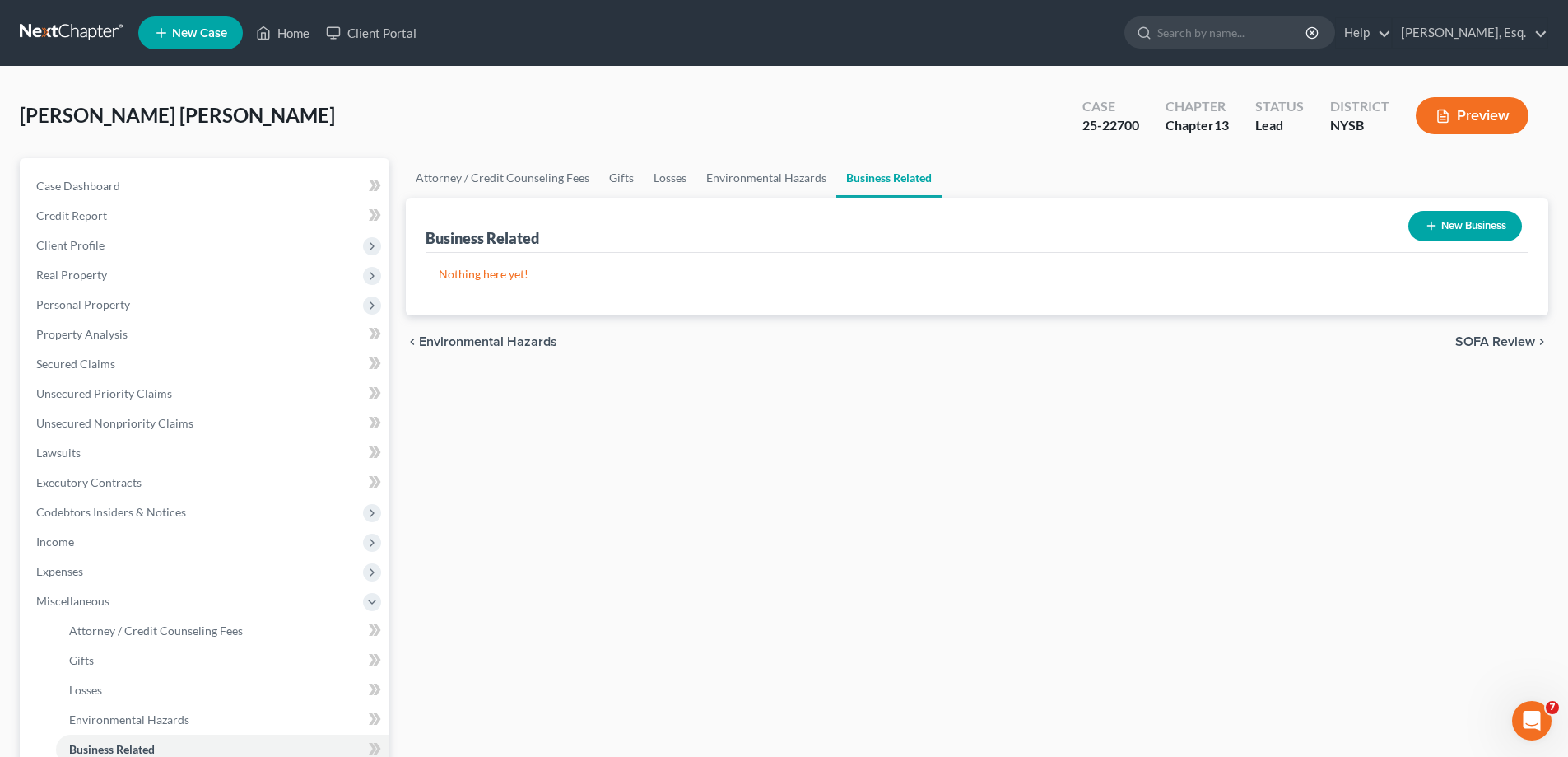
click at [1497, 342] on span "SOFA Review" at bounding box center [1495, 342] width 79 height 14
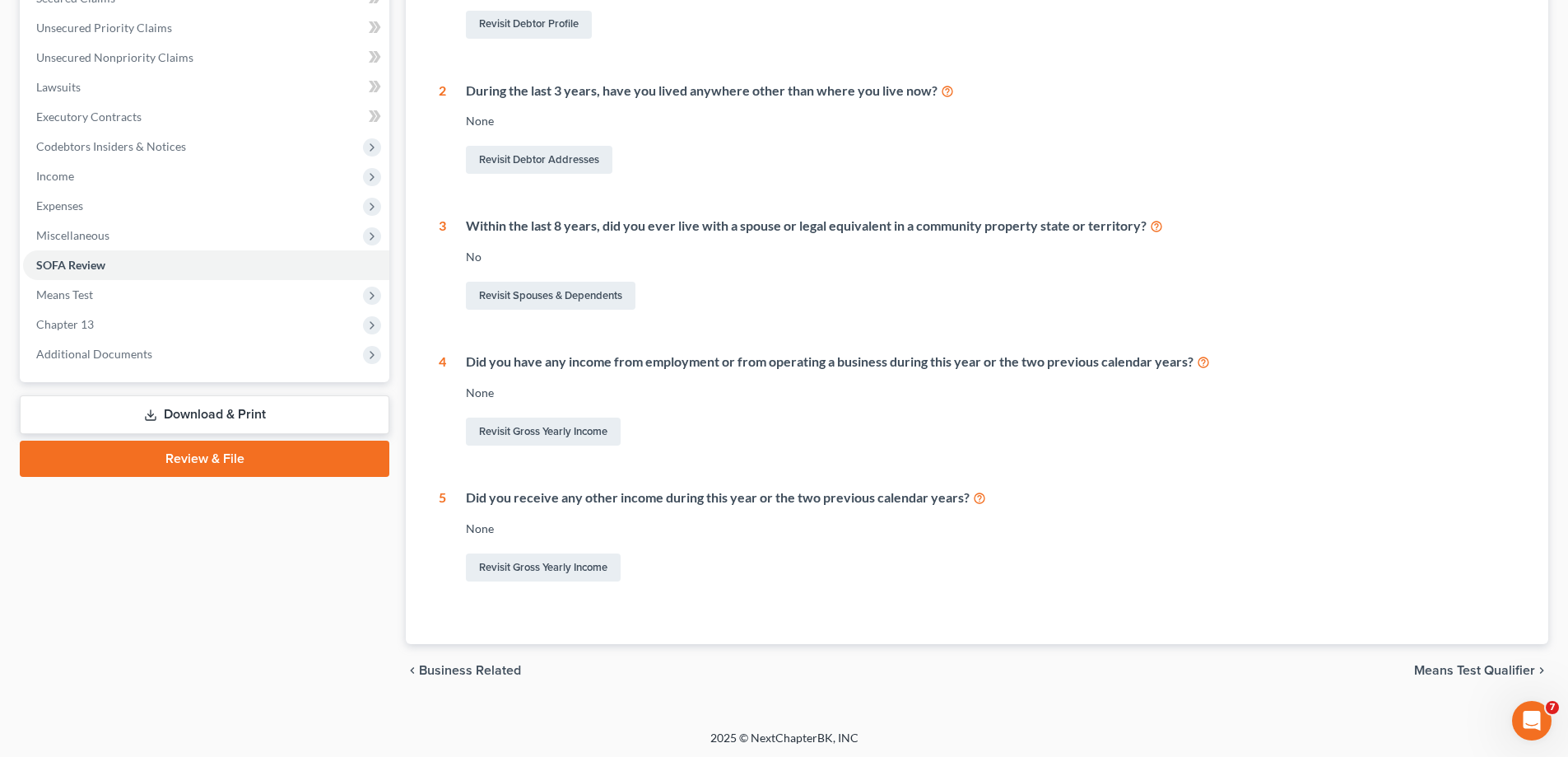
scroll to position [368, 0]
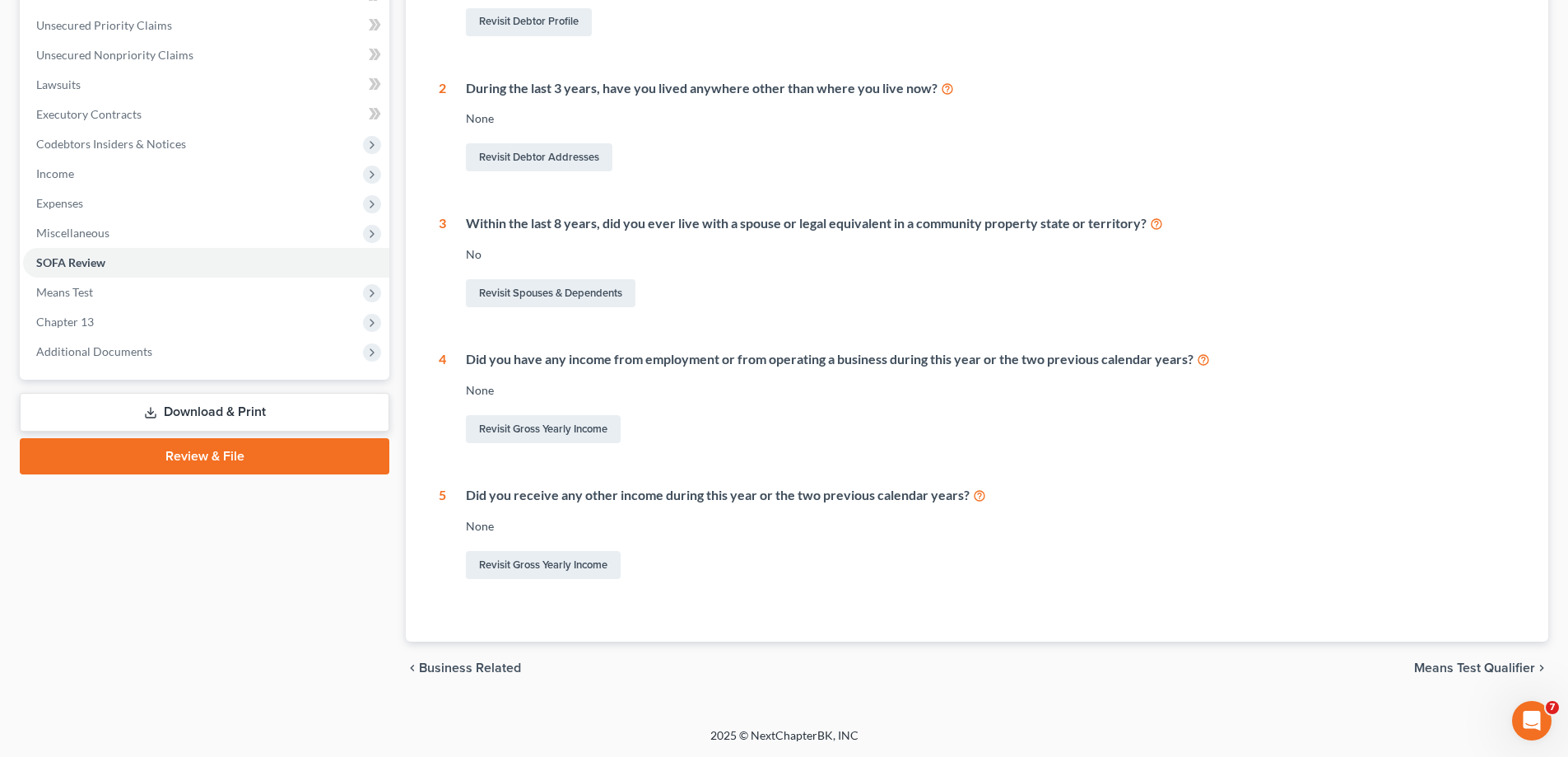
click at [1436, 664] on span "Means Test Qualifier" at bounding box center [1474, 668] width 121 height 14
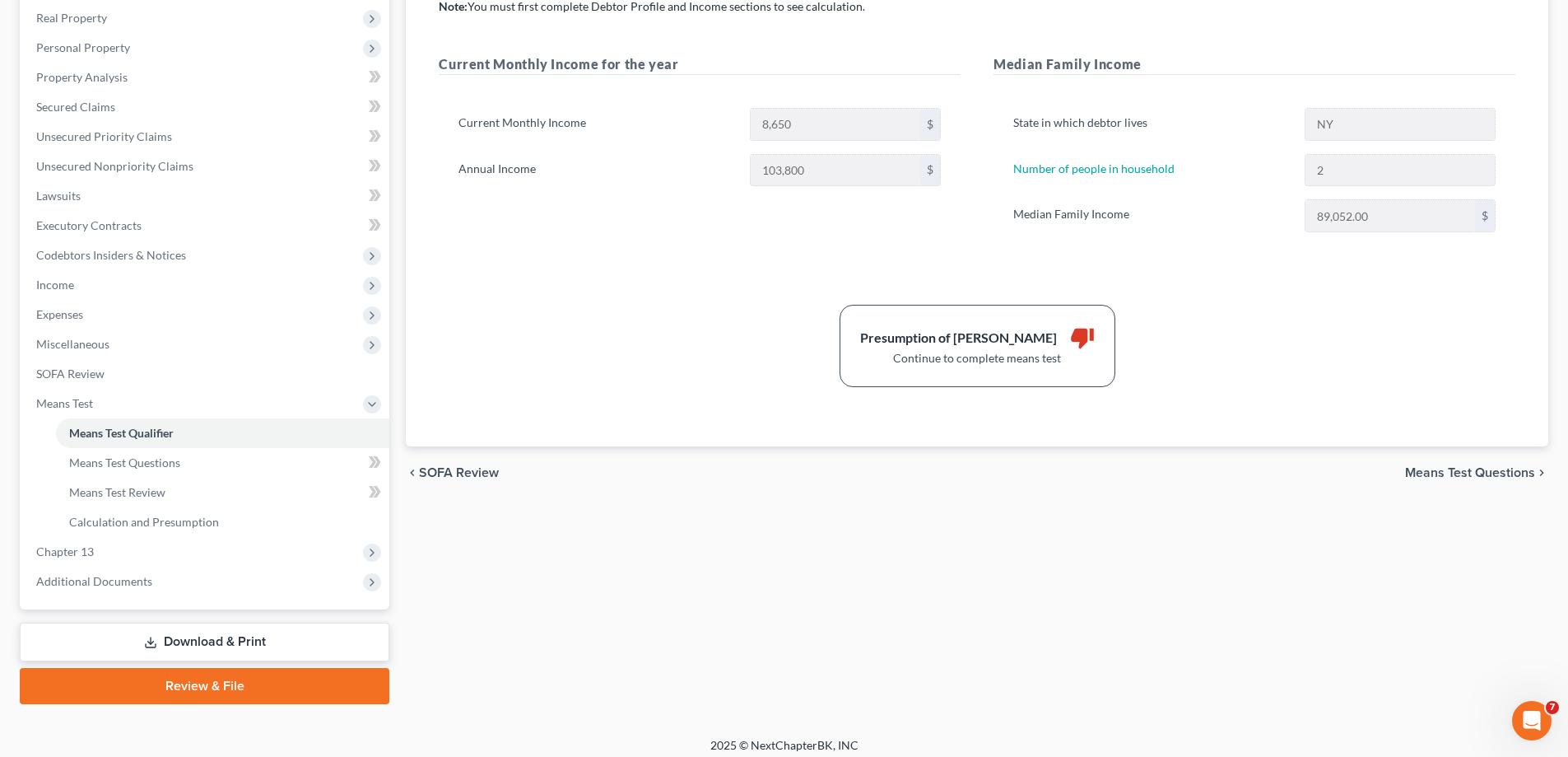
scroll to position [267, 0]
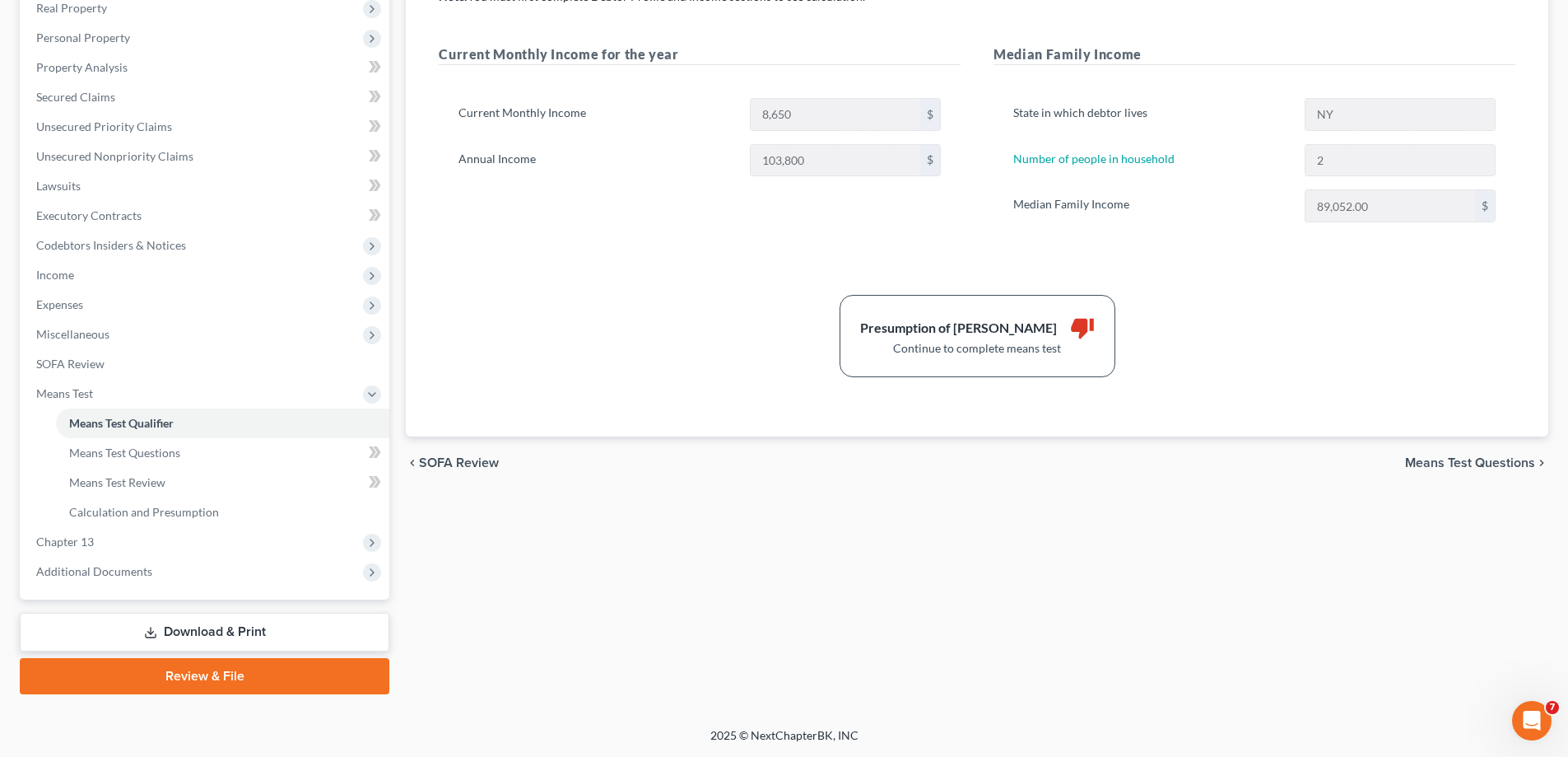
drag, startPoint x: 1464, startPoint y: 457, endPoint x: 1442, endPoint y: 473, distance: 27.2
click at [1463, 457] on span "Means Test Questions" at bounding box center [1470, 463] width 130 height 14
select select "2"
select select "0"
select select "60"
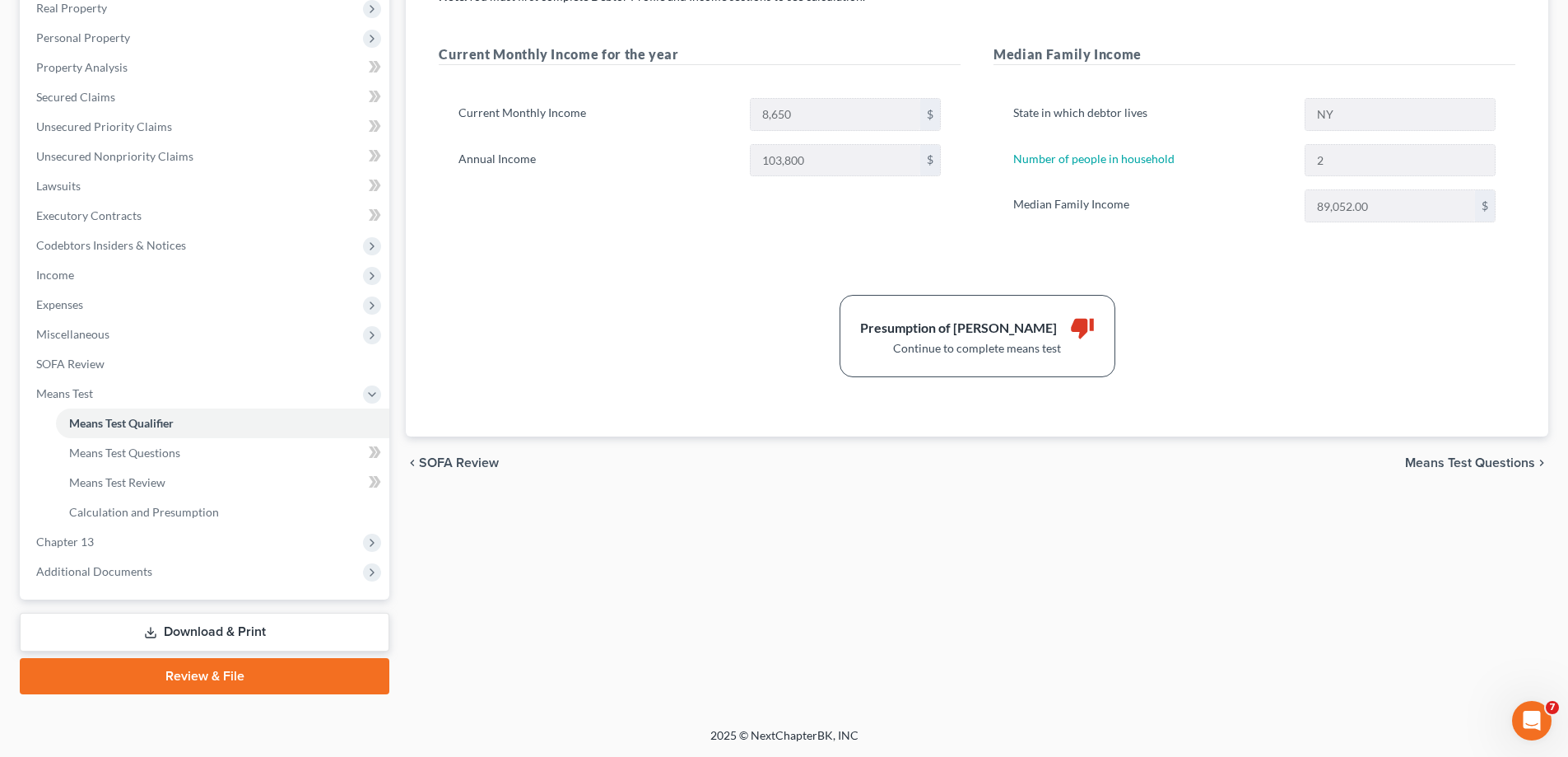
select select "1"
select select "60"
select select "1"
select select "60"
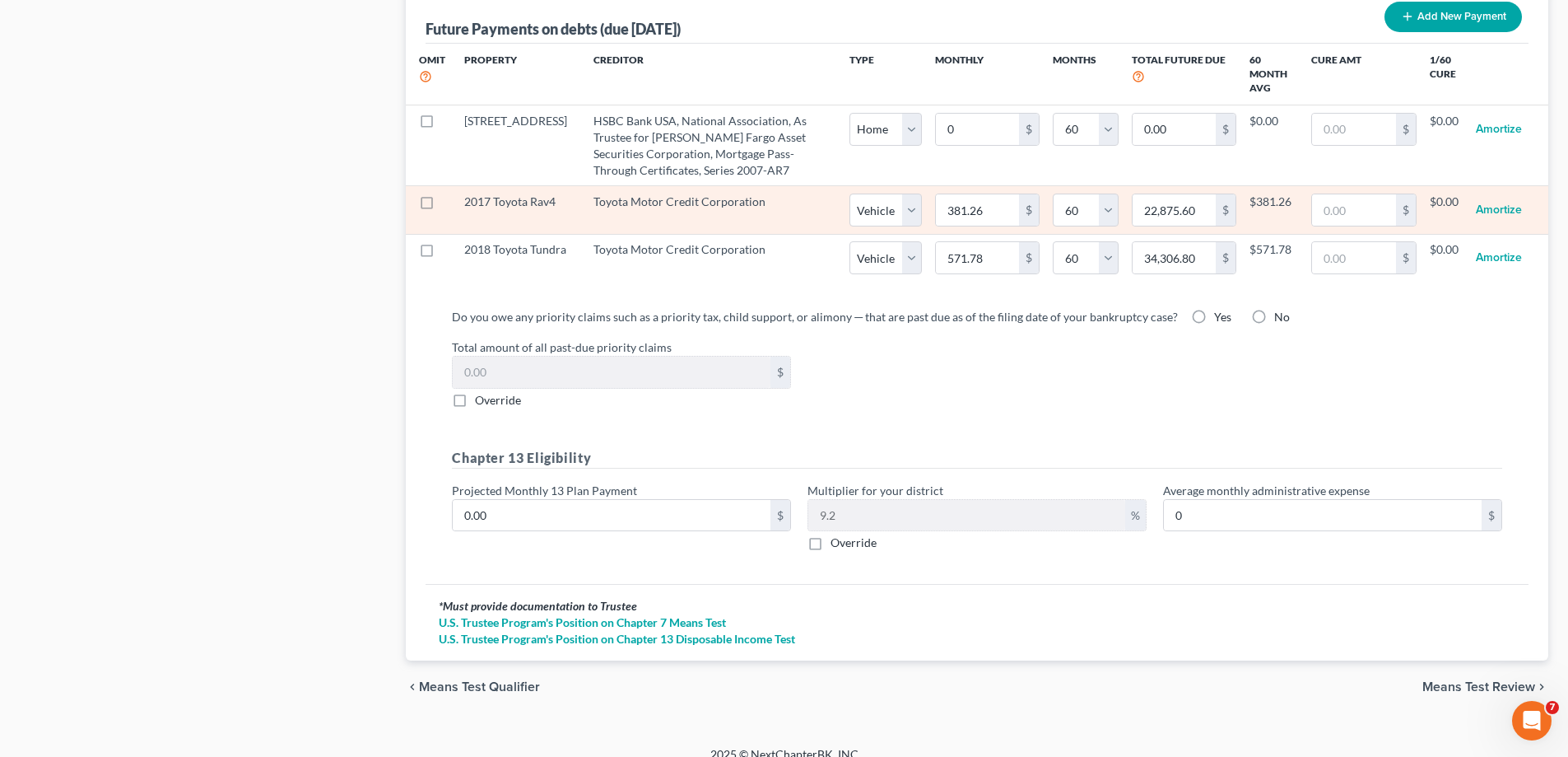
scroll to position [1671, 0]
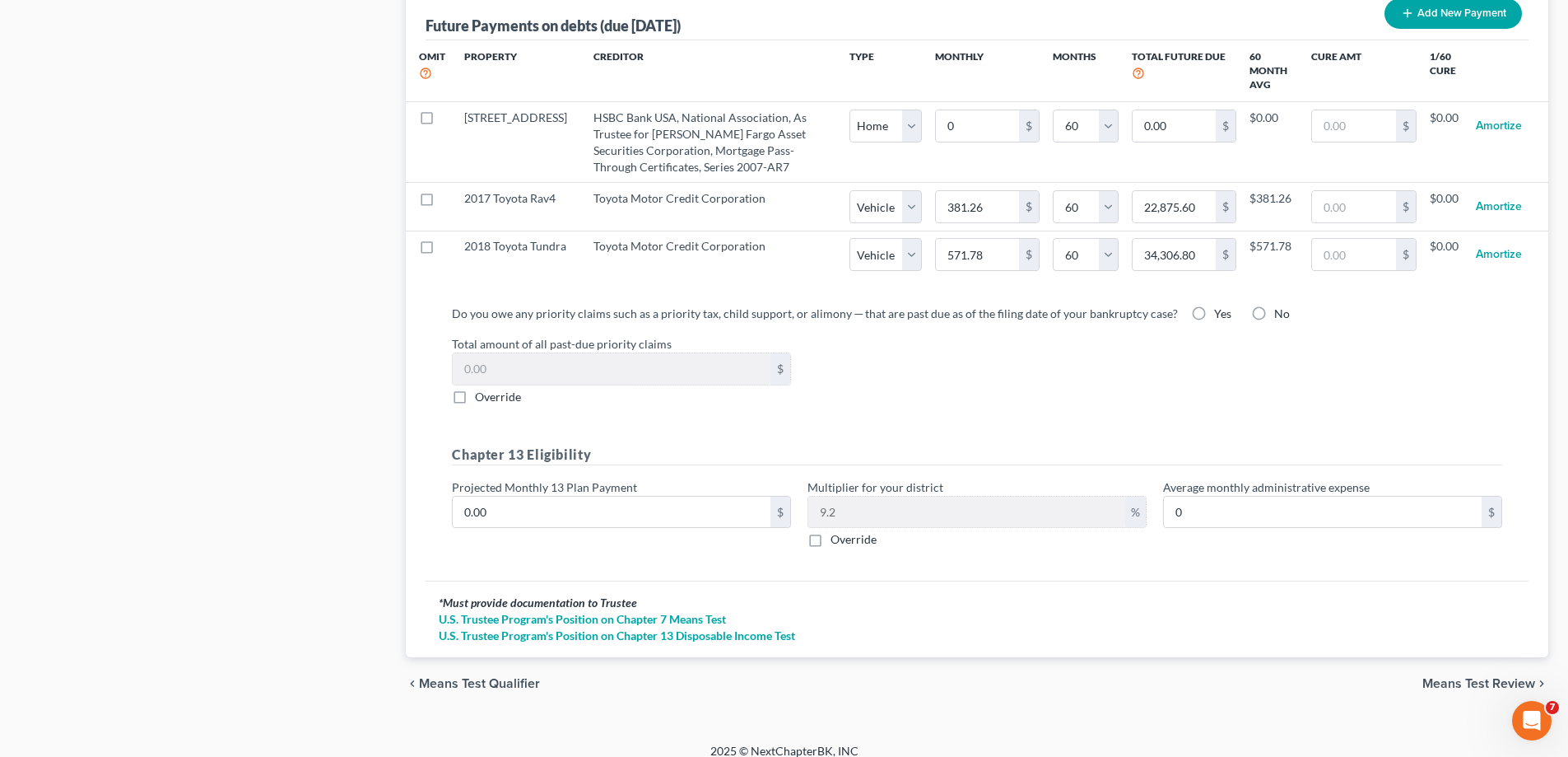
click at [1476, 677] on span "Means Test Review" at bounding box center [1479, 683] width 112 height 14
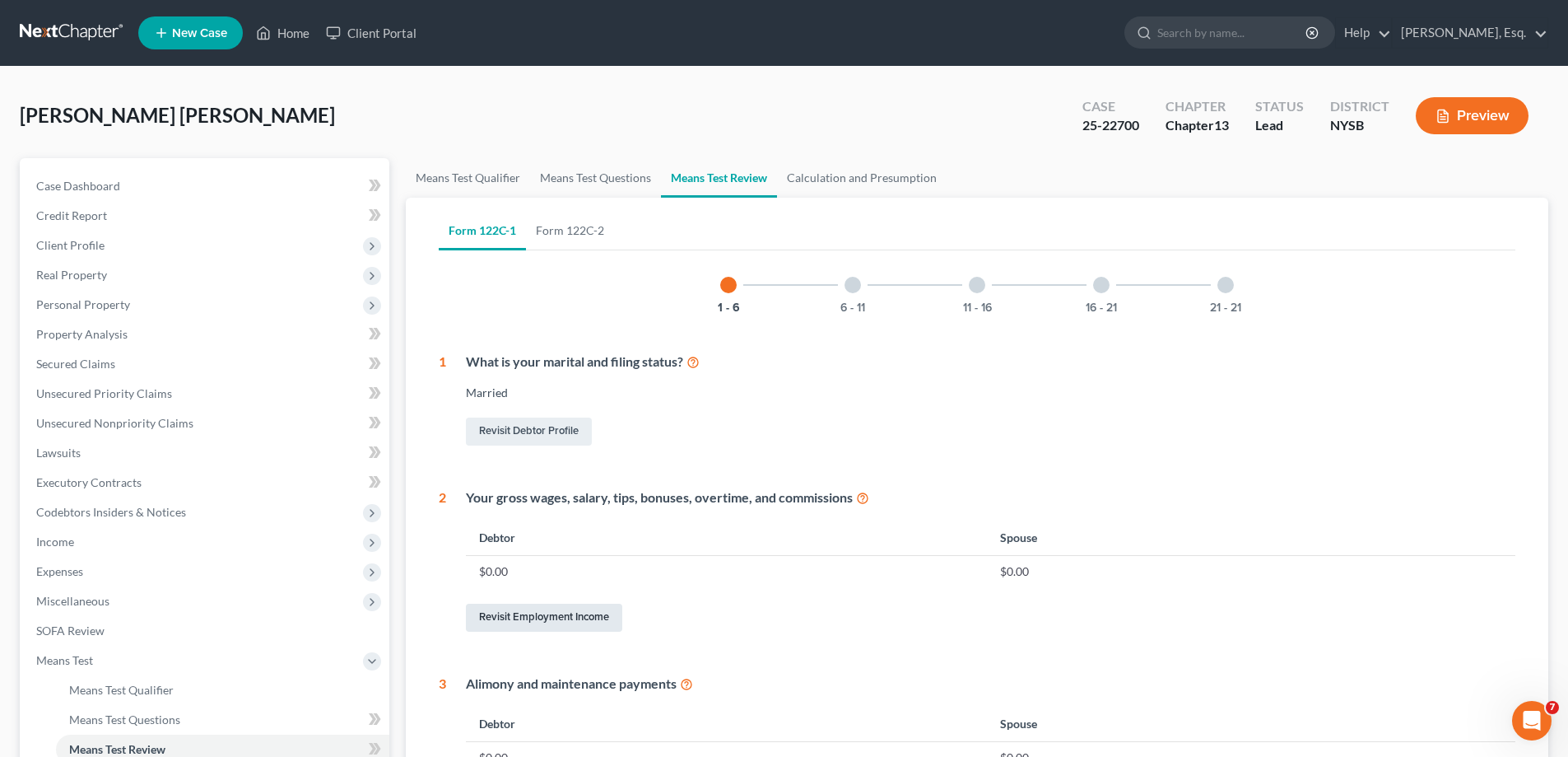
click at [555, 616] on link "Revisit Employment Income" at bounding box center [544, 617] width 156 height 28
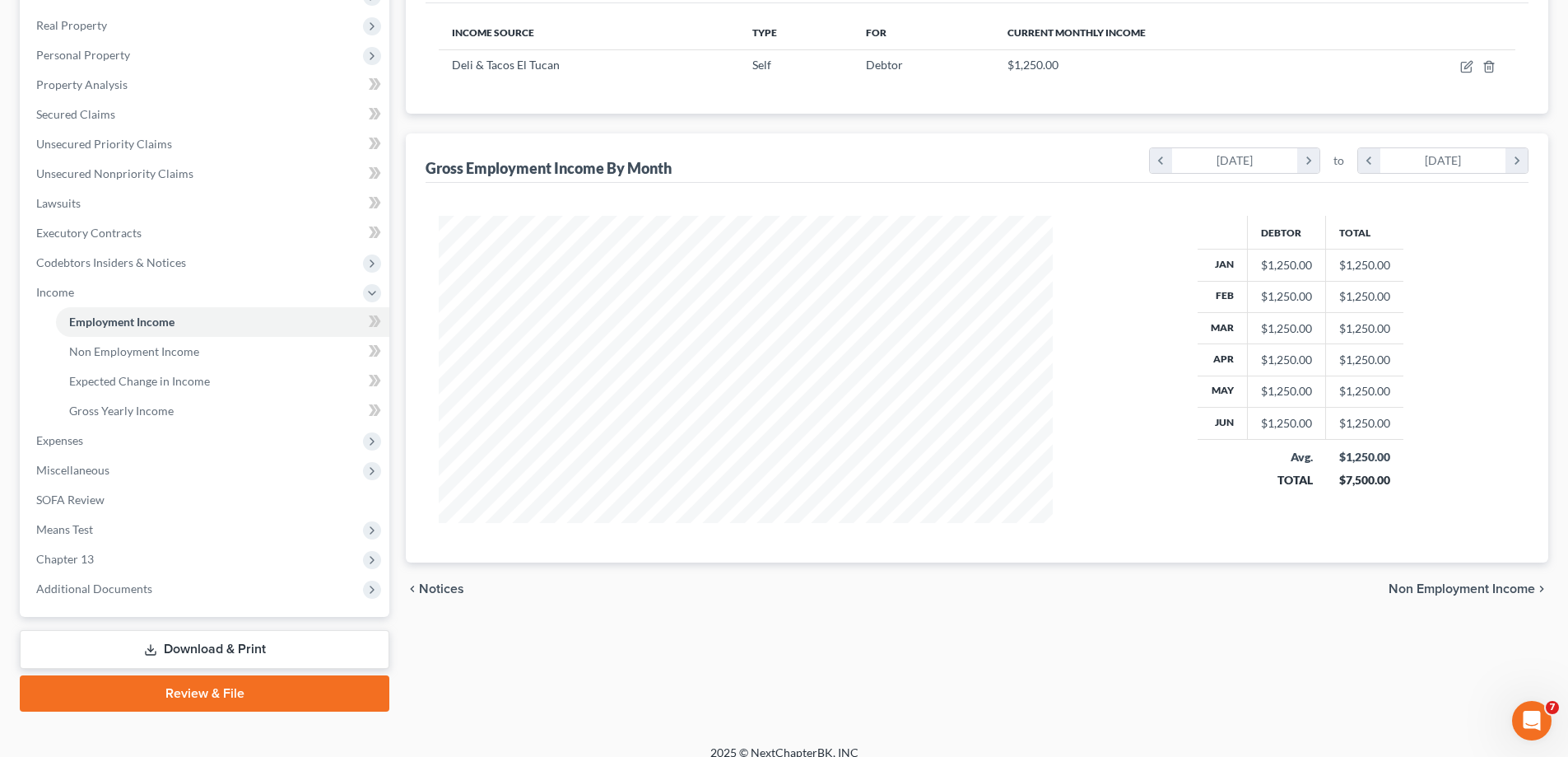
scroll to position [267, 0]
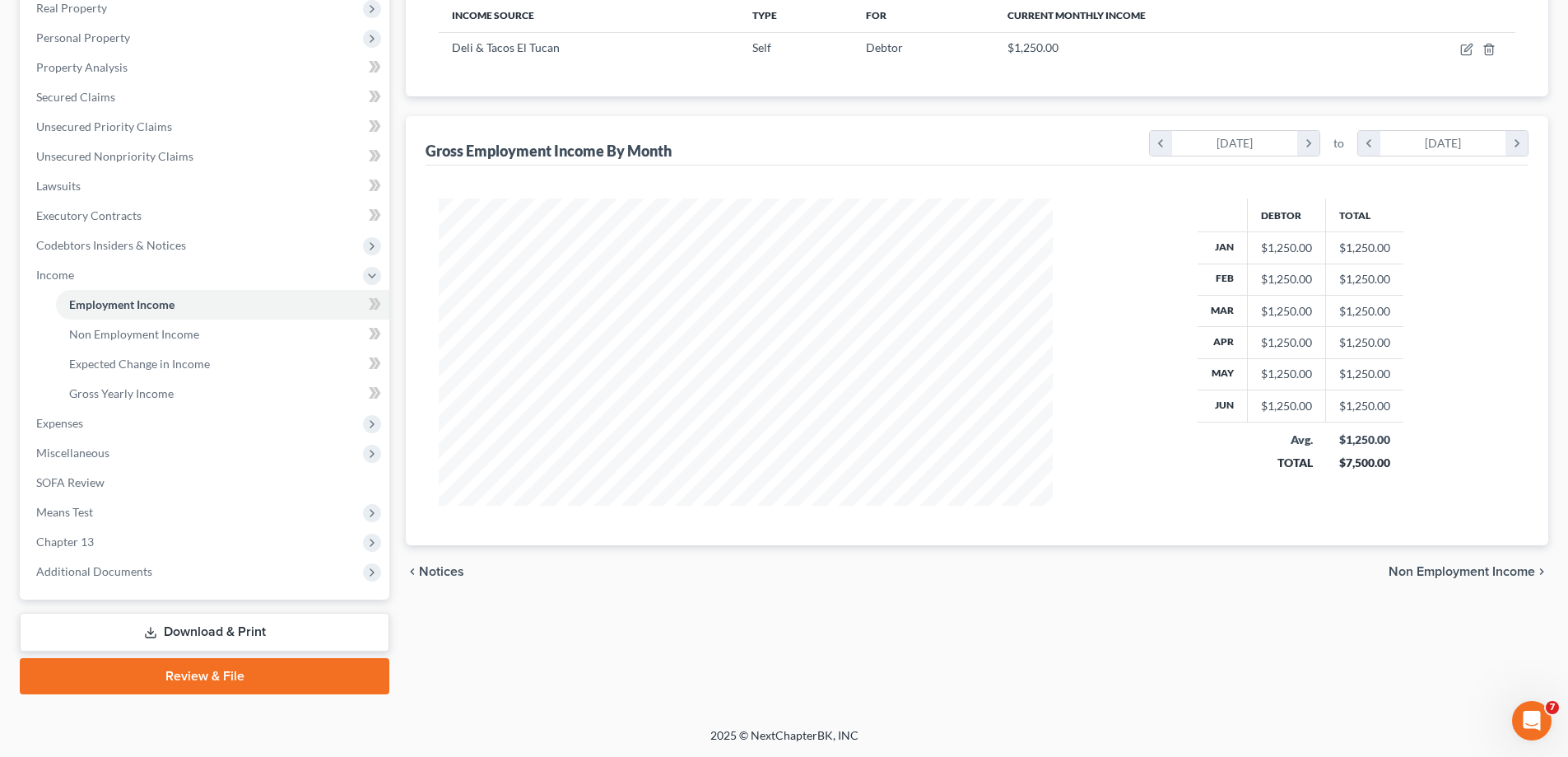
click at [1455, 571] on span "Non Employment Income" at bounding box center [1461, 572] width 146 height 14
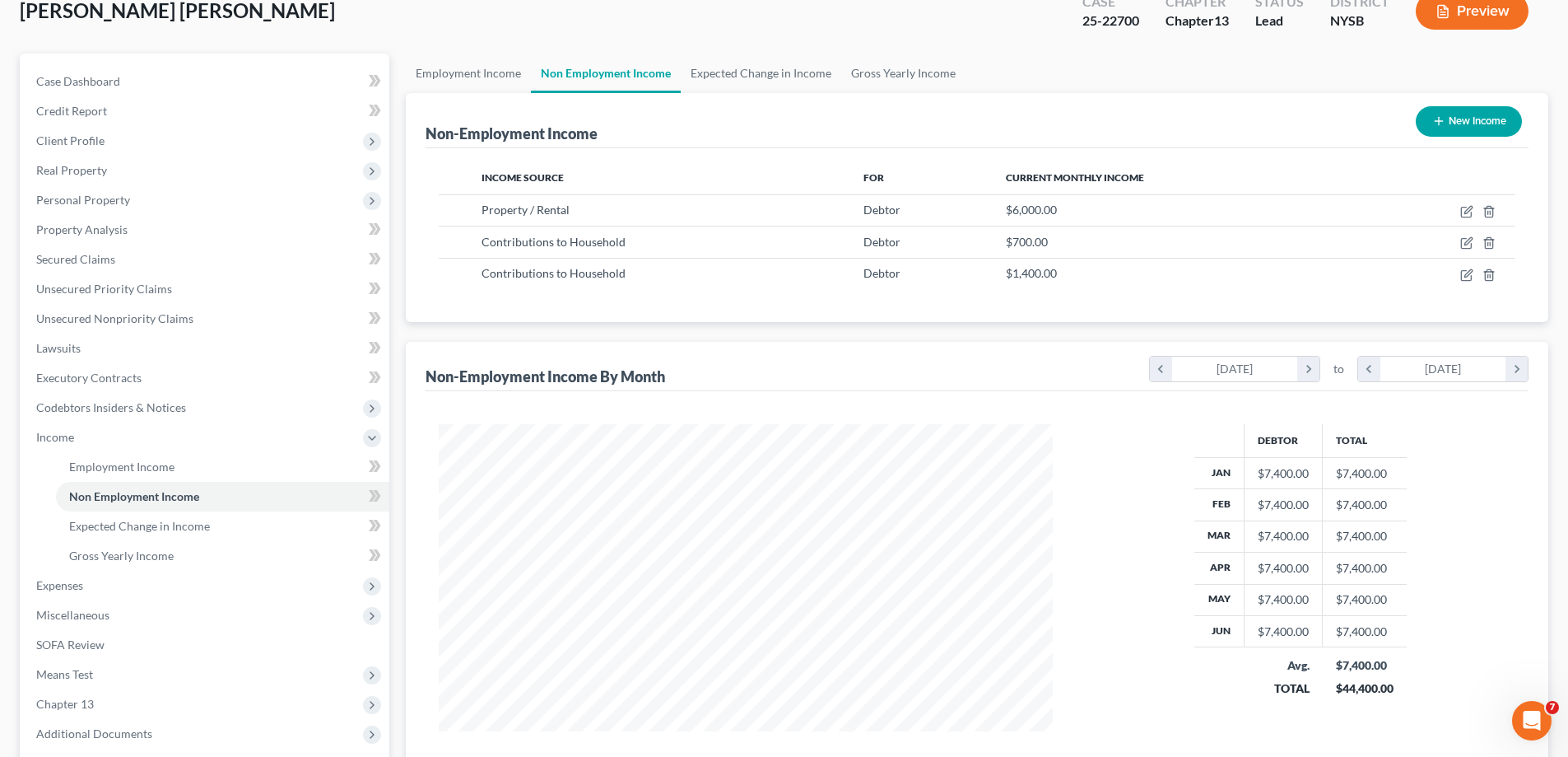
scroll to position [267, 0]
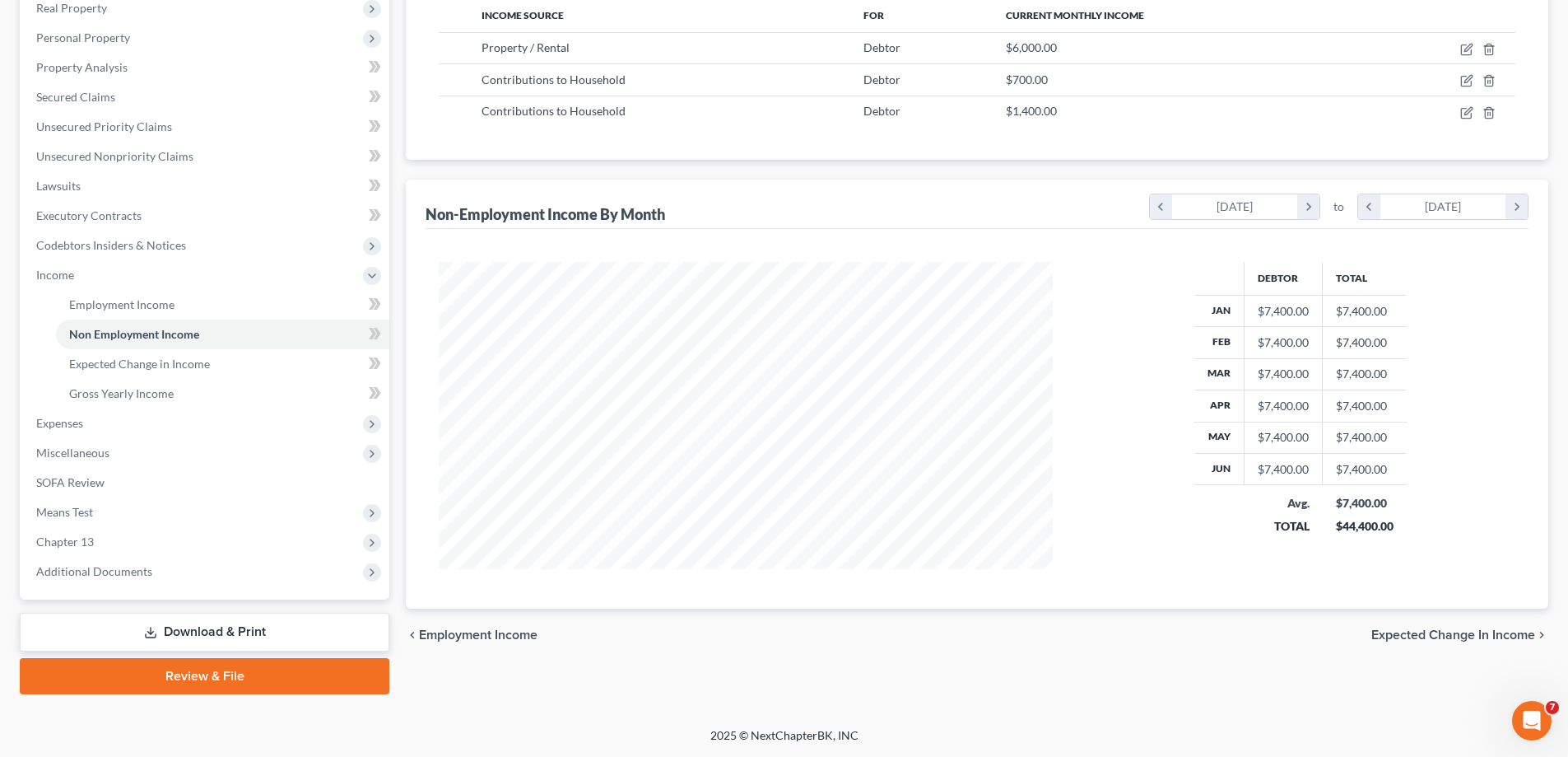
click at [1417, 637] on span "Expected Change in Income" at bounding box center [1453, 635] width 164 height 14
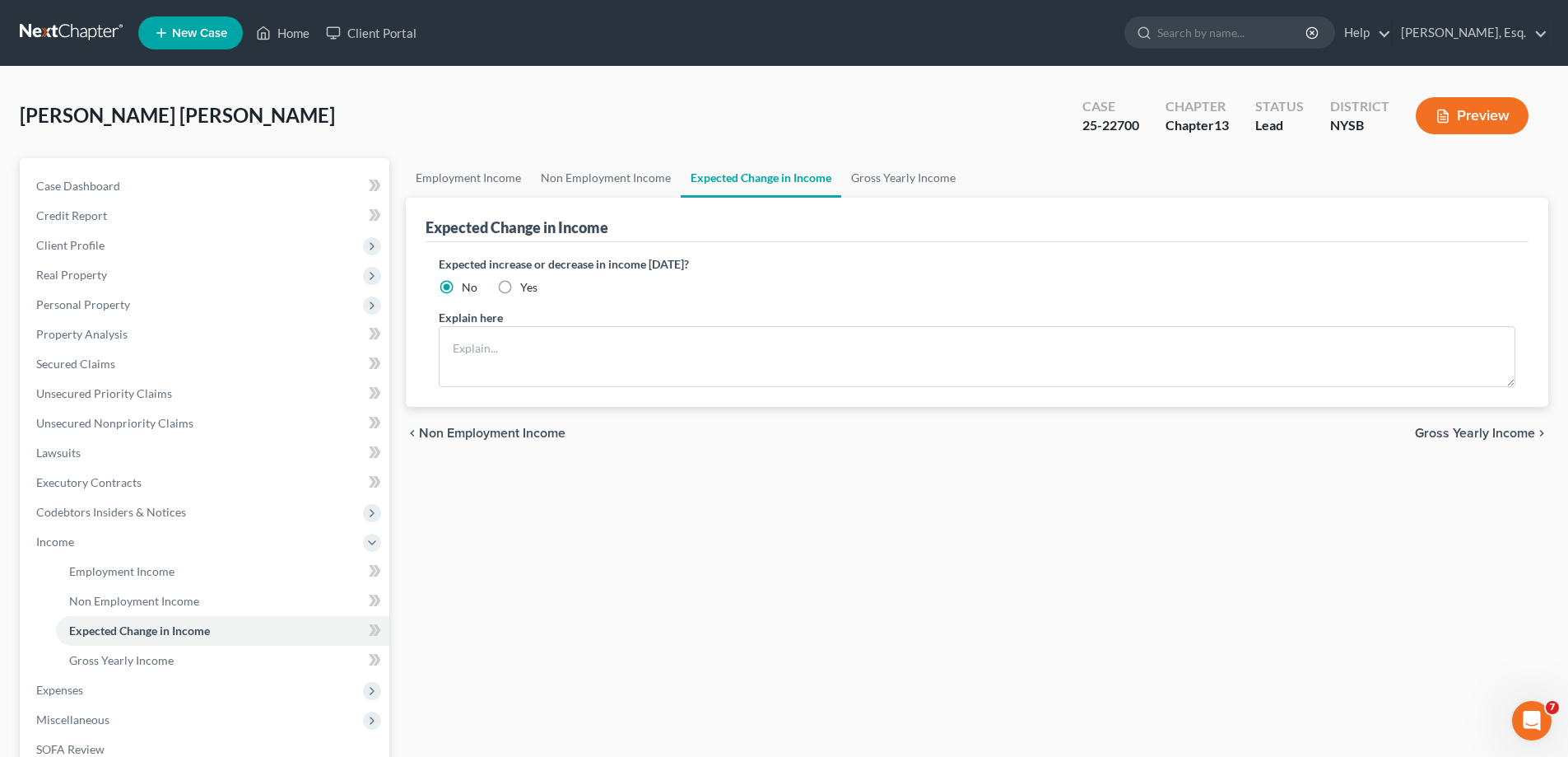
click at [1447, 435] on span "Gross Yearly Income" at bounding box center [1475, 433] width 120 height 14
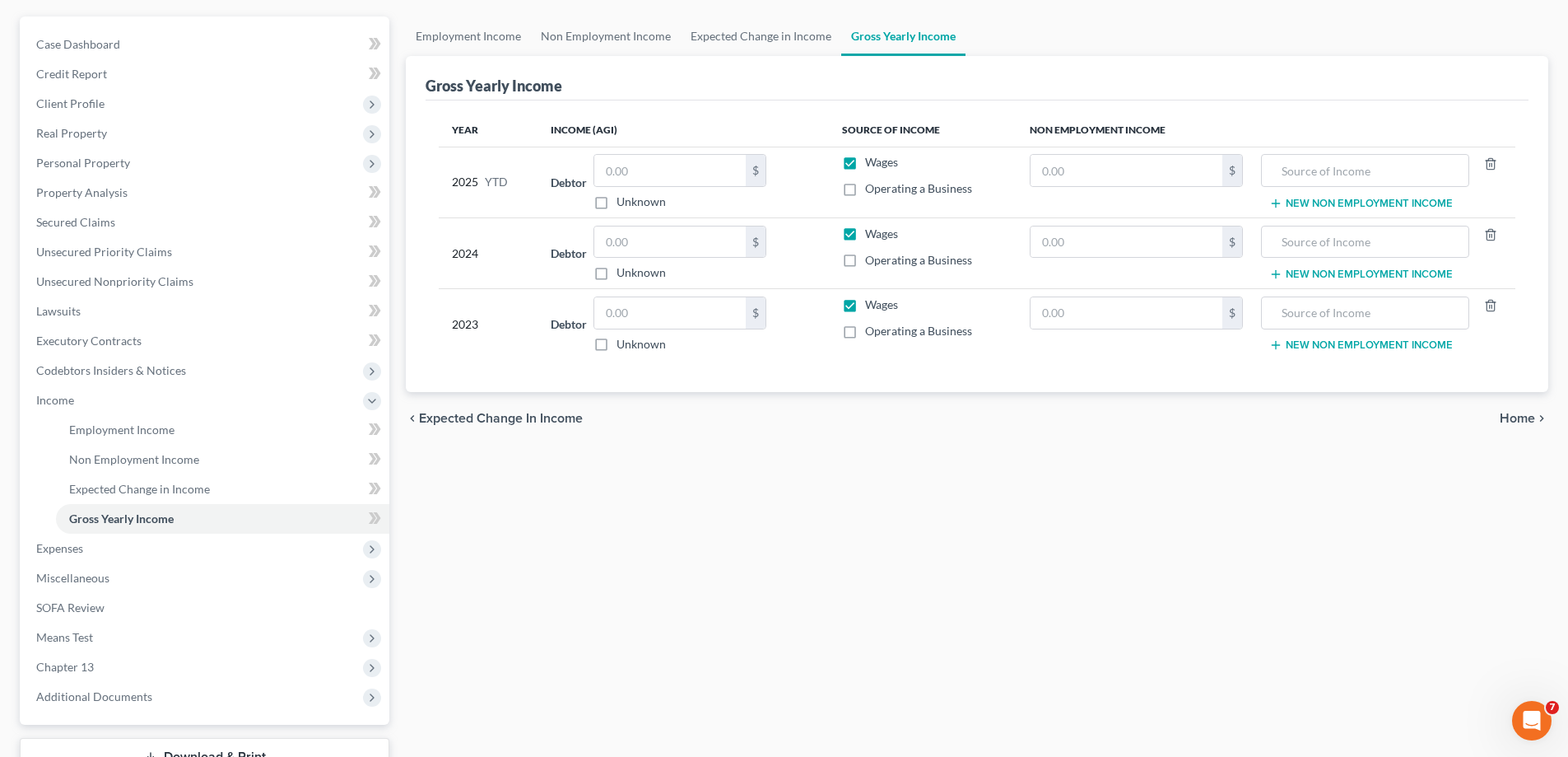
scroll to position [165, 0]
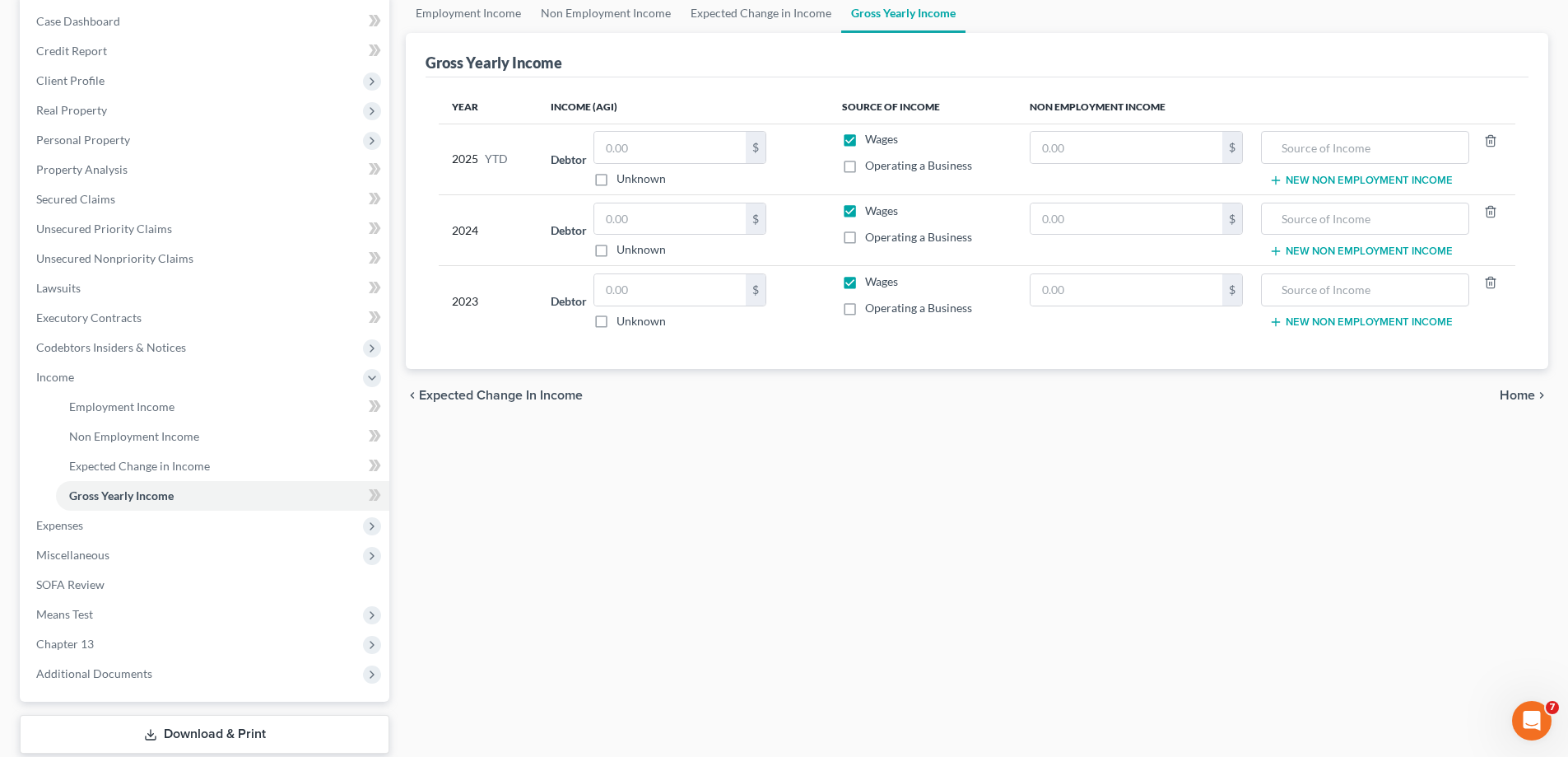
click at [1518, 396] on span "Home" at bounding box center [1518, 395] width 36 height 14
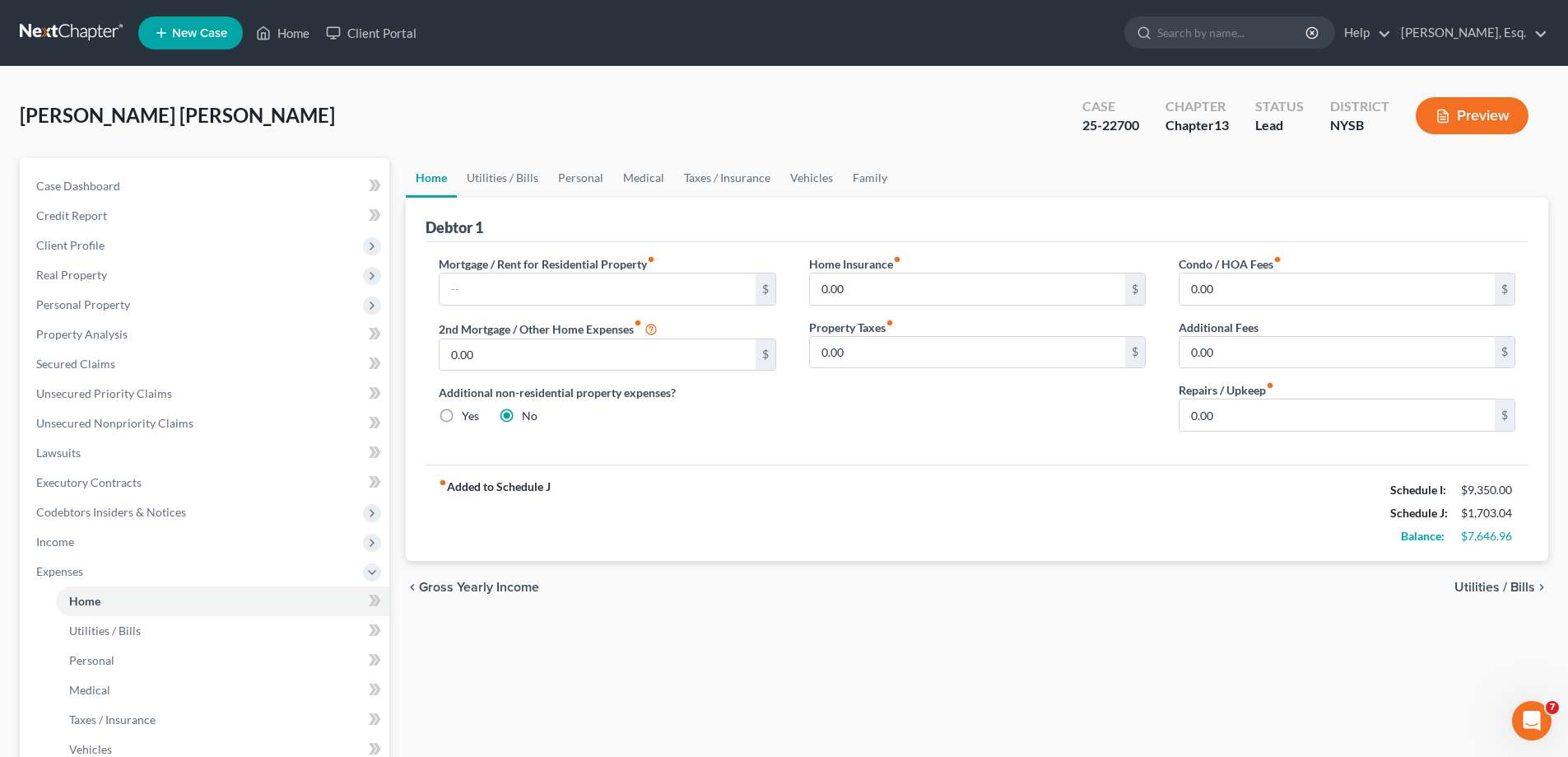
click at [1476, 584] on span "Utilities / Bills" at bounding box center [1494, 587] width 80 height 14
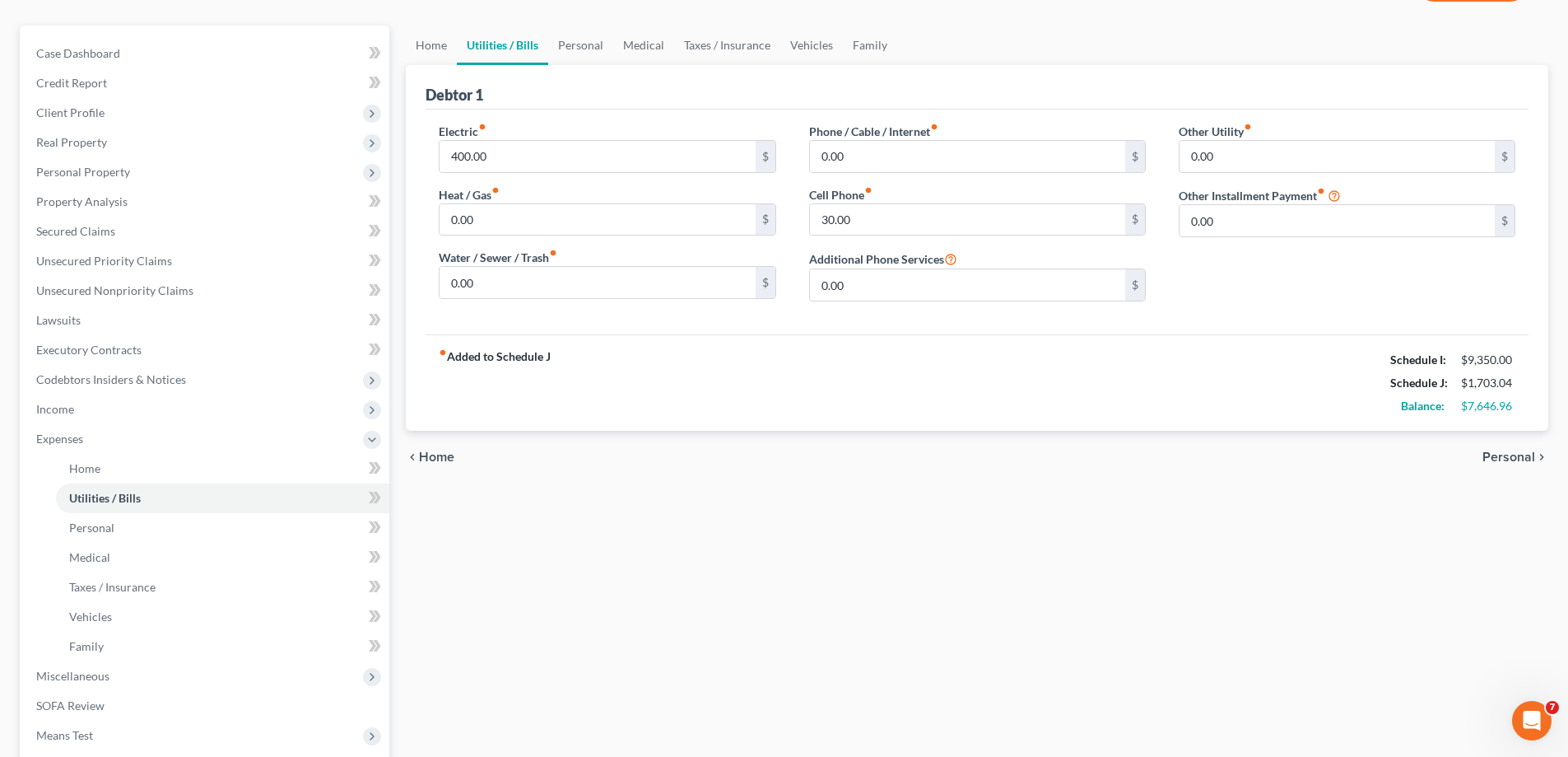
scroll to position [165, 0]
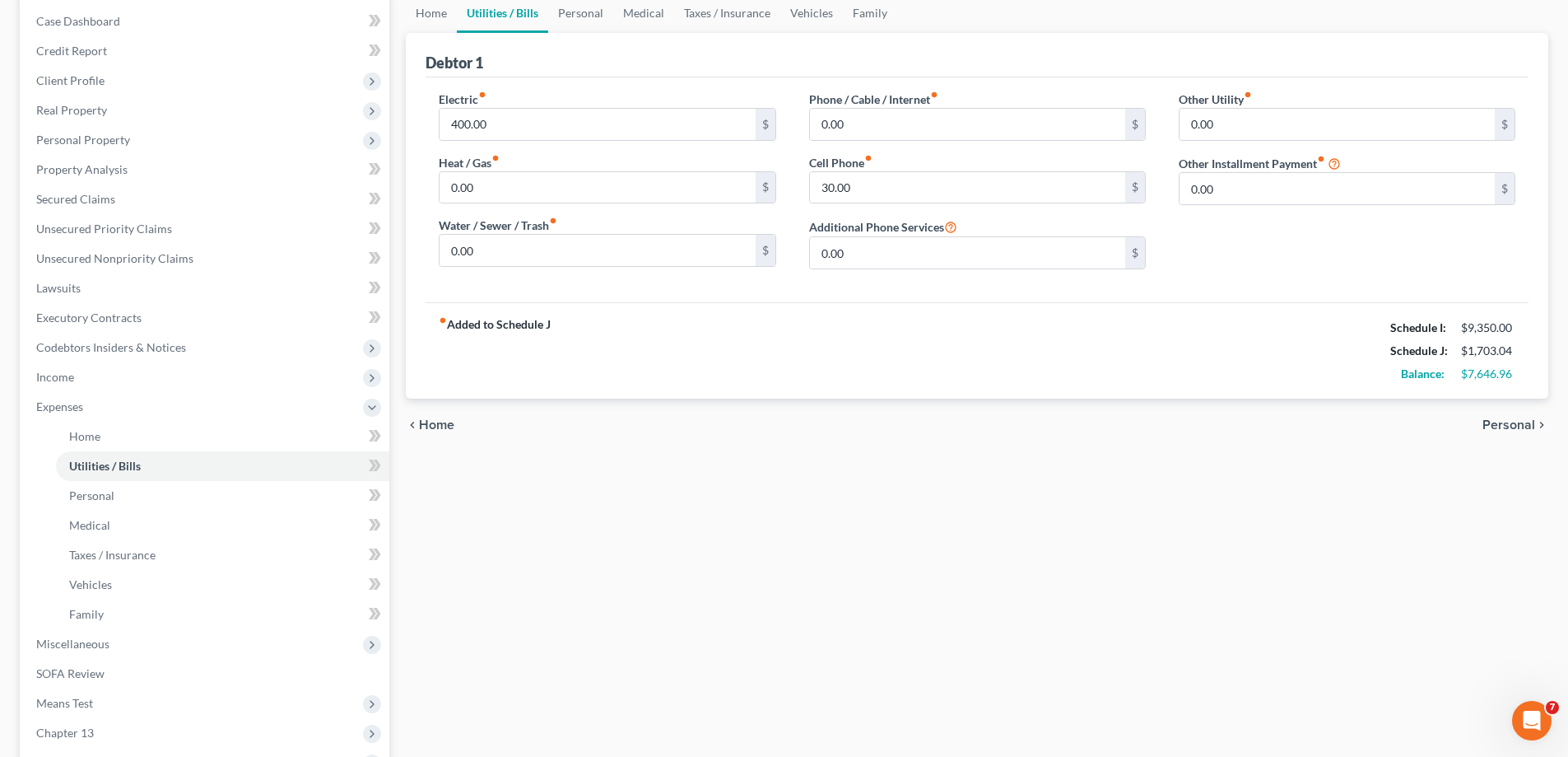
click at [1494, 429] on span "Personal" at bounding box center [1509, 426] width 52 height 14
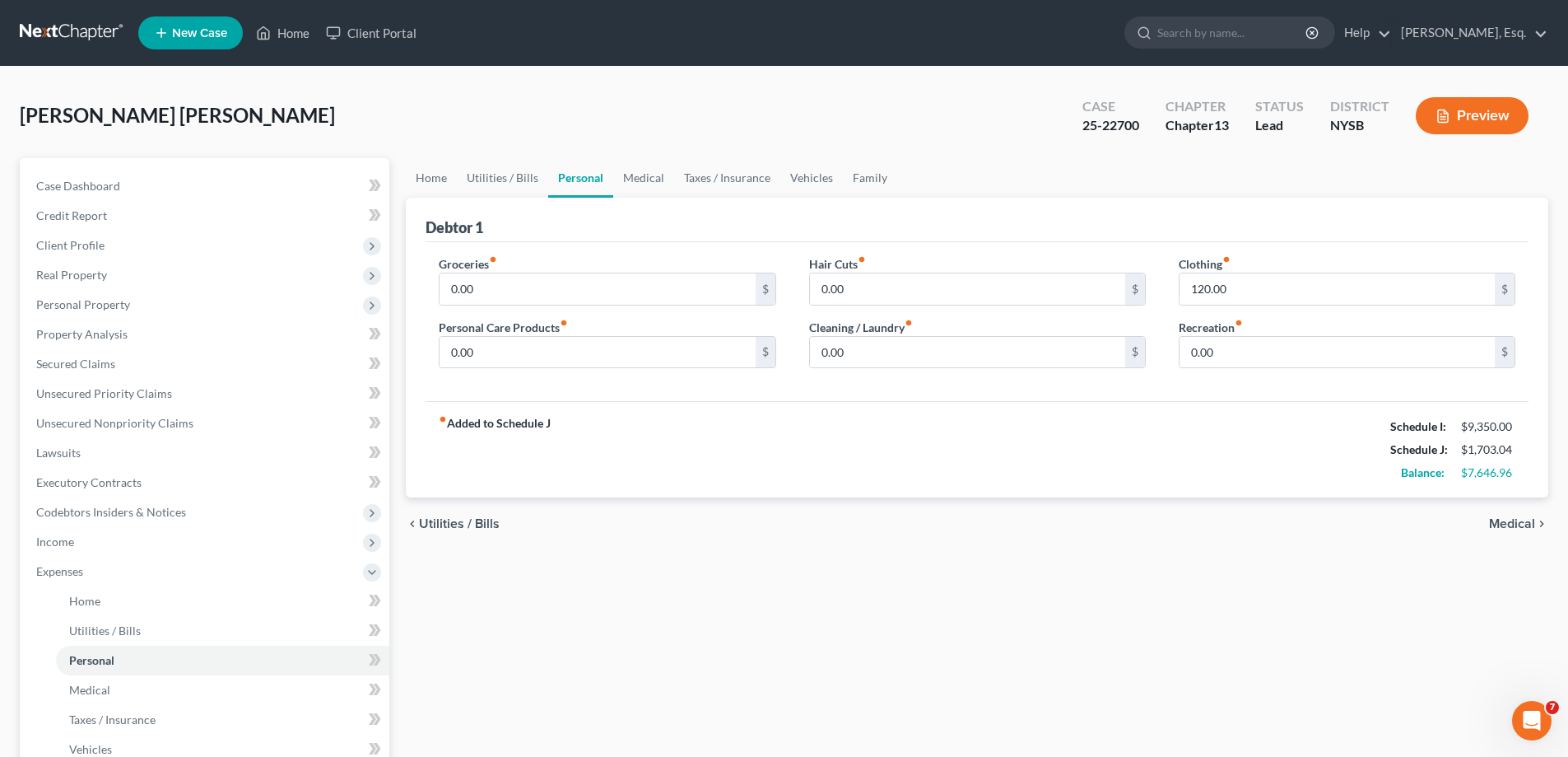
click at [1499, 525] on span "Medical" at bounding box center [1513, 523] width 47 height 14
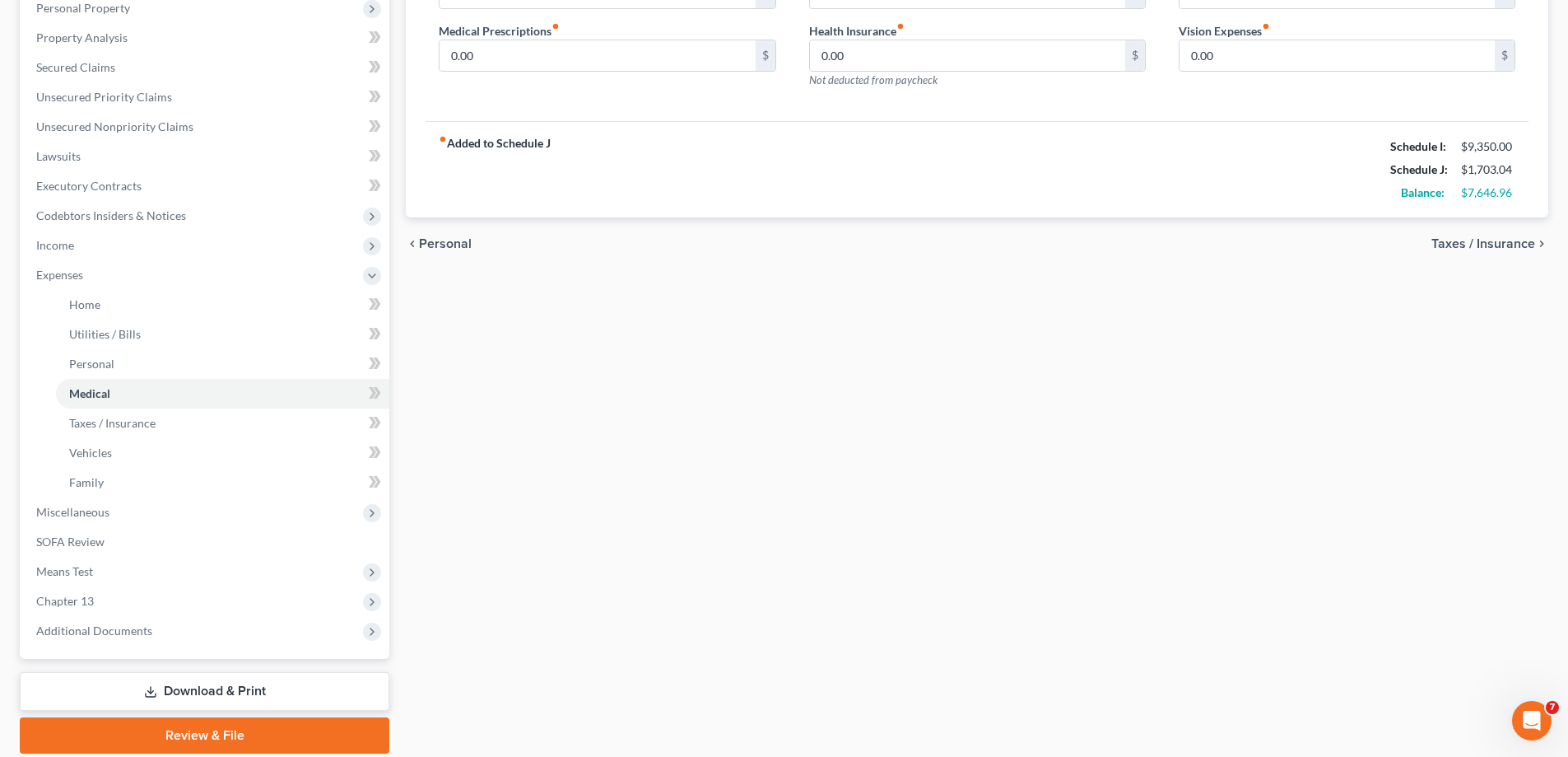
scroll to position [330, 0]
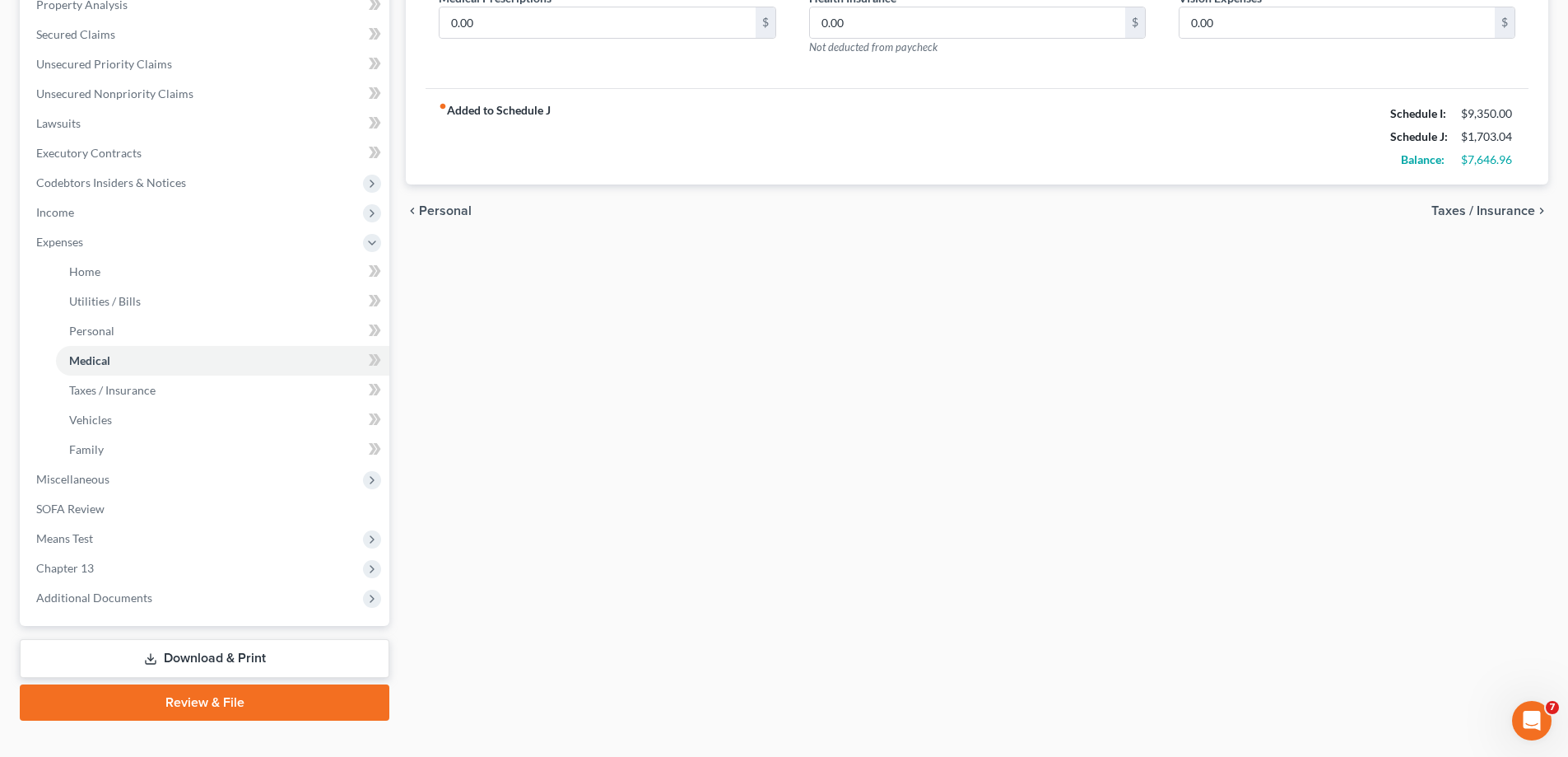
click at [1455, 215] on span "Taxes / Insurance" at bounding box center [1483, 211] width 104 height 14
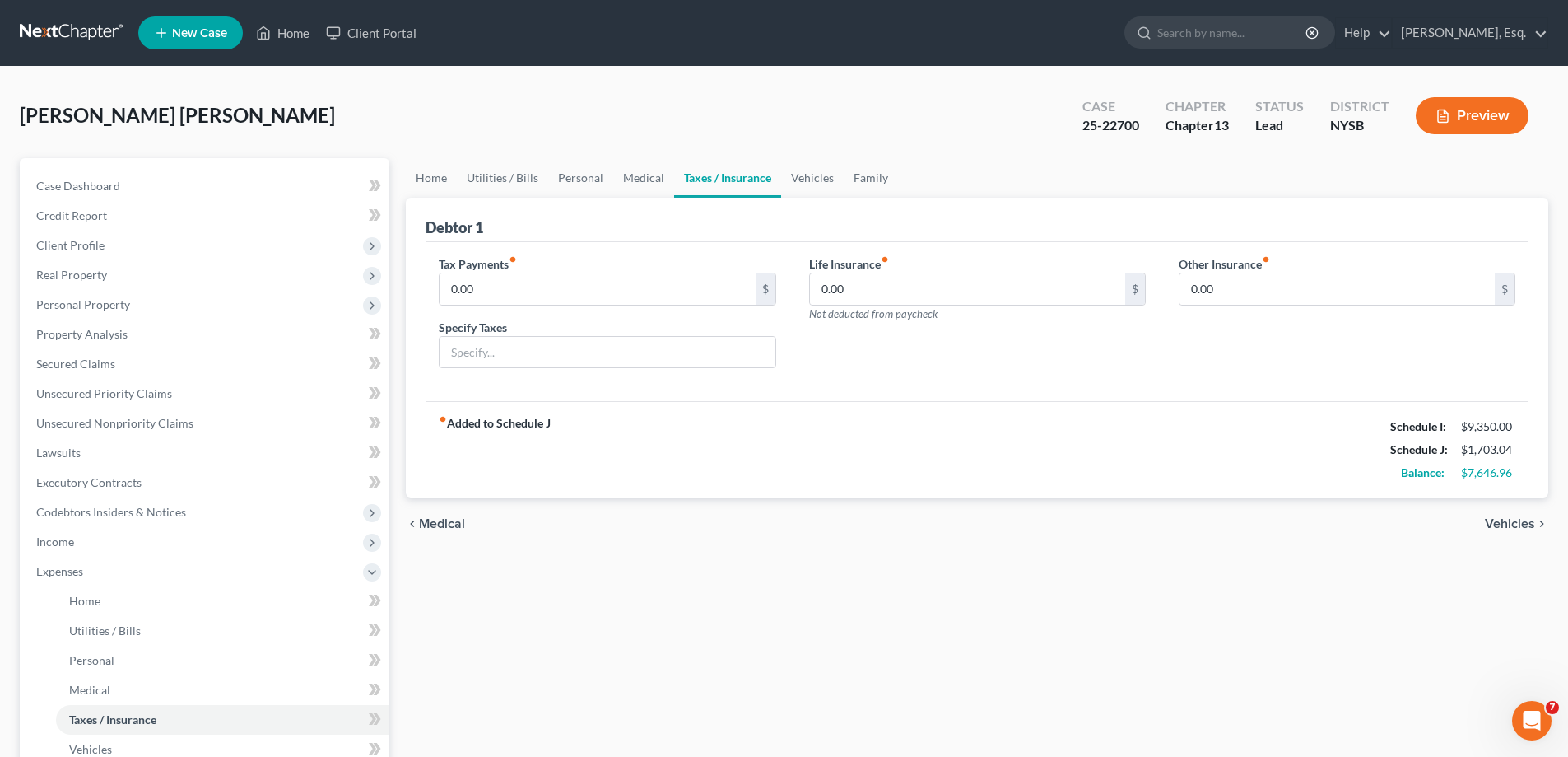
click at [1510, 527] on span "Vehicles" at bounding box center [1511, 523] width 50 height 14
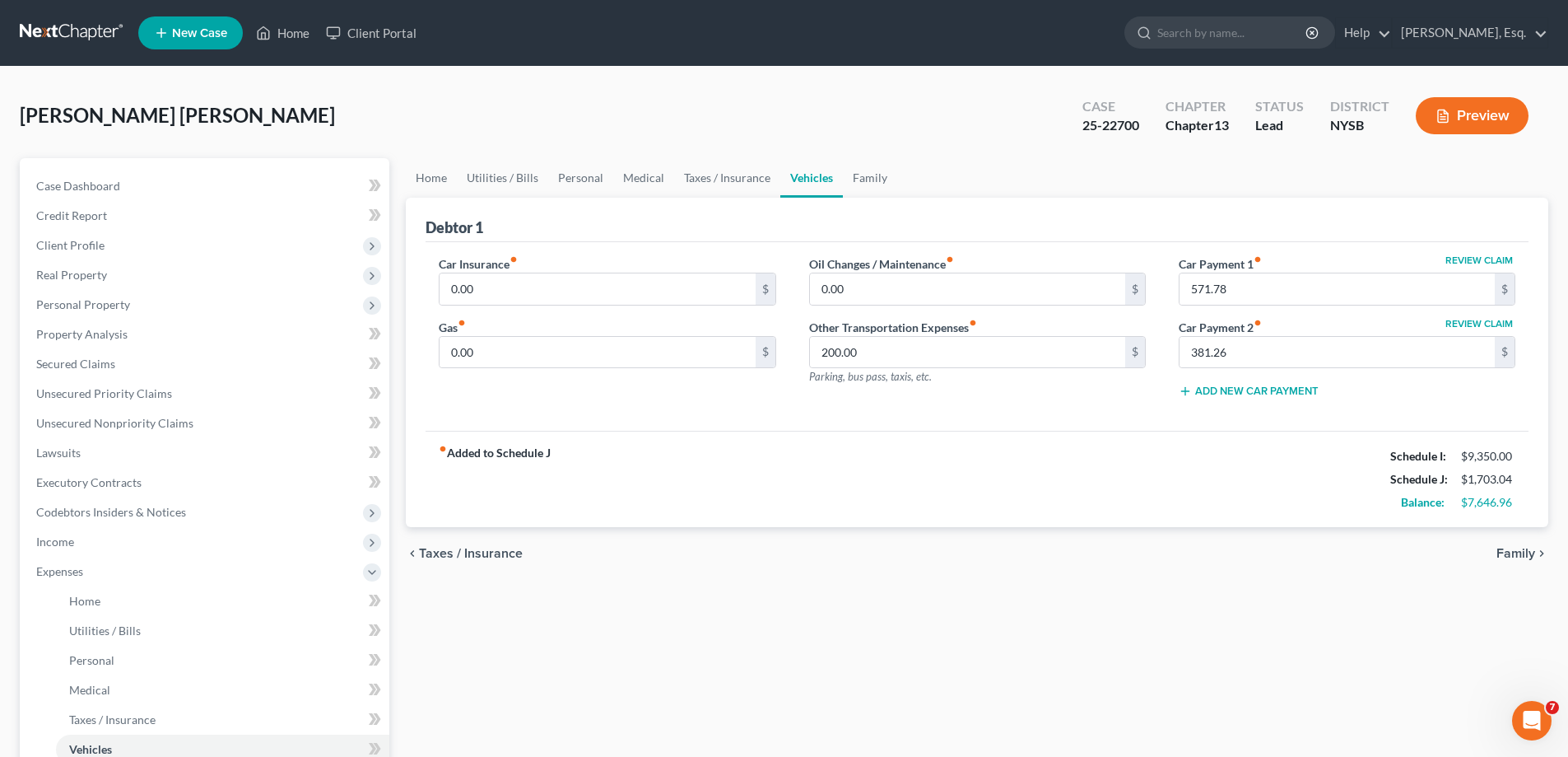
click at [1512, 551] on span "Family" at bounding box center [1516, 553] width 39 height 14
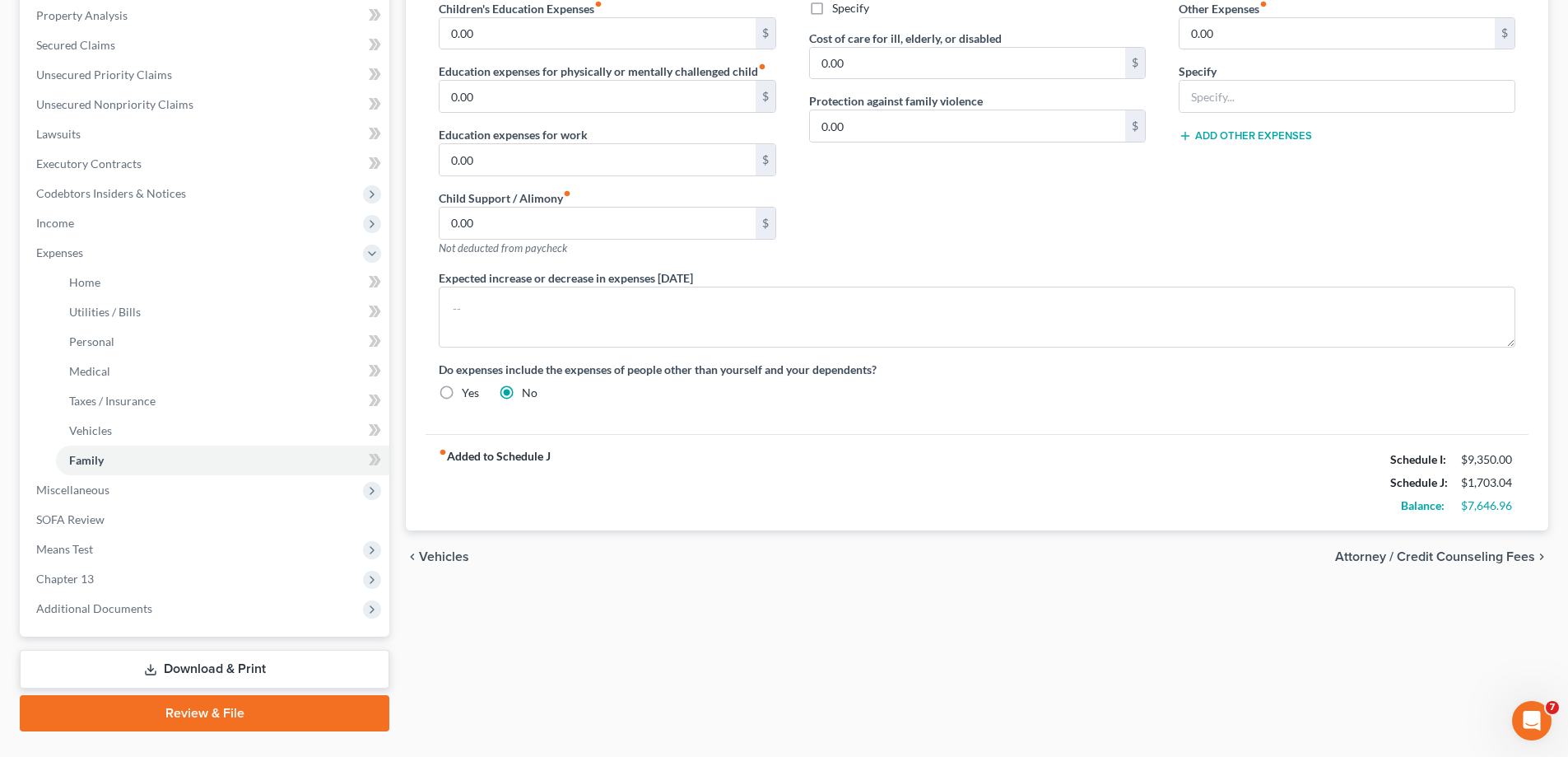
scroll to position [330, 0]
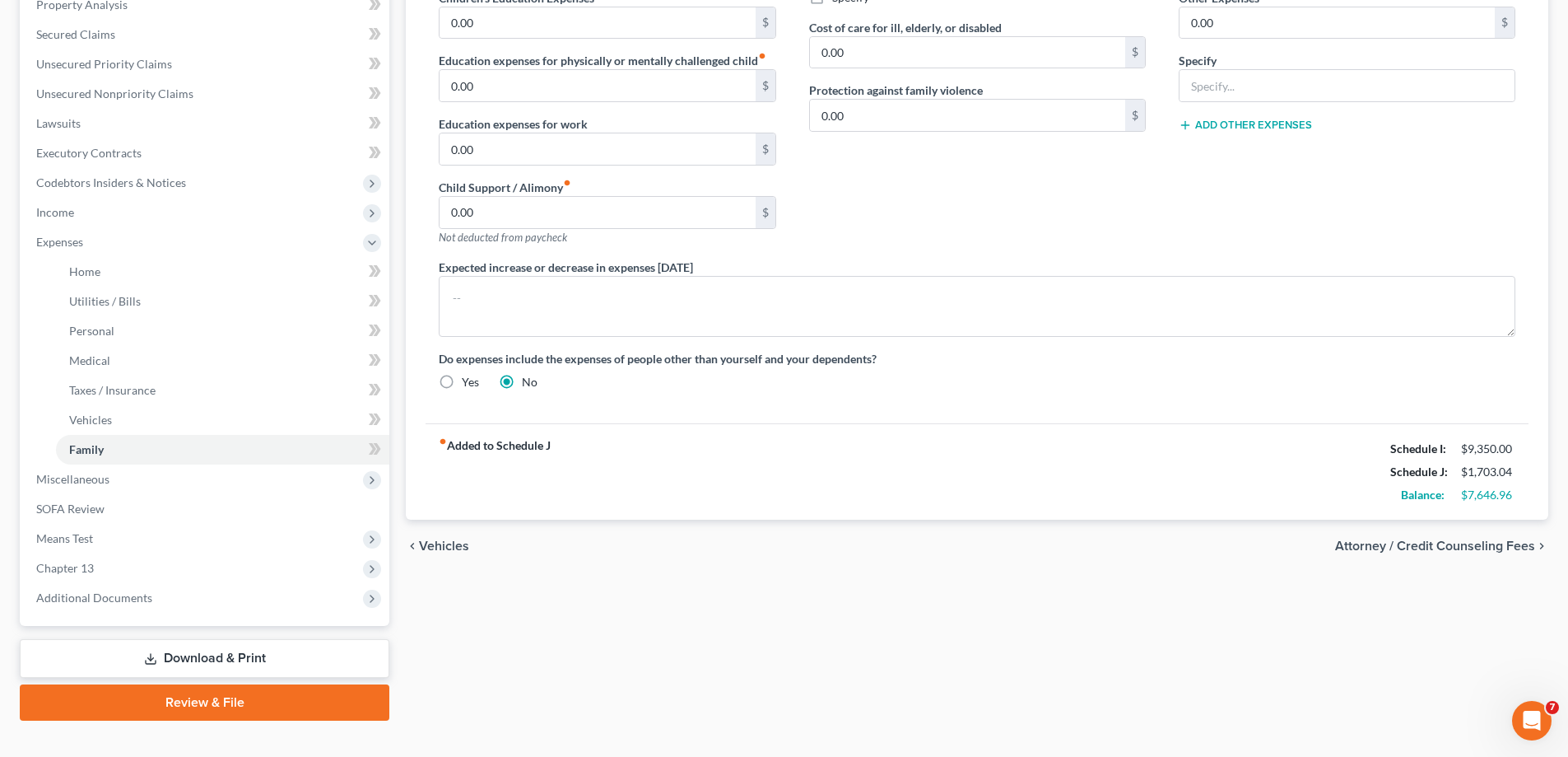
click at [1482, 545] on span "Attorney / Credit Counseling Fees" at bounding box center [1435, 546] width 200 height 14
select select "0"
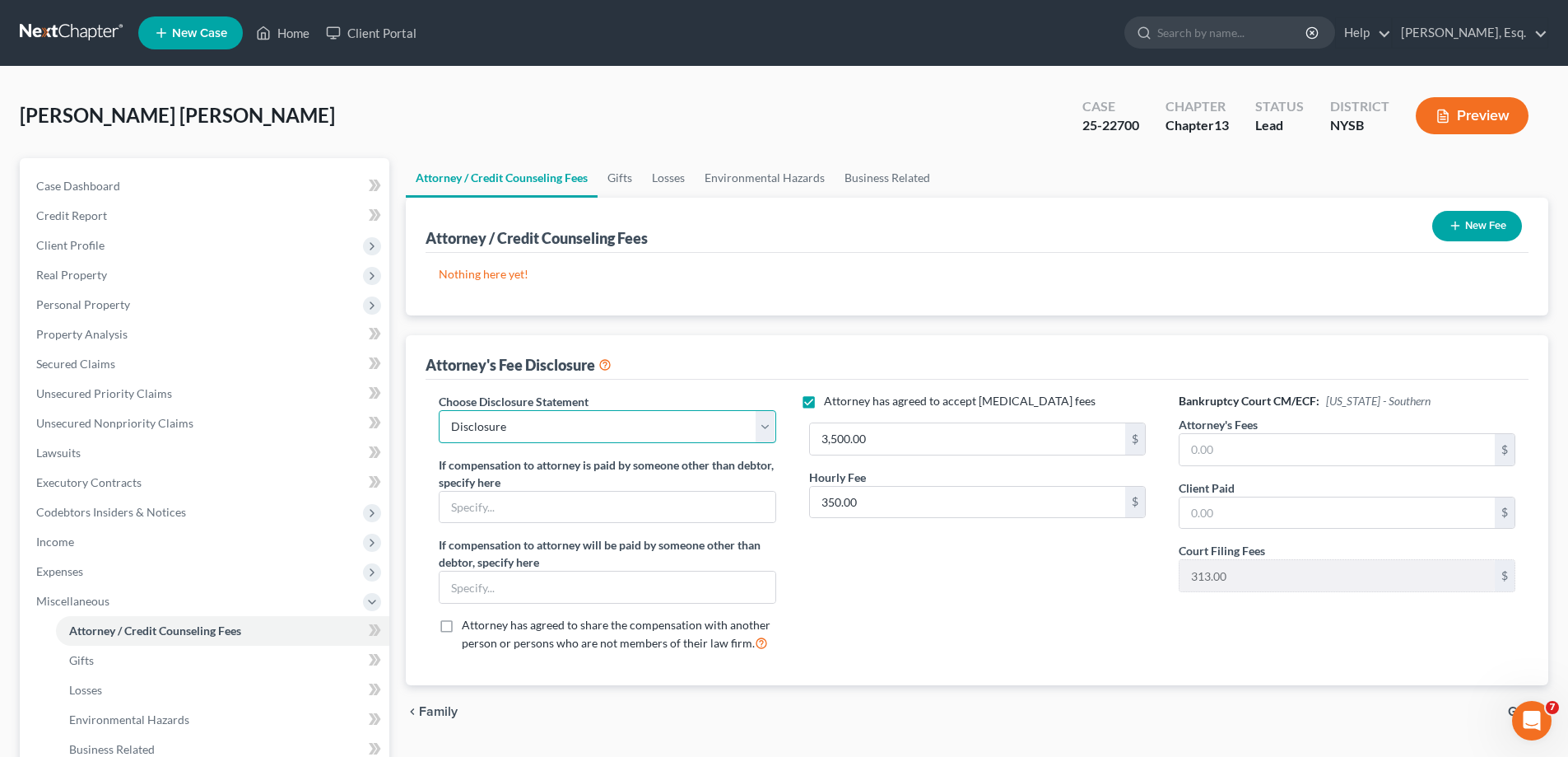
click at [704, 427] on select "Select Disclosure" at bounding box center [607, 426] width 336 height 33
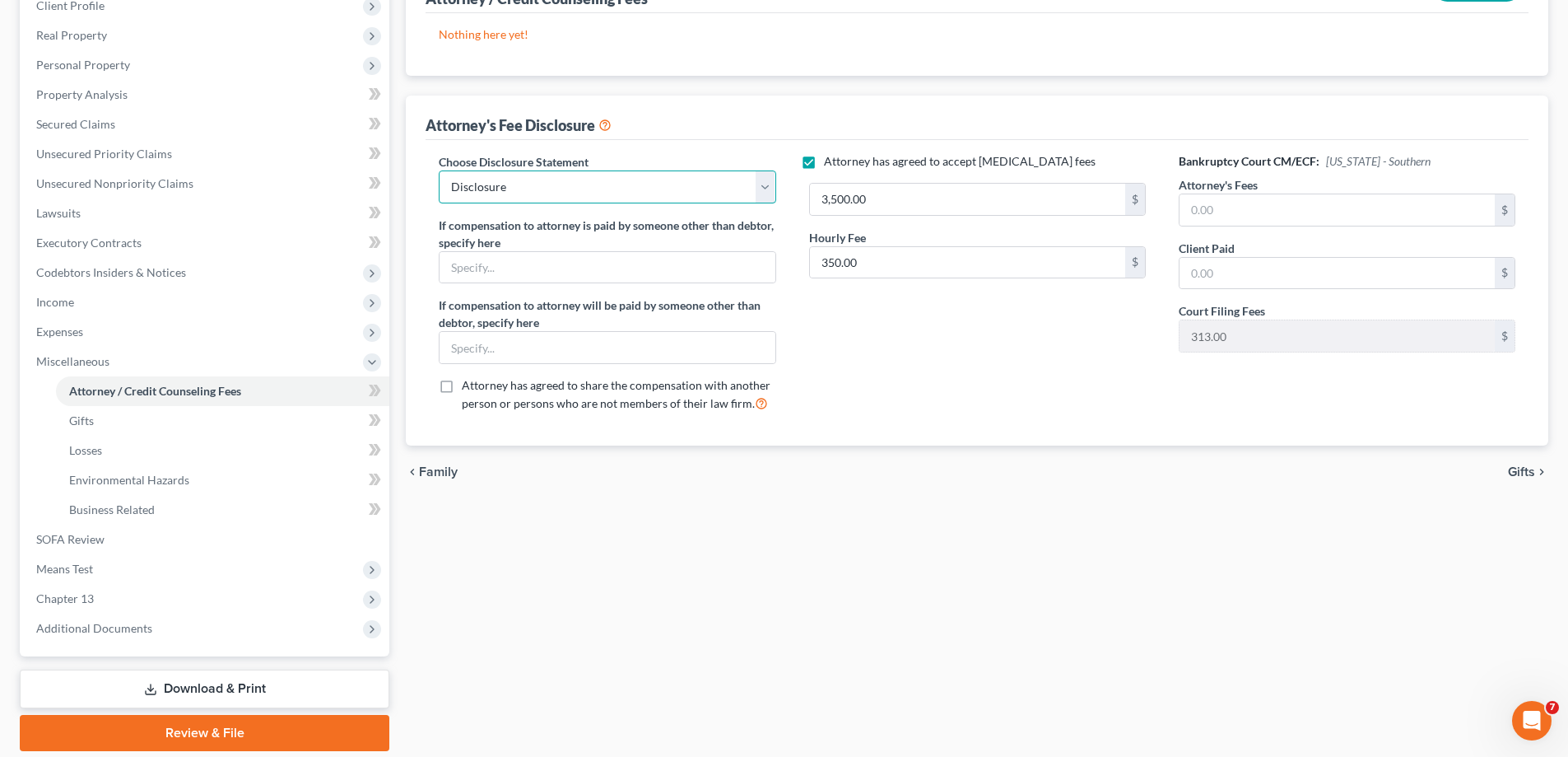
scroll to position [297, 0]
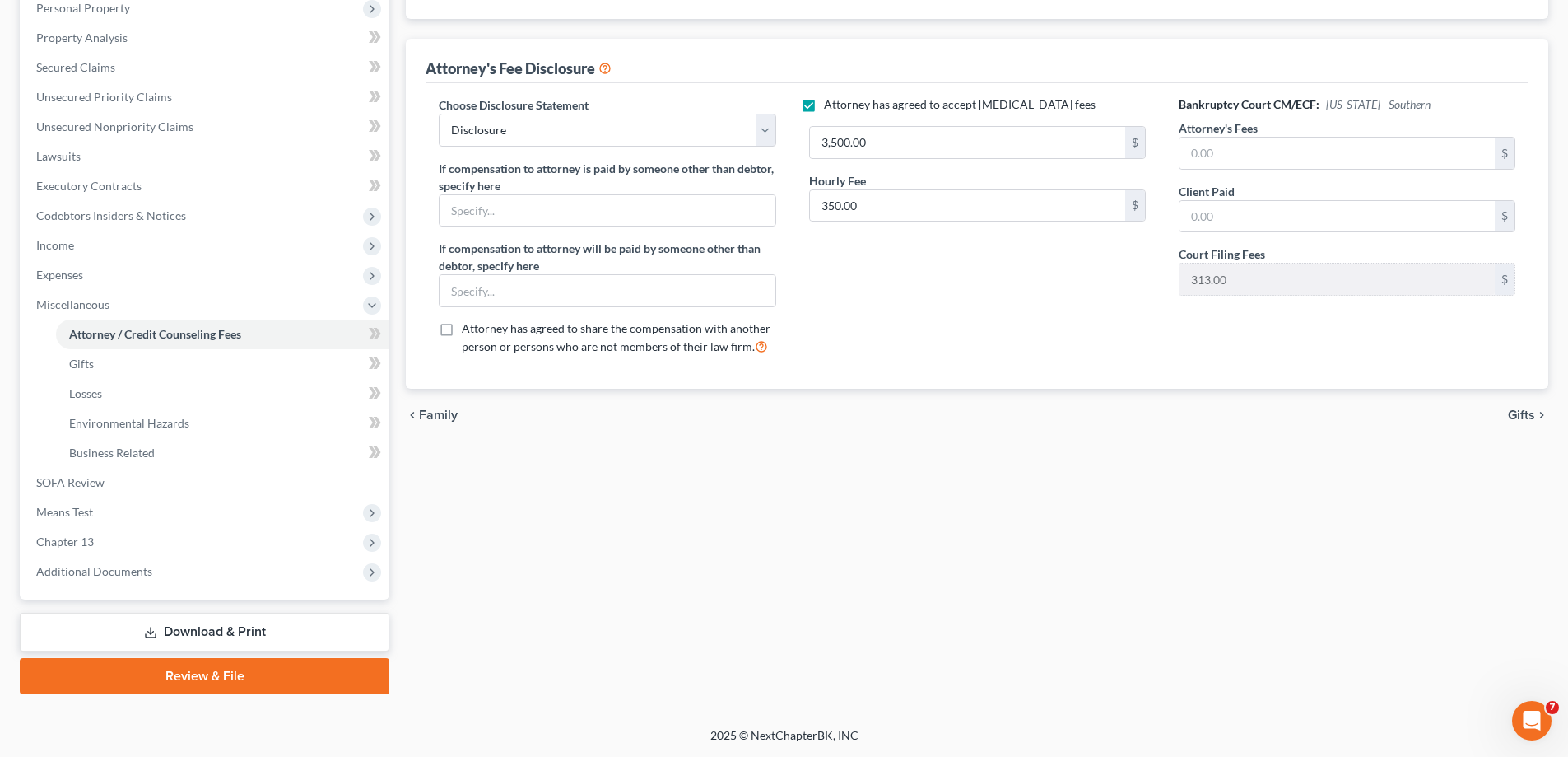
click at [1519, 412] on span "Gifts" at bounding box center [1521, 415] width 27 height 14
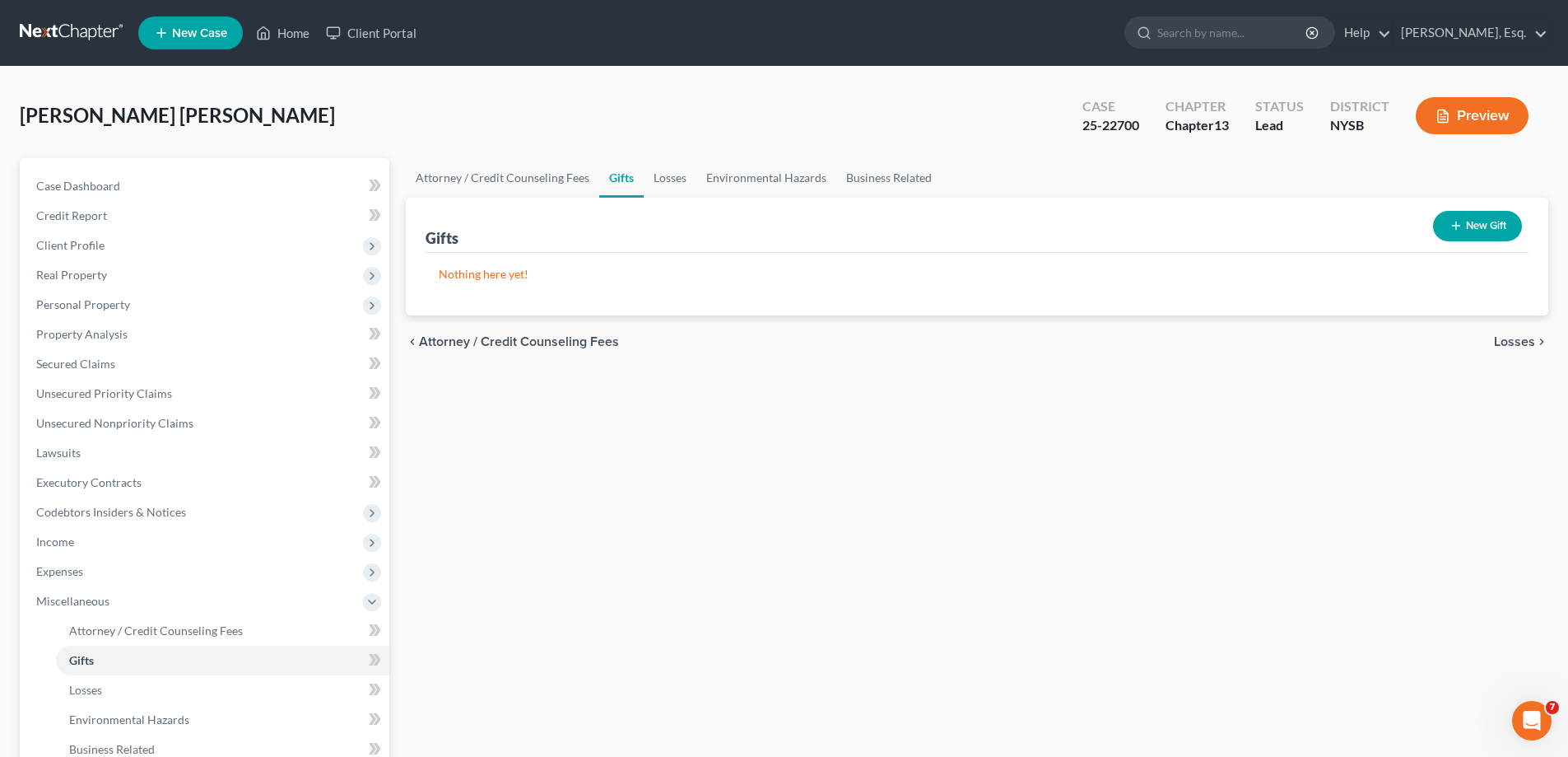
click at [1509, 338] on span "Losses" at bounding box center [1515, 342] width 41 height 14
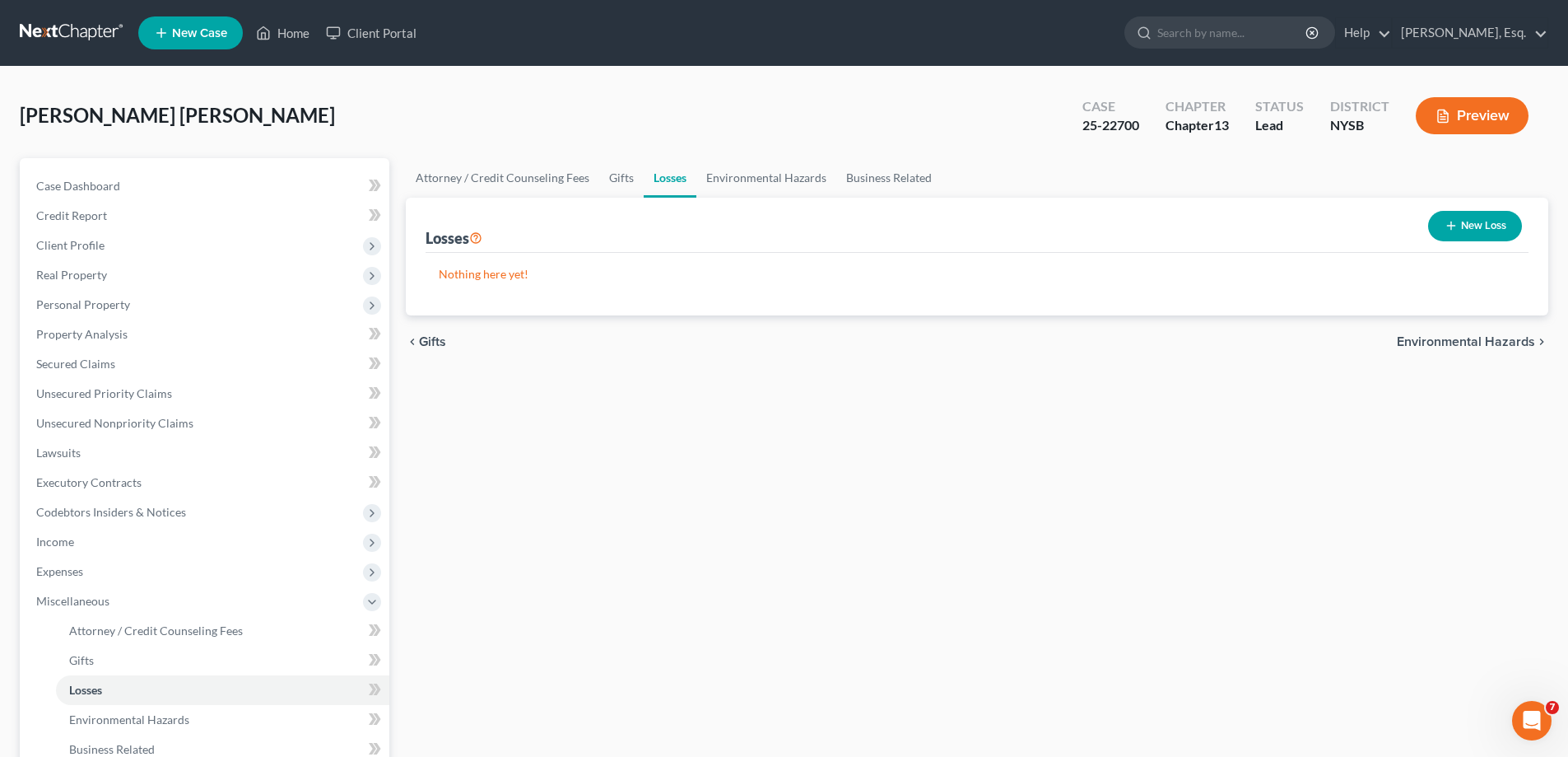
click at [1459, 346] on span "Environmental Hazards" at bounding box center [1466, 342] width 139 height 14
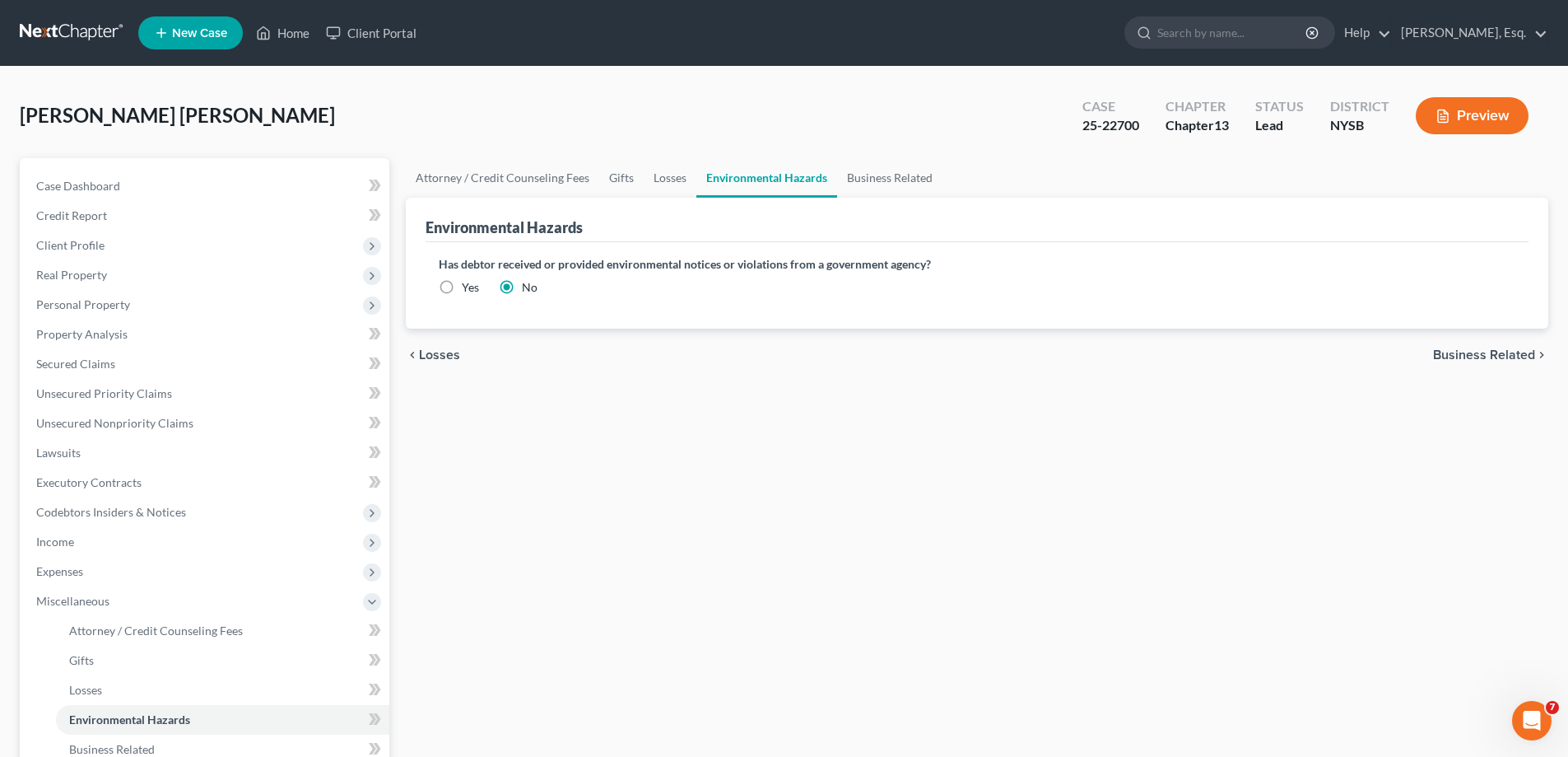
click at [1469, 355] on span "Business Related" at bounding box center [1484, 355] width 102 height 14
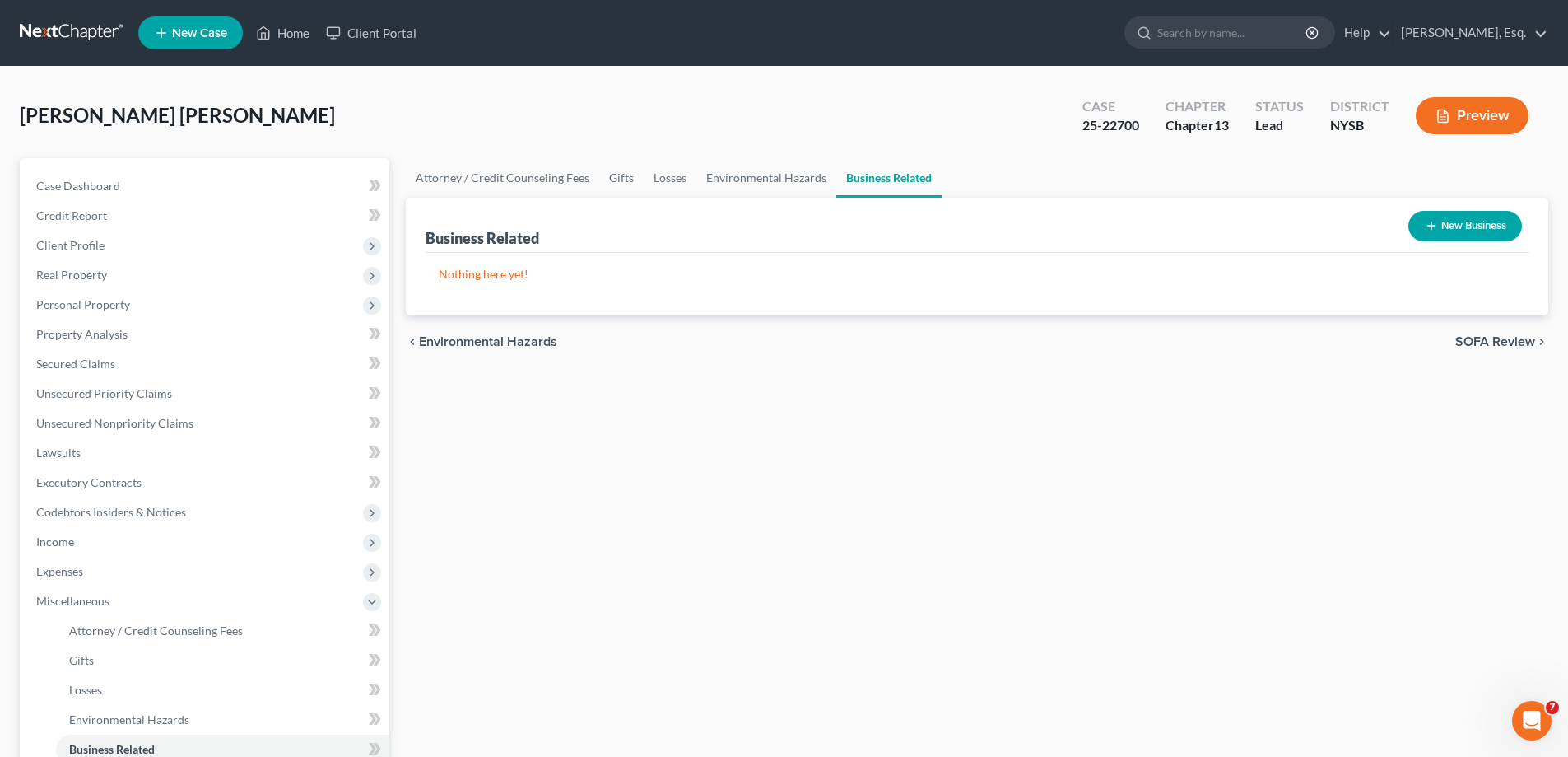
click at [1504, 343] on span "SOFA Review" at bounding box center [1495, 342] width 79 height 14
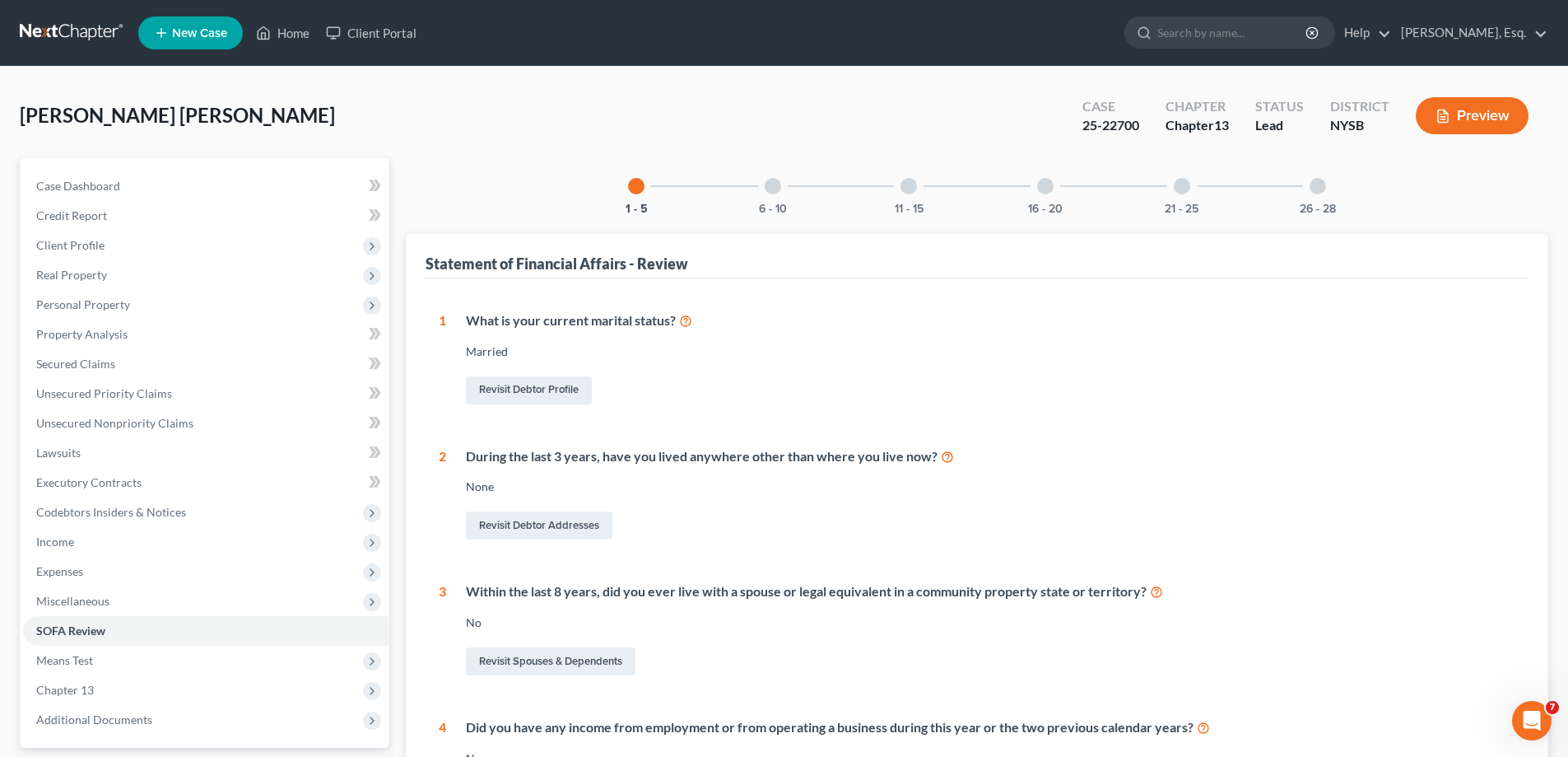
click at [1442, 114] on icon "button" at bounding box center [1443, 115] width 15 height 15
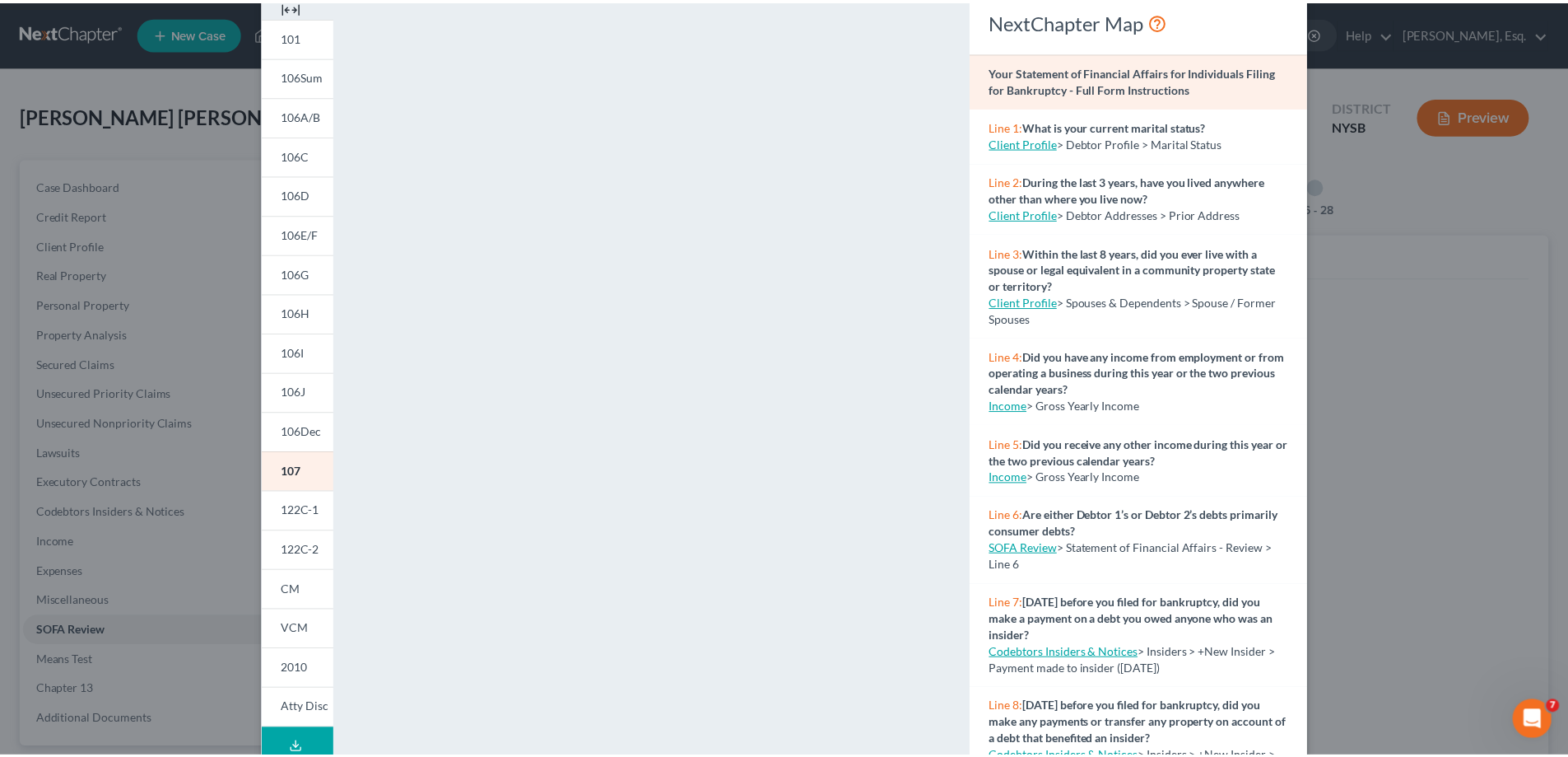
scroll to position [173, 0]
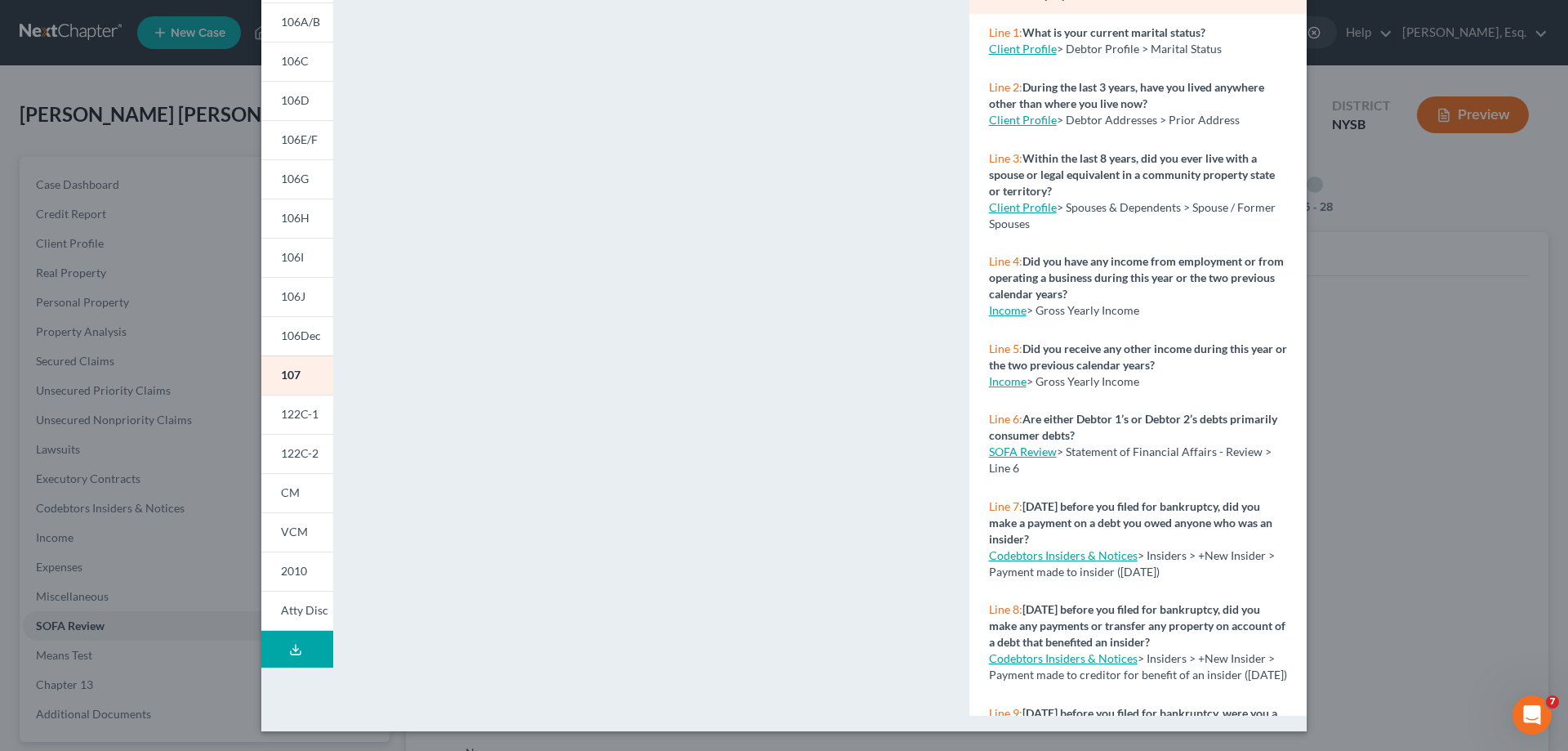
click at [1471, 565] on div "Petition Preview Your Statement of Financial Affairs for Individuals Filing for…" at bounding box center [784, 375] width 1568 height 751
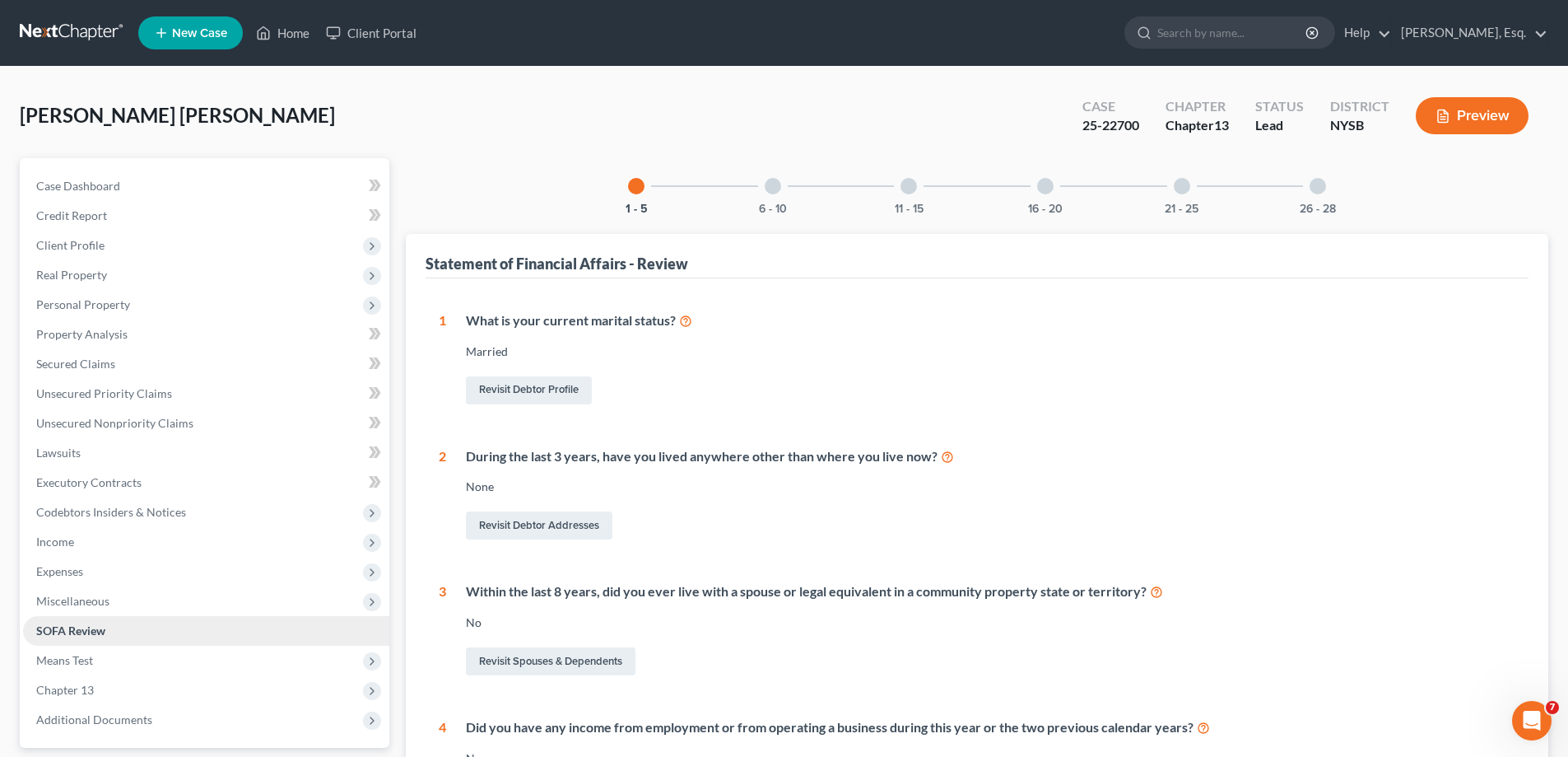
scroll to position [368, 0]
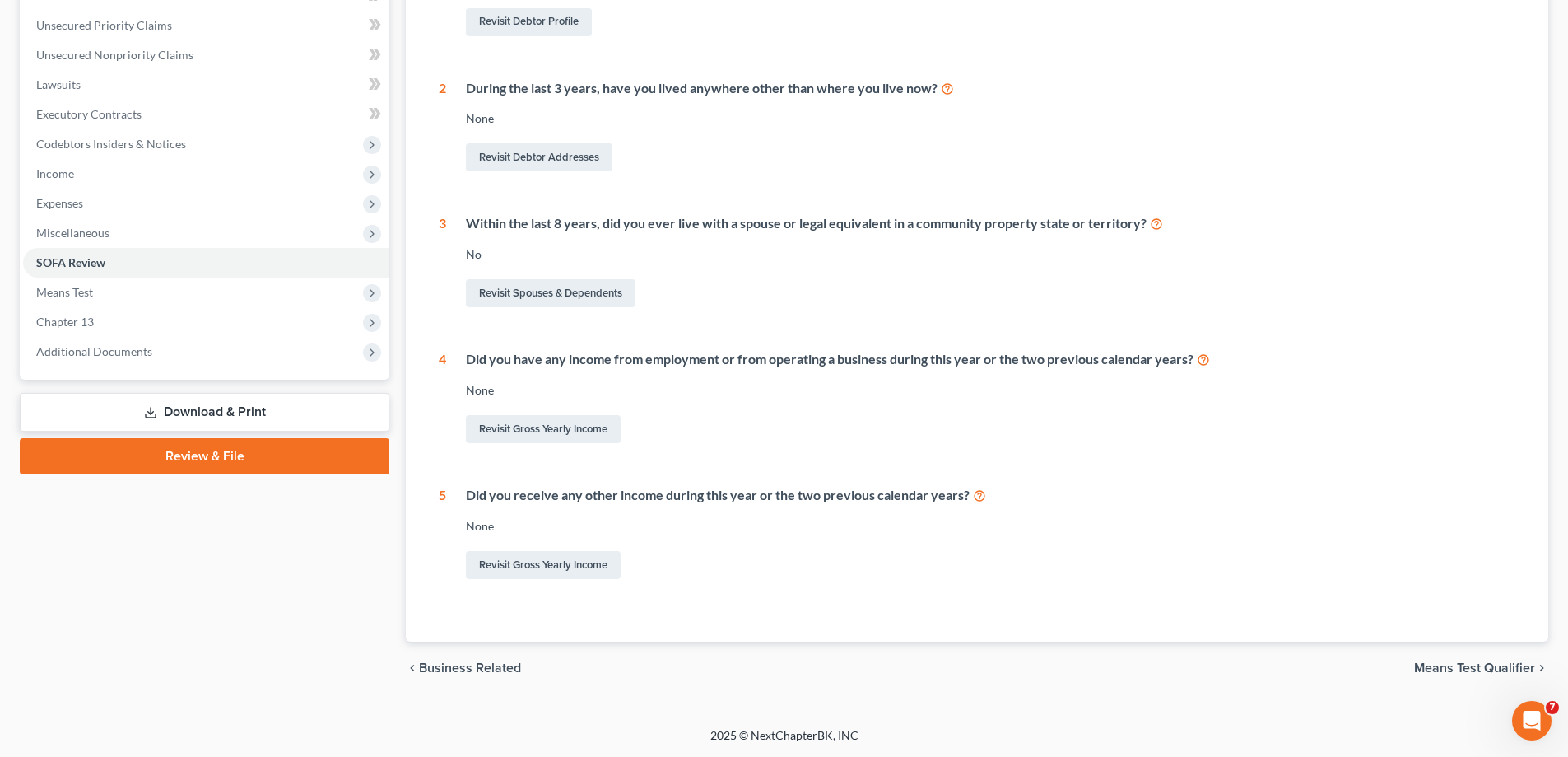
click at [222, 408] on link "Download & Print" at bounding box center [204, 412] width 369 height 39
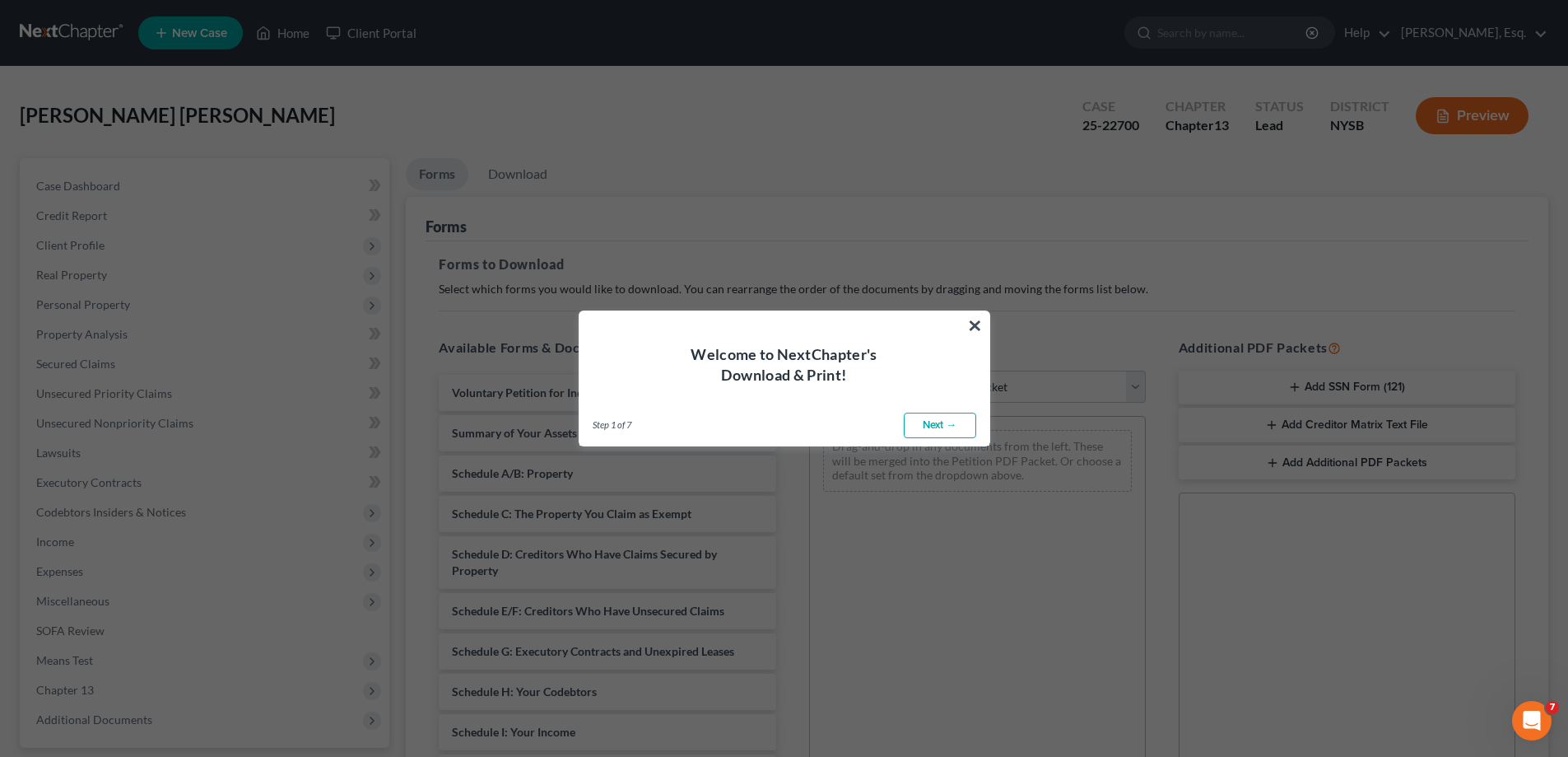
click at [935, 423] on link "Next →" at bounding box center [940, 426] width 73 height 26
select select "0"
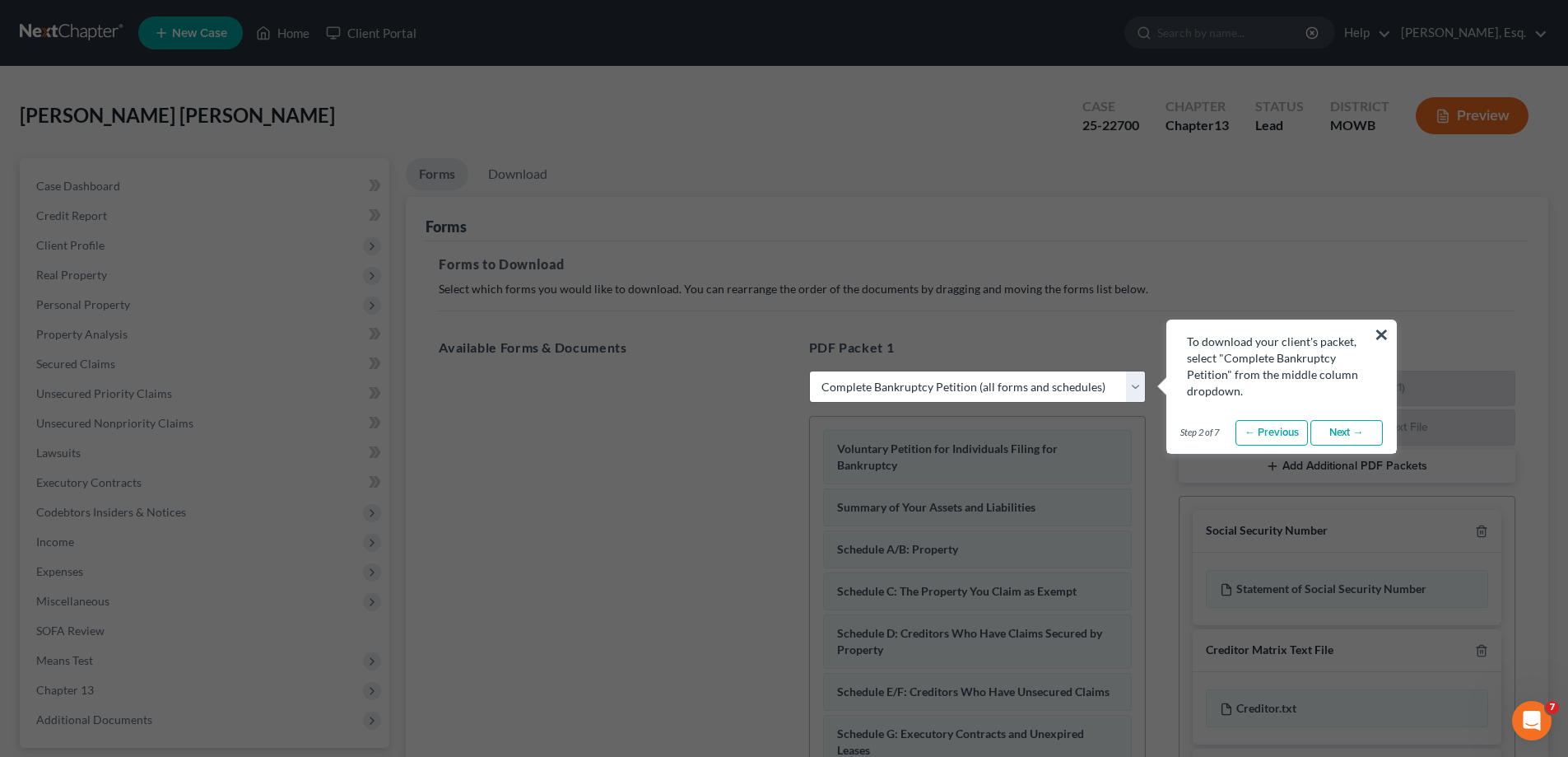
click at [1330, 429] on link "Next →" at bounding box center [1346, 432] width 73 height 26
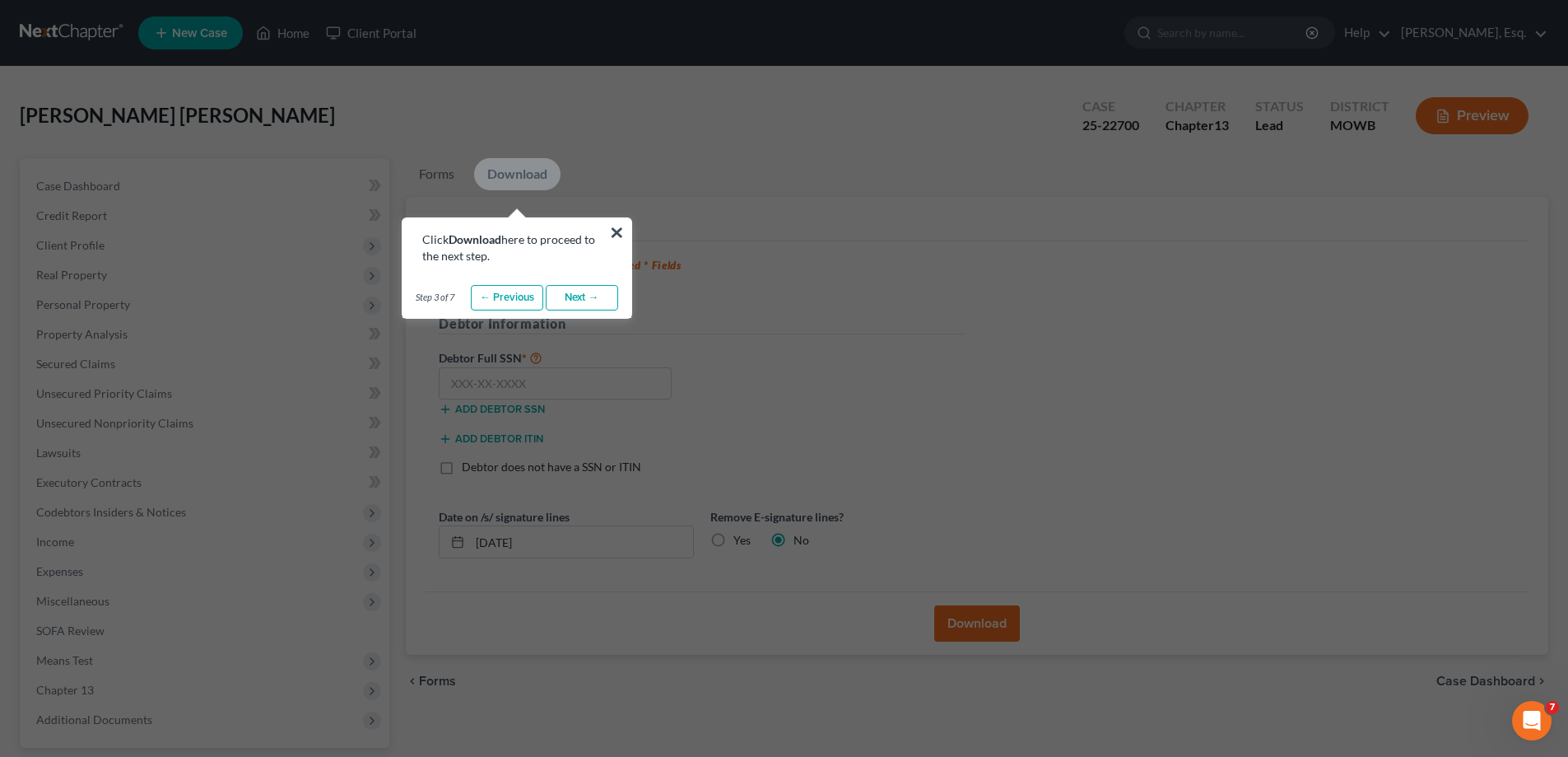
click at [515, 173] on link "Download" at bounding box center [517, 173] width 86 height 32
click at [580, 301] on link "Next →" at bounding box center [581, 298] width 73 height 26
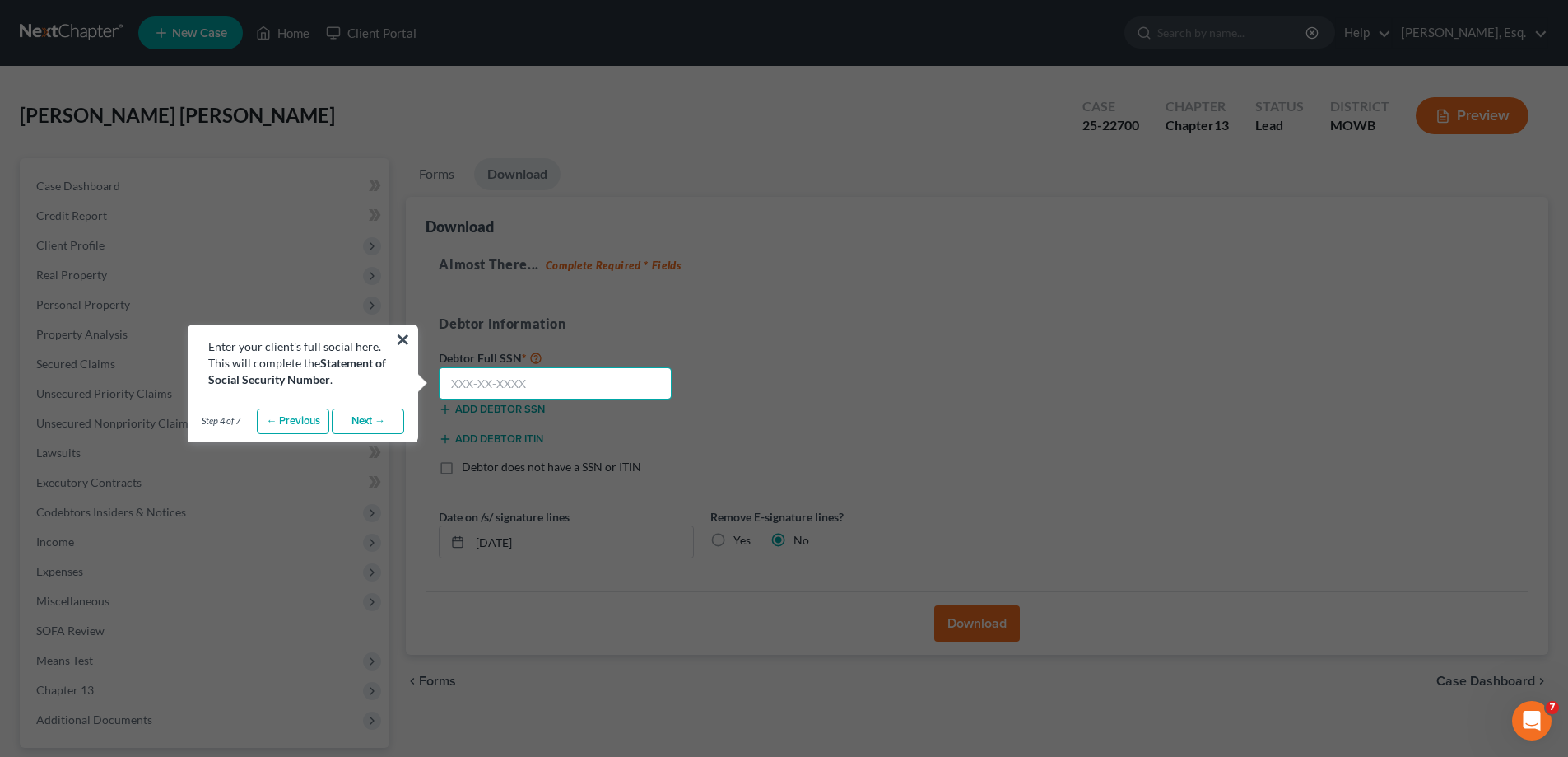
click at [536, 377] on input "text" at bounding box center [555, 384] width 233 height 33
type input "068-80-8124"
click at [390, 423] on link "Next →" at bounding box center [367, 421] width 73 height 26
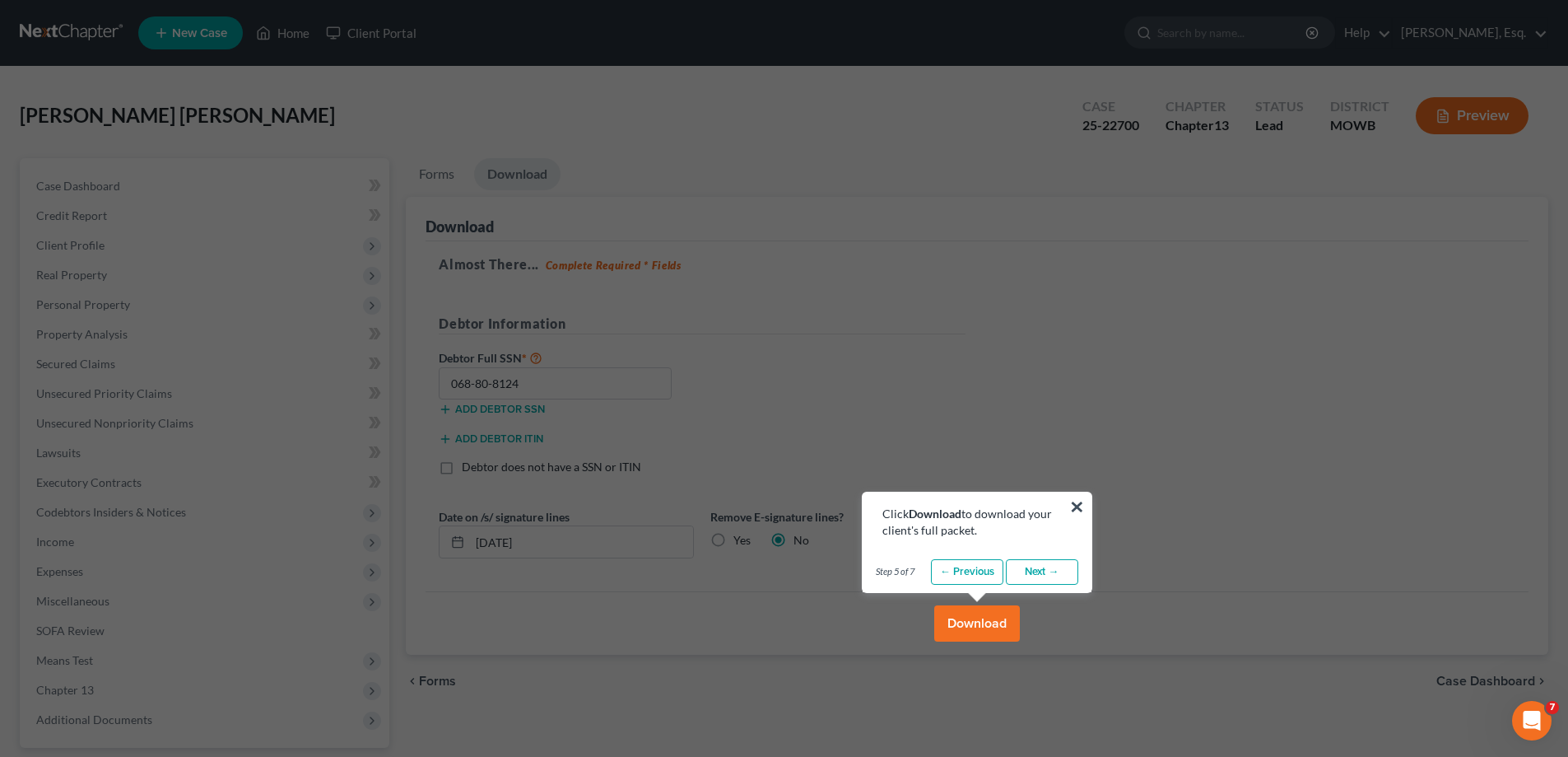
click at [973, 626] on button "Download" at bounding box center [977, 622] width 85 height 36
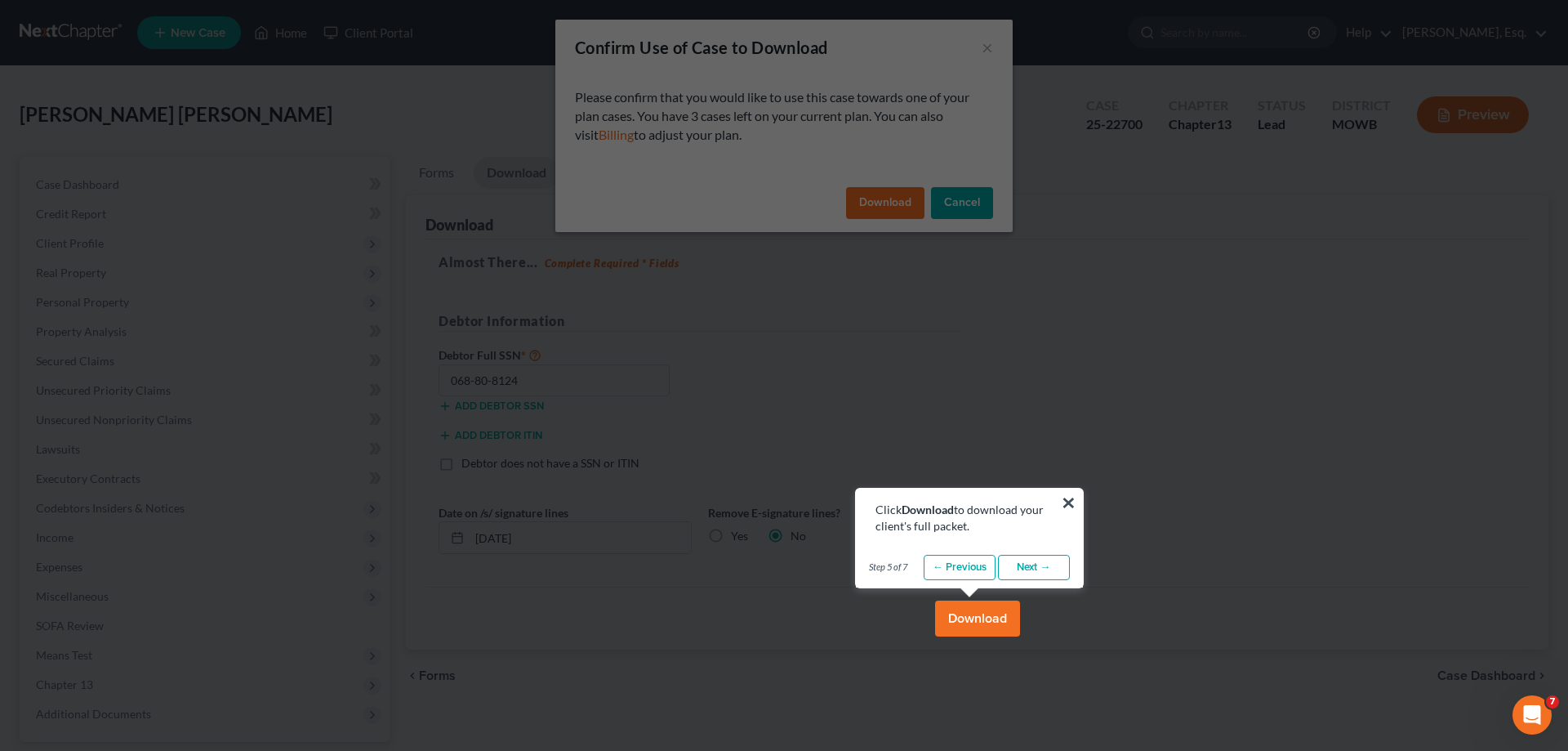
click at [974, 621] on button "Download" at bounding box center [978, 617] width 85 height 36
click at [1038, 562] on link "Next →" at bounding box center [1033, 567] width 72 height 26
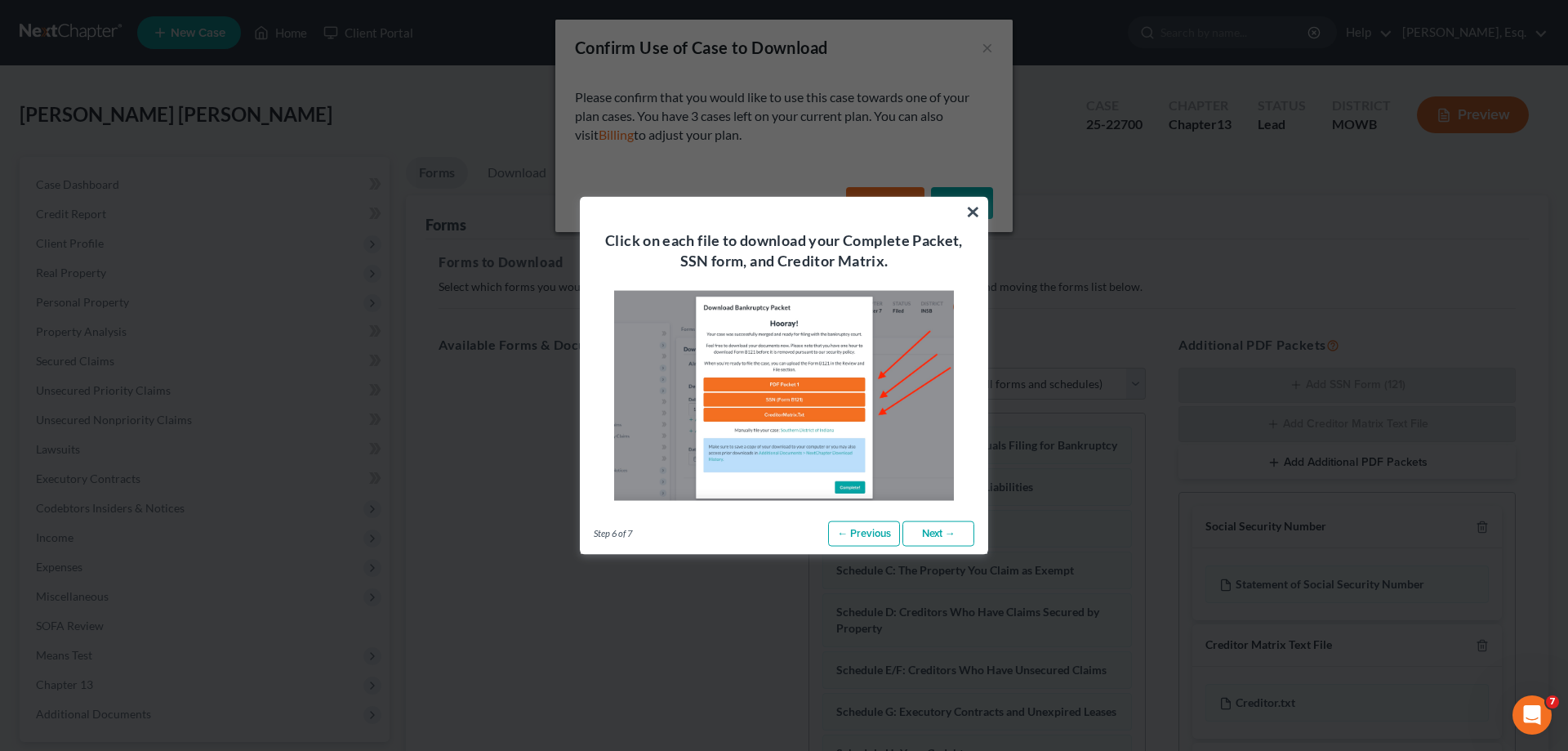
click at [938, 529] on link "Next →" at bounding box center [938, 533] width 72 height 26
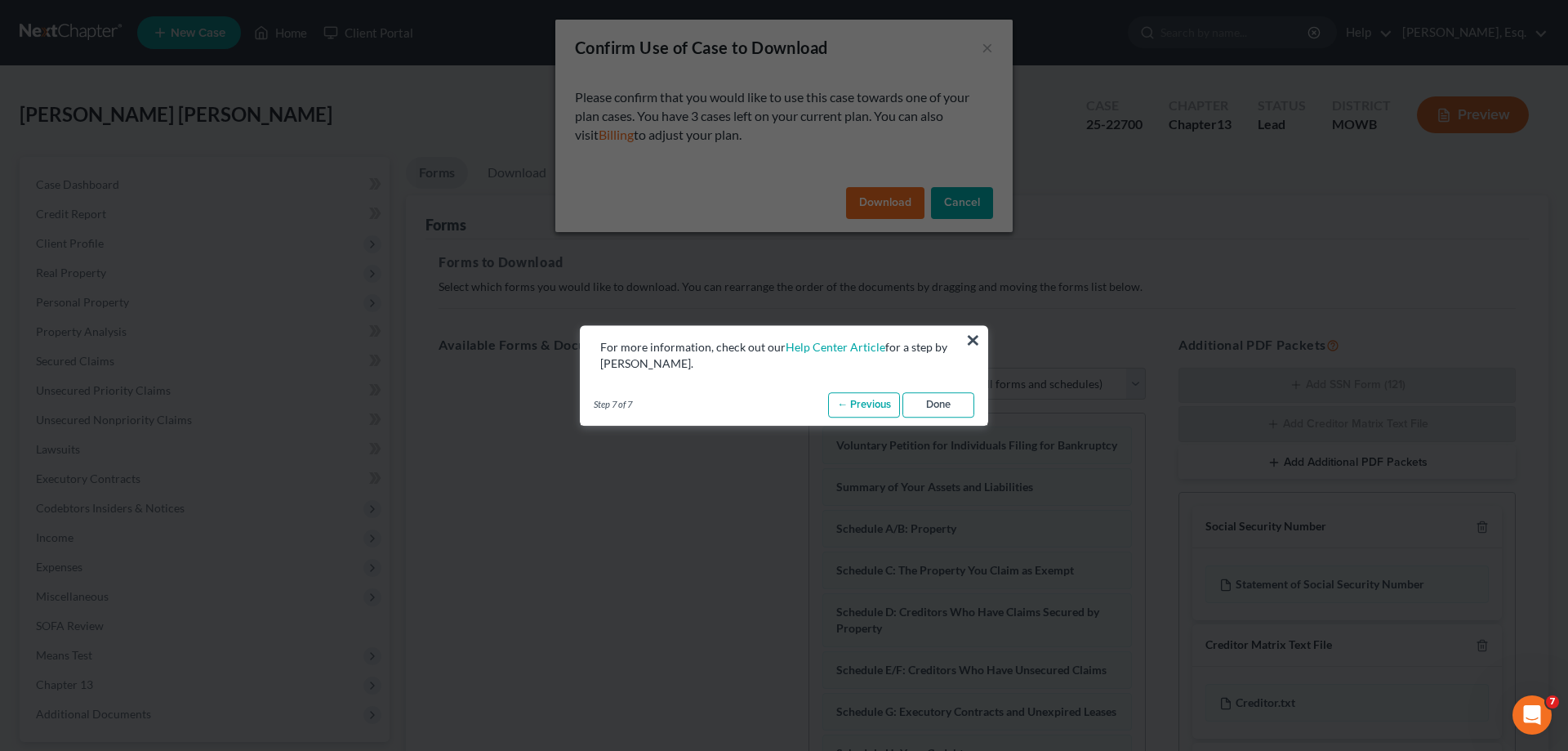
click at [931, 403] on link "Done" at bounding box center [938, 405] width 72 height 26
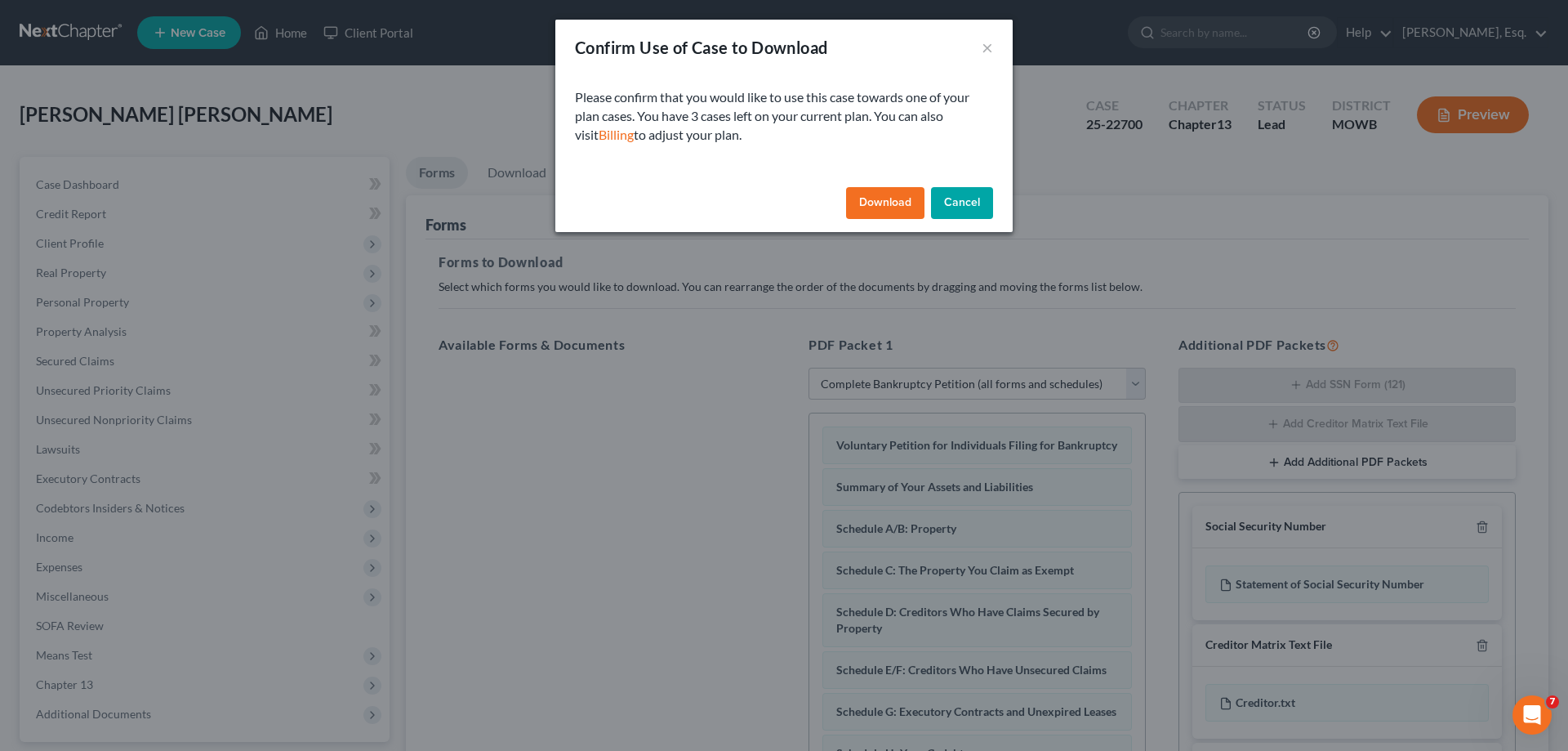
click at [878, 199] on button "Download" at bounding box center [885, 204] width 79 height 33
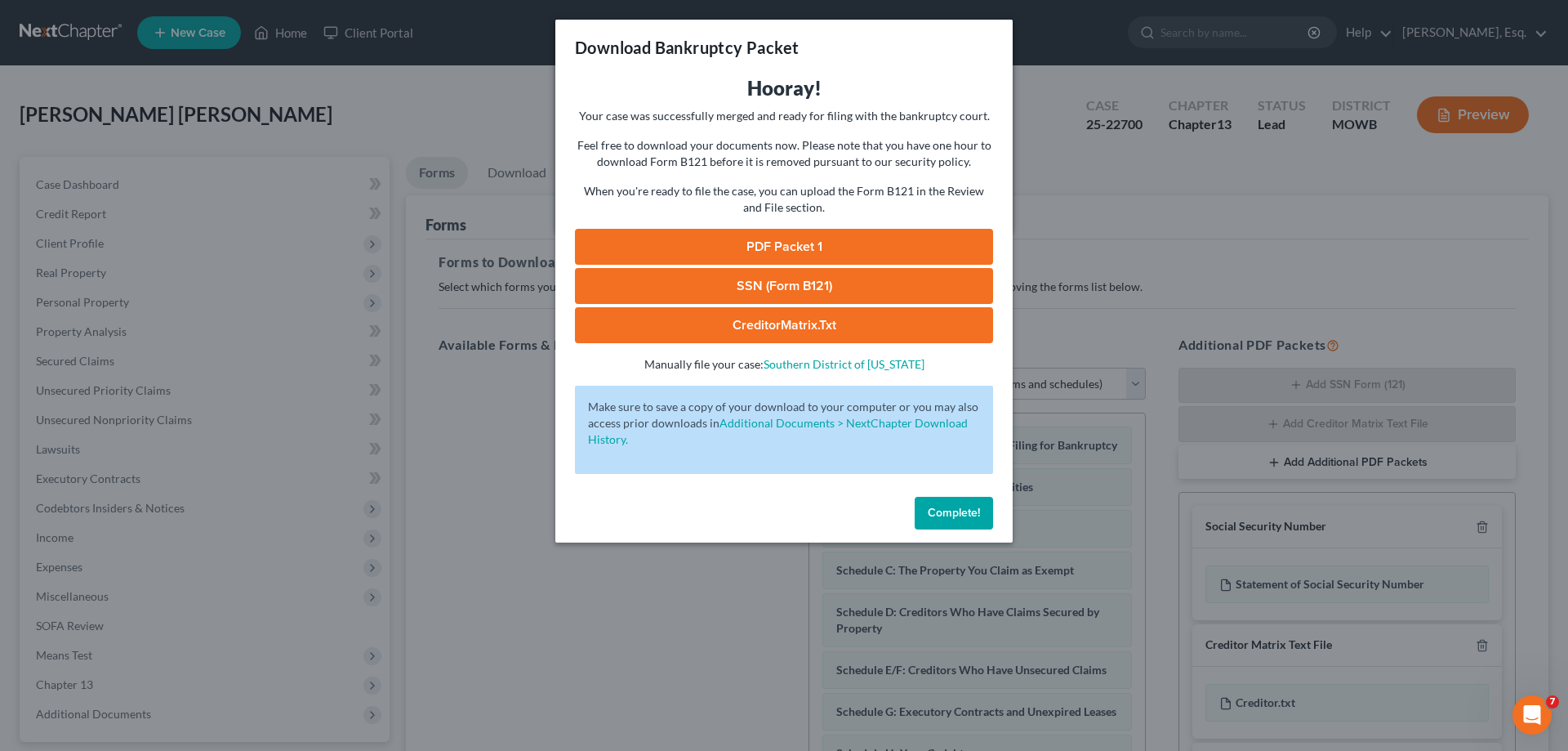
click at [765, 243] on link "PDF Packet 1" at bounding box center [784, 246] width 418 height 36
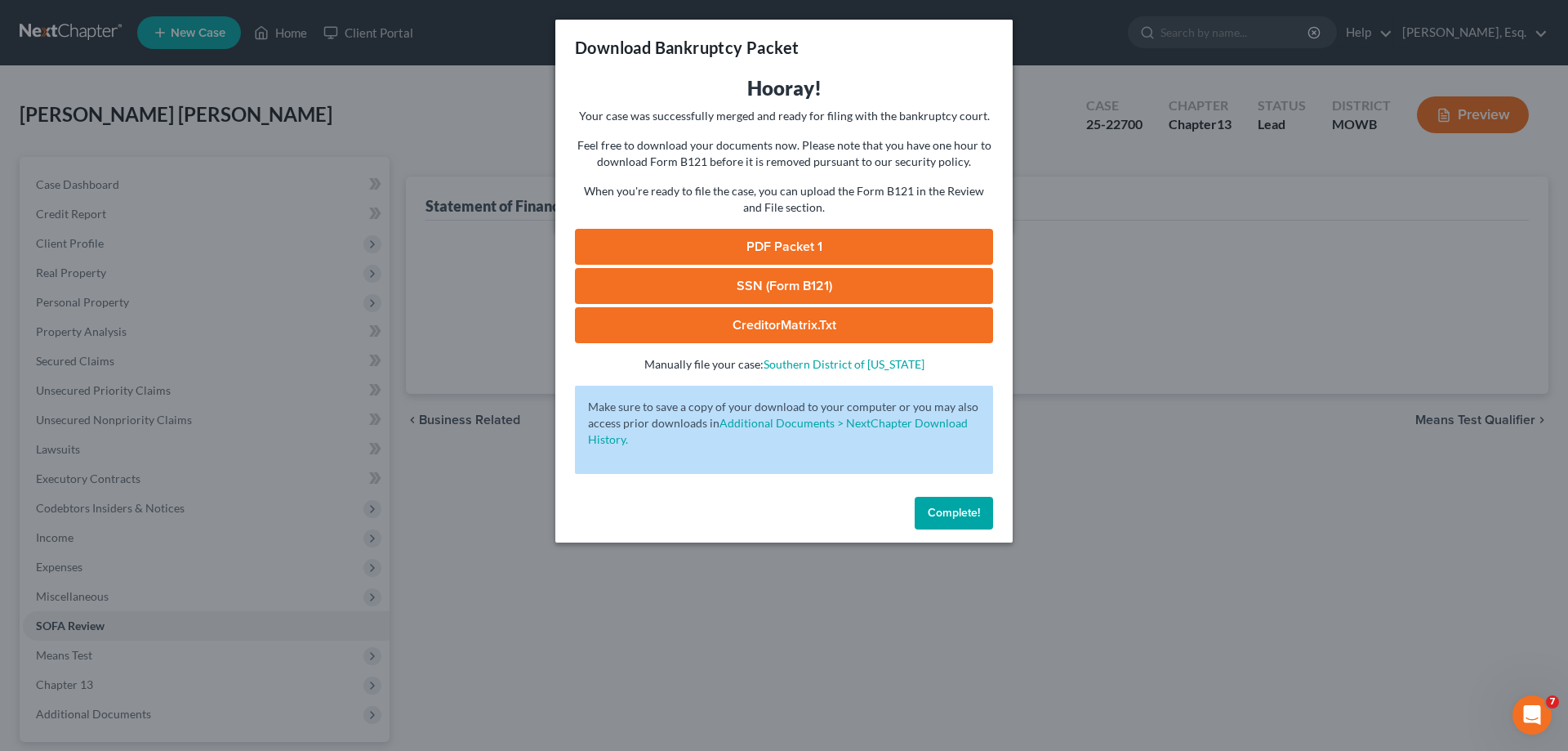
scroll to position [147, 0]
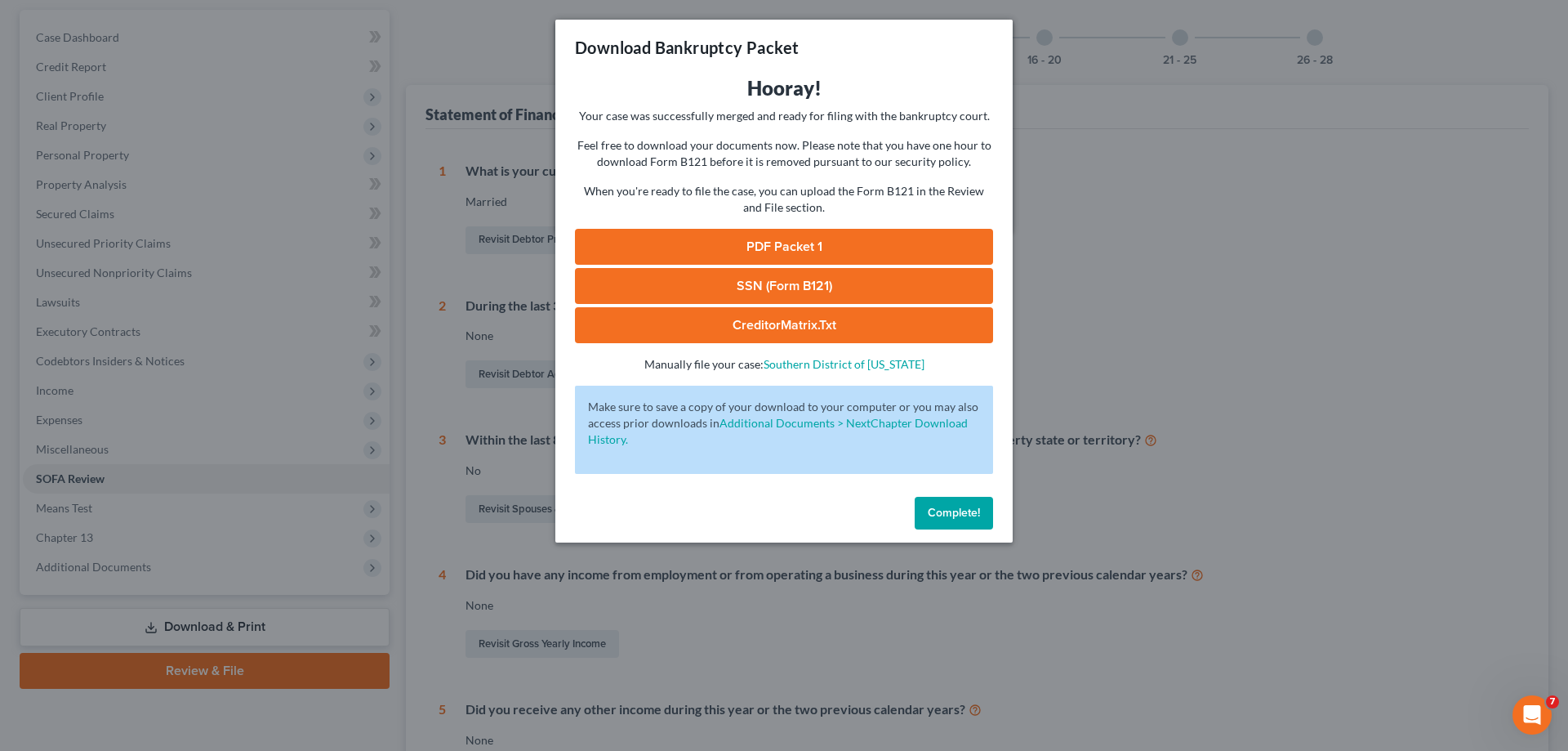
drag, startPoint x: 810, startPoint y: 505, endPoint x: 899, endPoint y: 502, distance: 89.1
click at [811, 505] on div "Complete!" at bounding box center [784, 516] width 458 height 52
click at [951, 507] on span "Complete!" at bounding box center [954, 513] width 52 height 13
click at [1126, 138] on div "Download Bankruptcy Packet Hooray! Your case was successfully merged and ready …" at bounding box center [784, 375] width 1568 height 751
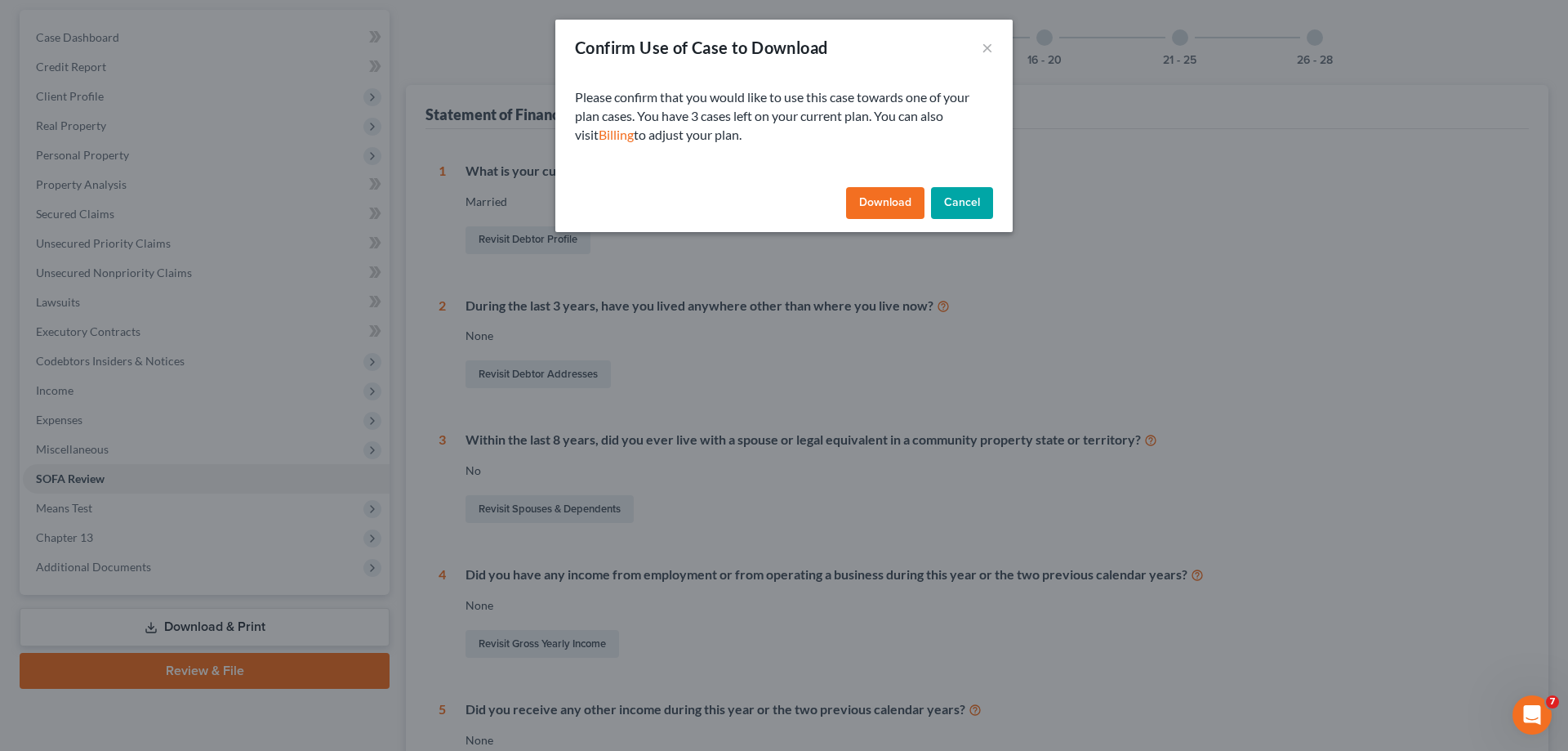
click at [893, 200] on button "Download" at bounding box center [885, 204] width 79 height 33
click at [990, 49] on button "×" at bounding box center [987, 47] width 12 height 19
click at [889, 199] on button "Download" at bounding box center [885, 204] width 79 height 33
click at [985, 46] on button "×" at bounding box center [987, 47] width 12 height 19
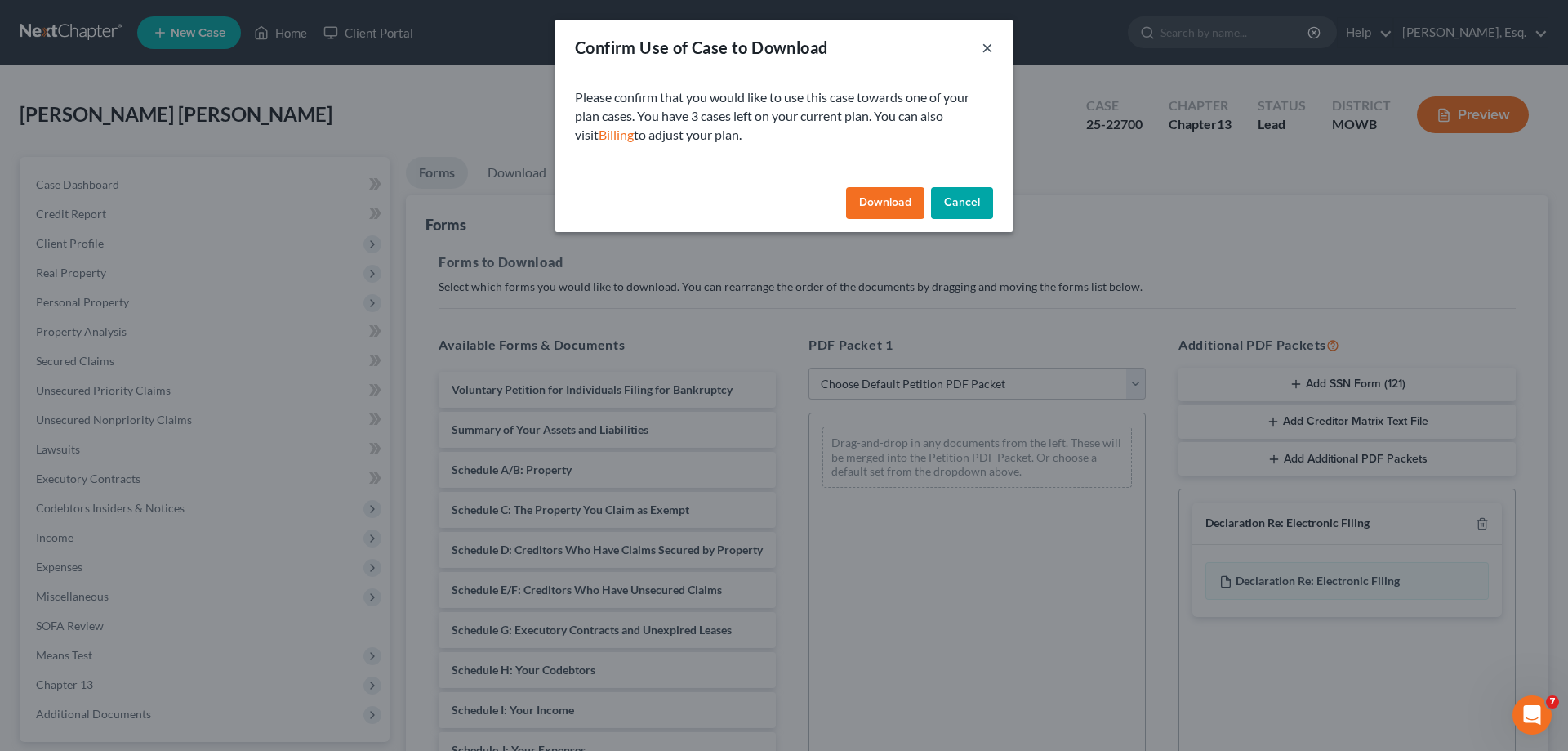
click at [987, 46] on button "×" at bounding box center [987, 47] width 12 height 19
drag, startPoint x: 1042, startPoint y: 270, endPoint x: 1045, endPoint y: 281, distance: 11.4
click at [1045, 270] on div "Confirm Use of Case to Download × Please confirm that you would like to use thi…" at bounding box center [784, 375] width 1568 height 751
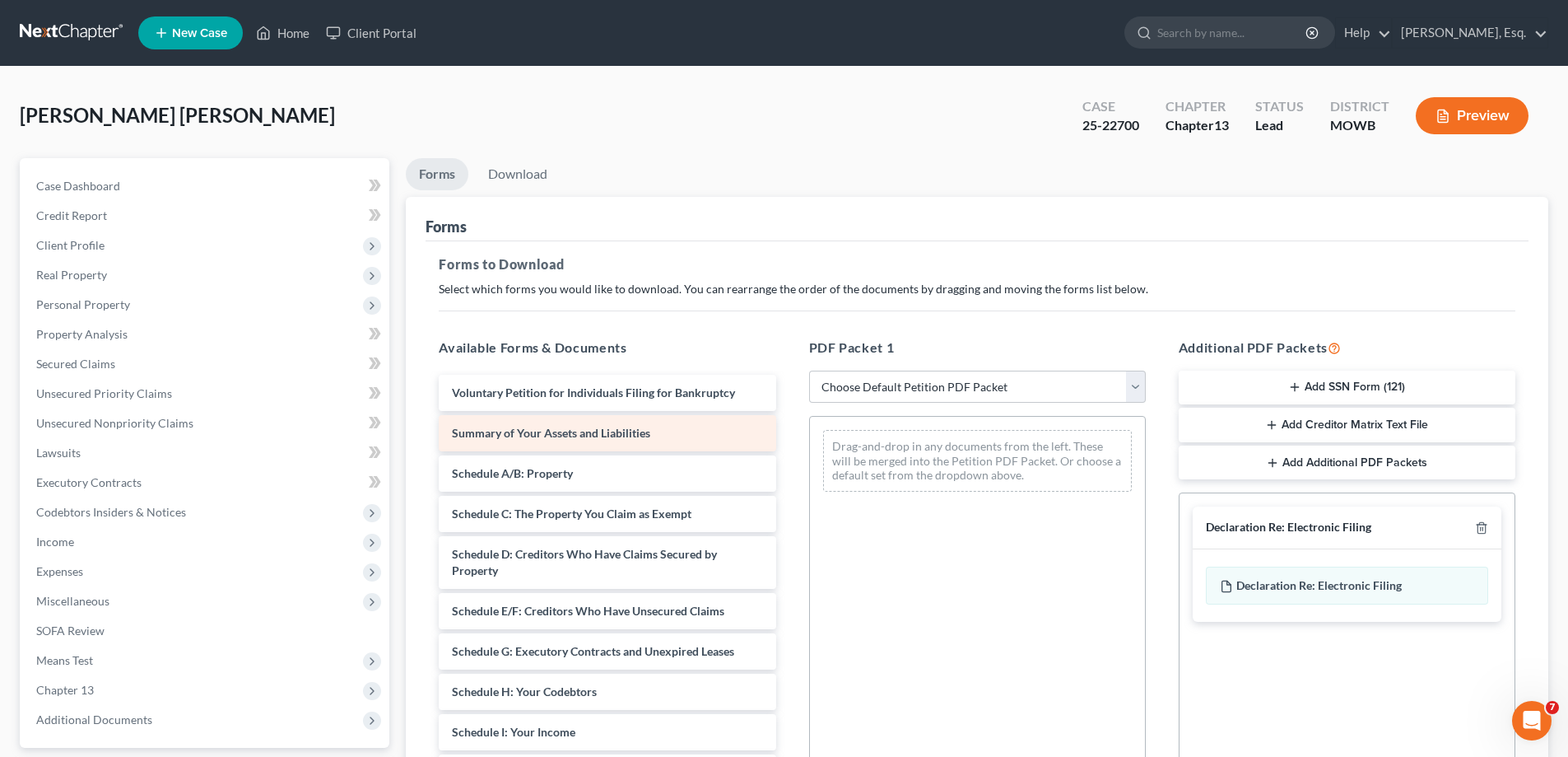
click at [594, 435] on span "Summary of Your Assets and Liabilities" at bounding box center [550, 432] width 199 height 14
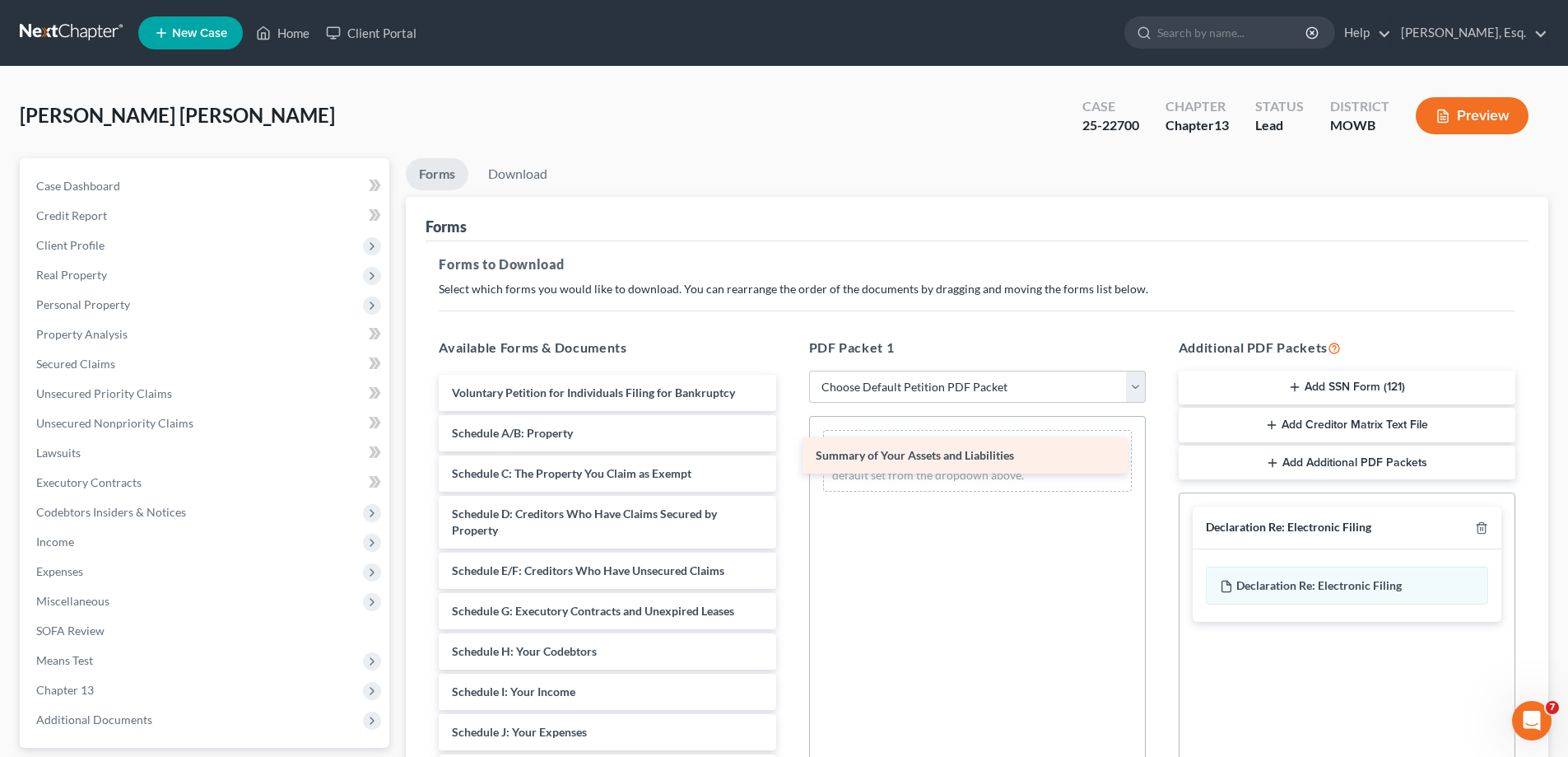
drag, startPoint x: 689, startPoint y: 431, endPoint x: 1053, endPoint y: 454, distance: 364.7
click at [789, 454] on div "Summary of Your Assets and Liabilities Voluntary Petition for Individuals Filin…" at bounding box center [607, 741] width 363 height 731
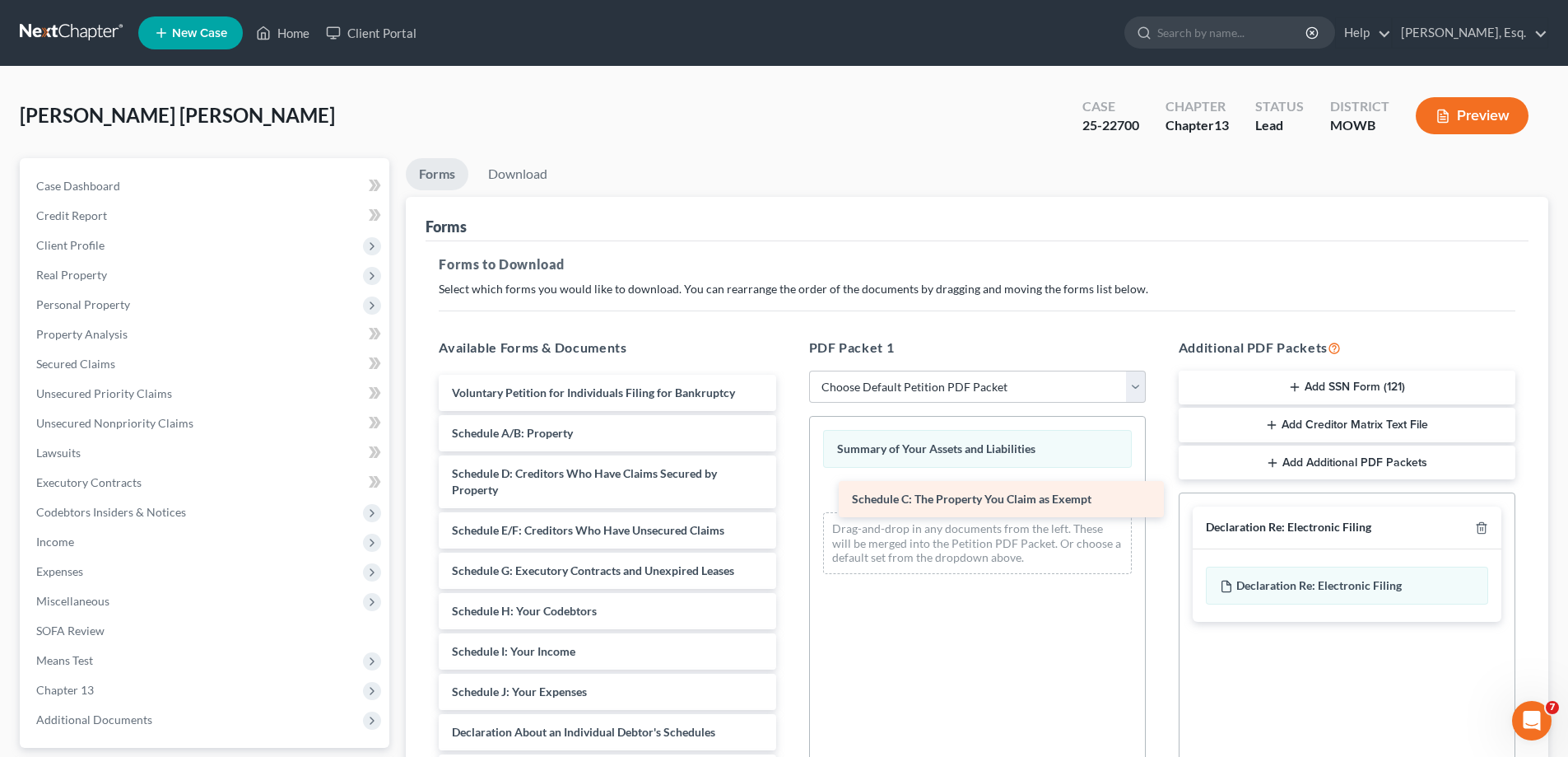
drag, startPoint x: 662, startPoint y: 468, endPoint x: 1061, endPoint y: 494, distance: 399.8
click at [789, 494] on div "Schedule C: The Property You Claim as Exempt Voluntary Petition for Individuals…" at bounding box center [607, 720] width 363 height 691
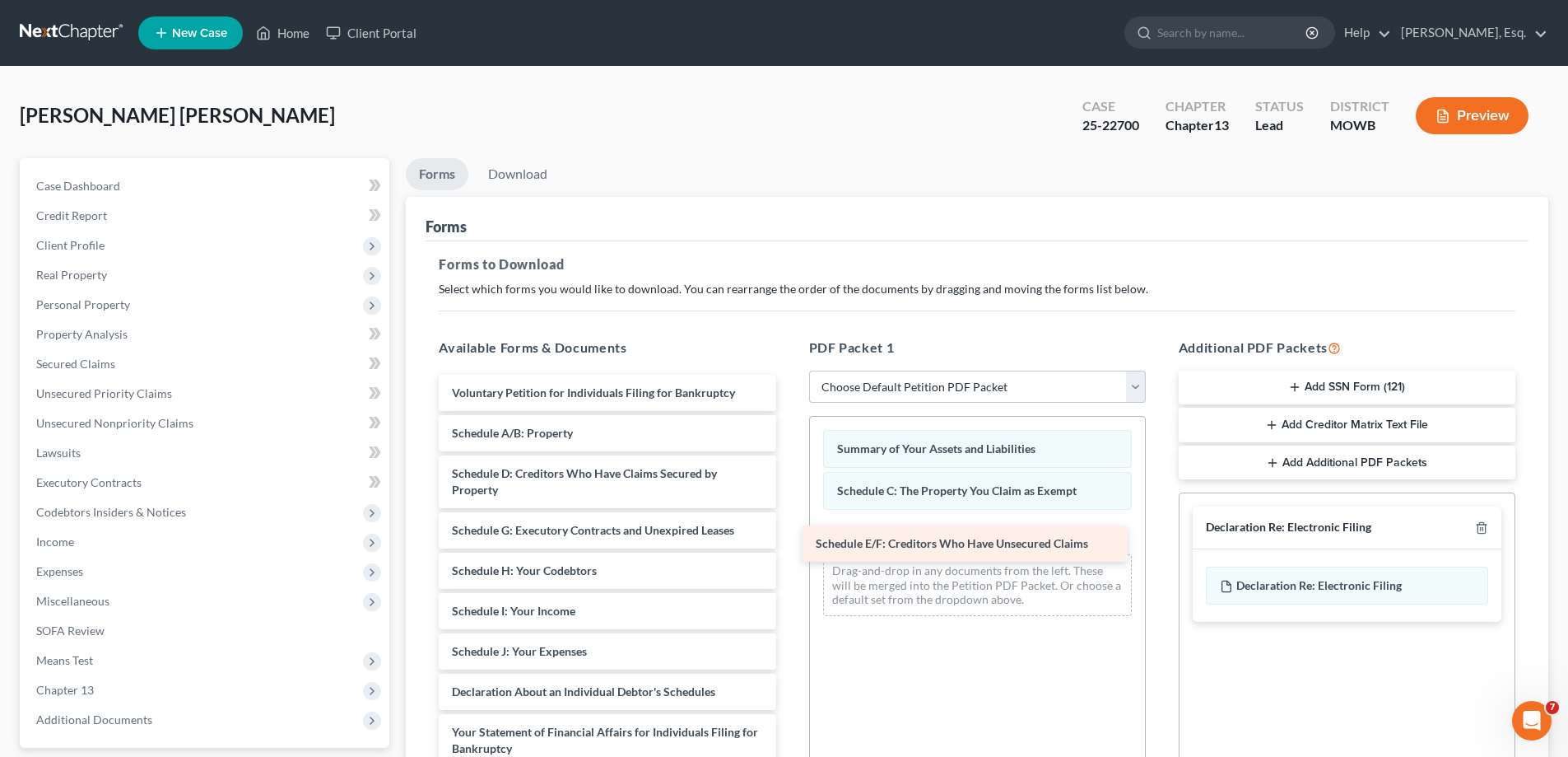
drag, startPoint x: 665, startPoint y: 533, endPoint x: 1029, endPoint y: 546, distance: 364.2
click at [789, 546] on div "Schedule E/F: Creditors Who Have Unsecured Claims Voluntary Petition for Indivi…" at bounding box center [607, 700] width 363 height 650
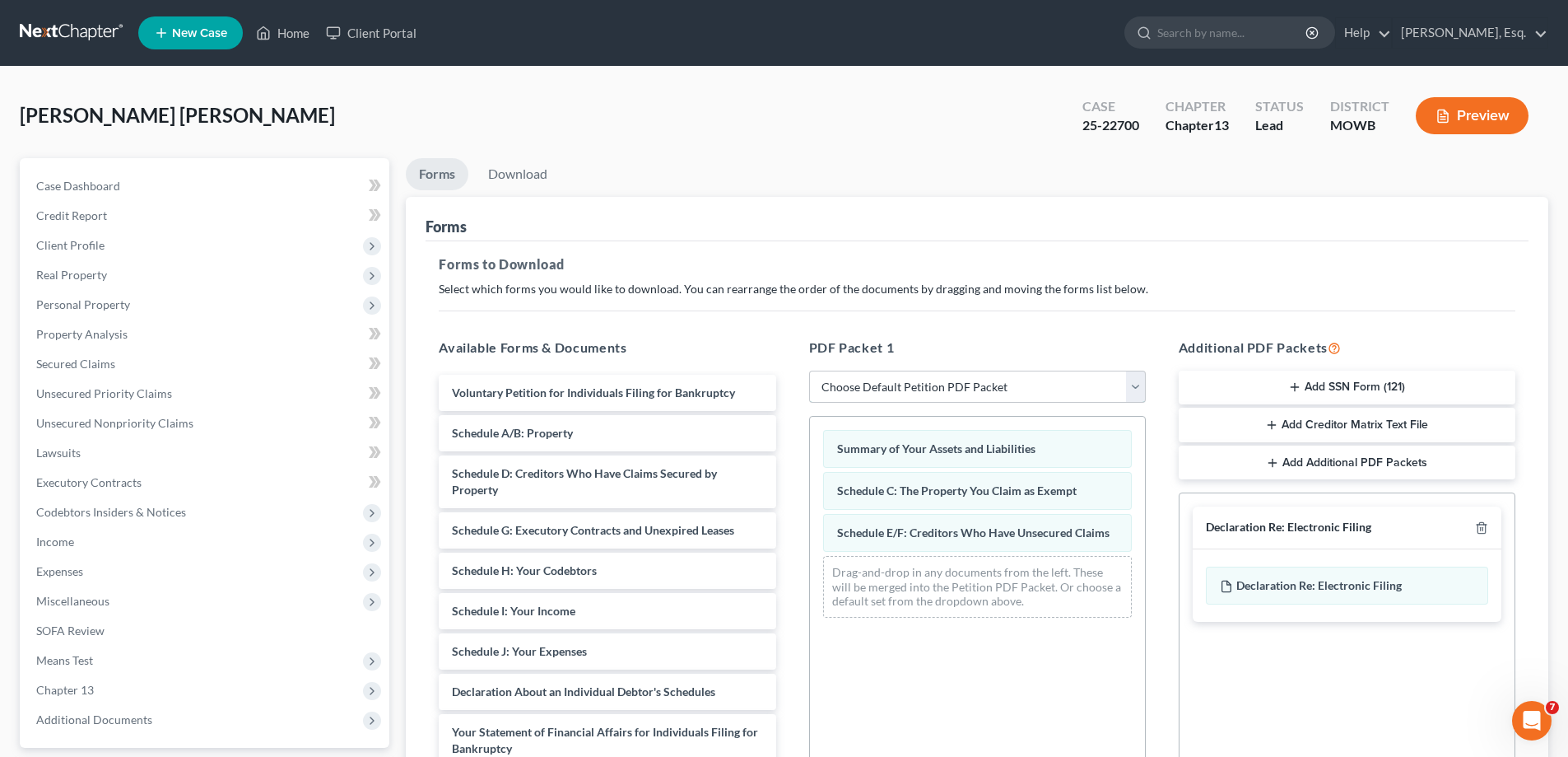
click at [946, 390] on select "Choose Default Petition PDF Packet Complete Bankruptcy Petition (all forms and …" at bounding box center [977, 387] width 336 height 33
click at [809, 370] on select "Choose Default Petition PDF Packet Complete Bankruptcy Petition (all forms and …" at bounding box center [977, 387] width 336 height 33
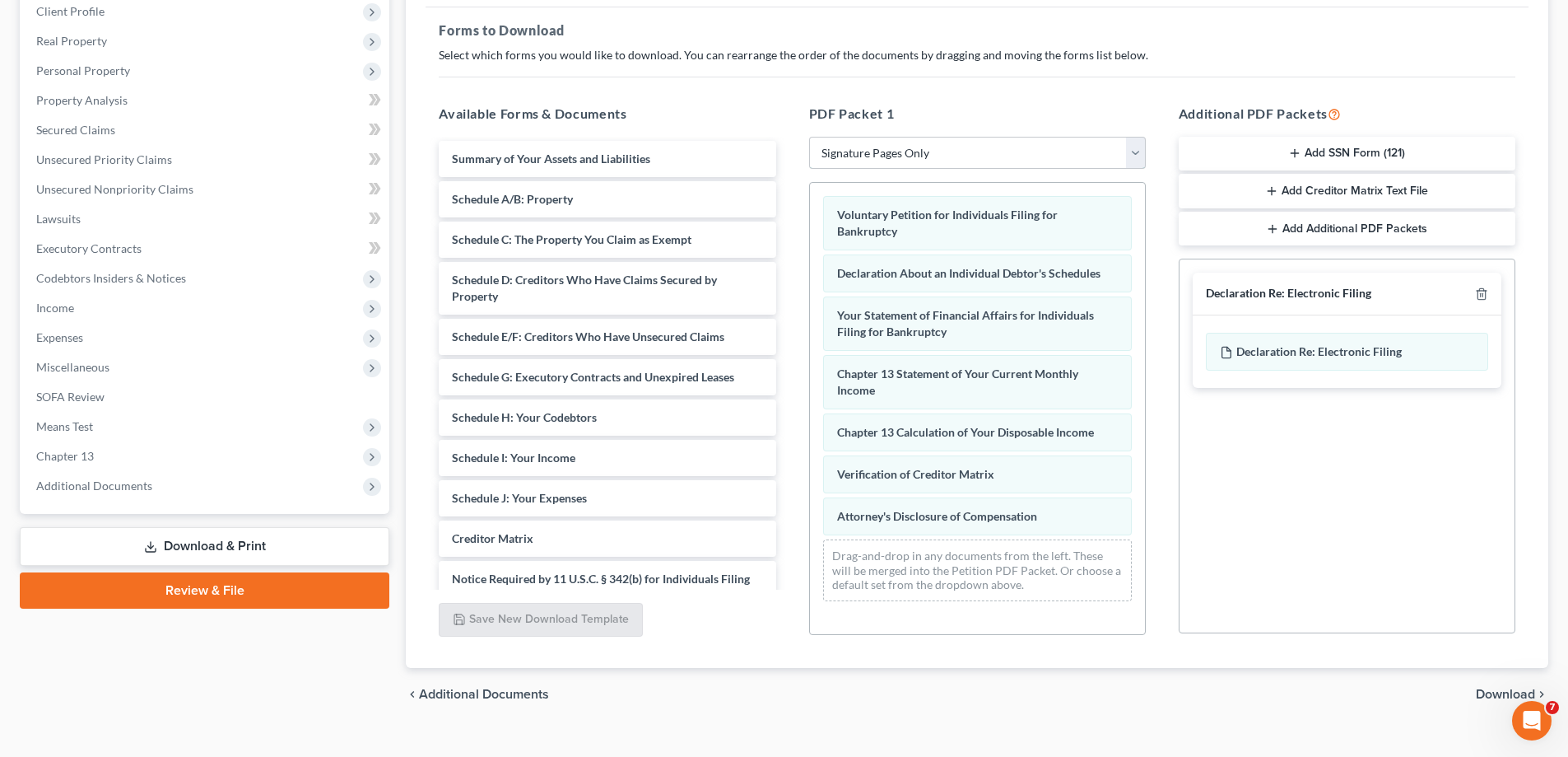
scroll to position [247, 0]
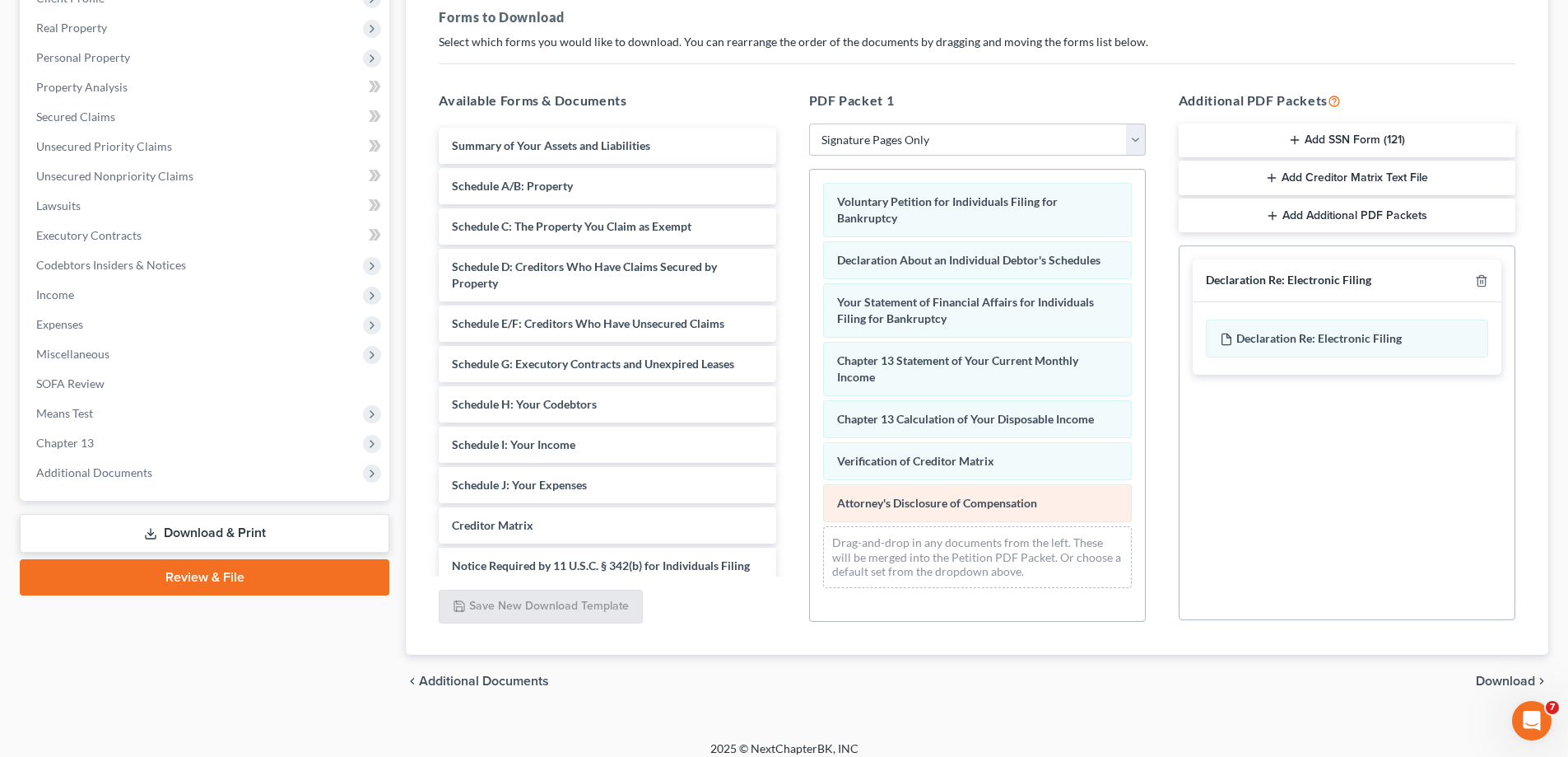
click at [951, 507] on span "Attorney's Disclosure of Compensation" at bounding box center [937, 502] width 200 height 14
click at [964, 489] on div "Attorney's Disclosure of Compensation" at bounding box center [978, 503] width 309 height 38
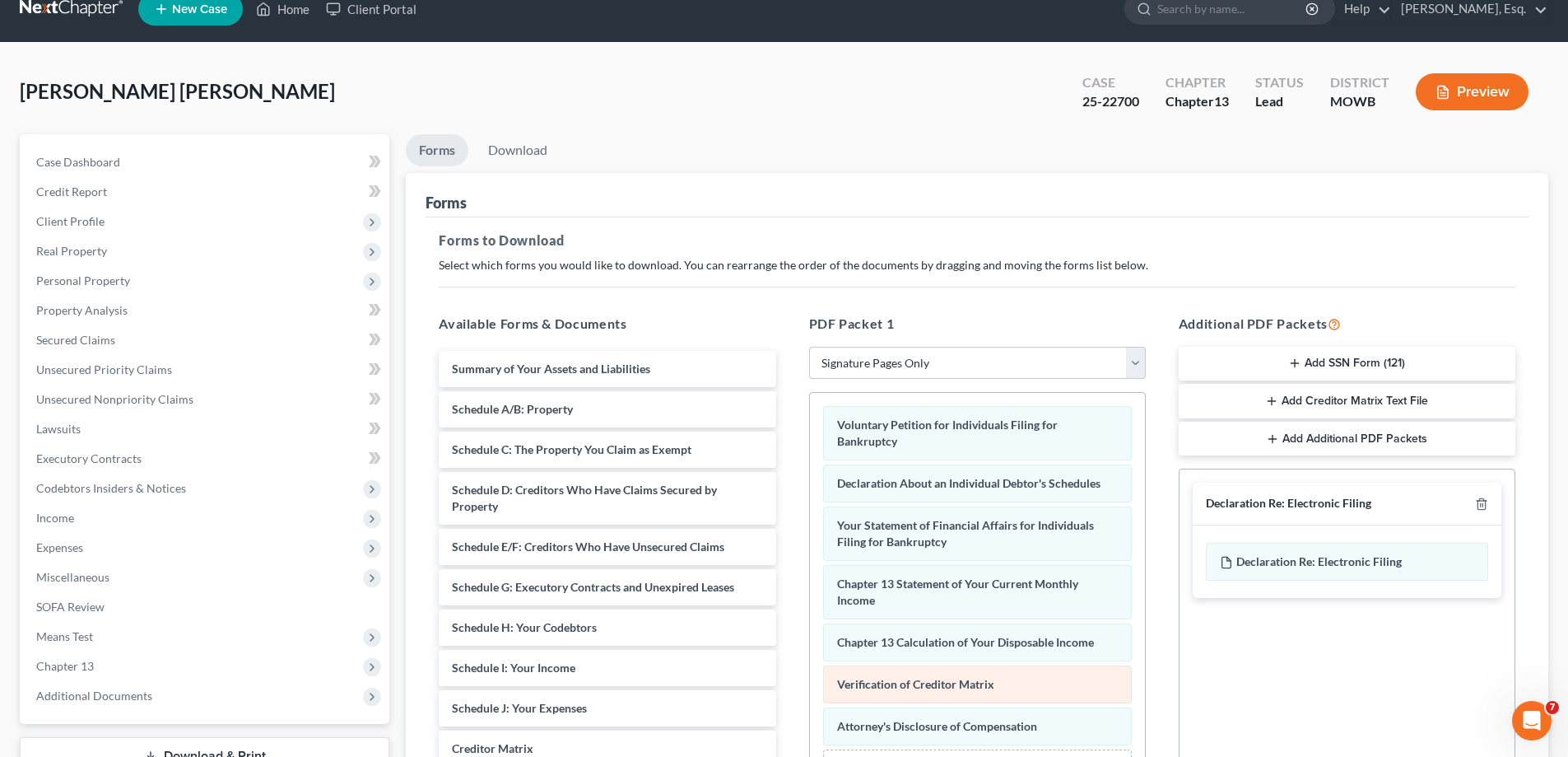
scroll to position [0, 0]
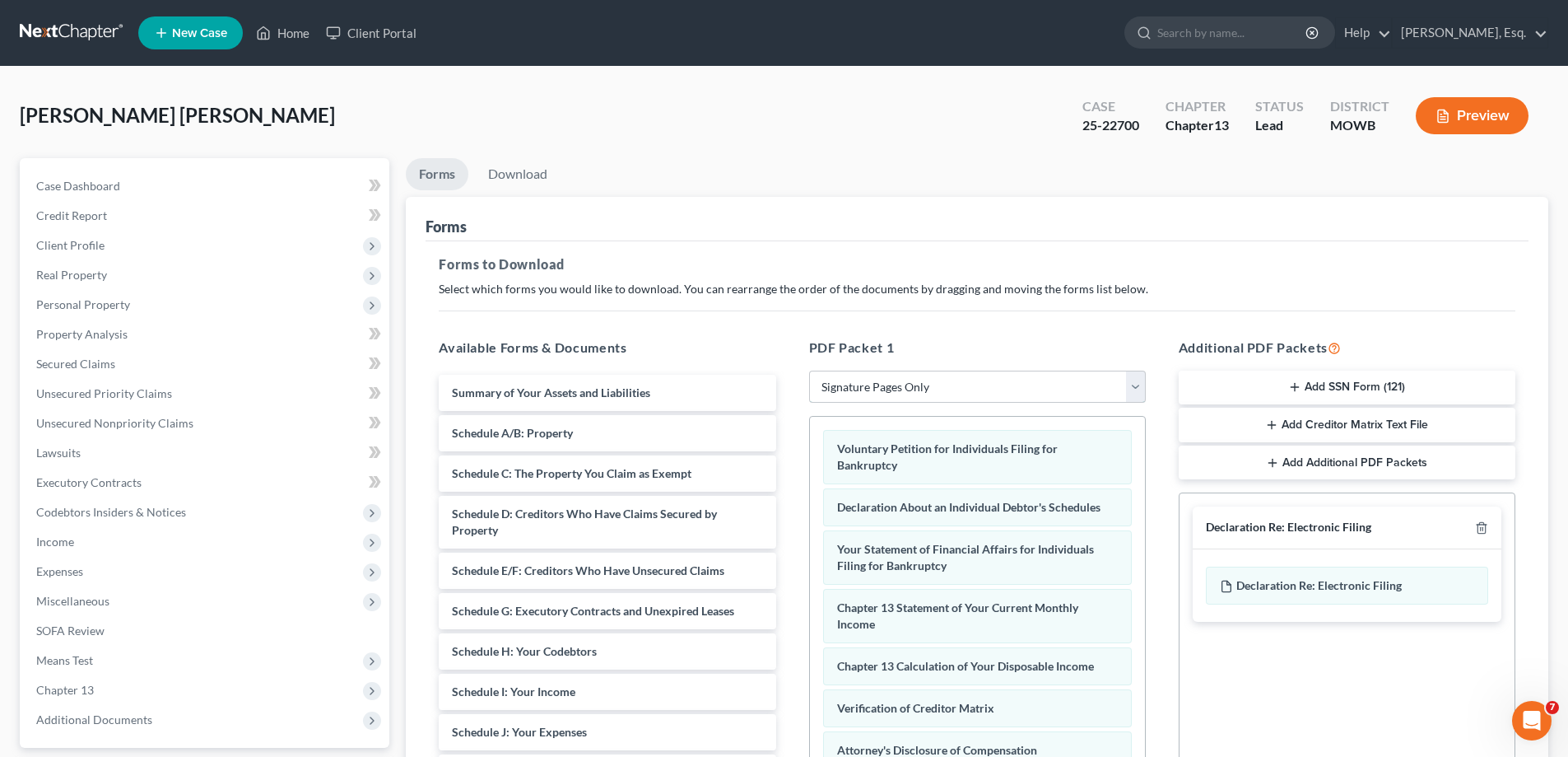
click at [900, 386] on select "Choose Default Petition PDF Packet Complete Bankruptcy Petition (all forms and …" at bounding box center [977, 387] width 336 height 33
select select "0"
click at [809, 370] on select "Choose Default Petition PDF Packet Complete Bankruptcy Petition (all forms and …" at bounding box center [977, 387] width 336 height 33
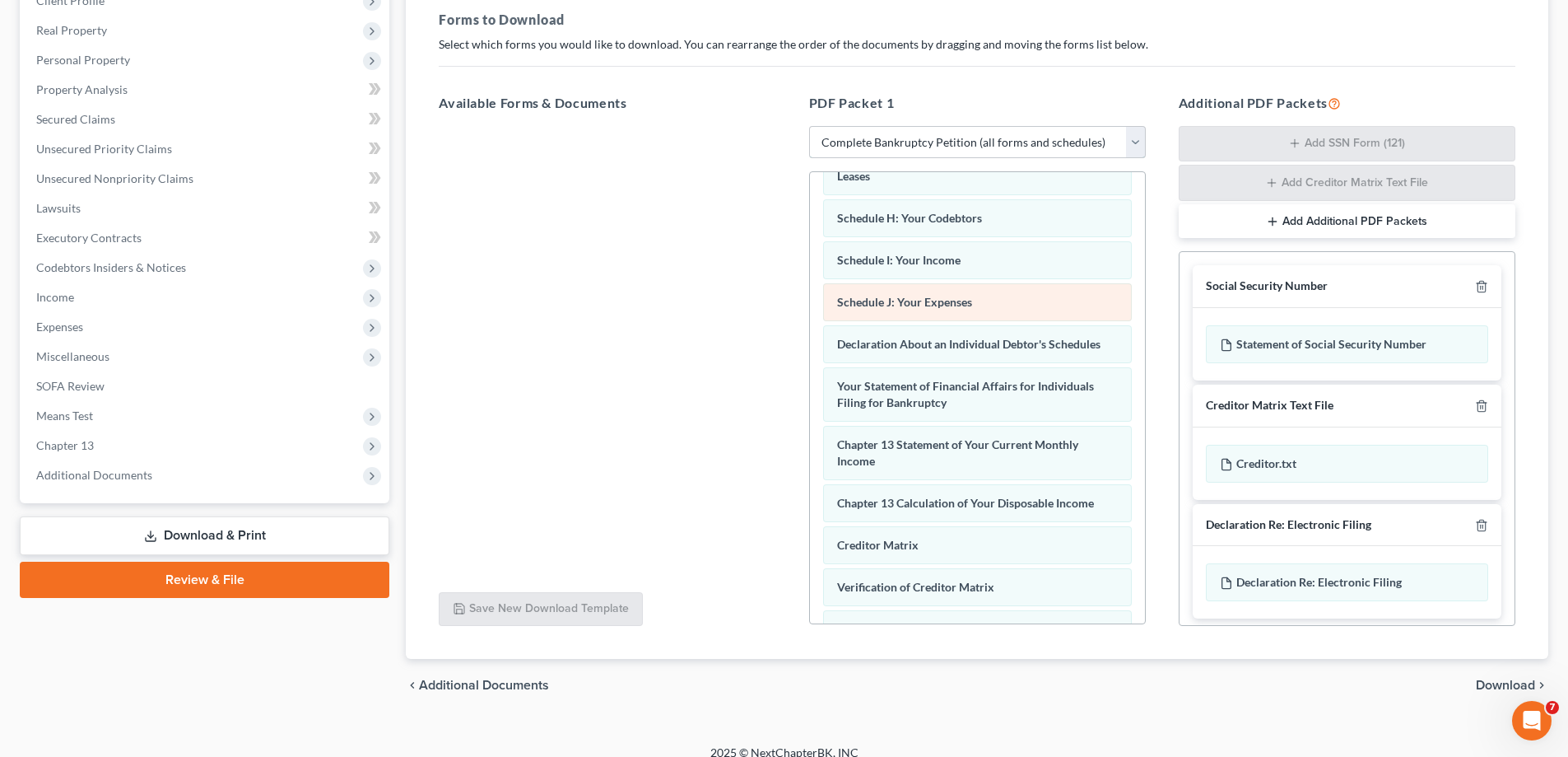
scroll to position [262, 0]
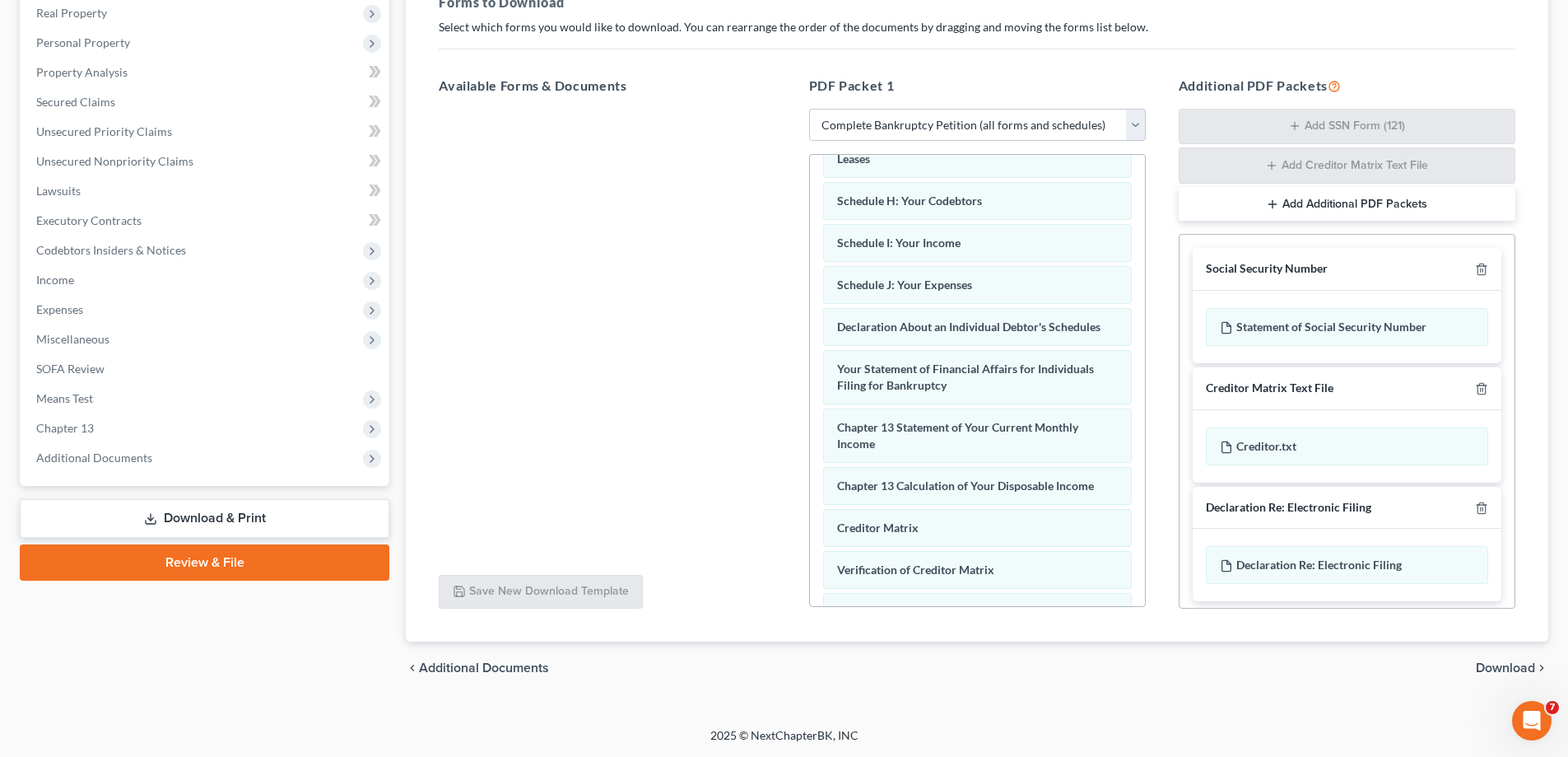
click at [1505, 670] on span "Download" at bounding box center [1505, 668] width 59 height 14
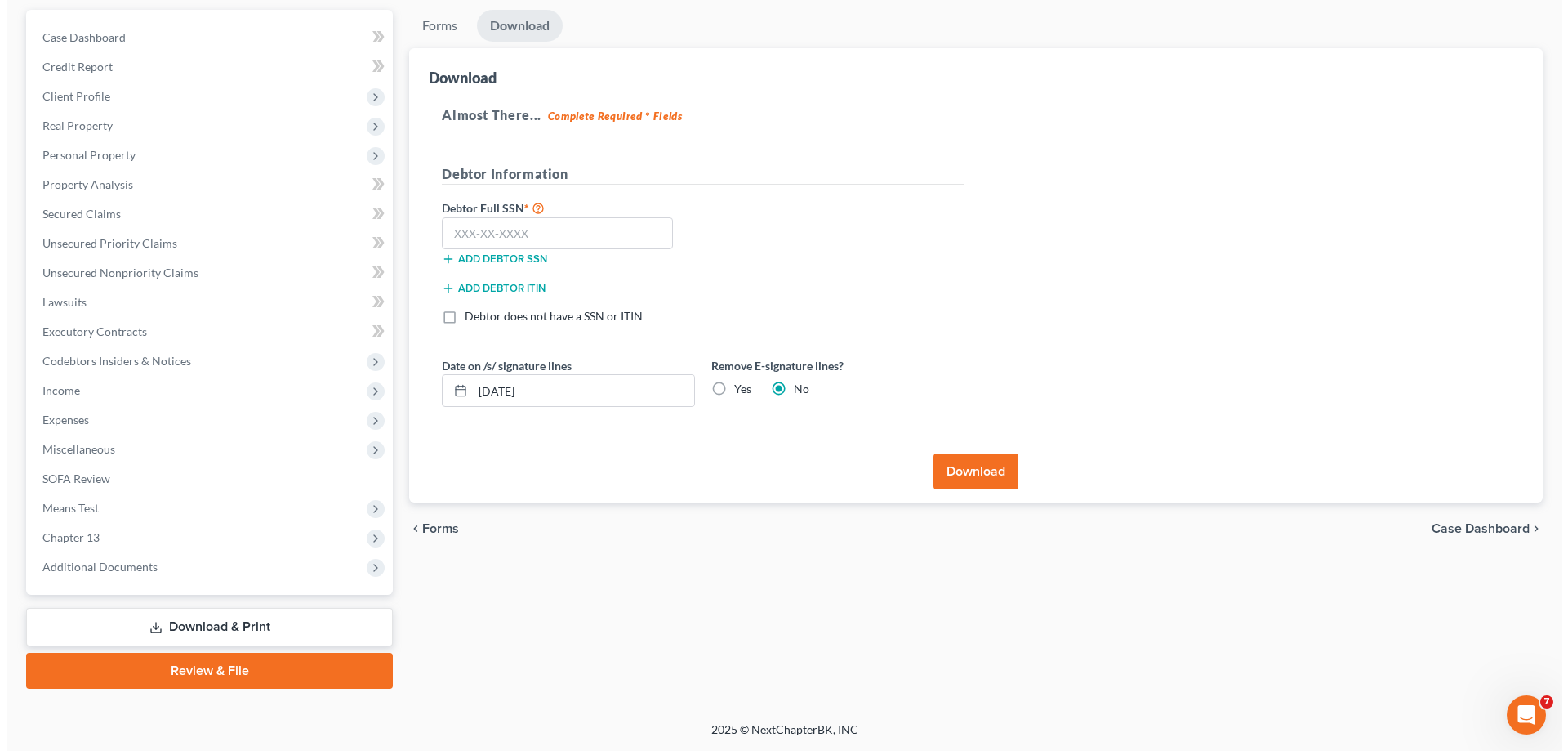
scroll to position [147, 0]
click at [560, 387] on input "[DATE]" at bounding box center [577, 390] width 221 height 31
click at [502, 387] on input "[DATE]" at bounding box center [577, 390] width 221 height 31
type input "[DATE]"
click at [531, 228] on input "text" at bounding box center [551, 234] width 231 height 33
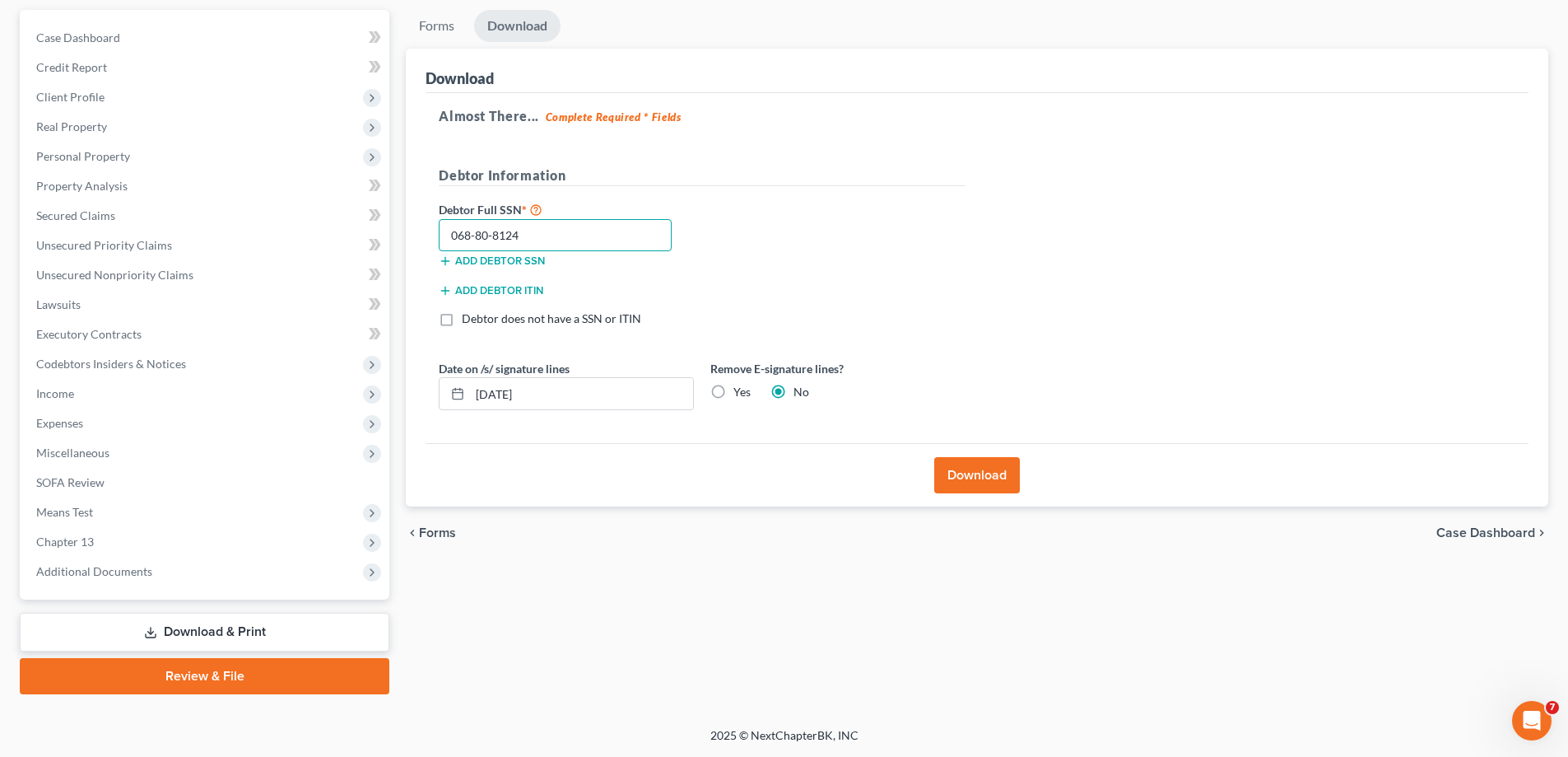
type input "068-80-8124"
click at [978, 479] on button "Download" at bounding box center [977, 474] width 85 height 36
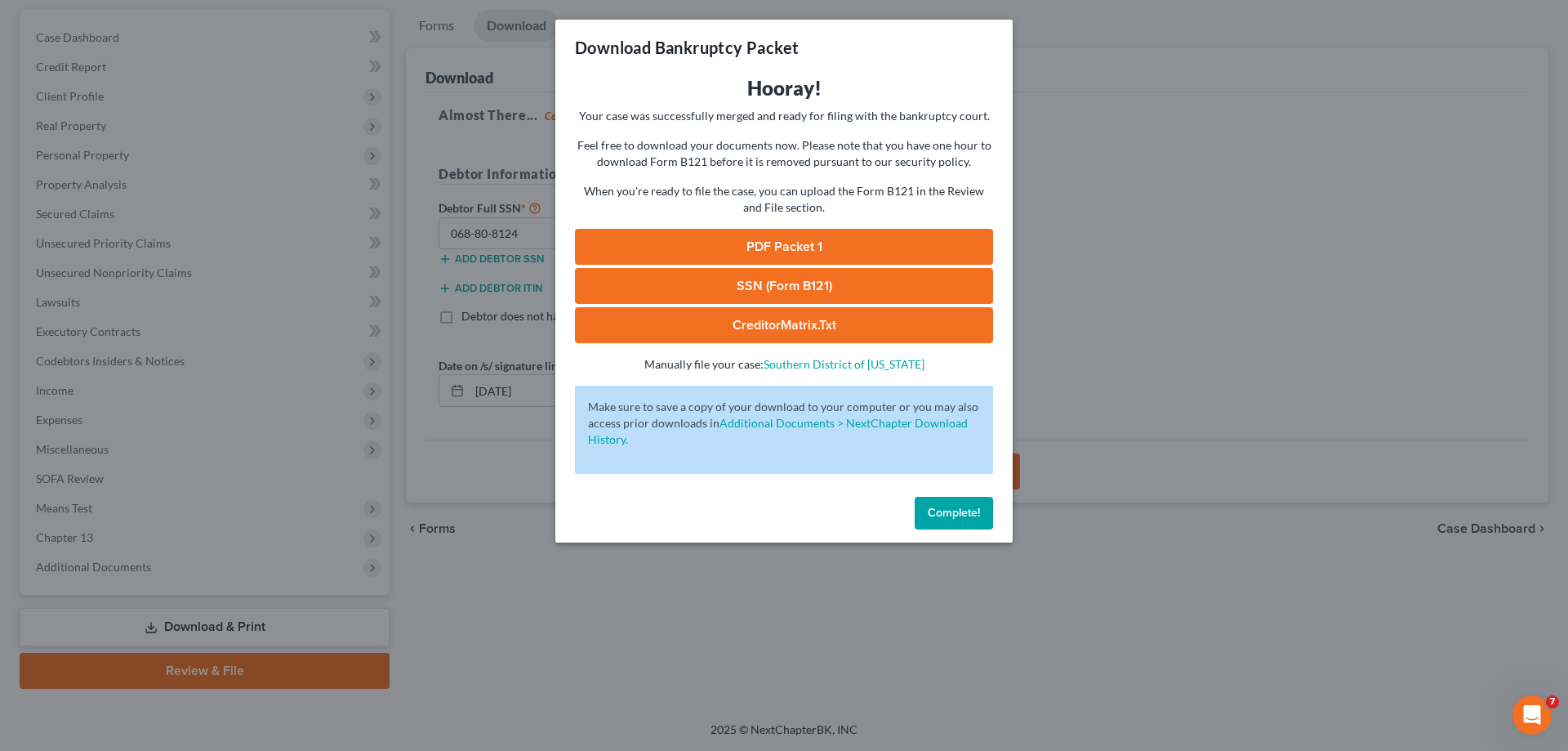
click at [784, 247] on link "PDF Packet 1" at bounding box center [784, 246] width 418 height 36
